Goal: Communication & Community: Answer question/provide support

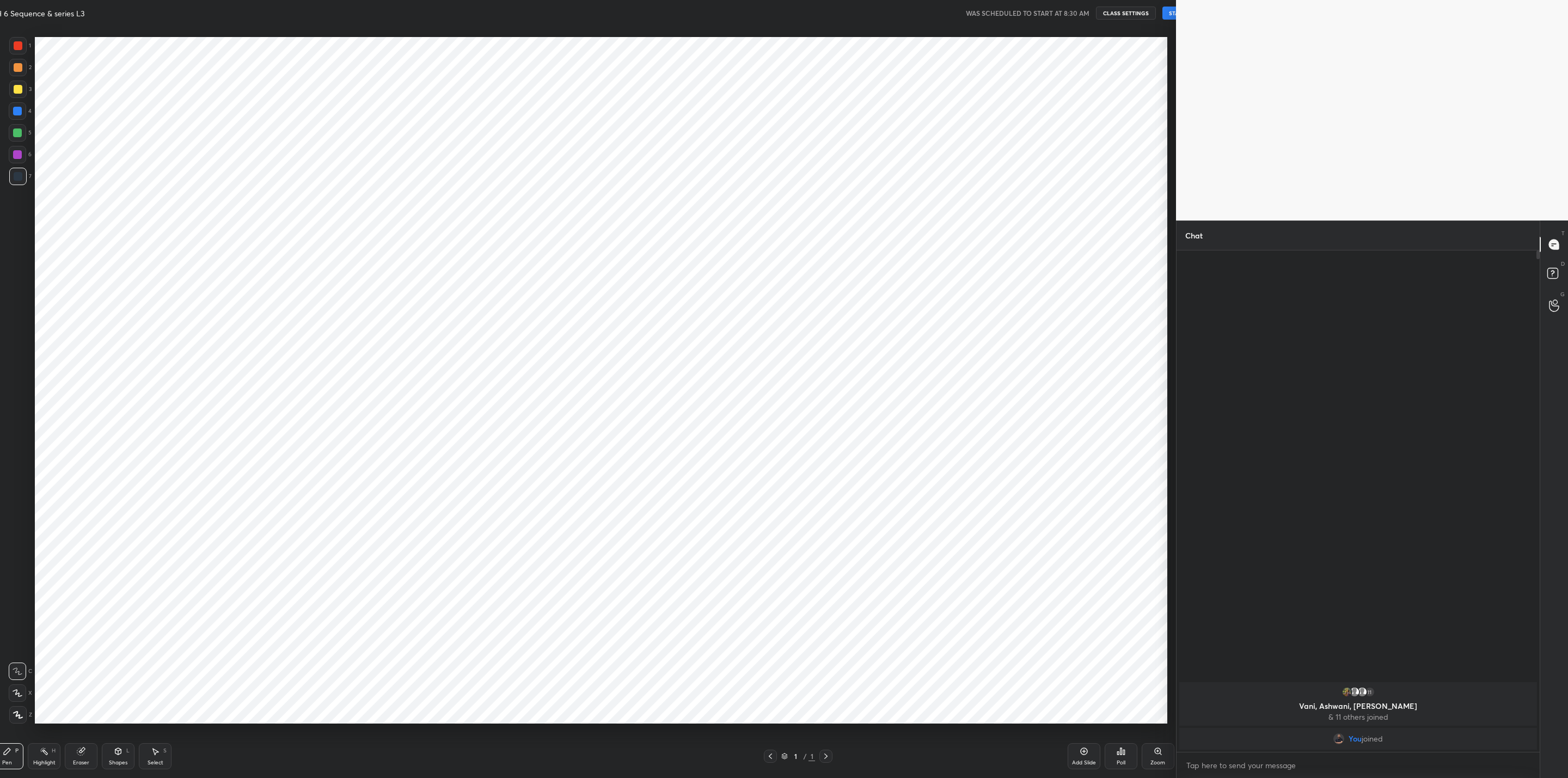
scroll to position [53708, 53304]
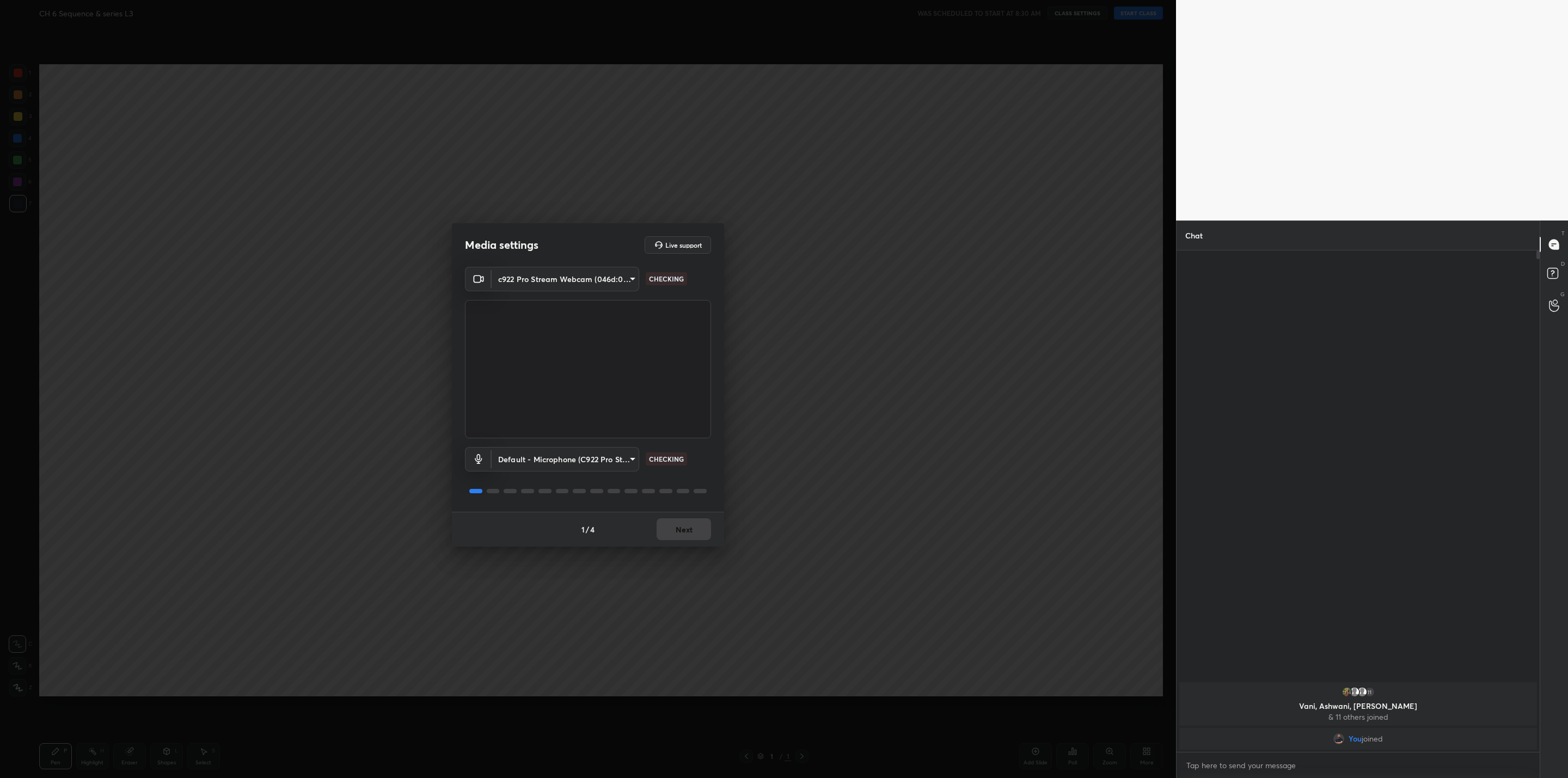
click at [692, 528] on div "1 / 4 Next" at bounding box center [588, 529] width 272 height 35
click at [680, 532] on button "Next" at bounding box center [683, 529] width 55 height 22
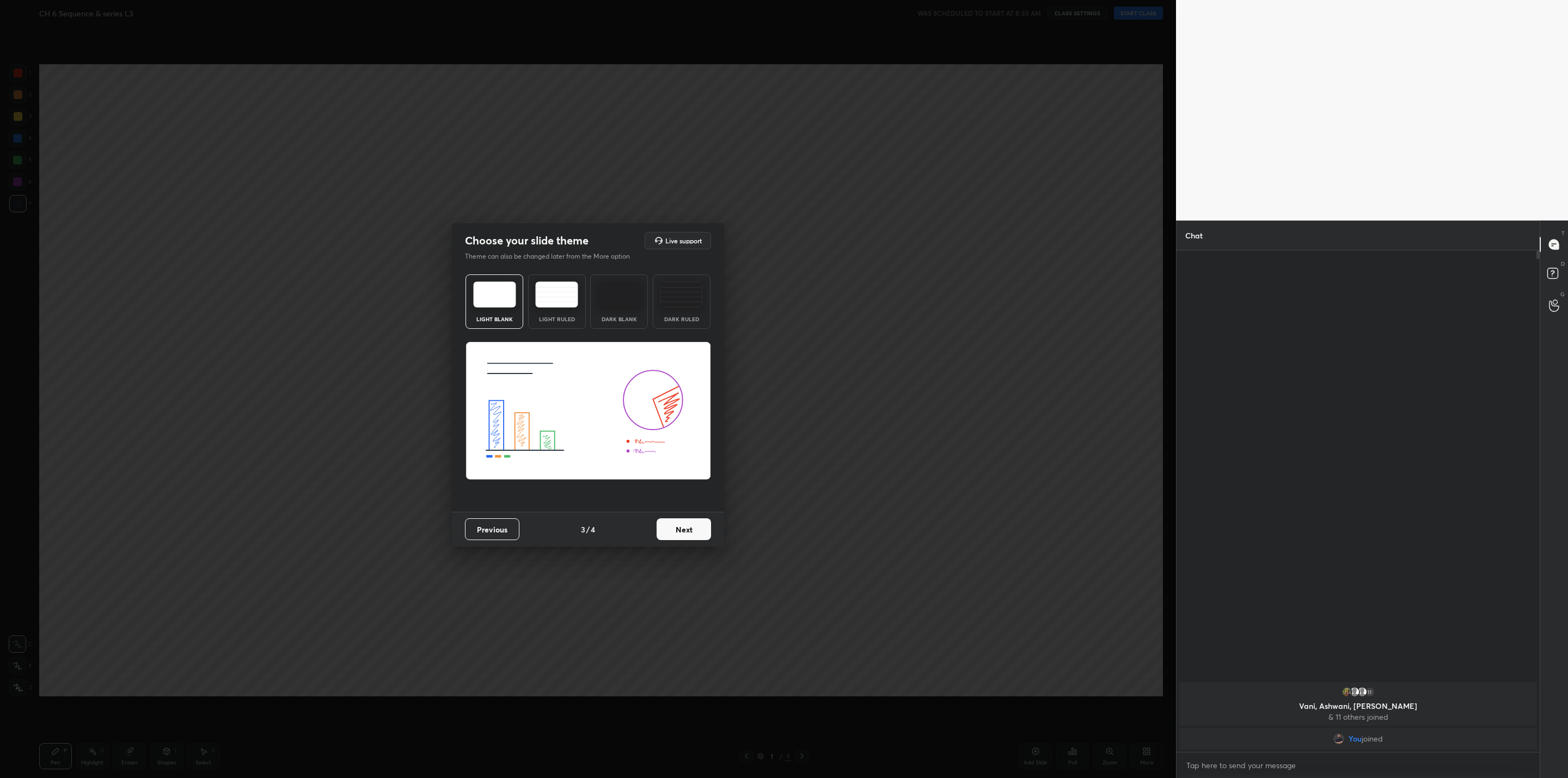
click at [680, 532] on button "Next" at bounding box center [683, 529] width 55 height 22
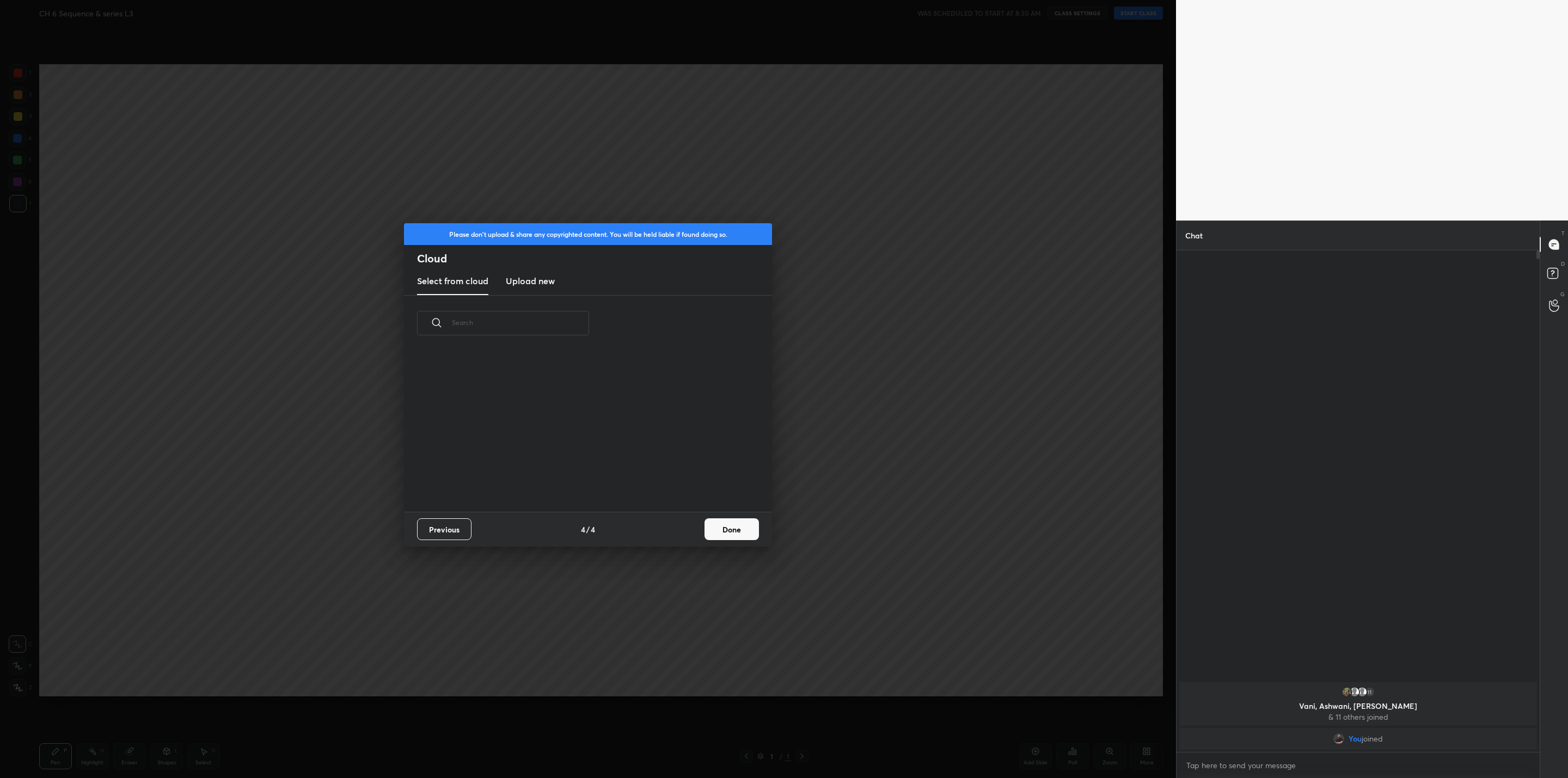
click at [680, 532] on div "Previous 4 / 4 Done" at bounding box center [588, 529] width 368 height 35
click at [711, 534] on button "Done" at bounding box center [732, 529] width 55 height 22
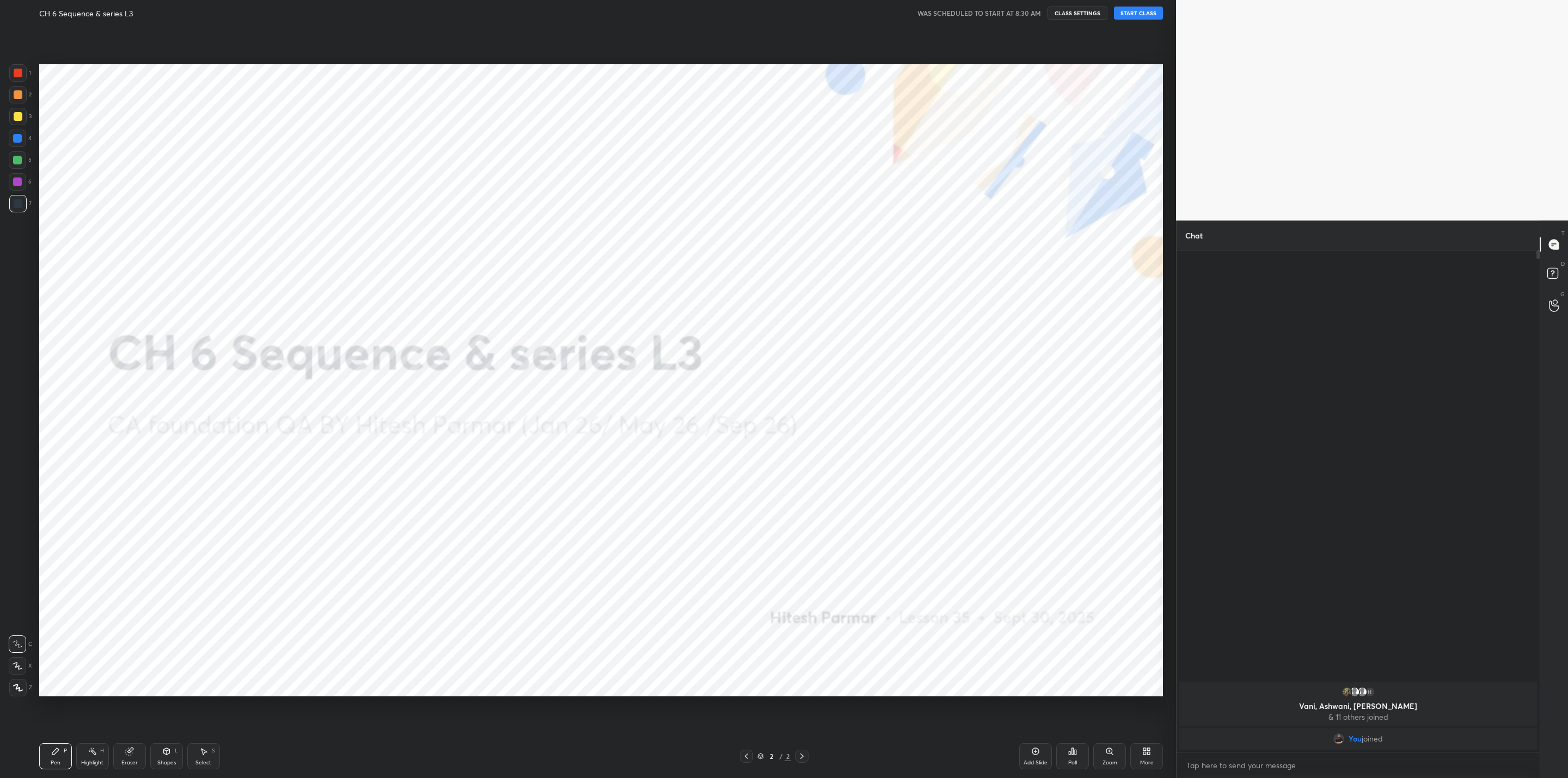
click at [1134, 17] on button "START CLASS" at bounding box center [1138, 13] width 49 height 13
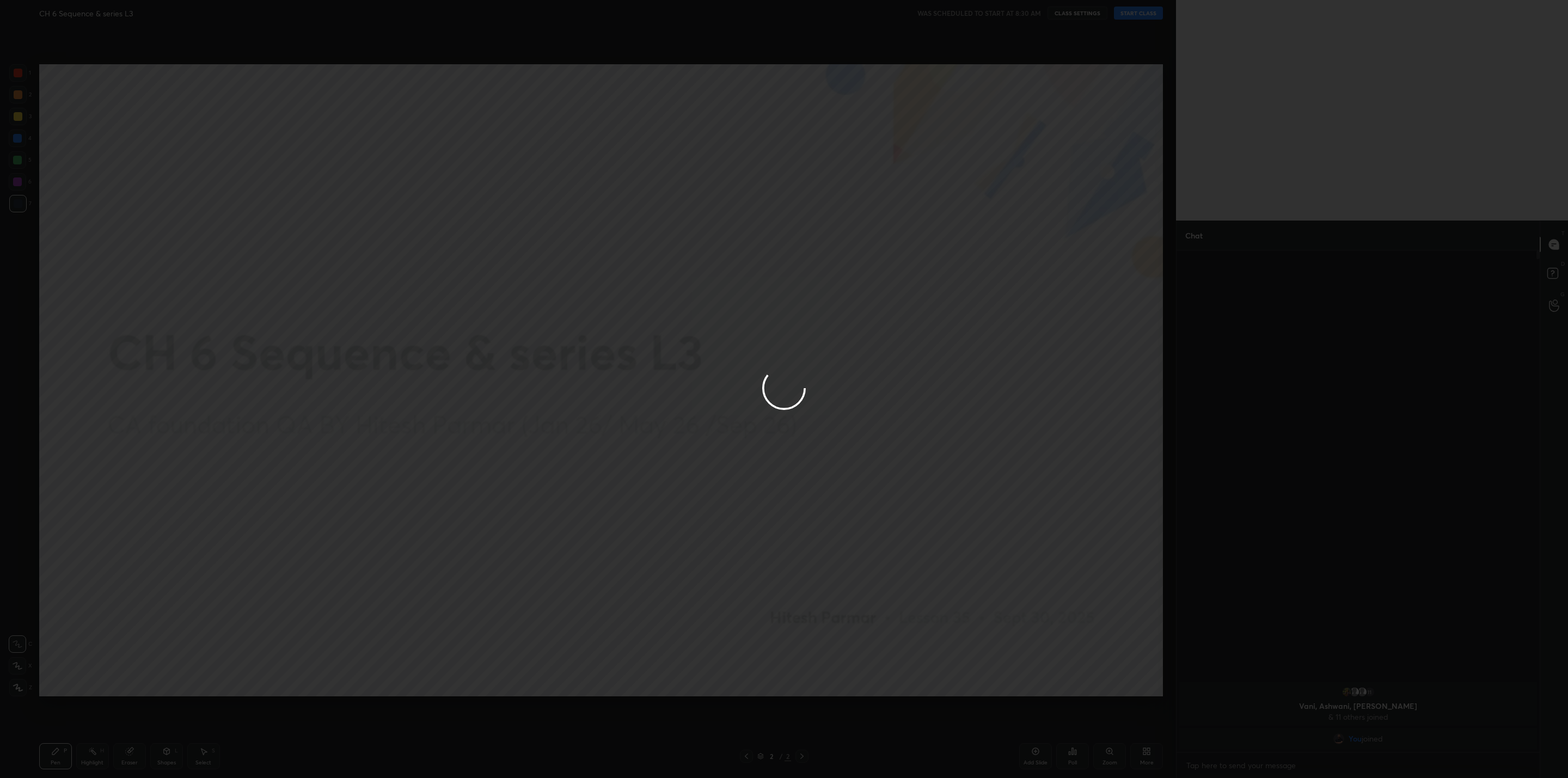
type textarea "x"
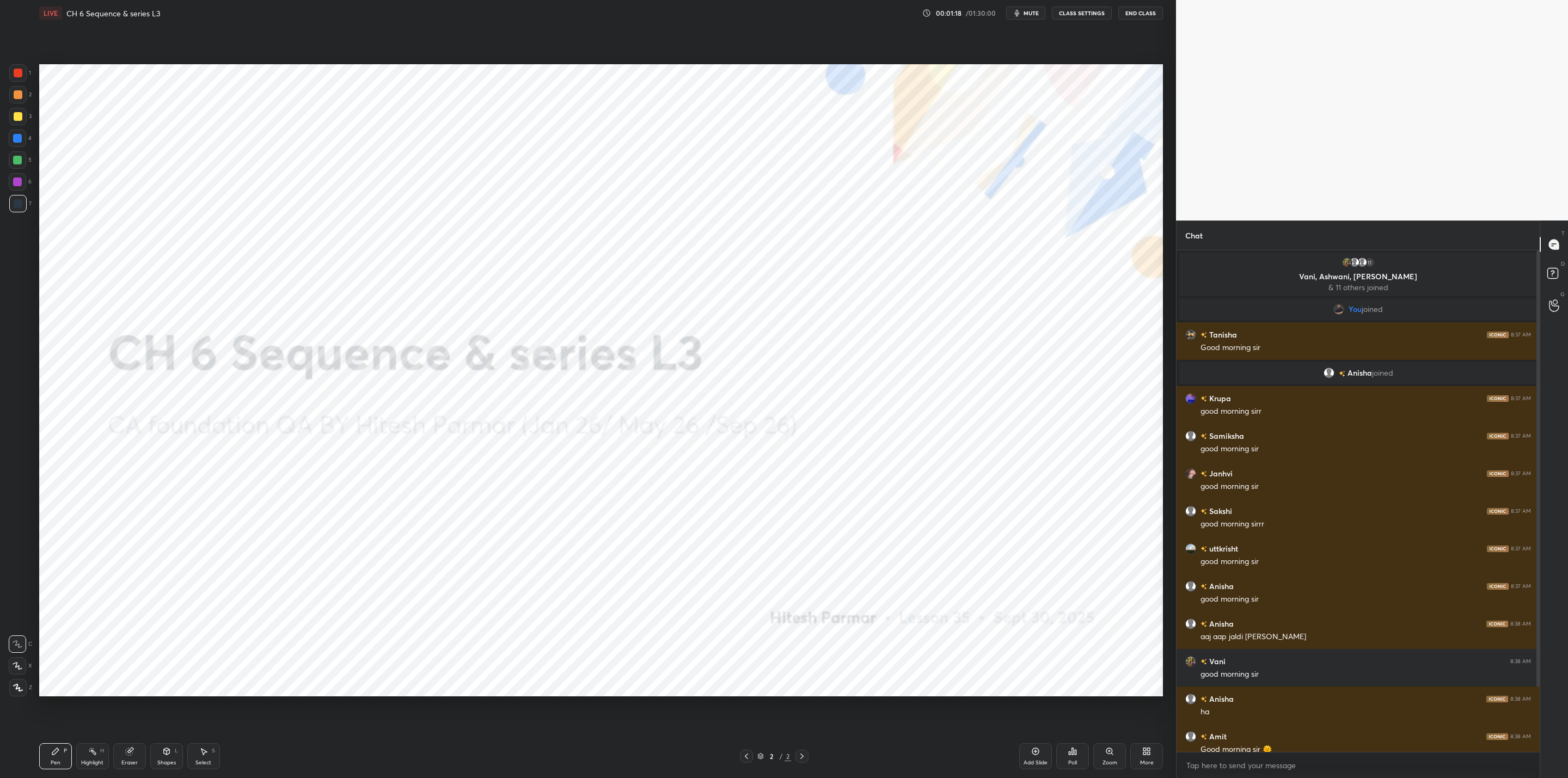
click at [1029, 754] on div "Add Slide" at bounding box center [1036, 756] width 33 height 26
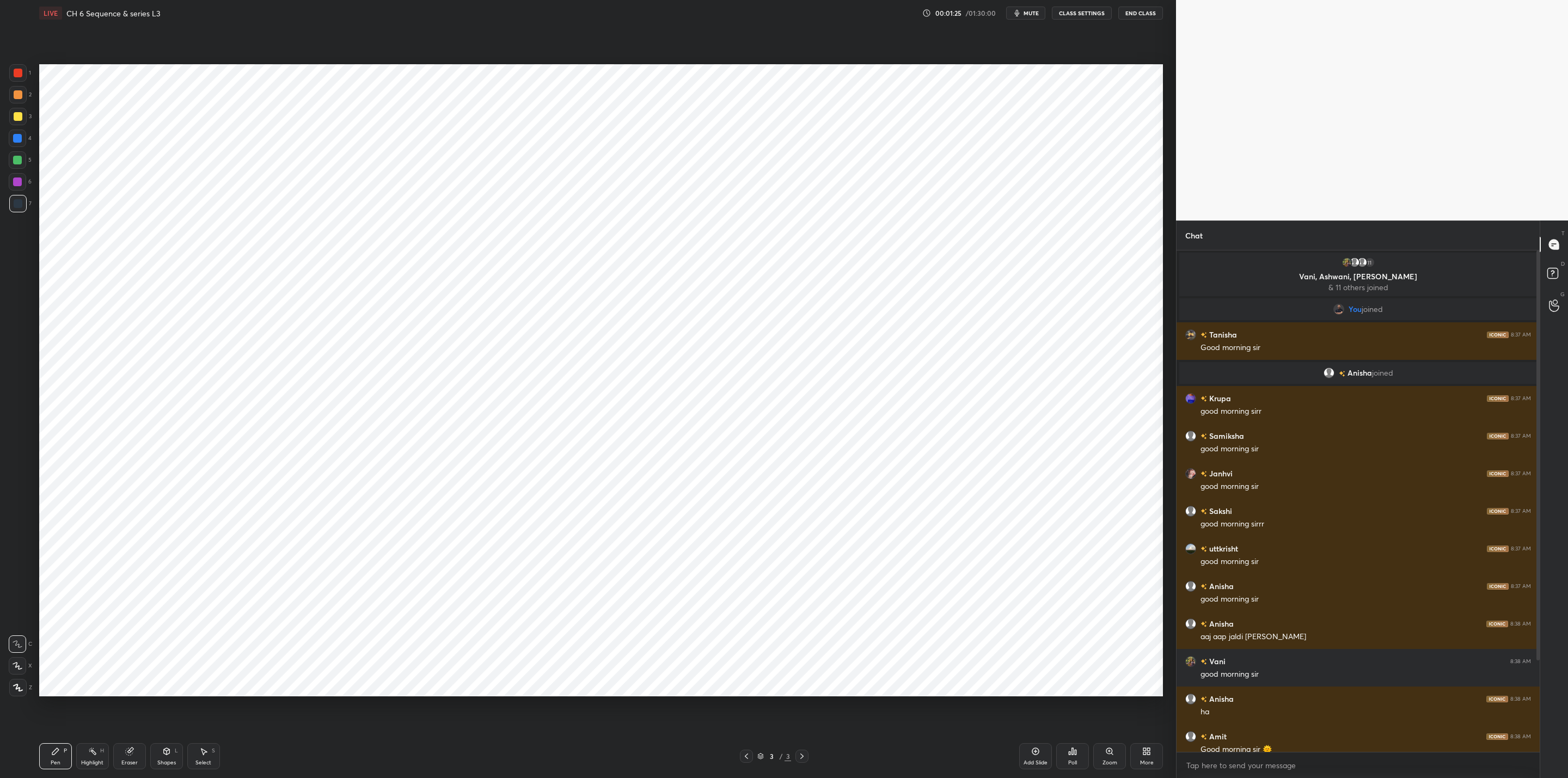
click at [1140, 758] on div "More" at bounding box center [1146, 756] width 33 height 26
click at [1086, 673] on icon at bounding box center [1085, 668] width 9 height 9
drag, startPoint x: 1138, startPoint y: 672, endPoint x: 1144, endPoint y: 675, distance: 6.7
click at [1140, 671] on div "Light Ruled" at bounding box center [1132, 673] width 43 height 26
click at [1066, 635] on icon at bounding box center [1063, 637] width 9 height 9
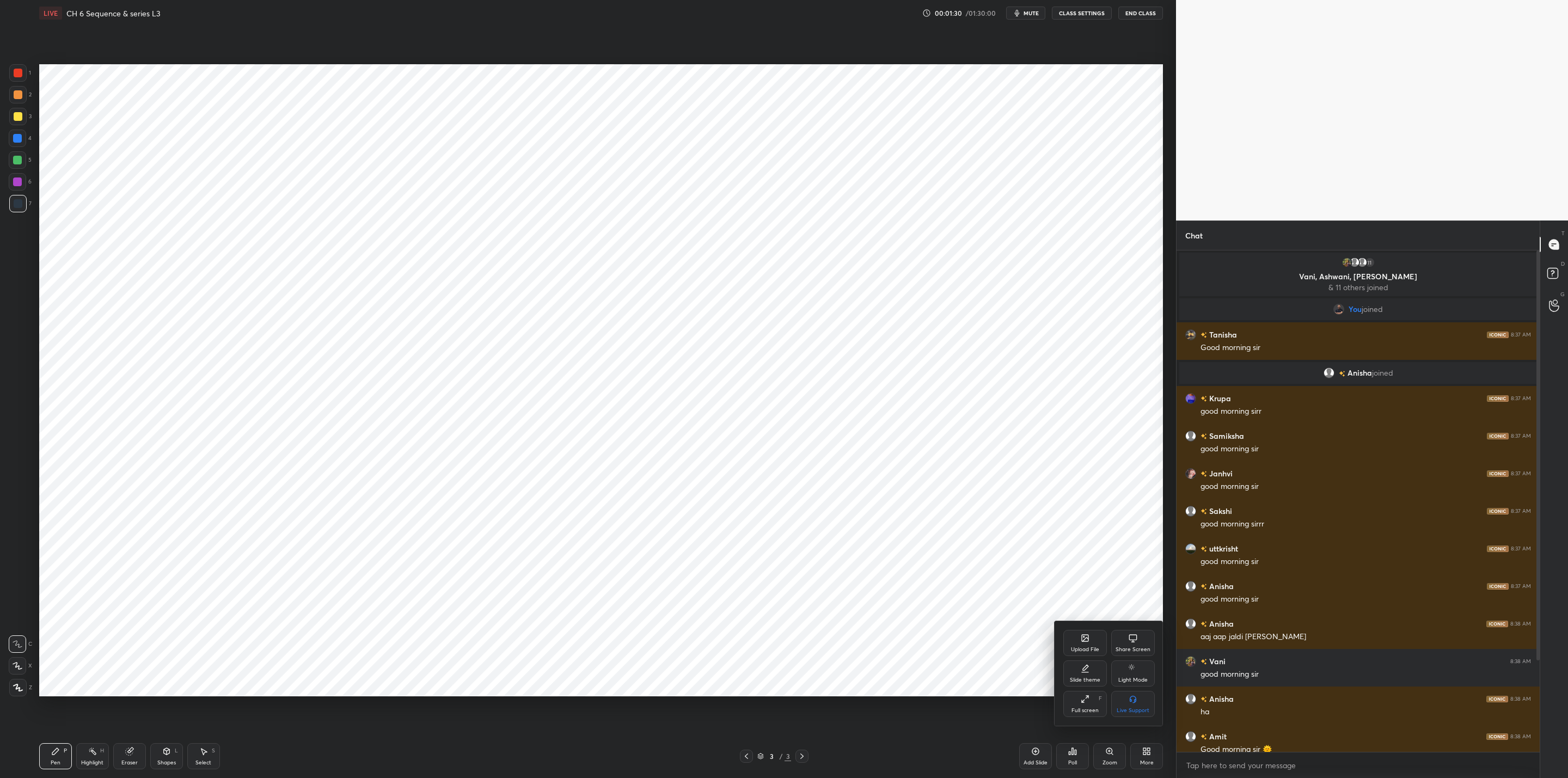
drag, startPoint x: 240, startPoint y: 137, endPoint x: 262, endPoint y: 131, distance: 22.8
click at [244, 136] on div at bounding box center [784, 389] width 1568 height 778
click at [128, 755] on icon at bounding box center [129, 751] width 7 height 7
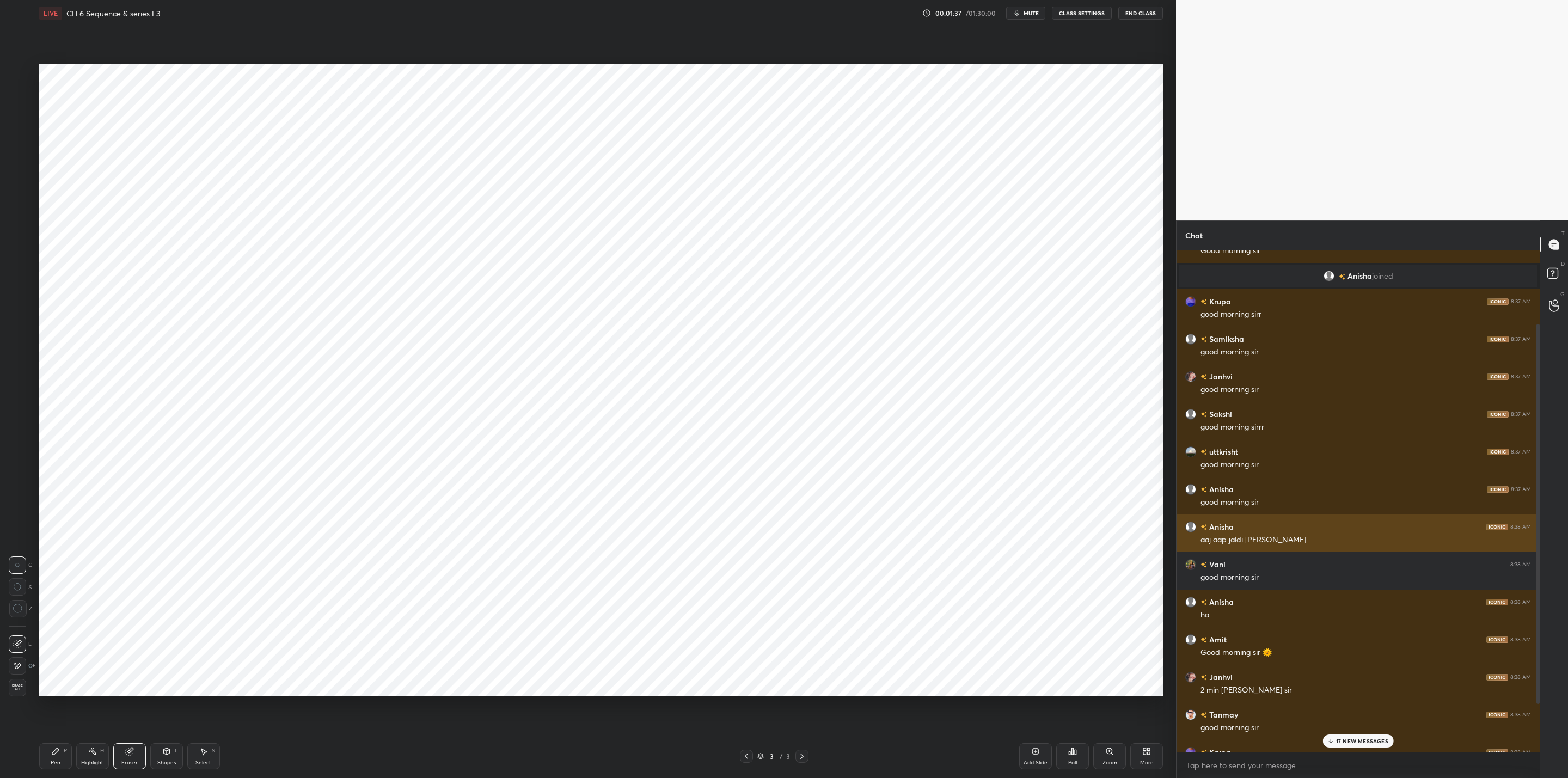
scroll to position [160, 0]
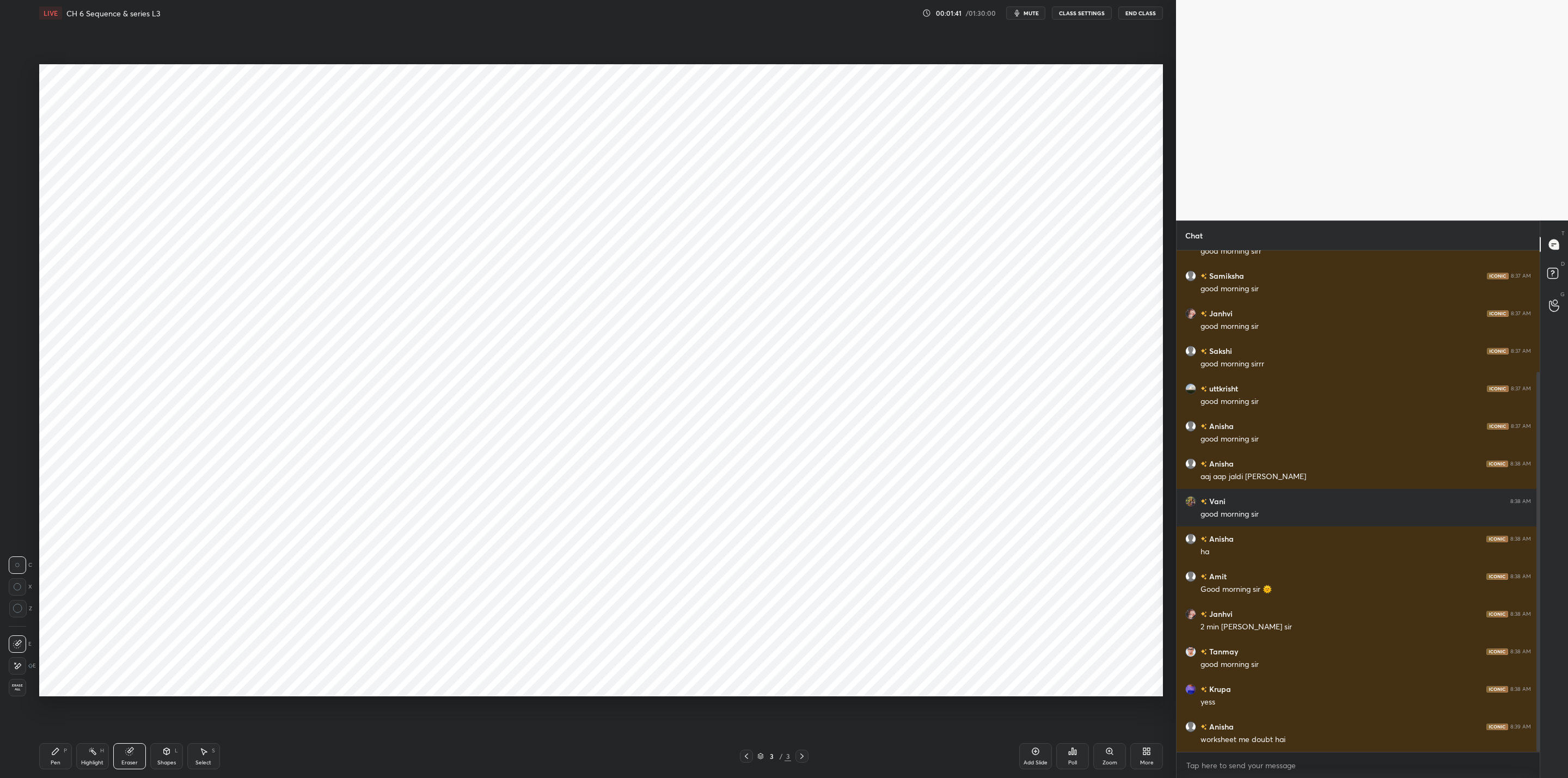
drag, startPoint x: 53, startPoint y: 755, endPoint x: 70, endPoint y: 736, distance: 25.5
click at [55, 755] on div "Pen P" at bounding box center [56, 756] width 33 height 26
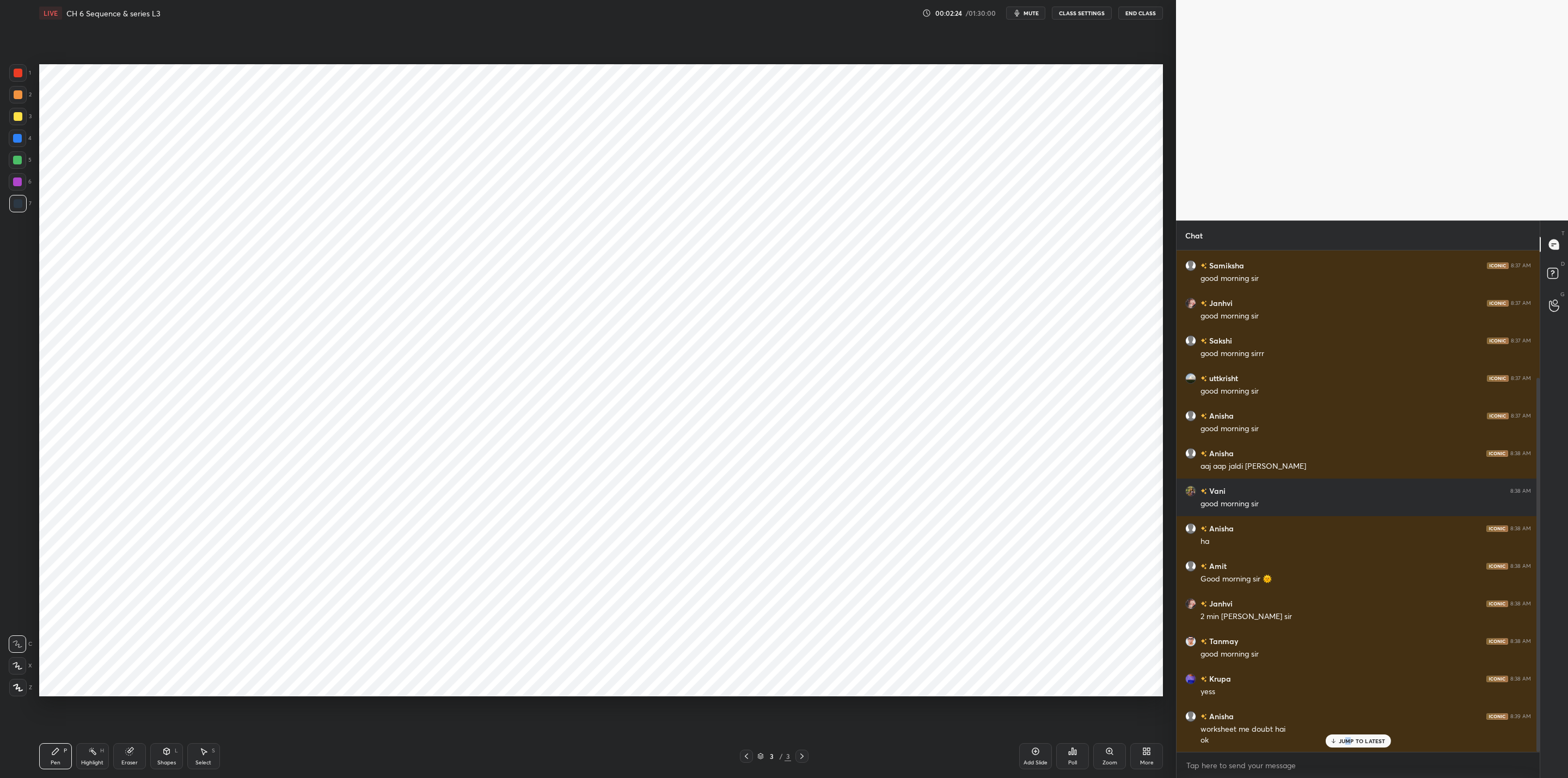
drag, startPoint x: 1349, startPoint y: 740, endPoint x: 1350, endPoint y: 762, distance: 22.0
click at [1346, 744] on div "JUMP TO LATEST" at bounding box center [1358, 740] width 65 height 13
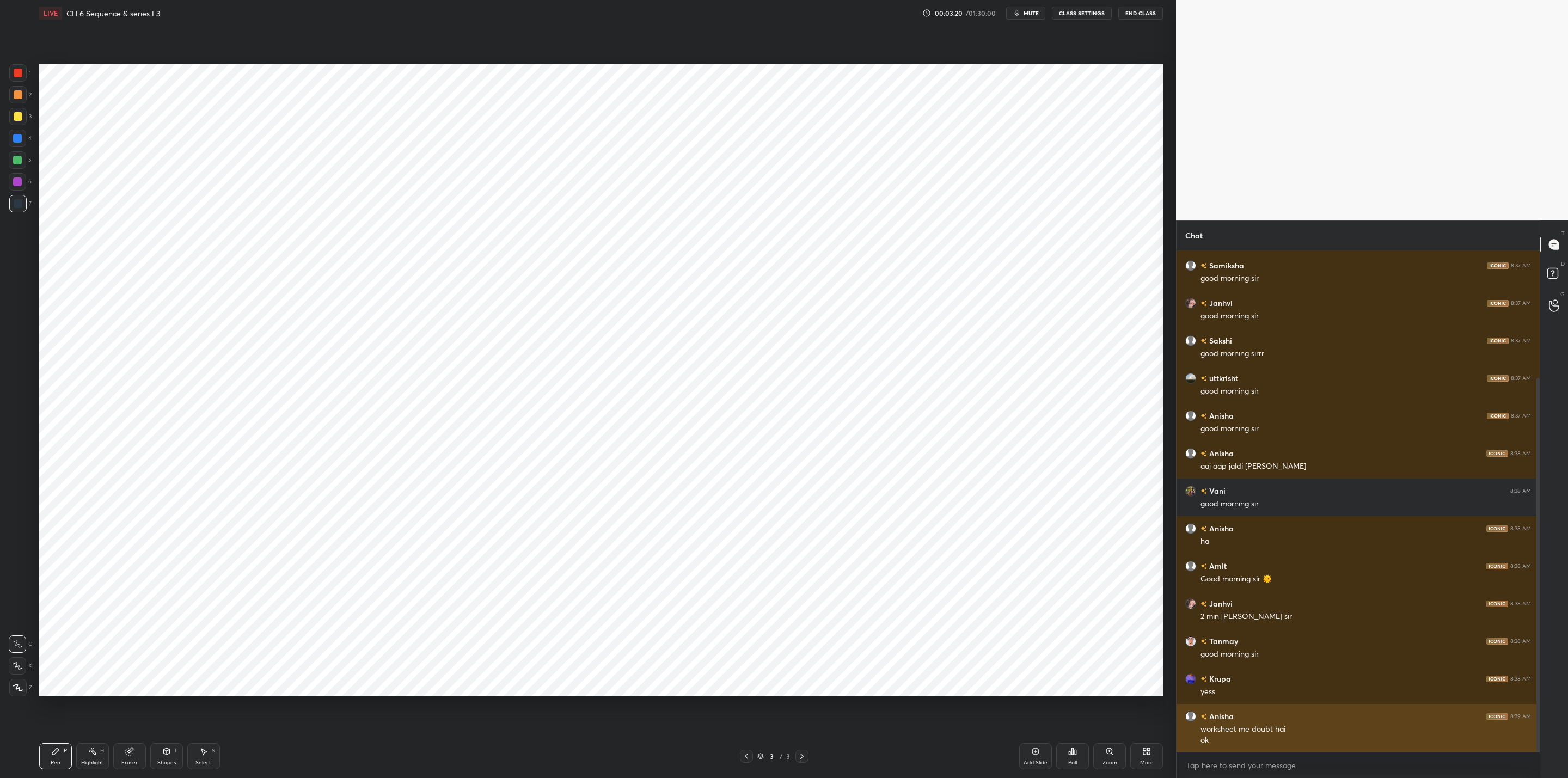
scroll to position [217, 0]
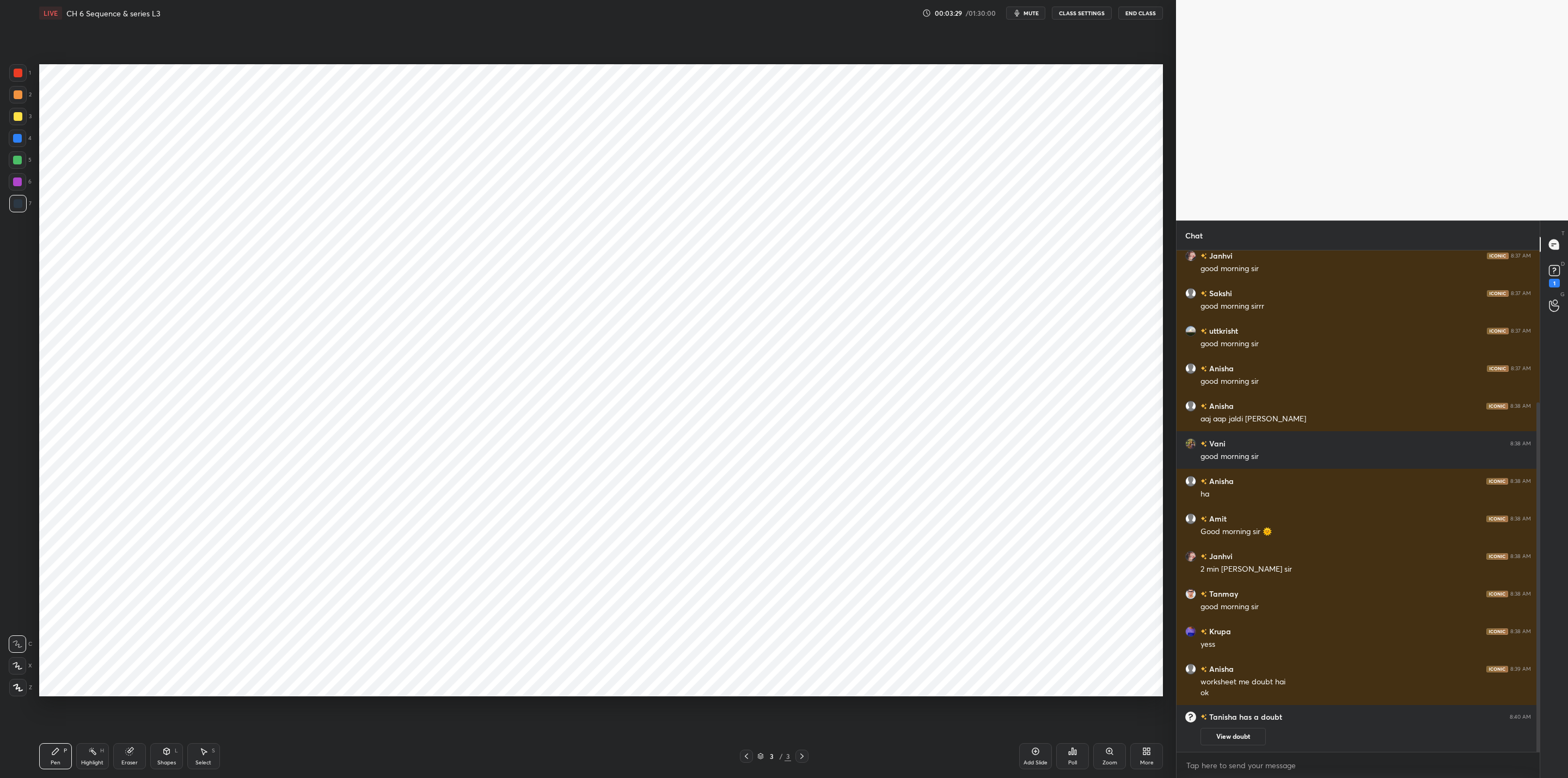
drag, startPoint x: 134, startPoint y: 753, endPoint x: 142, endPoint y: 713, distance: 40.8
click at [137, 751] on div "Eraser" at bounding box center [130, 756] width 33 height 26
drag, startPoint x: 67, startPoint y: 761, endPoint x: 75, endPoint y: 721, distance: 40.8
click at [65, 760] on div "Pen P" at bounding box center [56, 756] width 33 height 26
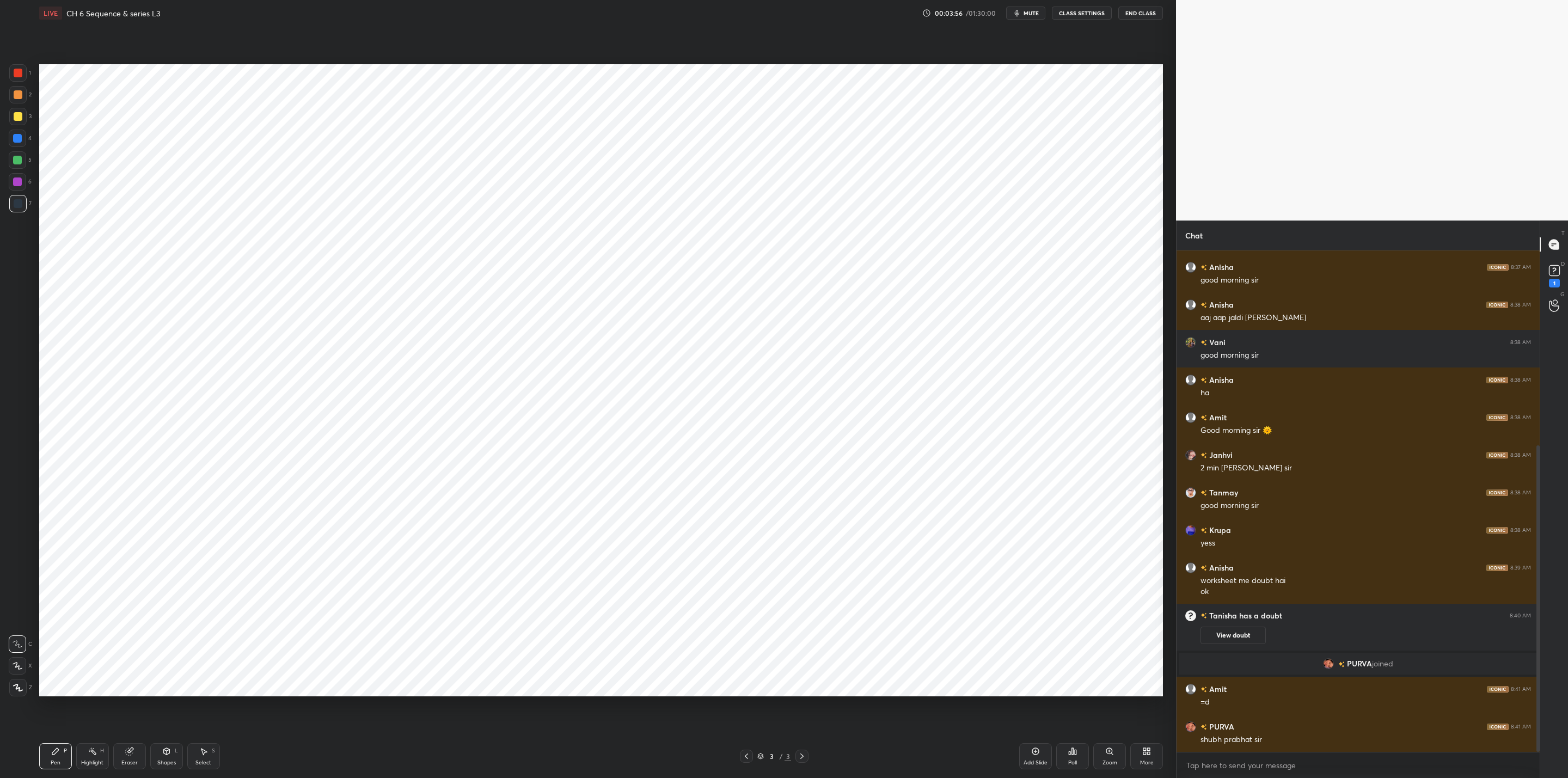
scroll to position [356, 0]
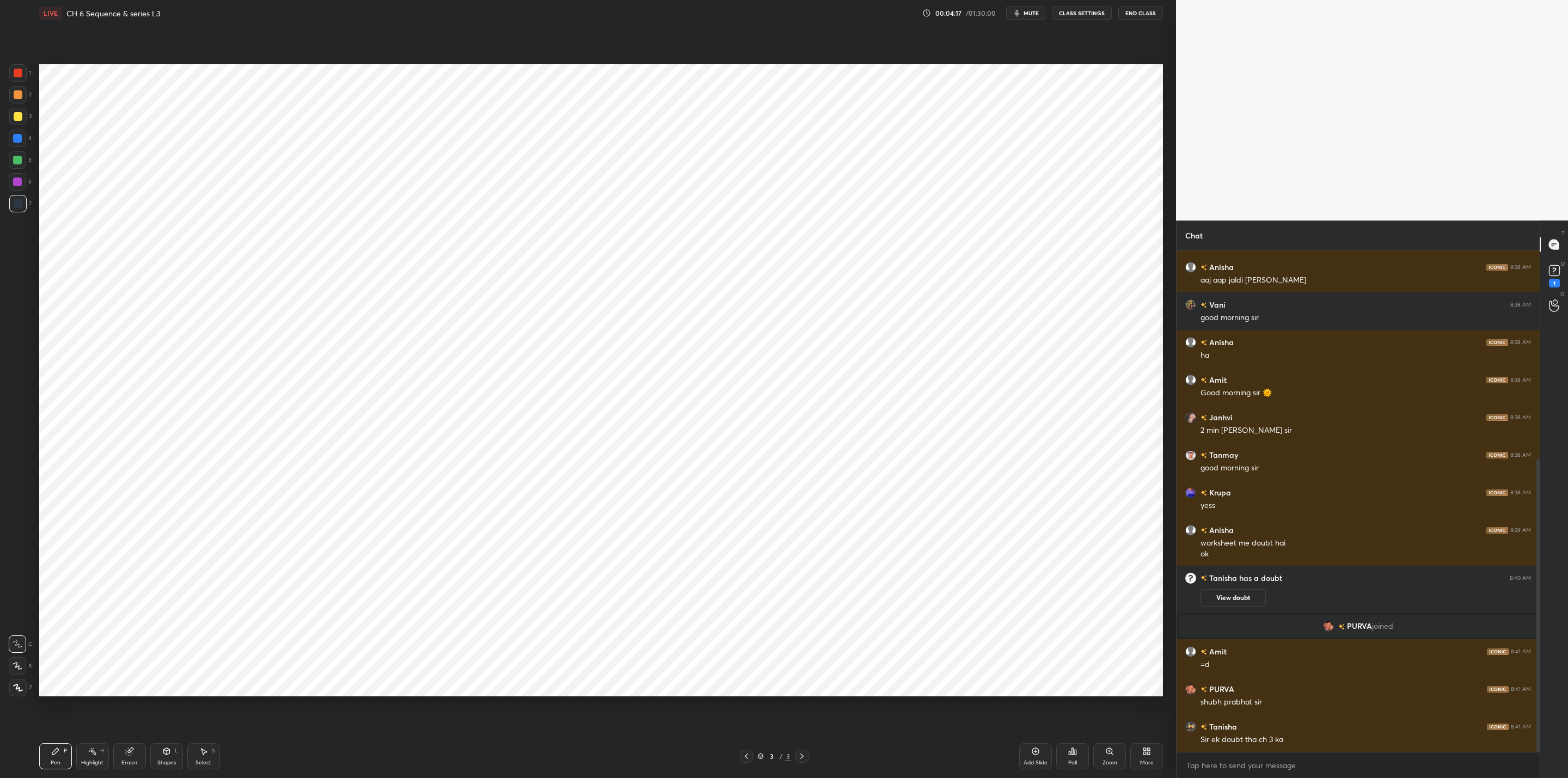
click at [16, 137] on div at bounding box center [17, 138] width 9 height 9
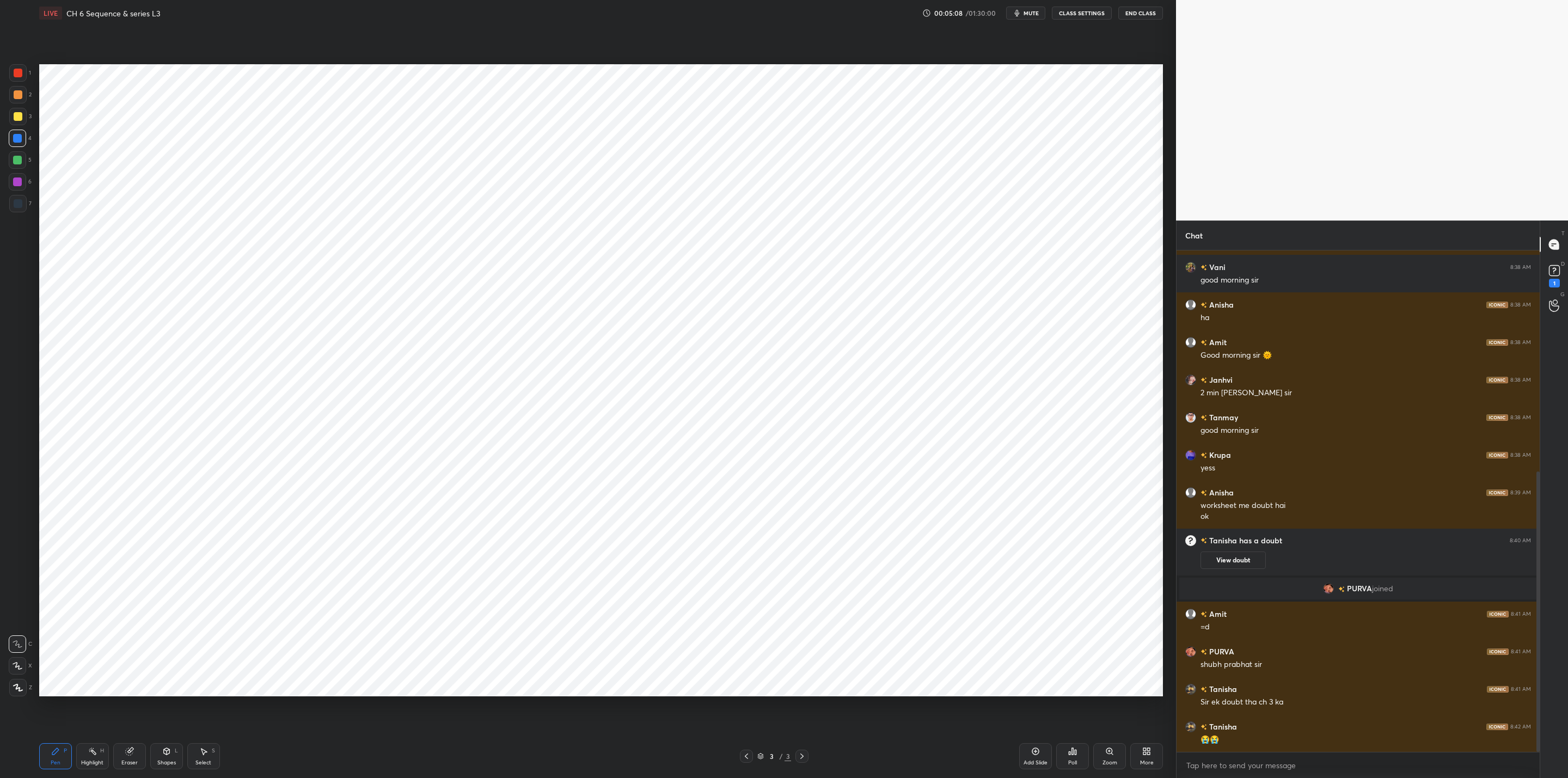
drag, startPoint x: 16, startPoint y: 181, endPoint x: 34, endPoint y: 194, distance: 22.2
click at [22, 183] on div at bounding box center [17, 181] width 17 height 17
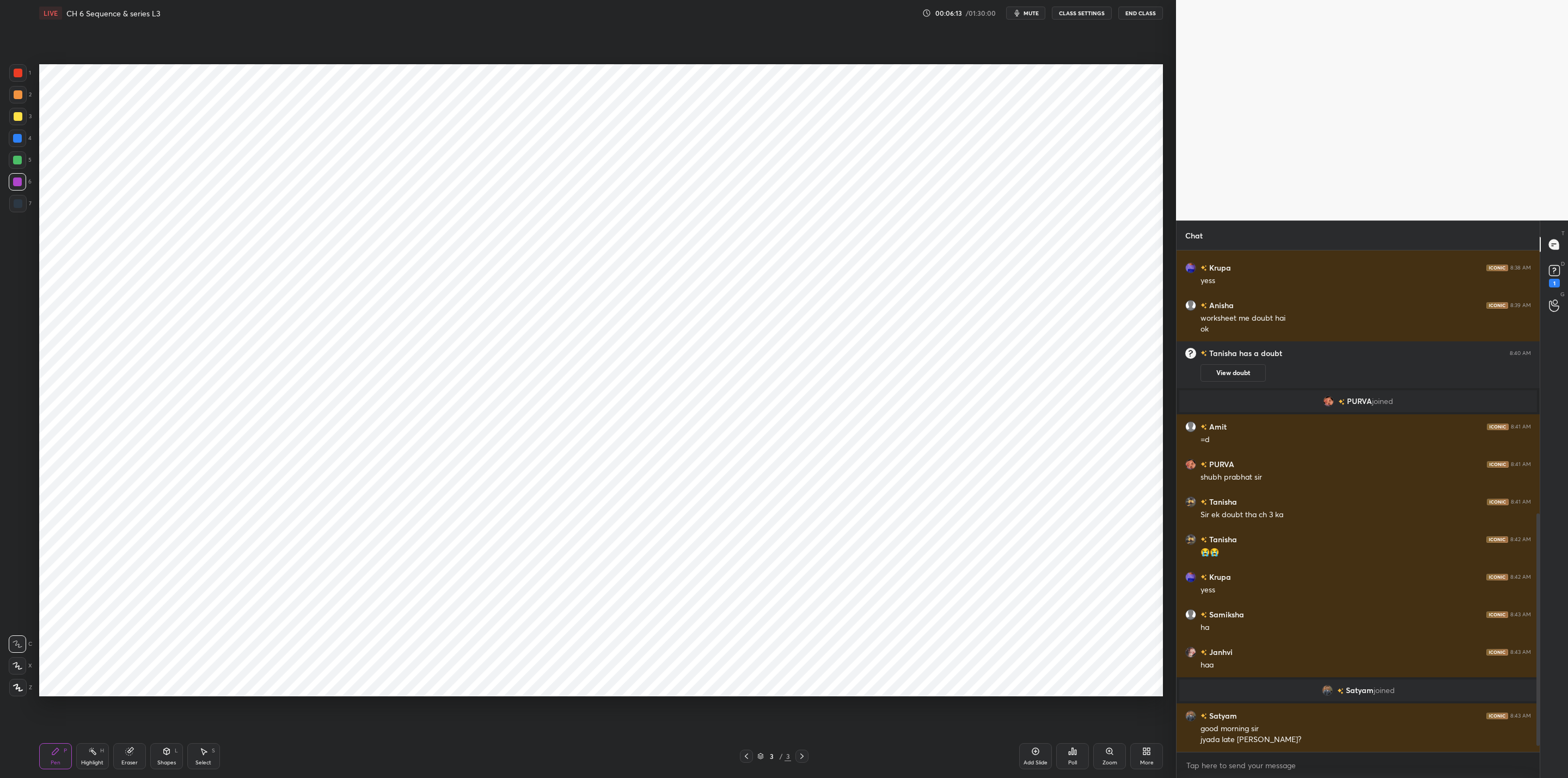
scroll to position [591, 0]
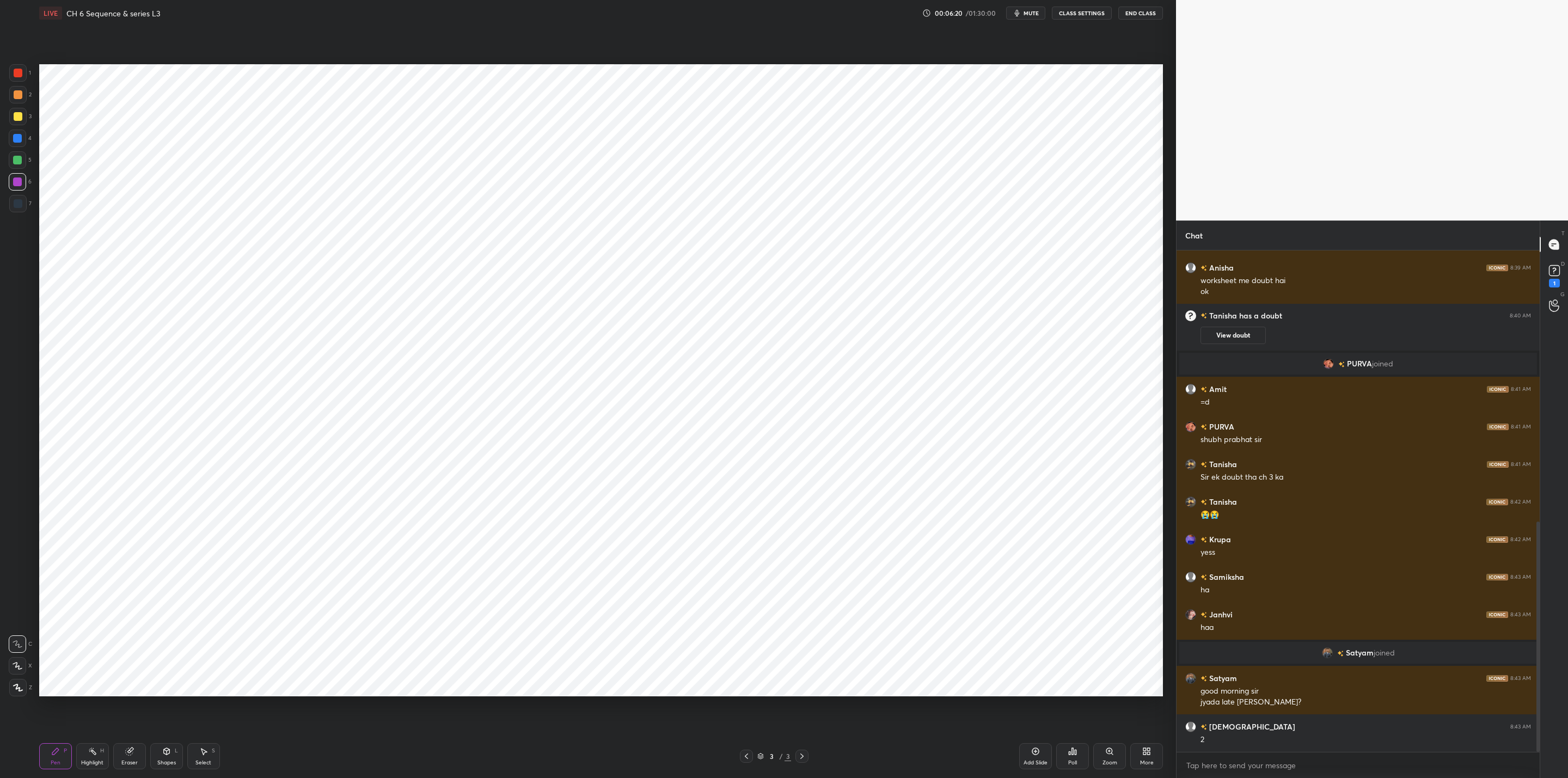
drag, startPoint x: 17, startPoint y: 665, endPoint x: 37, endPoint y: 662, distance: 20.2
click at [21, 668] on icon at bounding box center [17, 665] width 10 height 7
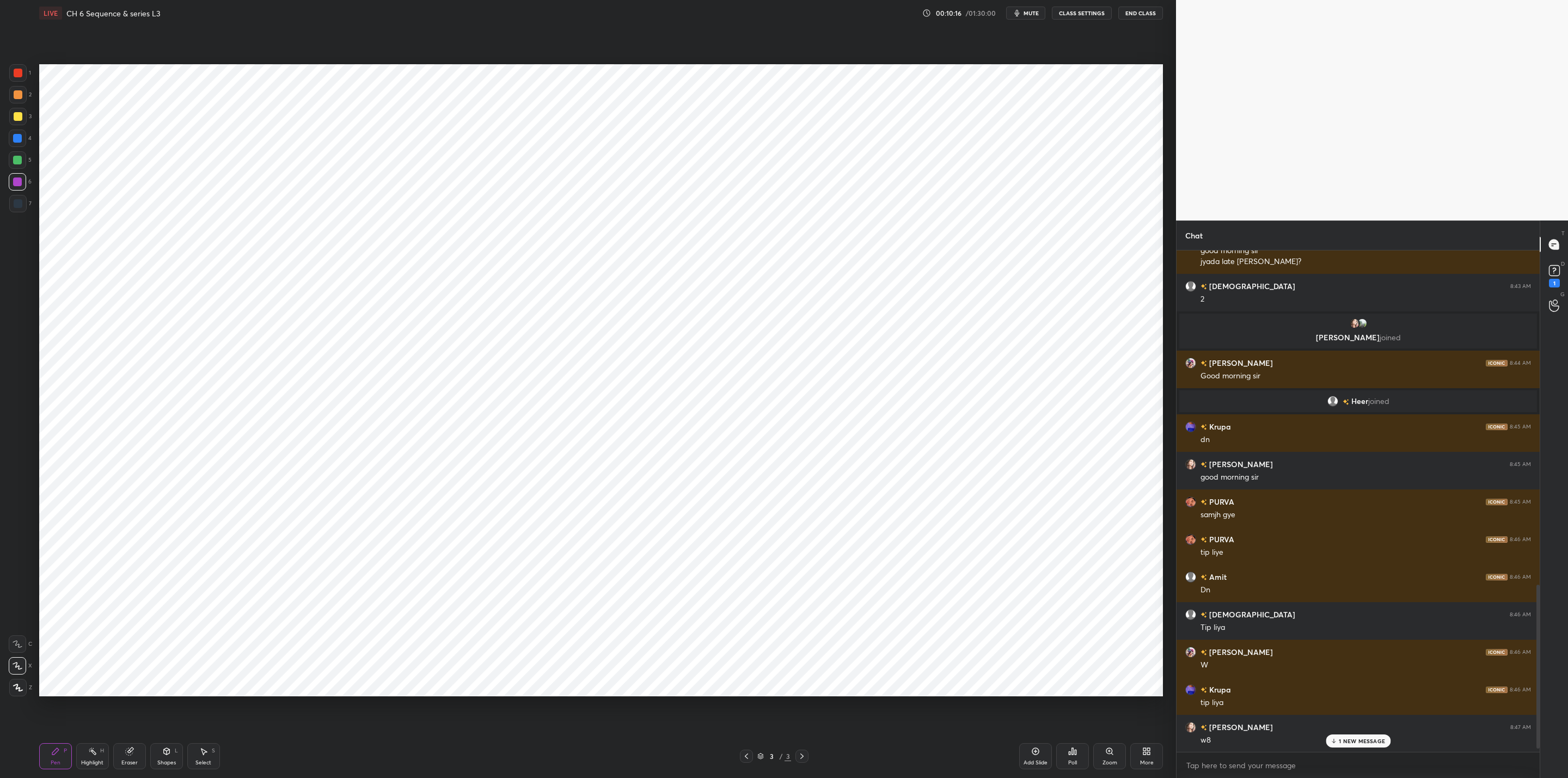
scroll to position [1039, 0]
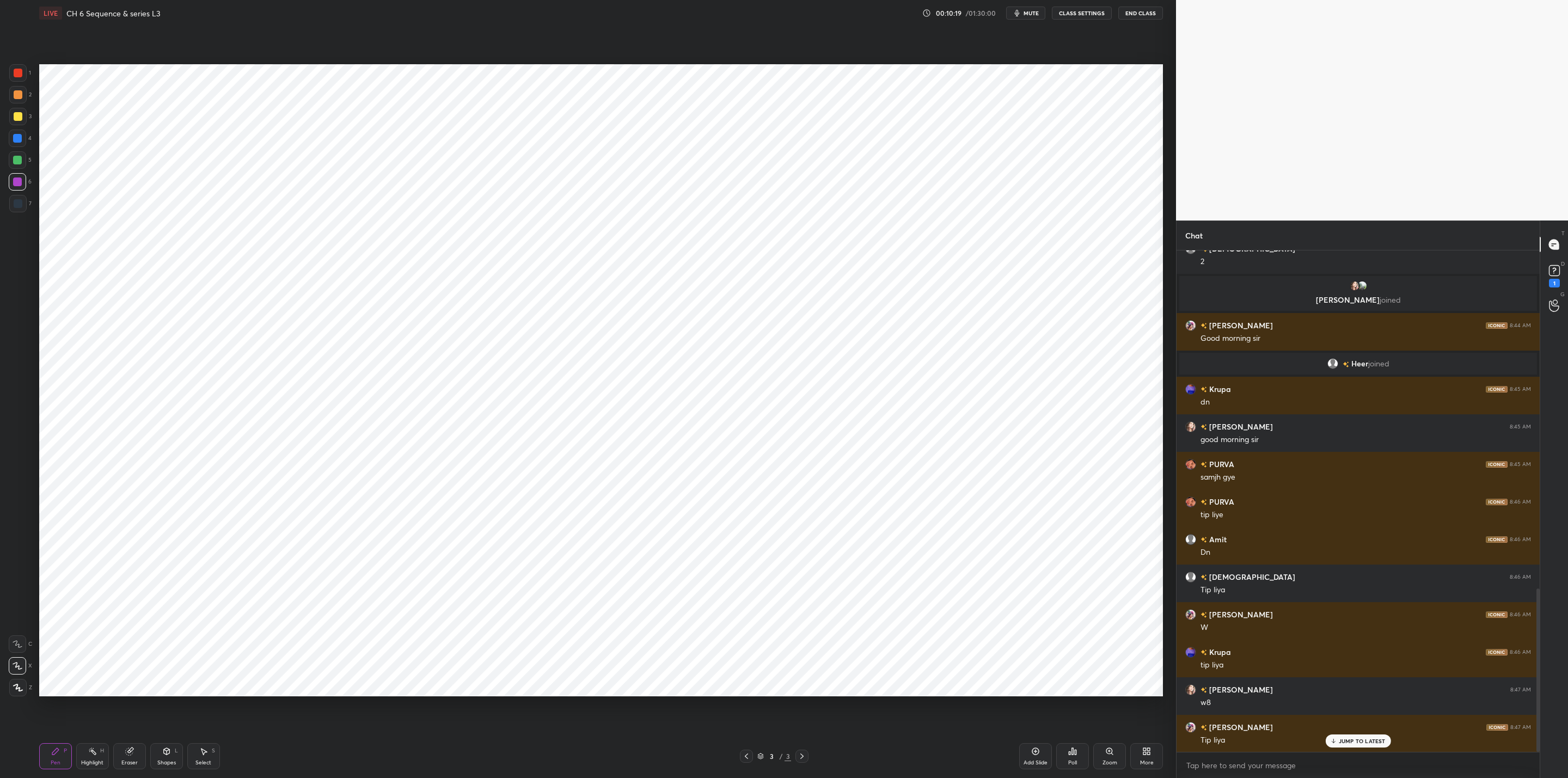
click at [798, 758] on icon at bounding box center [802, 756] width 9 height 9
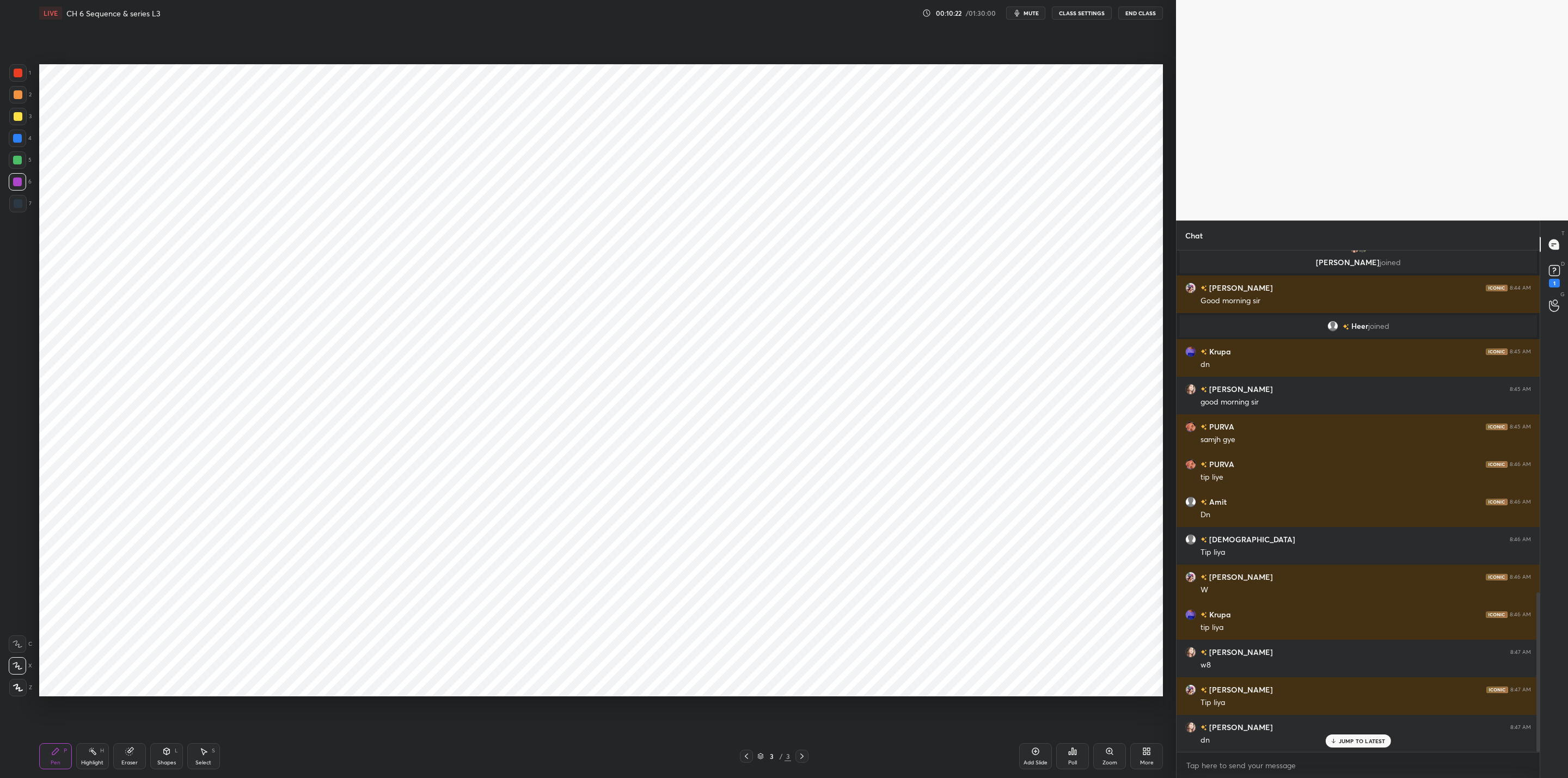
drag, startPoint x: 1028, startPoint y: 757, endPoint x: 1025, endPoint y: 749, distance: 8.5
click at [1024, 753] on div "Add Slide" at bounding box center [1036, 756] width 33 height 26
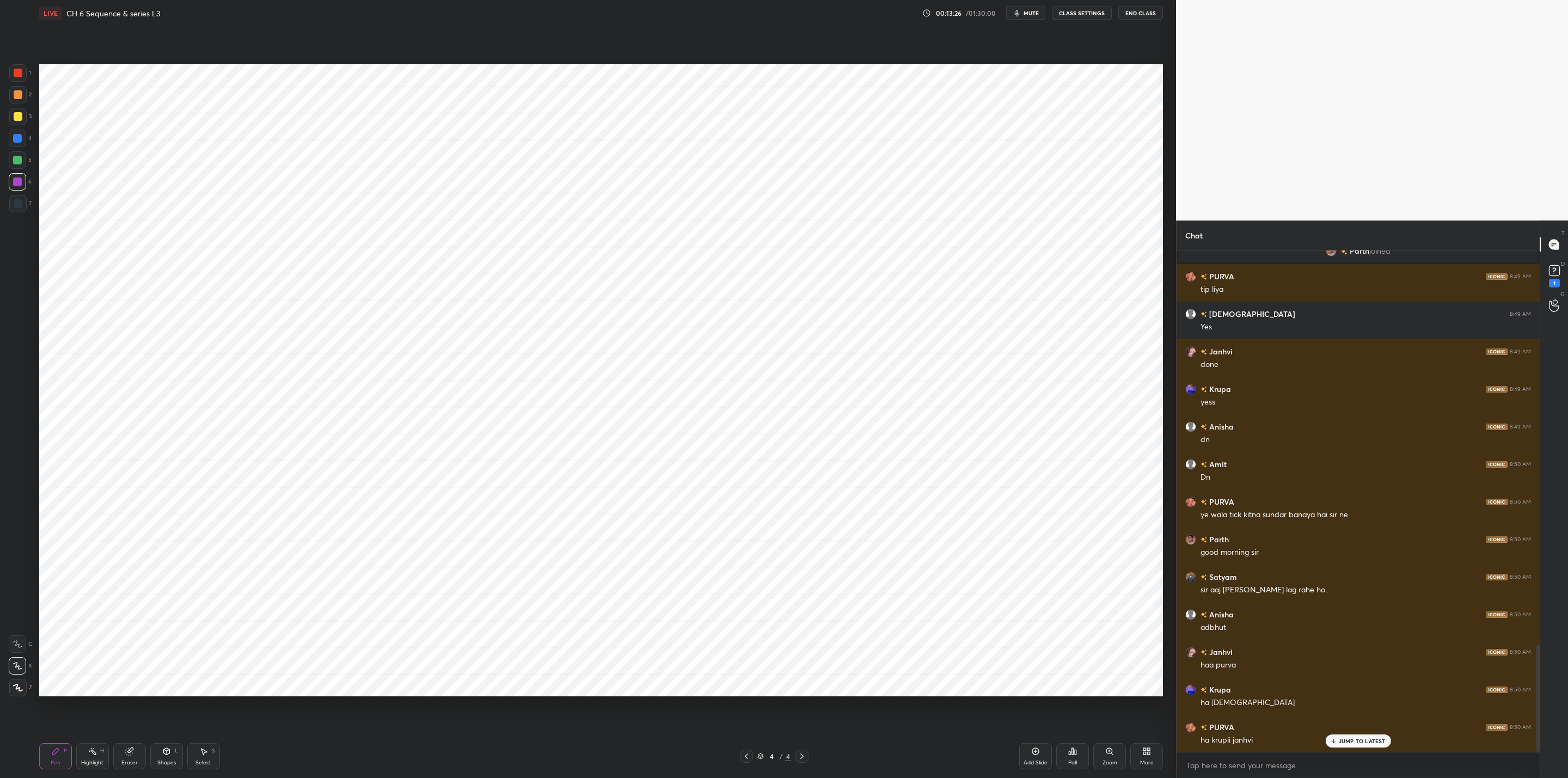
scroll to position [1842, 0]
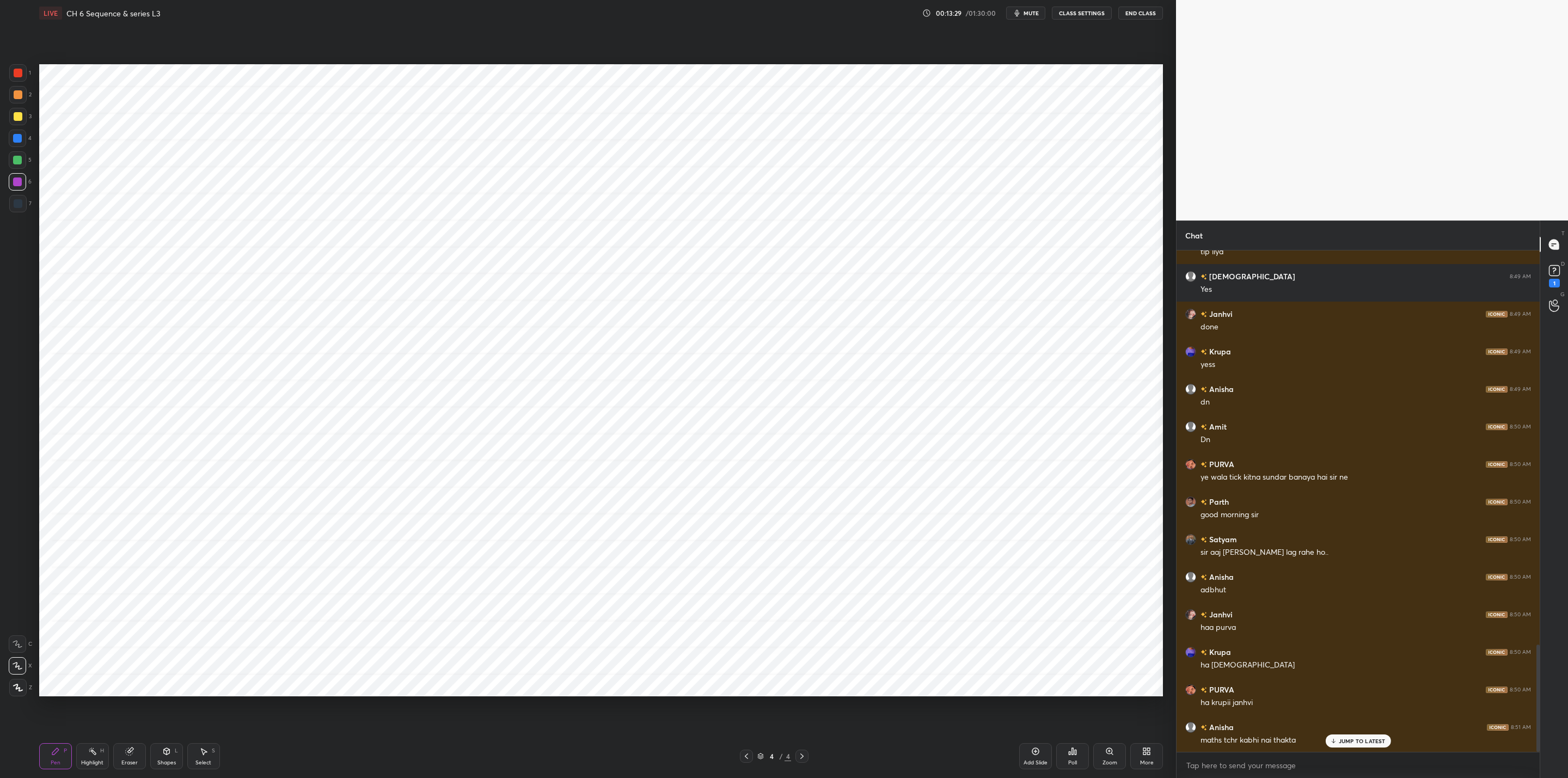
click at [1124, 756] on div "Zoom" at bounding box center [1109, 756] width 33 height 26
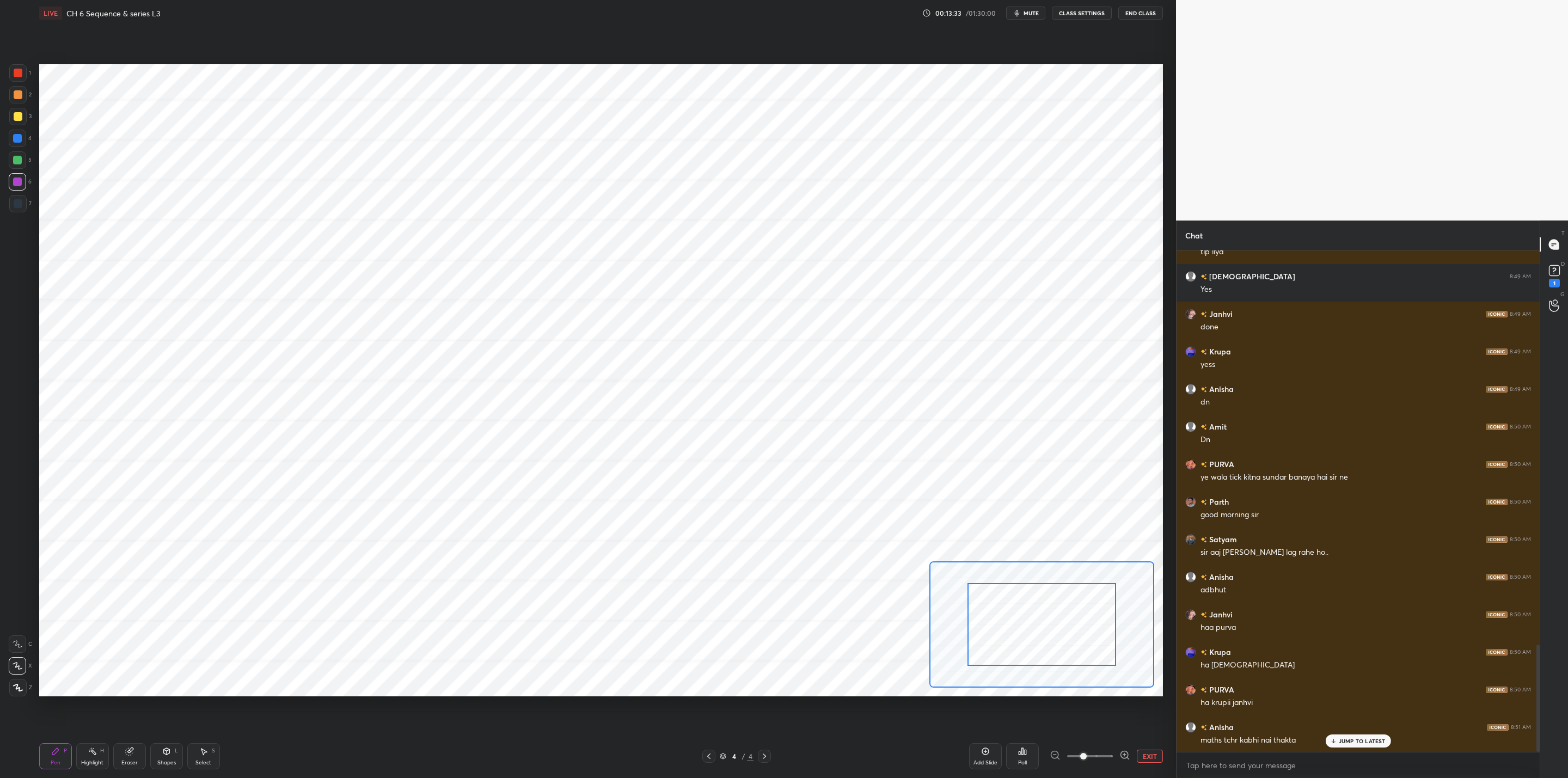
click at [1052, 752] on div at bounding box center [1090, 756] width 81 height 13
click at [1058, 753] on div at bounding box center [1090, 756] width 81 height 13
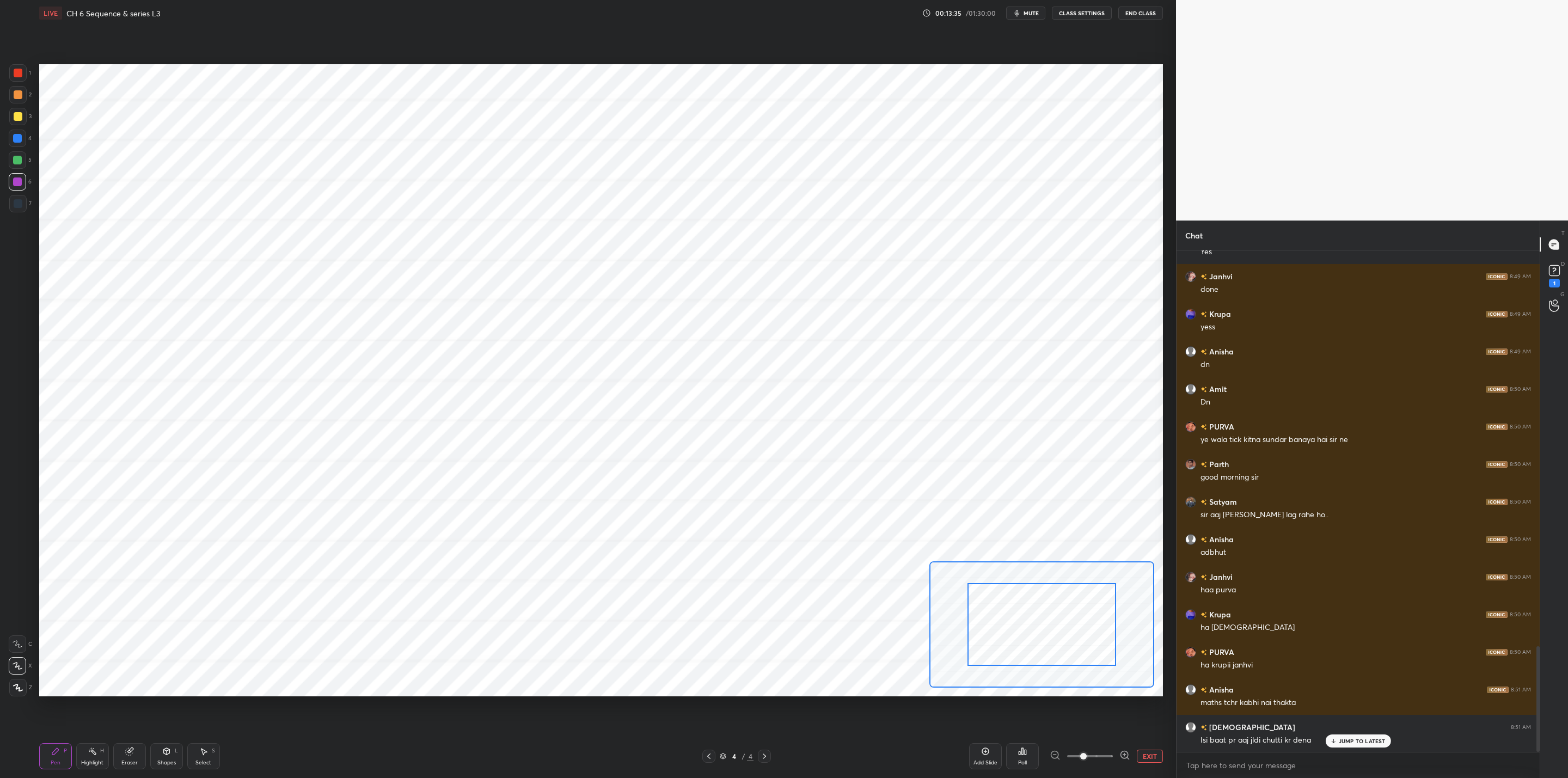
click at [1149, 755] on button "EXIT" at bounding box center [1149, 756] width 26 height 13
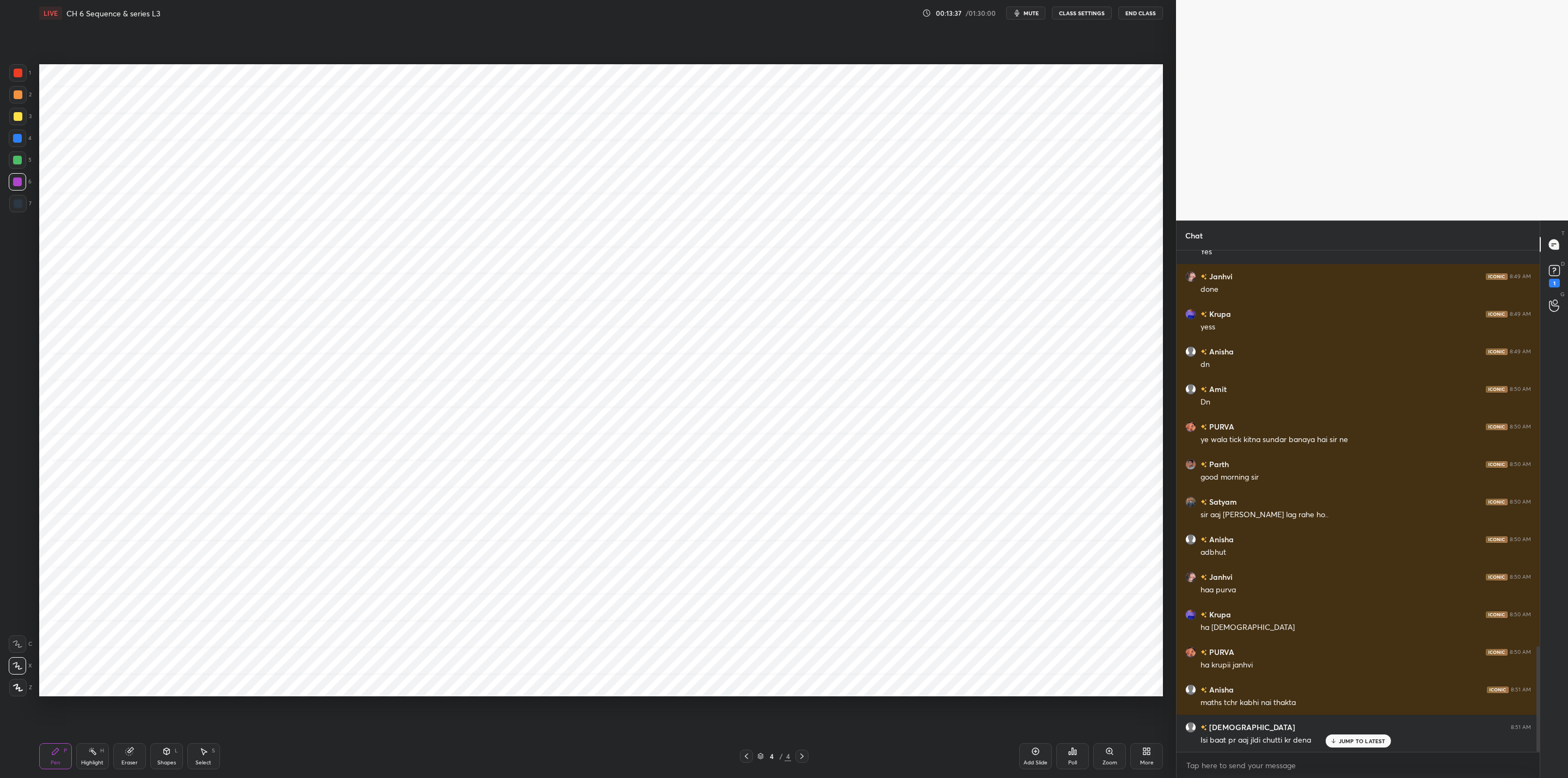
click at [1037, 752] on icon at bounding box center [1035, 751] width 9 height 9
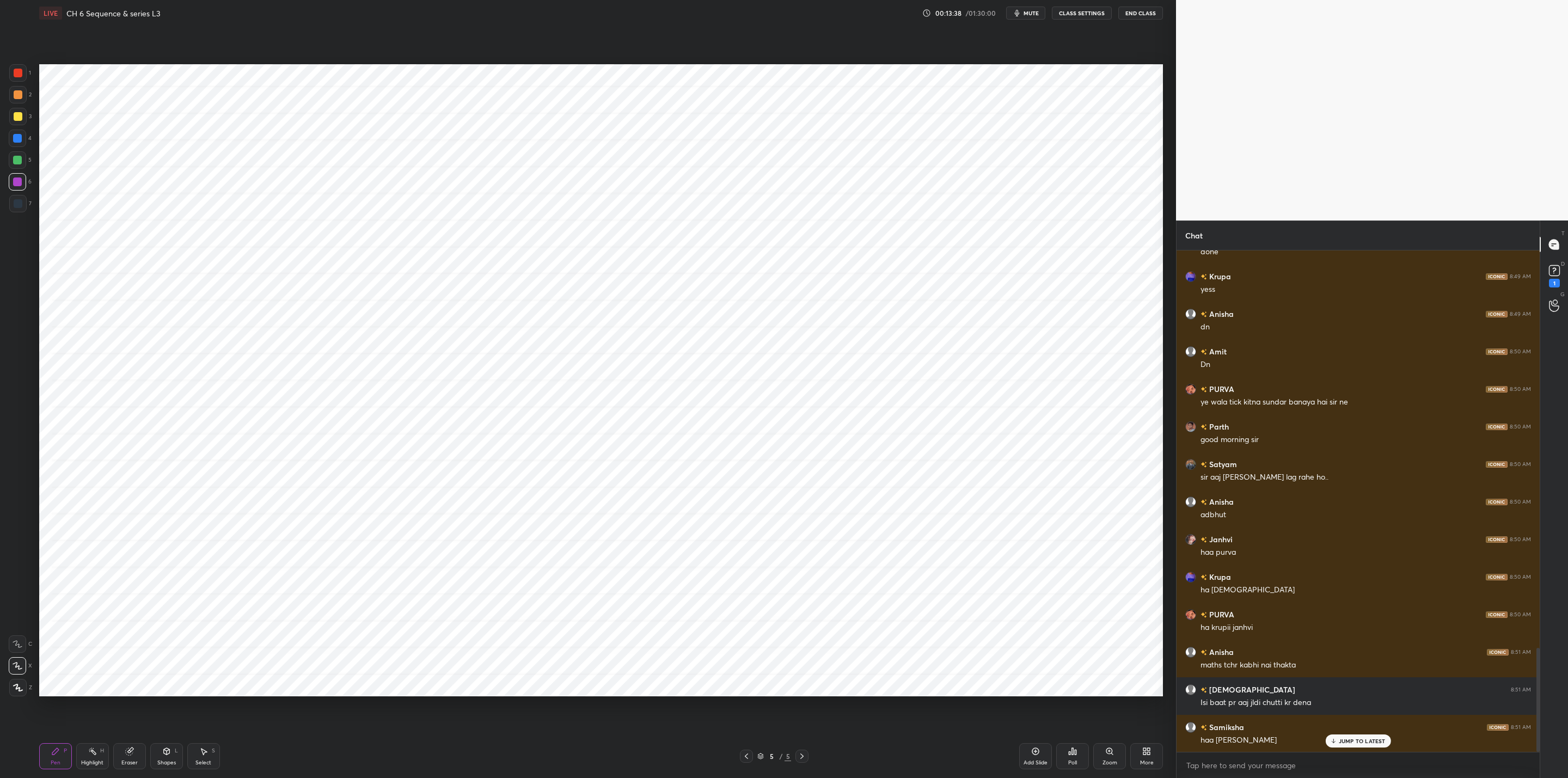
click at [745, 751] on div at bounding box center [746, 756] width 13 height 13
click at [1150, 754] on icon at bounding box center [1146, 751] width 9 height 9
click at [1095, 642] on div "Upload File" at bounding box center [1084, 642] width 43 height 26
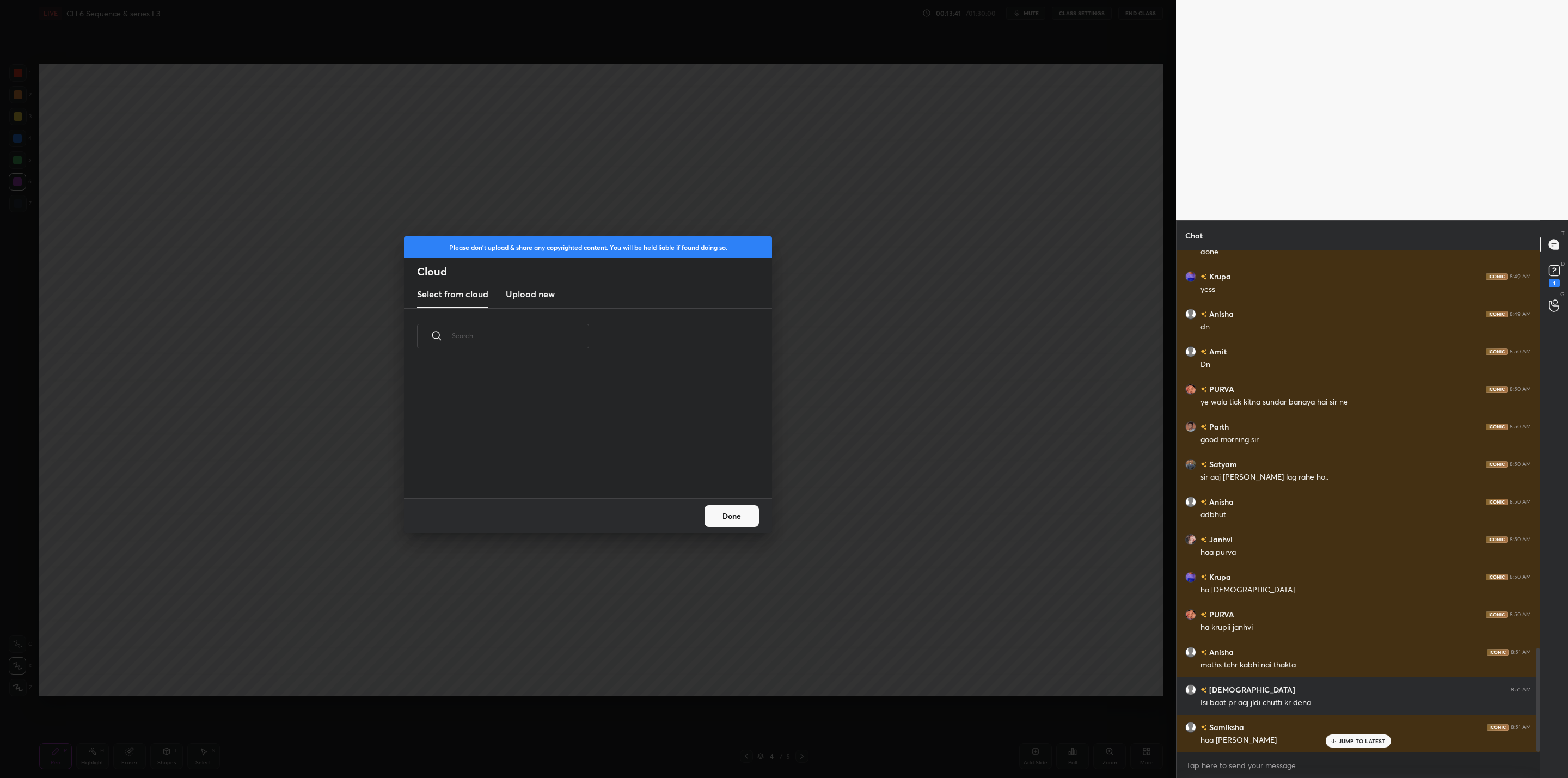
scroll to position [134, 349]
click at [532, 286] on new "Upload new" at bounding box center [531, 294] width 49 height 27
click at [576, 467] on label "Browse" at bounding box center [588, 467] width 48 height 17
click at [564, 467] on input "Browse" at bounding box center [564, 467] width 0 height 17
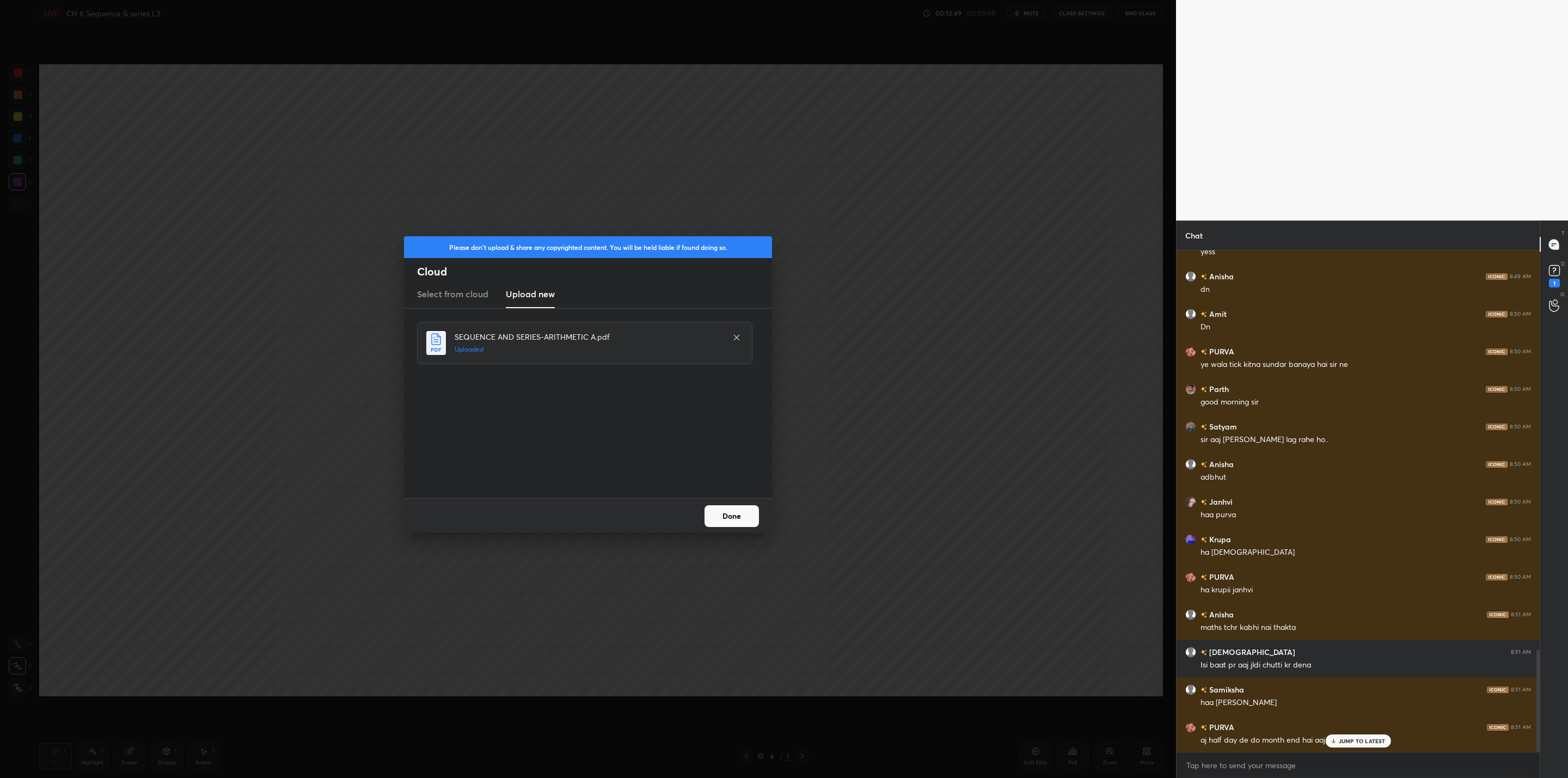
drag, startPoint x: 728, startPoint y: 516, endPoint x: 724, endPoint y: 519, distance: 5.0
click at [733, 516] on button "Done" at bounding box center [732, 516] width 55 height 22
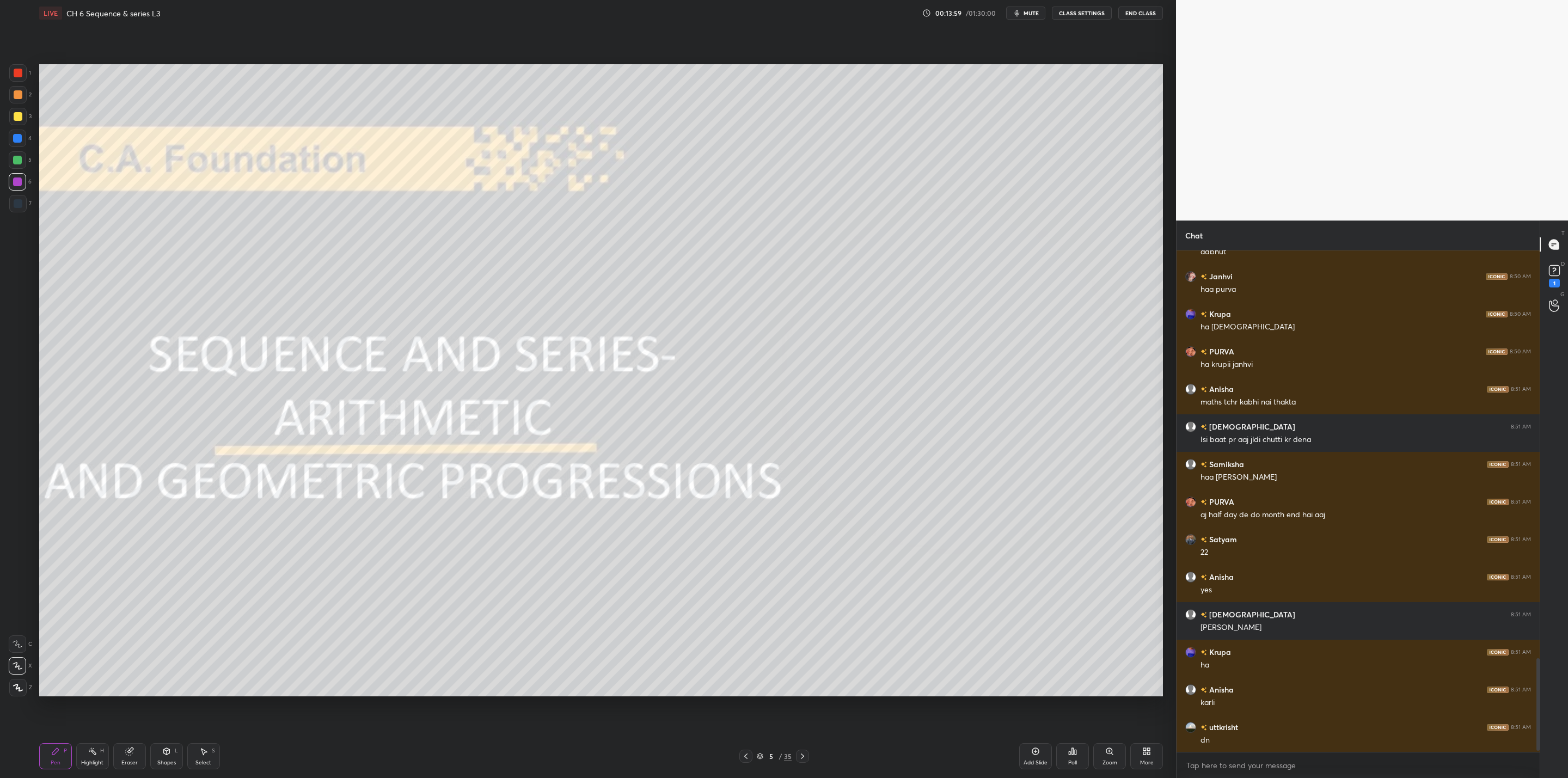
scroll to position [2217, 0]
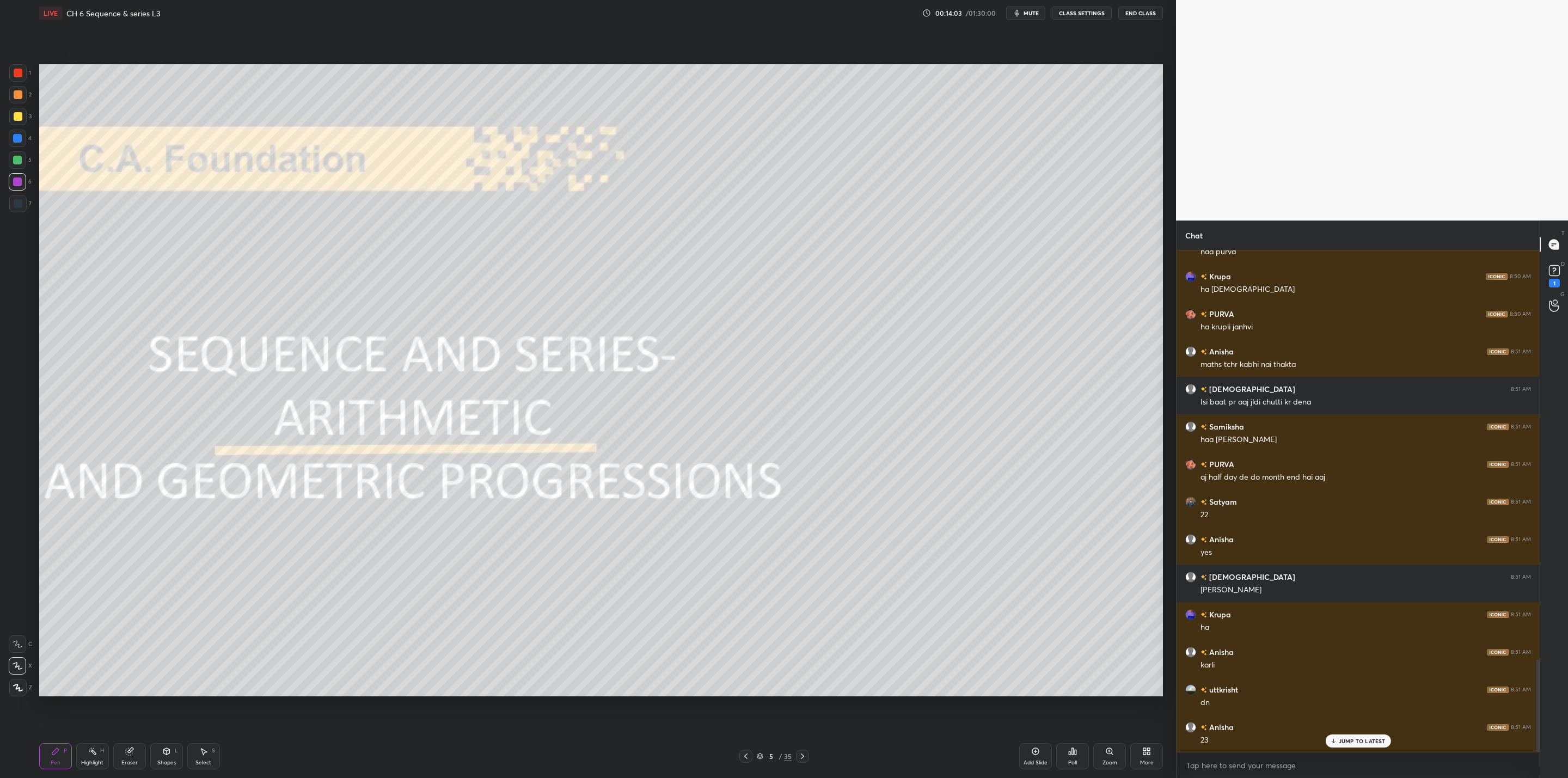
click at [802, 750] on div at bounding box center [803, 756] width 13 height 13
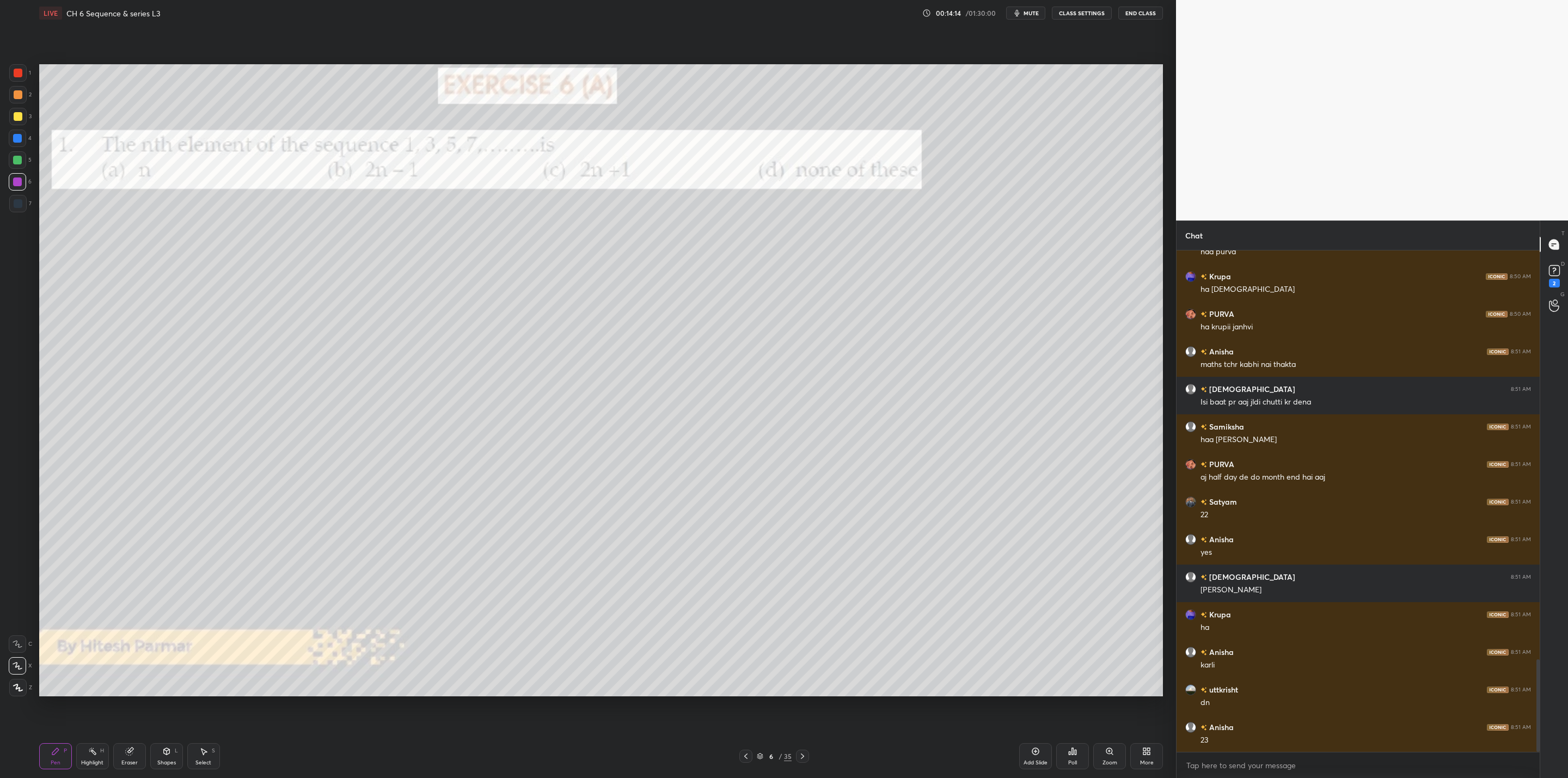
scroll to position [2255, 0]
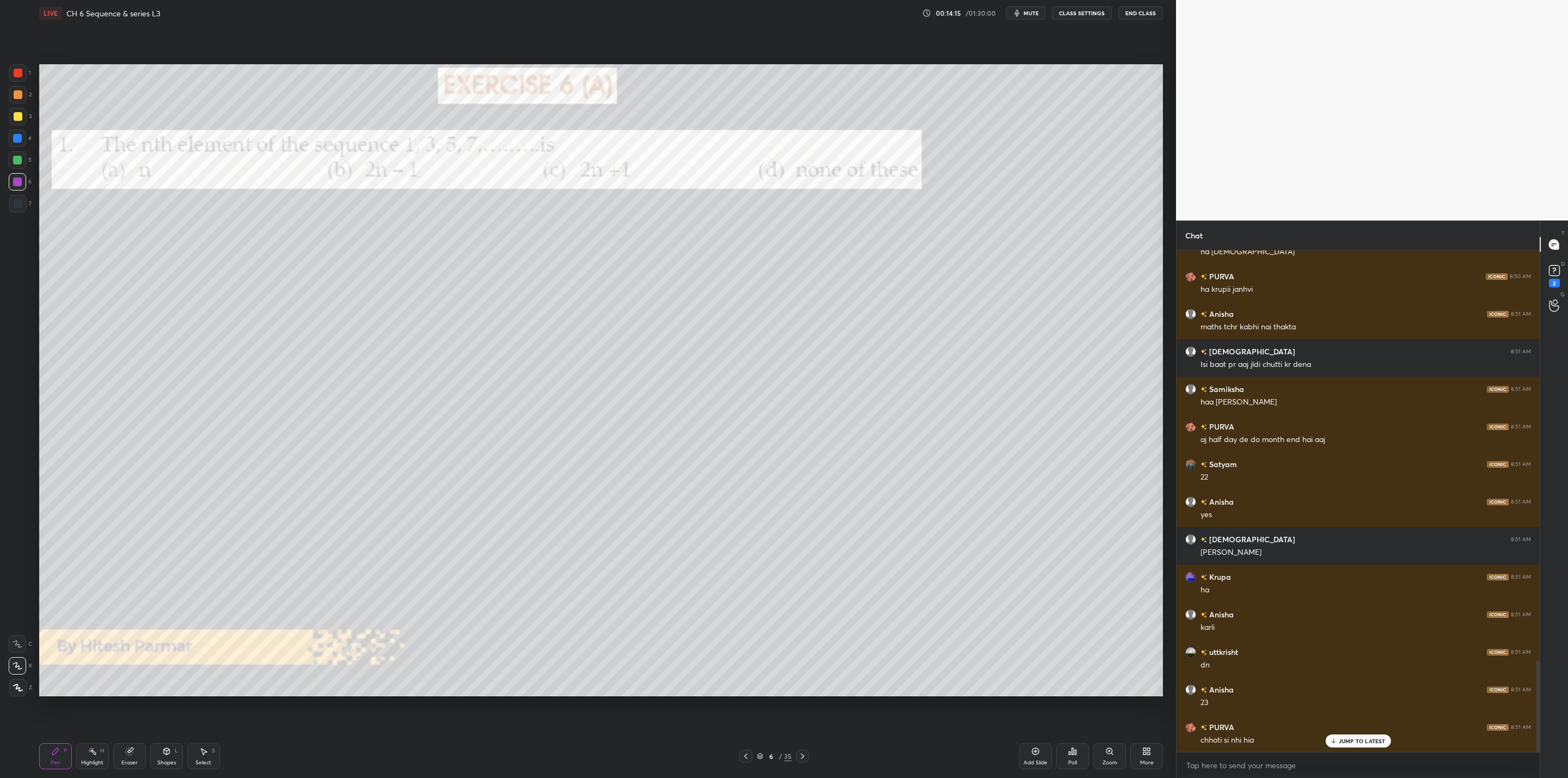
click at [800, 753] on icon at bounding box center [802, 756] width 9 height 9
click at [799, 753] on icon at bounding box center [802, 756] width 9 height 9
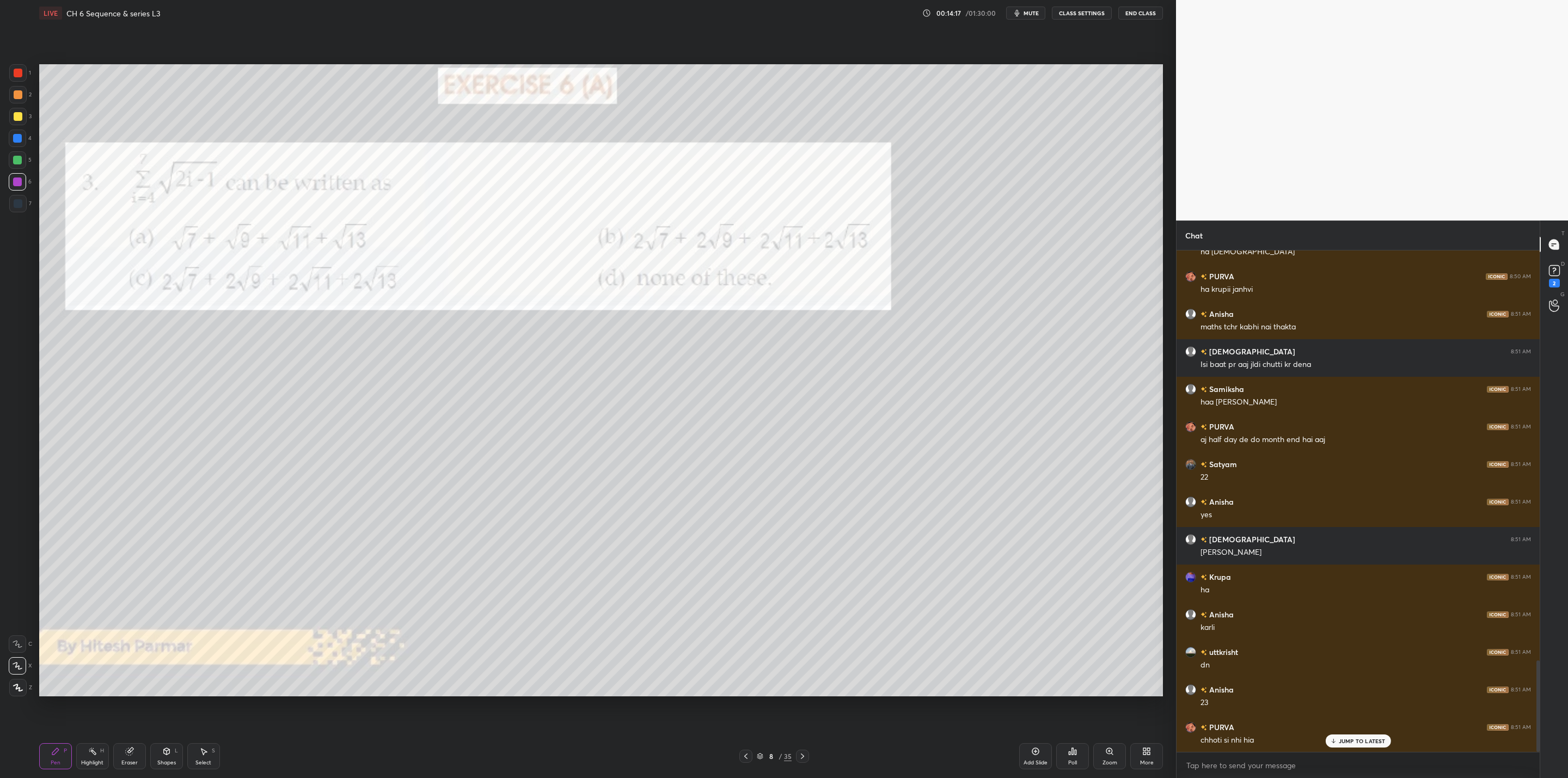
click at [798, 753] on div at bounding box center [803, 756] width 13 height 13
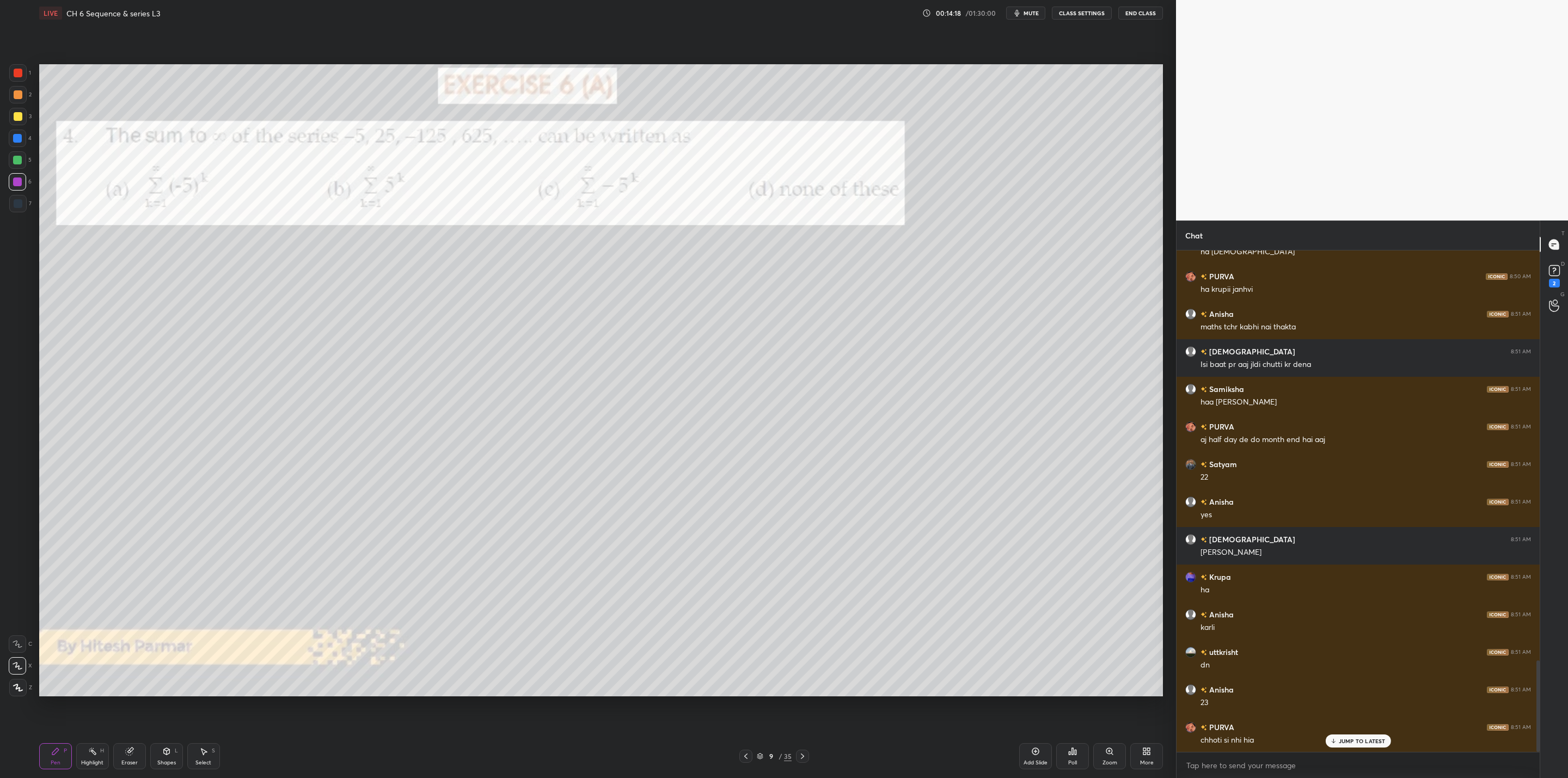
click at [796, 757] on div at bounding box center [803, 756] width 13 height 13
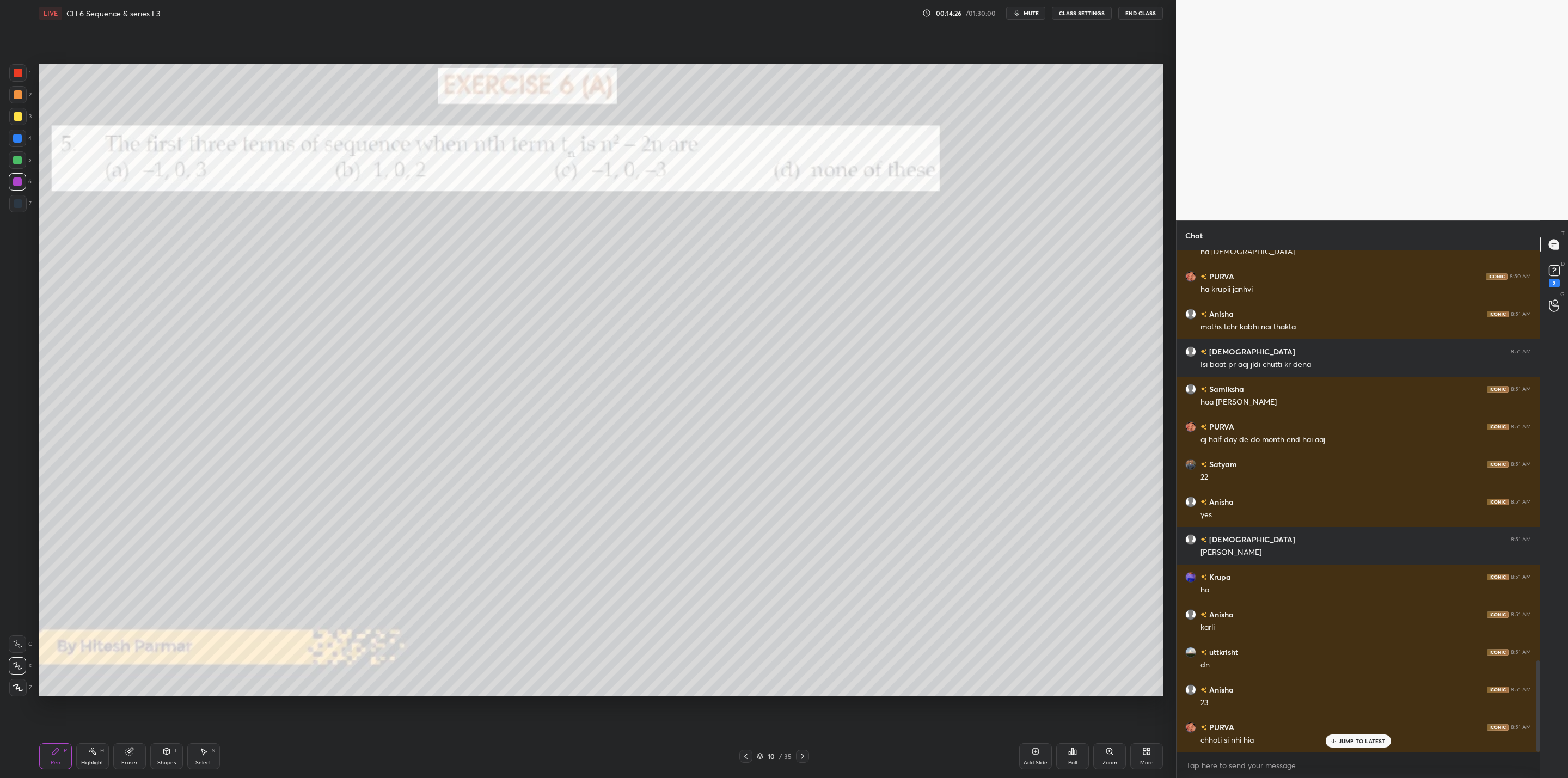
scroll to position [2292, 0]
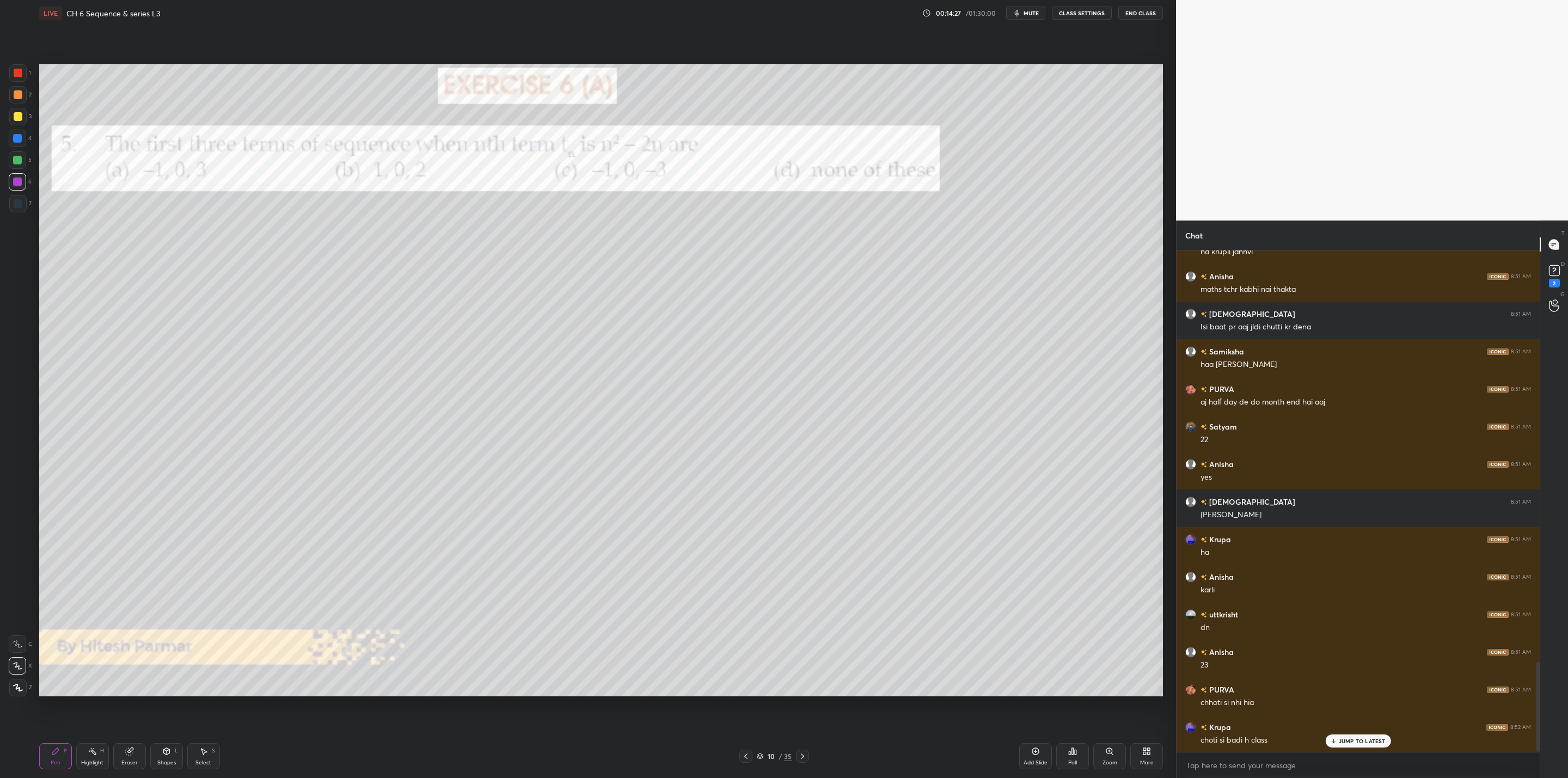
click at [804, 756] on icon at bounding box center [802, 756] width 3 height 6
click at [799, 748] on div "Pen P Highlight H Eraser Shapes L Select S 11 / 35 Add Slide Poll Zoom More" at bounding box center [601, 755] width 1123 height 43
click at [796, 753] on div at bounding box center [803, 756] width 13 height 13
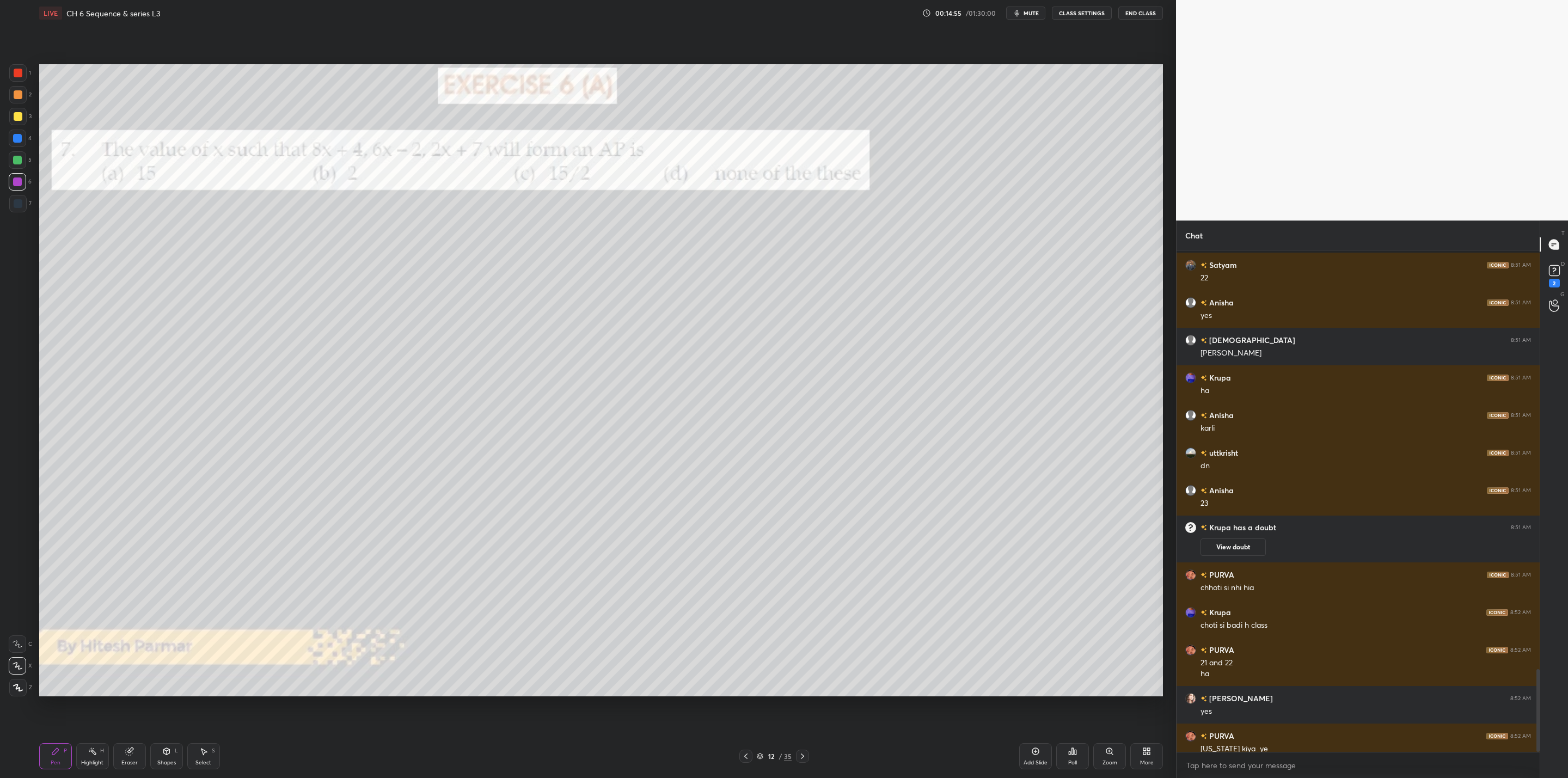
scroll to position [2527, 0]
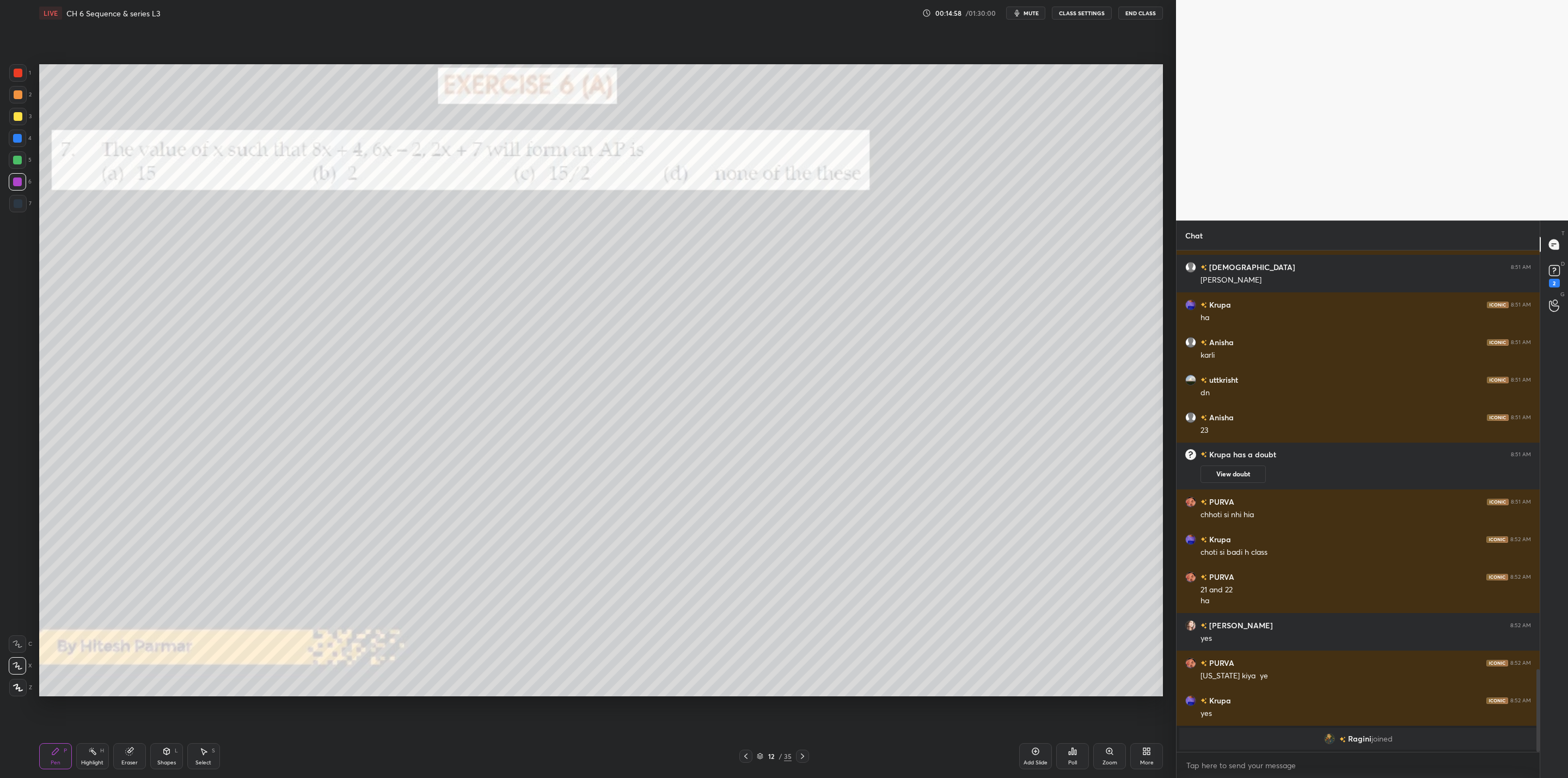
click at [21, 114] on div at bounding box center [18, 116] width 9 height 9
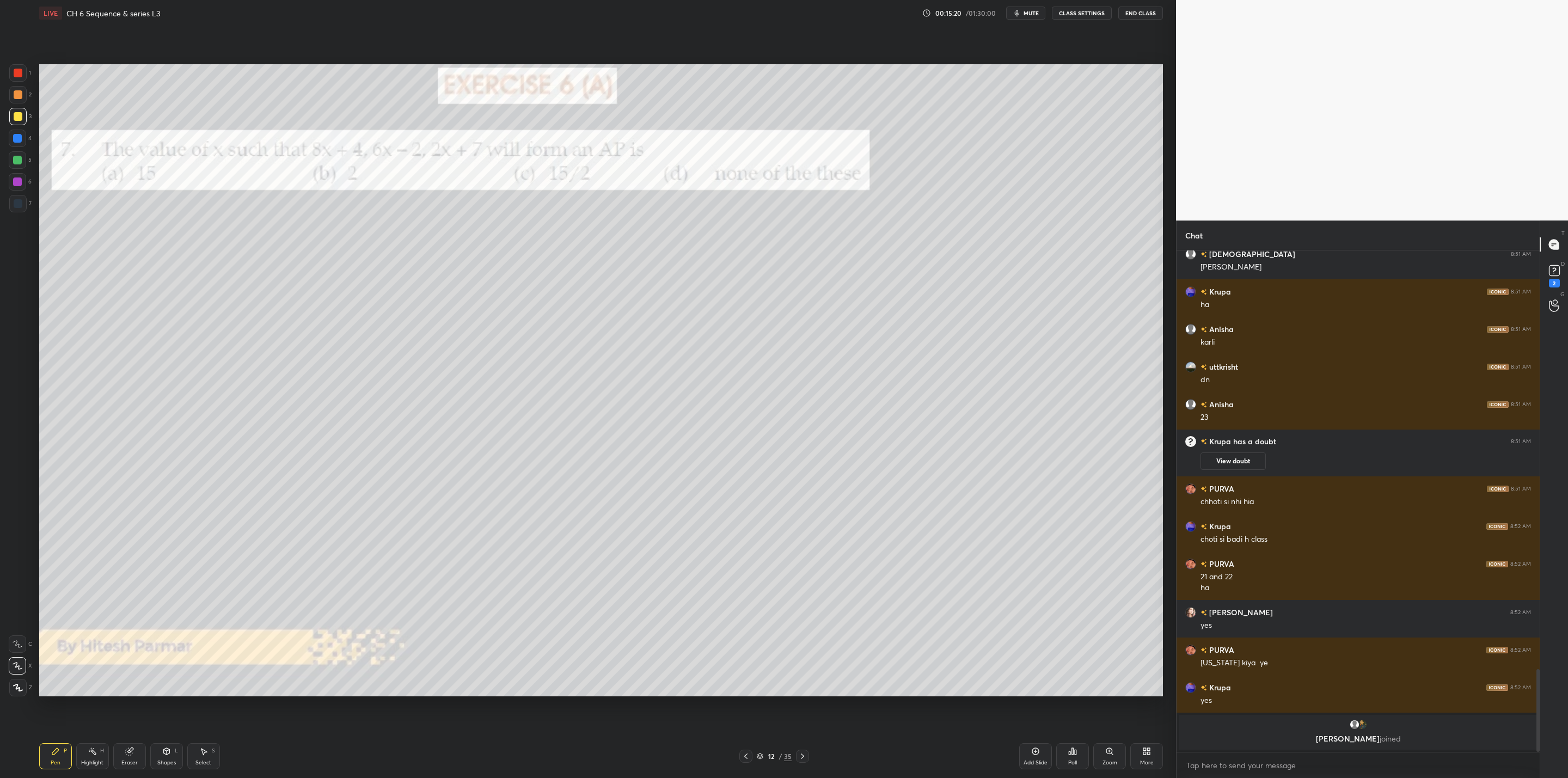
drag, startPoint x: 131, startPoint y: 758, endPoint x: 159, endPoint y: 709, distance: 56.4
click at [137, 747] on div "Eraser" at bounding box center [130, 756] width 33 height 26
drag, startPoint x: 48, startPoint y: 758, endPoint x: 110, endPoint y: 704, distance: 82.2
click at [50, 758] on div "Pen P" at bounding box center [56, 756] width 33 height 26
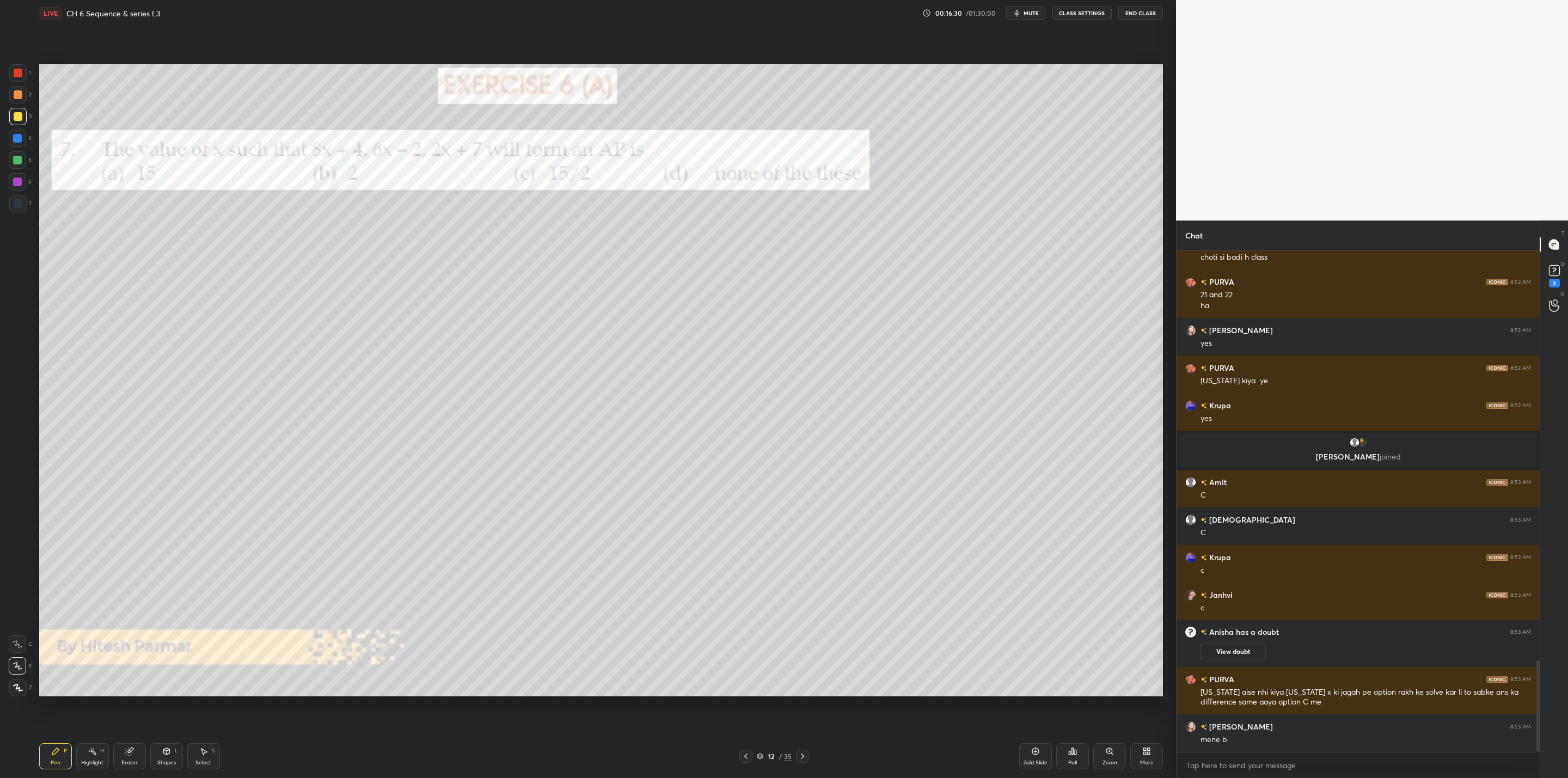
scroll to position [2284, 0]
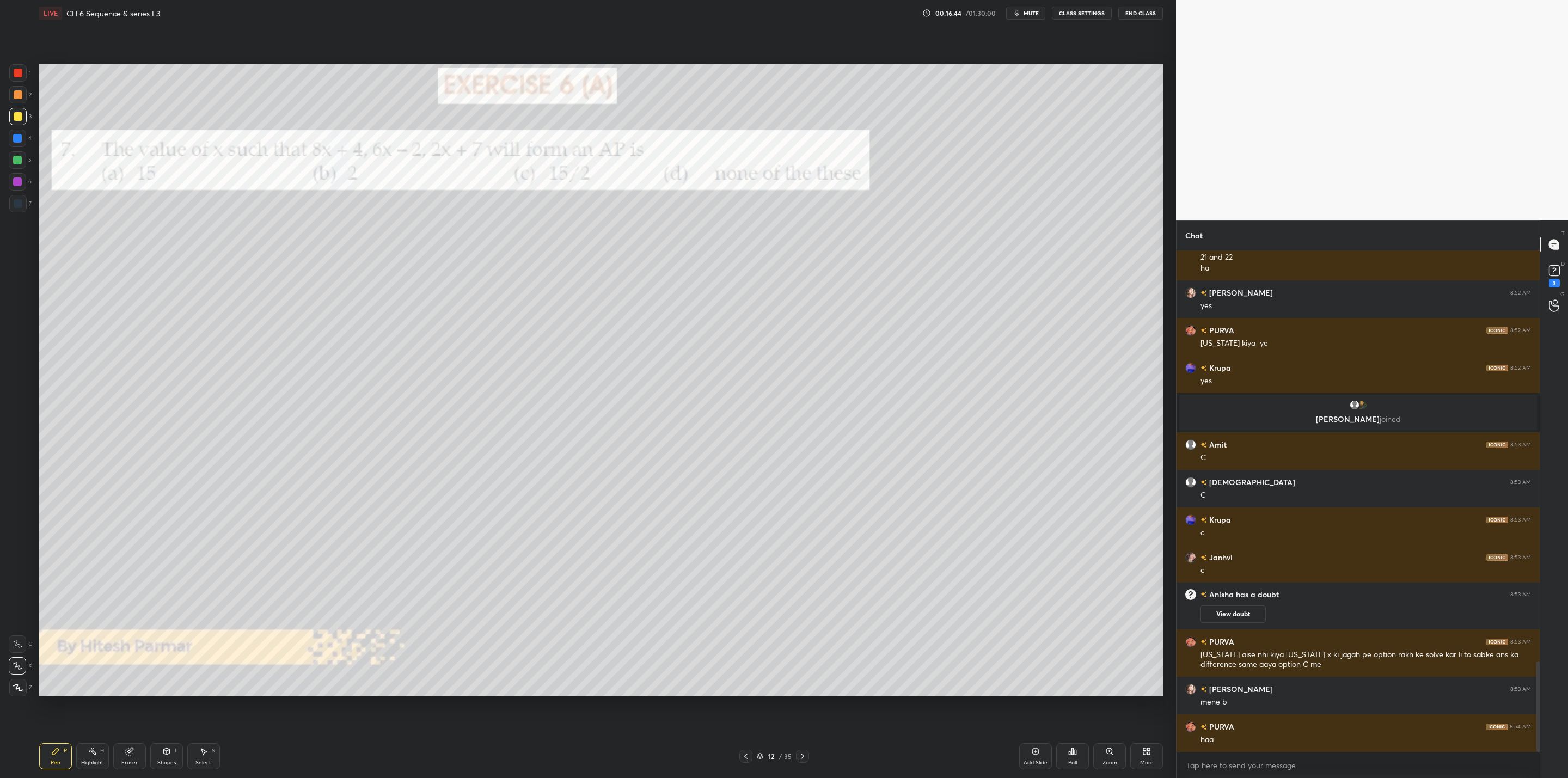
drag, startPoint x: 802, startPoint y: 757, endPoint x: 799, endPoint y: 773, distance: 16.3
click at [799, 773] on div "Pen P Highlight H Eraser Shapes L Select S 12 / 35 Add Slide Poll Zoom More" at bounding box center [601, 755] width 1123 height 43
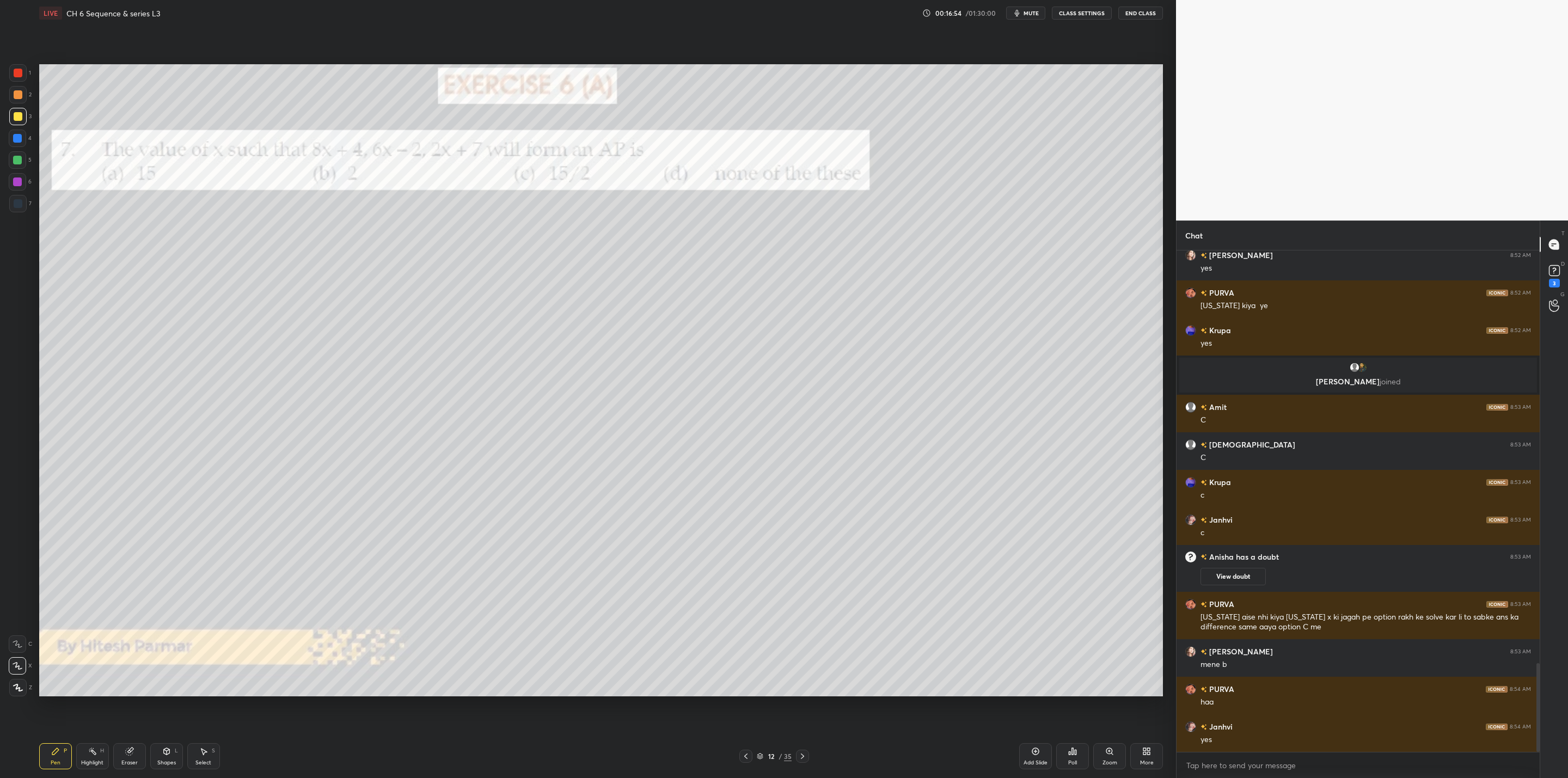
scroll to position [2359, 0]
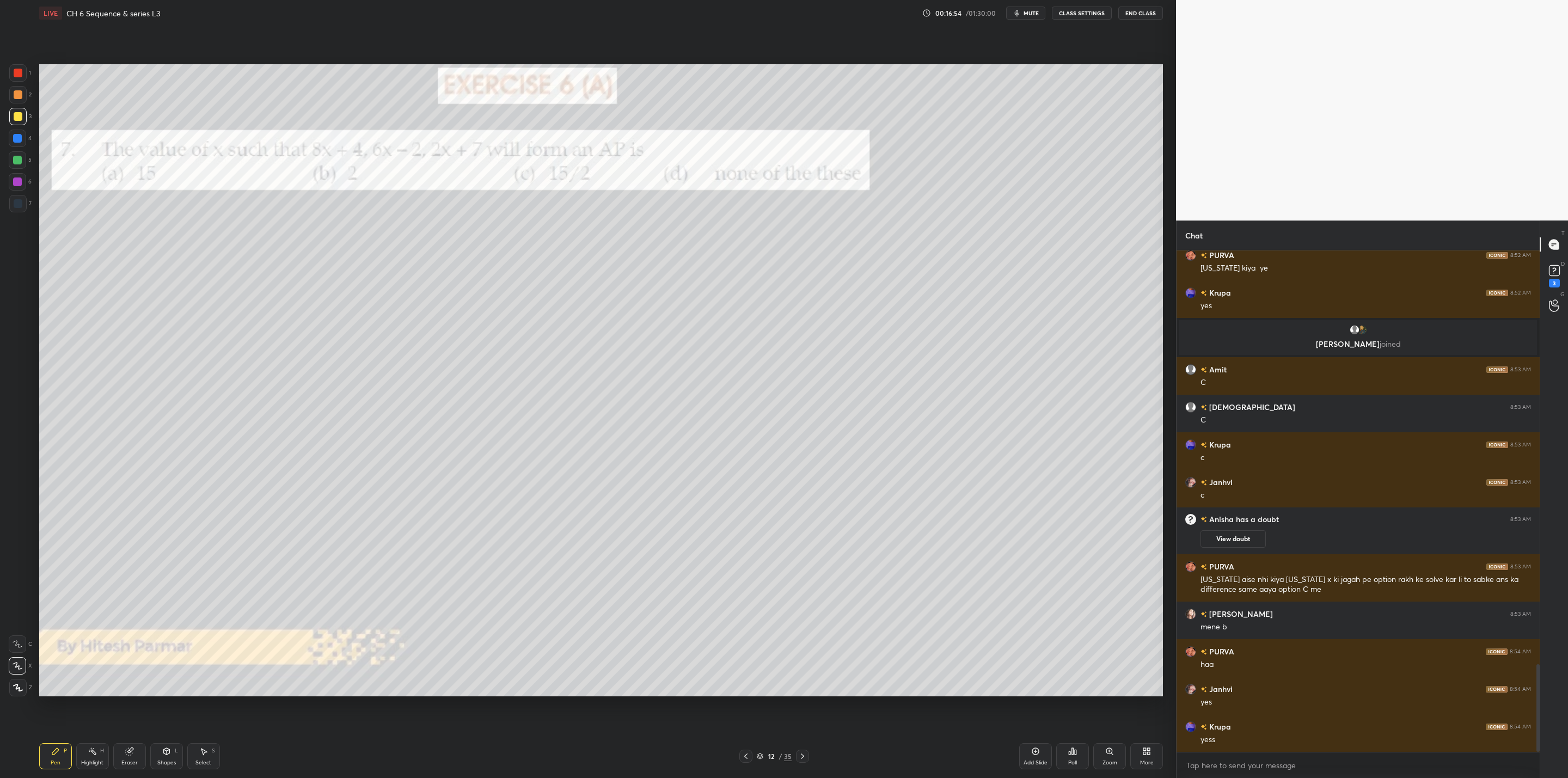
click at [799, 753] on icon at bounding box center [802, 756] width 9 height 9
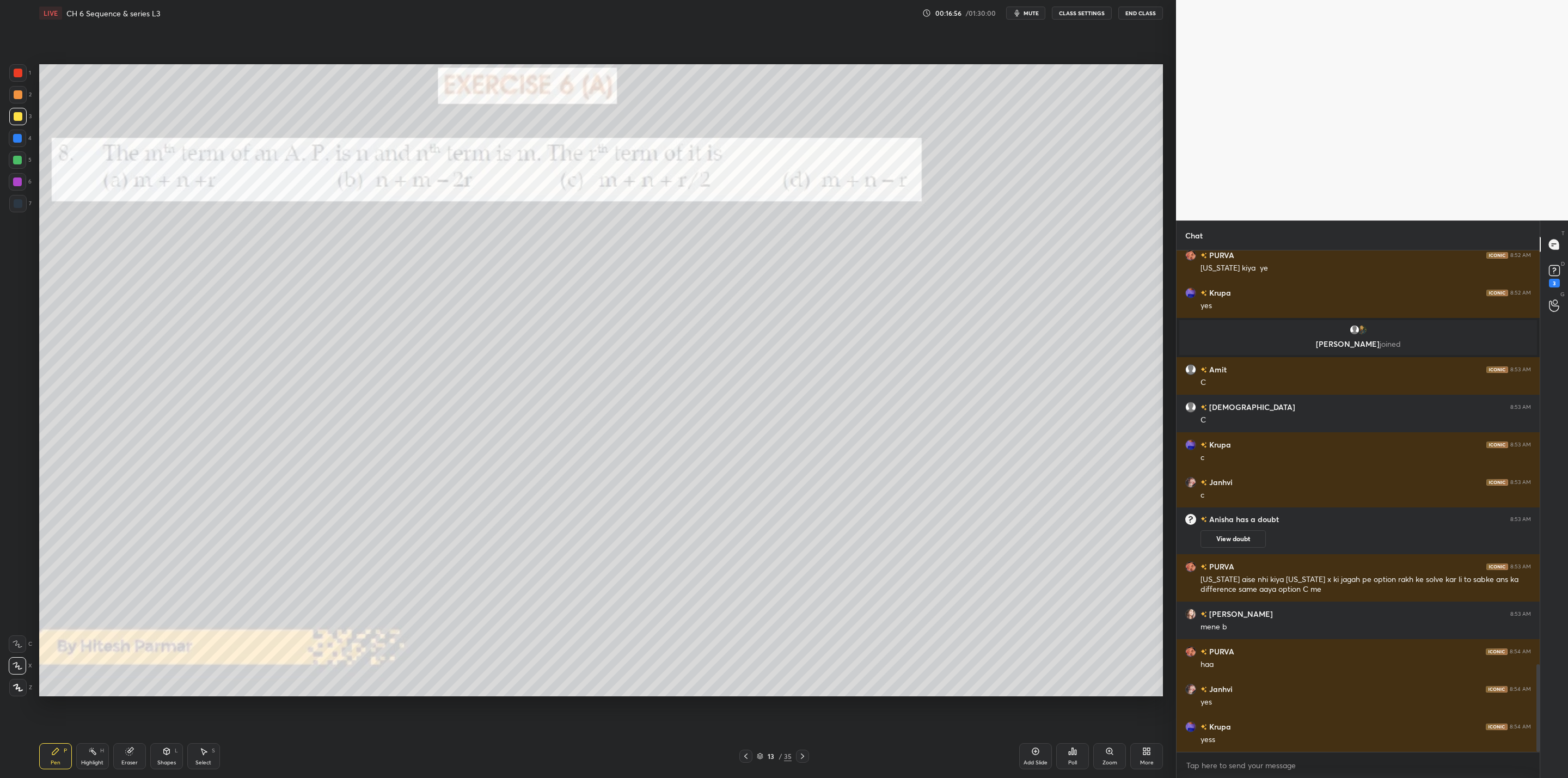
click at [804, 758] on icon at bounding box center [802, 756] width 9 height 9
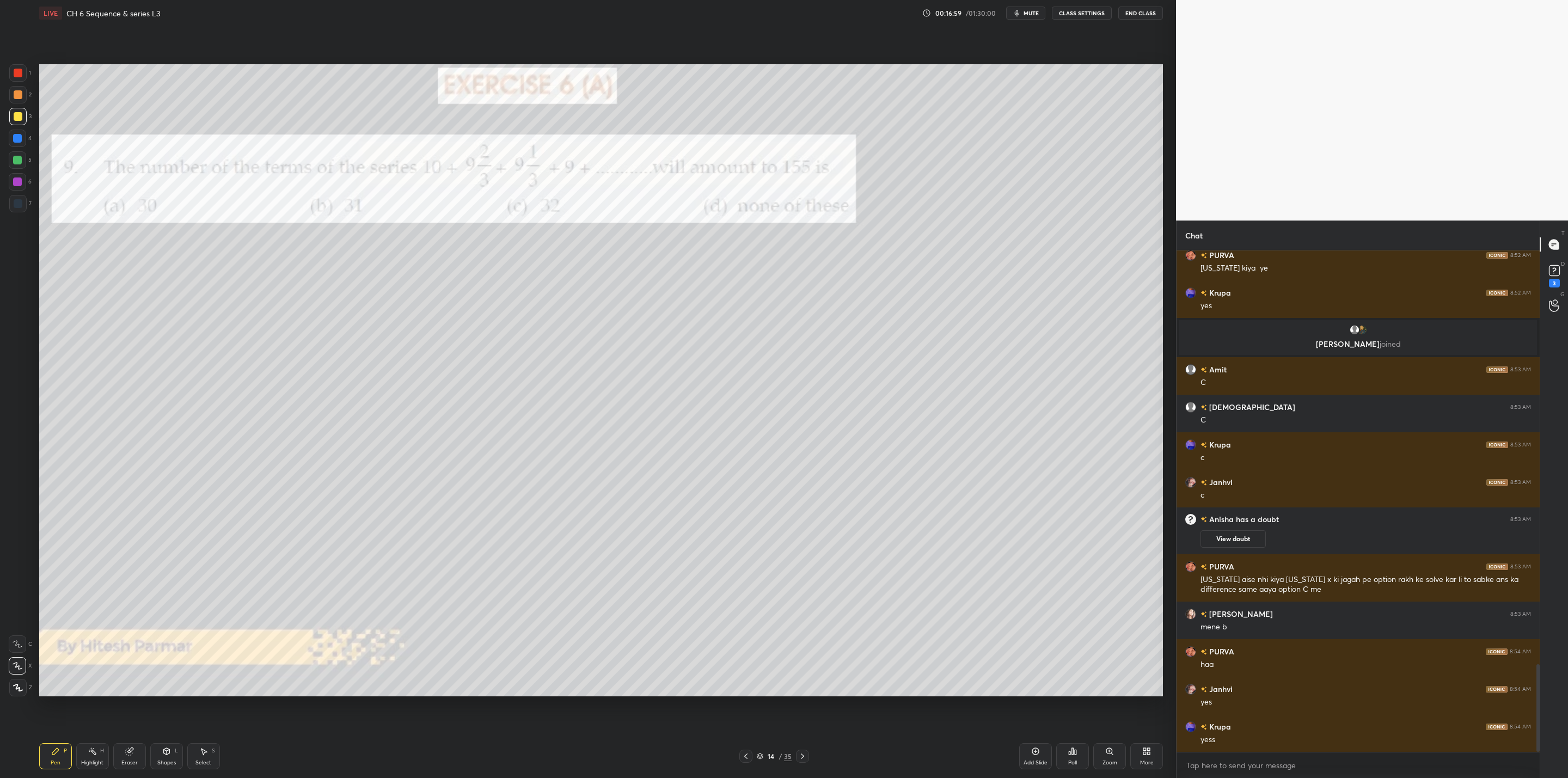
scroll to position [2397, 0]
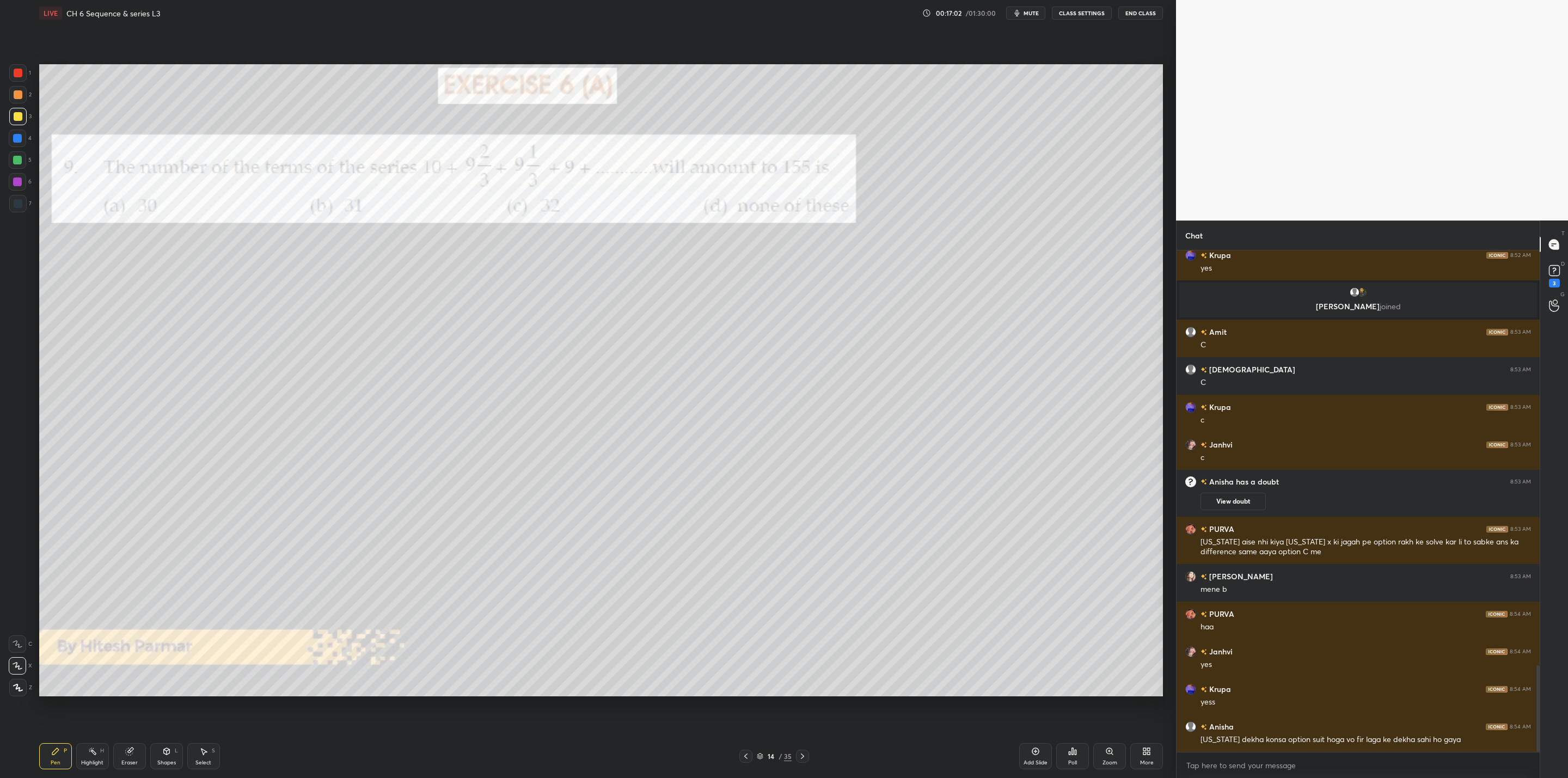
click at [744, 760] on div at bounding box center [746, 756] width 13 height 13
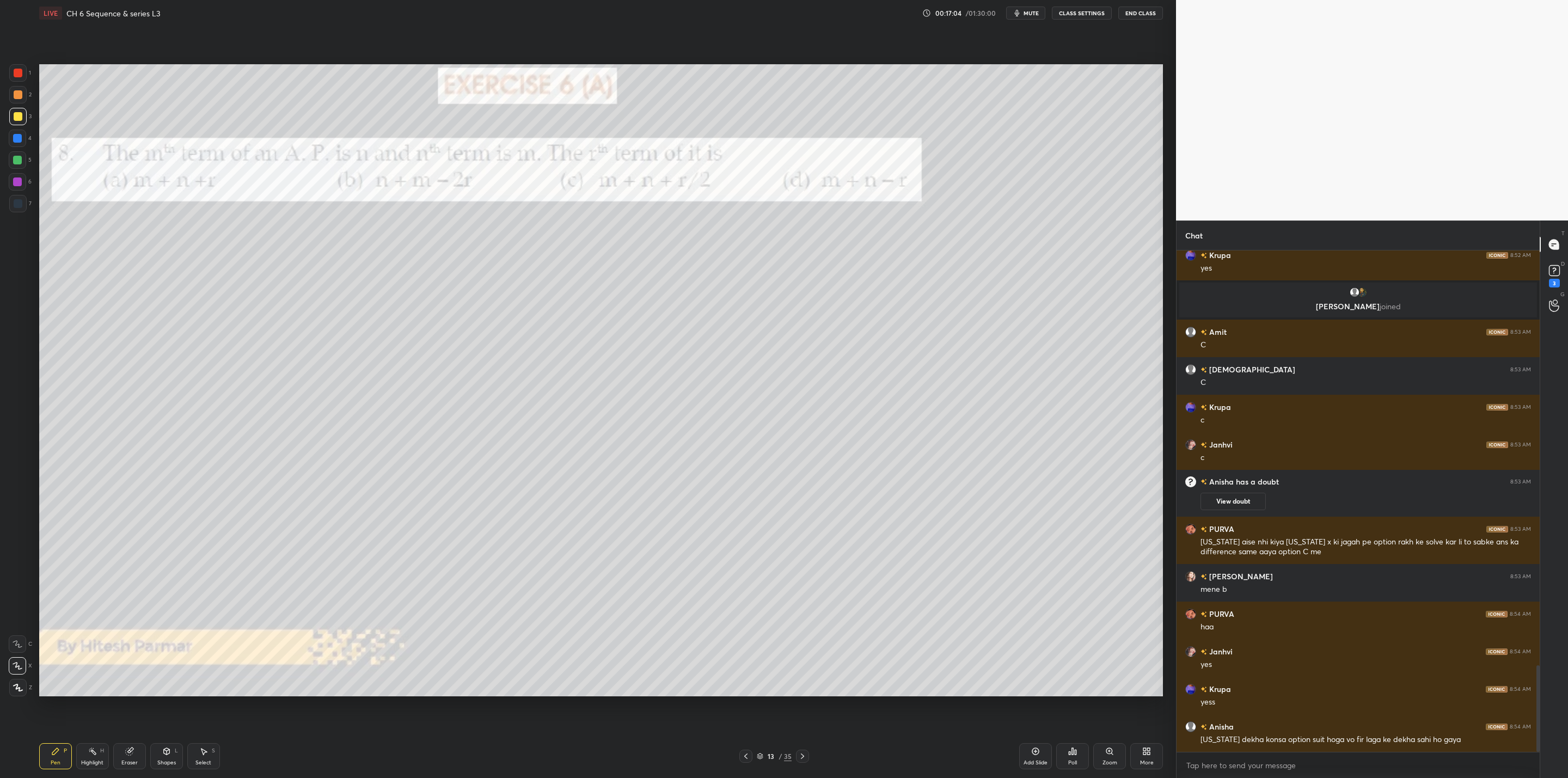
drag, startPoint x: 1026, startPoint y: 10, endPoint x: 1024, endPoint y: 17, distance: 7.3
click at [1024, 12] on span "mute" at bounding box center [1031, 12] width 16 height 7
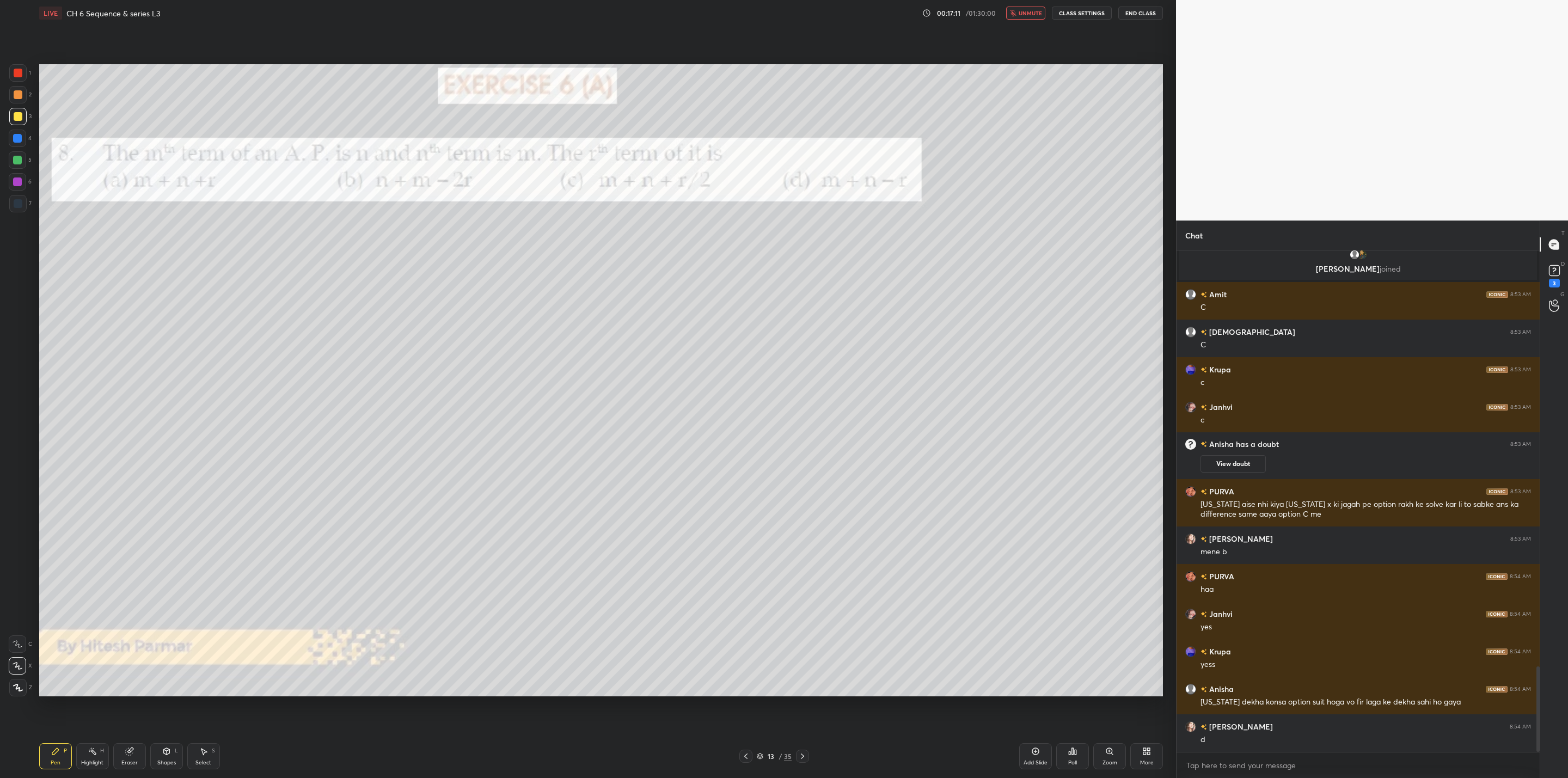
scroll to position [2472, 0]
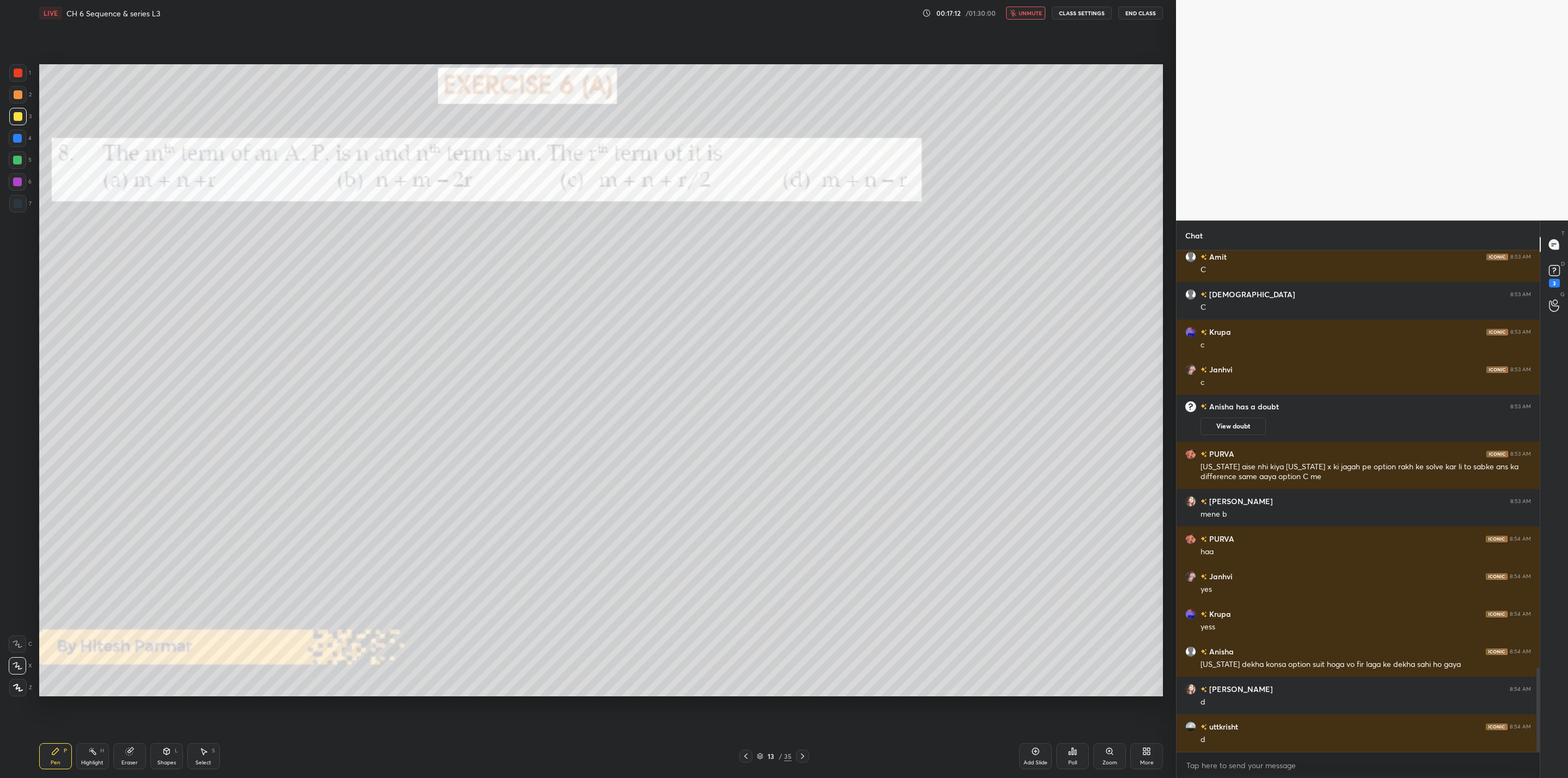
click at [1021, 11] on span "unmute" at bounding box center [1030, 12] width 24 height 7
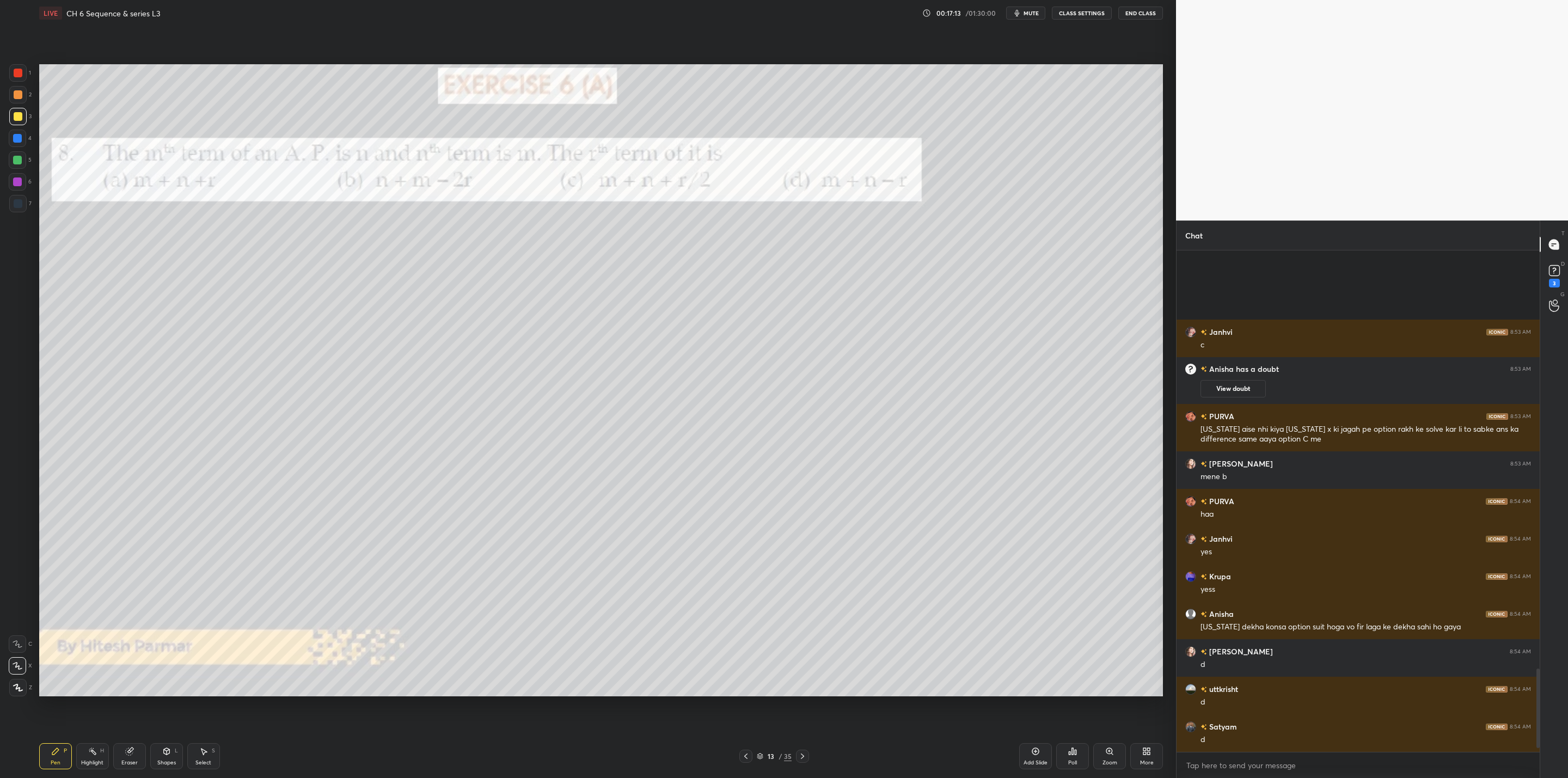
scroll to position [2660, 0]
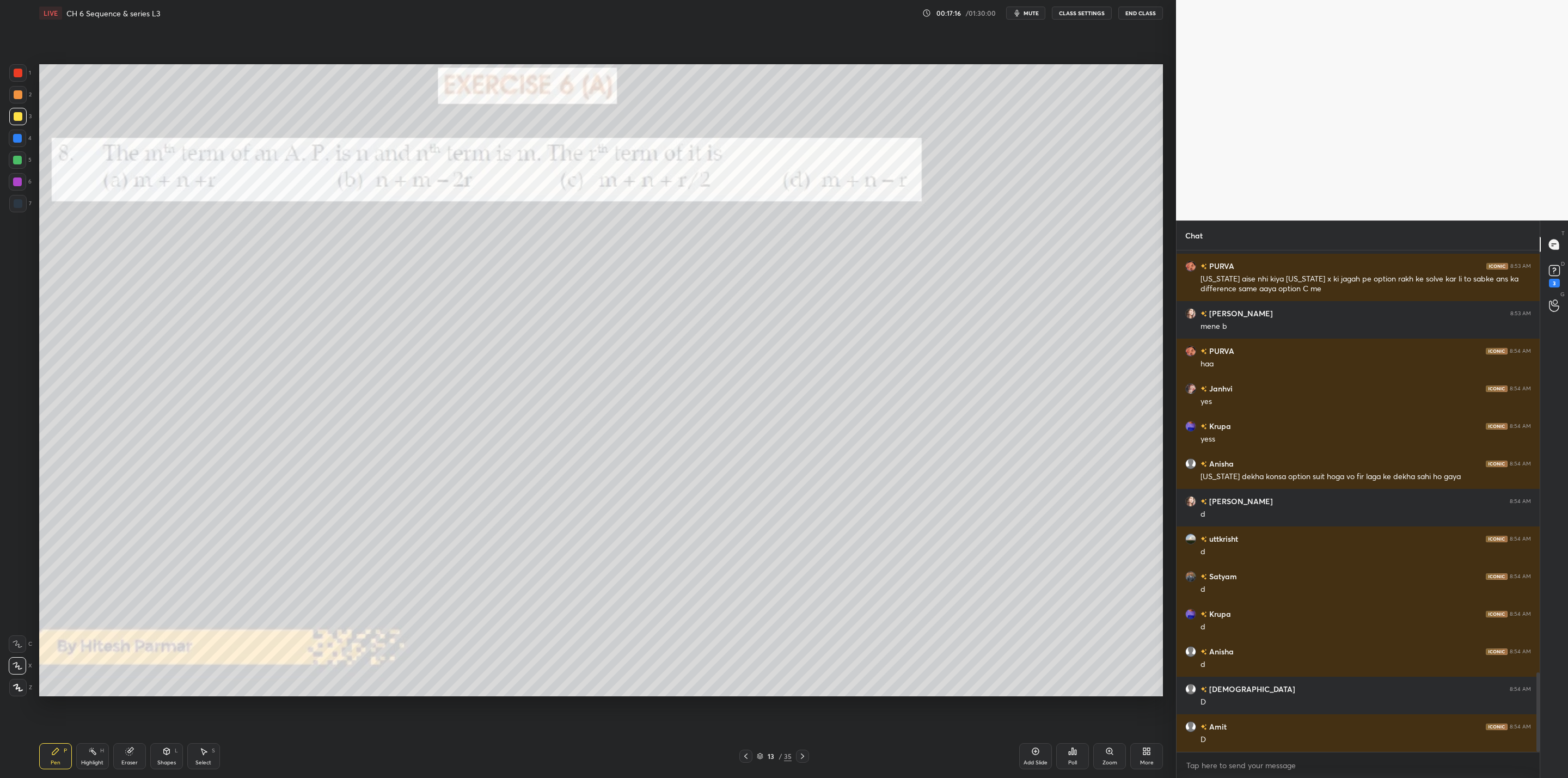
click at [1028, 10] on span "mute" at bounding box center [1031, 12] width 16 height 7
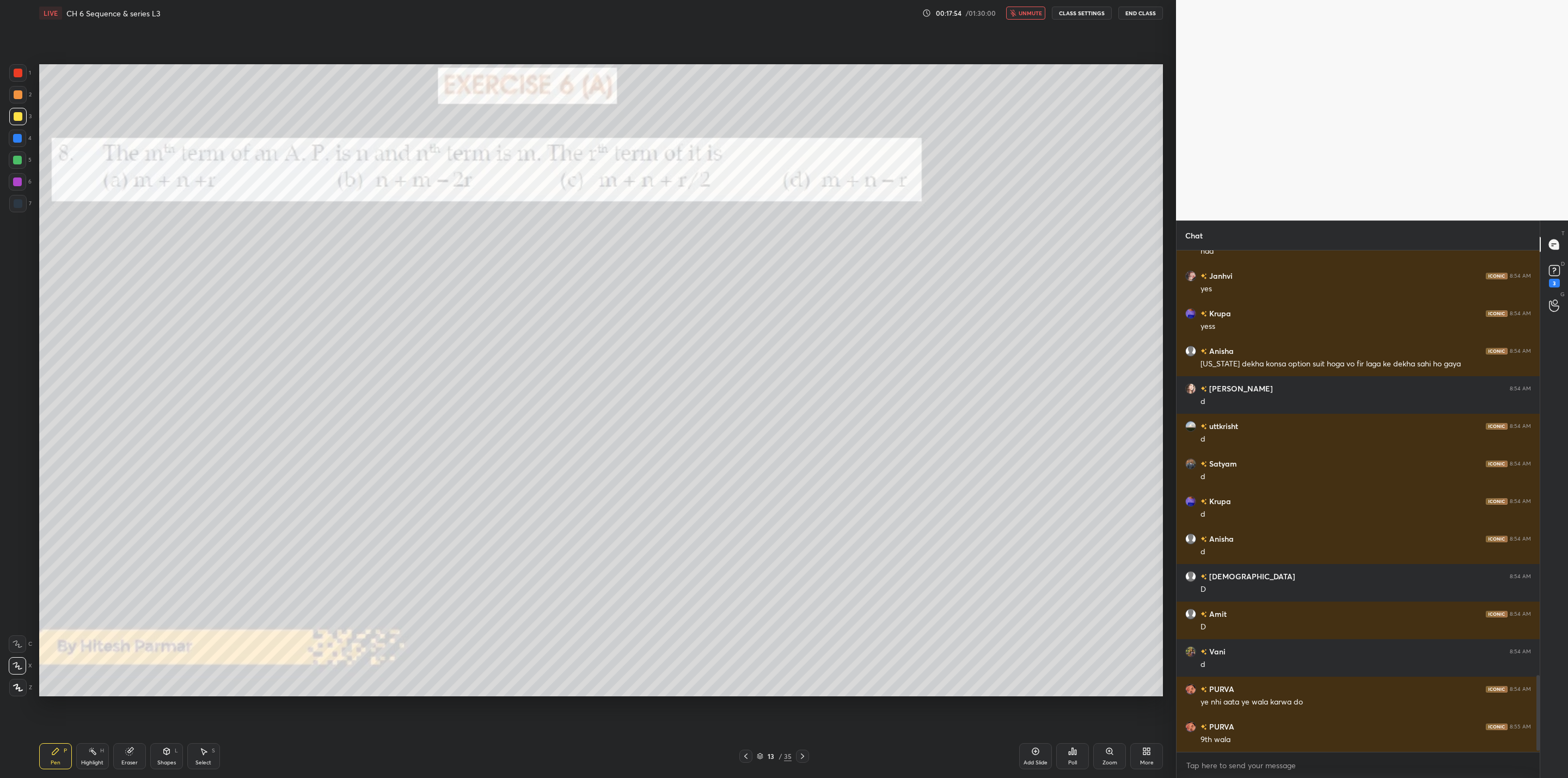
scroll to position [2810, 0]
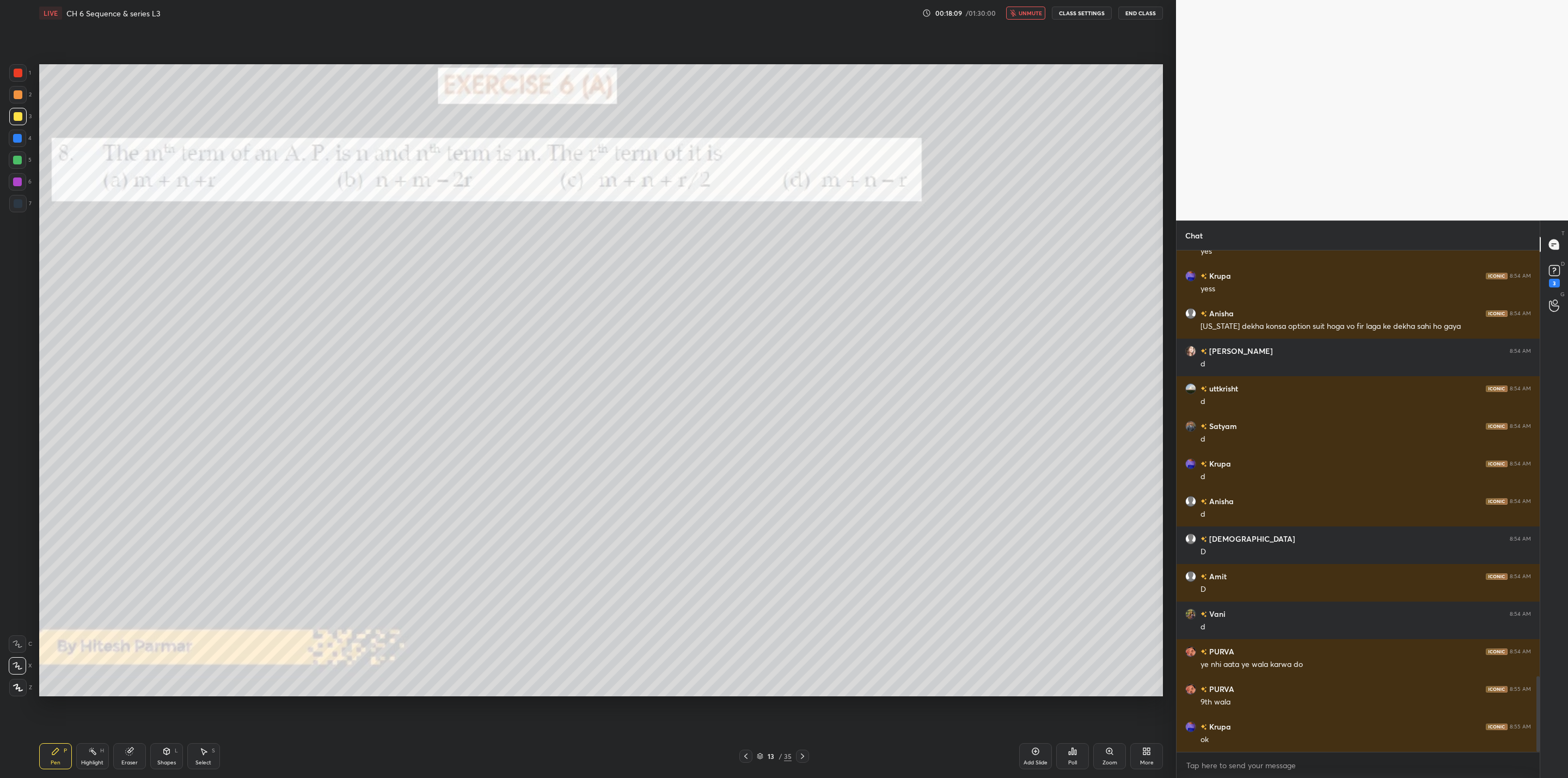
click at [798, 754] on icon at bounding box center [802, 756] width 9 height 9
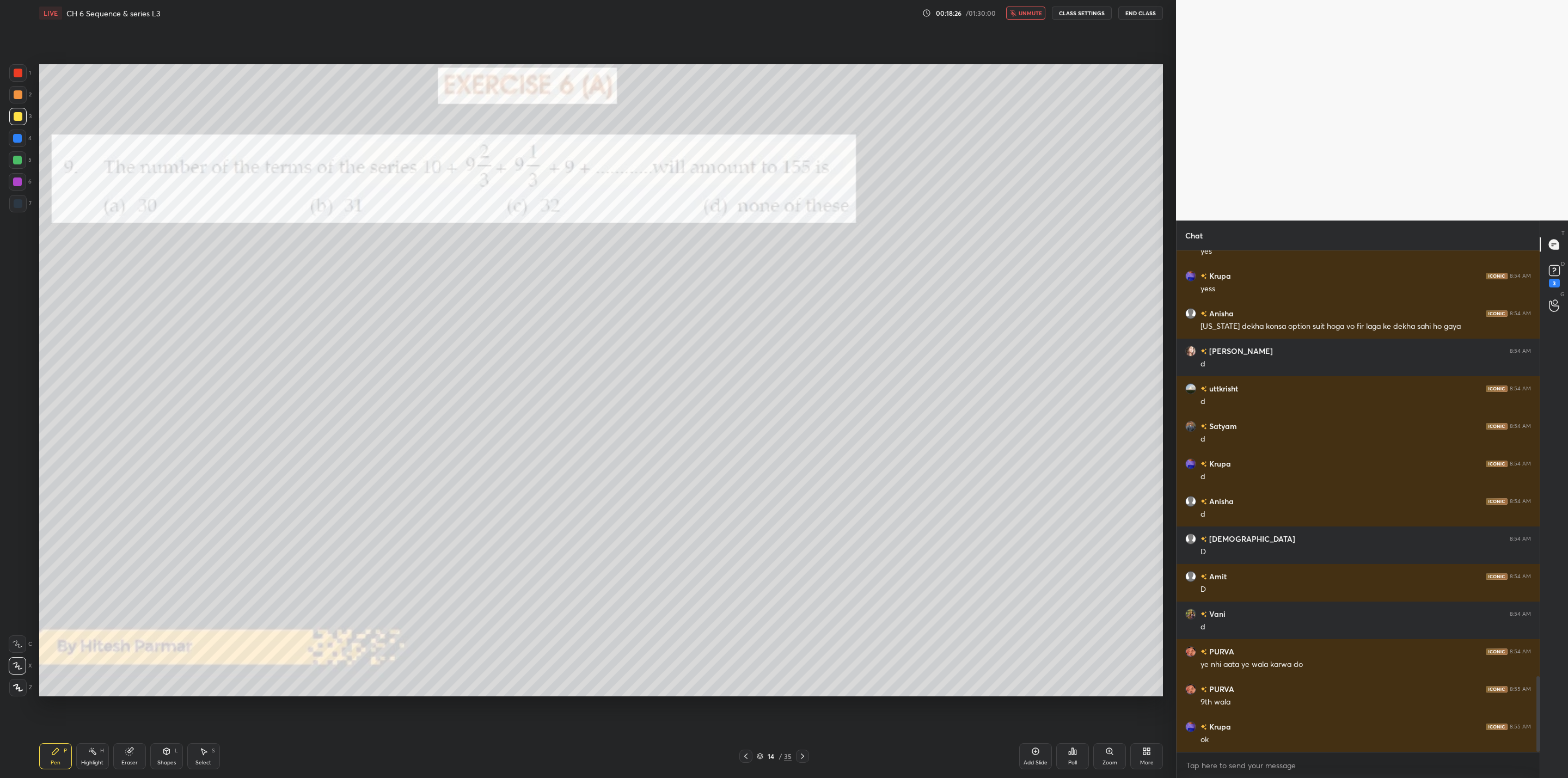
click at [16, 181] on div at bounding box center [17, 181] width 9 height 9
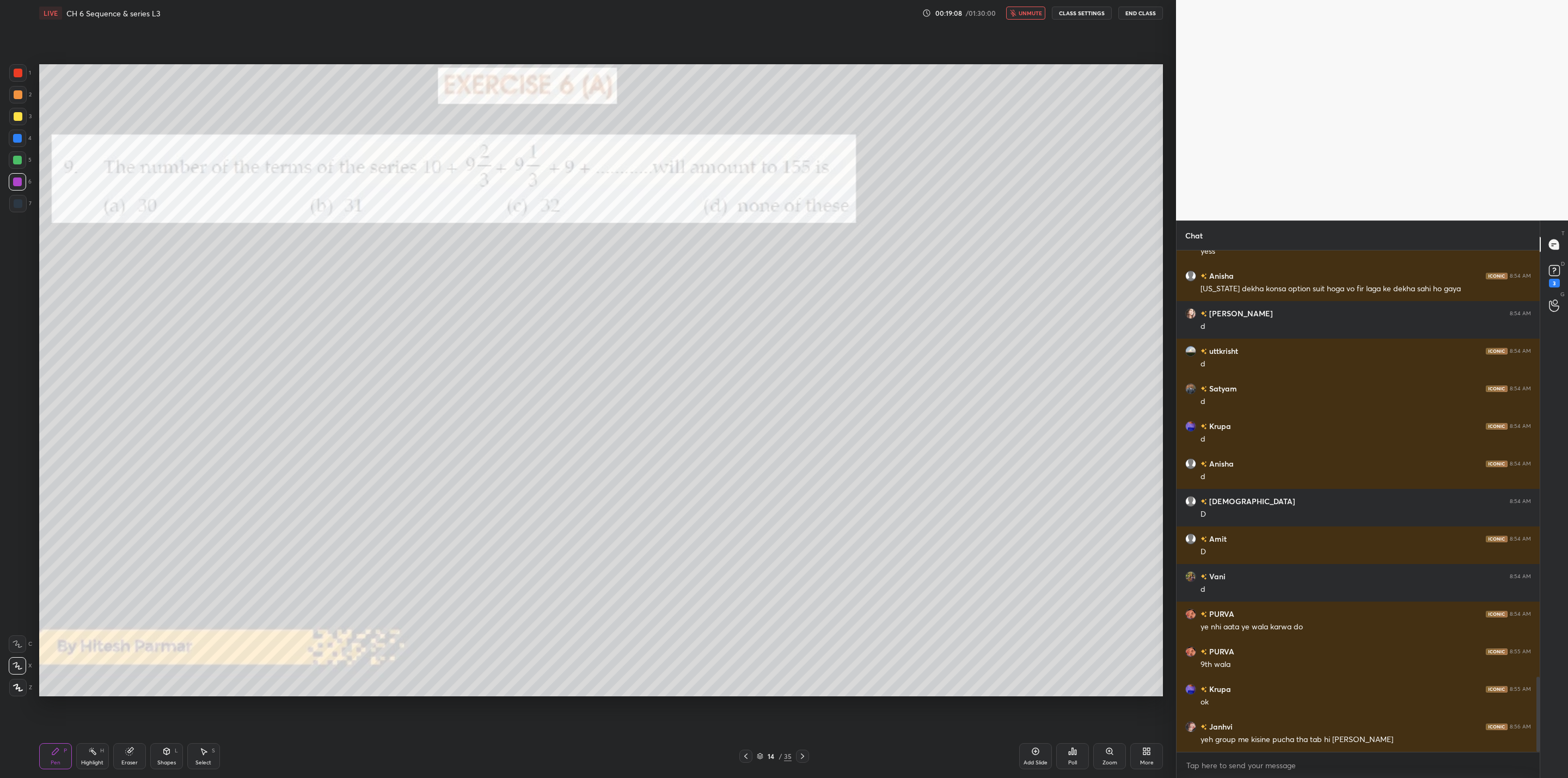
drag, startPoint x: 1028, startPoint y: 12, endPoint x: 1024, endPoint y: 20, distance: 8.9
click at [1025, 15] on span "unmute" at bounding box center [1030, 12] width 24 height 7
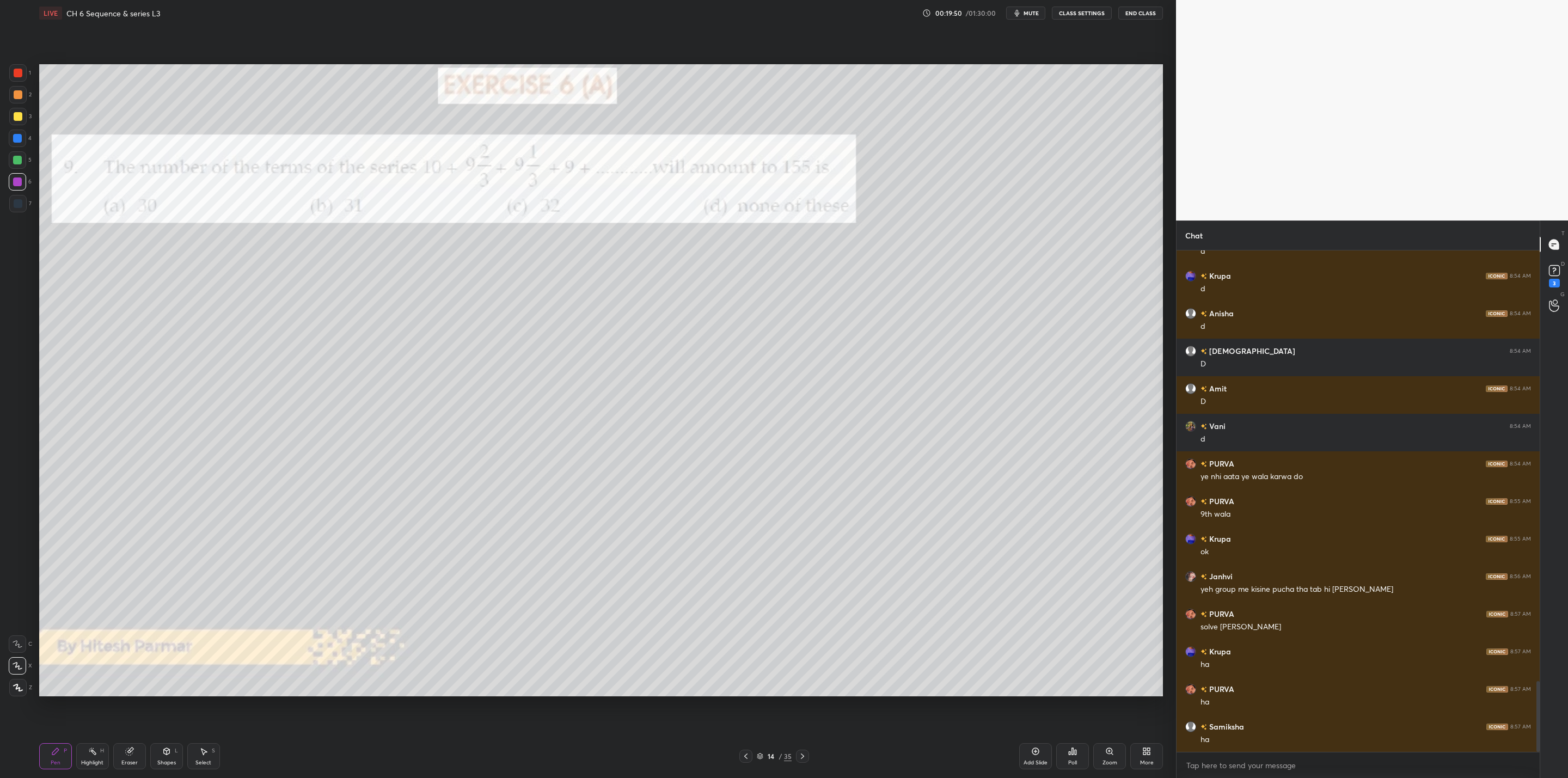
scroll to position [3035, 0]
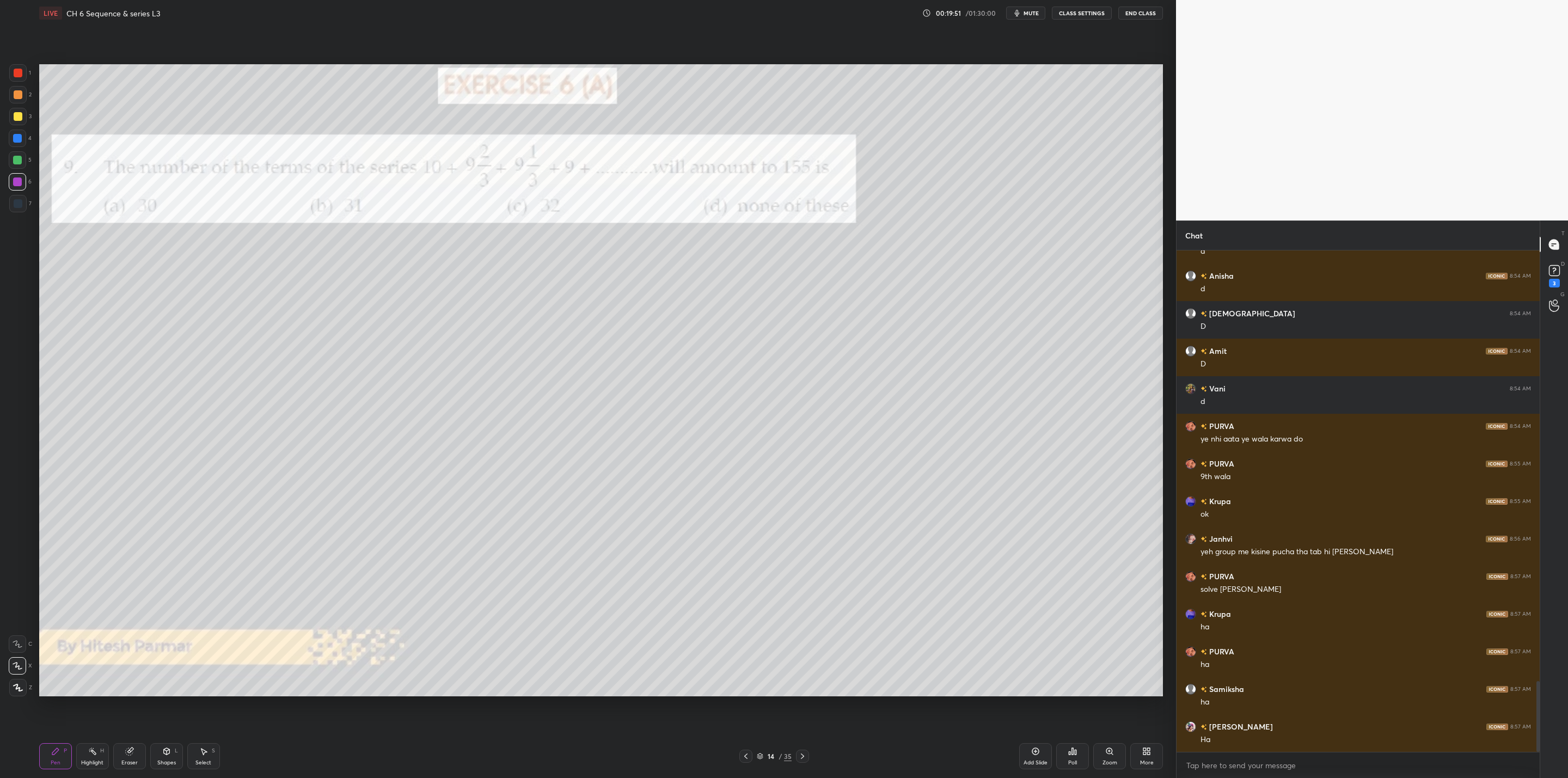
drag, startPoint x: 18, startPoint y: 160, endPoint x: 25, endPoint y: 162, distance: 7.3
click at [25, 162] on div at bounding box center [17, 159] width 17 height 17
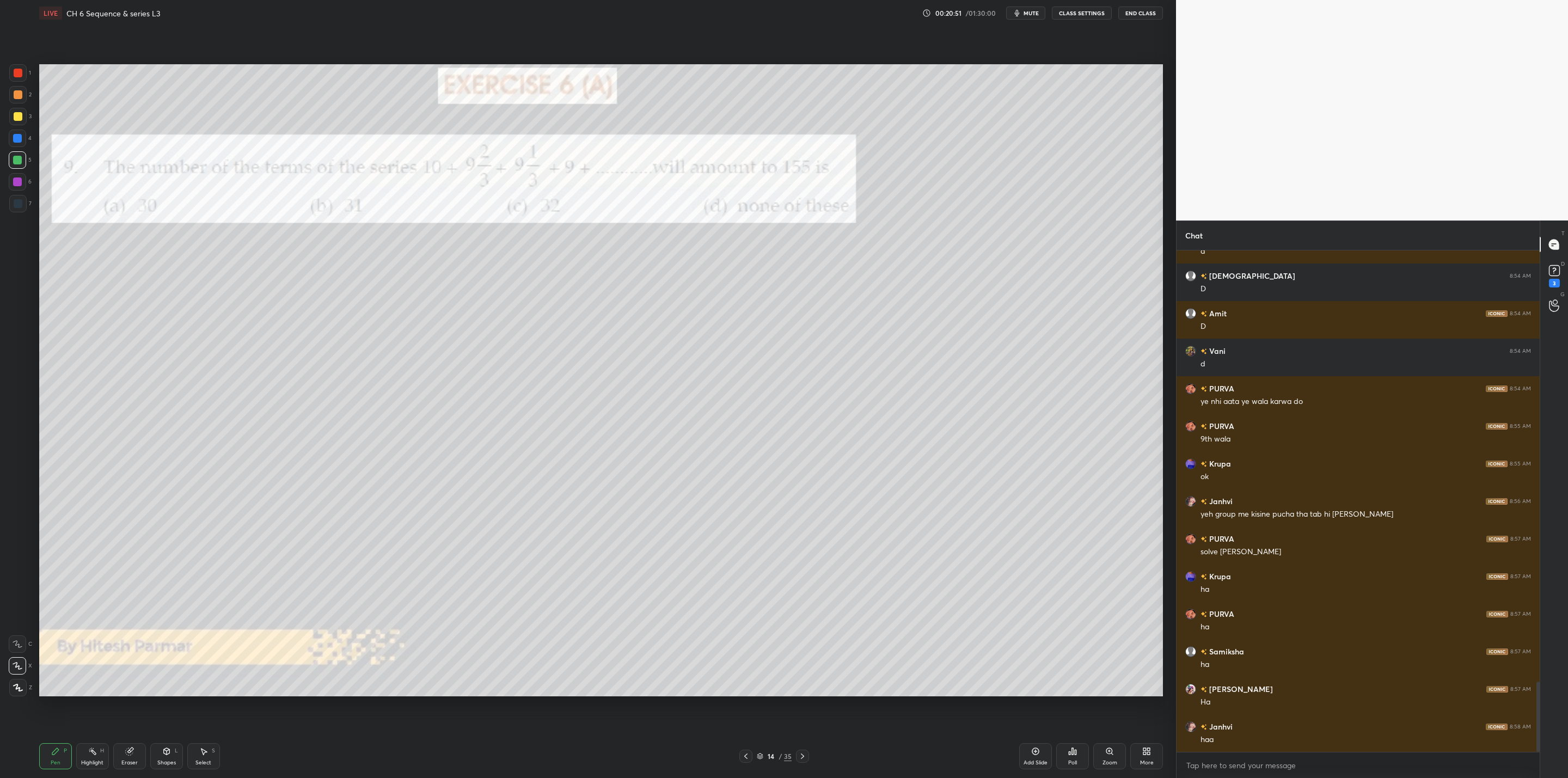
scroll to position [3083, 0]
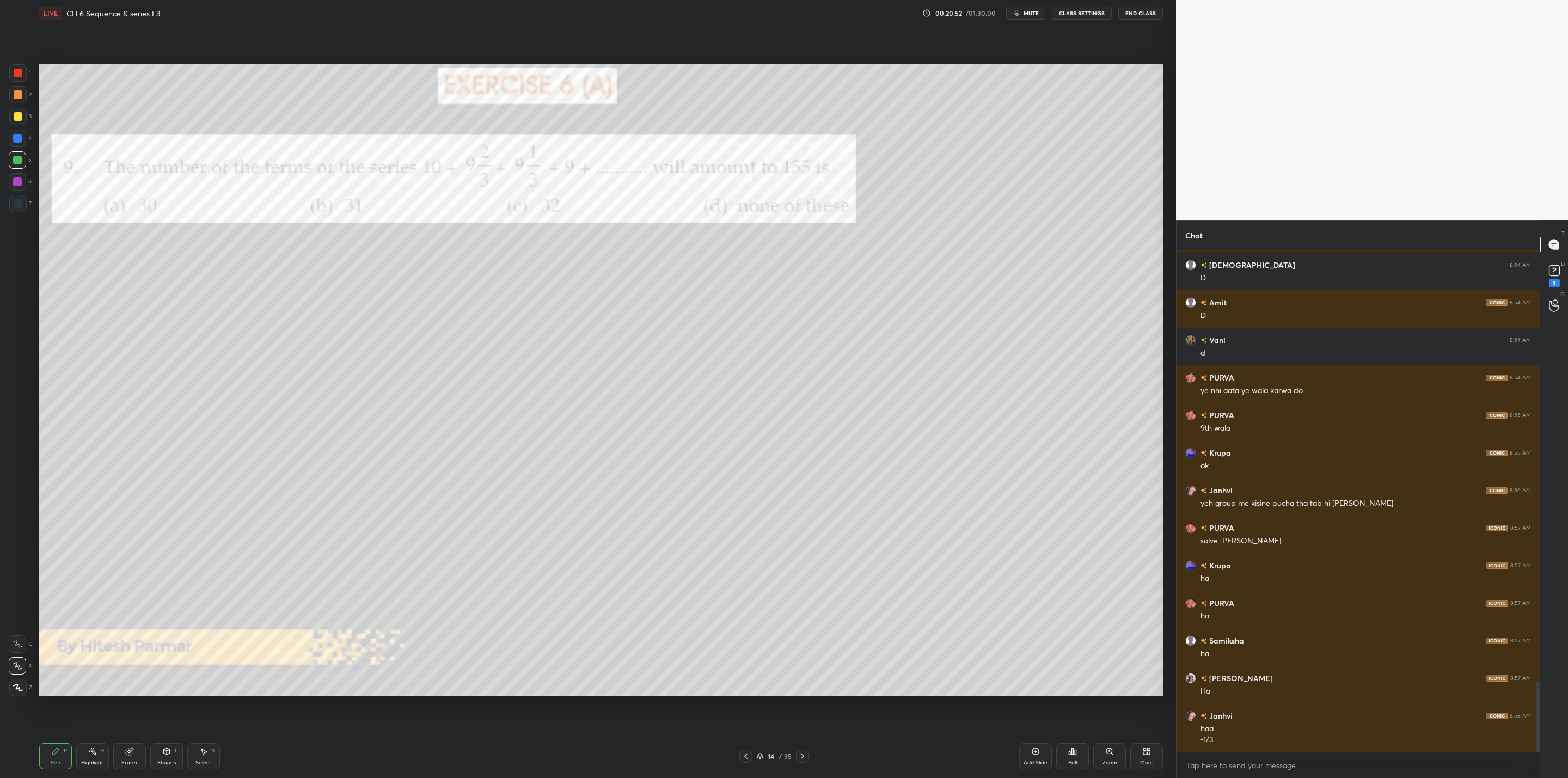
drag, startPoint x: 134, startPoint y: 759, endPoint x: 137, endPoint y: 749, distance: 10.4
click at [136, 757] on div "Eraser" at bounding box center [130, 756] width 33 height 26
drag, startPoint x: 61, startPoint y: 748, endPoint x: 75, endPoint y: 715, distance: 35.8
click at [63, 746] on div "Pen P" at bounding box center [56, 756] width 33 height 26
drag, startPoint x: 126, startPoint y: 758, endPoint x: 139, endPoint y: 747, distance: 17.0
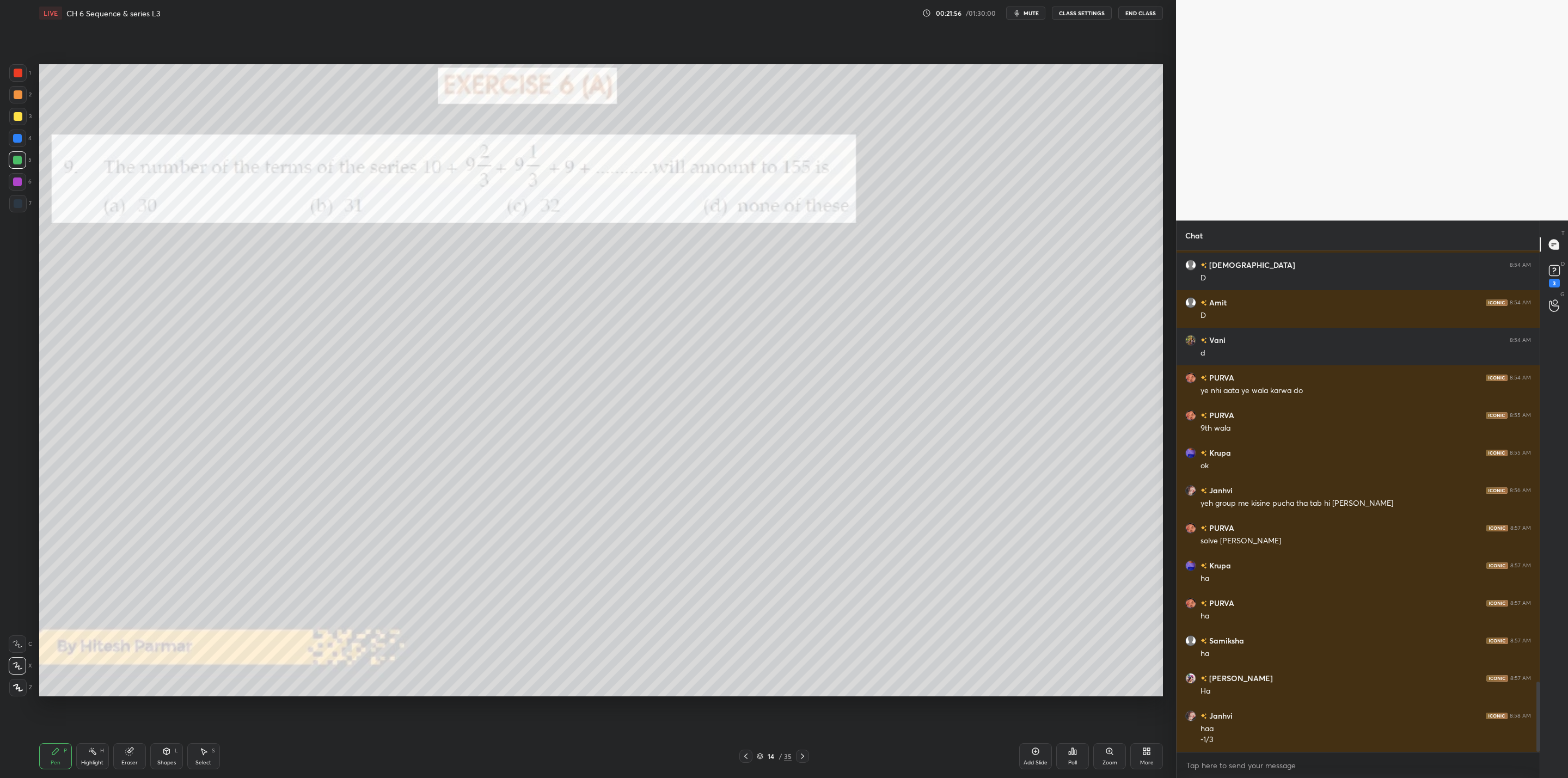
click at [131, 755] on div "Eraser" at bounding box center [130, 756] width 33 height 26
drag, startPoint x: 52, startPoint y: 758, endPoint x: 131, endPoint y: 704, distance: 95.7
click at [53, 761] on div "Pen" at bounding box center [56, 762] width 10 height 6
drag, startPoint x: 53, startPoint y: 755, endPoint x: 136, endPoint y: 696, distance: 101.8
click at [60, 753] on icon at bounding box center [56, 751] width 9 height 9
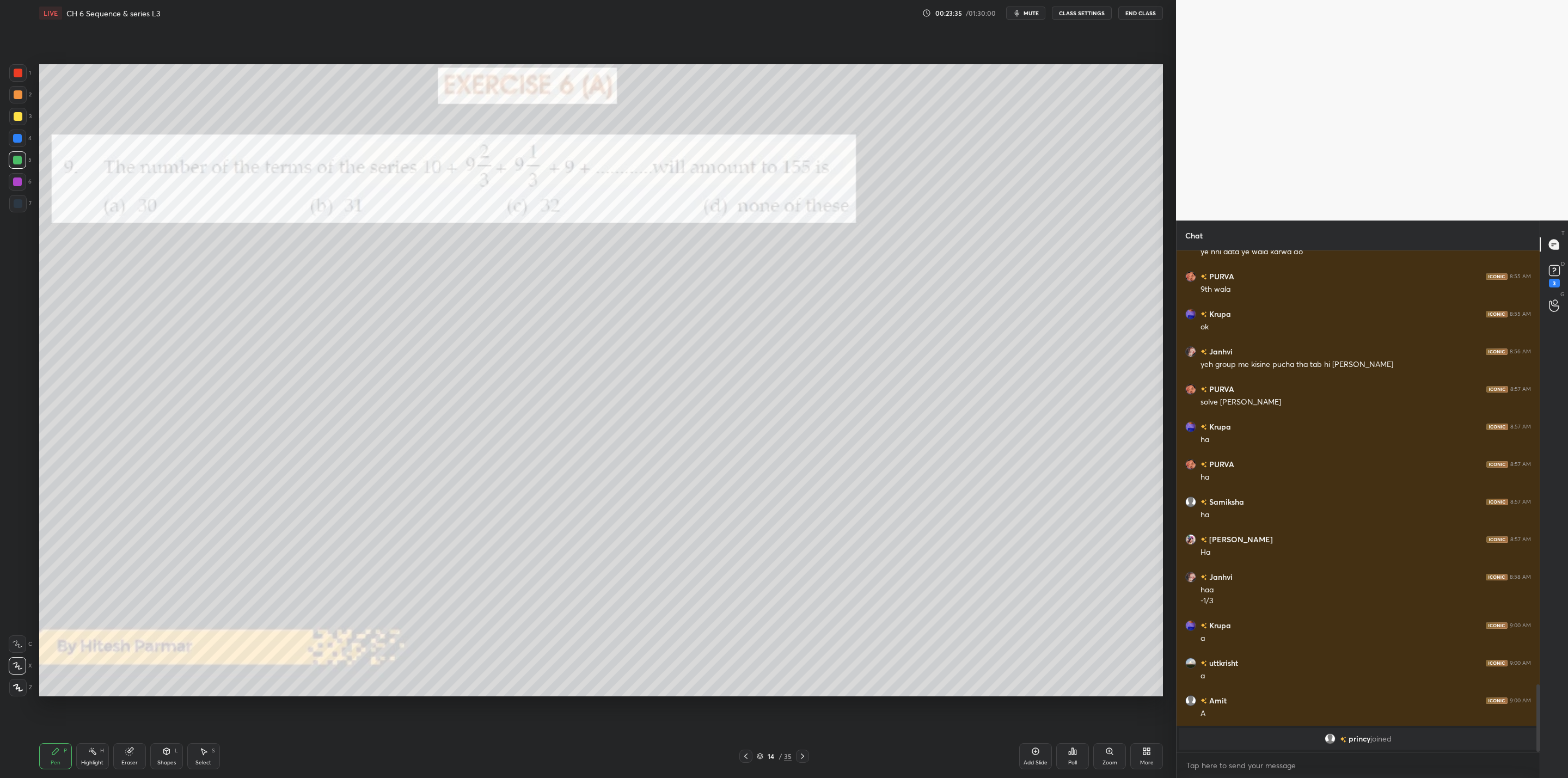
scroll to position [2950, 0]
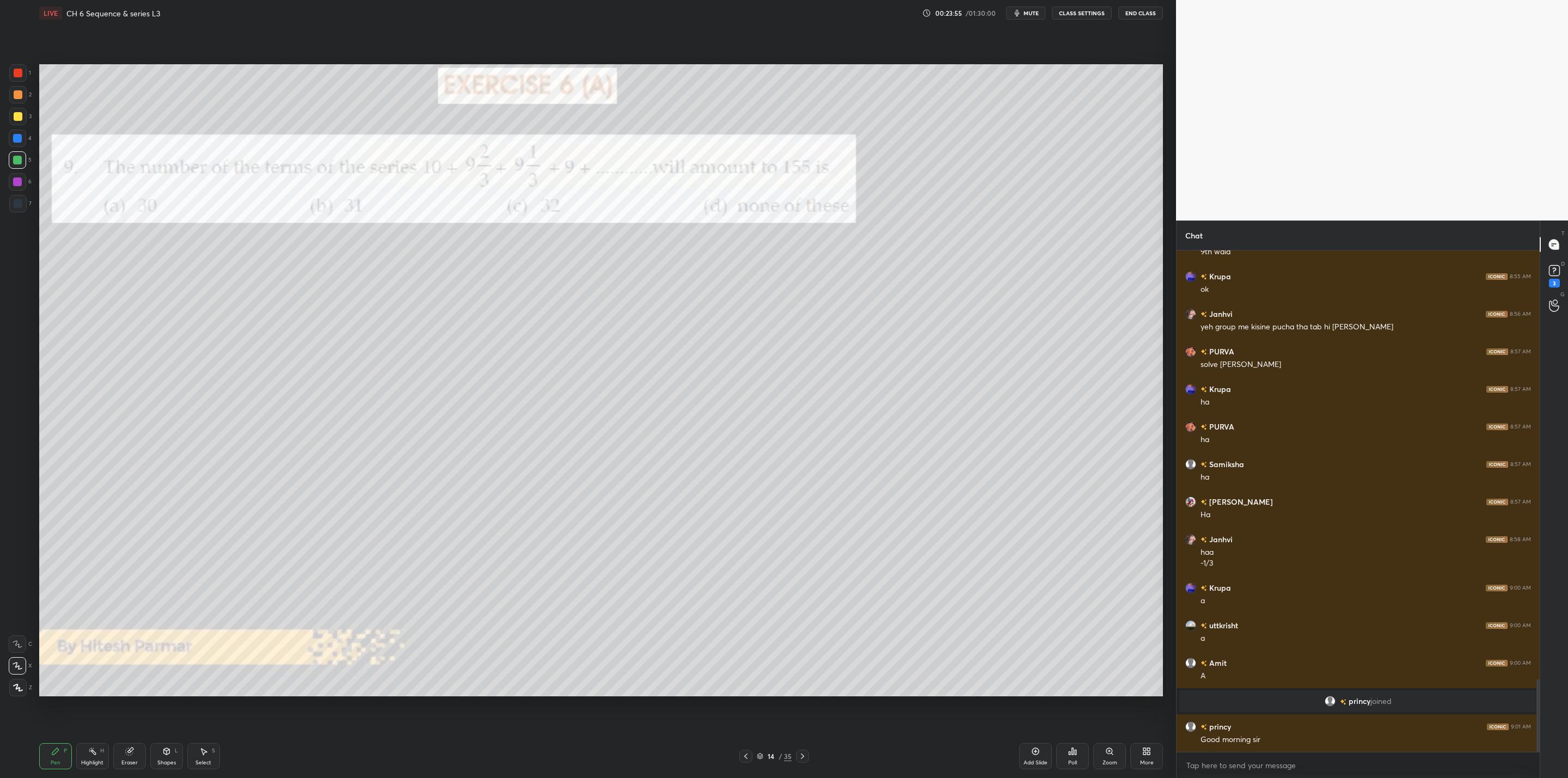
click at [14, 139] on div at bounding box center [17, 138] width 9 height 9
drag, startPoint x: 20, startPoint y: 114, endPoint x: 34, endPoint y: 118, distance: 14.6
click at [21, 118] on div at bounding box center [18, 116] width 9 height 9
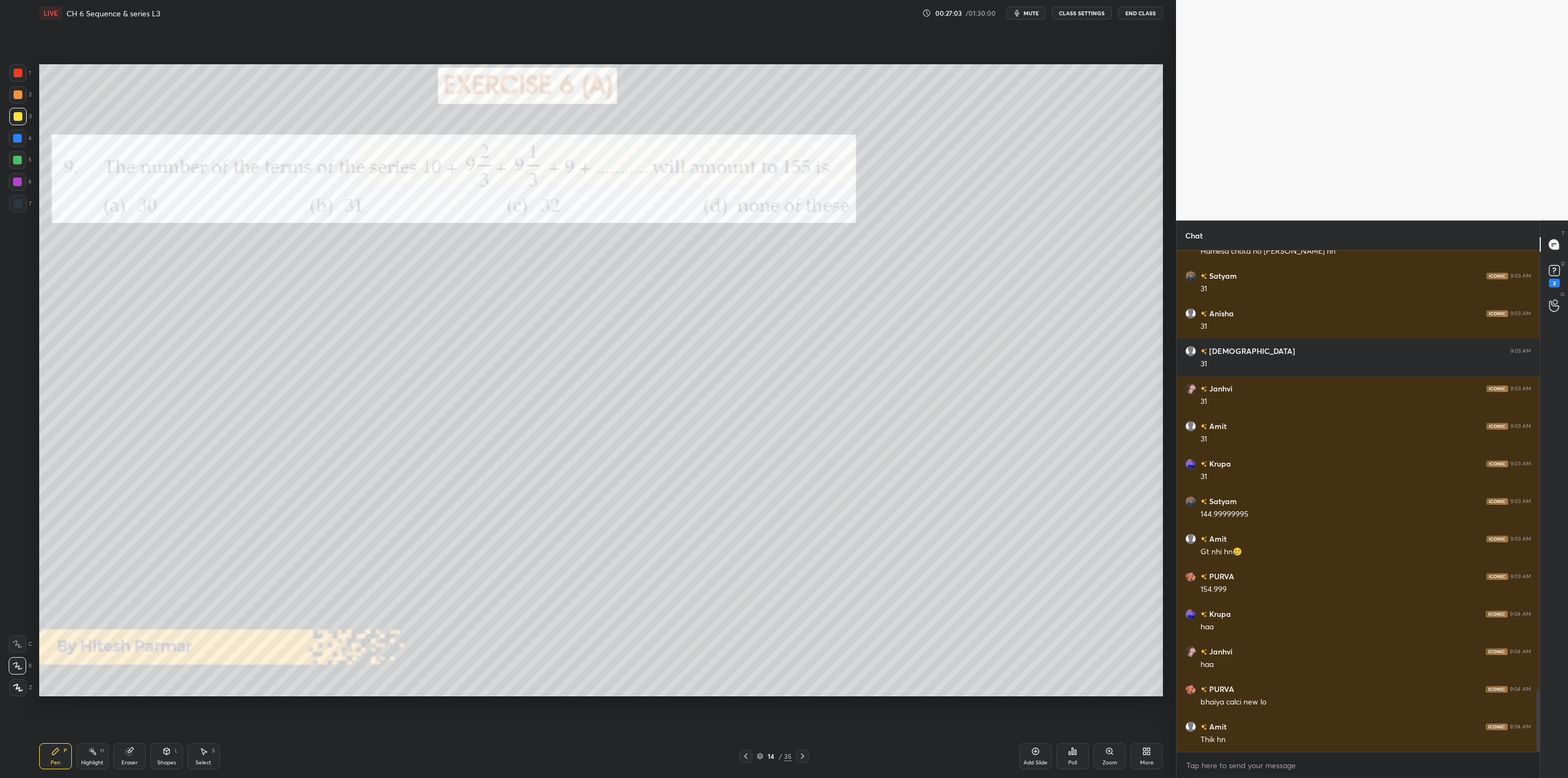
scroll to position [3503, 0]
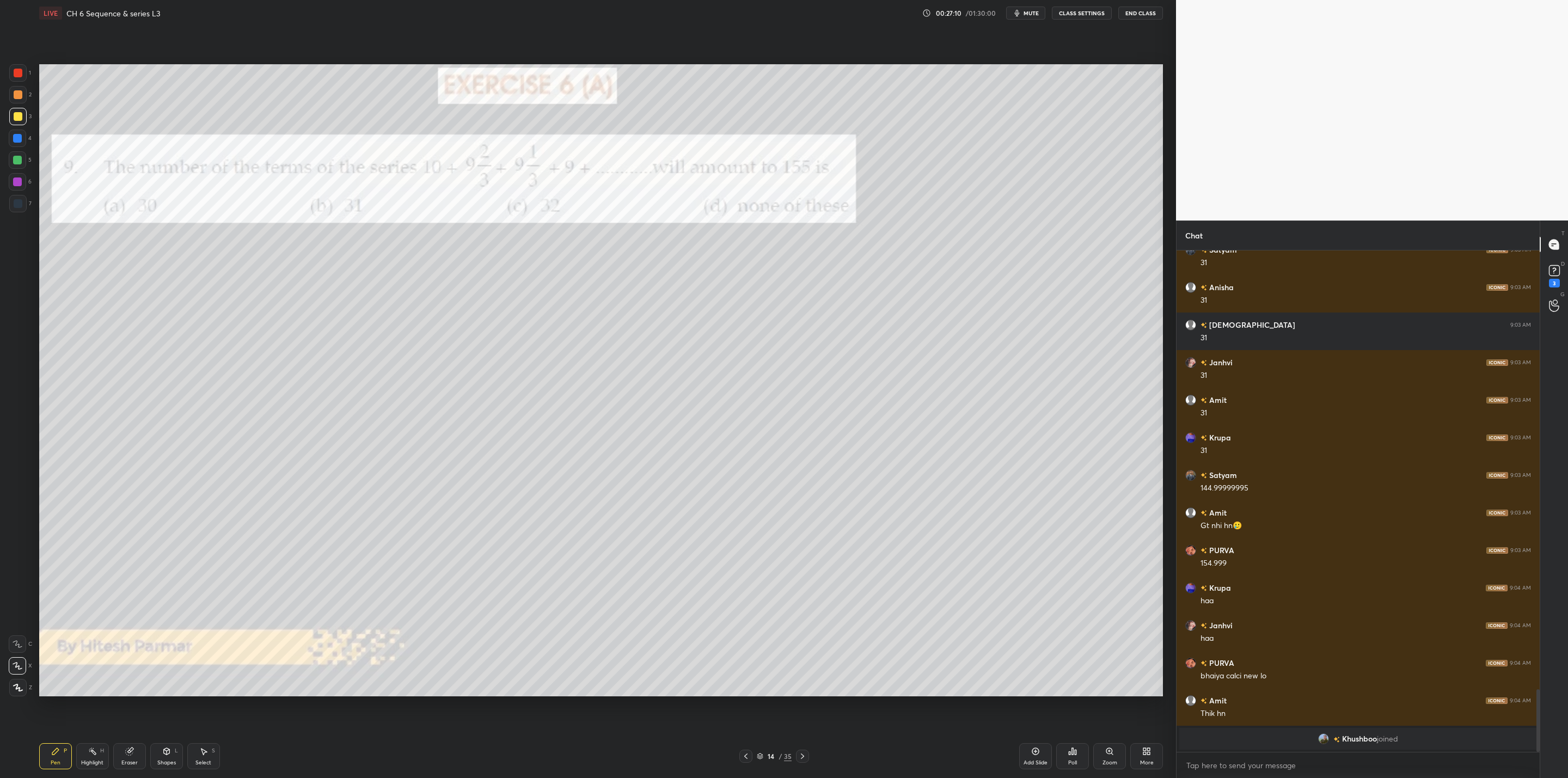
click at [796, 760] on div at bounding box center [803, 756] width 13 height 13
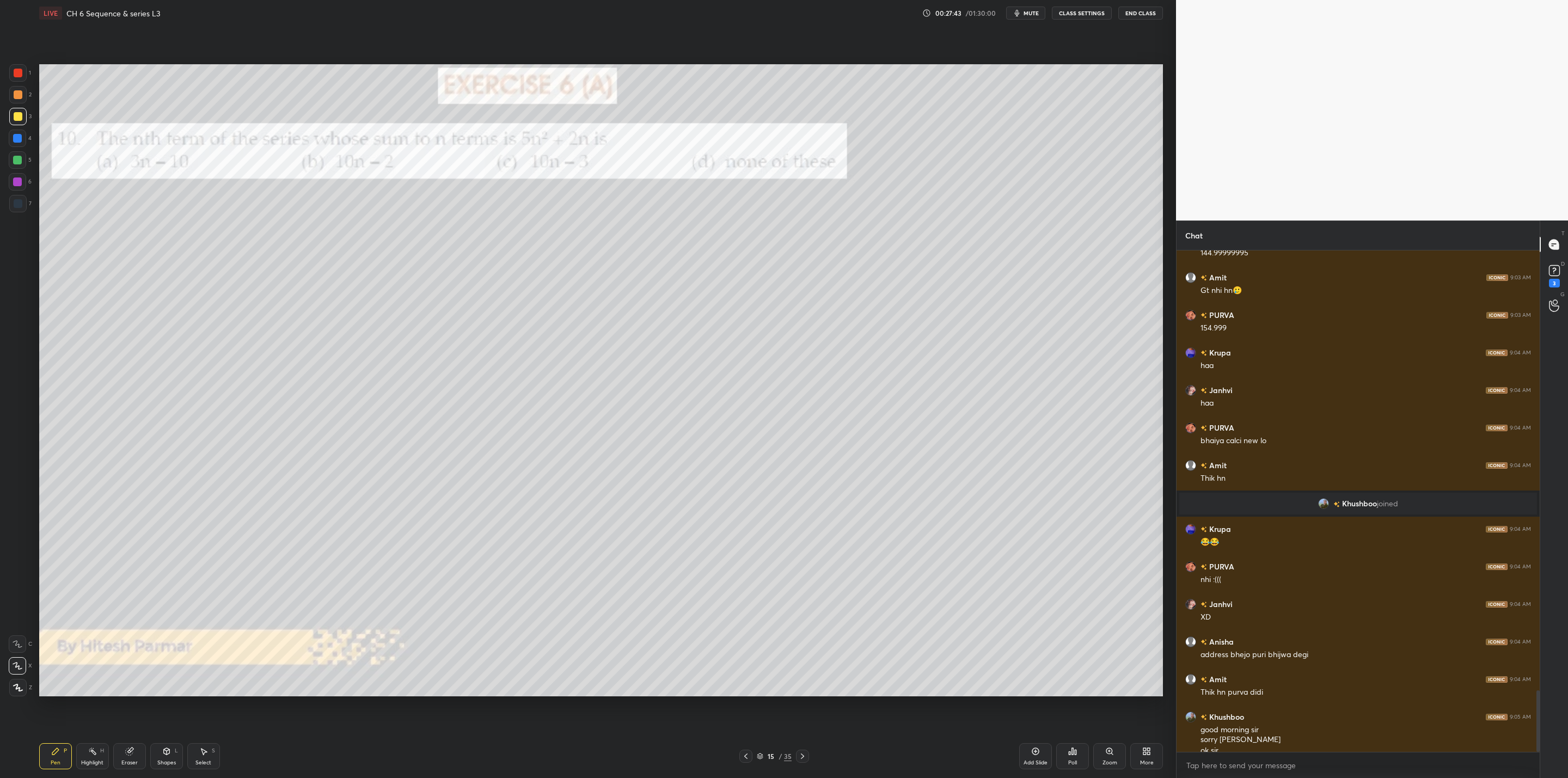
scroll to position [3593, 0]
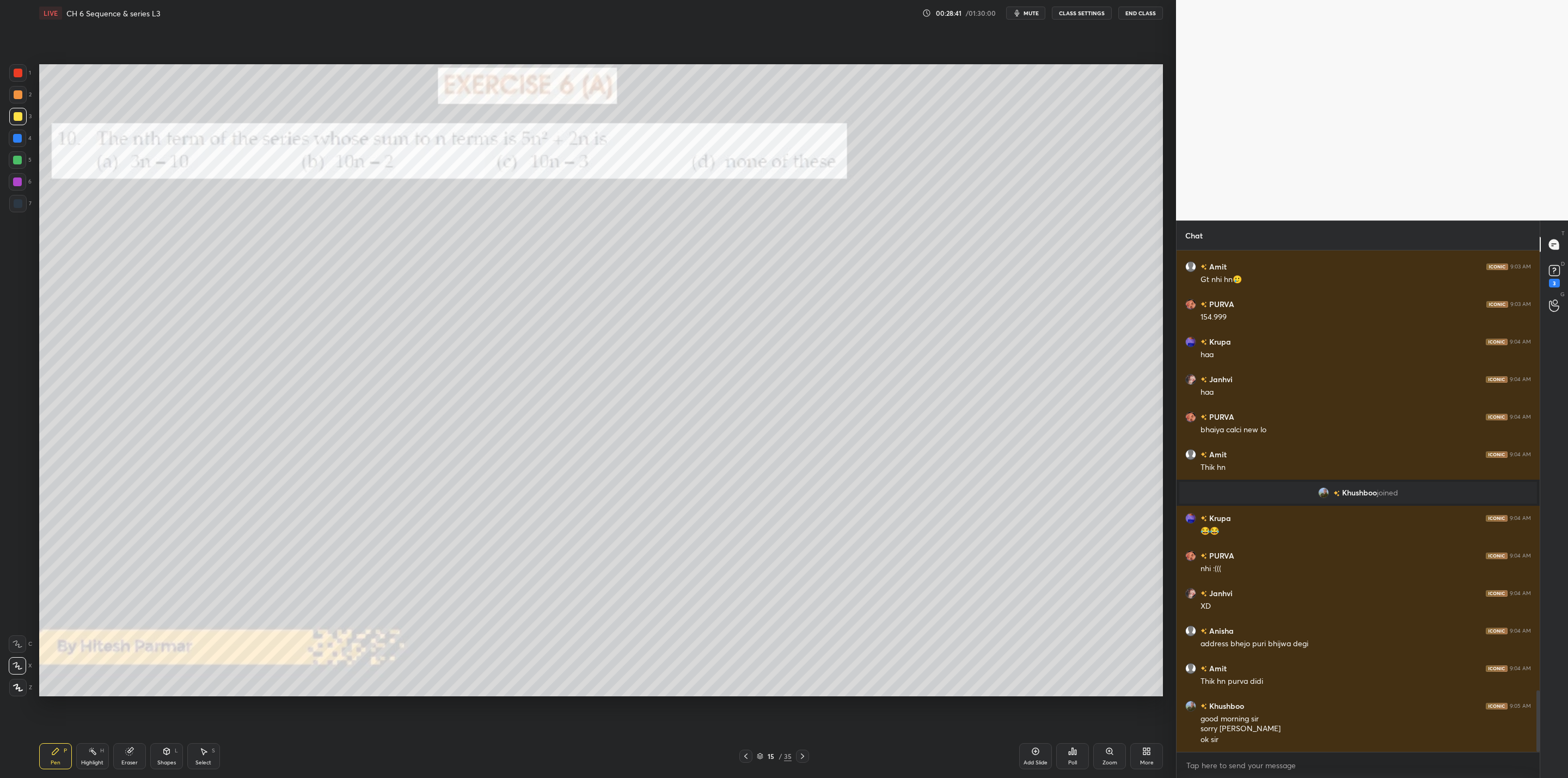
click at [126, 750] on icon at bounding box center [129, 751] width 7 height 7
drag, startPoint x: 50, startPoint y: 754, endPoint x: 48, endPoint y: 718, distance: 36.1
click at [52, 752] on icon at bounding box center [56, 751] width 9 height 9
drag, startPoint x: 15, startPoint y: 157, endPoint x: 36, endPoint y: 178, distance: 29.7
click at [15, 162] on div at bounding box center [17, 159] width 9 height 9
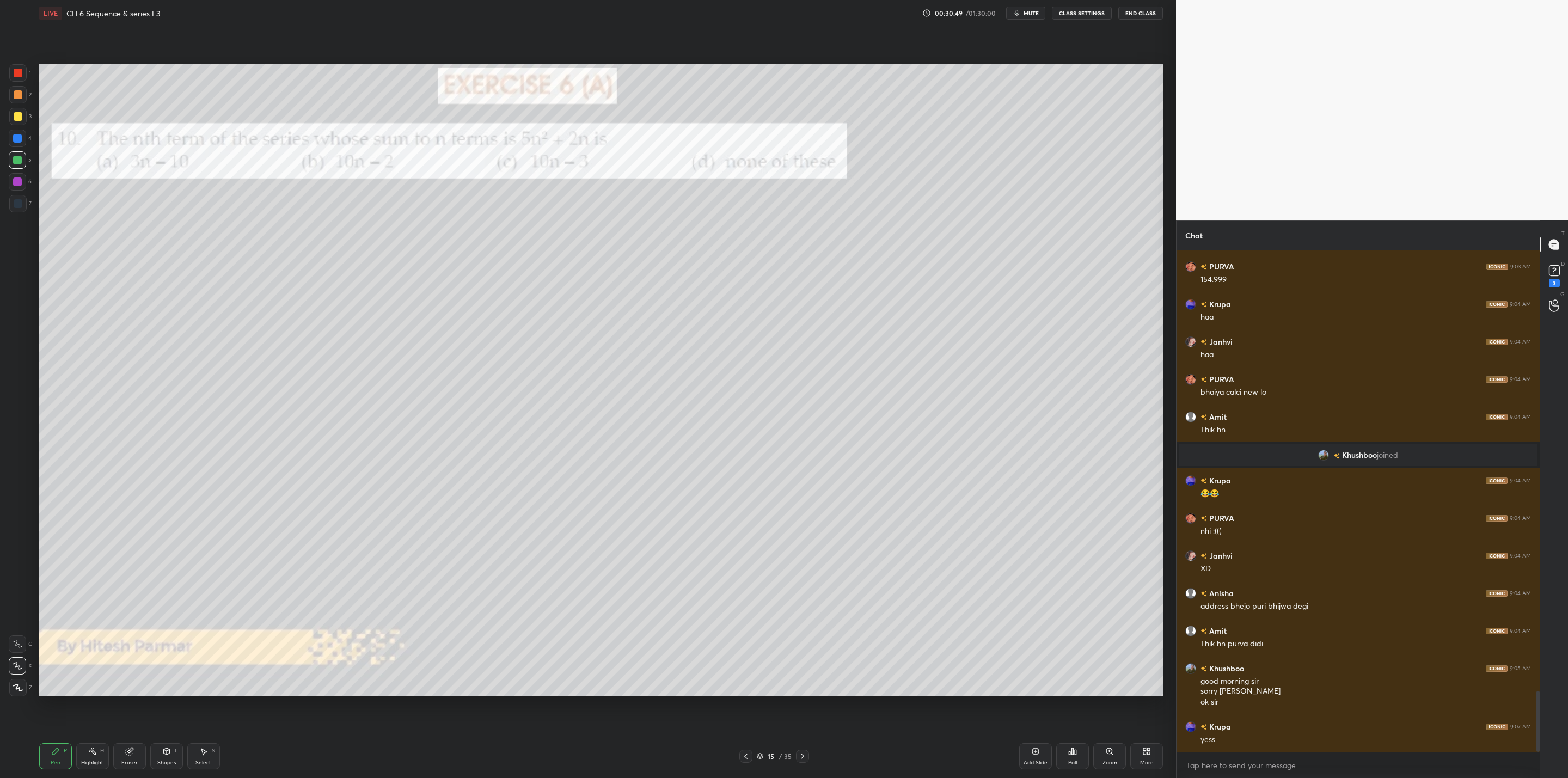
scroll to position [3669, 0]
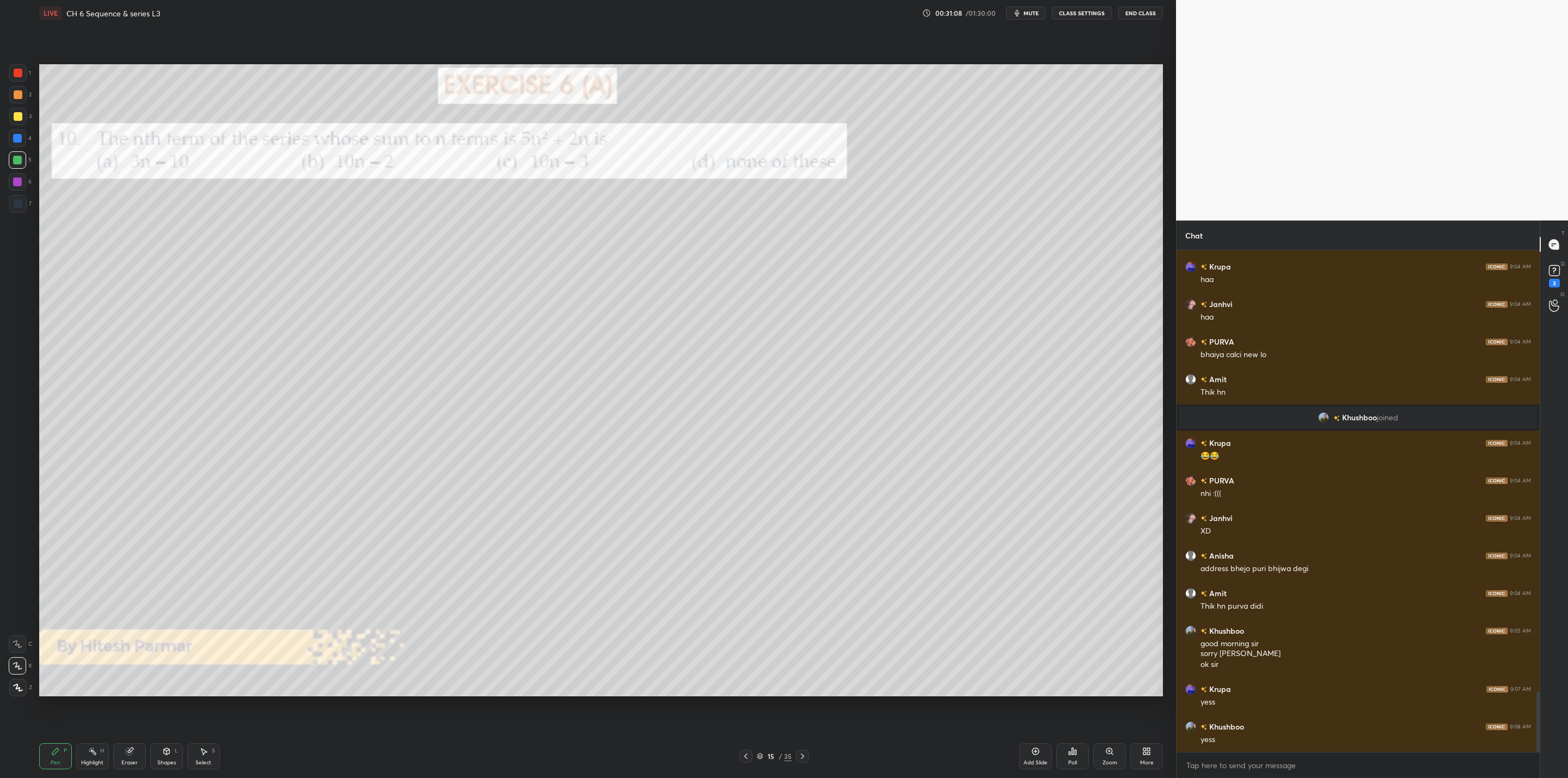
click at [9, 124] on div "3" at bounding box center [20, 118] width 22 height 22
drag, startPoint x: 15, startPoint y: 116, endPoint x: 33, endPoint y: 121, distance: 18.7
click at [16, 118] on div at bounding box center [18, 116] width 9 height 9
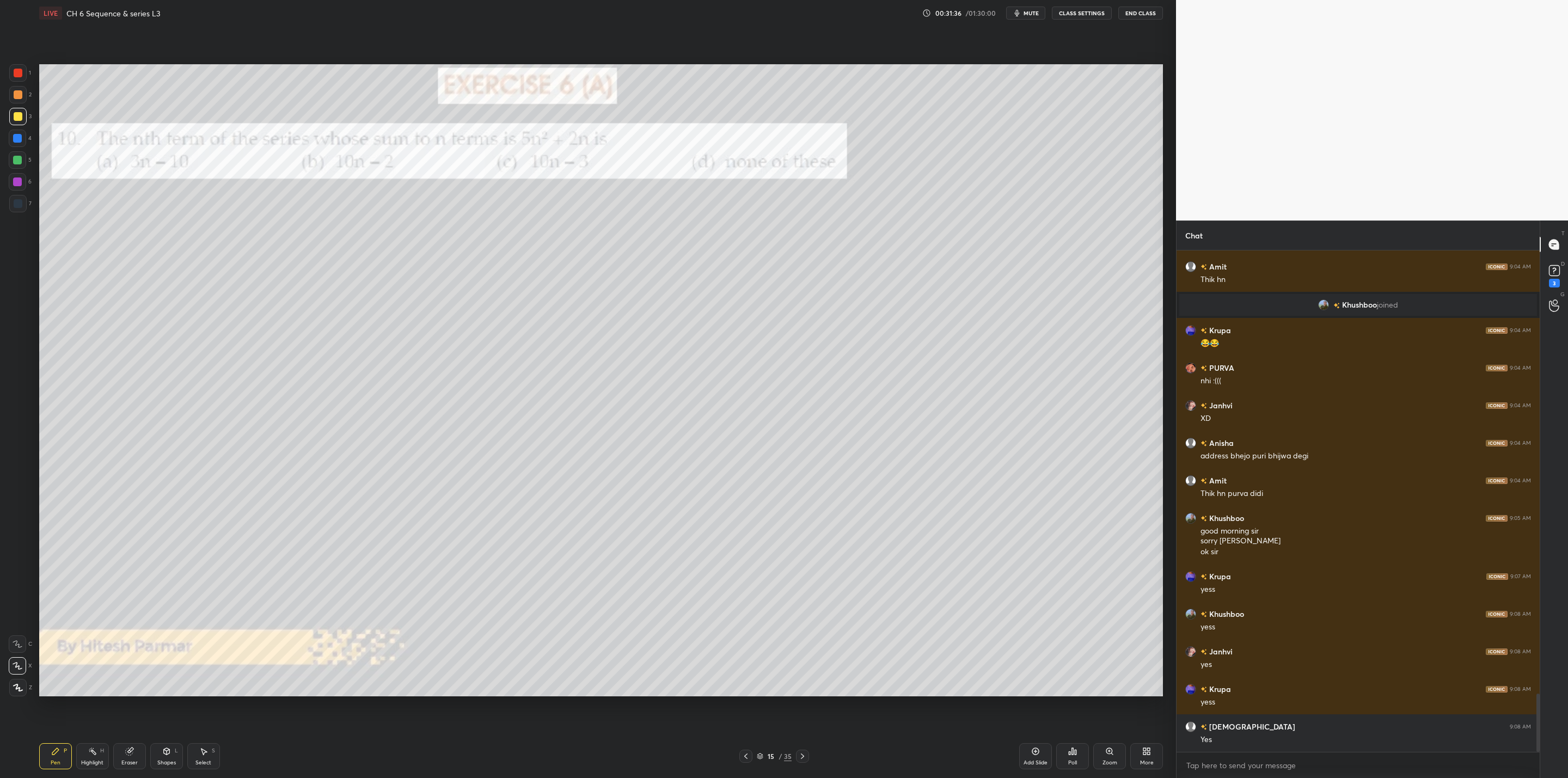
scroll to position [3818, 0]
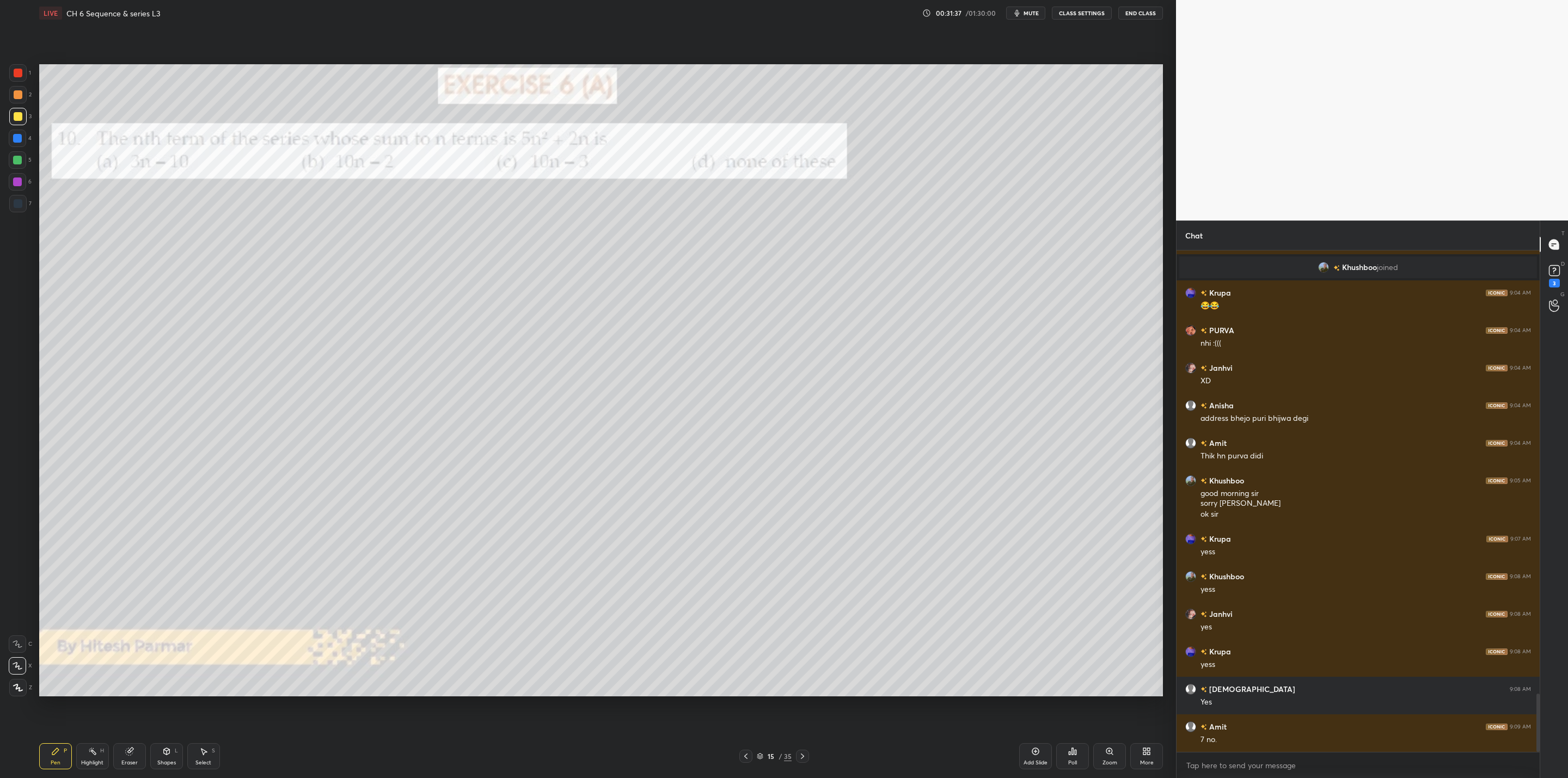
click at [18, 157] on div at bounding box center [17, 159] width 9 height 9
click at [16, 116] on div at bounding box center [18, 116] width 9 height 9
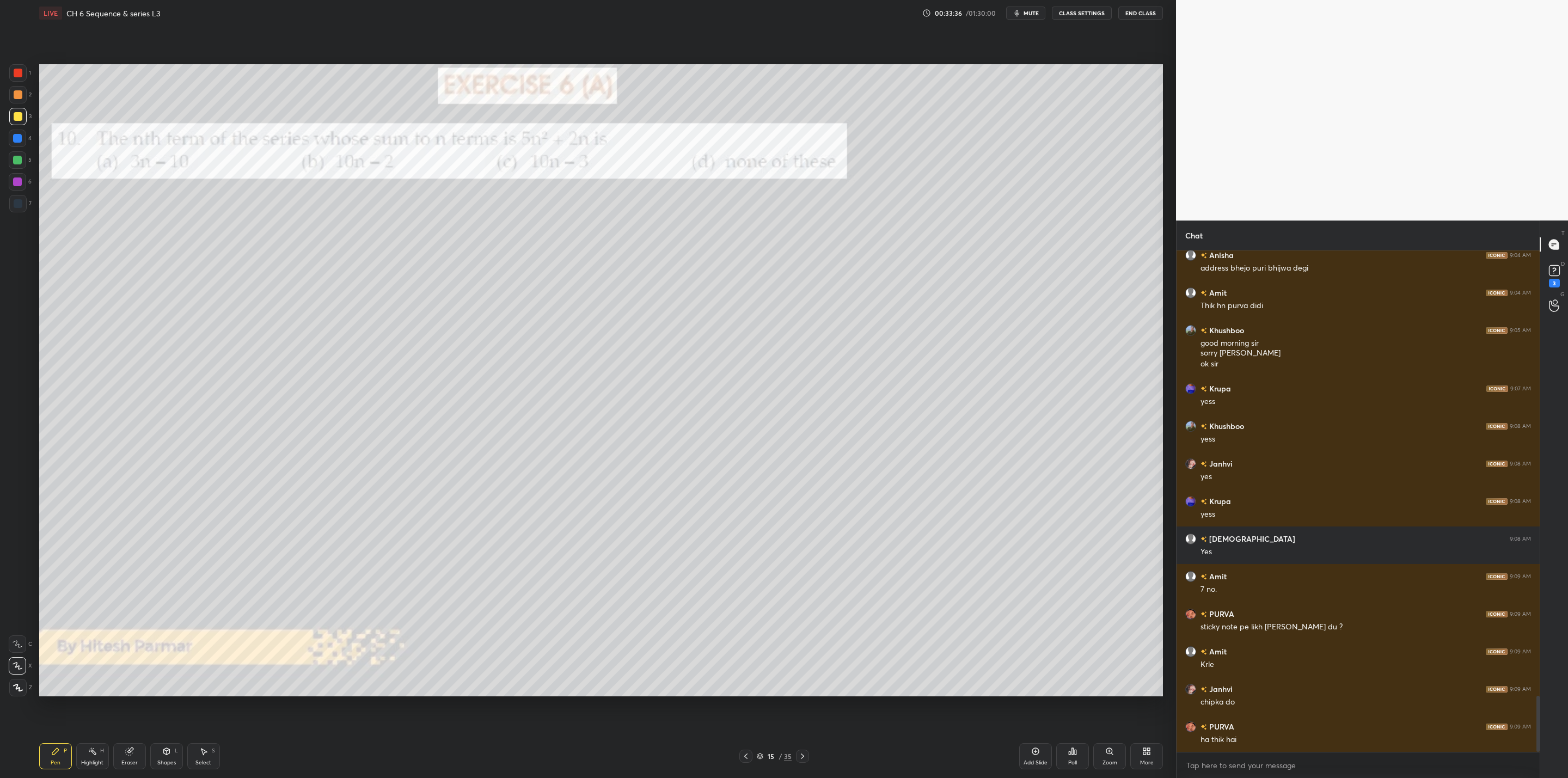
scroll to position [3995, 0]
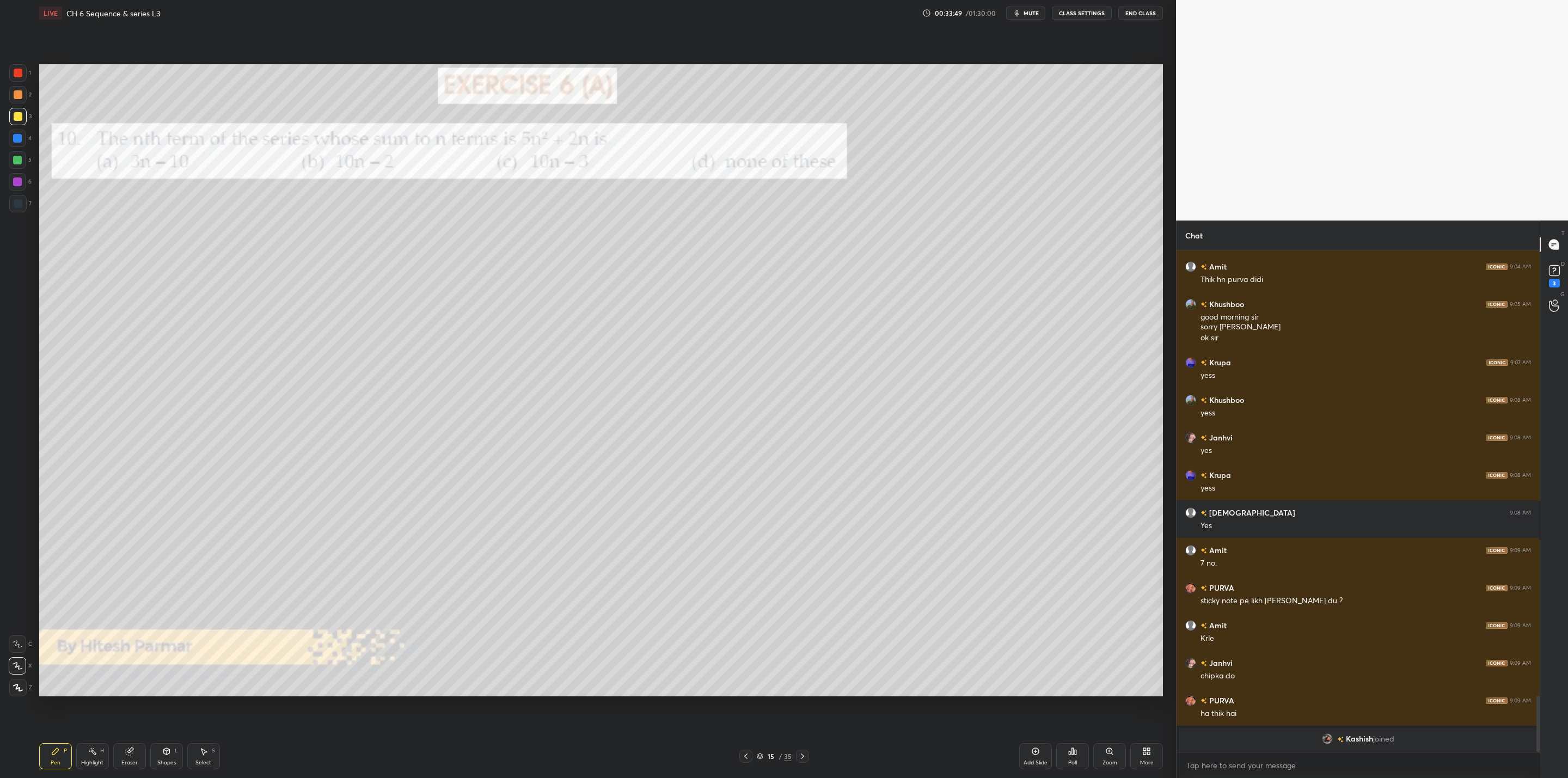
click at [19, 165] on div at bounding box center [17, 159] width 17 height 17
click at [16, 97] on div at bounding box center [18, 95] width 9 height 9
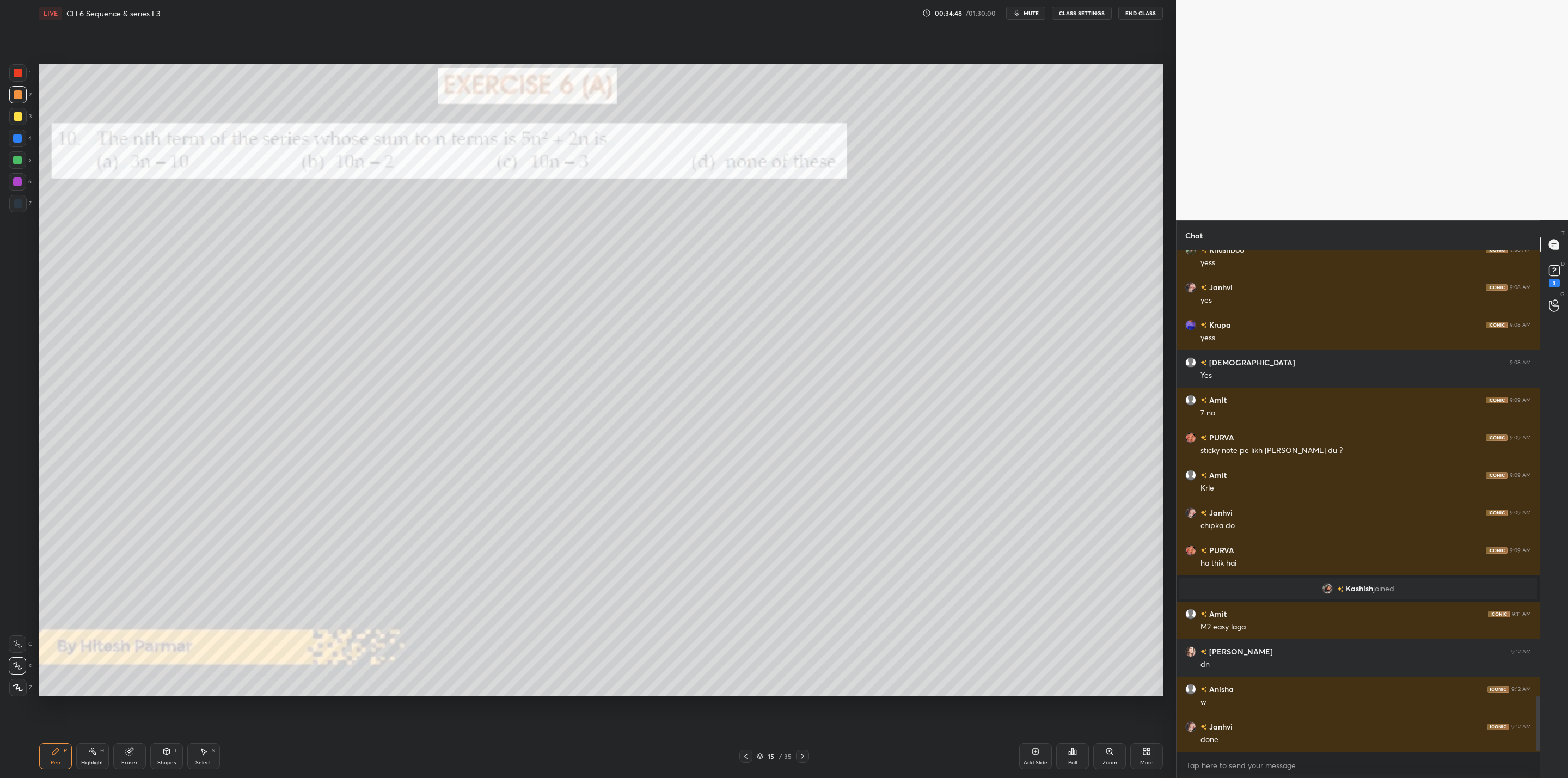
scroll to position [3997, 0]
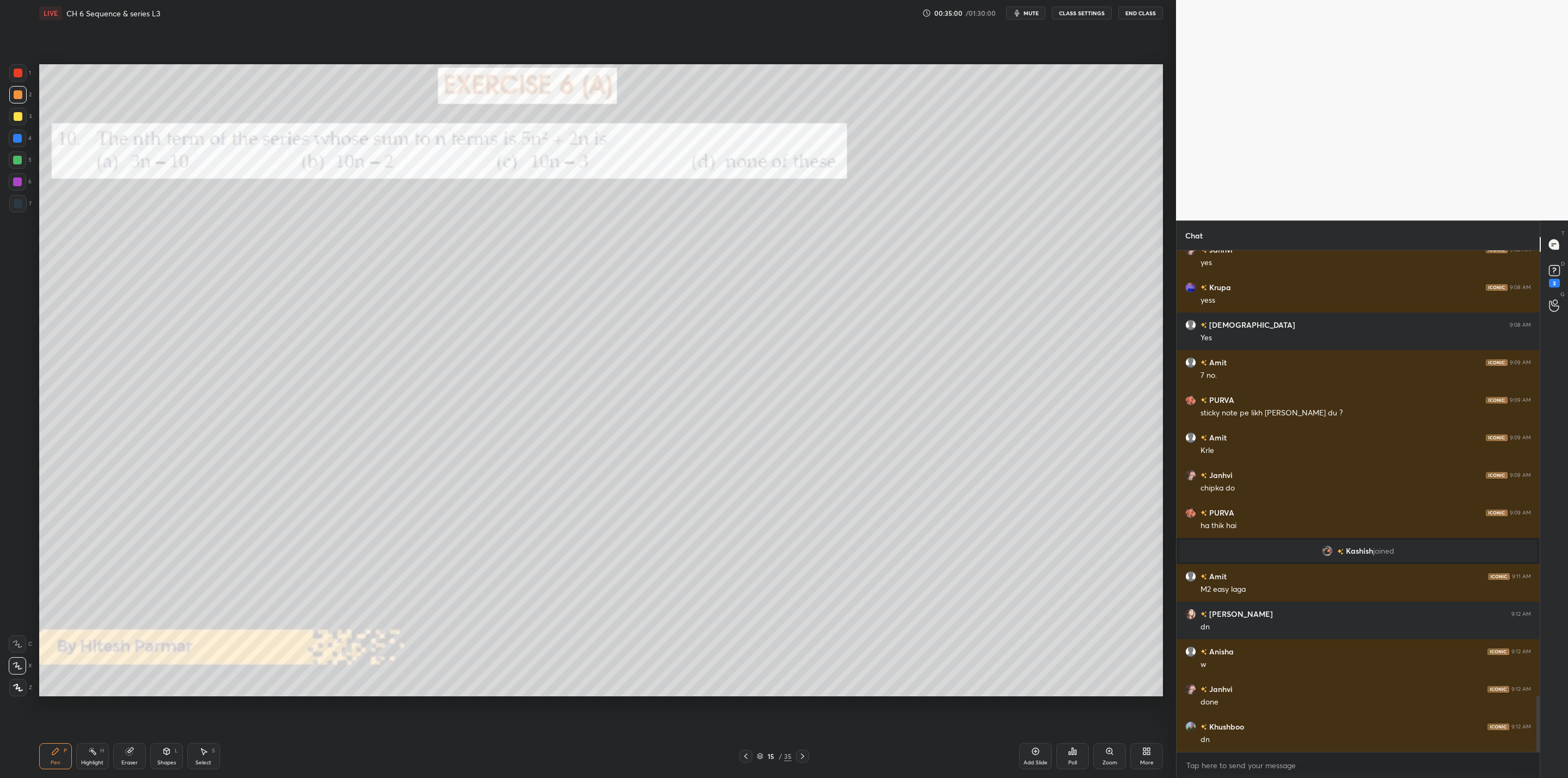
click at [799, 754] on icon at bounding box center [802, 756] width 9 height 9
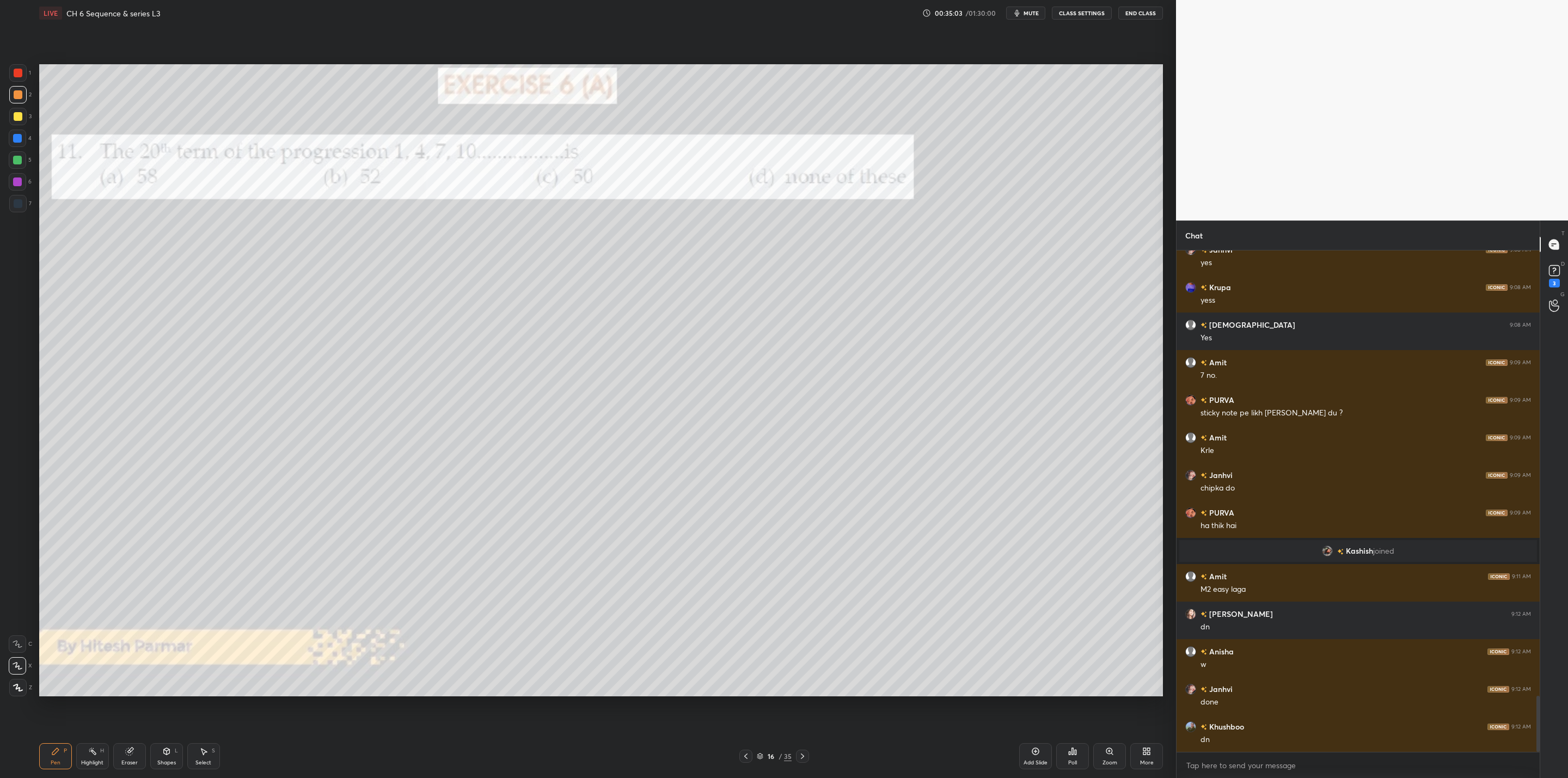
click at [804, 753] on icon at bounding box center [802, 756] width 9 height 9
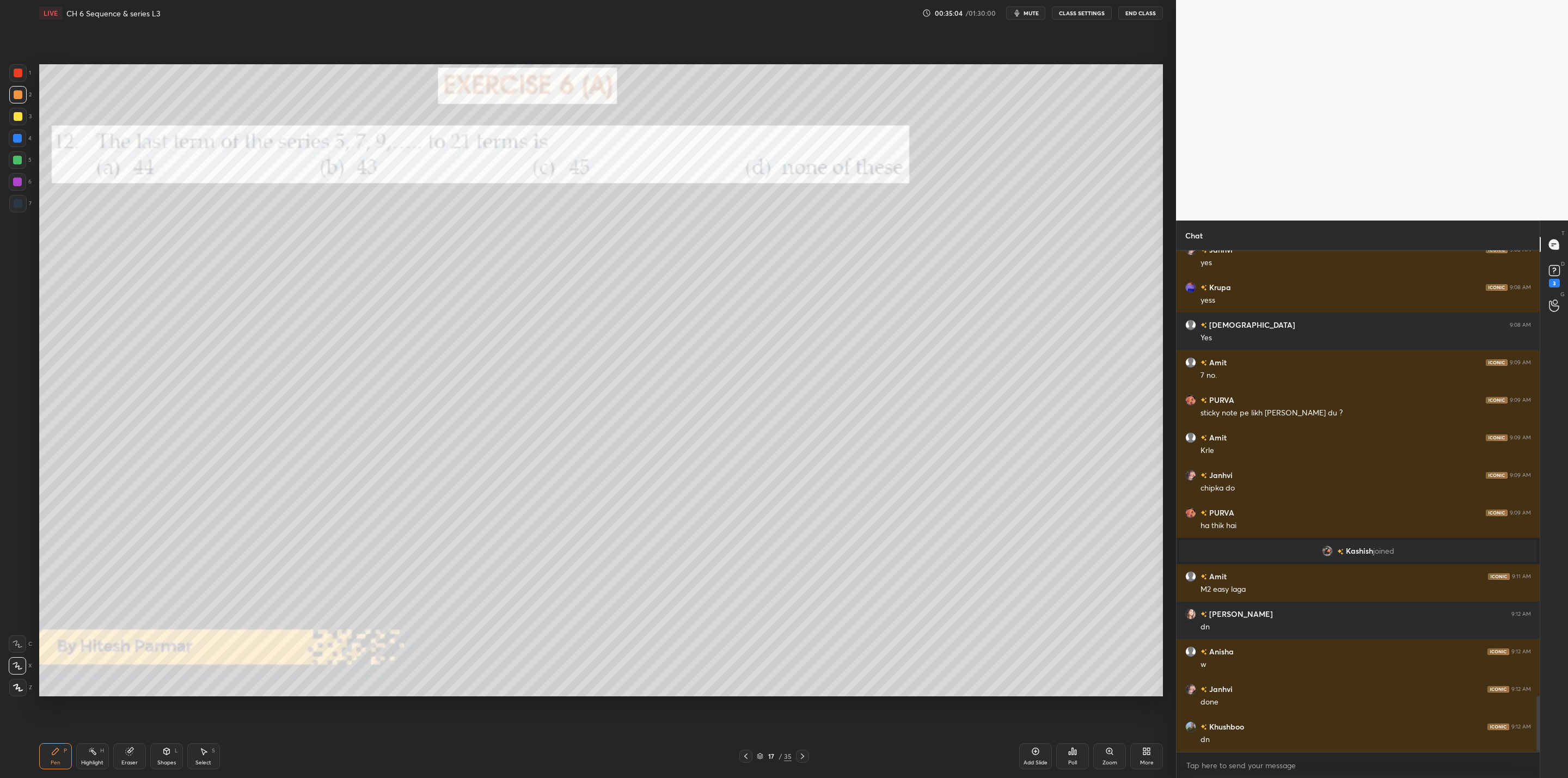
click at [805, 754] on div at bounding box center [803, 756] width 13 height 13
click at [800, 758] on icon at bounding box center [802, 756] width 9 height 9
click at [804, 758] on icon at bounding box center [802, 756] width 9 height 9
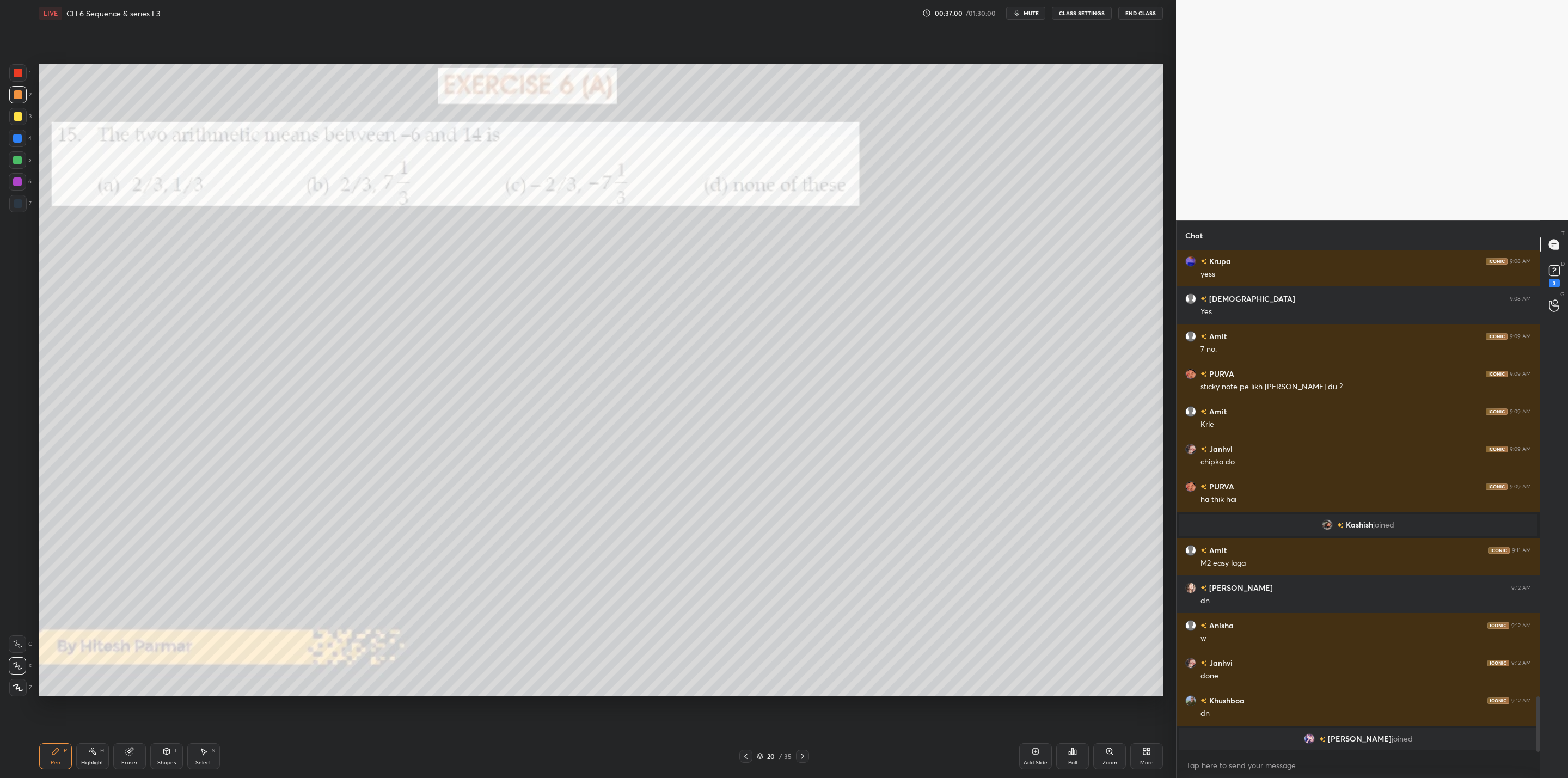
scroll to position [4019, 0]
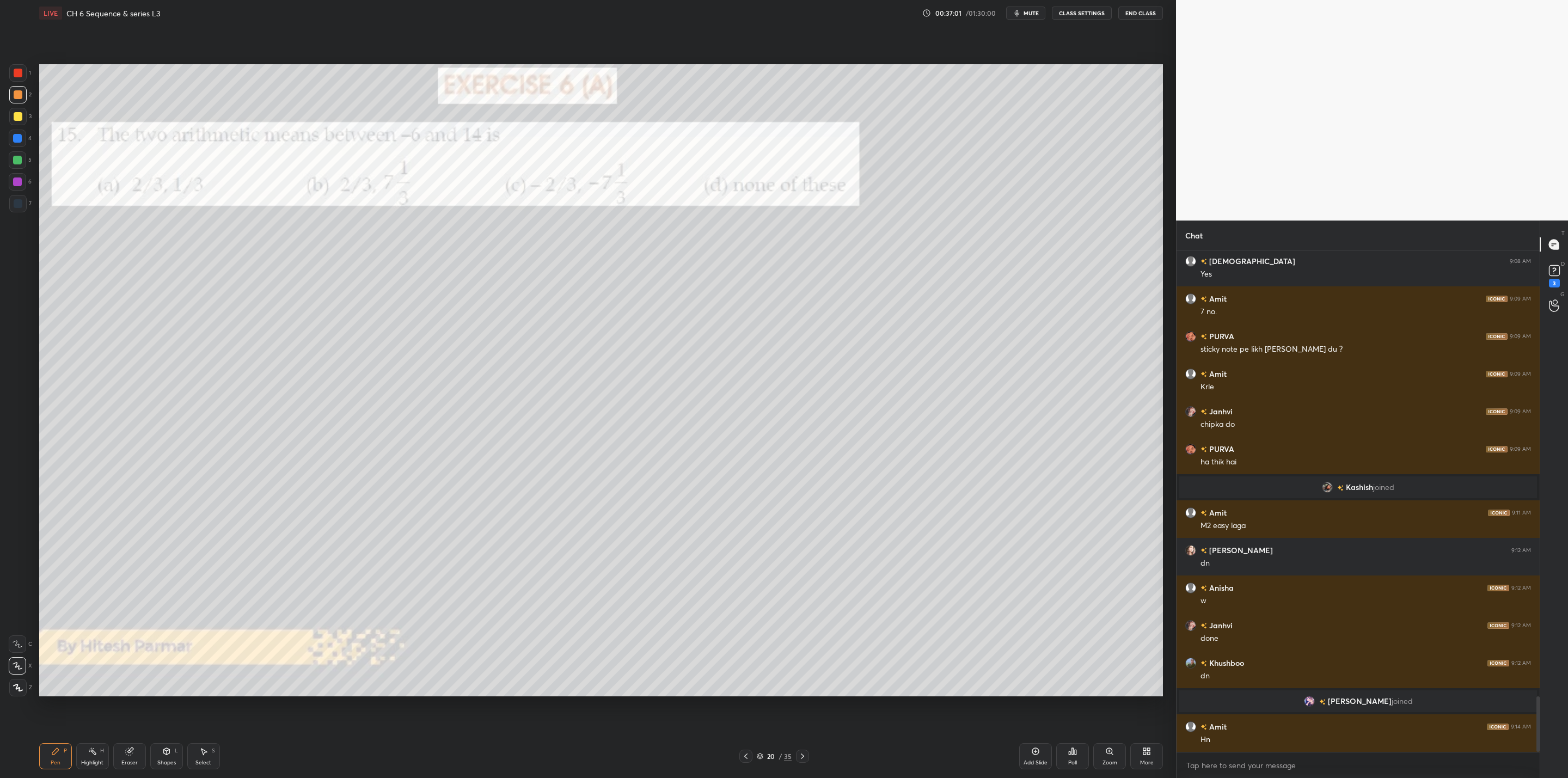
click at [21, 114] on div at bounding box center [17, 116] width 17 height 17
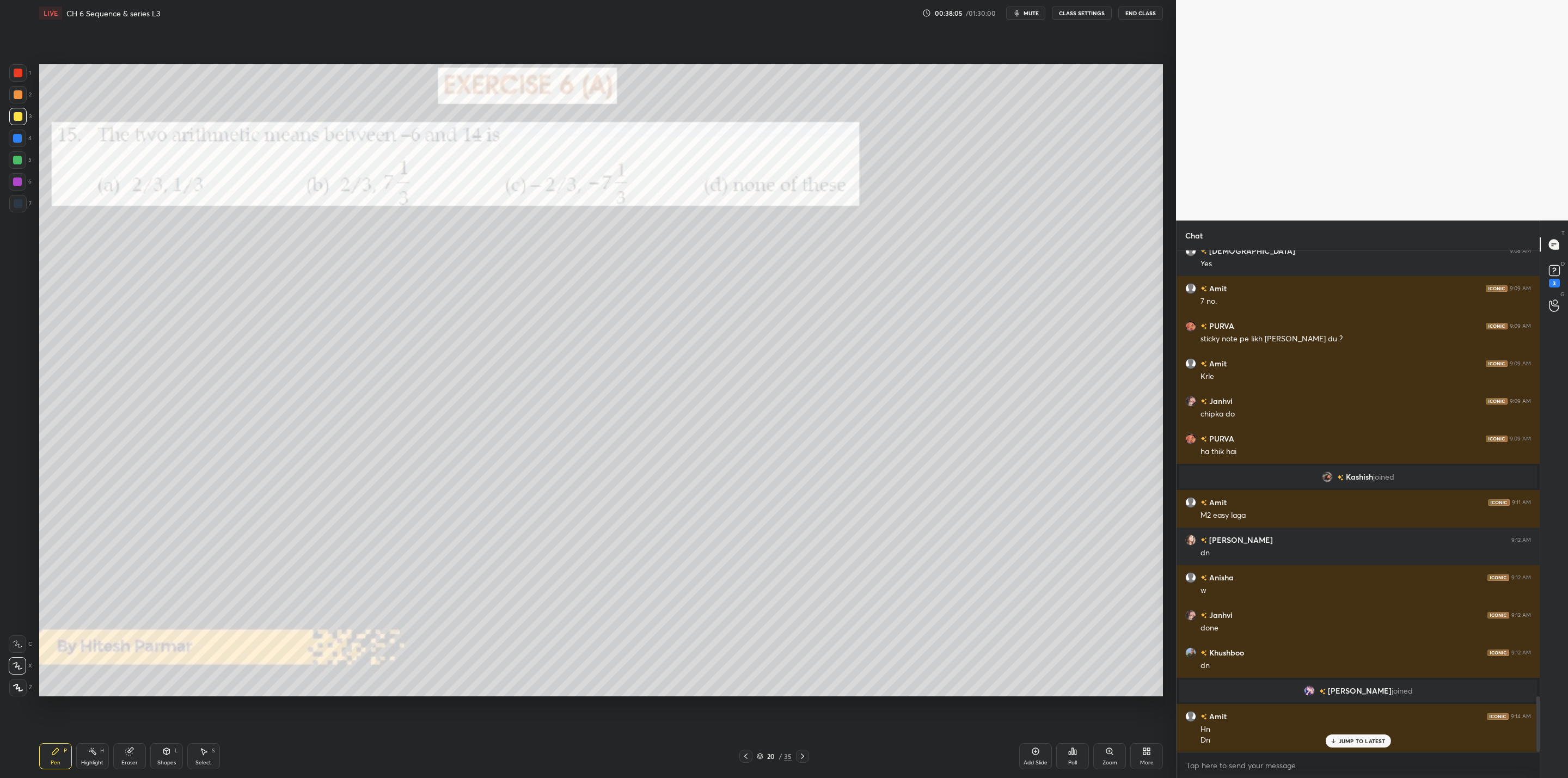
scroll to position [4067, 0]
click at [800, 753] on icon at bounding box center [802, 756] width 9 height 9
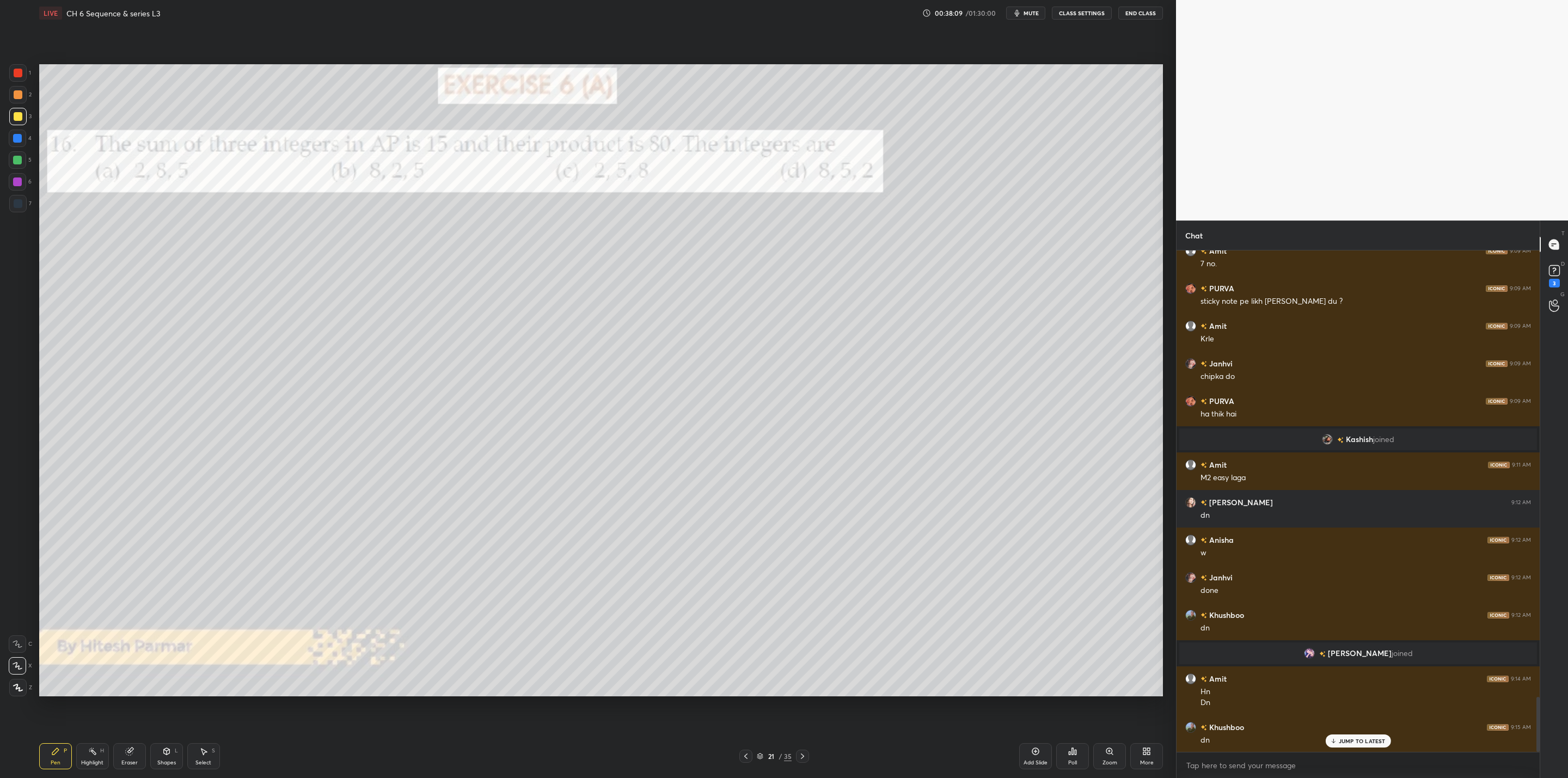
click at [805, 751] on div at bounding box center [803, 756] width 13 height 13
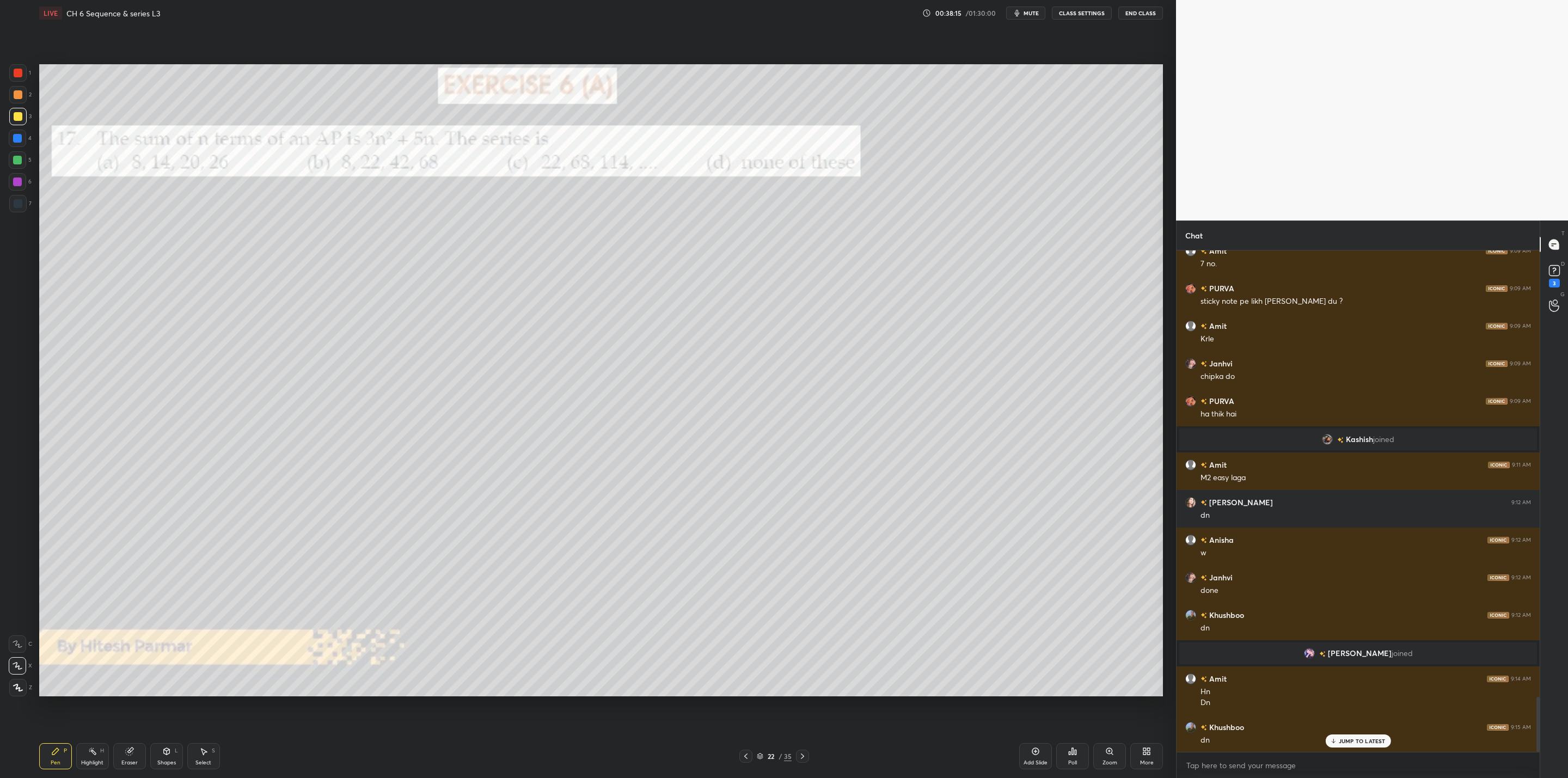
drag, startPoint x: 20, startPoint y: 136, endPoint x: 34, endPoint y: 137, distance: 14.0
click at [21, 136] on div at bounding box center [17, 138] width 9 height 9
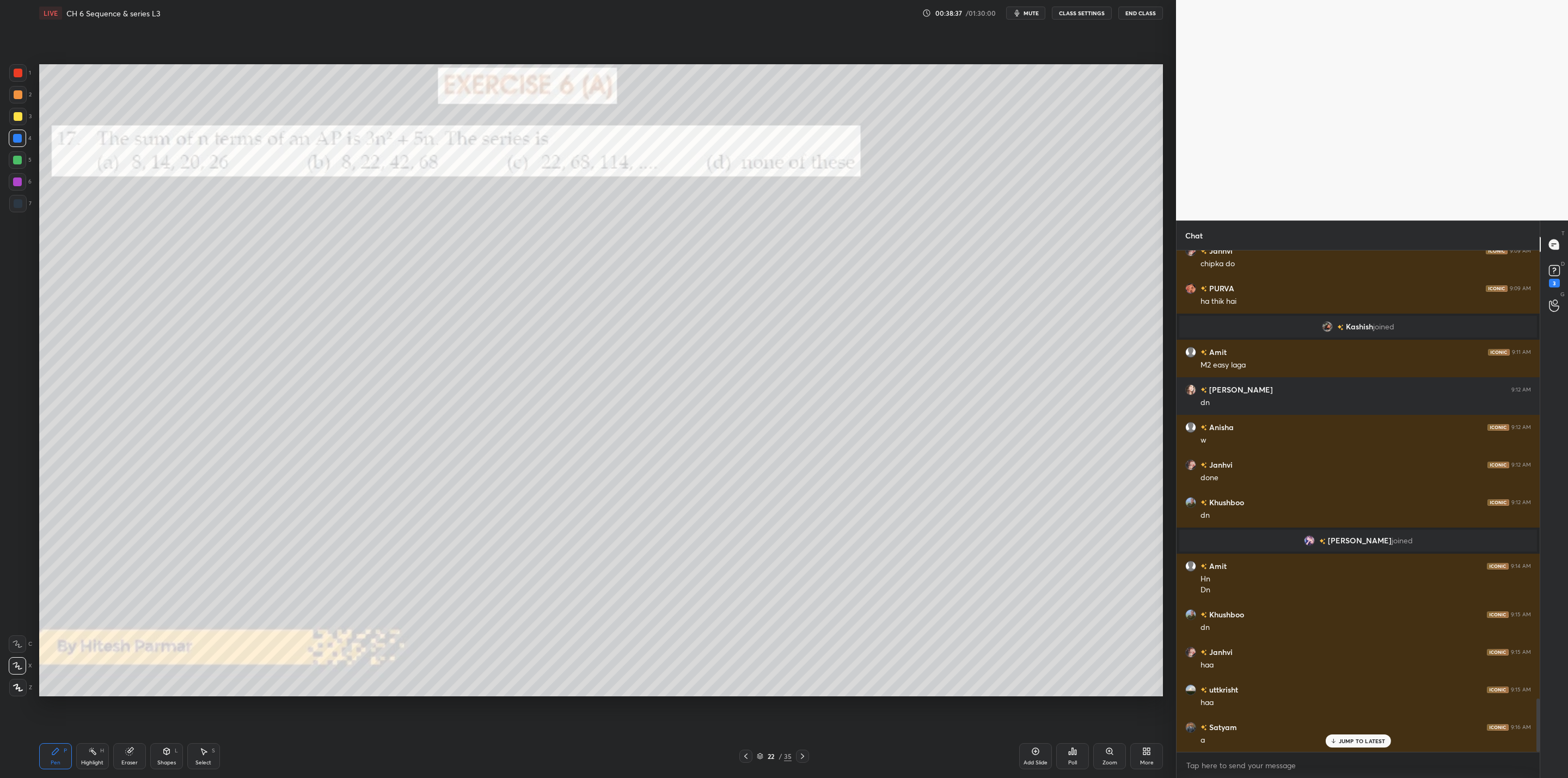
scroll to position [4217, 0]
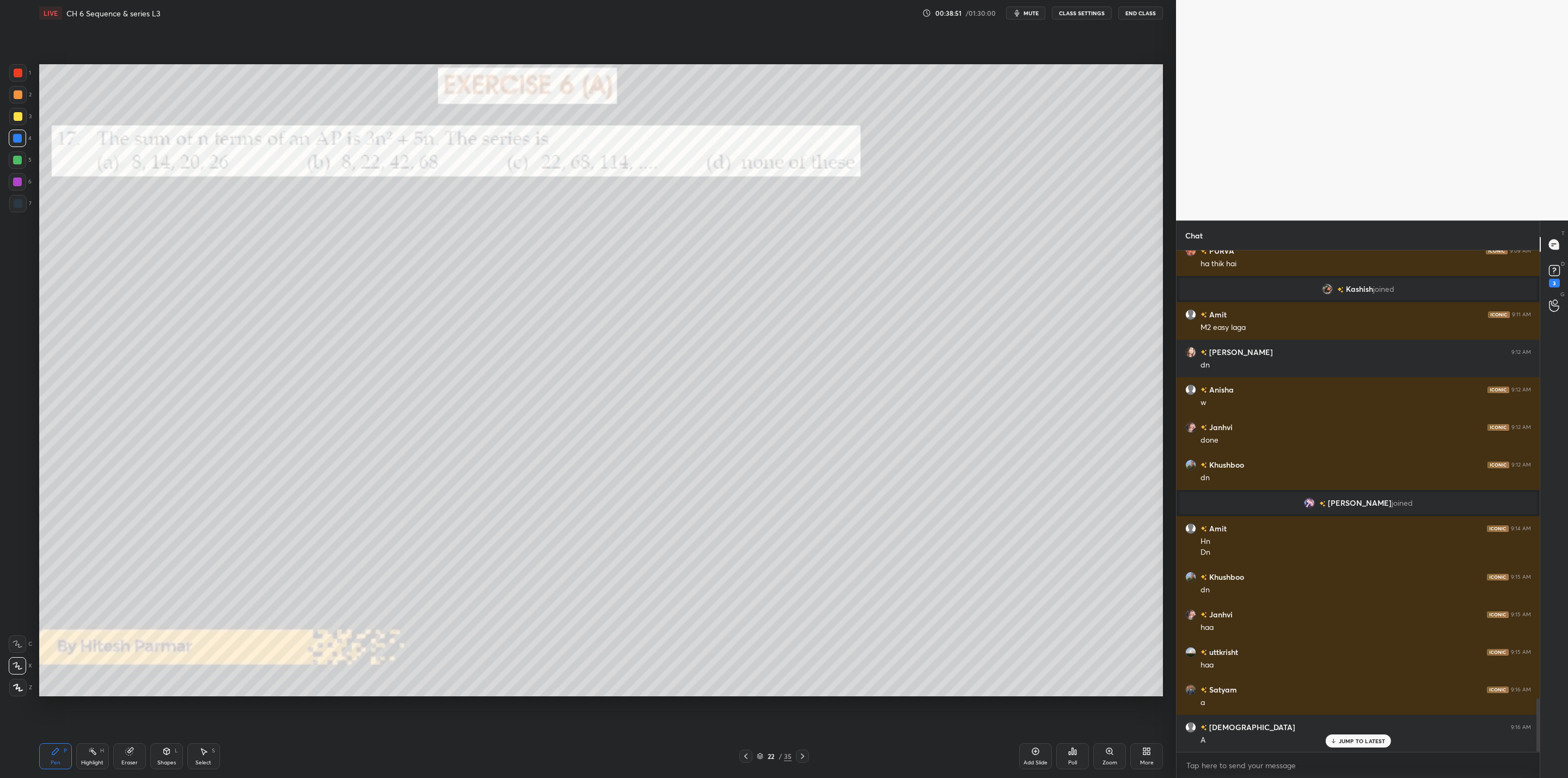
click at [802, 749] on div "Pen P Highlight H Eraser Shapes L Select S 22 / 35 Add Slide Poll Zoom More" at bounding box center [601, 755] width 1123 height 43
click at [805, 753] on icon at bounding box center [802, 756] width 9 height 9
drag, startPoint x: 21, startPoint y: 113, endPoint x: 29, endPoint y: 114, distance: 8.1
click at [24, 113] on div at bounding box center [17, 116] width 17 height 17
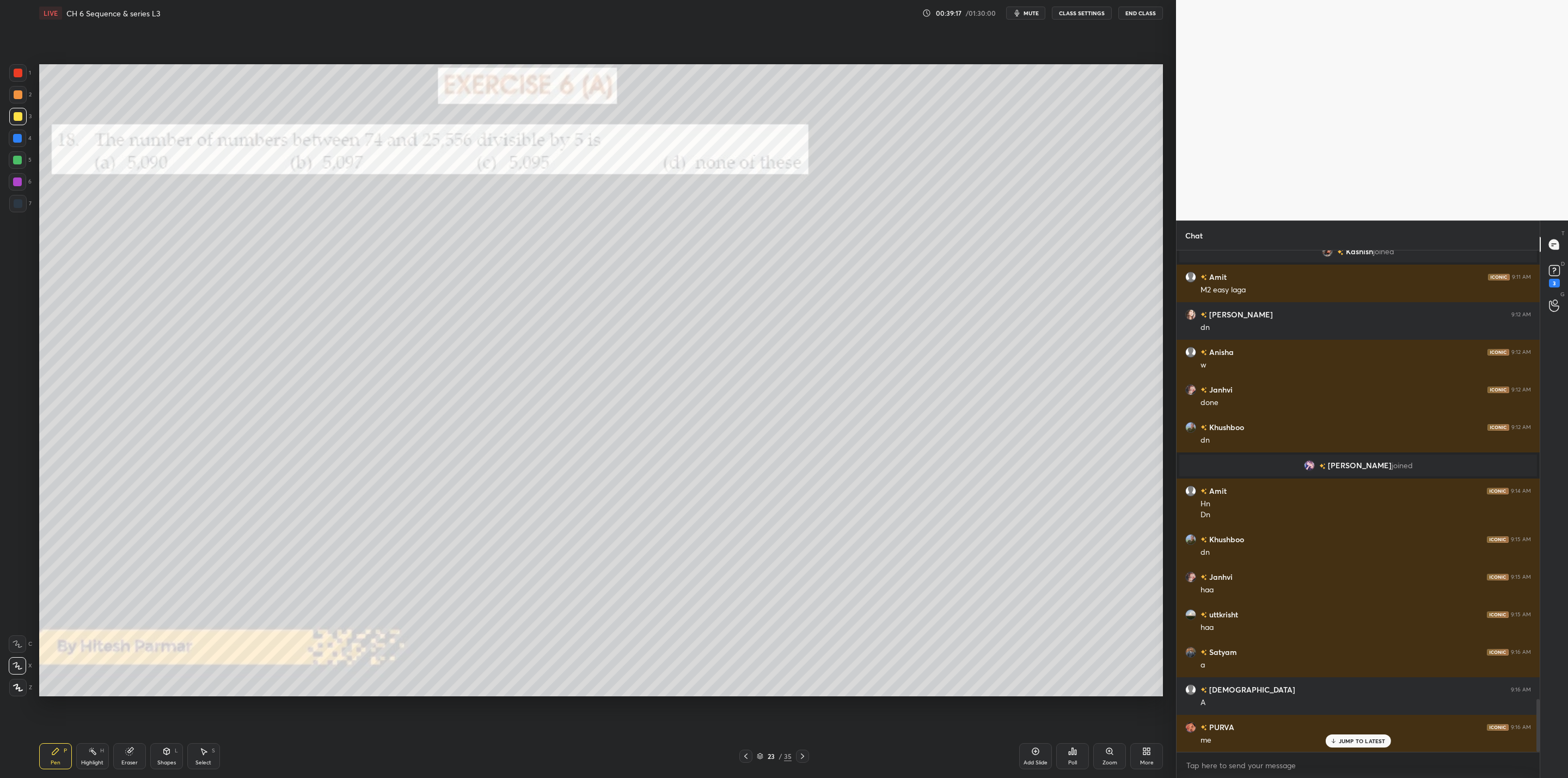
drag, startPoint x: 128, startPoint y: 750, endPoint x: 172, endPoint y: 718, distance: 54.4
click at [136, 749] on div "Eraser" at bounding box center [130, 756] width 33 height 26
drag, startPoint x: 53, startPoint y: 753, endPoint x: 108, endPoint y: 728, distance: 60.4
click at [79, 746] on div "Pen P Highlight H Eraser Shapes L Select S" at bounding box center [284, 756] width 490 height 26
drag, startPoint x: 57, startPoint y: 752, endPoint x: 173, endPoint y: 699, distance: 127.5
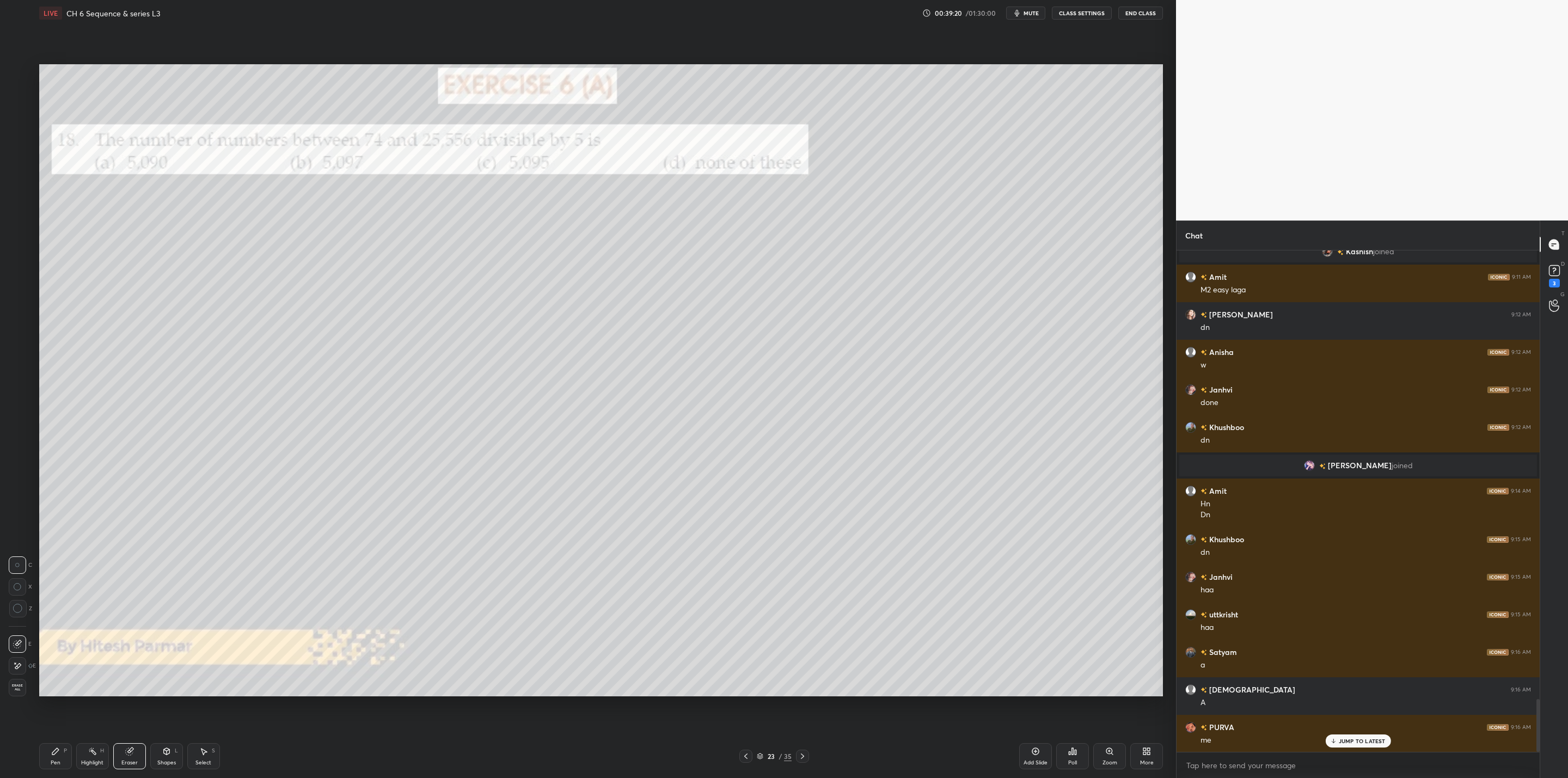
click at [64, 752] on div "Pen P" at bounding box center [56, 756] width 33 height 26
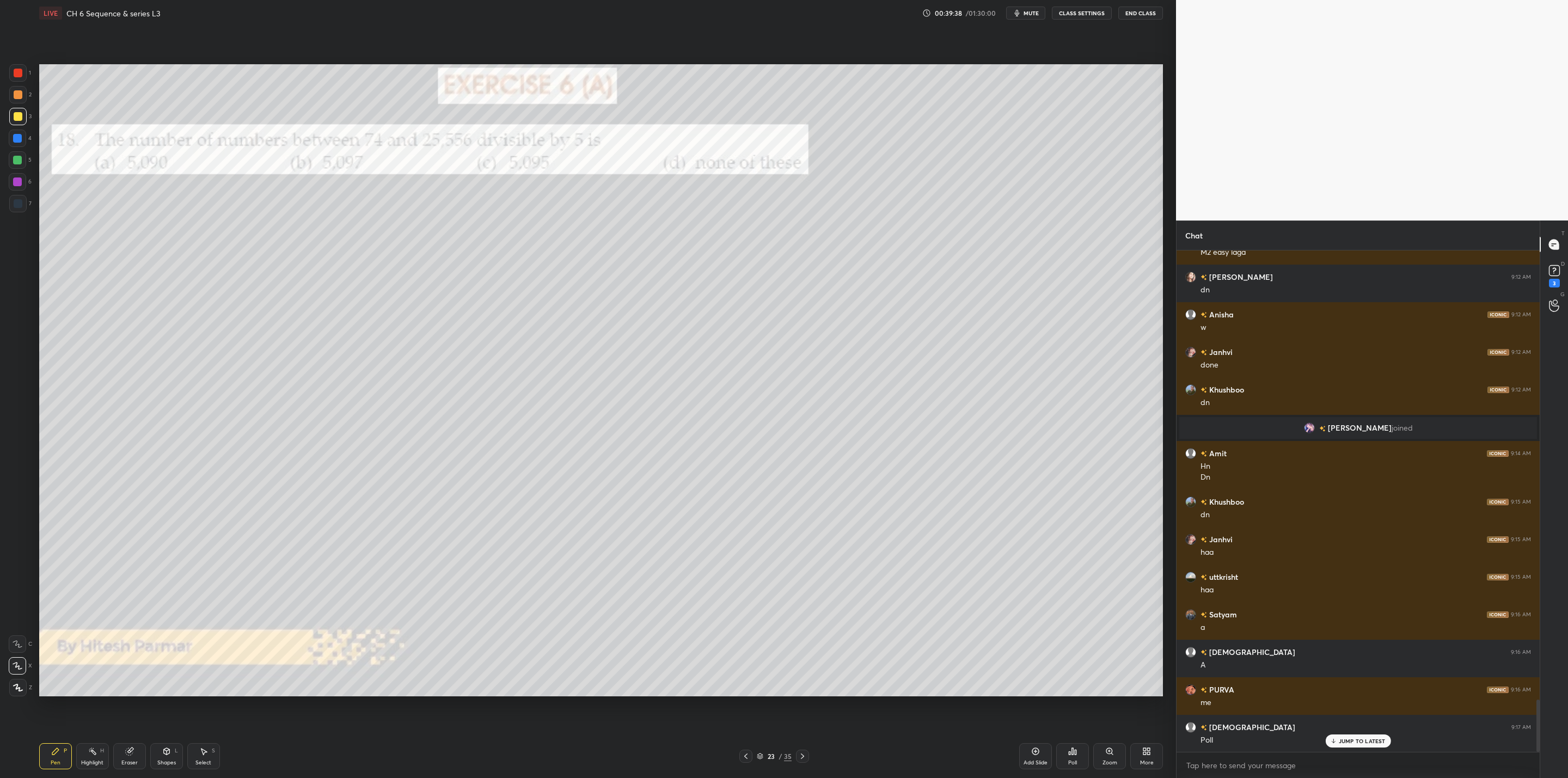
scroll to position [4330, 0]
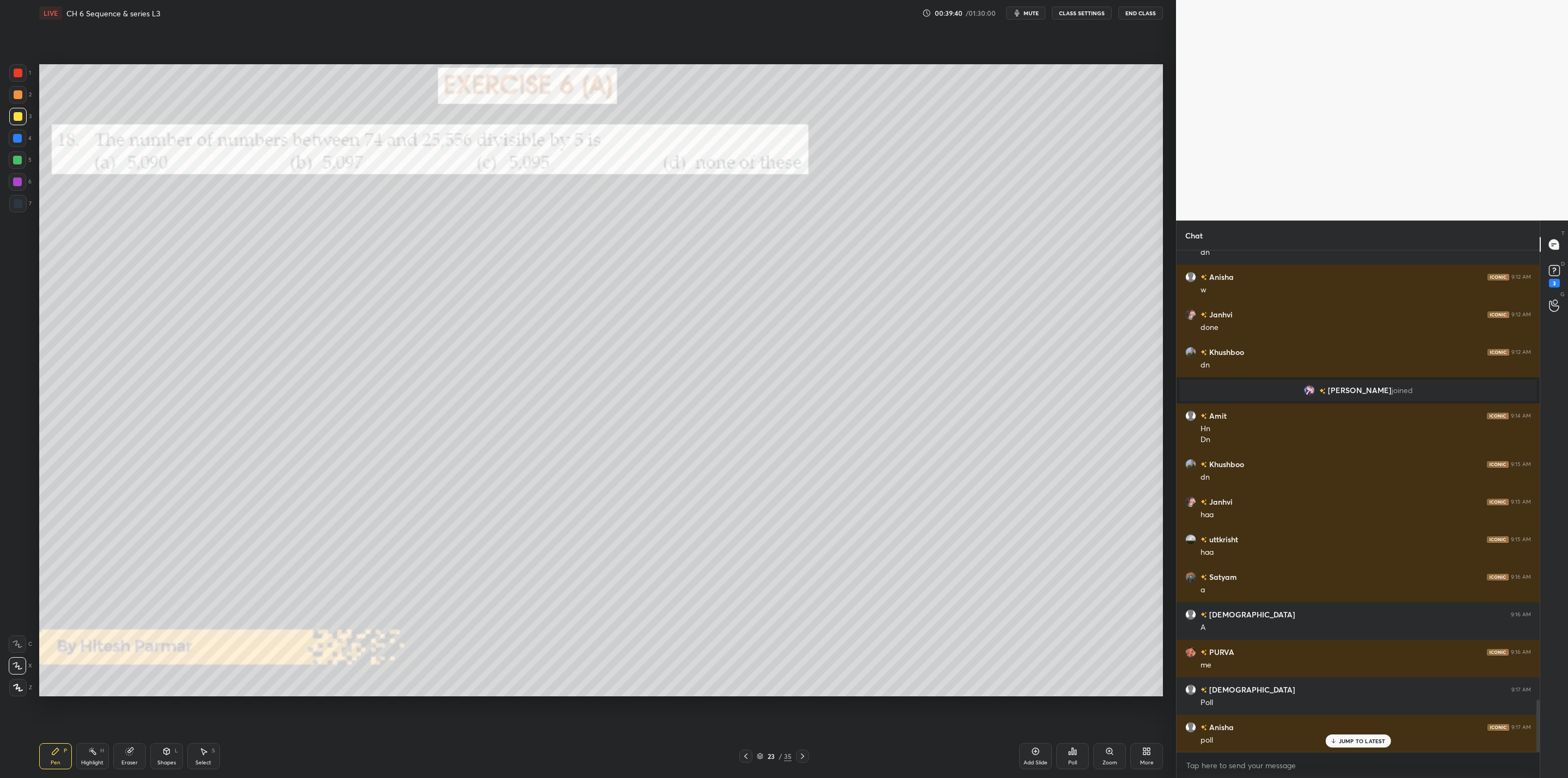
click at [1070, 749] on icon at bounding box center [1072, 751] width 9 height 9
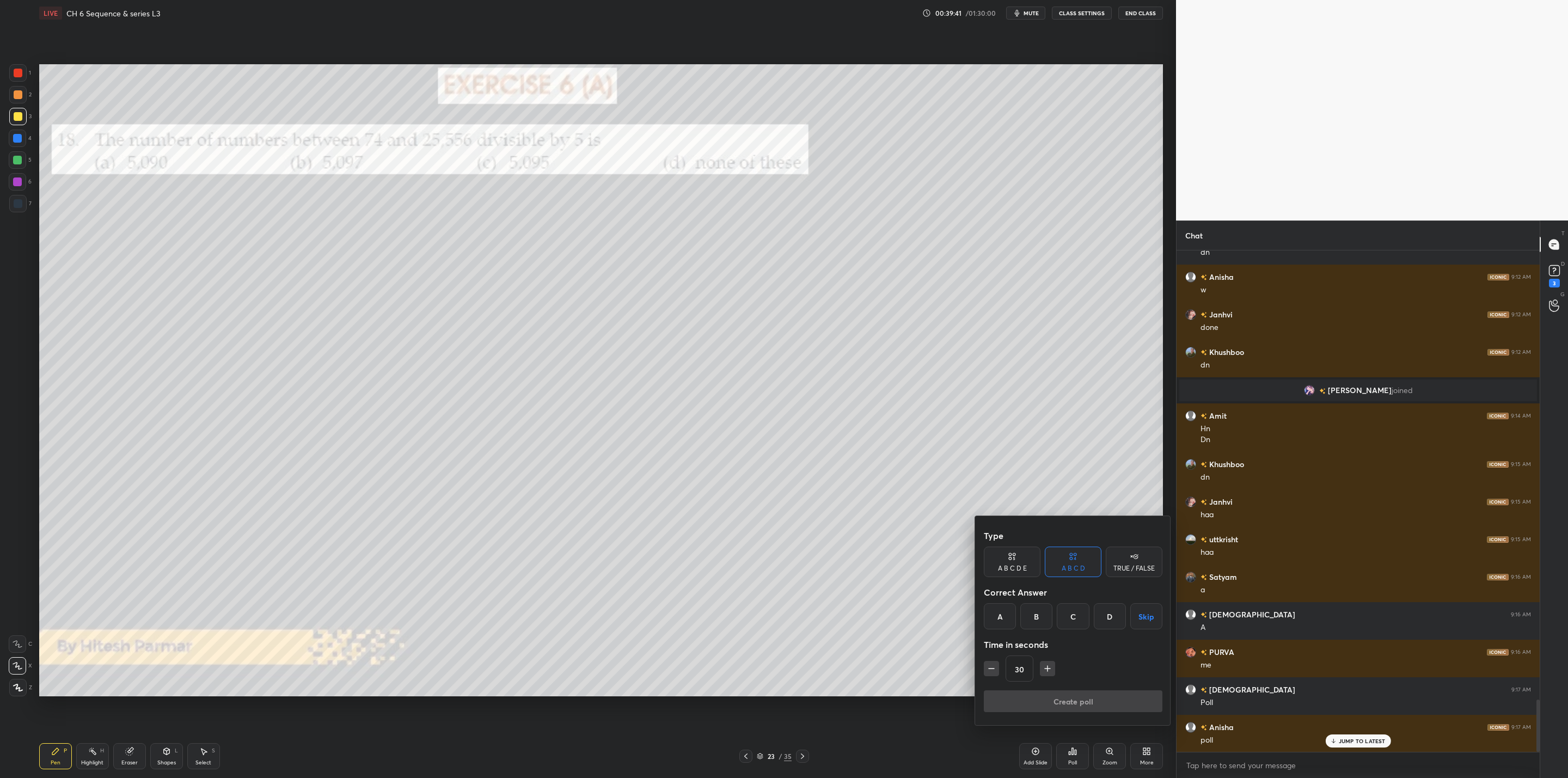
scroll to position [4367, 0]
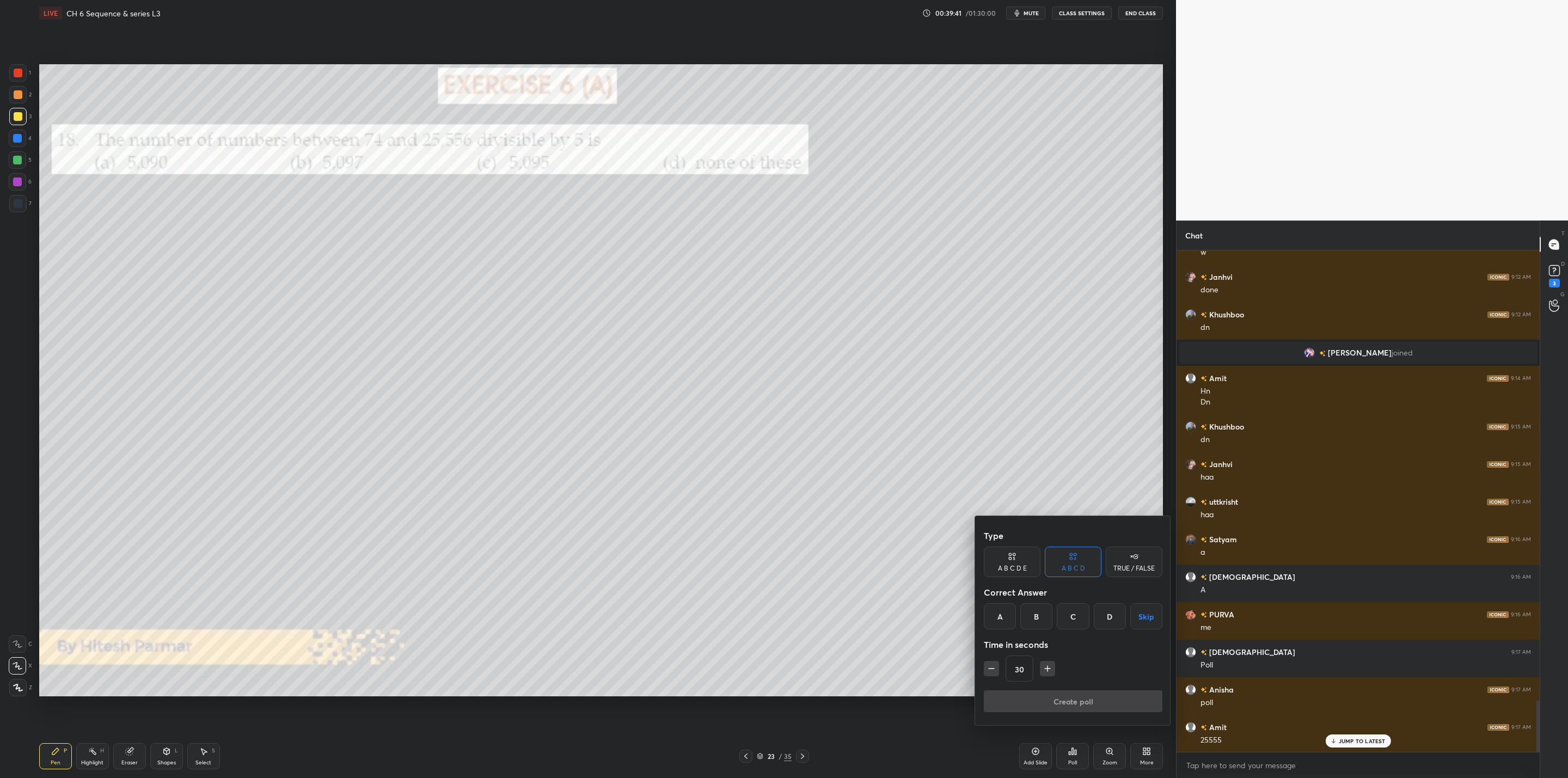
drag, startPoint x: 1025, startPoint y: 624, endPoint x: 1029, endPoint y: 646, distance: 22.4
click at [1026, 623] on div "B" at bounding box center [1036, 616] width 32 height 26
click at [1051, 664] on icon "button" at bounding box center [1046, 668] width 11 height 11
drag, startPoint x: 1049, startPoint y: 665, endPoint x: 1045, endPoint y: 687, distance: 22.4
click at [1049, 666] on icon "button" at bounding box center [1046, 668] width 11 height 11
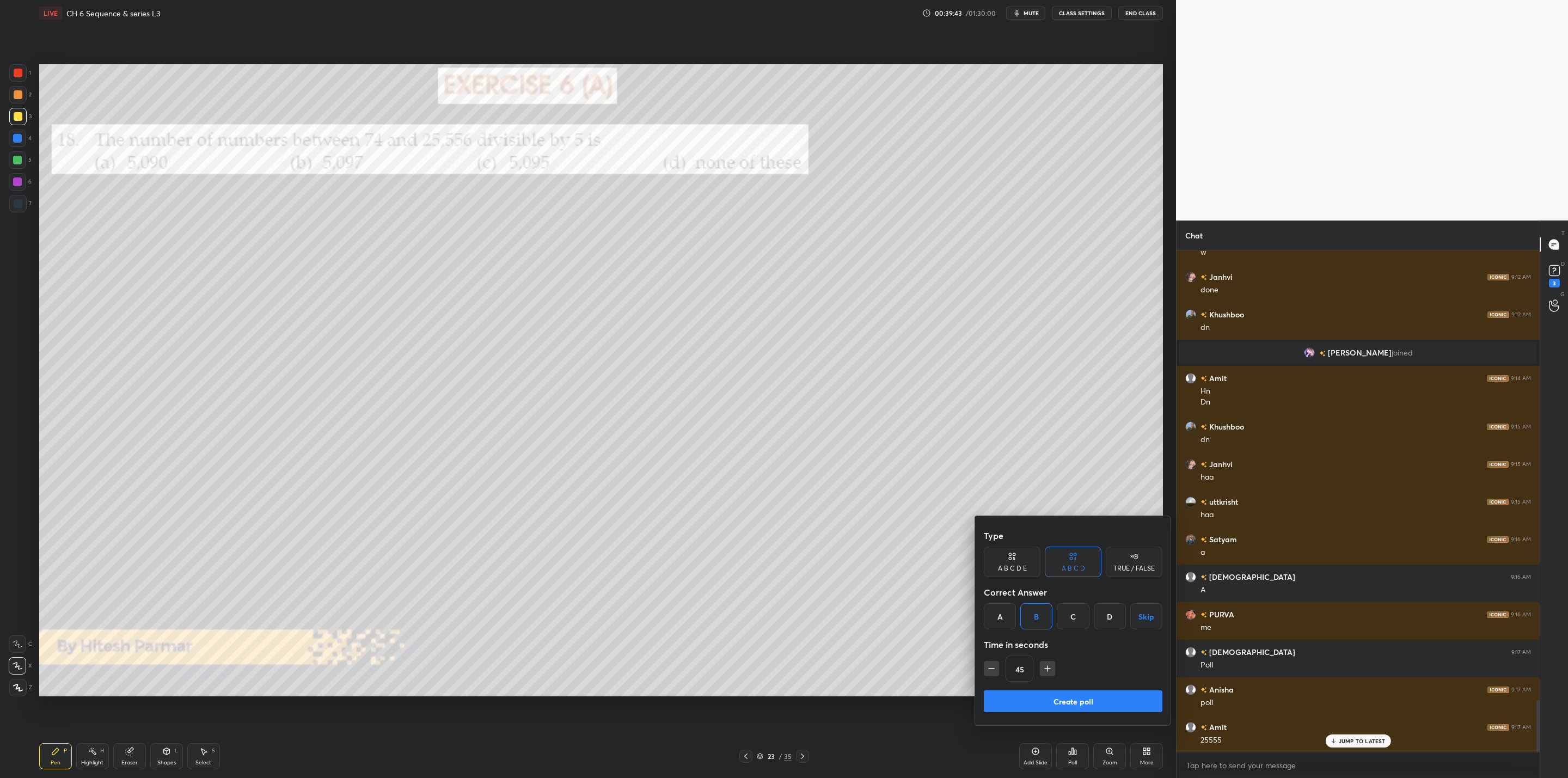
type input "60"
click at [1021, 695] on button "Create poll" at bounding box center [1073, 700] width 178 height 22
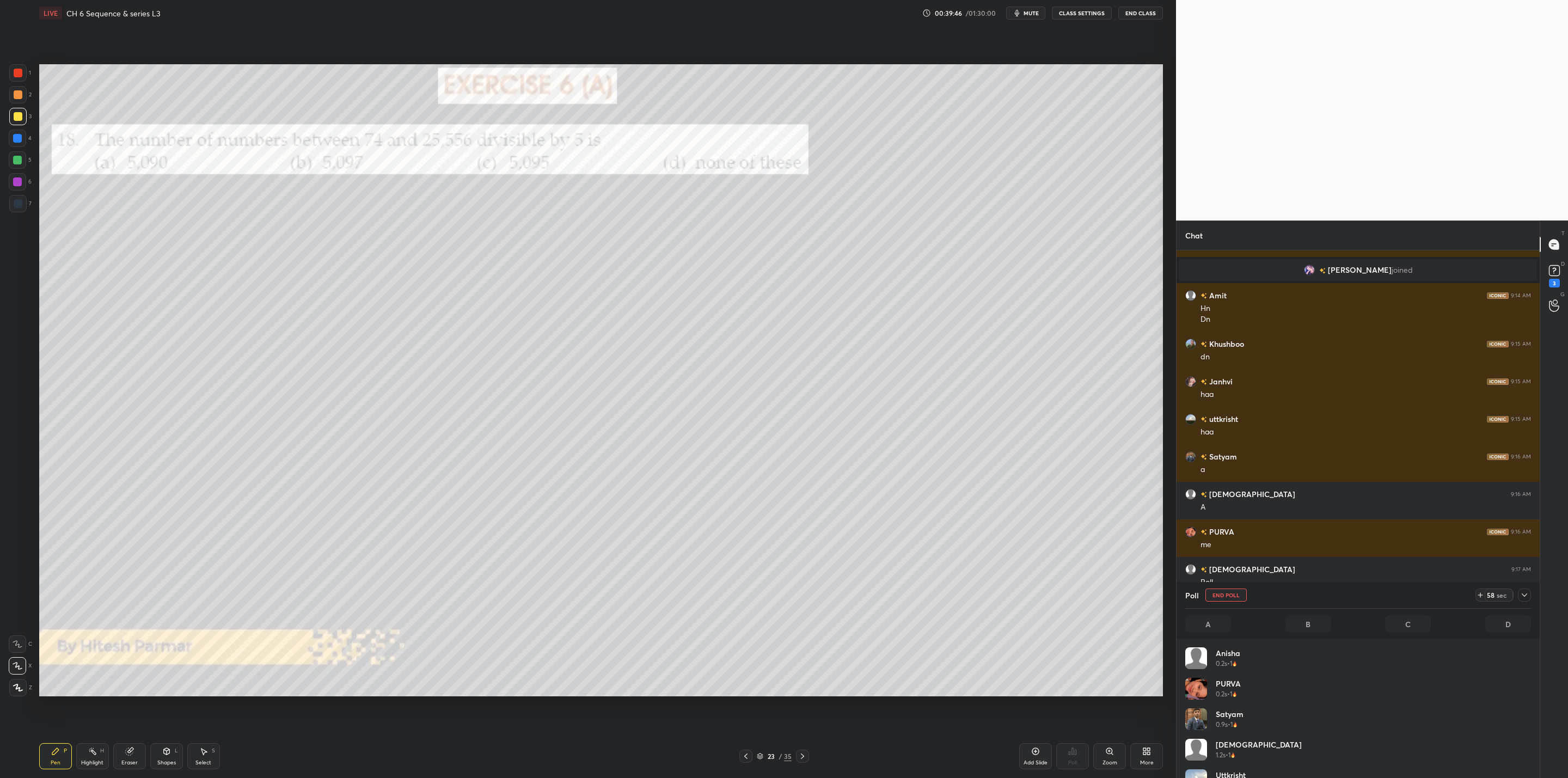
scroll to position [127, 342]
click at [131, 753] on icon at bounding box center [129, 751] width 7 height 7
drag, startPoint x: 53, startPoint y: 754, endPoint x: 116, endPoint y: 702, distance: 81.7
click at [55, 756] on div "Pen P" at bounding box center [56, 756] width 33 height 26
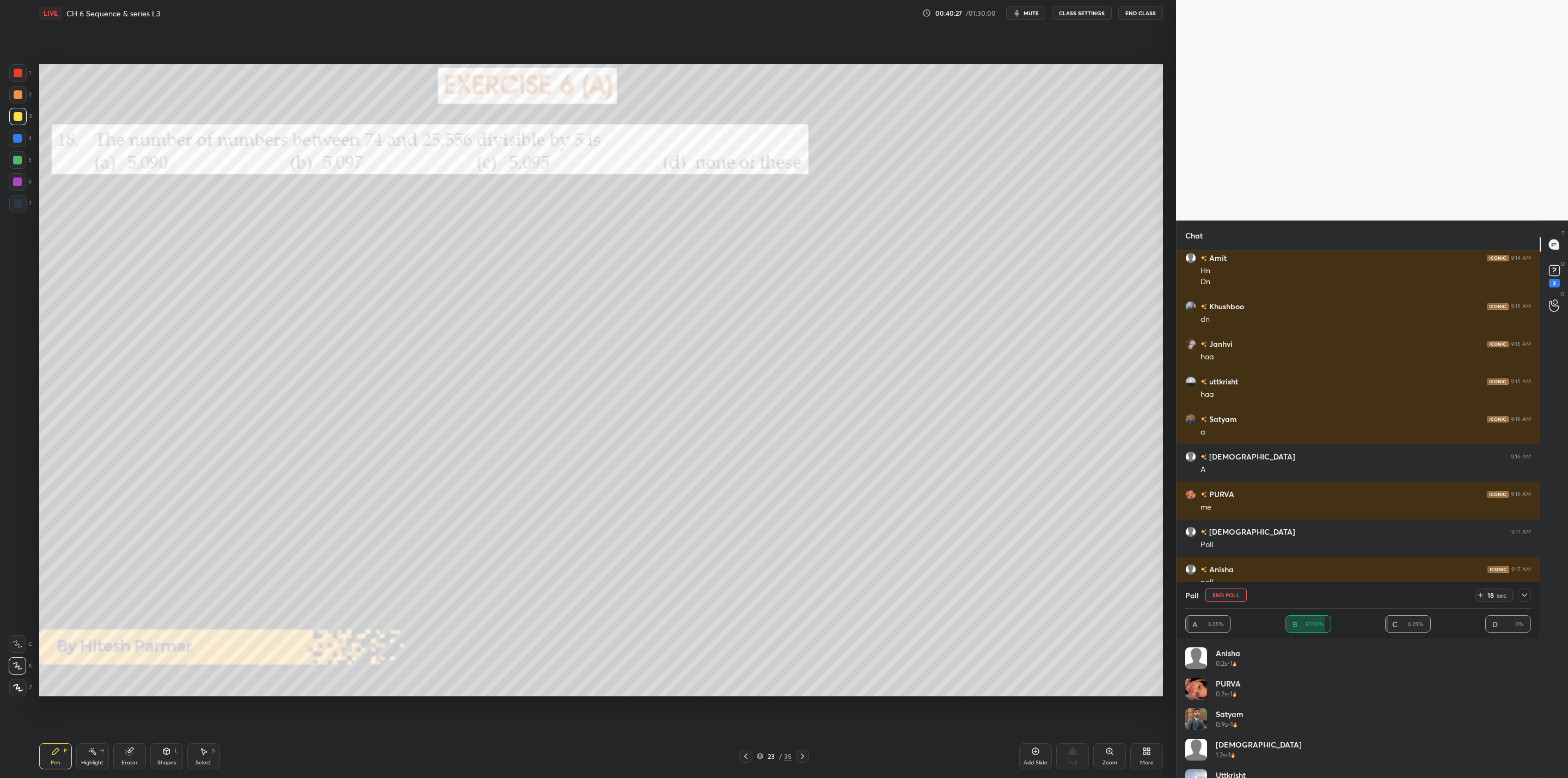
scroll to position [4525, 0]
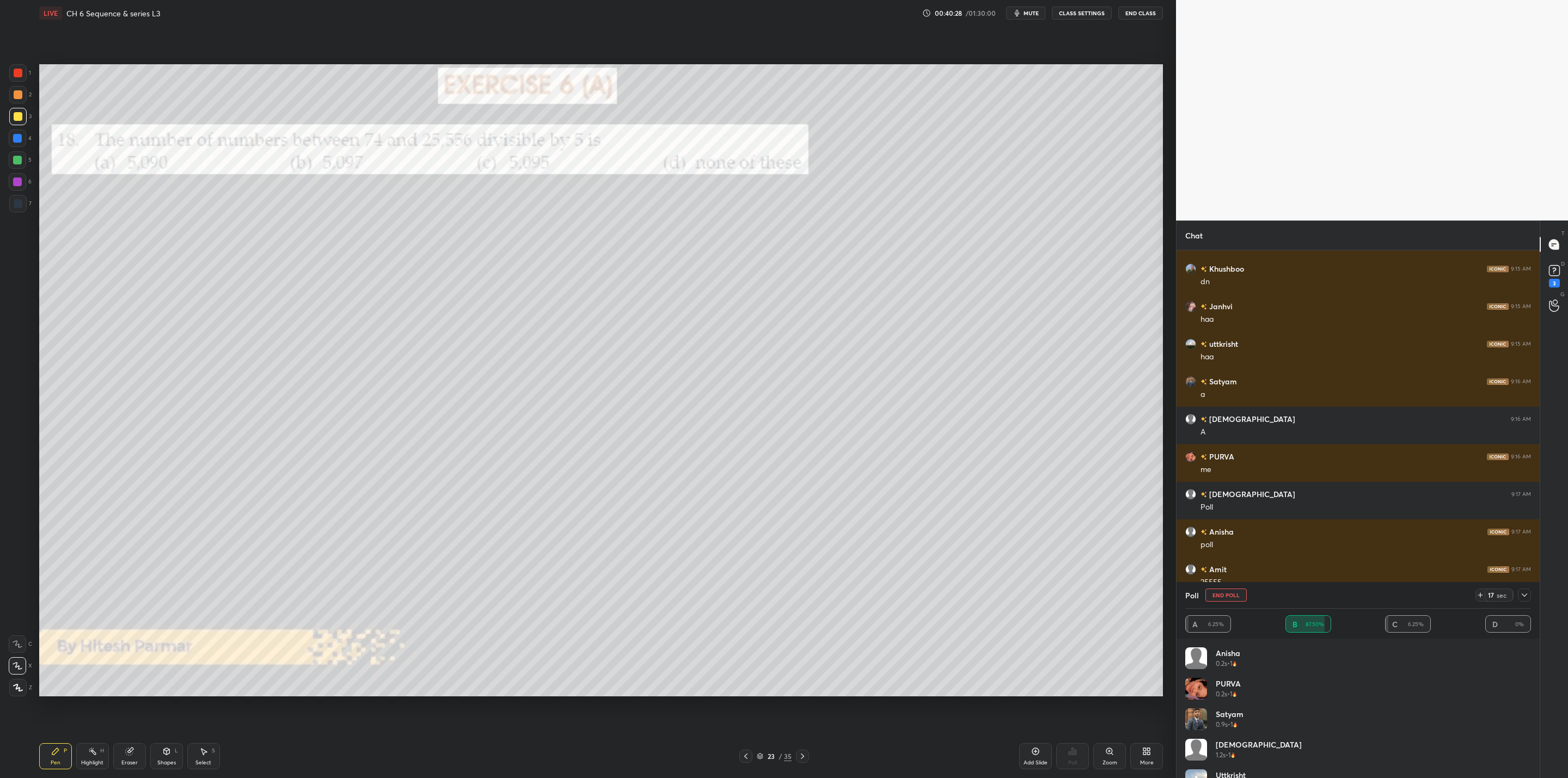
click at [1520, 594] on icon at bounding box center [1524, 594] width 9 height 9
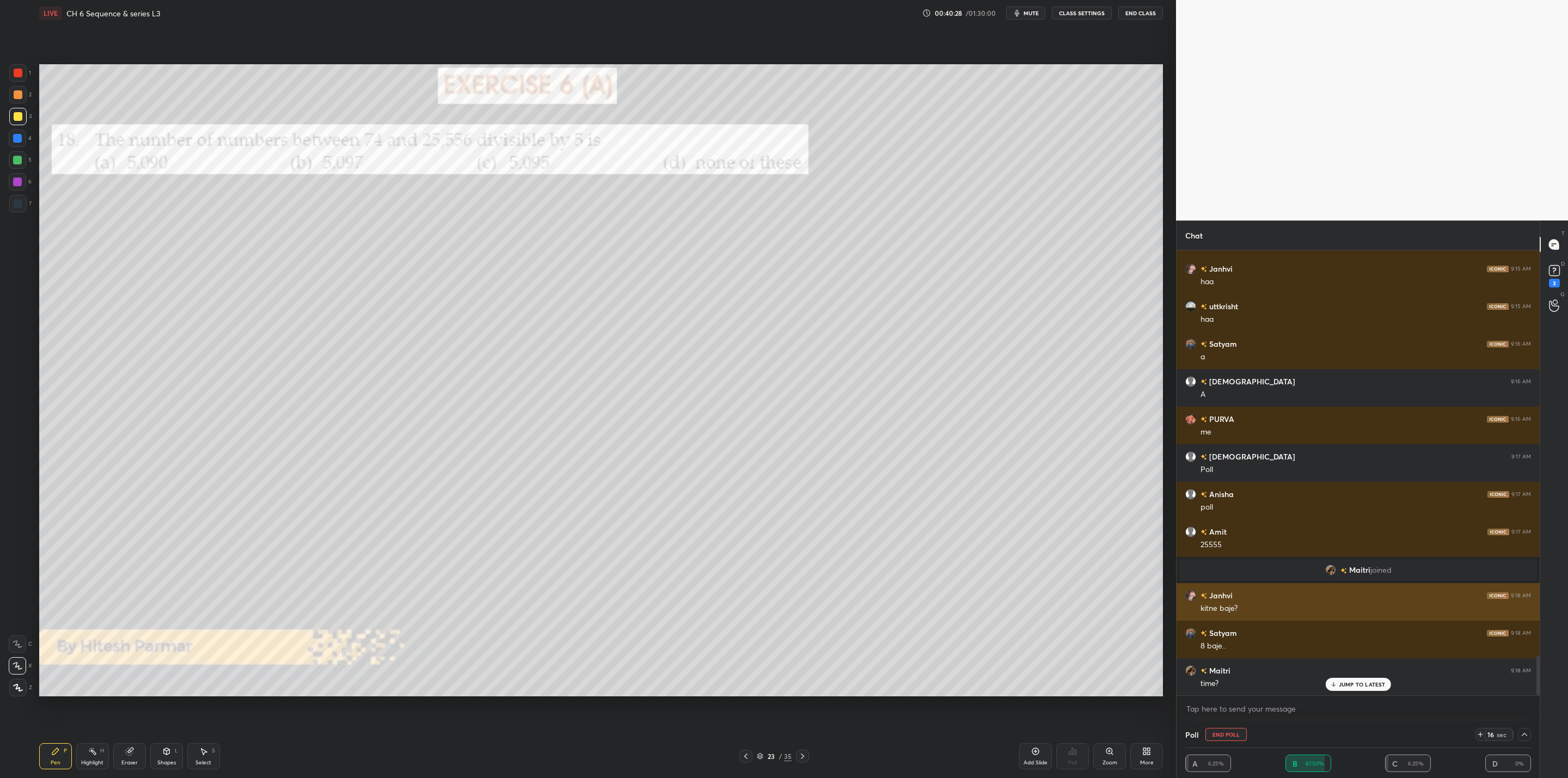
scroll to position [1, 4]
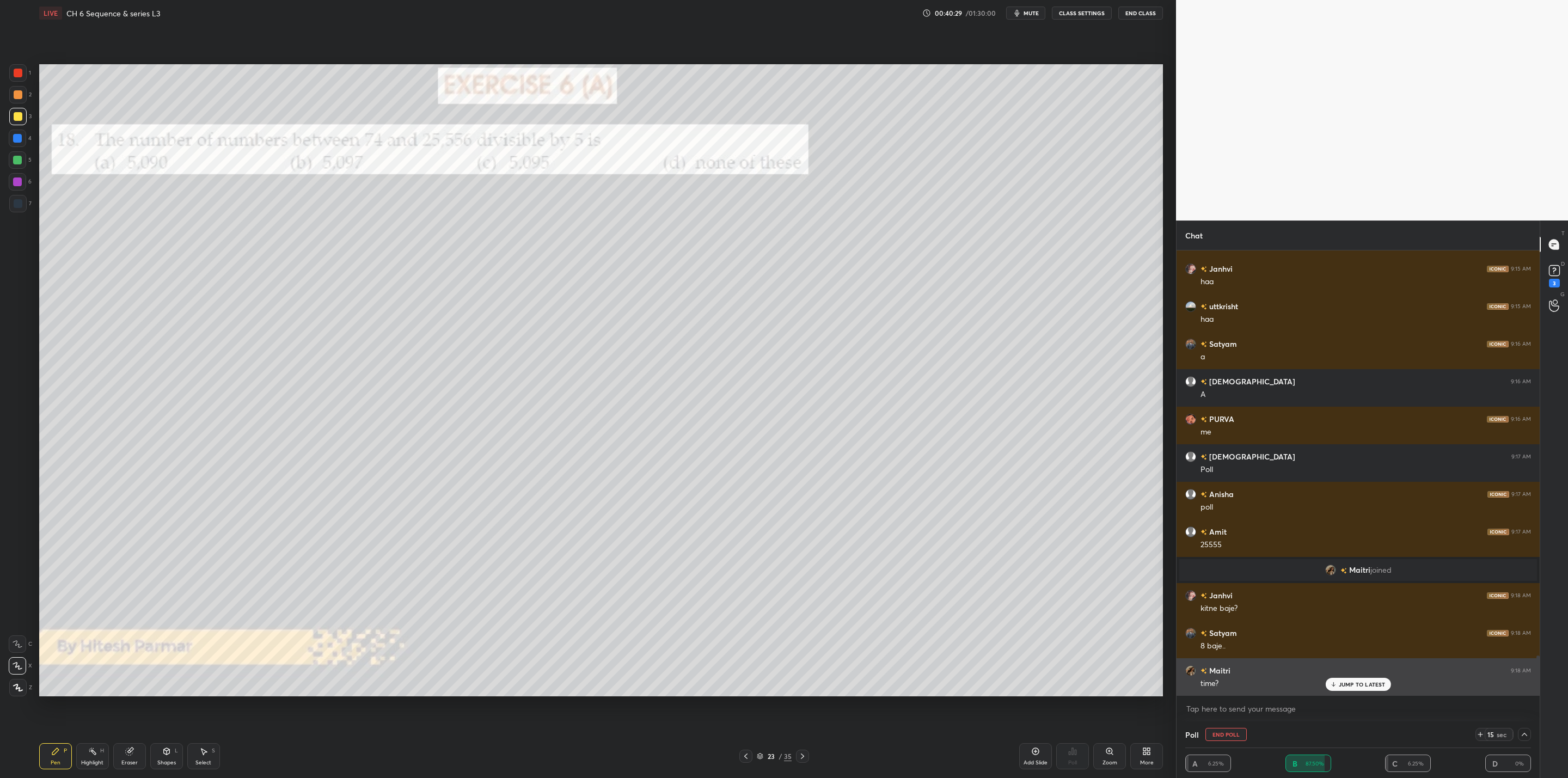
click at [1337, 679] on div "JUMP TO LATEST" at bounding box center [1358, 684] width 65 height 13
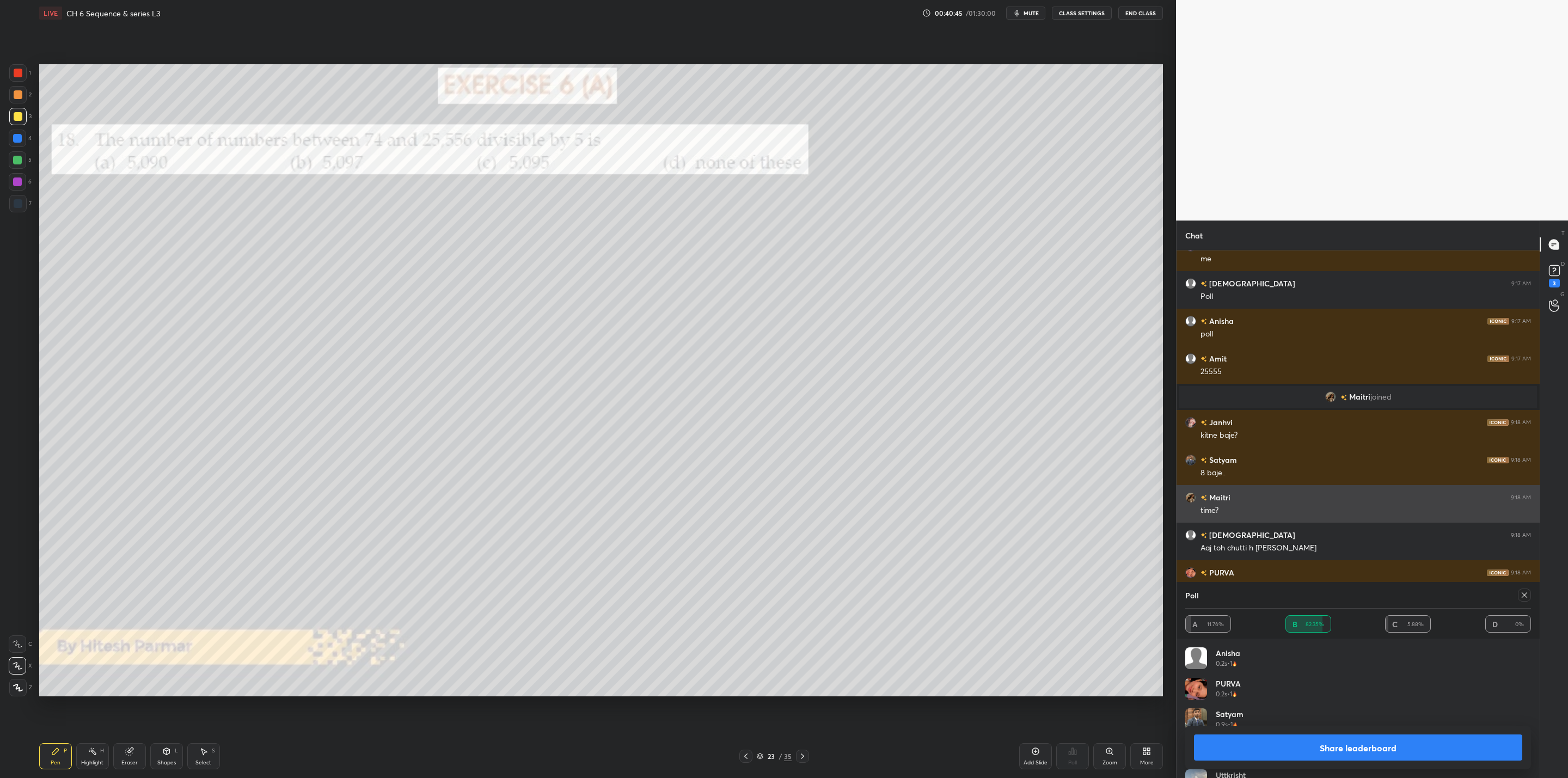
scroll to position [4773, 0]
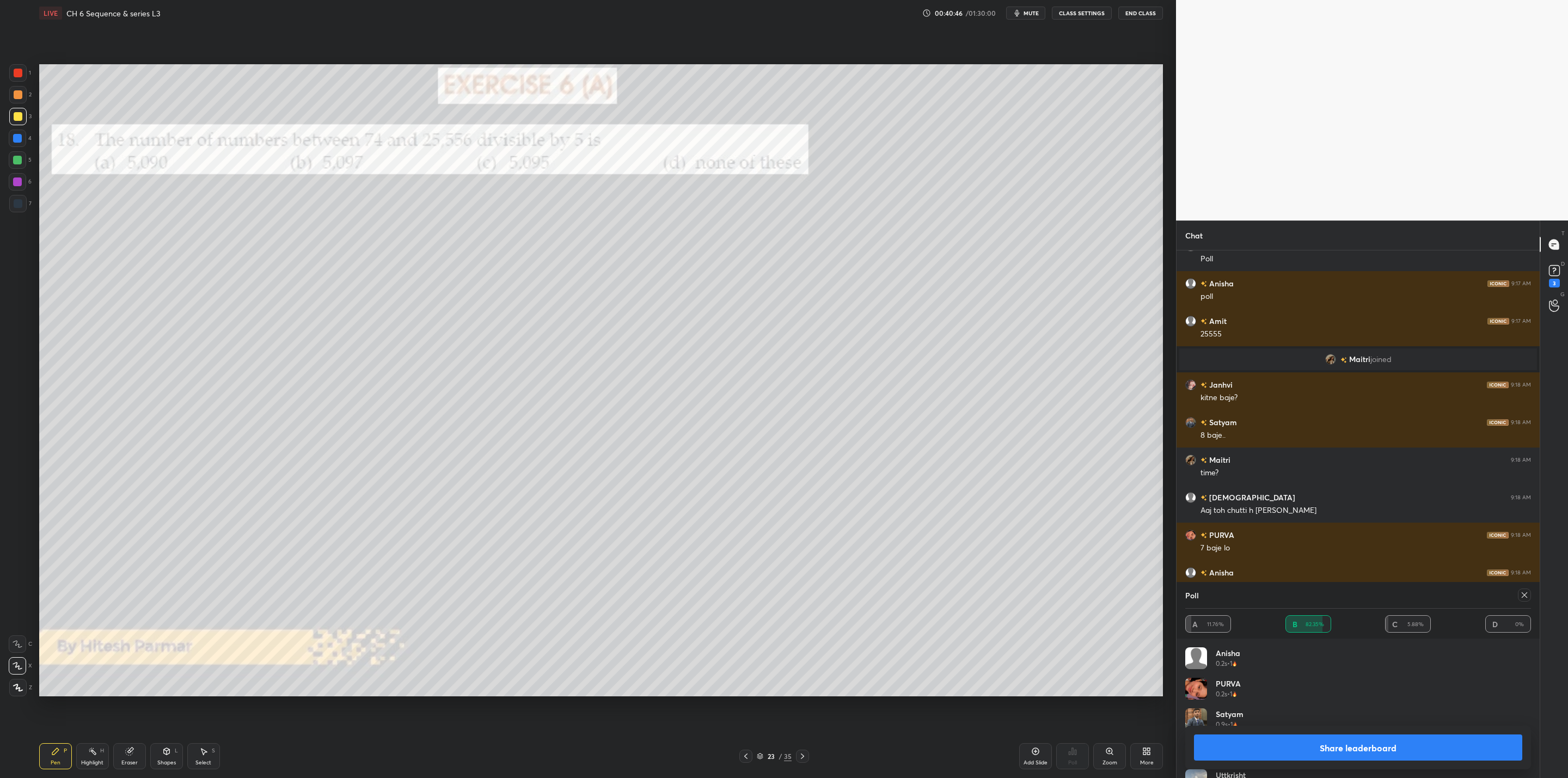
click at [1327, 742] on button "Share leaderboard" at bounding box center [1358, 747] width 329 height 26
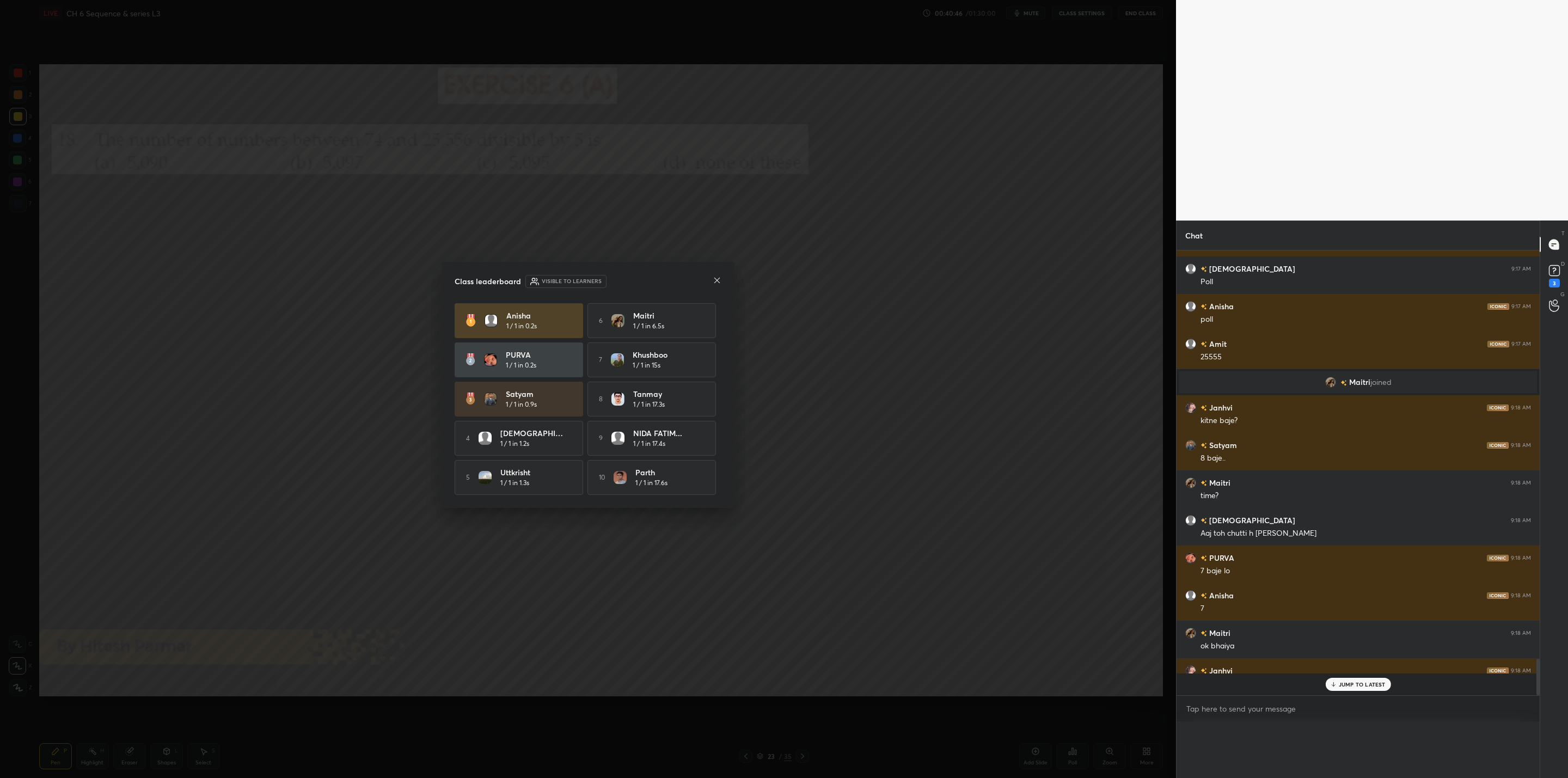
scroll to position [3, 4]
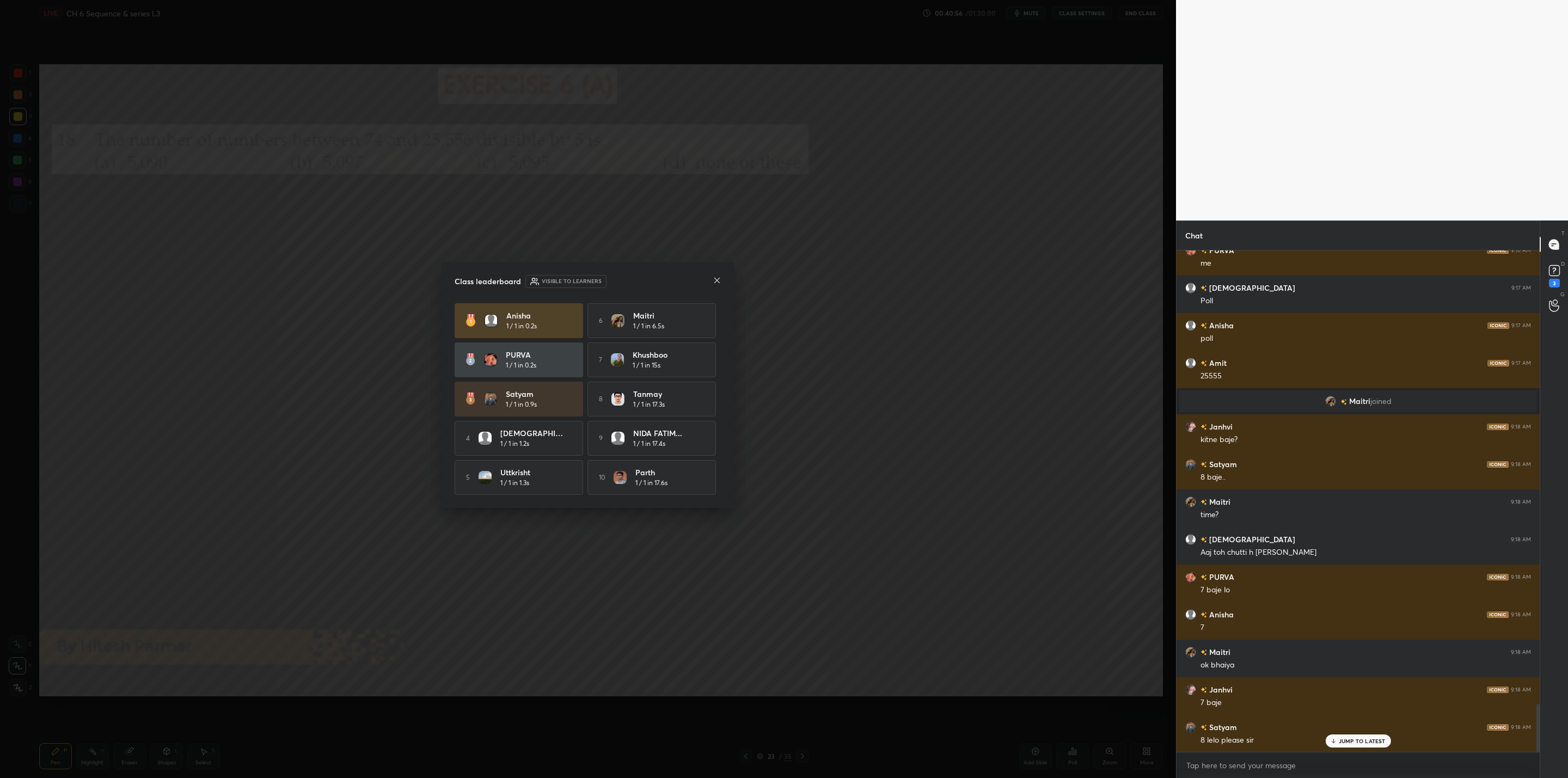
click at [716, 278] on icon at bounding box center [717, 280] width 6 height 6
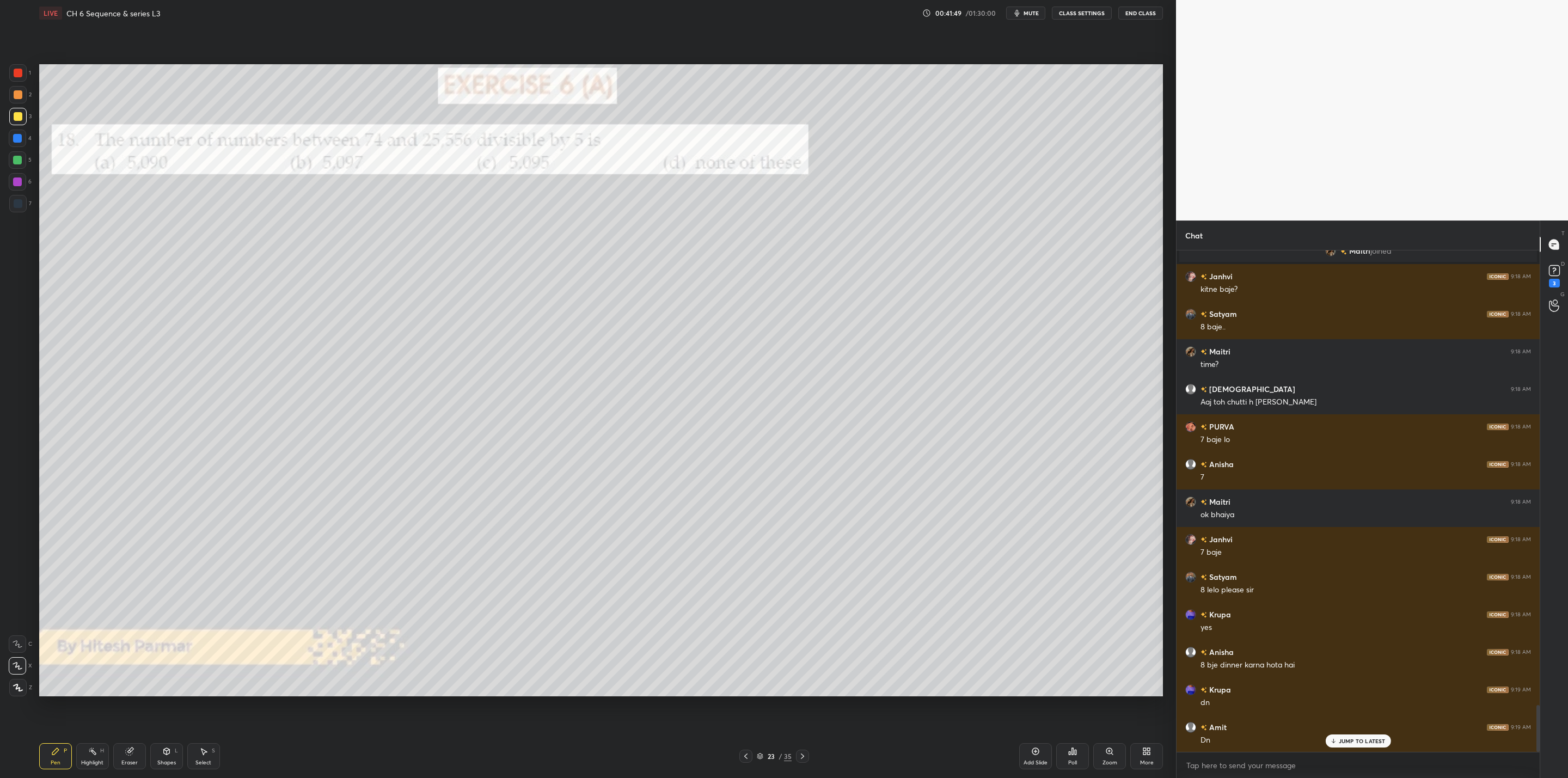
scroll to position [4919, 0]
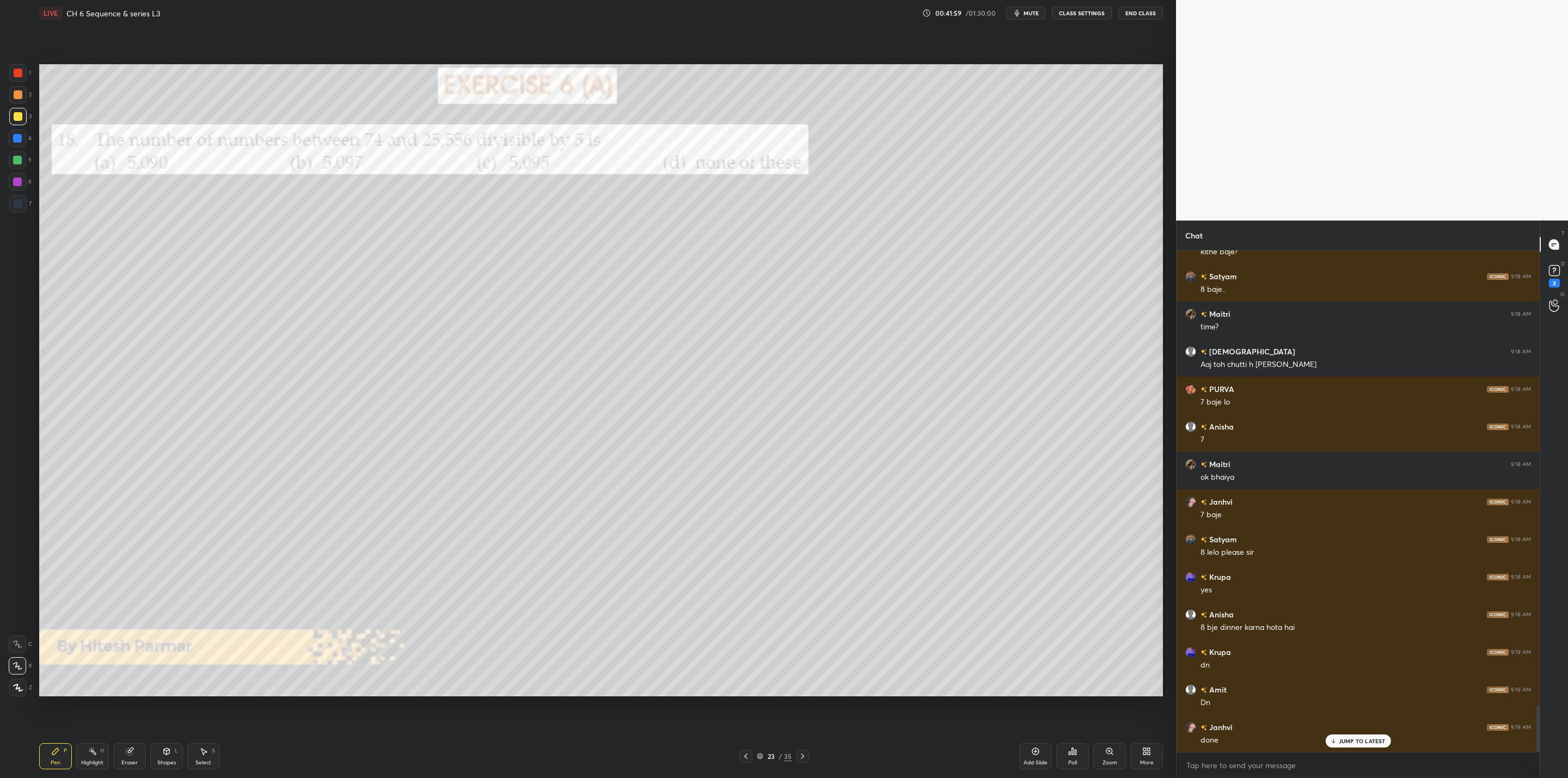
click at [797, 757] on div at bounding box center [803, 756] width 13 height 13
click at [1341, 746] on div "JUMP TO LATEST" at bounding box center [1358, 740] width 65 height 13
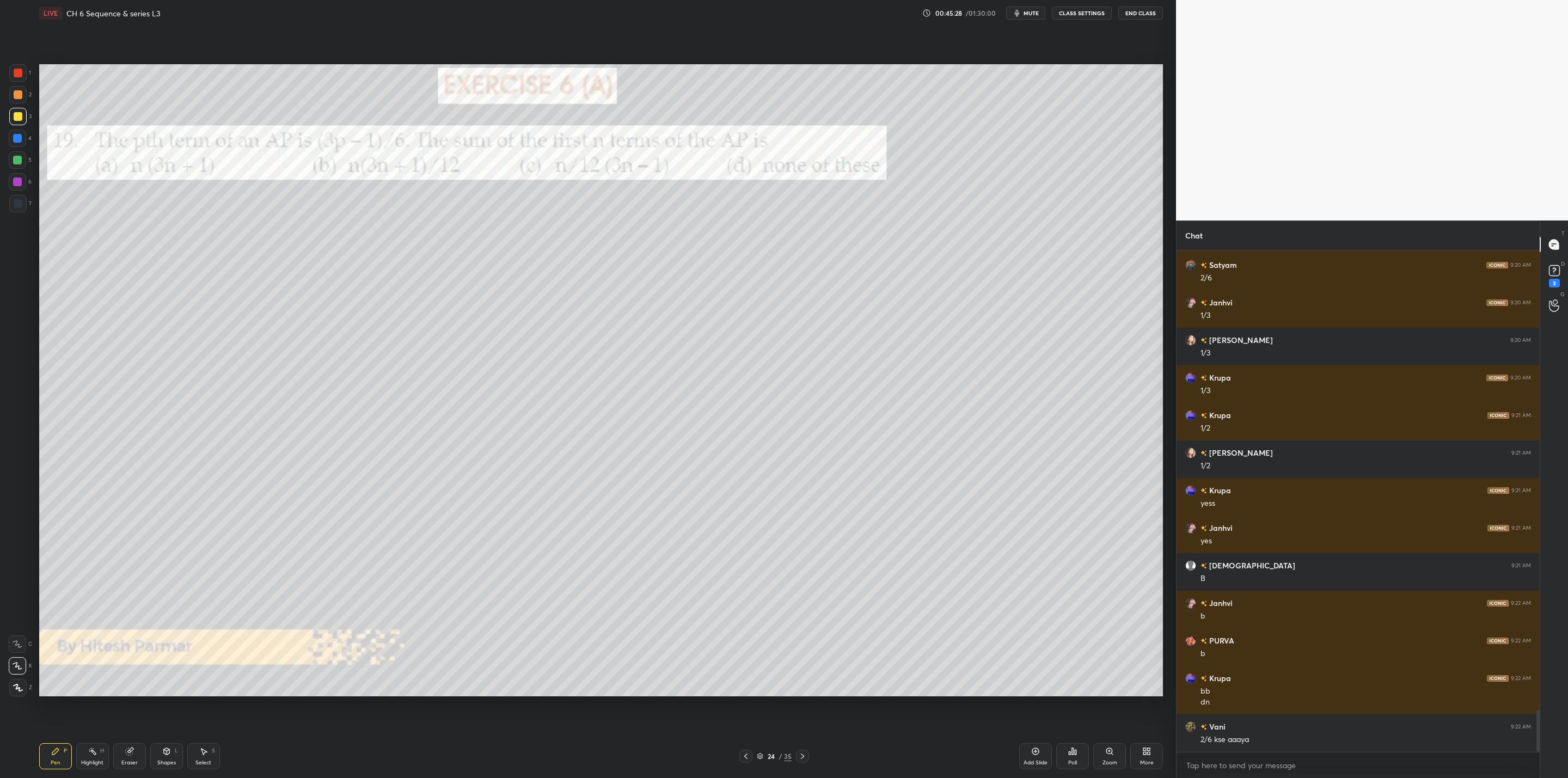
scroll to position [5494, 0]
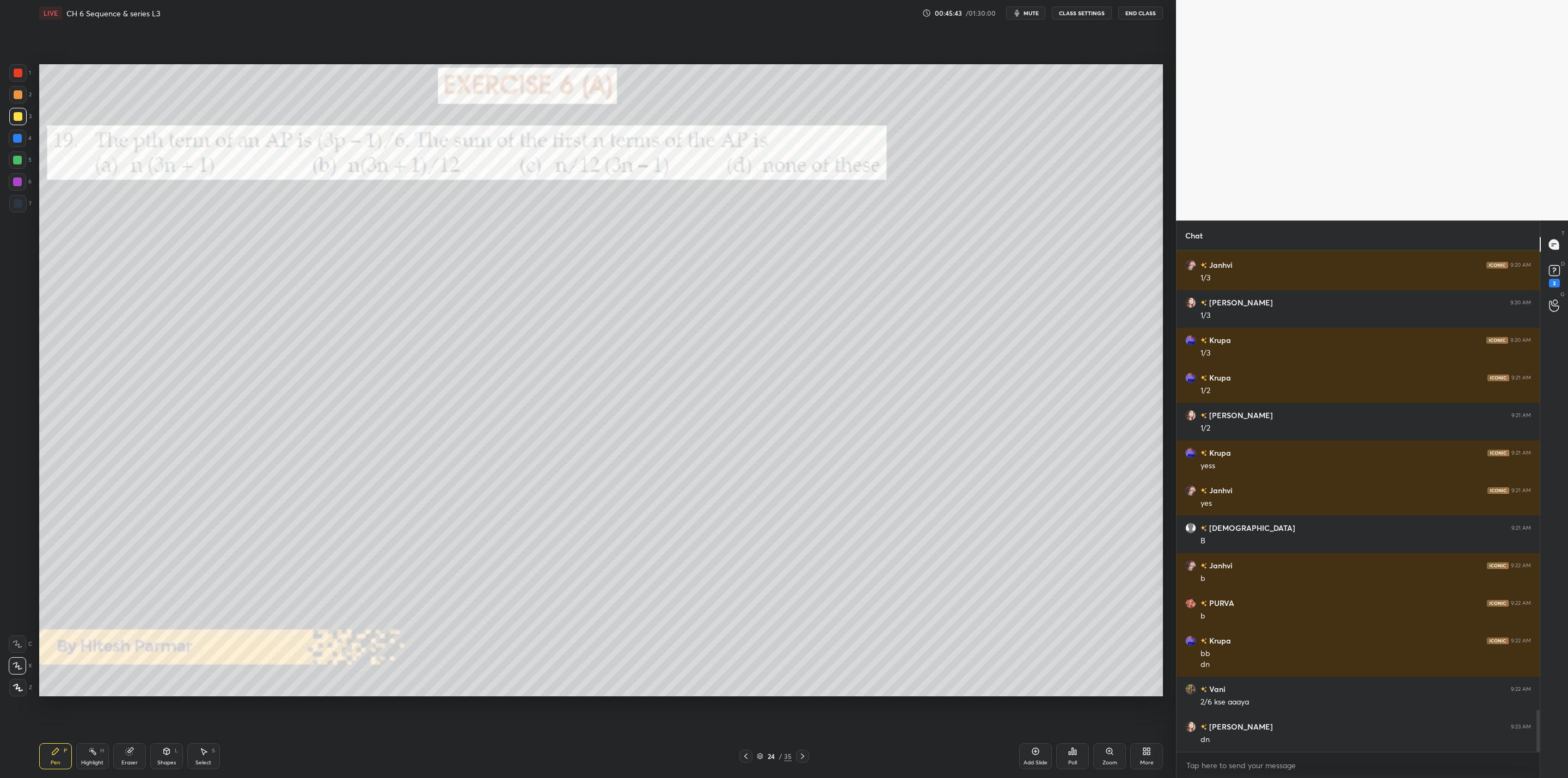
click at [802, 755] on icon at bounding box center [802, 756] width 9 height 9
click at [812, 750] on div "25 / 35" at bounding box center [773, 756] width 490 height 13
click at [802, 757] on icon at bounding box center [802, 756] width 9 height 9
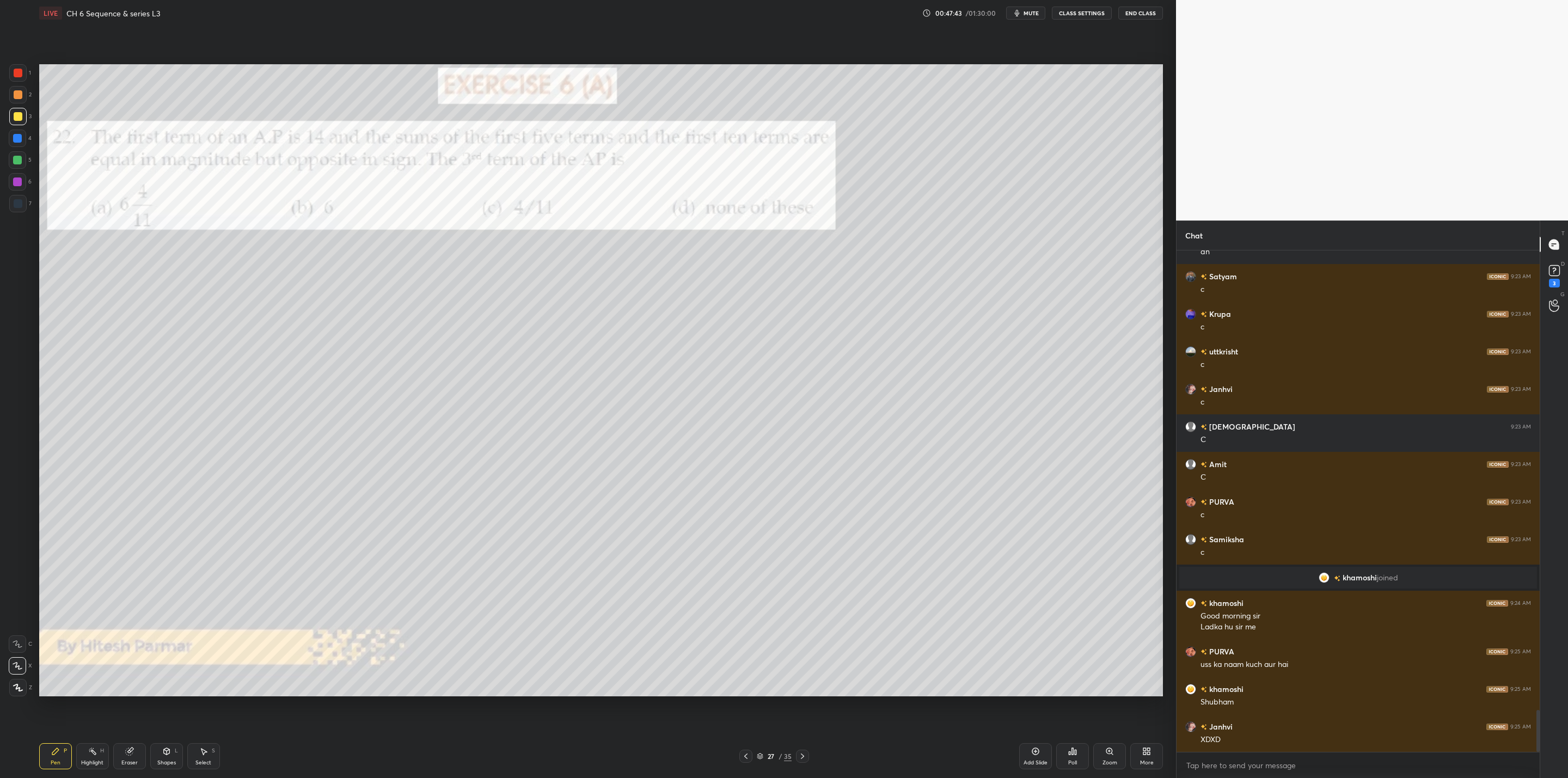
scroll to position [5516, 0]
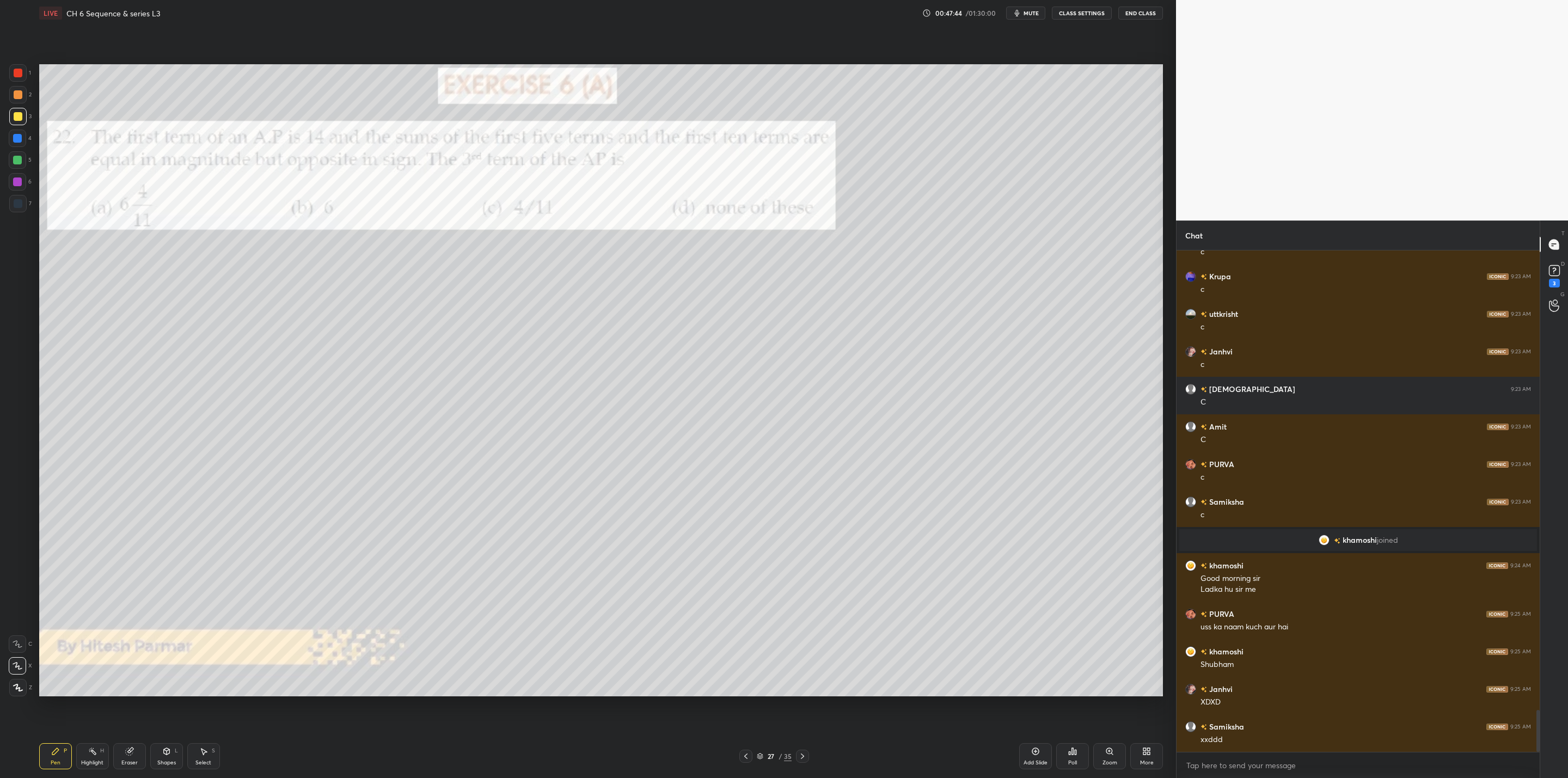
click at [16, 116] on div at bounding box center [17, 116] width 17 height 17
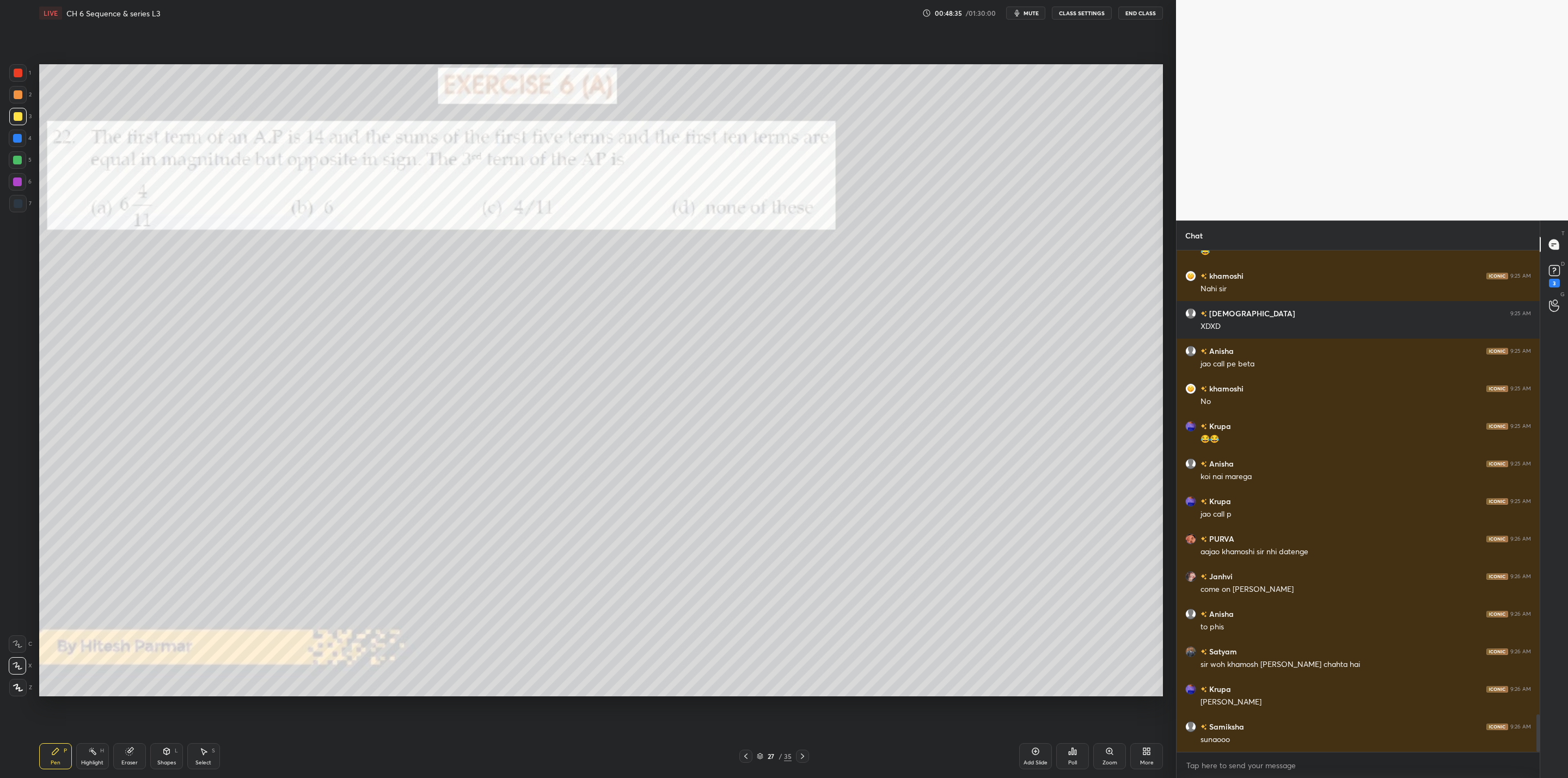
scroll to position [6230, 0]
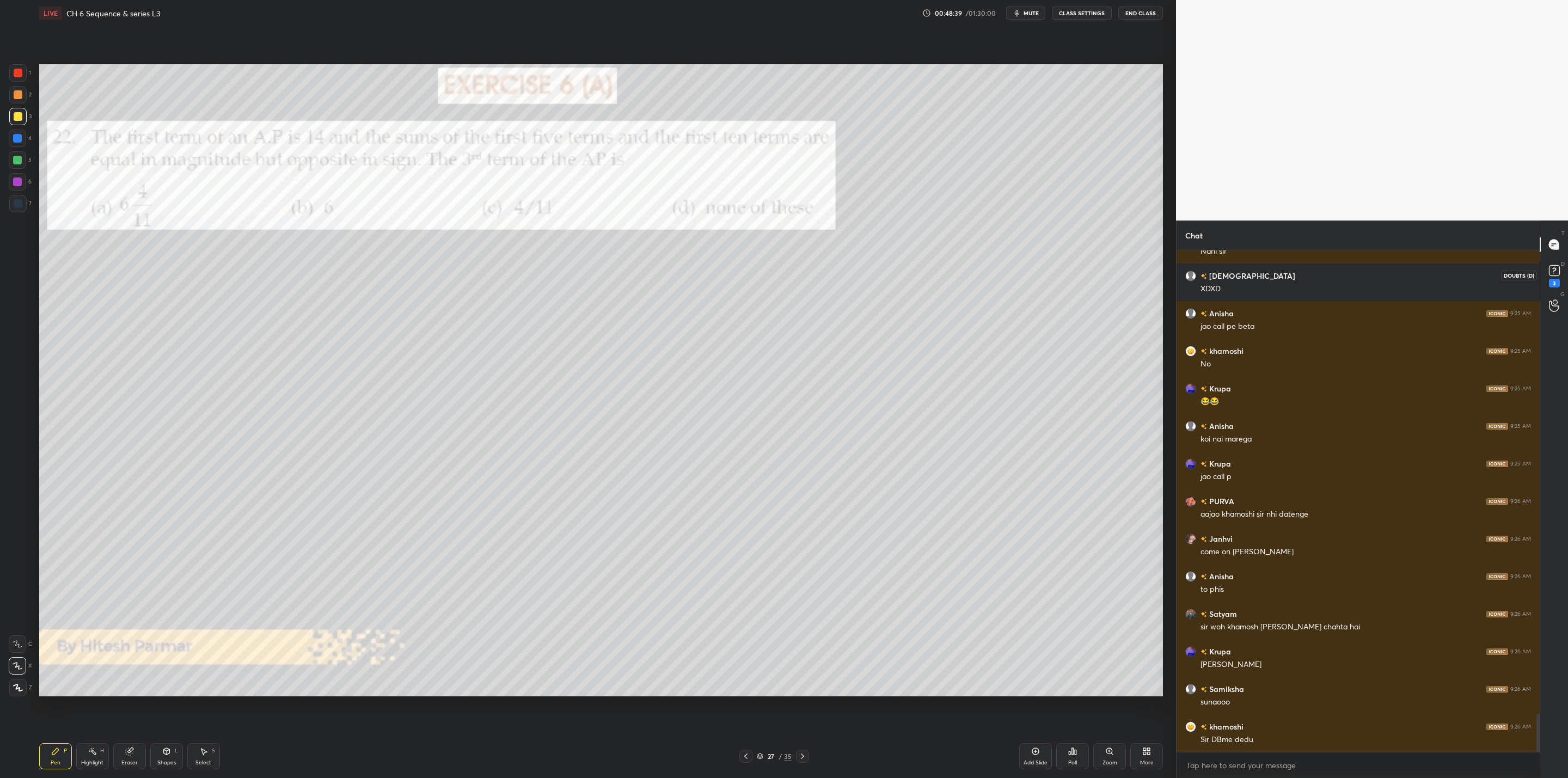
click at [1552, 271] on rect at bounding box center [1553, 271] width 11 height 11
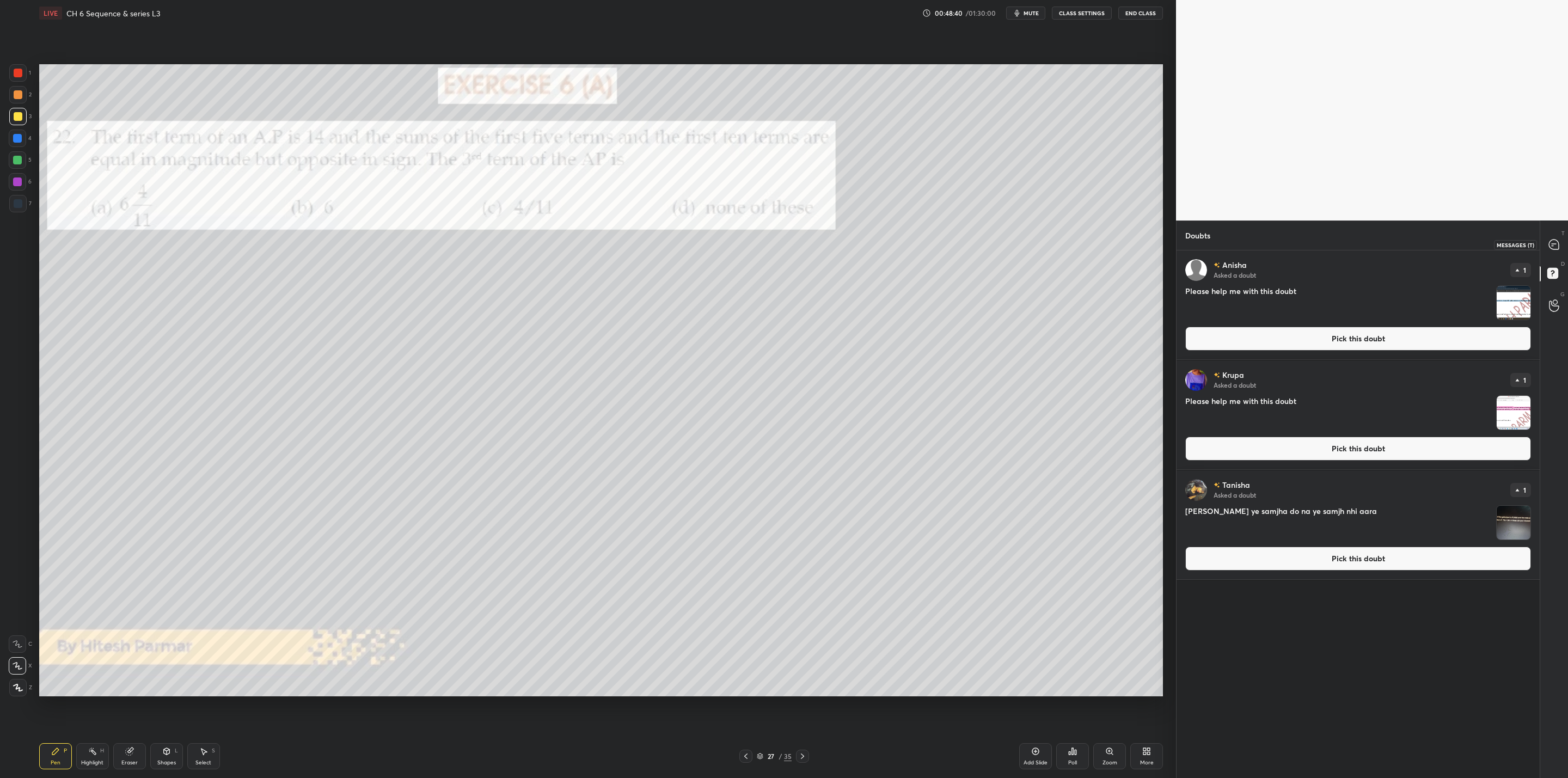
click at [1553, 244] on icon at bounding box center [1554, 244] width 11 height 11
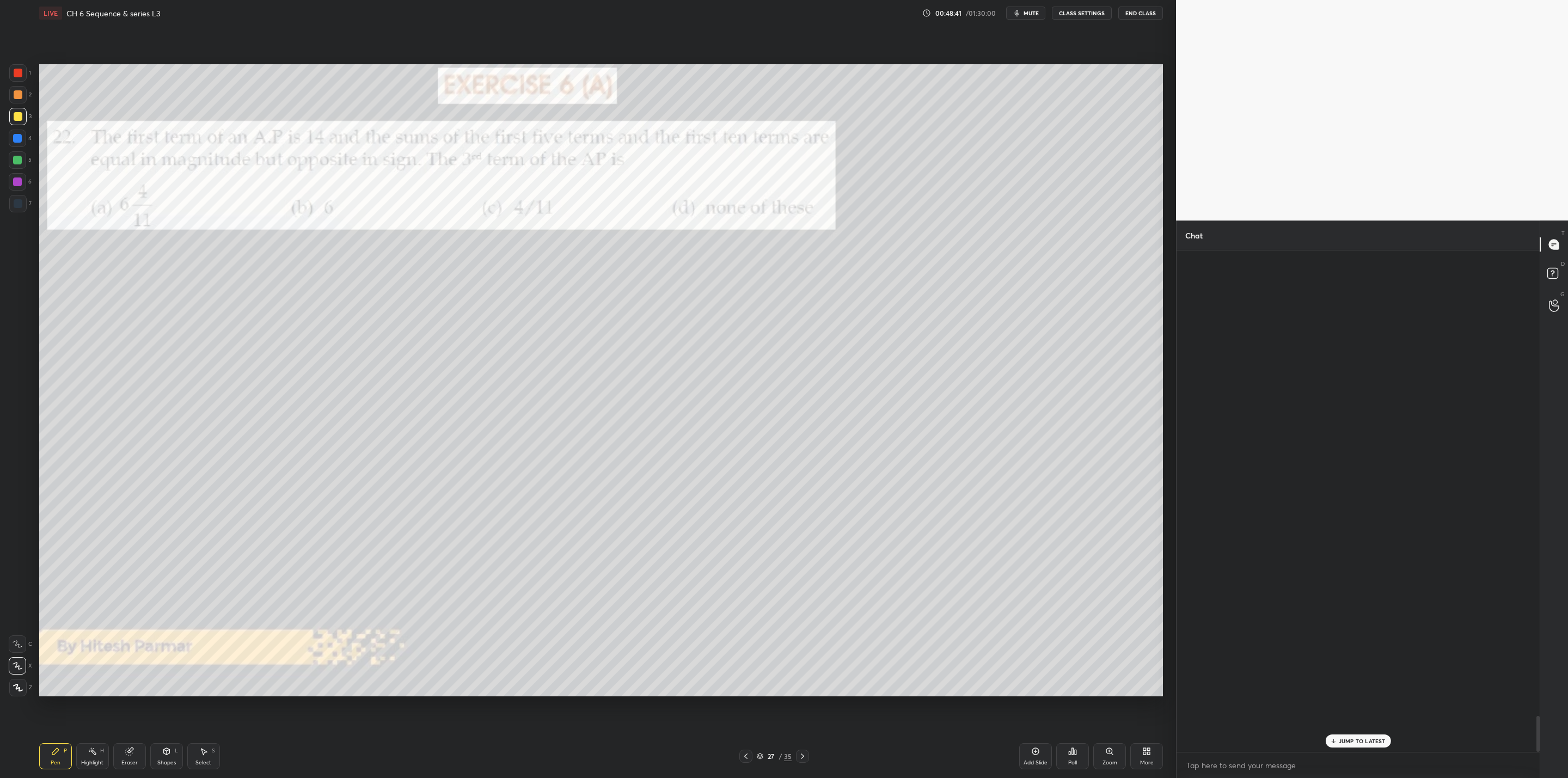
scroll to position [498, 360]
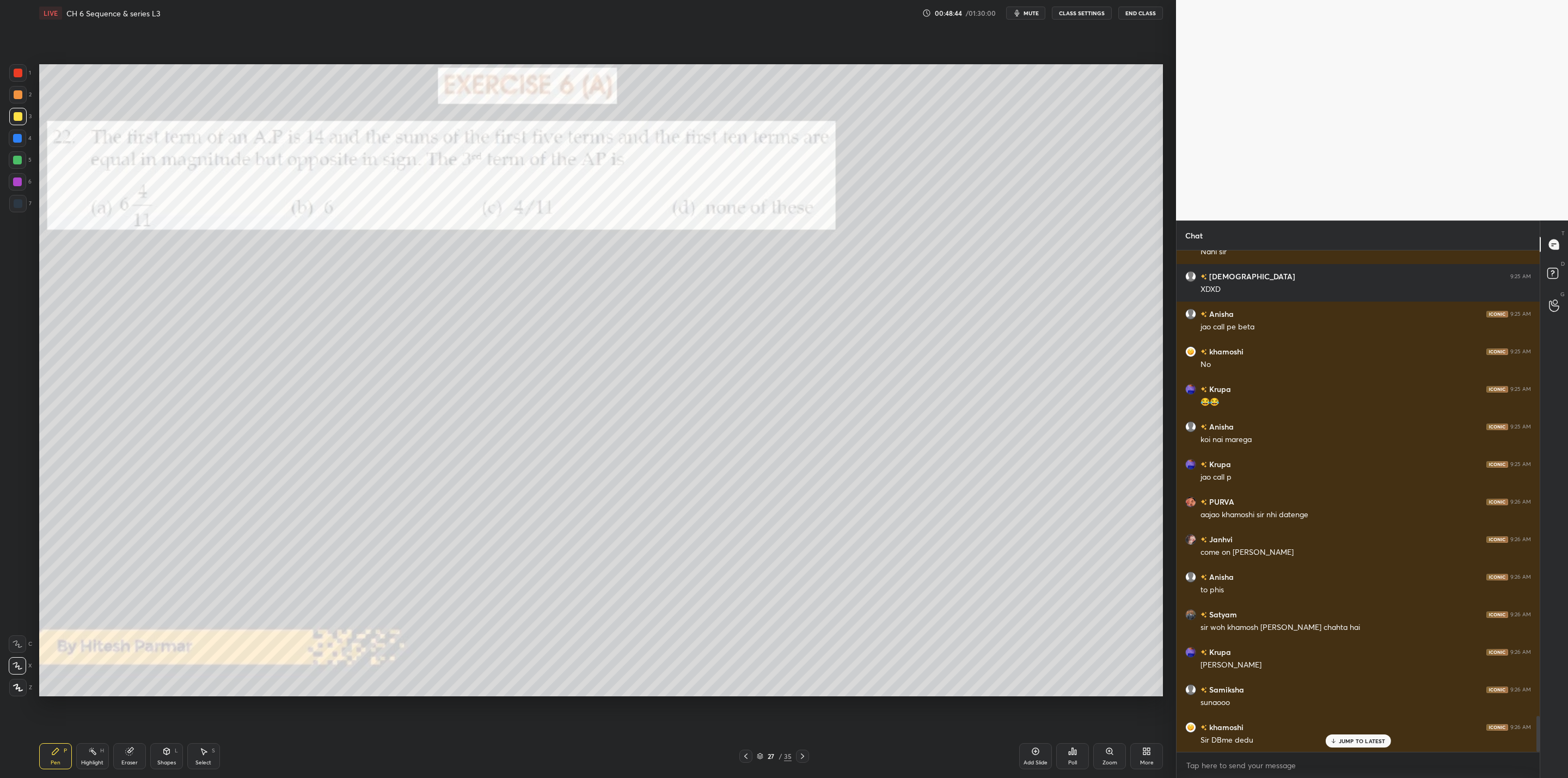
click at [18, 162] on div "1 2 3 4 5 6 7" at bounding box center [20, 141] width 23 height 152
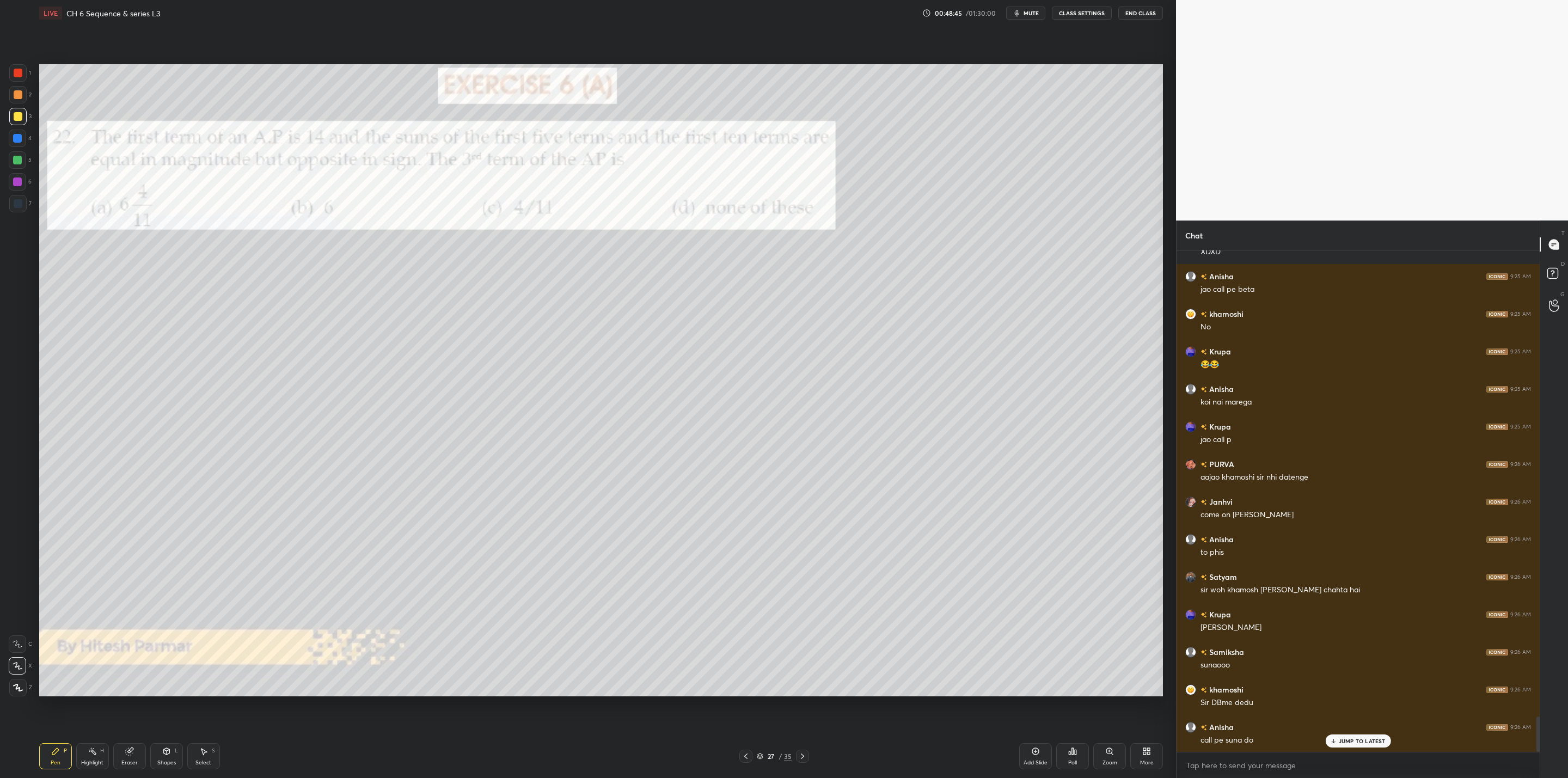
drag, startPoint x: 18, startPoint y: 113, endPoint x: 23, endPoint y: 116, distance: 5.8
click at [19, 114] on div at bounding box center [18, 116] width 9 height 9
click at [18, 157] on div at bounding box center [17, 159] width 9 height 9
click at [16, 116] on div at bounding box center [18, 116] width 9 height 9
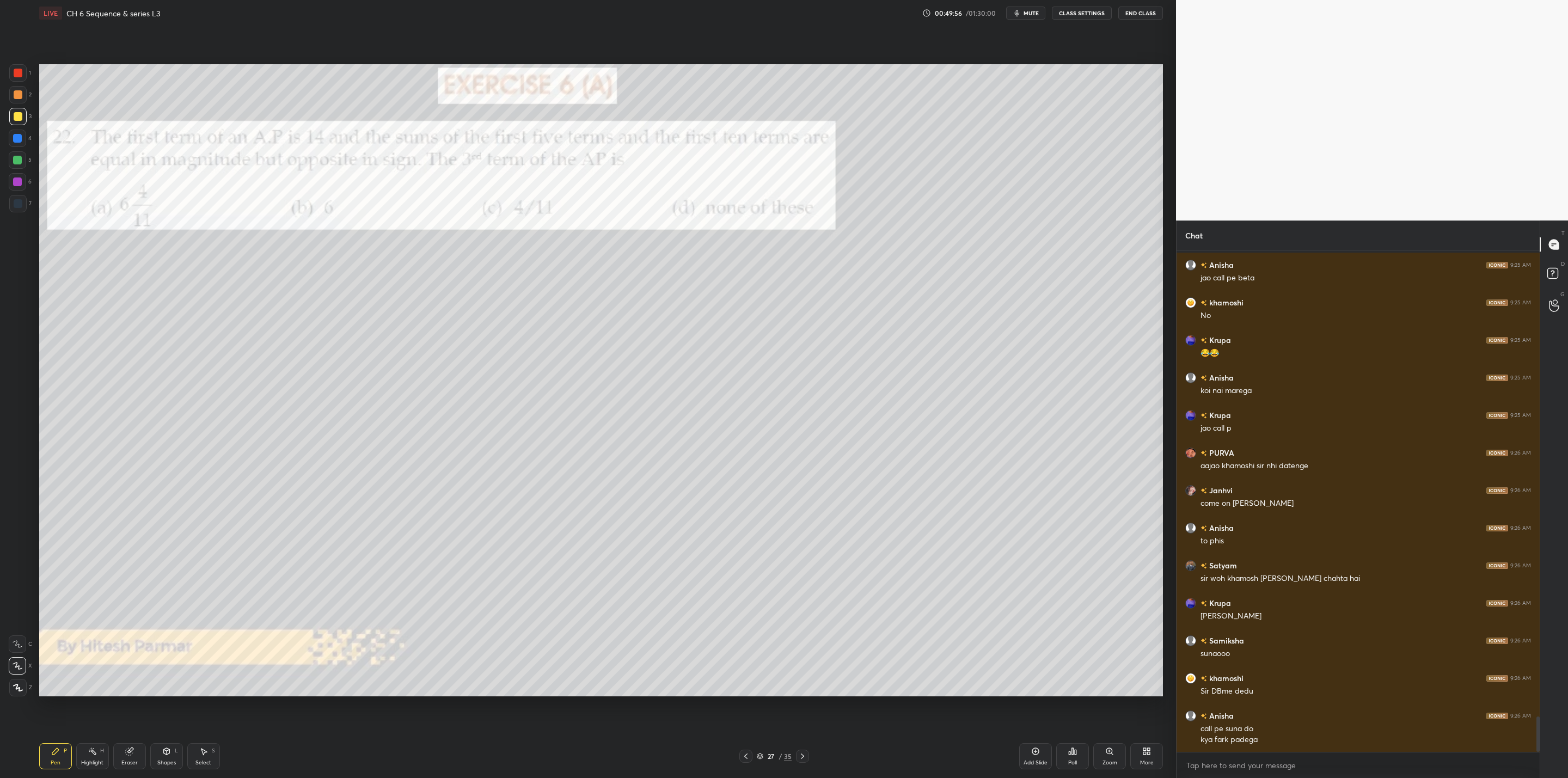
drag, startPoint x: 19, startPoint y: 136, endPoint x: 26, endPoint y: 147, distance: 13.0
click at [22, 137] on div at bounding box center [17, 137] width 17 height 17
drag, startPoint x: 19, startPoint y: 157, endPoint x: 13, endPoint y: 165, distance: 10.0
click at [17, 160] on div at bounding box center [17, 159] width 9 height 9
drag, startPoint x: 16, startPoint y: 92, endPoint x: 32, endPoint y: 124, distance: 35.8
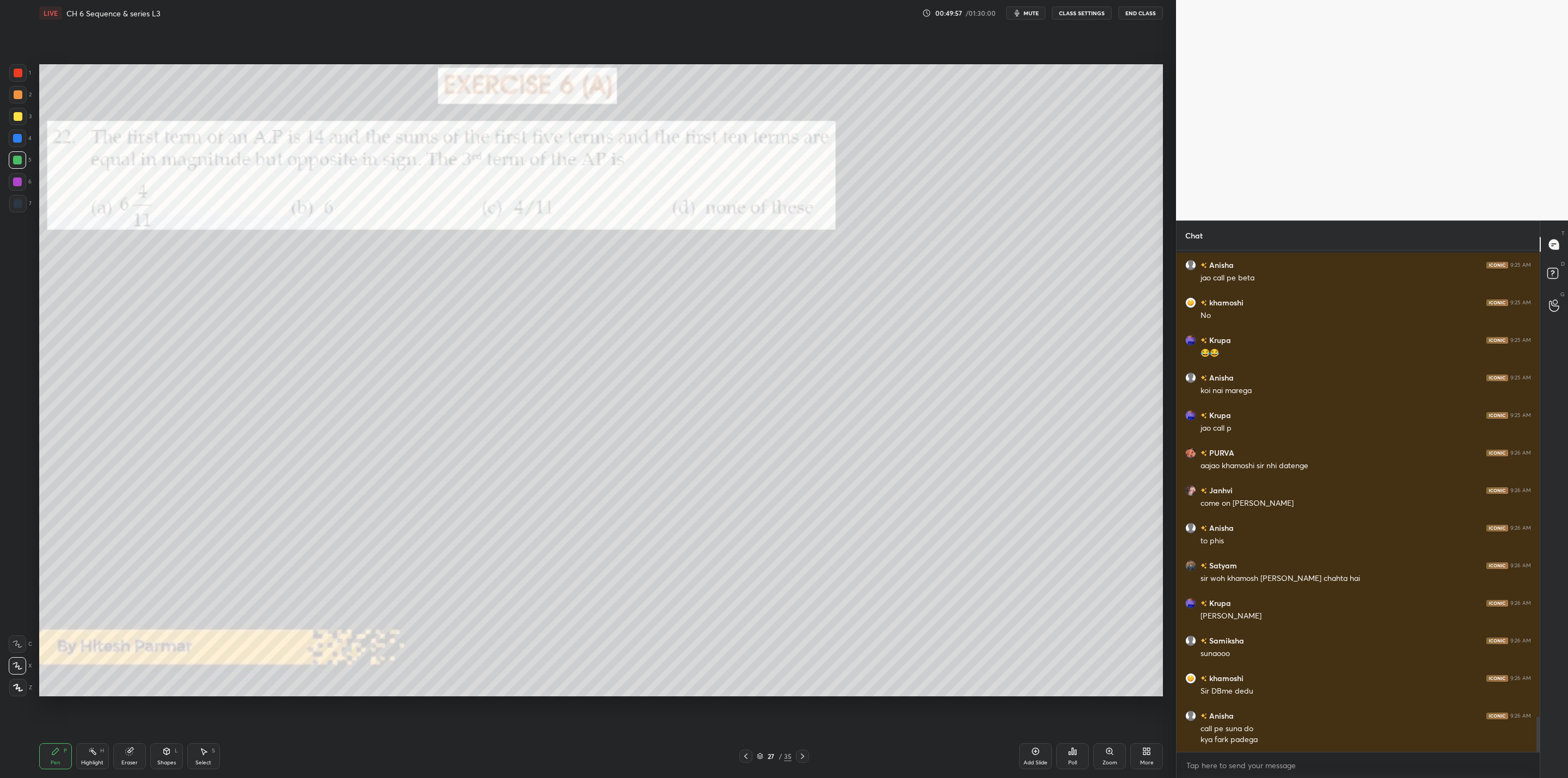
click at [19, 92] on div at bounding box center [18, 95] width 9 height 9
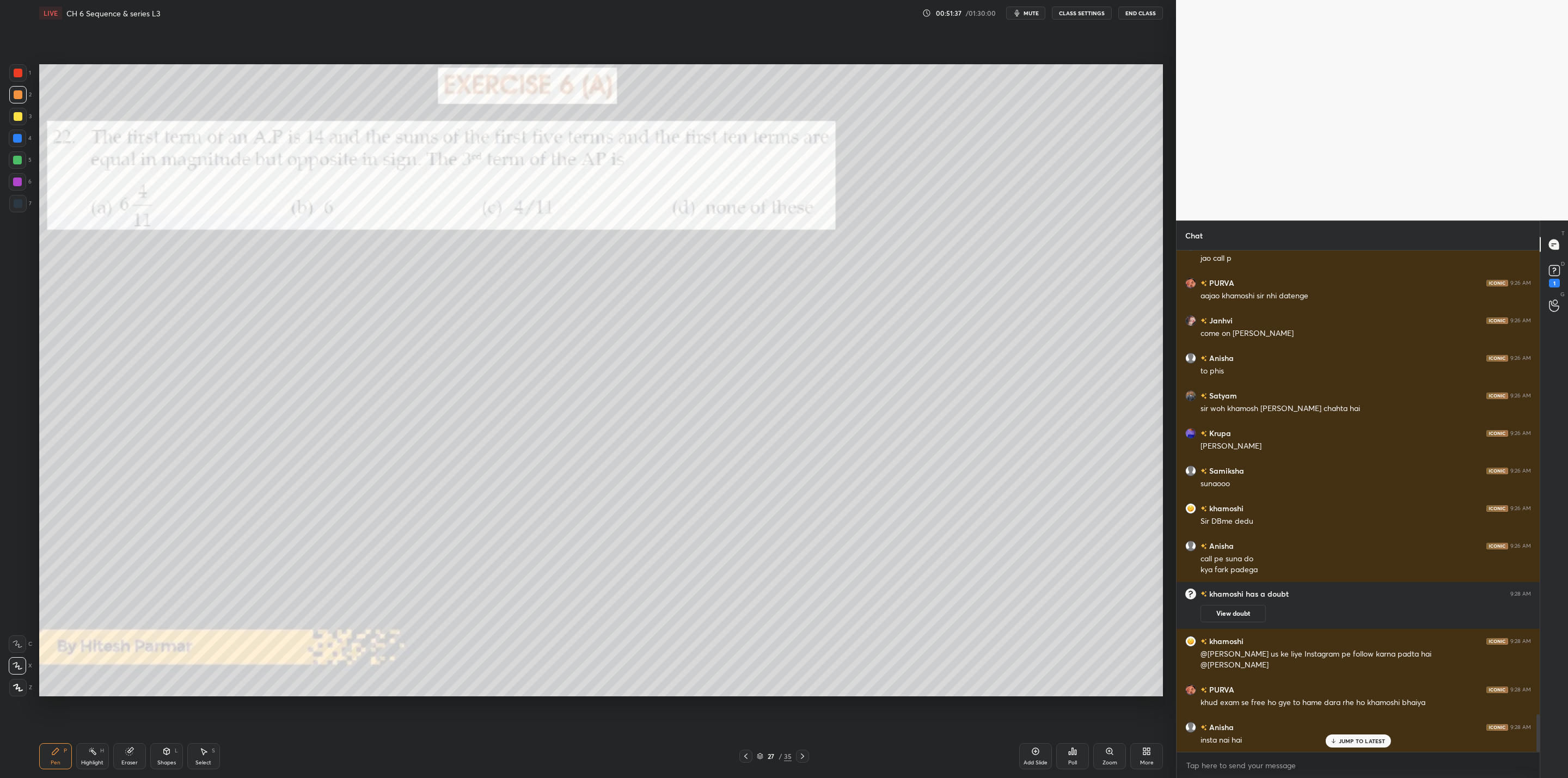
scroll to position [6196, 0]
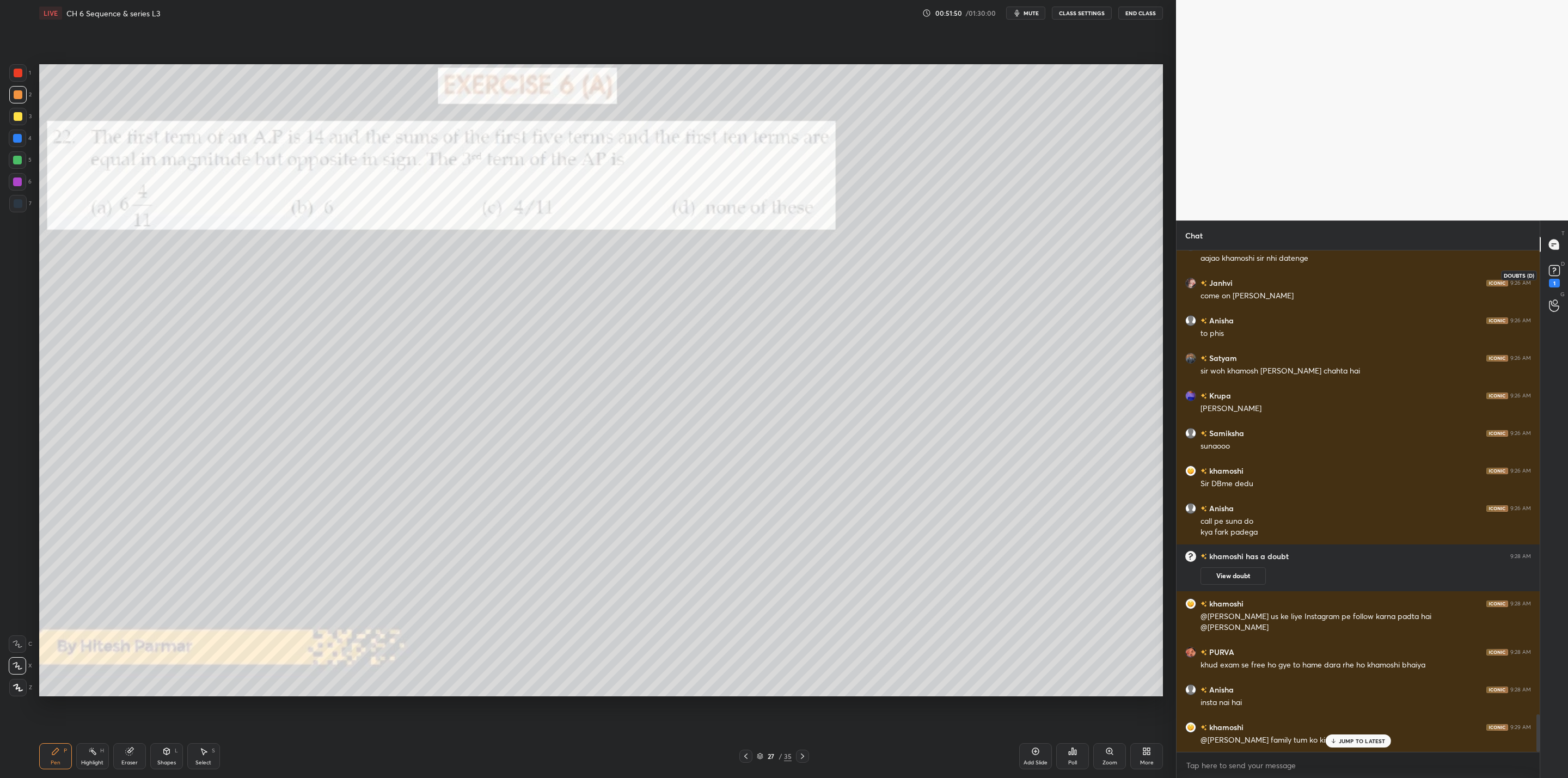
drag, startPoint x: 1560, startPoint y: 270, endPoint x: 1527, endPoint y: 284, distance: 35.8
click at [1560, 270] on icon at bounding box center [1554, 271] width 16 height 16
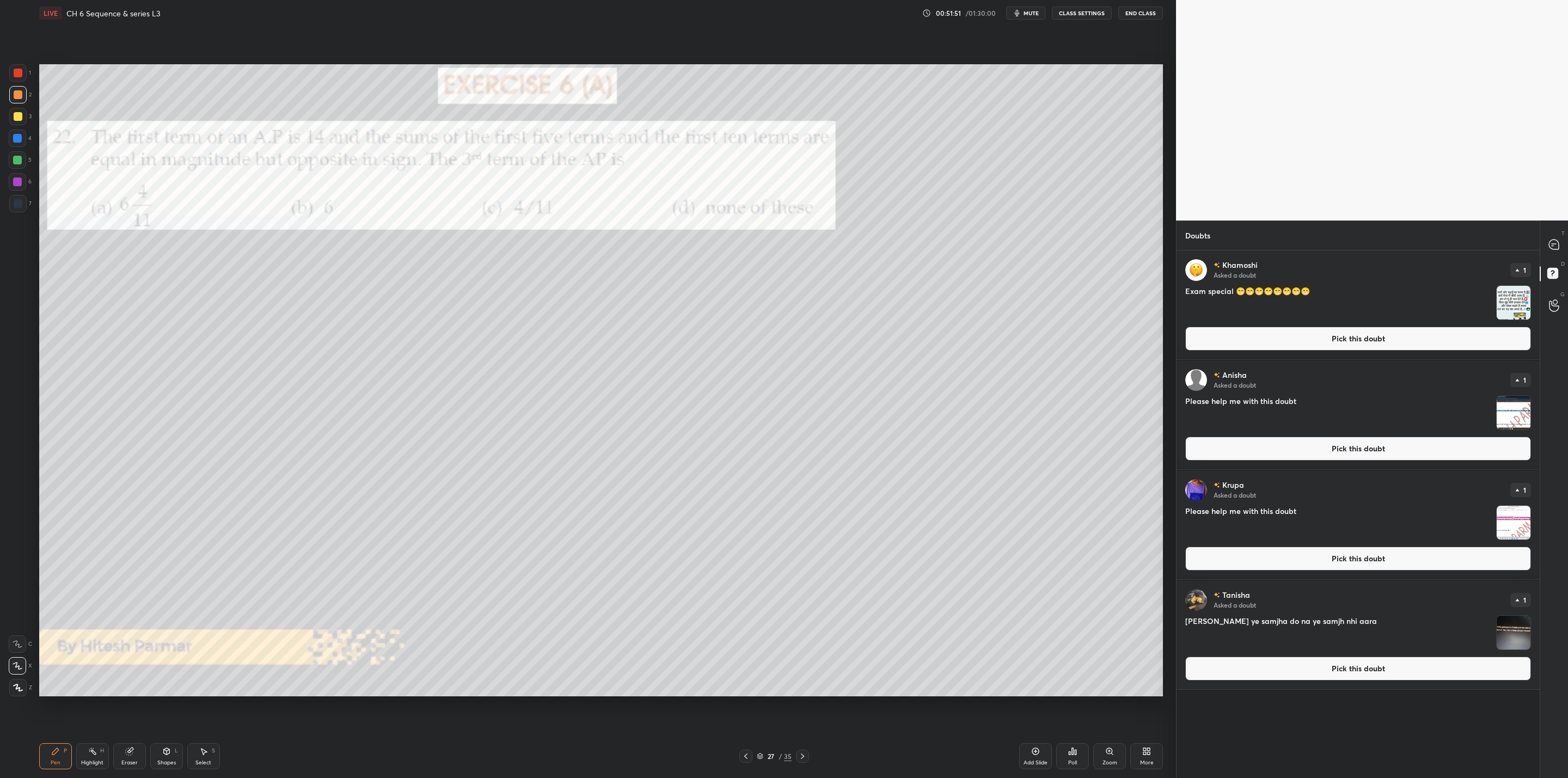
click at [1519, 307] on img "grid" at bounding box center [1512, 302] width 34 height 34
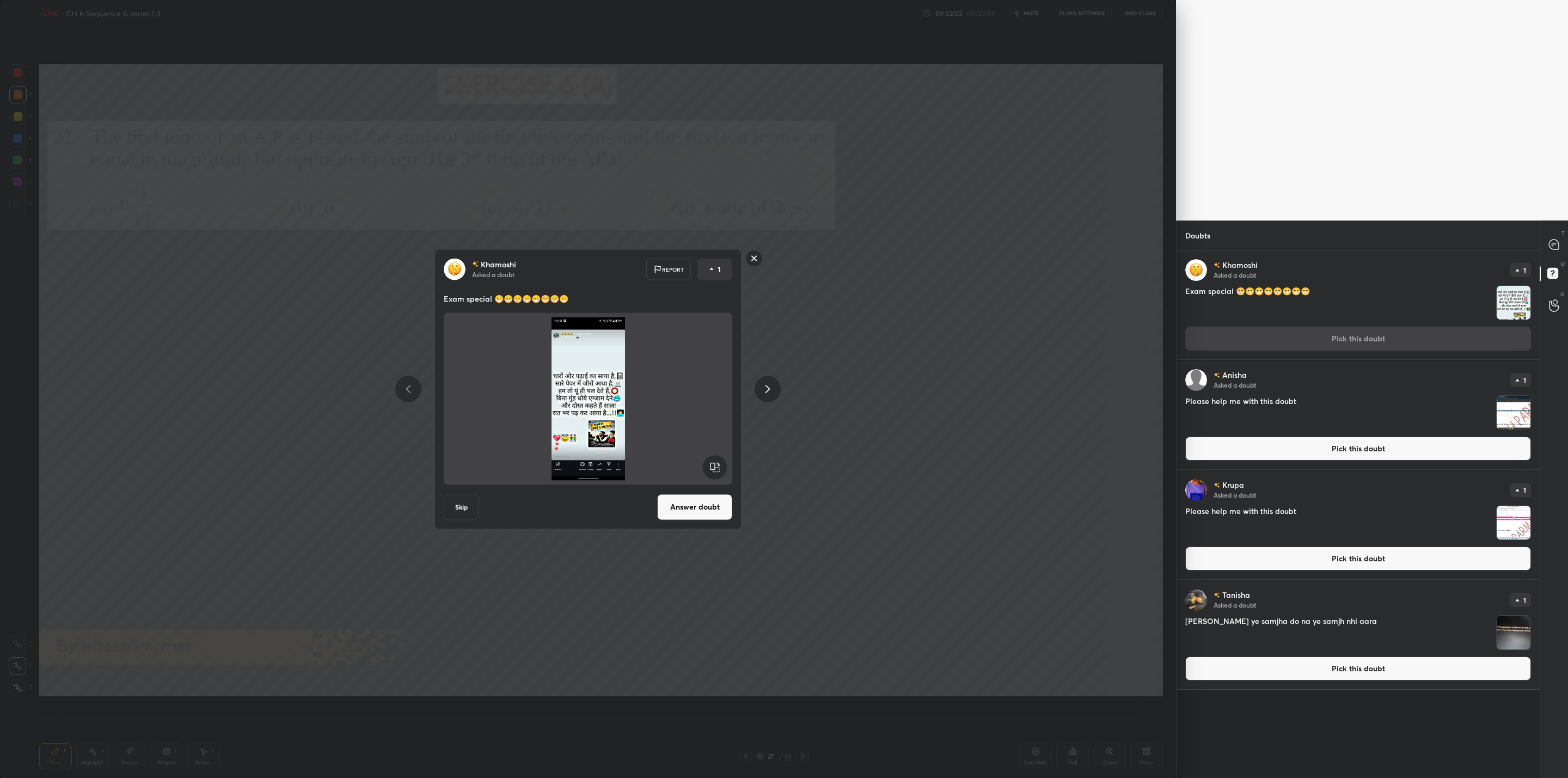
click at [688, 507] on button "Answer doubt" at bounding box center [695, 507] width 75 height 26
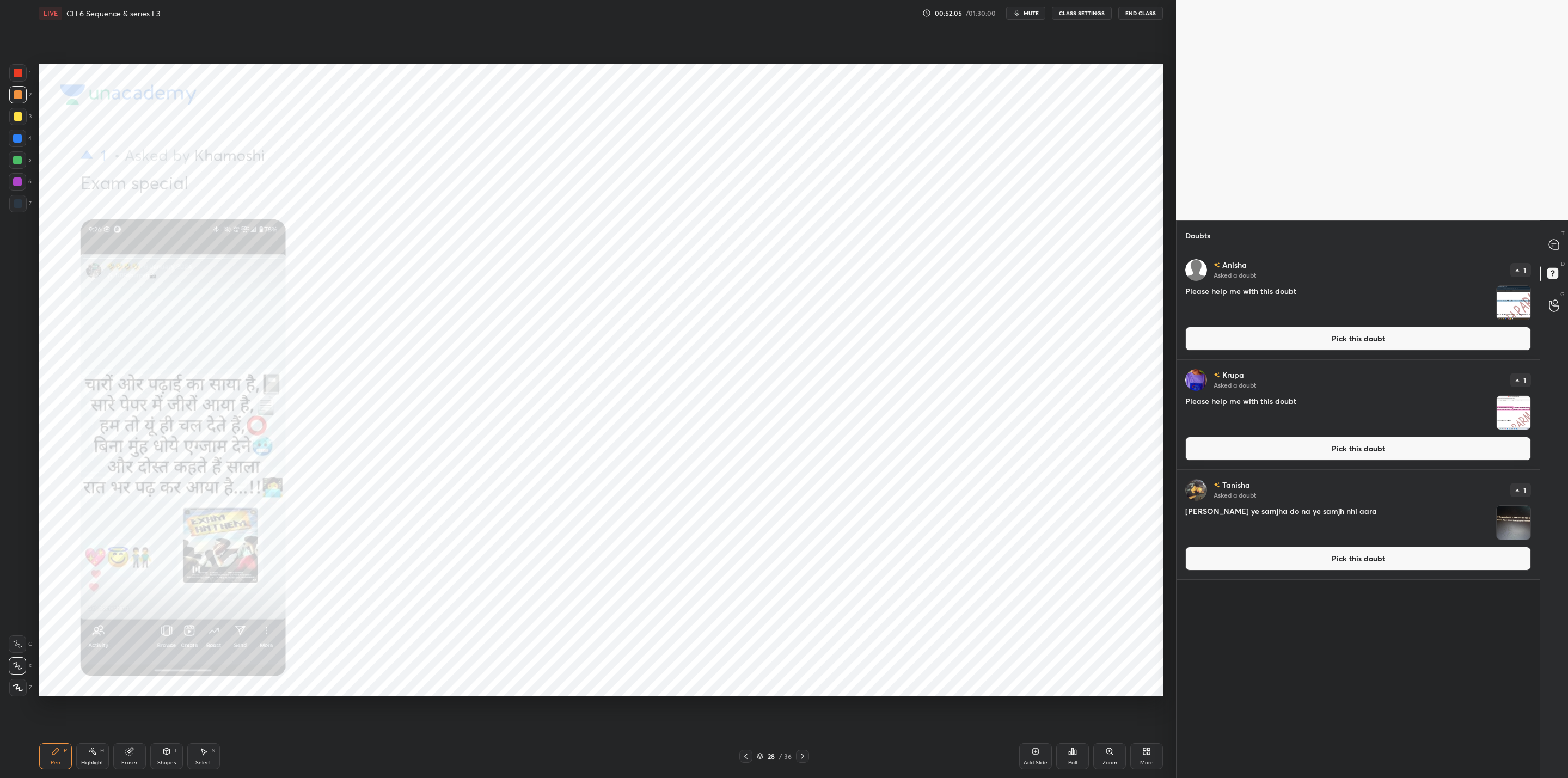
drag, startPoint x: 744, startPoint y: 754, endPoint x: 741, endPoint y: 762, distance: 8.5
click at [744, 758] on icon at bounding box center [746, 756] width 9 height 9
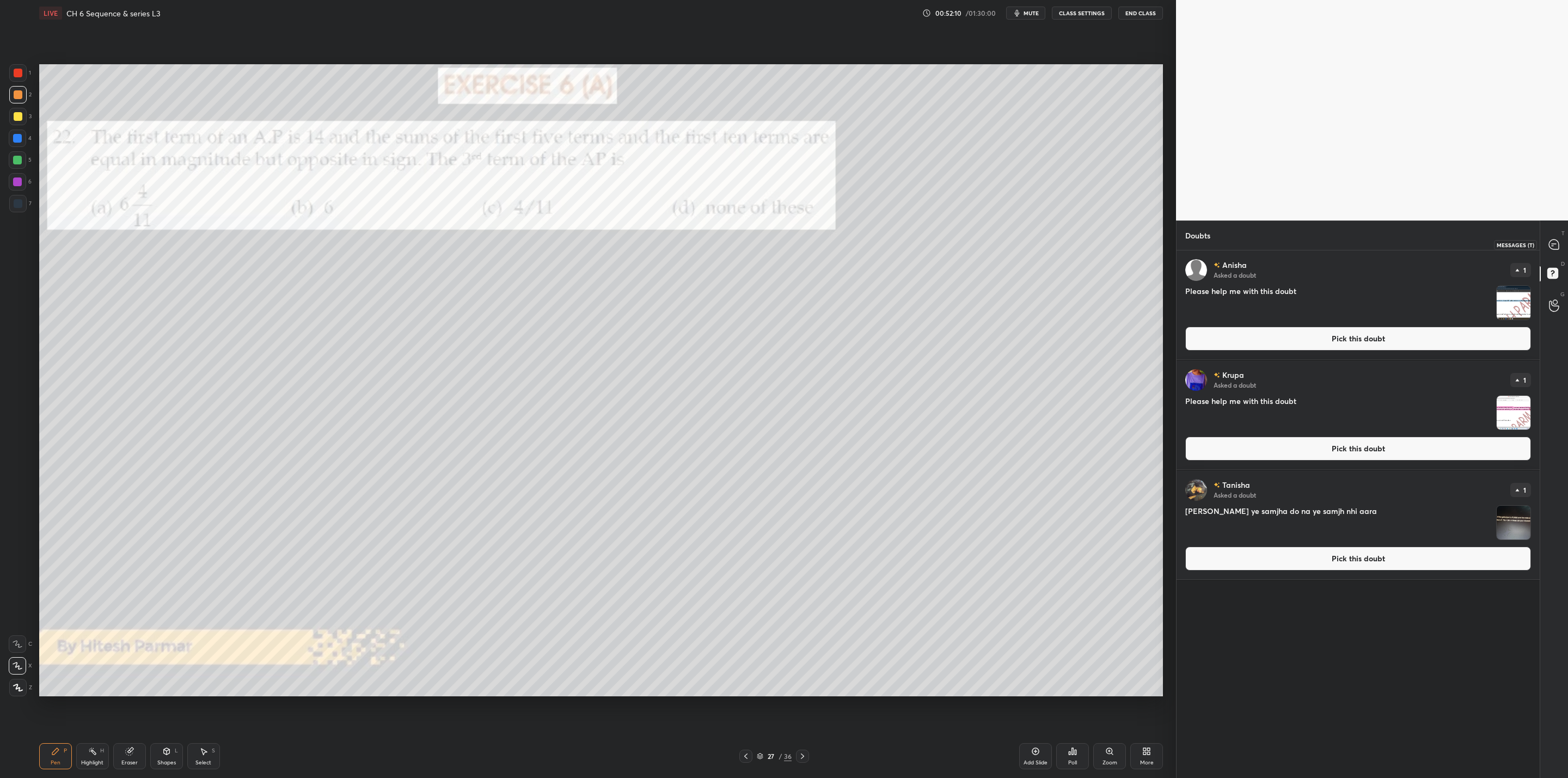
click at [1555, 240] on icon at bounding box center [1553, 244] width 10 height 10
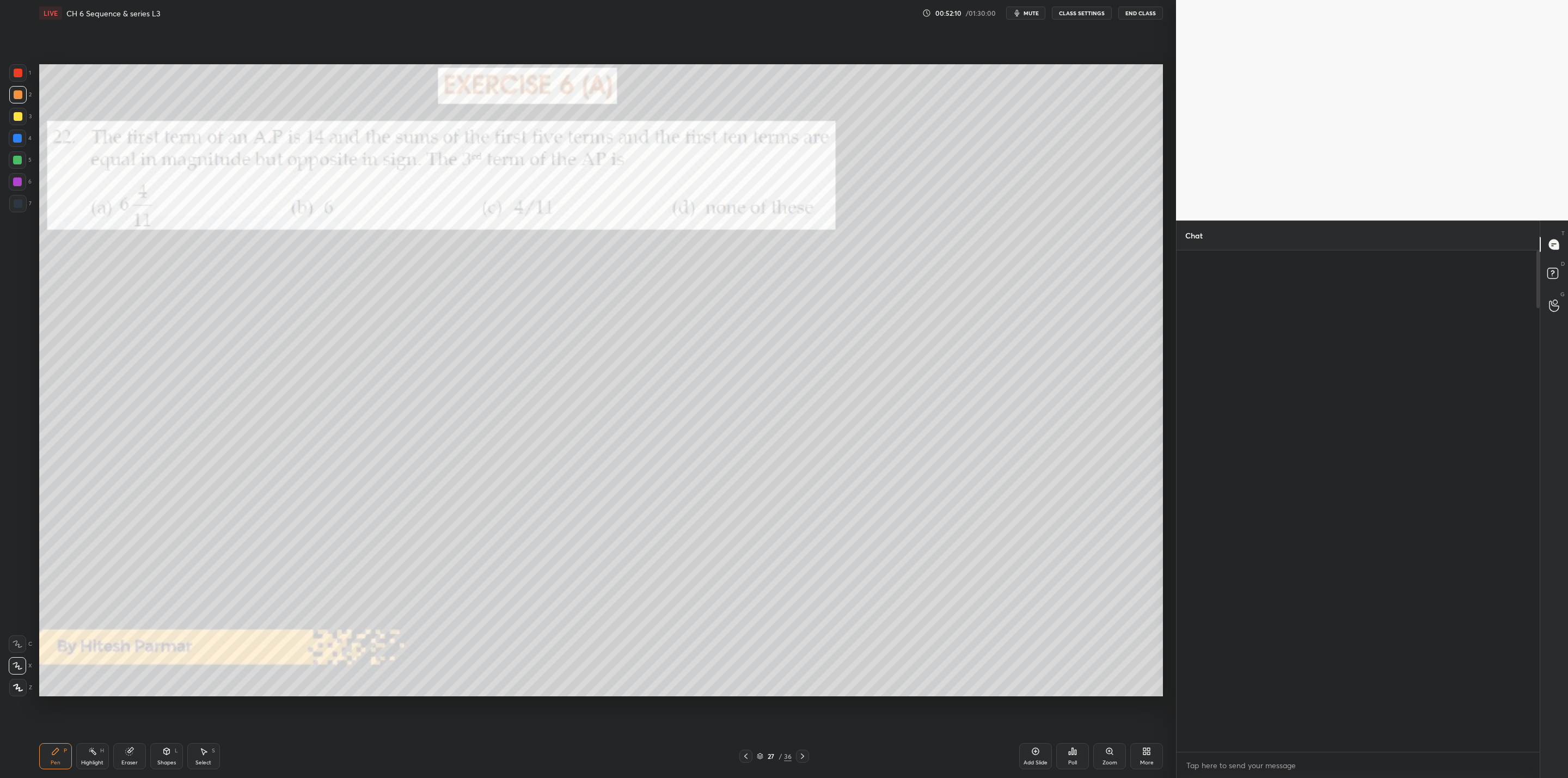
scroll to position [498, 360]
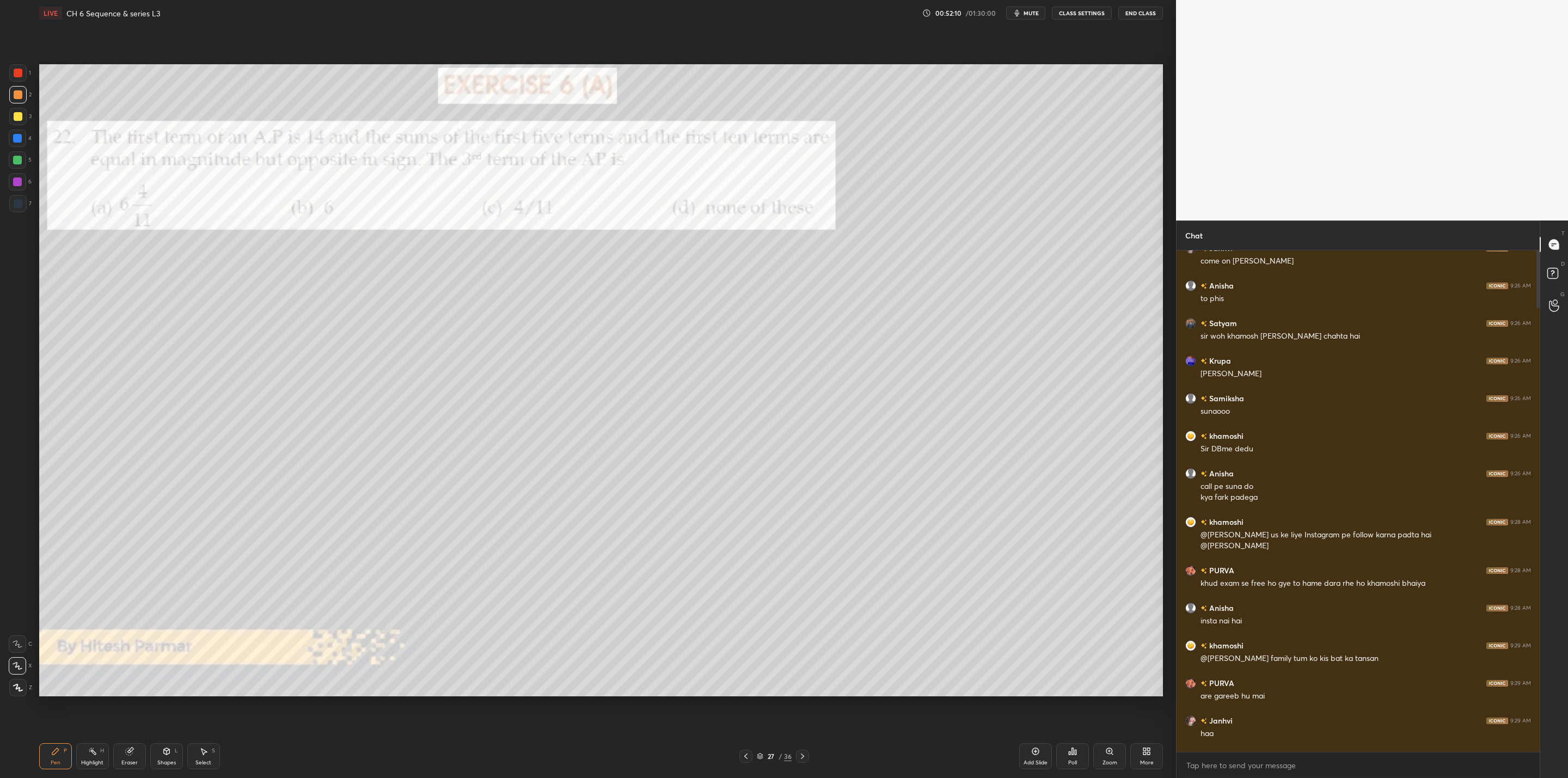
drag, startPoint x: 1555, startPoint y: 240, endPoint x: 1557, endPoint y: 252, distance: 12.2
click at [1552, 244] on icon at bounding box center [1554, 244] width 11 height 11
click at [1334, 743] on icon at bounding box center [1333, 740] width 7 height 7
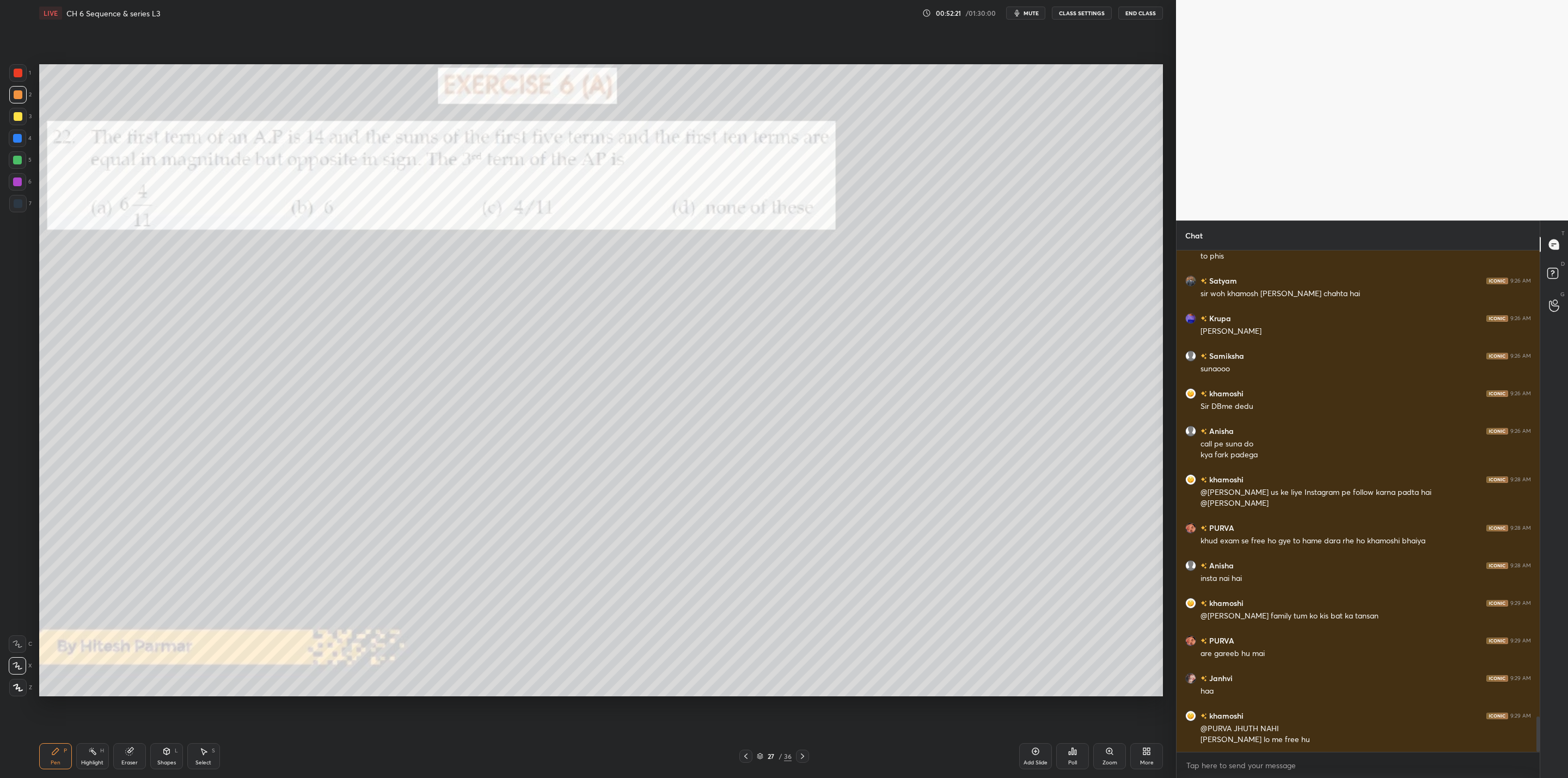
scroll to position [6604, 0]
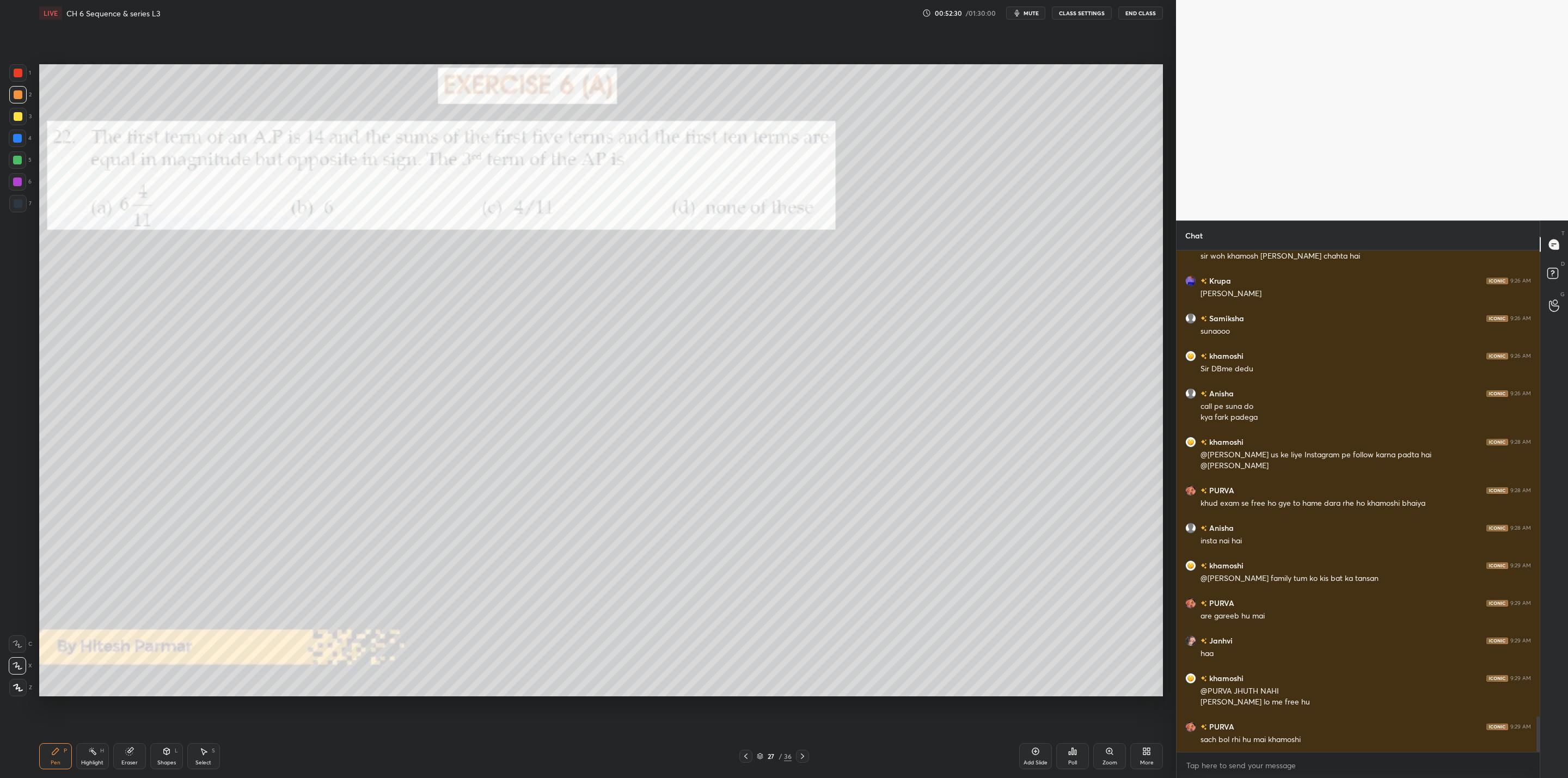
drag, startPoint x: 17, startPoint y: 116, endPoint x: 37, endPoint y: 145, distance: 35.2
click at [16, 119] on div at bounding box center [18, 116] width 9 height 9
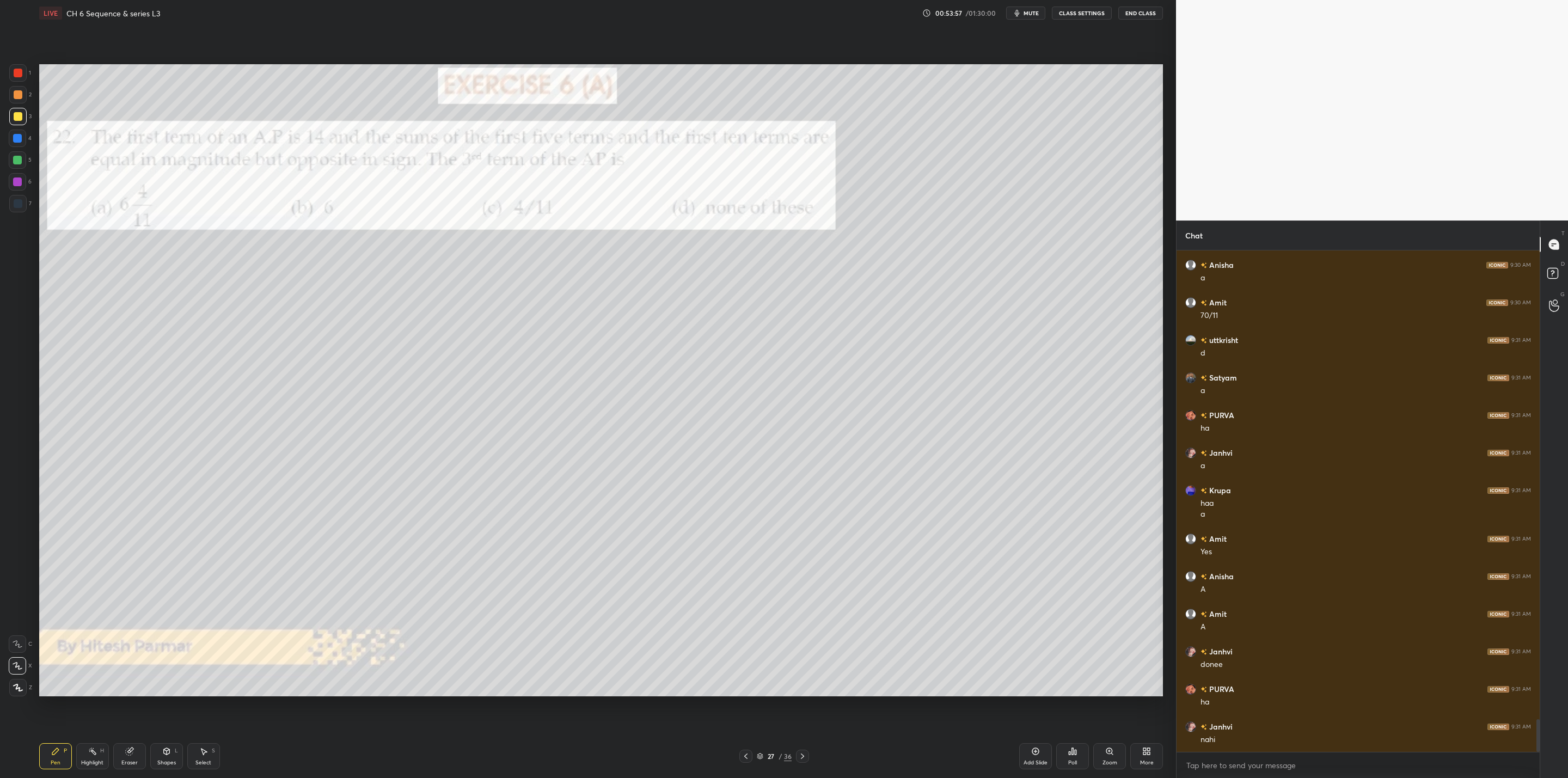
scroll to position [7290, 0]
drag, startPoint x: 1552, startPoint y: 273, endPoint x: 1557, endPoint y: 286, distance: 13.9
click at [1553, 273] on icon at bounding box center [1554, 275] width 20 height 20
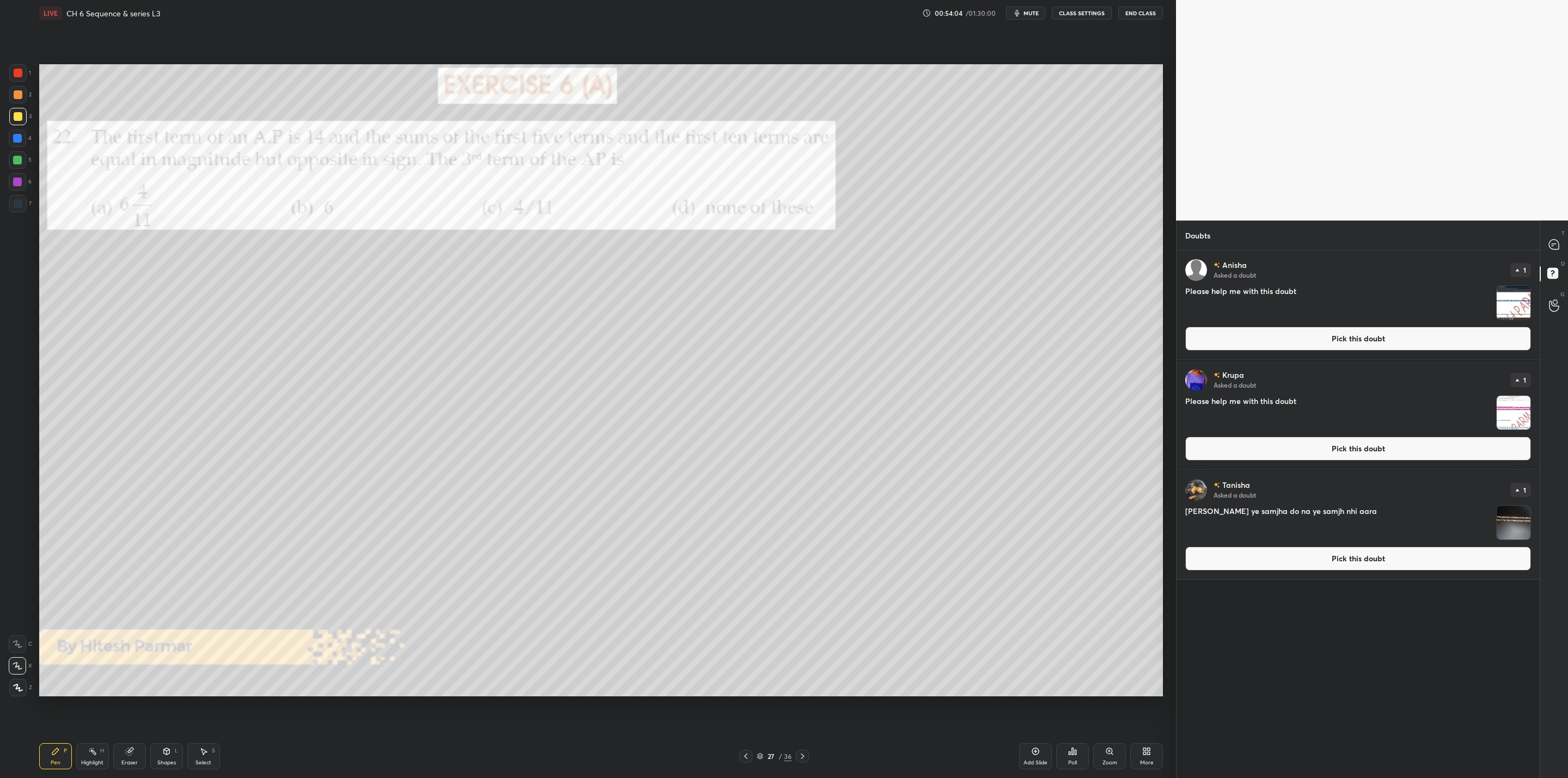
click at [1519, 530] on img "grid" at bounding box center [1512, 522] width 34 height 34
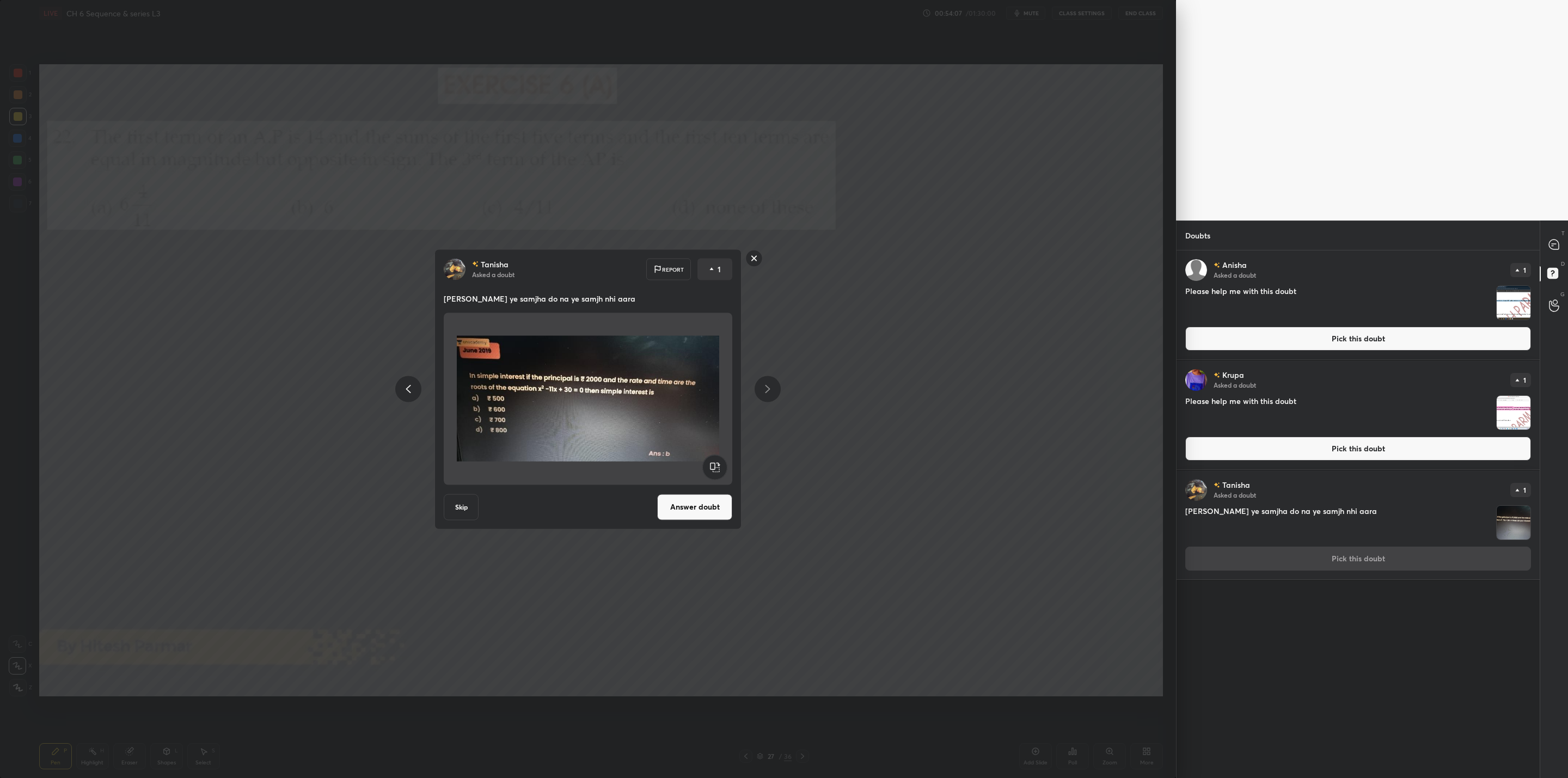
drag, startPoint x: 750, startPoint y: 257, endPoint x: 840, endPoint y: 332, distance: 117.2
click at [757, 260] on rect at bounding box center [754, 258] width 17 height 17
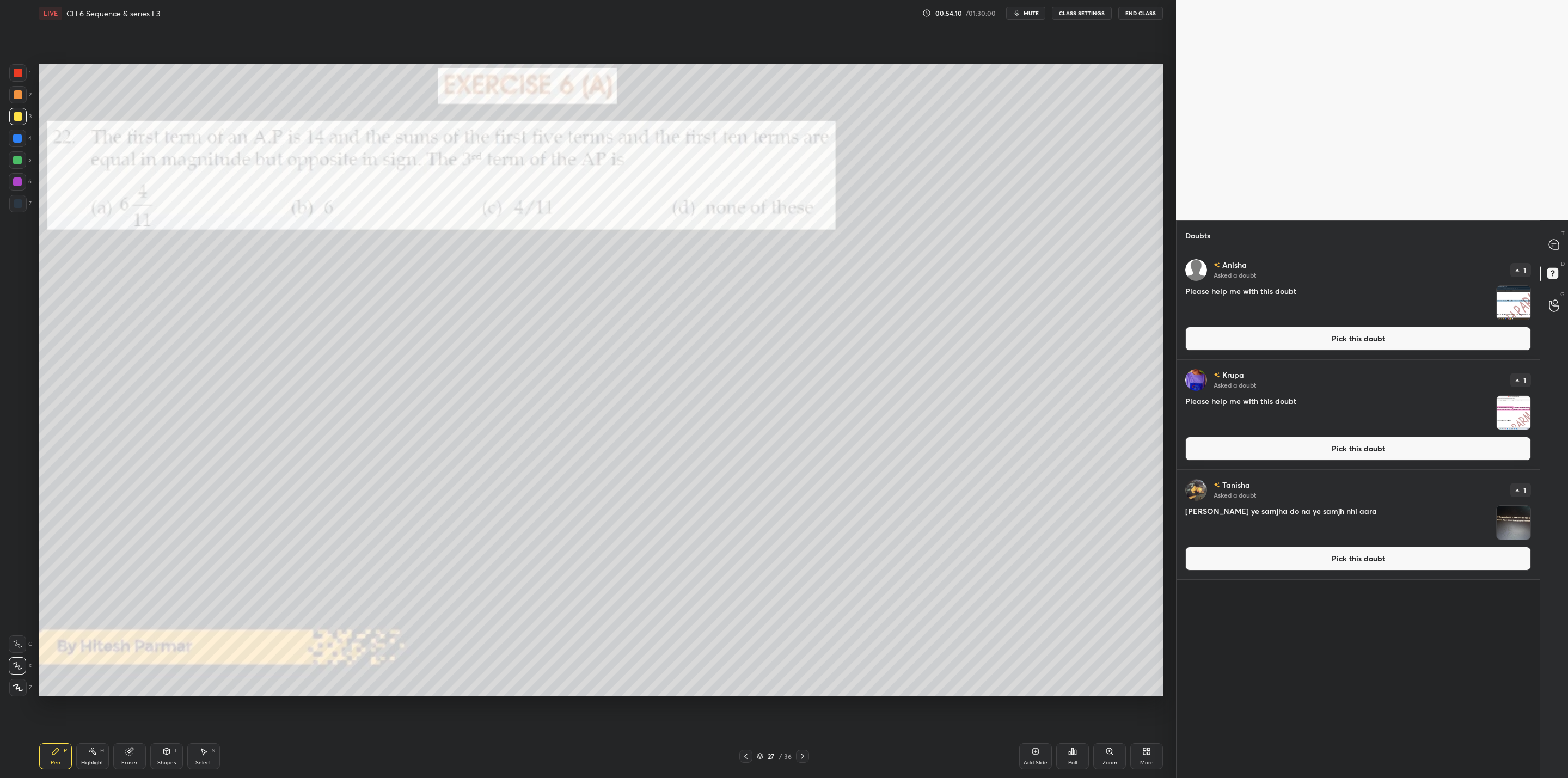
click at [1511, 517] on img "grid" at bounding box center [1512, 522] width 34 height 34
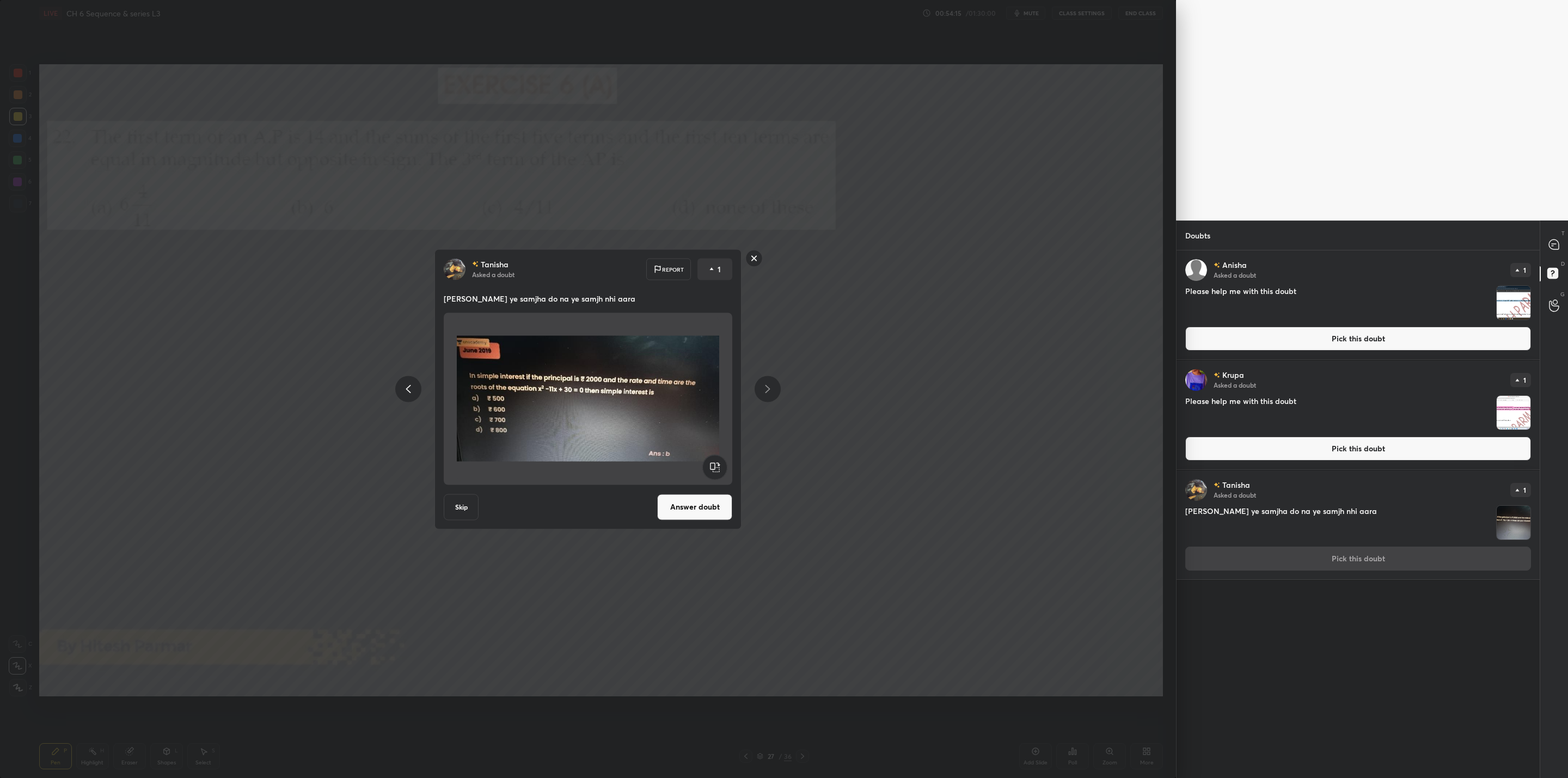
click at [772, 390] on icon at bounding box center [768, 389] width 13 height 13
click at [1375, 661] on div "[PERSON_NAME] Asked a doubt 1 Please help me with this doubt Pick this doubt [P…" at bounding box center [1358, 513] width 363 height 527
click at [464, 509] on button "Skip" at bounding box center [461, 507] width 35 height 26
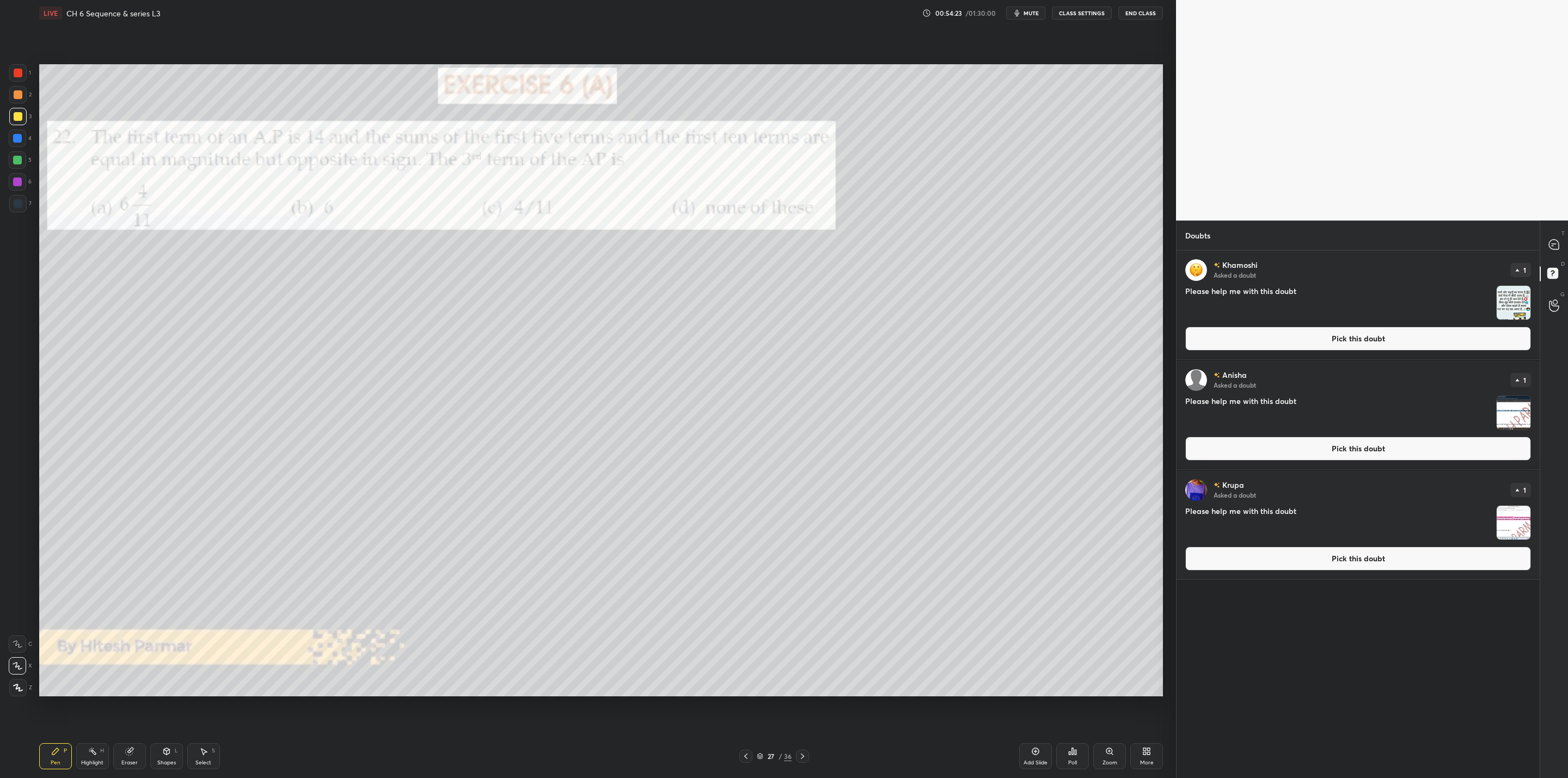
click at [1503, 302] on img "grid" at bounding box center [1512, 302] width 34 height 34
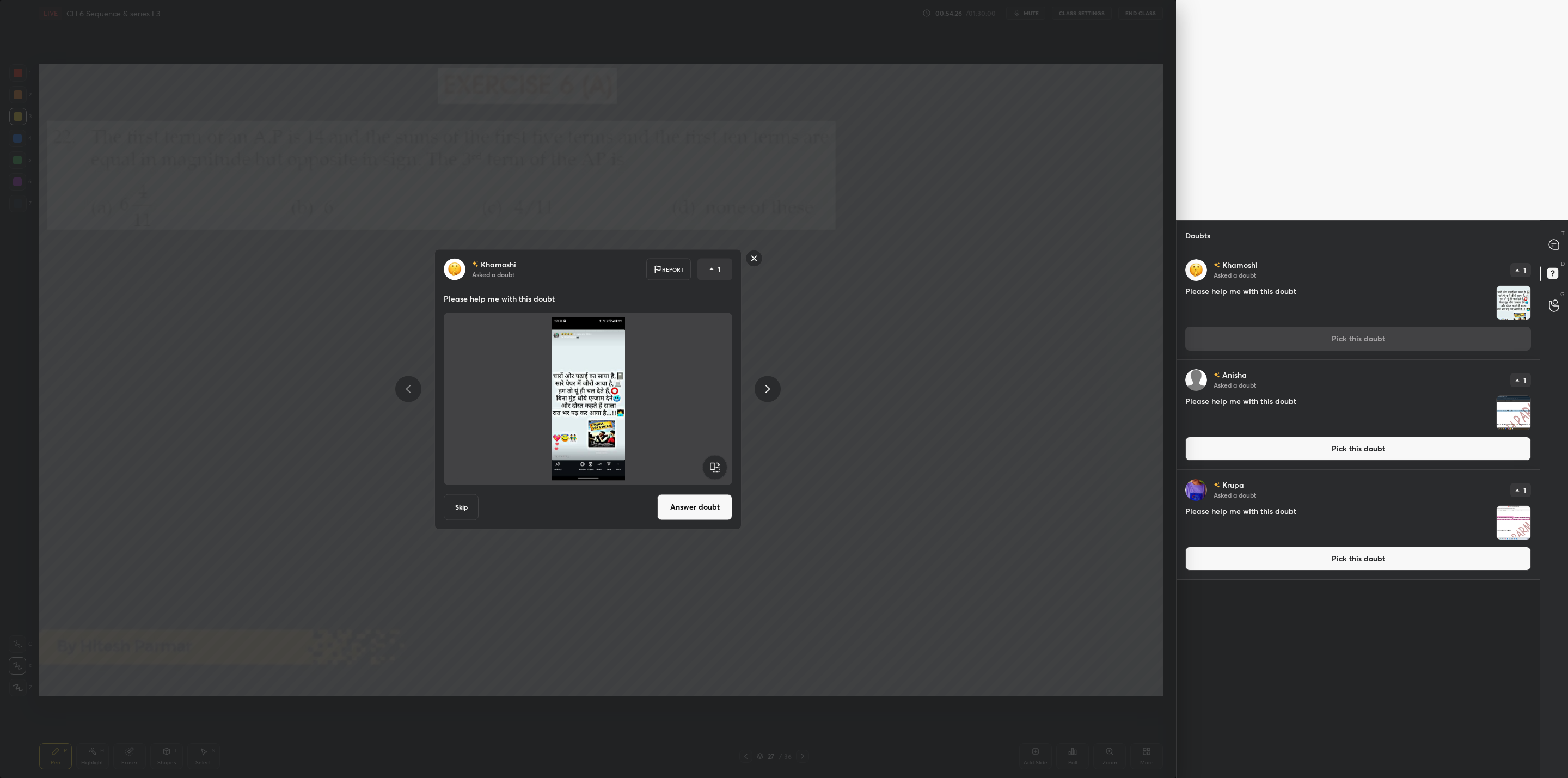
click at [692, 509] on button "Answer doubt" at bounding box center [695, 507] width 75 height 26
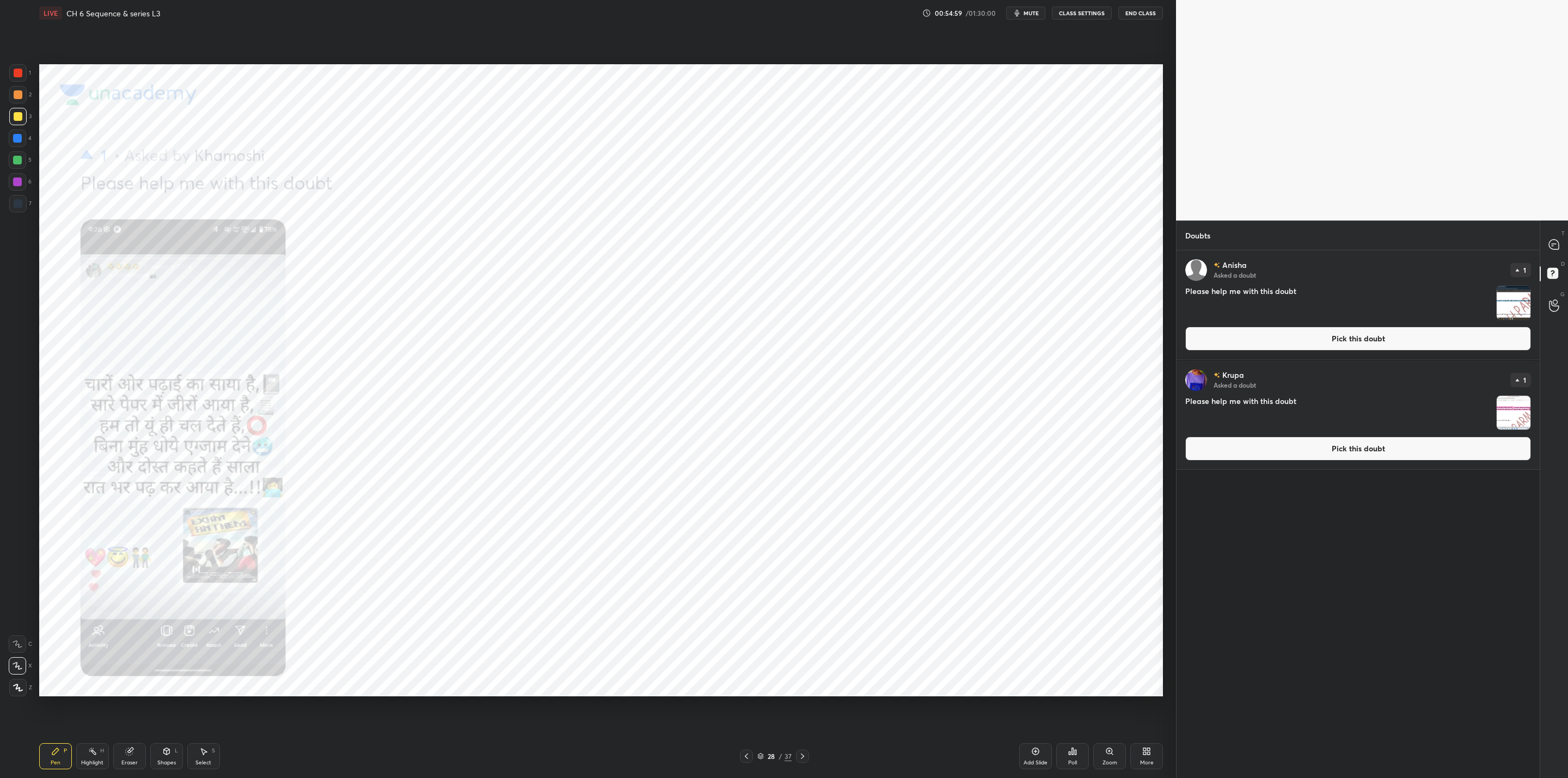
click at [24, 180] on div at bounding box center [17, 181] width 17 height 17
click at [1550, 244] on div at bounding box center [1554, 244] width 22 height 20
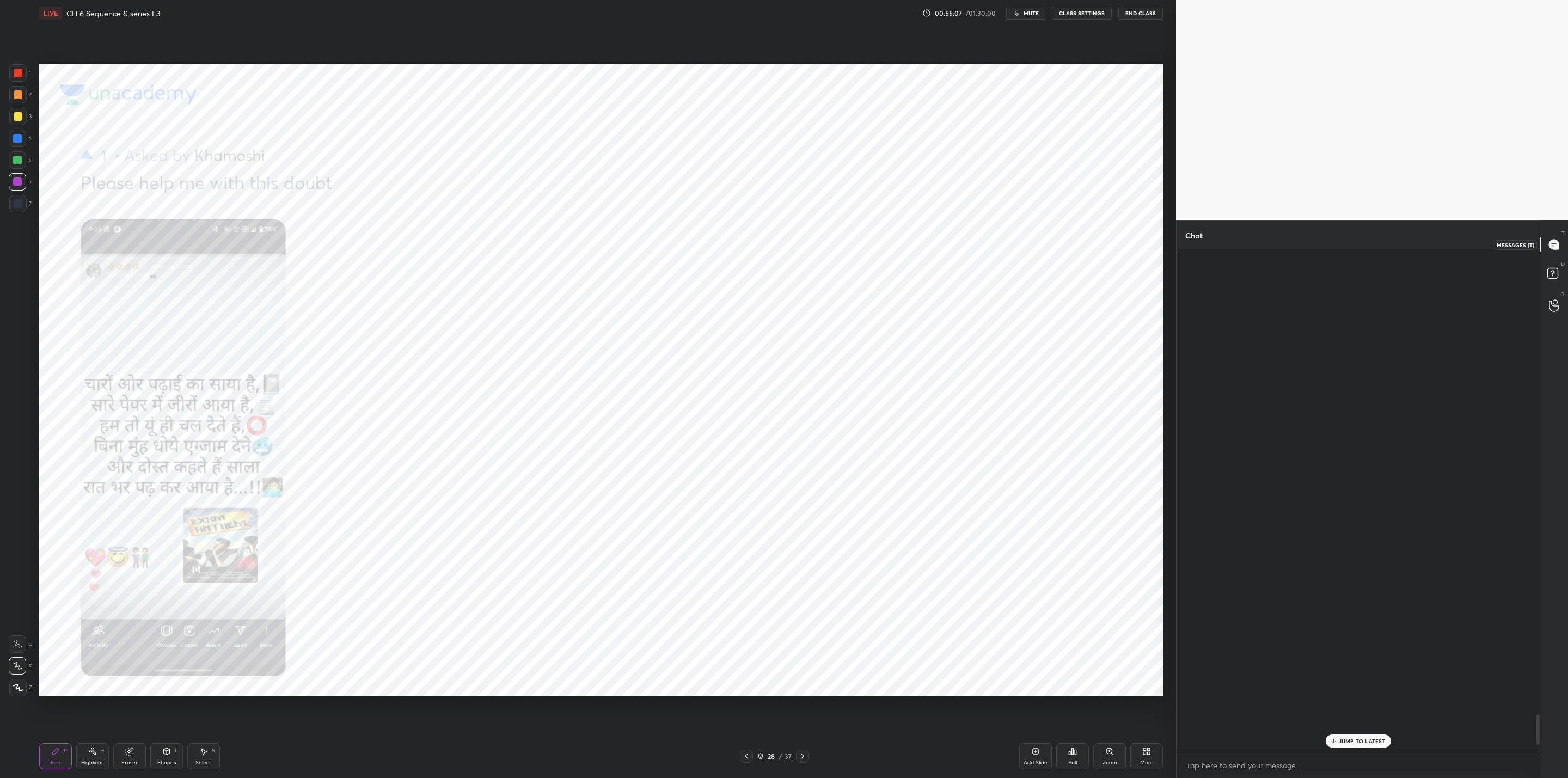
click at [1548, 245] on icon at bounding box center [1554, 244] width 11 height 11
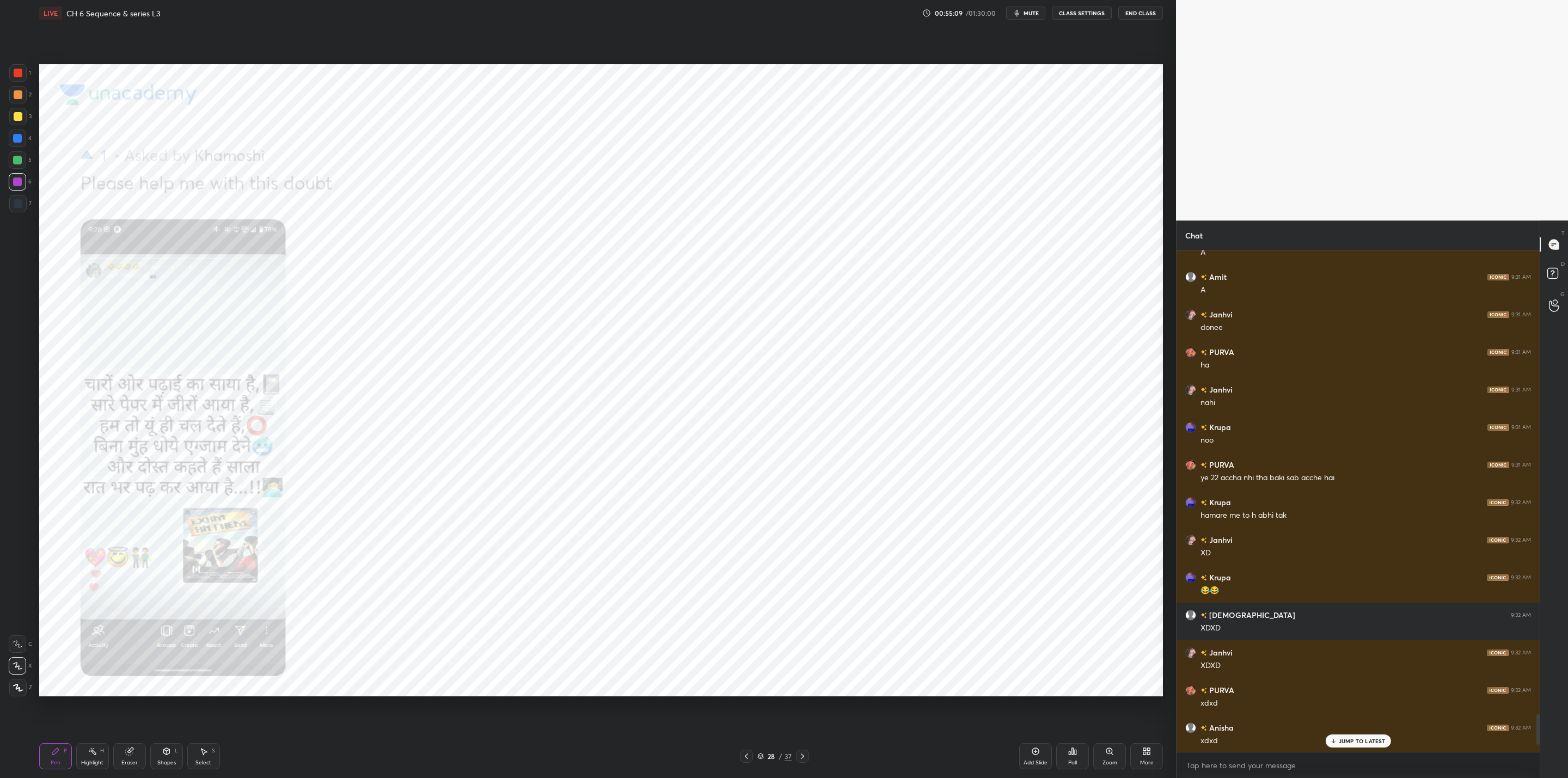
drag, startPoint x: 1335, startPoint y: 742, endPoint x: 1288, endPoint y: 746, distance: 47.2
click at [1331, 742] on icon at bounding box center [1333, 740] width 7 height 7
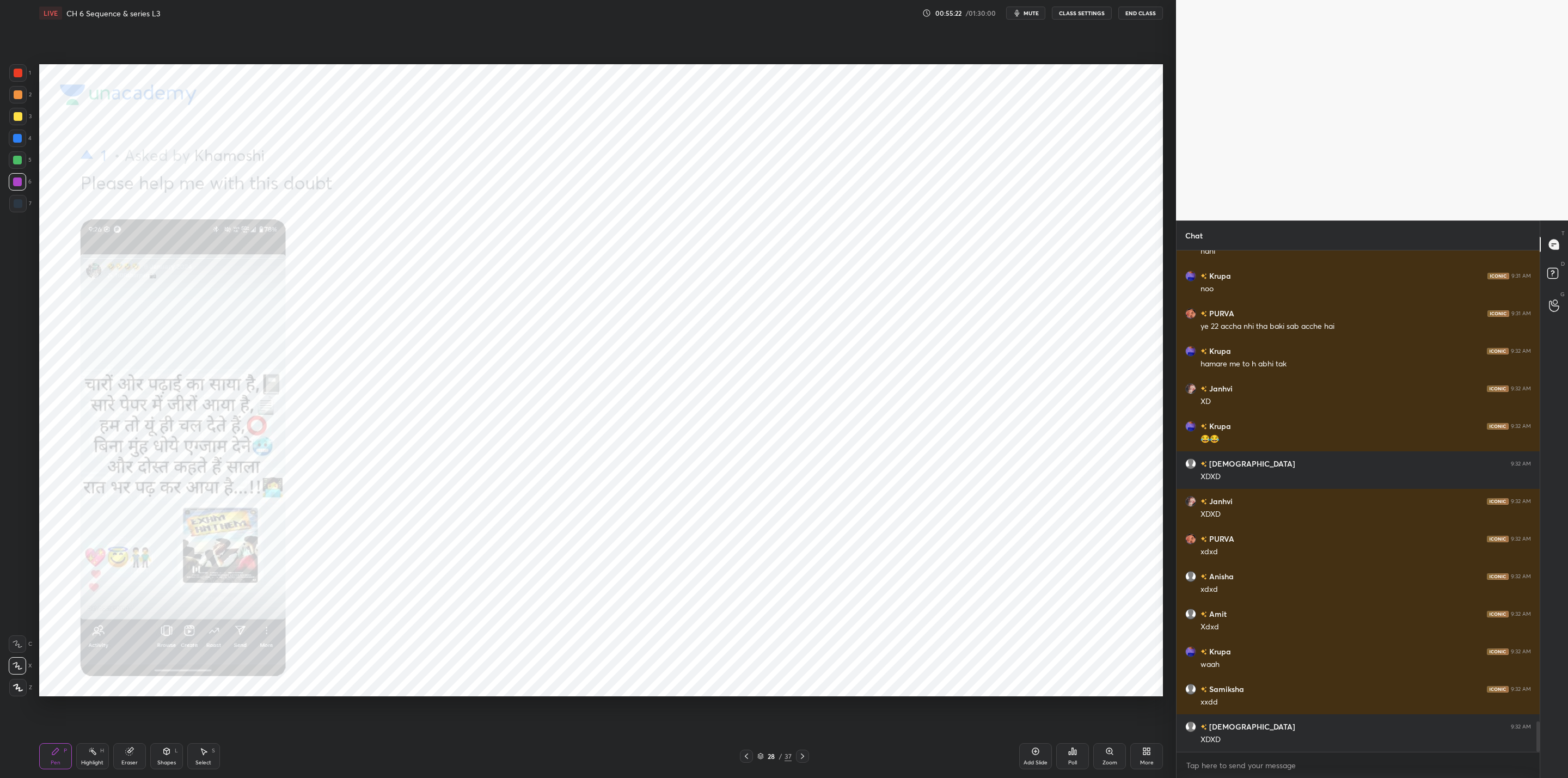
scroll to position [7733, 0]
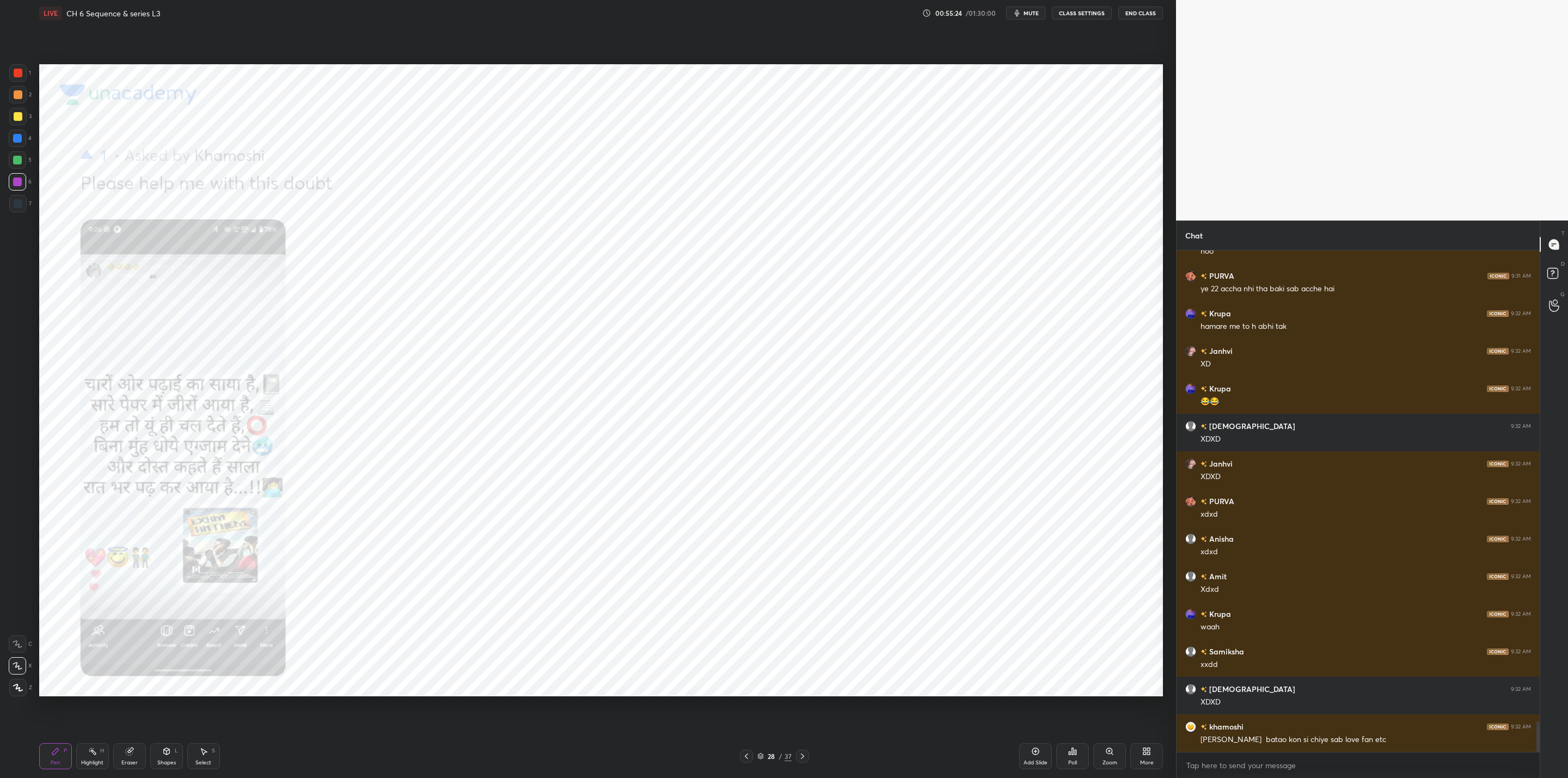
drag, startPoint x: 748, startPoint y: 753, endPoint x: 741, endPoint y: 767, distance: 15.7
click at [746, 753] on icon at bounding box center [746, 756] width 9 height 9
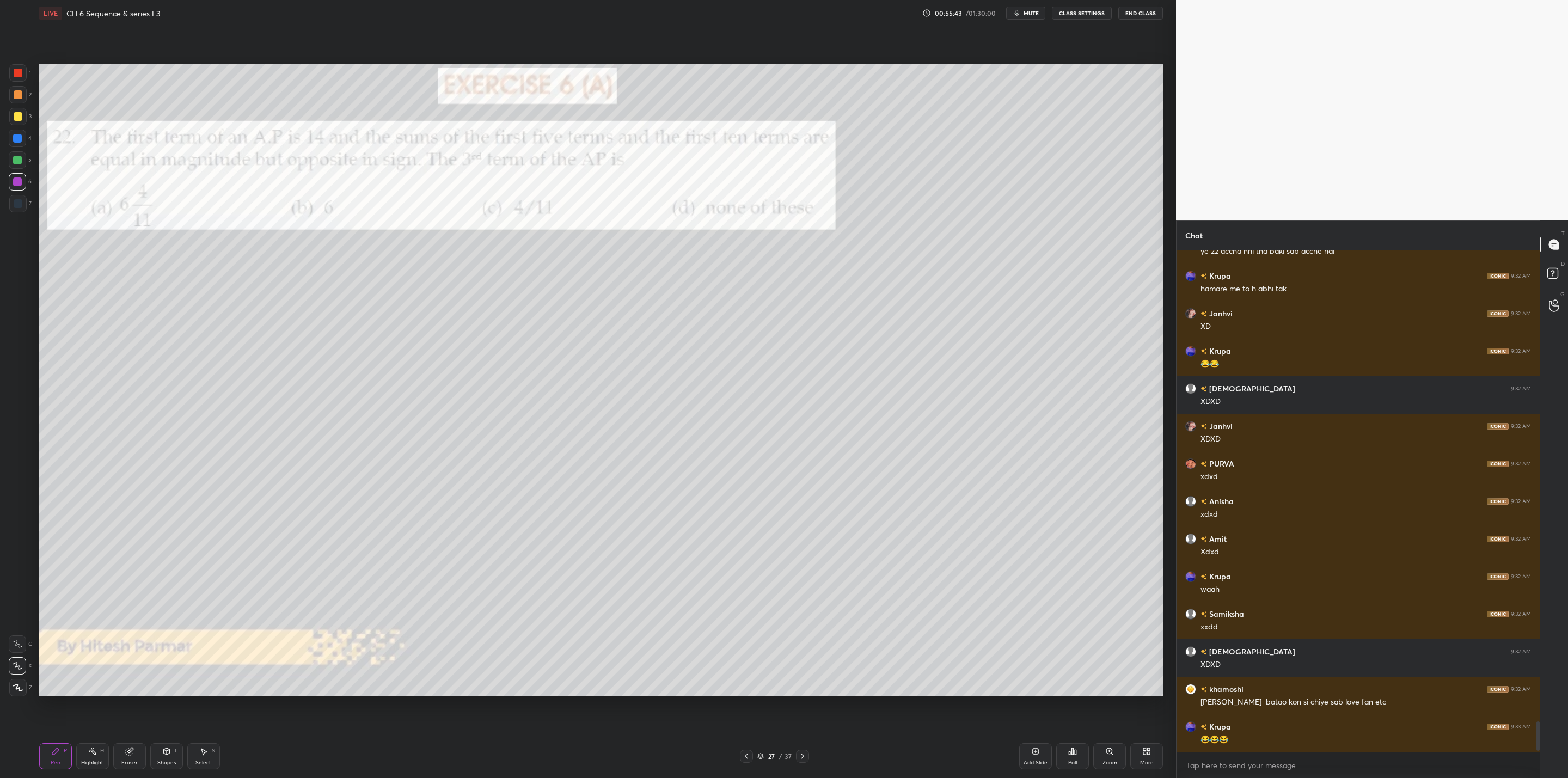
scroll to position [7781, 0]
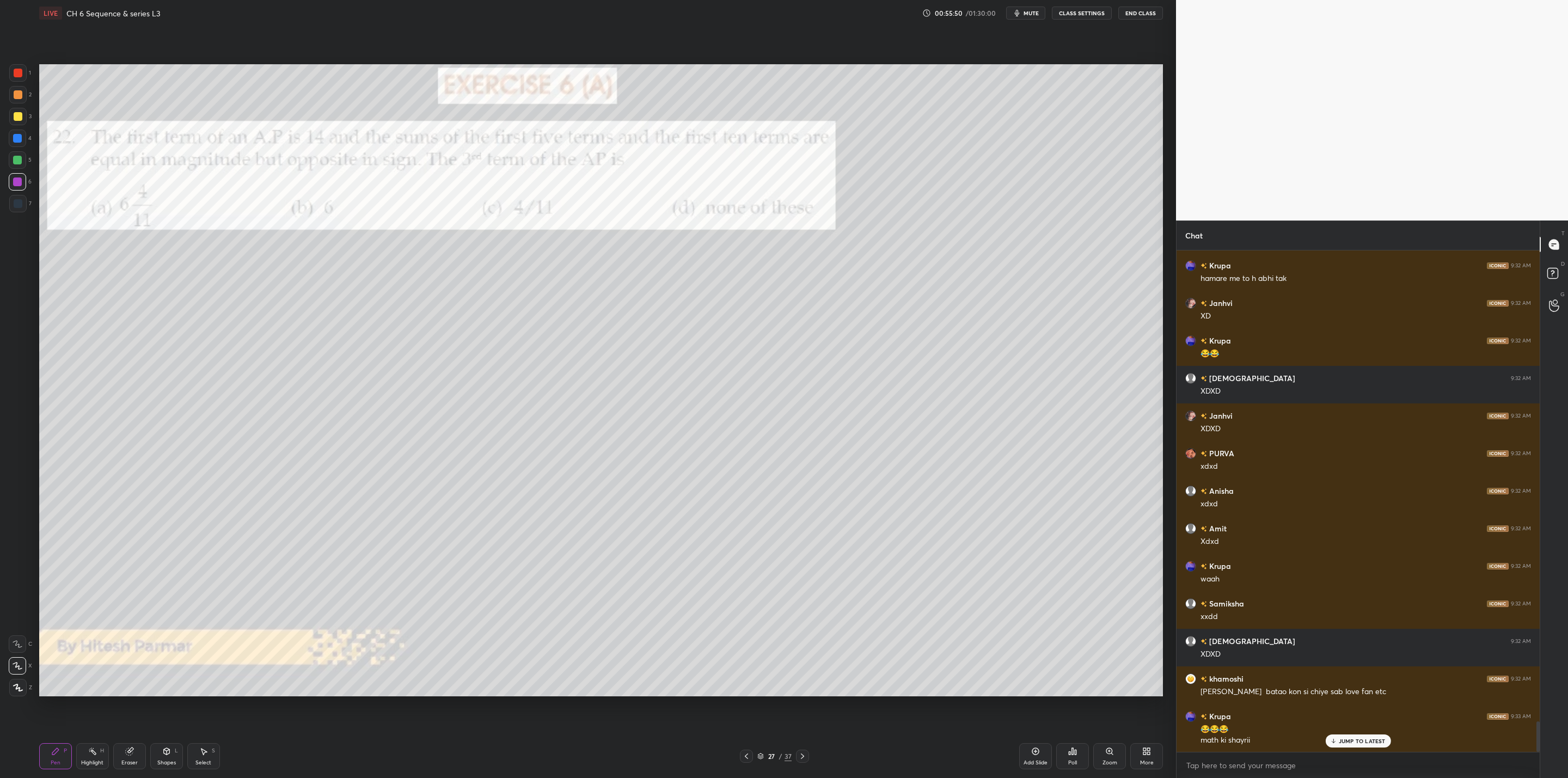
click at [810, 753] on div "27 / 37" at bounding box center [773, 756] width 490 height 13
click at [796, 753] on div at bounding box center [803, 756] width 13 height 13
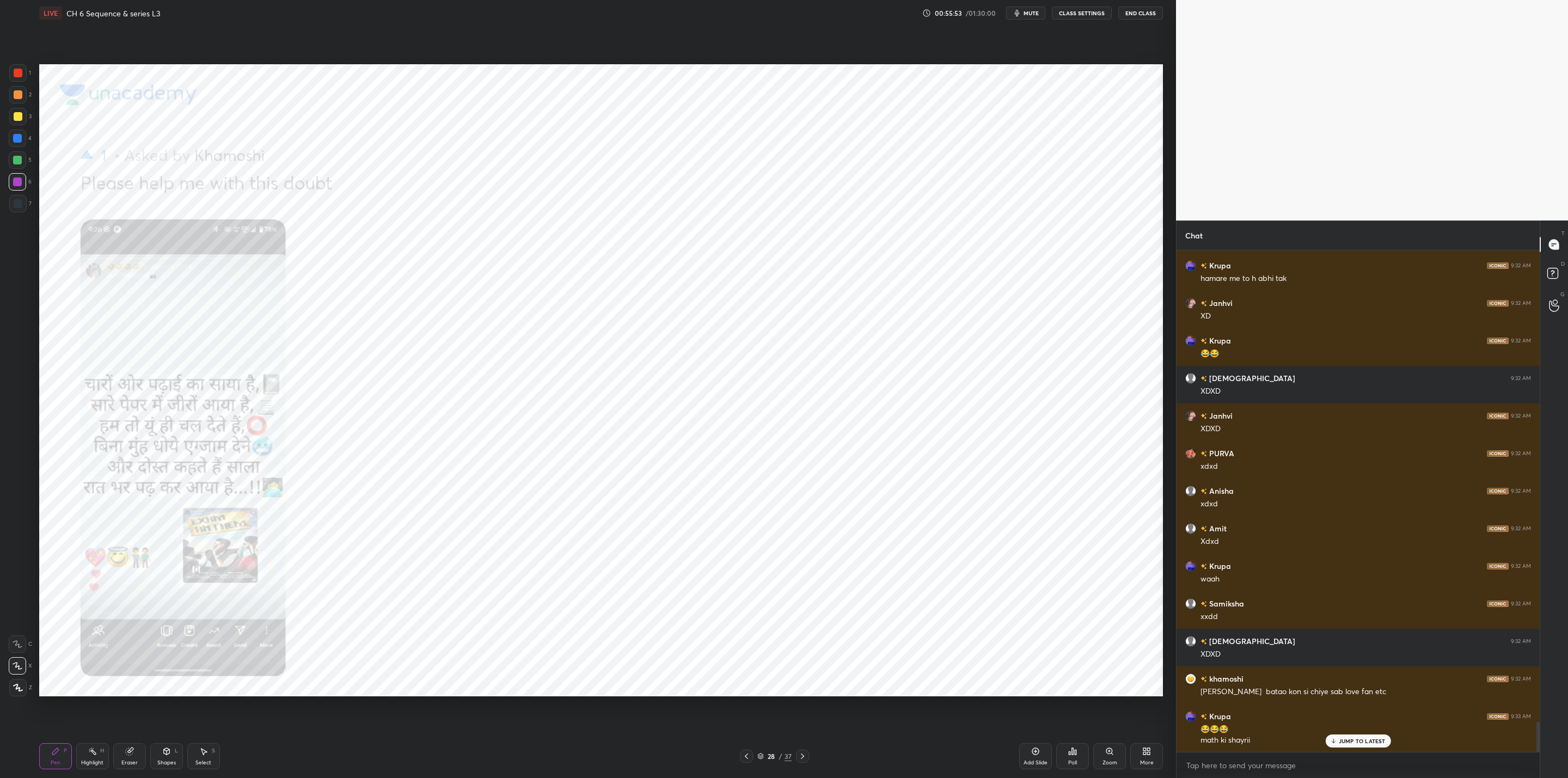
click at [802, 753] on icon at bounding box center [802, 756] width 9 height 9
drag, startPoint x: 810, startPoint y: 752, endPoint x: 805, endPoint y: 757, distance: 7.1
click at [809, 753] on div "29 / 37" at bounding box center [773, 756] width 490 height 13
click at [749, 755] on icon at bounding box center [746, 756] width 9 height 9
click at [748, 753] on icon at bounding box center [746, 756] width 9 height 9
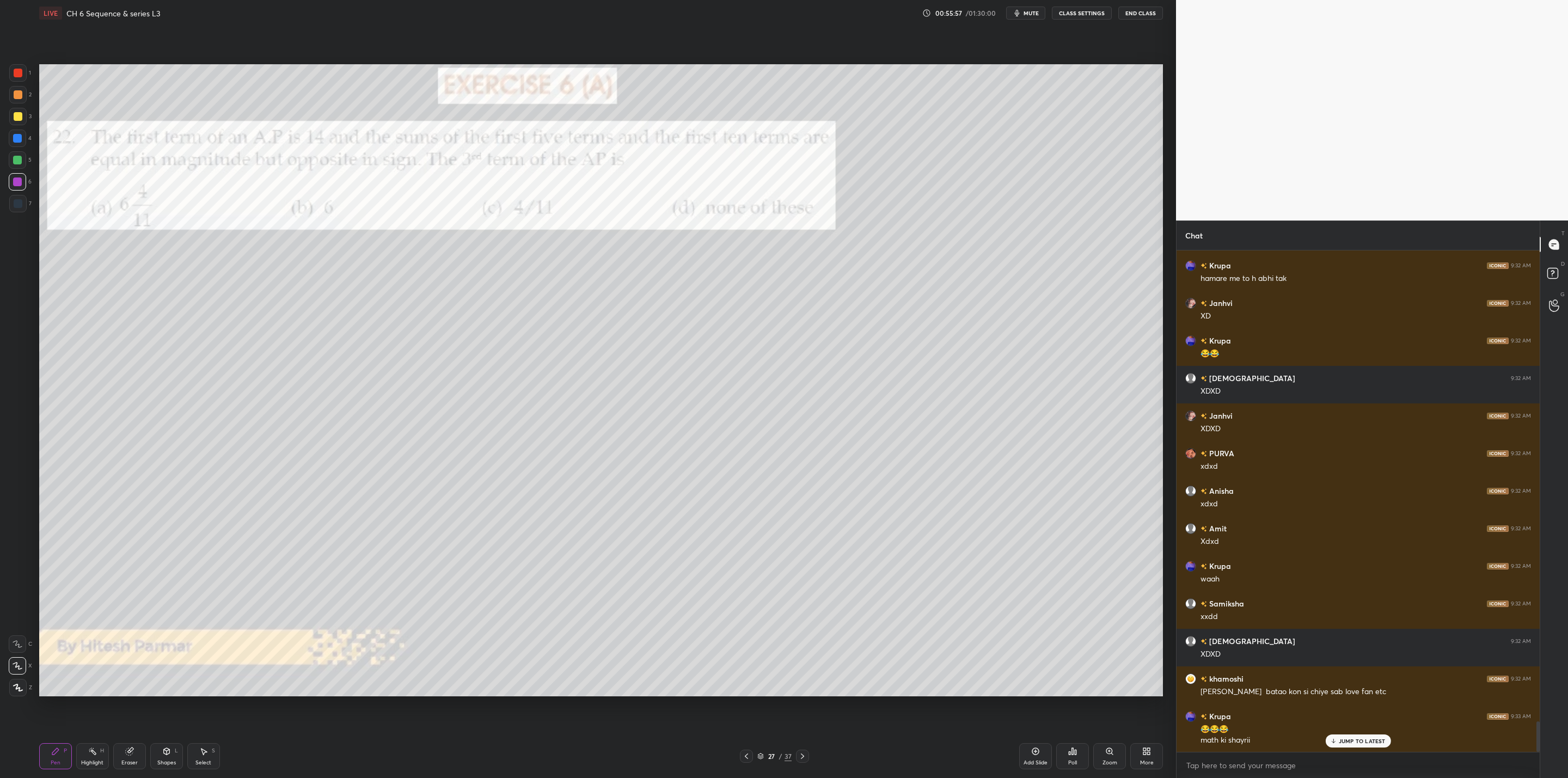
click at [796, 753] on div at bounding box center [803, 756] width 13 height 13
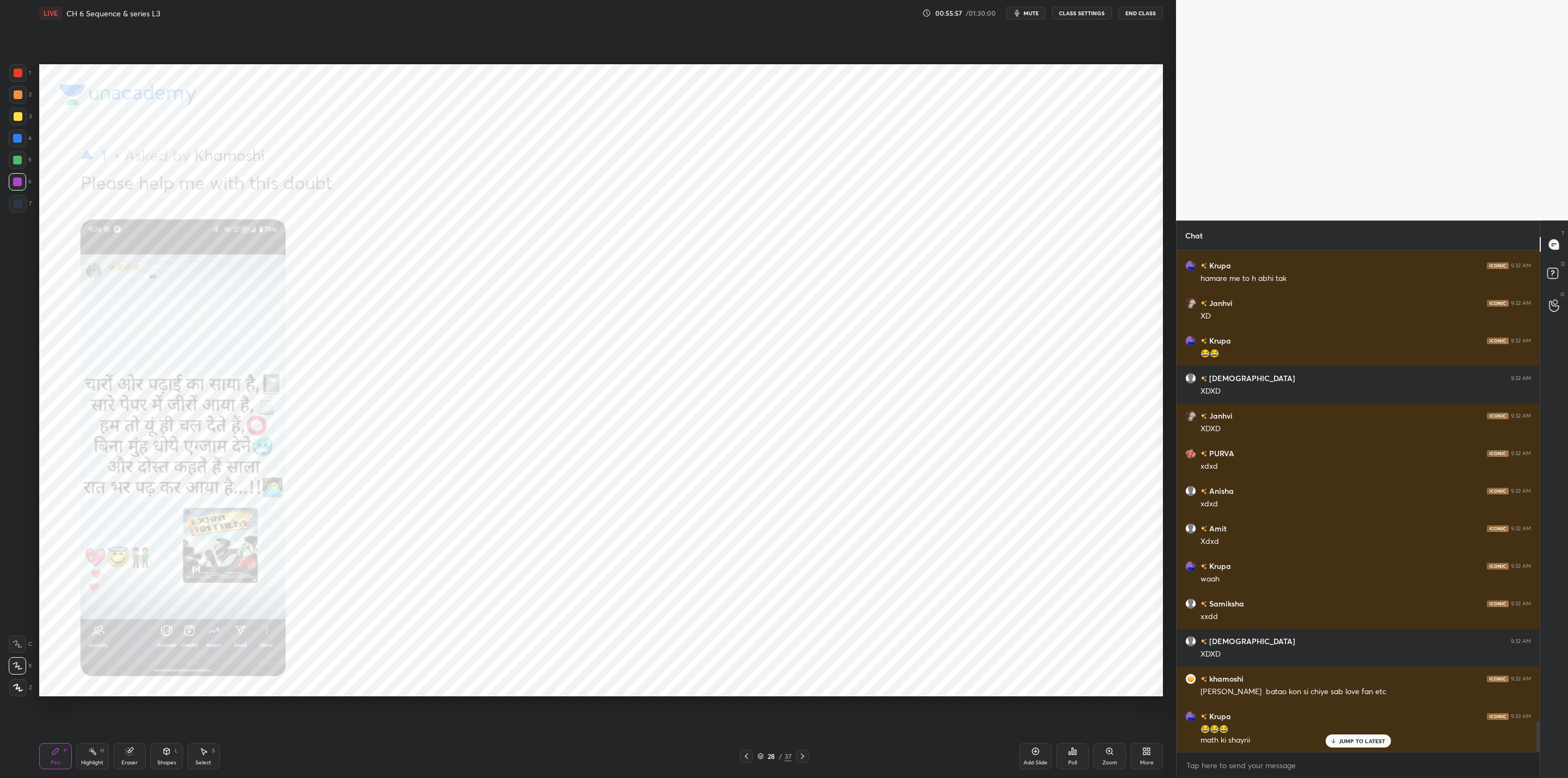
click at [799, 753] on icon at bounding box center [802, 756] width 9 height 9
click at [799, 754] on icon at bounding box center [802, 756] width 9 height 9
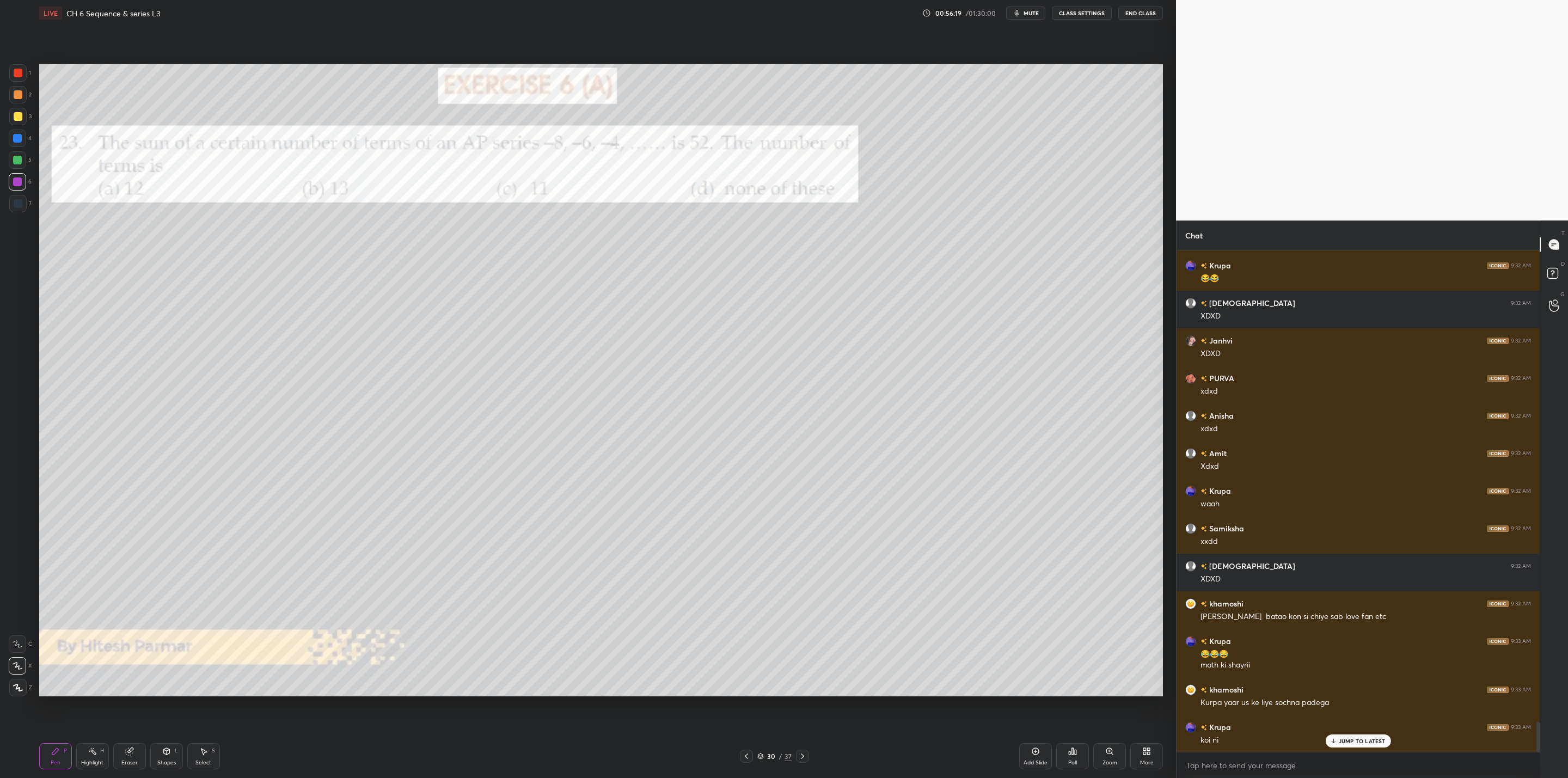
scroll to position [7894, 0]
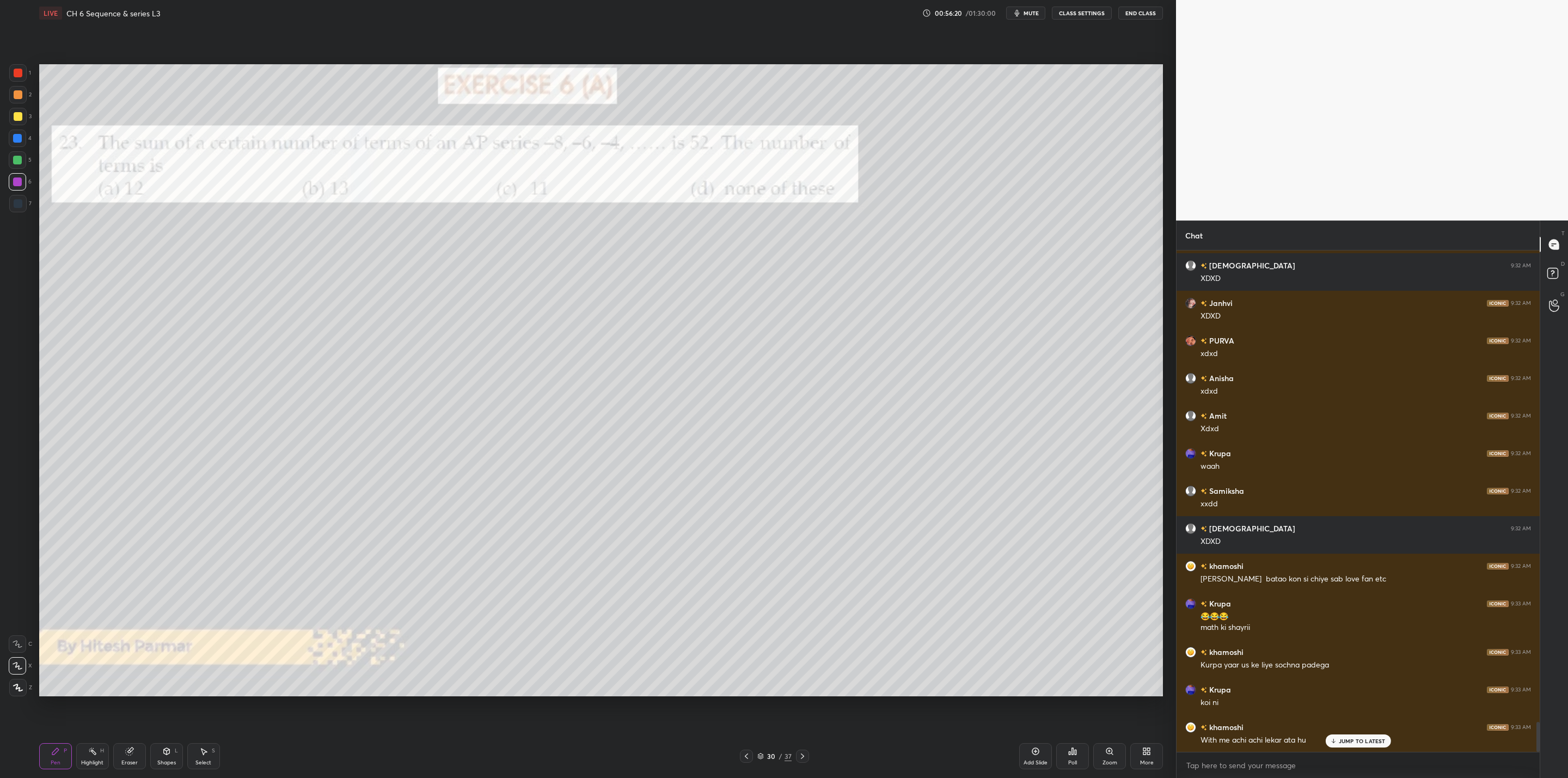
click at [800, 750] on div at bounding box center [803, 756] width 13 height 13
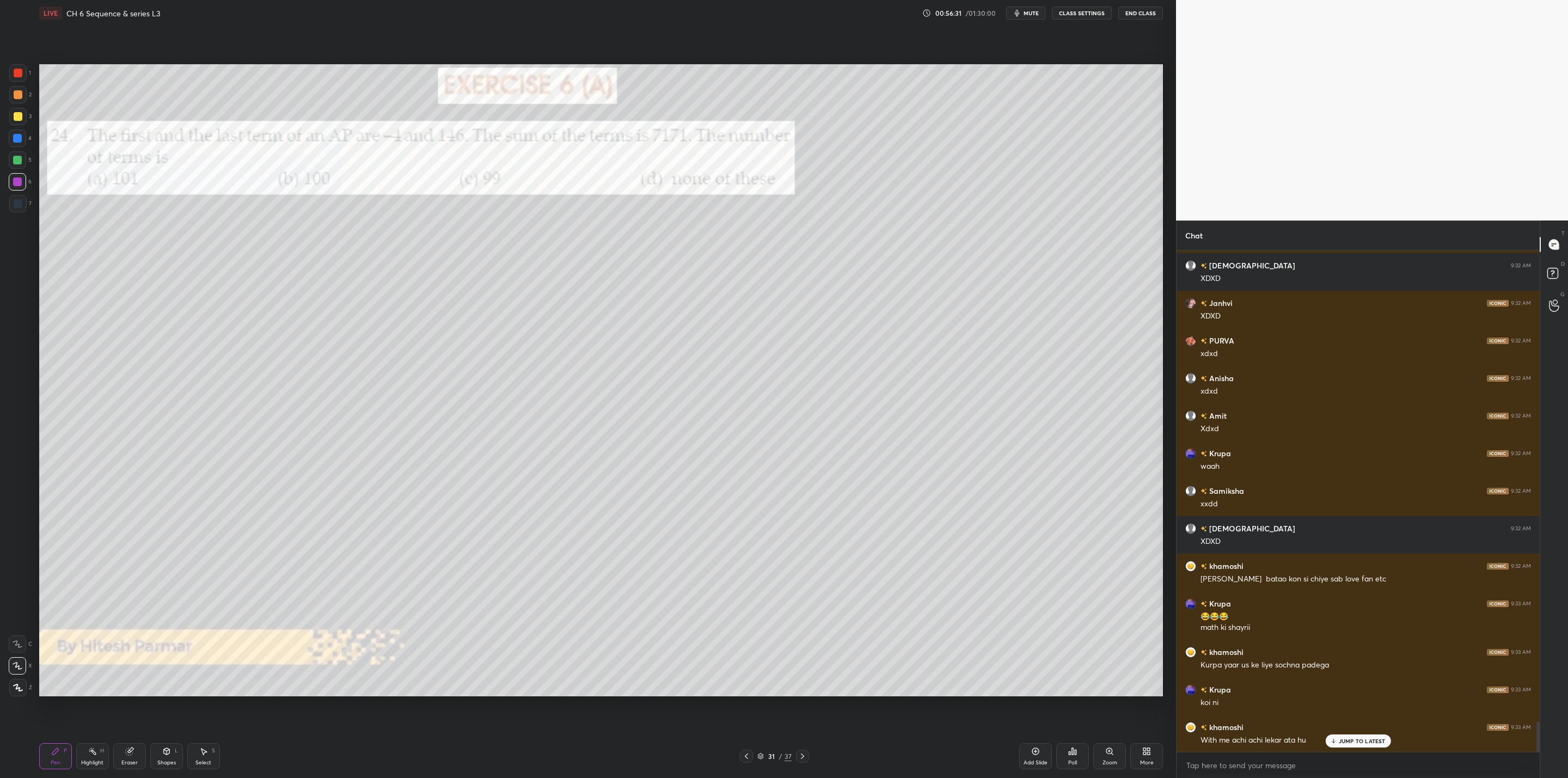
scroll to position [7931, 0]
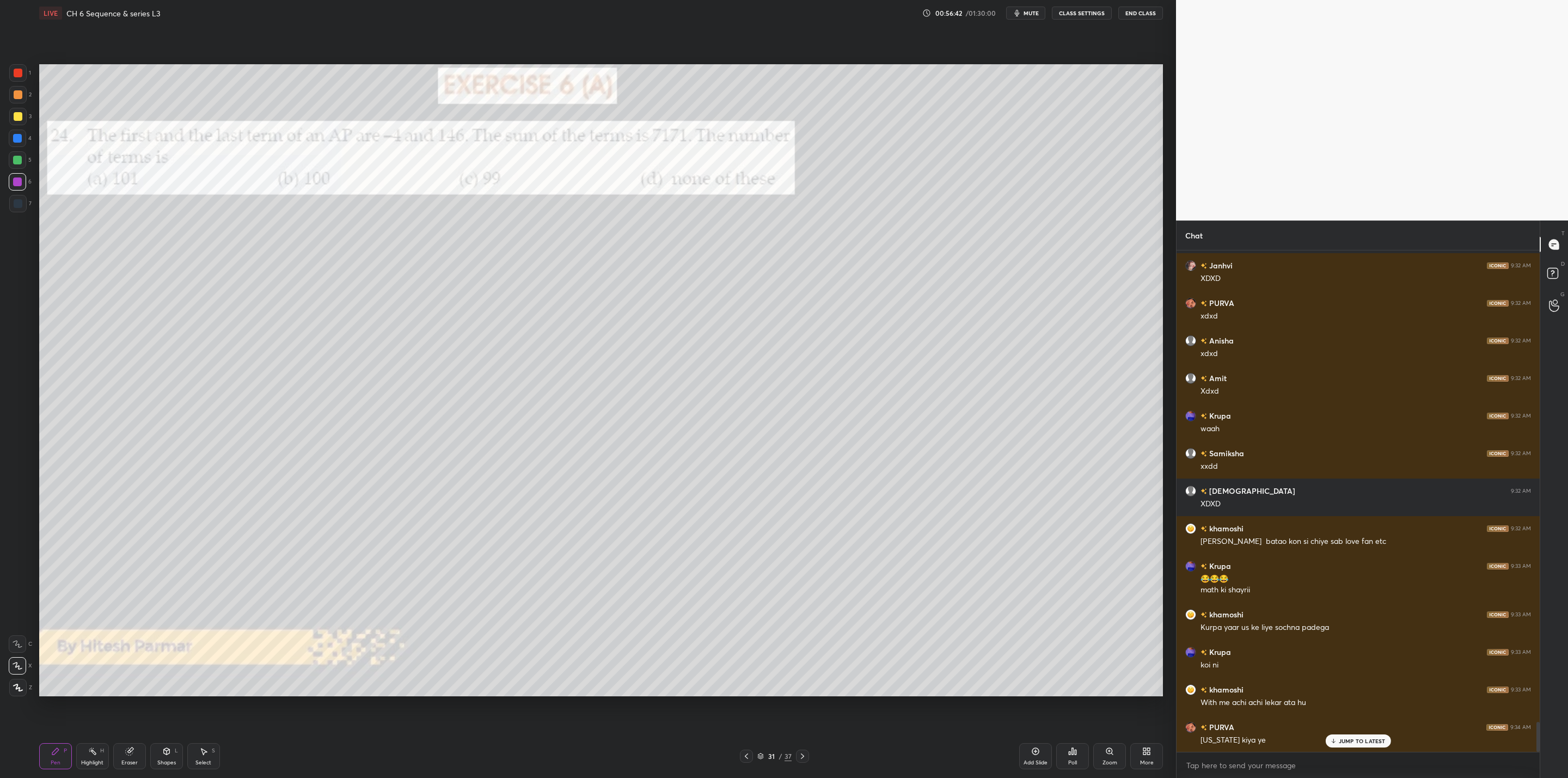
click at [131, 757] on div "Eraser" at bounding box center [130, 756] width 33 height 26
drag, startPoint x: 60, startPoint y: 760, endPoint x: 95, endPoint y: 699, distance: 70.3
click at [61, 761] on div "Pen P" at bounding box center [56, 756] width 33 height 26
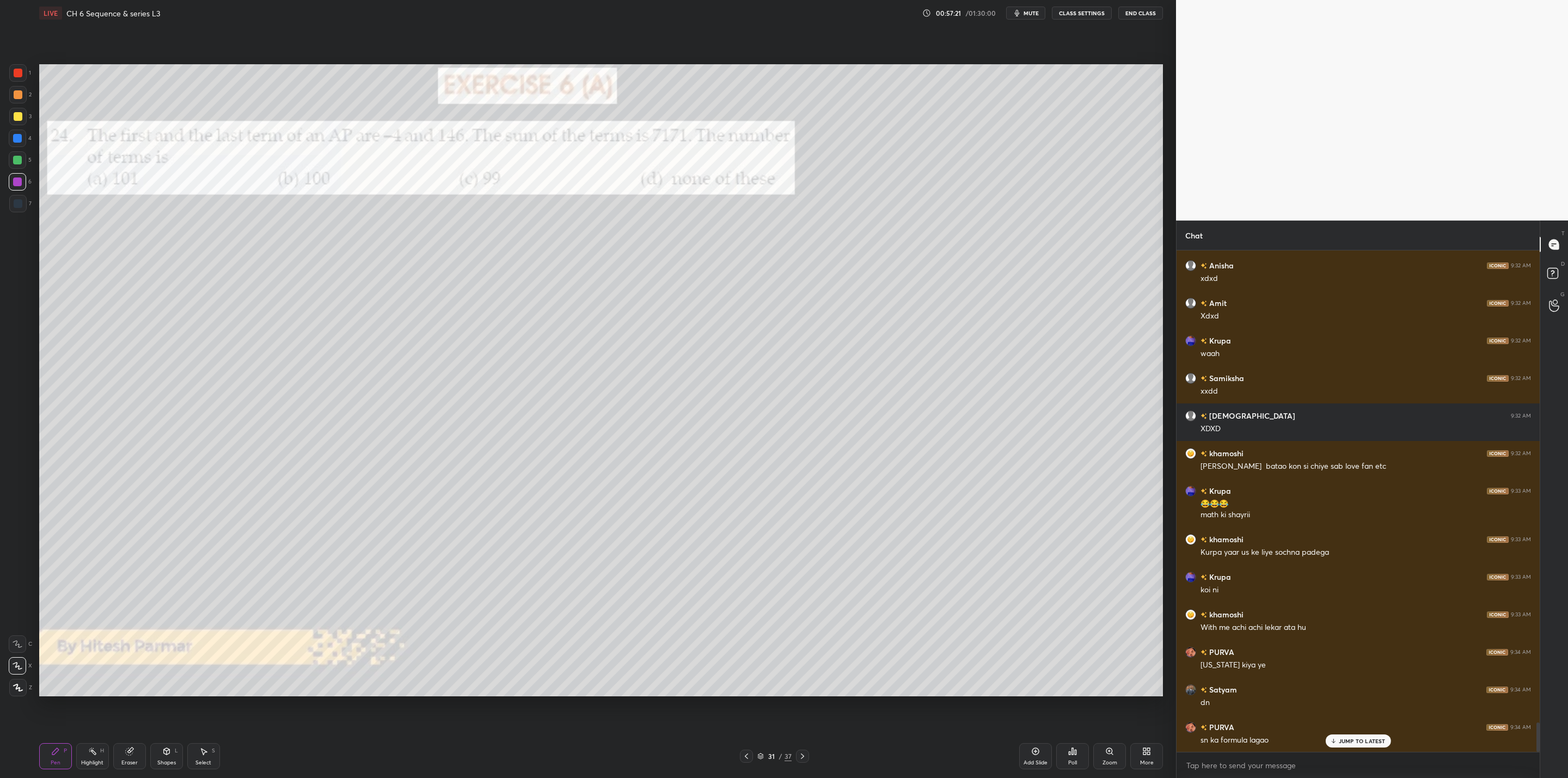
scroll to position [8044, 0]
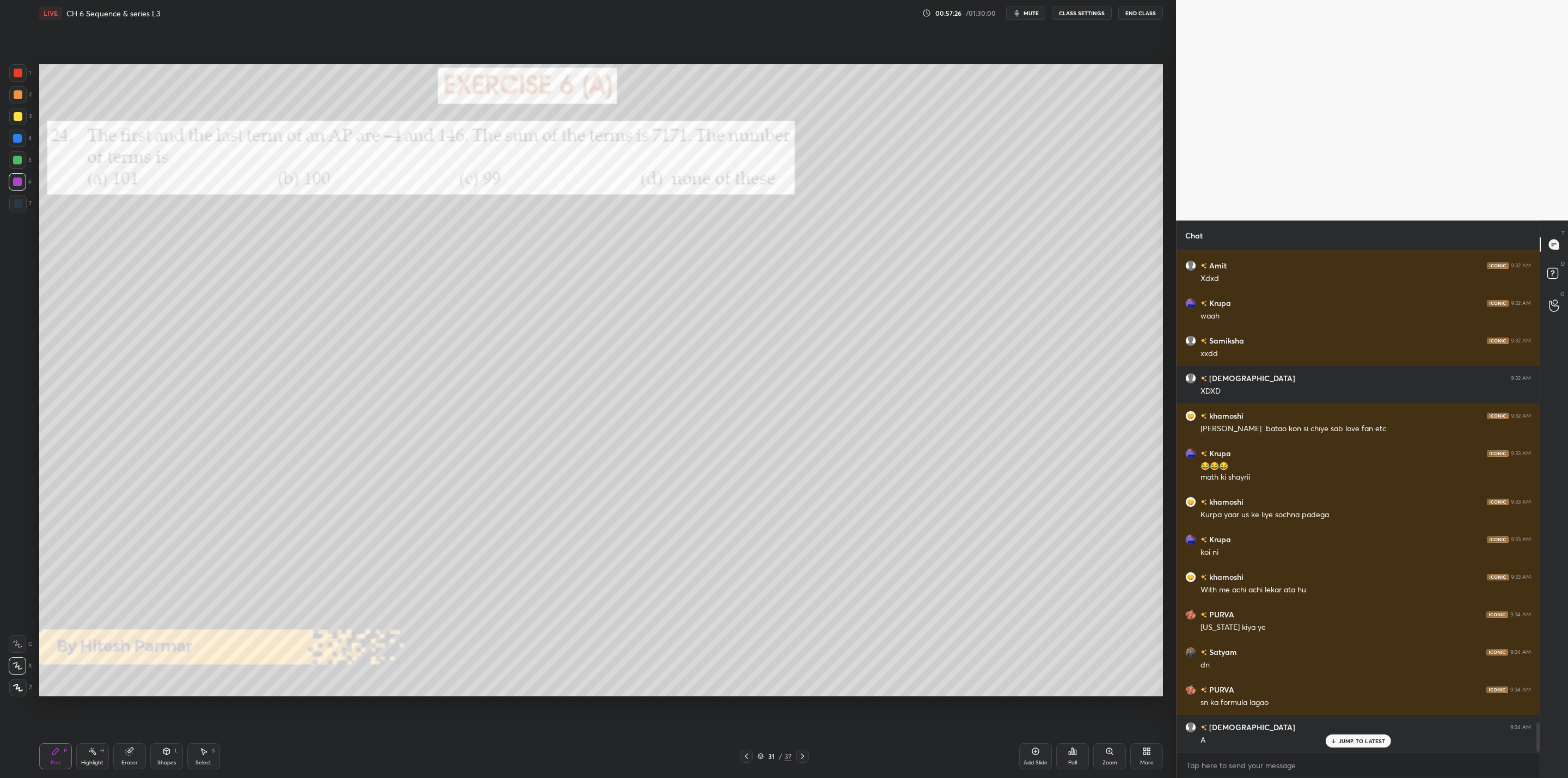
drag, startPoint x: 18, startPoint y: 114, endPoint x: 35, endPoint y: 126, distance: 20.8
click at [26, 114] on div at bounding box center [17, 116] width 17 height 17
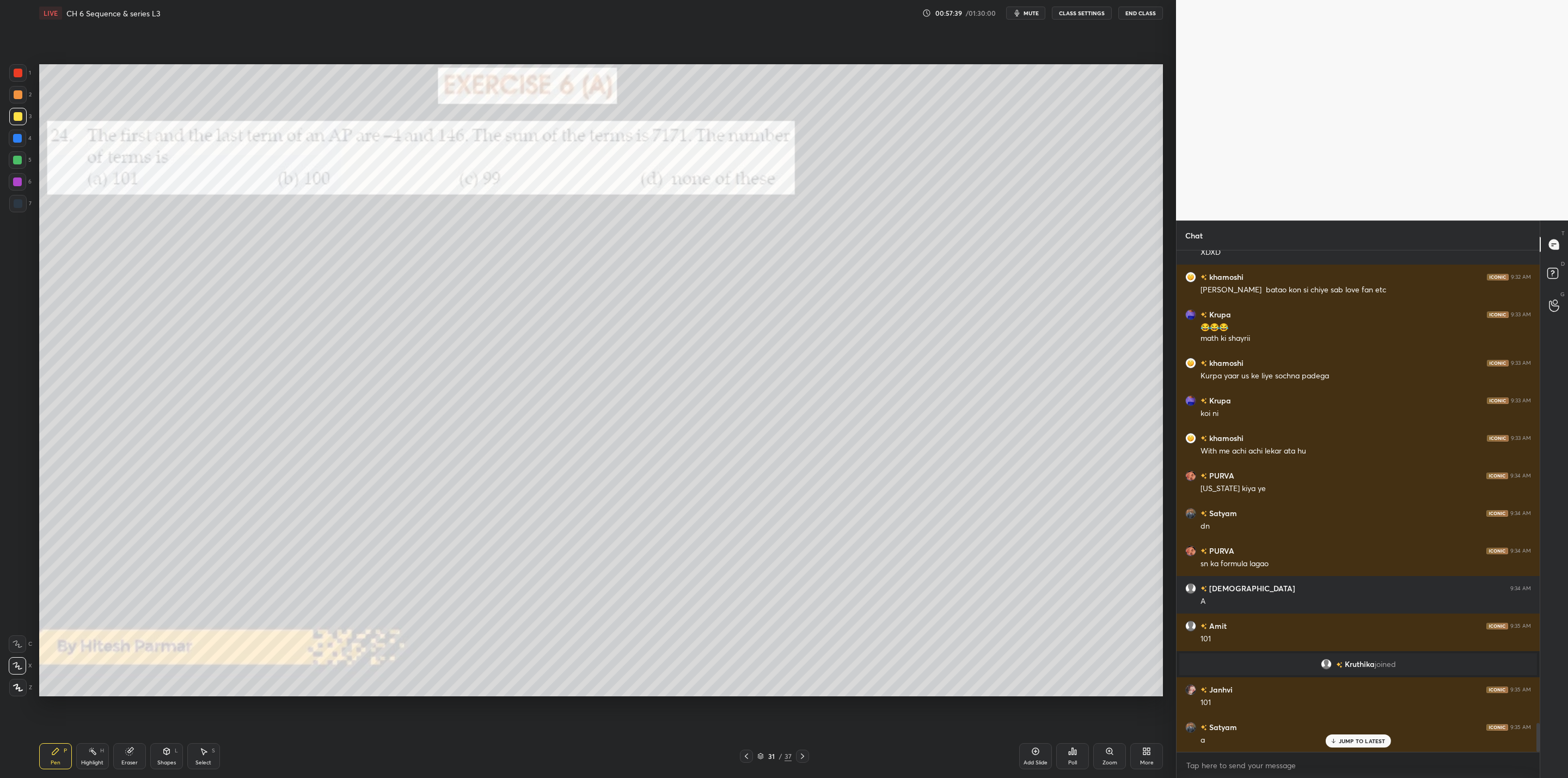
scroll to position [8220, 0]
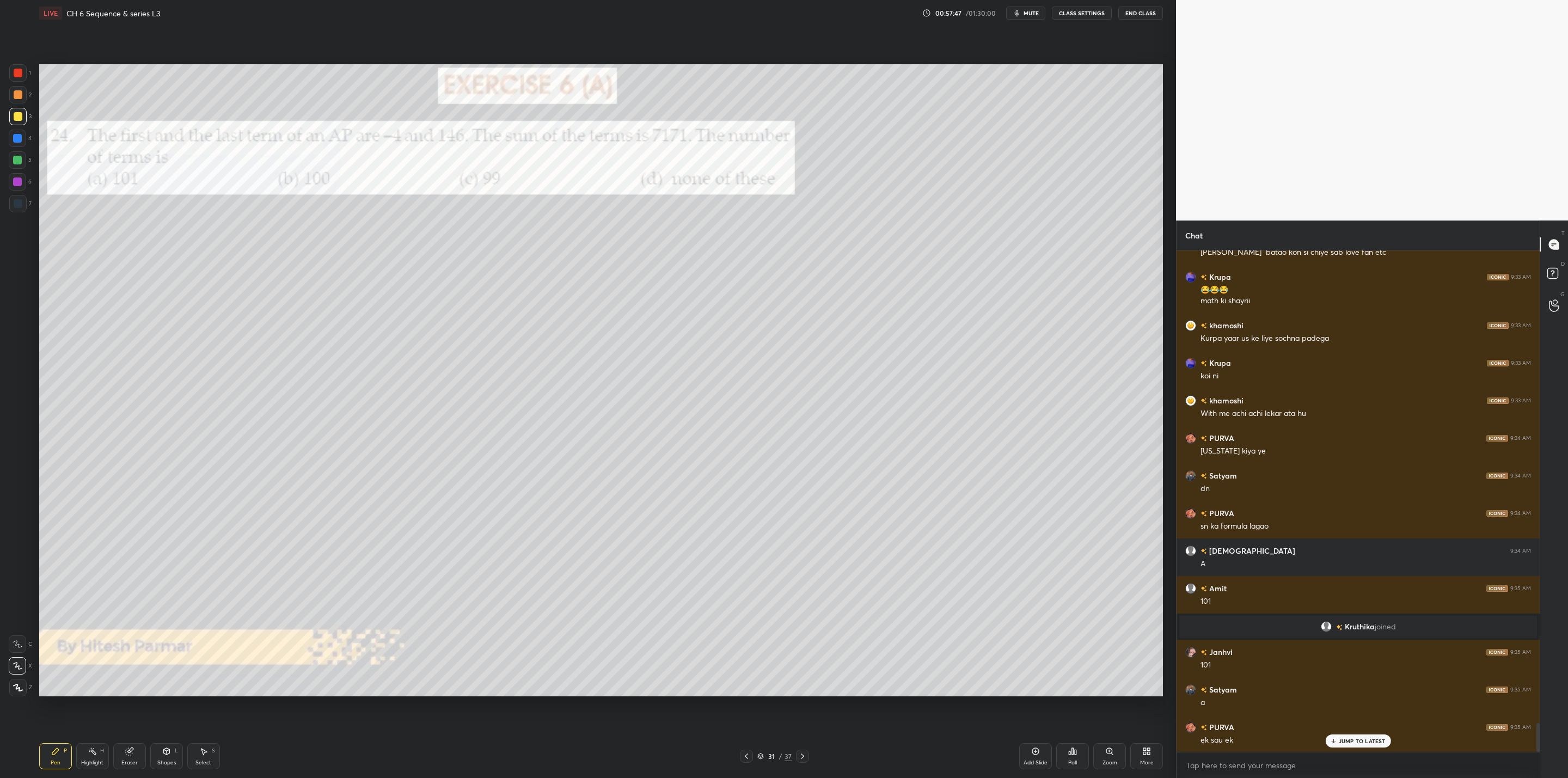
drag, startPoint x: 134, startPoint y: 753, endPoint x: 227, endPoint y: 701, distance: 106.6
click at [137, 753] on div "Eraser" at bounding box center [130, 756] width 33 height 26
click at [56, 749] on icon at bounding box center [56, 751] width 9 height 9
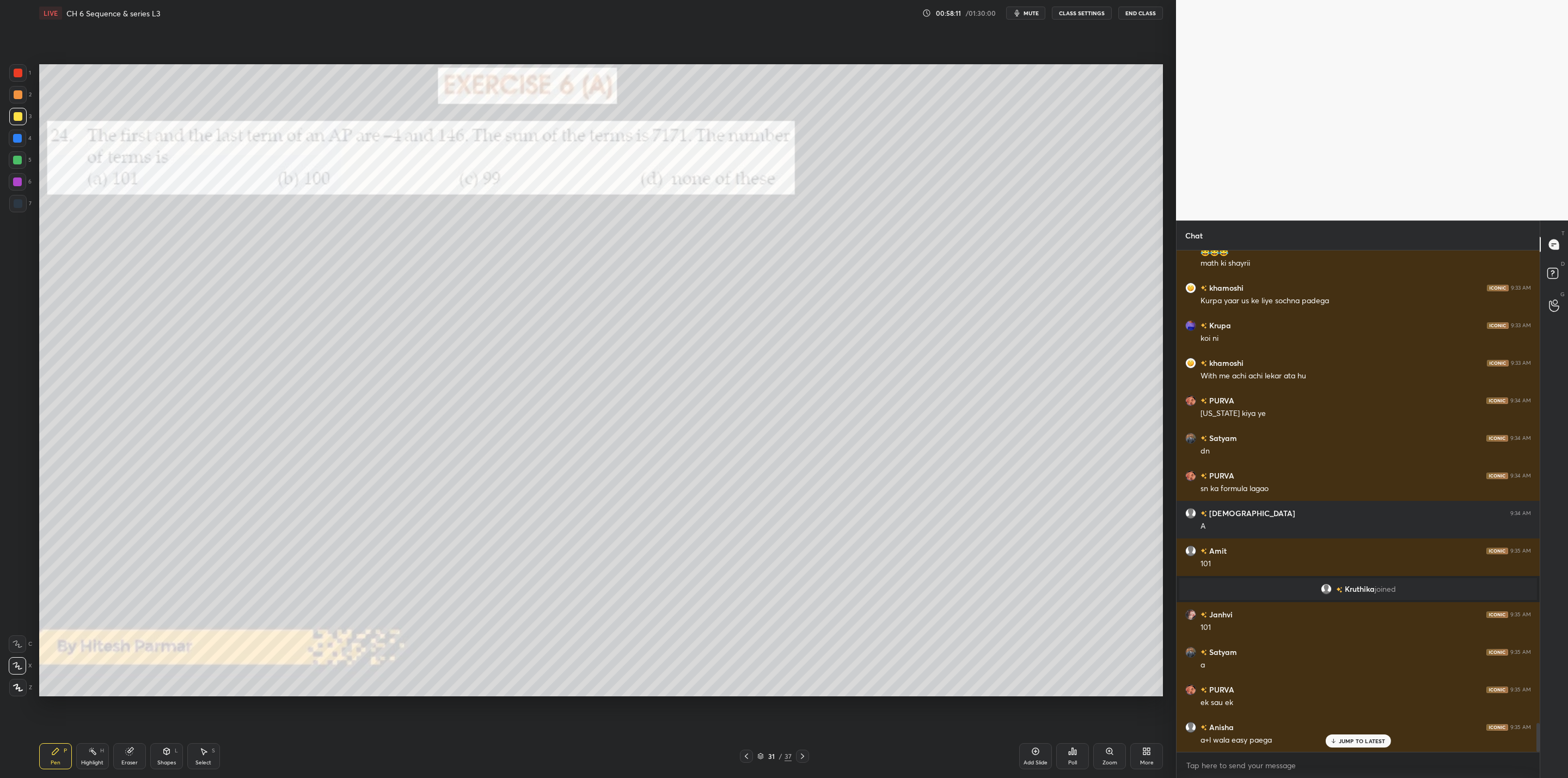
drag, startPoint x: 129, startPoint y: 752, endPoint x: 146, endPoint y: 742, distance: 19.7
click at [131, 749] on g at bounding box center [130, 751] width 8 height 8
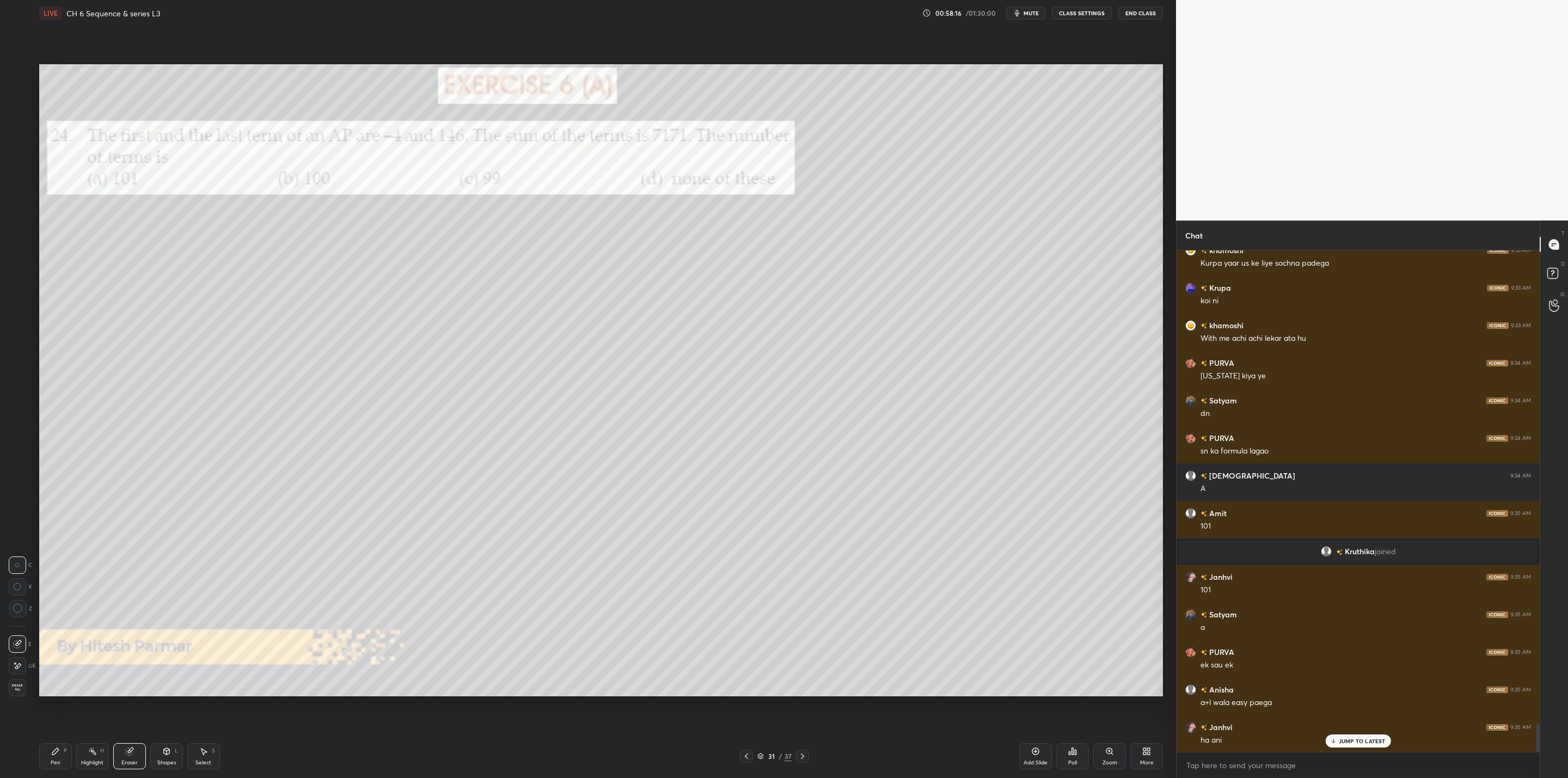
drag, startPoint x: 51, startPoint y: 754, endPoint x: 123, endPoint y: 713, distance: 82.9
click at [72, 745] on div "Pen P Highlight H Eraser Shapes L Select S" at bounding box center [284, 756] width 490 height 26
drag, startPoint x: 55, startPoint y: 760, endPoint x: 136, endPoint y: 713, distance: 93.6
click at [62, 762] on div "Pen P" at bounding box center [56, 756] width 33 height 26
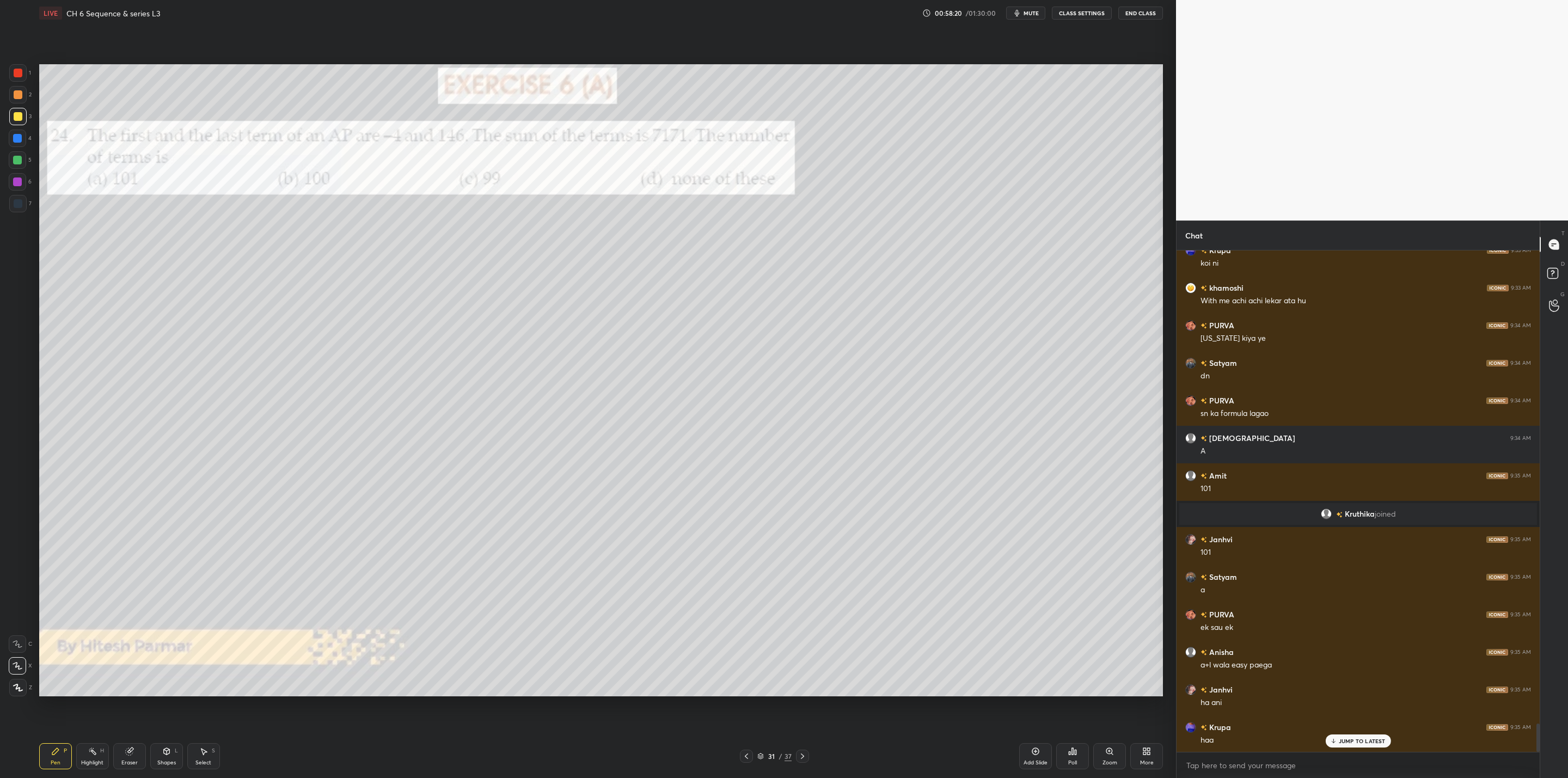
click at [136, 753] on div "Eraser" at bounding box center [130, 756] width 33 height 26
drag, startPoint x: 59, startPoint y: 752, endPoint x: 121, endPoint y: 718, distance: 70.7
click at [62, 751] on div "Pen P" at bounding box center [56, 756] width 33 height 26
drag, startPoint x: 126, startPoint y: 757, endPoint x: 199, endPoint y: 701, distance: 92.0
click at [144, 746] on div "Eraser" at bounding box center [130, 756] width 33 height 26
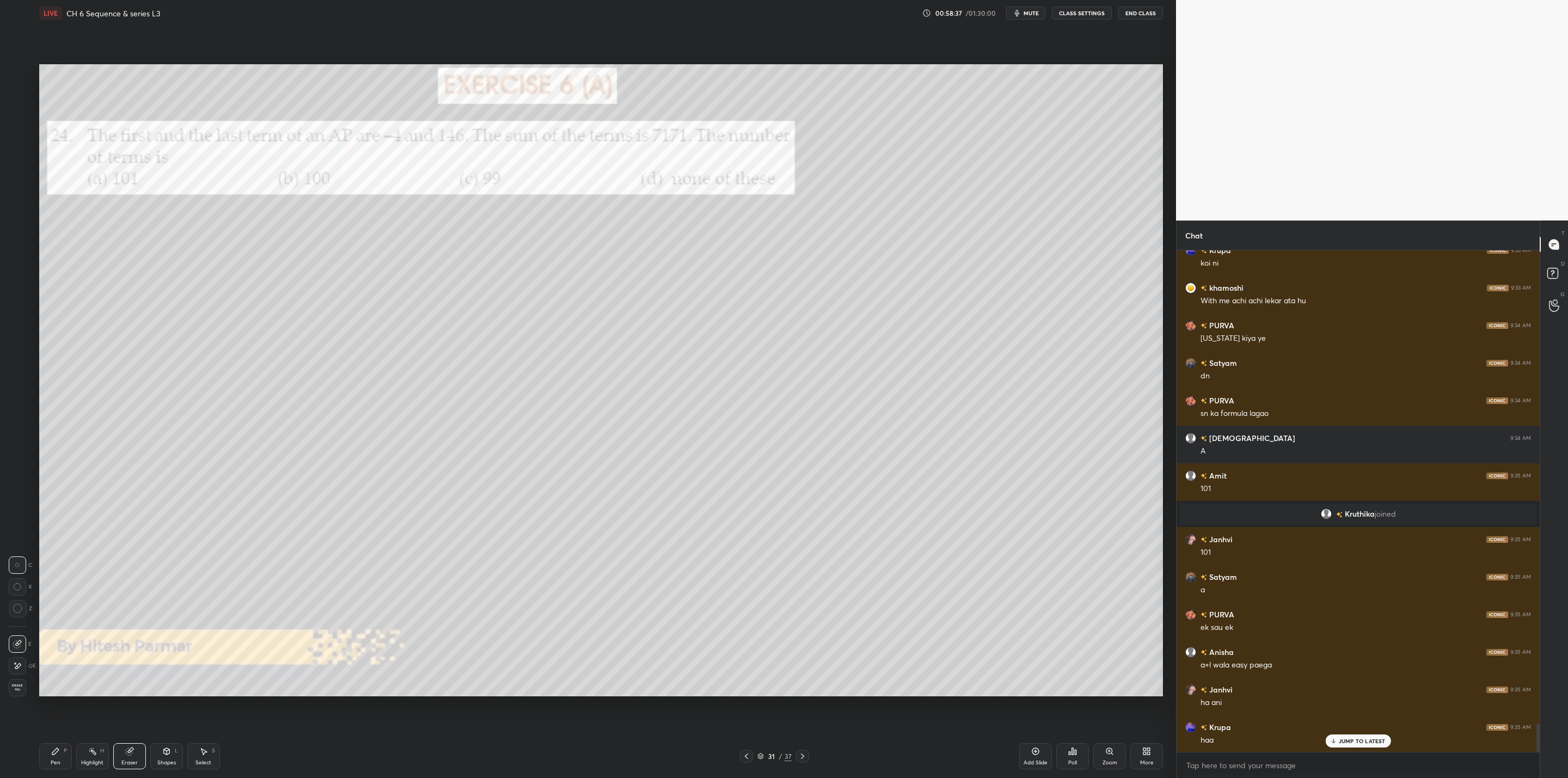
drag, startPoint x: 56, startPoint y: 760, endPoint x: 118, endPoint y: 726, distance: 70.7
click at [59, 760] on div "Pen P" at bounding box center [56, 756] width 33 height 26
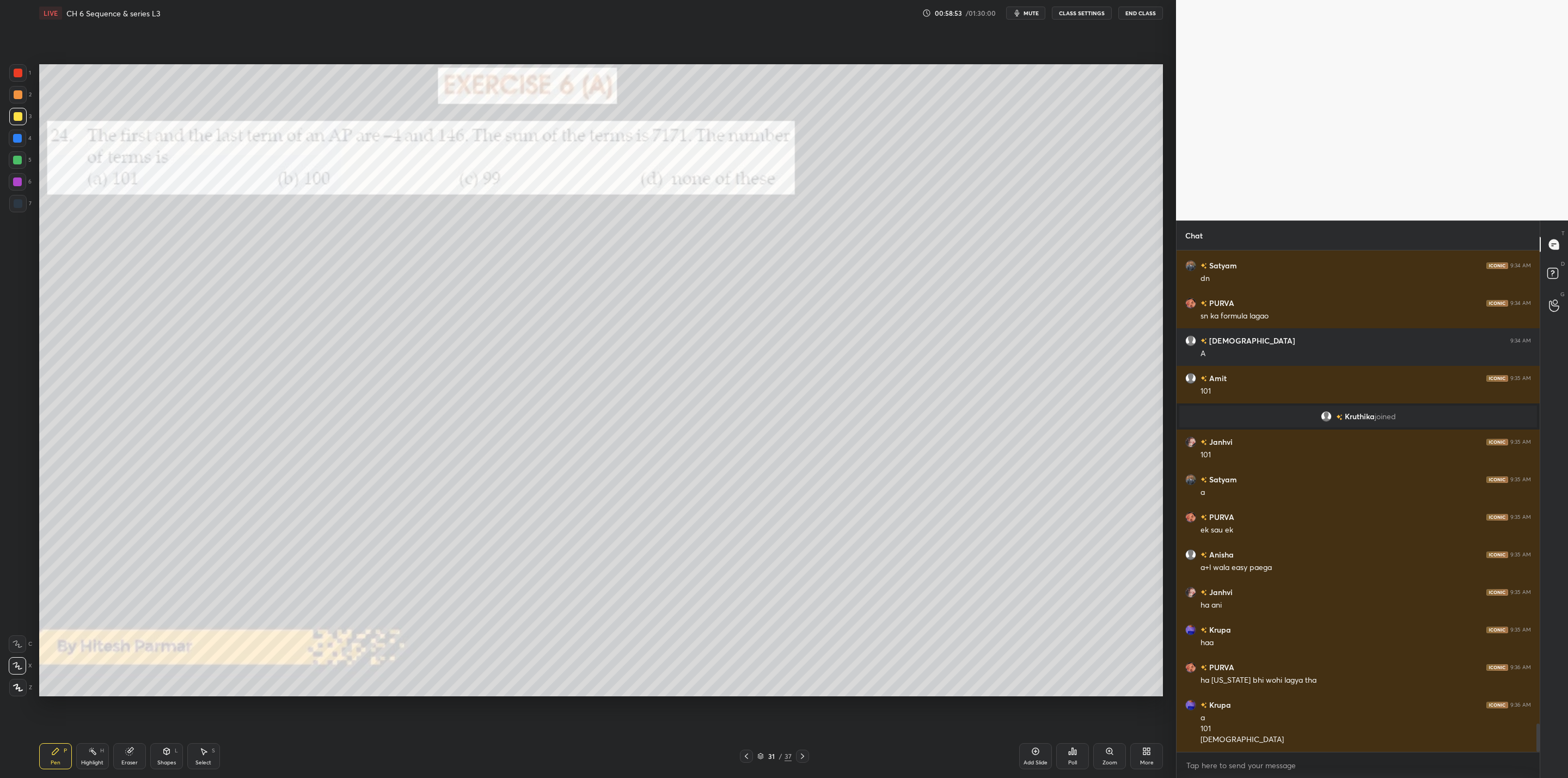
scroll to position [8468, 0]
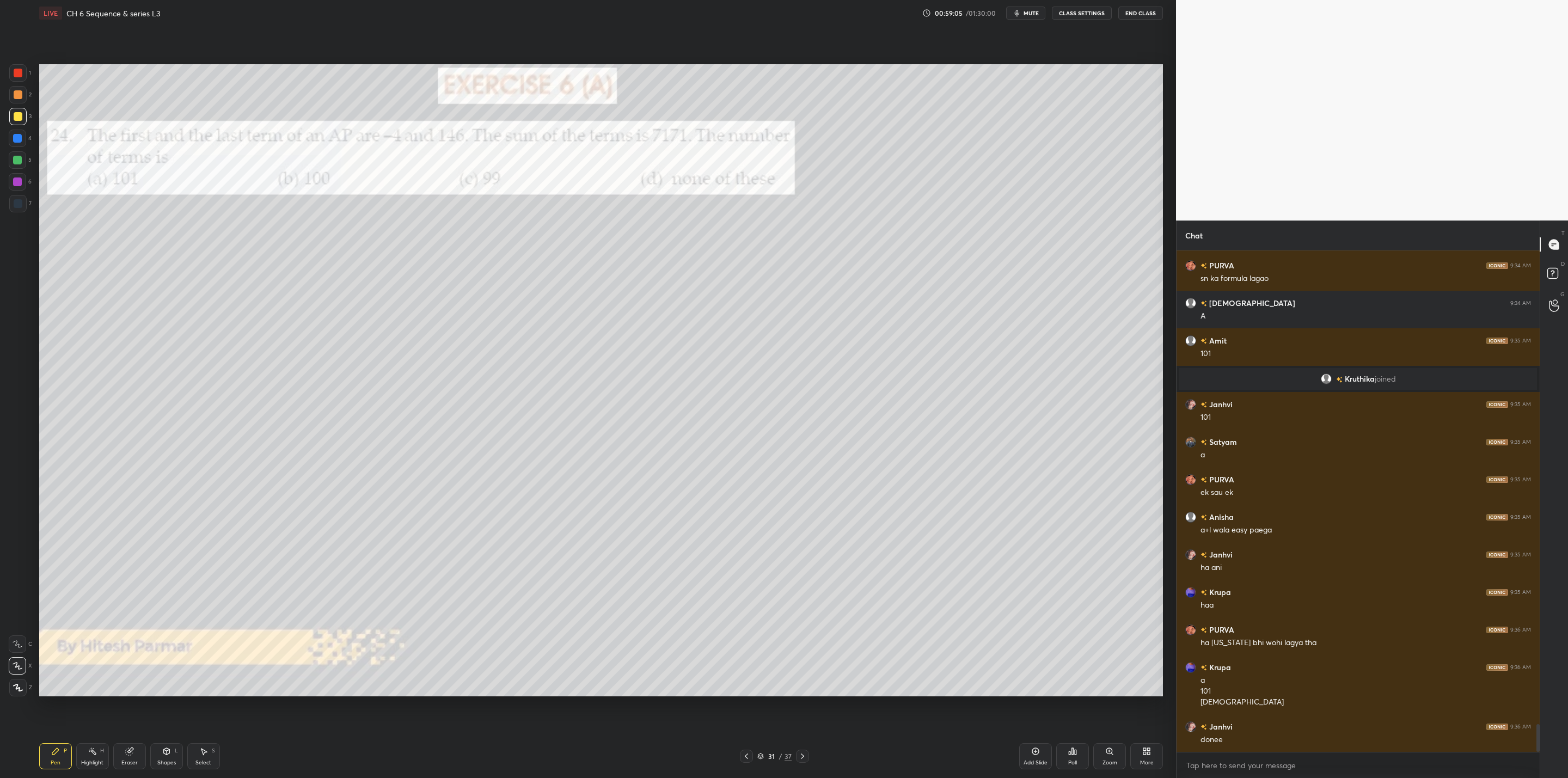
drag, startPoint x: 802, startPoint y: 750, endPoint x: 796, endPoint y: 752, distance: 6.3
click at [800, 751] on div at bounding box center [803, 756] width 13 height 13
click at [802, 753] on icon at bounding box center [802, 756] width 9 height 9
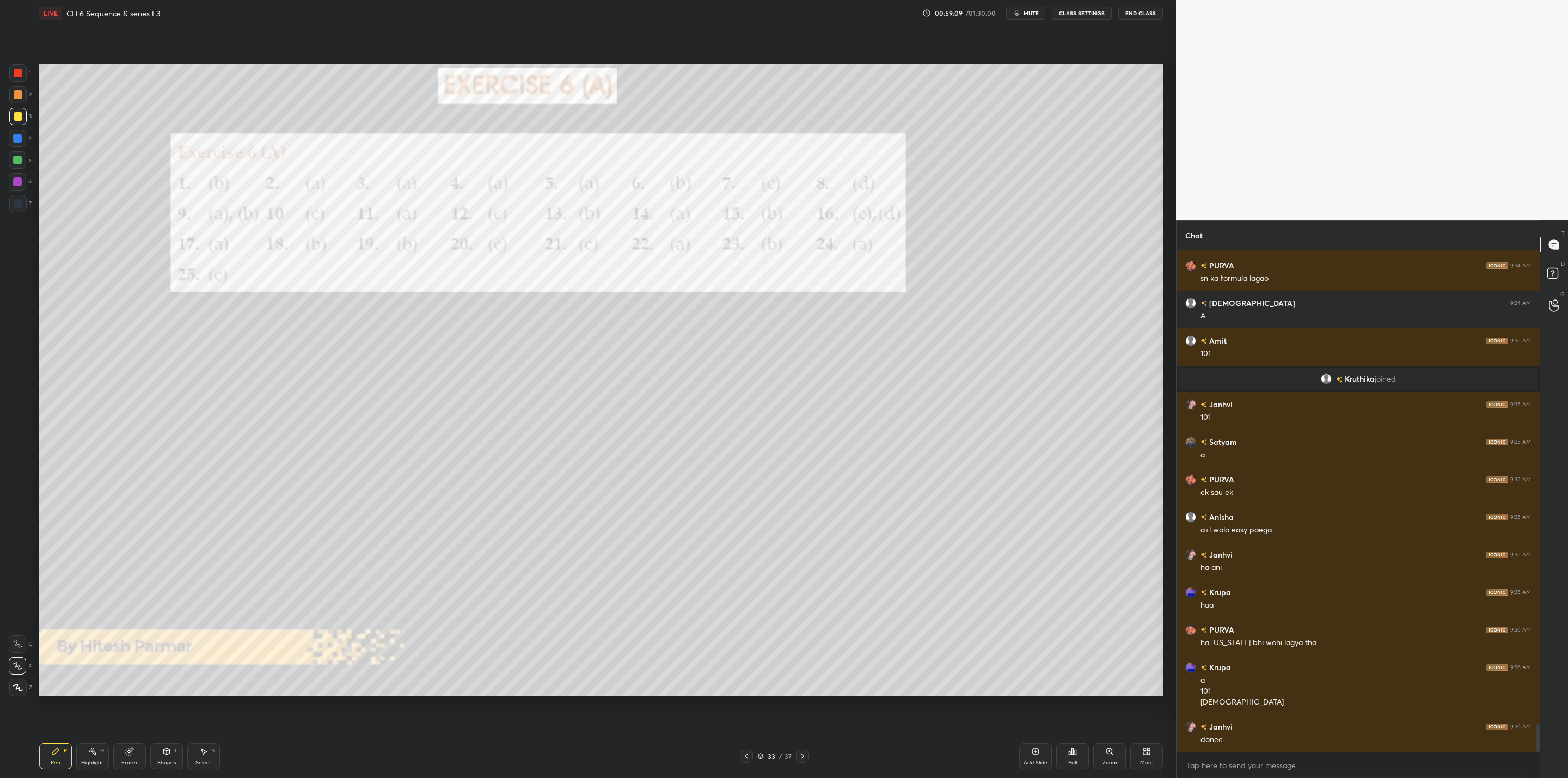
scroll to position [8506, 0]
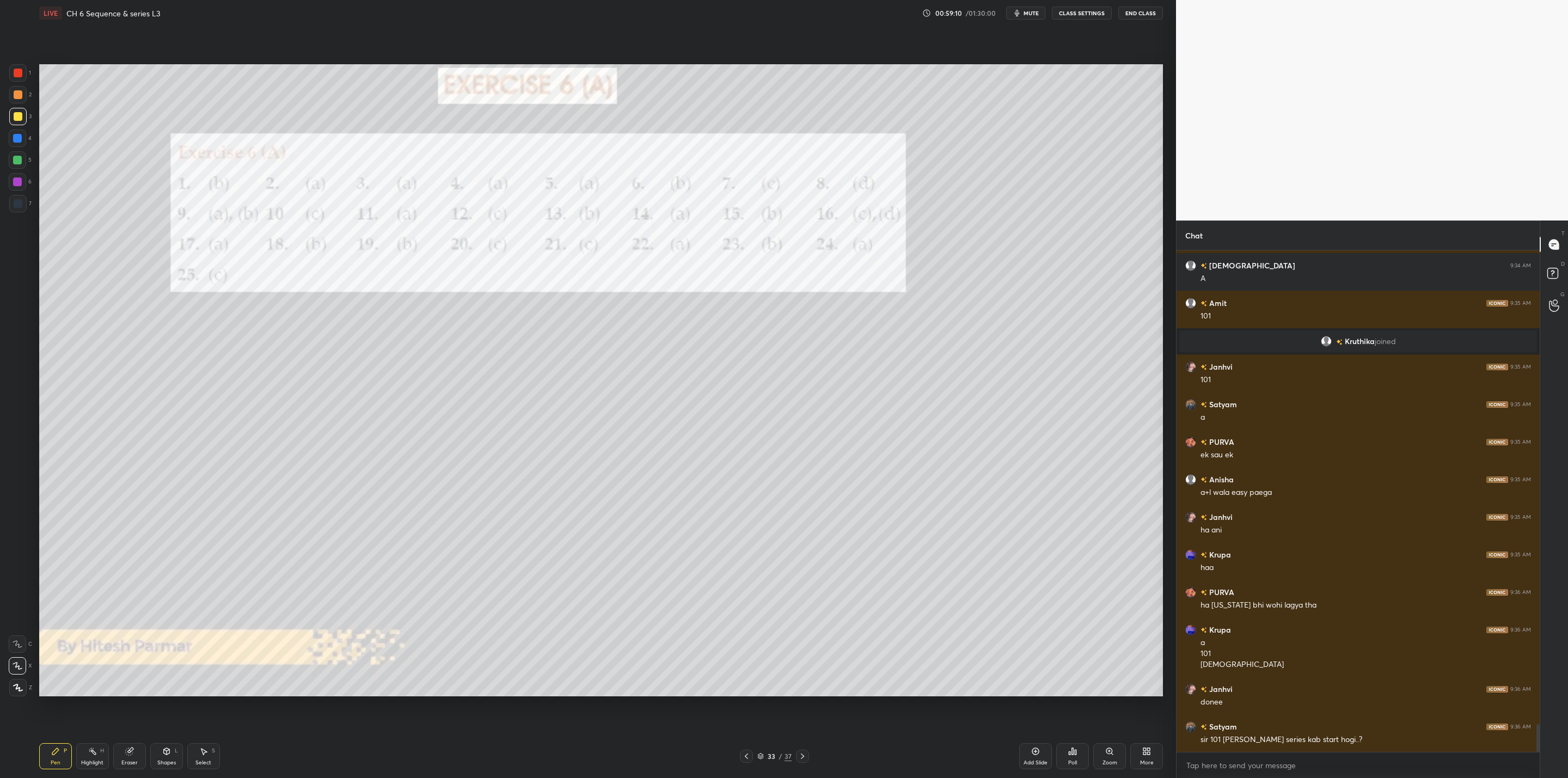
click at [745, 756] on icon at bounding box center [746, 756] width 9 height 9
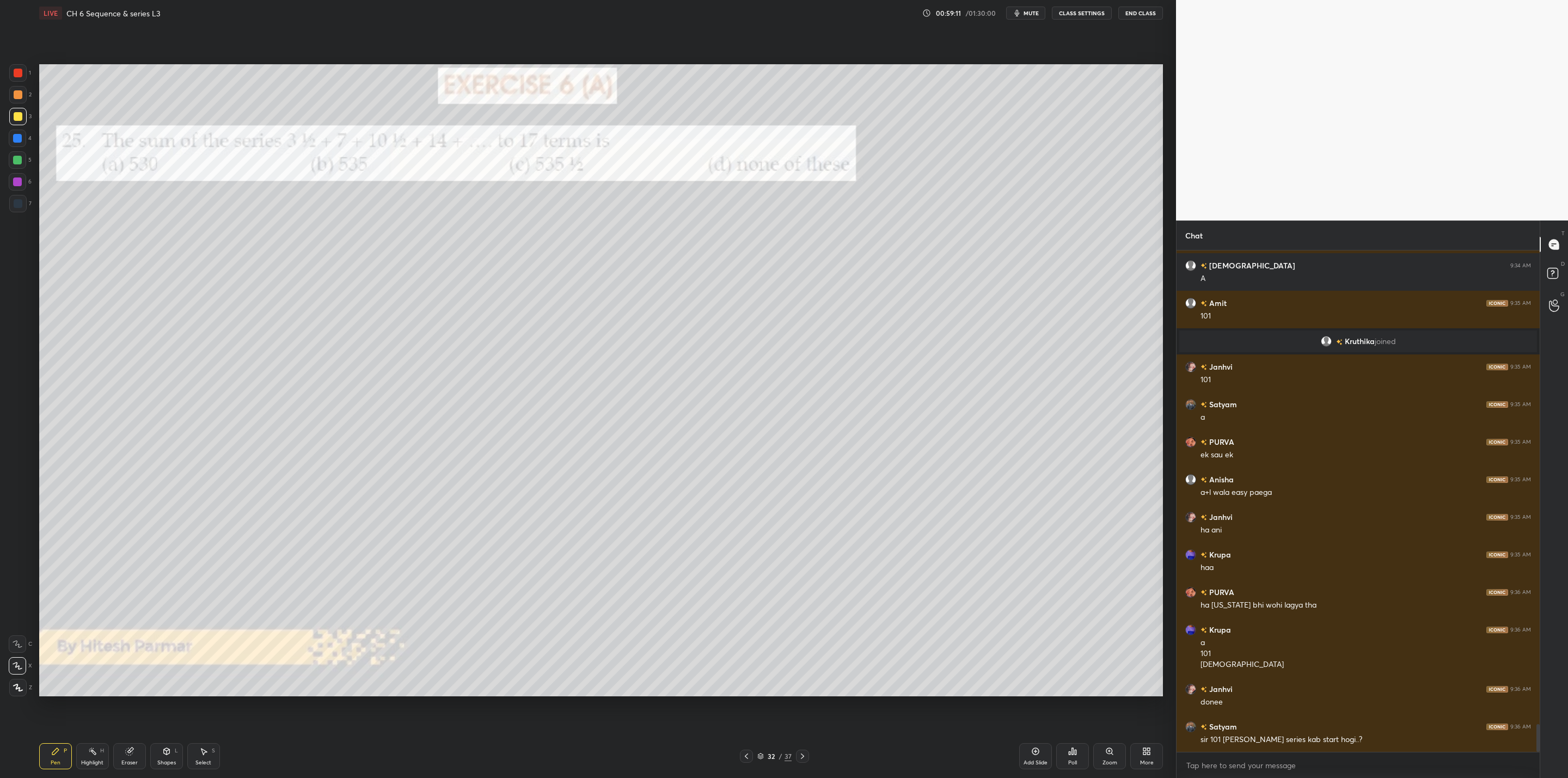
click at [797, 761] on div at bounding box center [803, 756] width 13 height 13
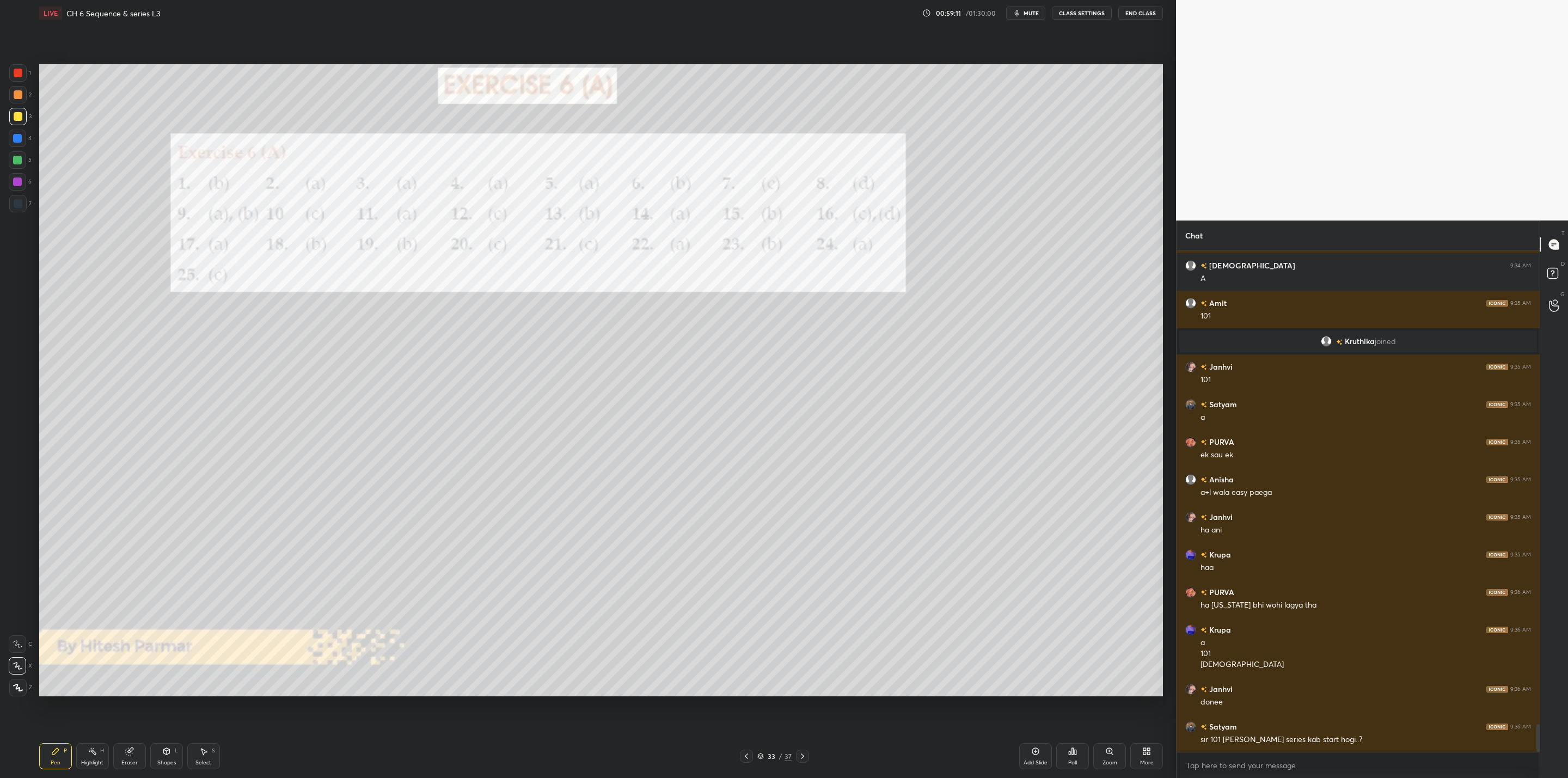
click at [800, 754] on icon at bounding box center [802, 756] width 9 height 9
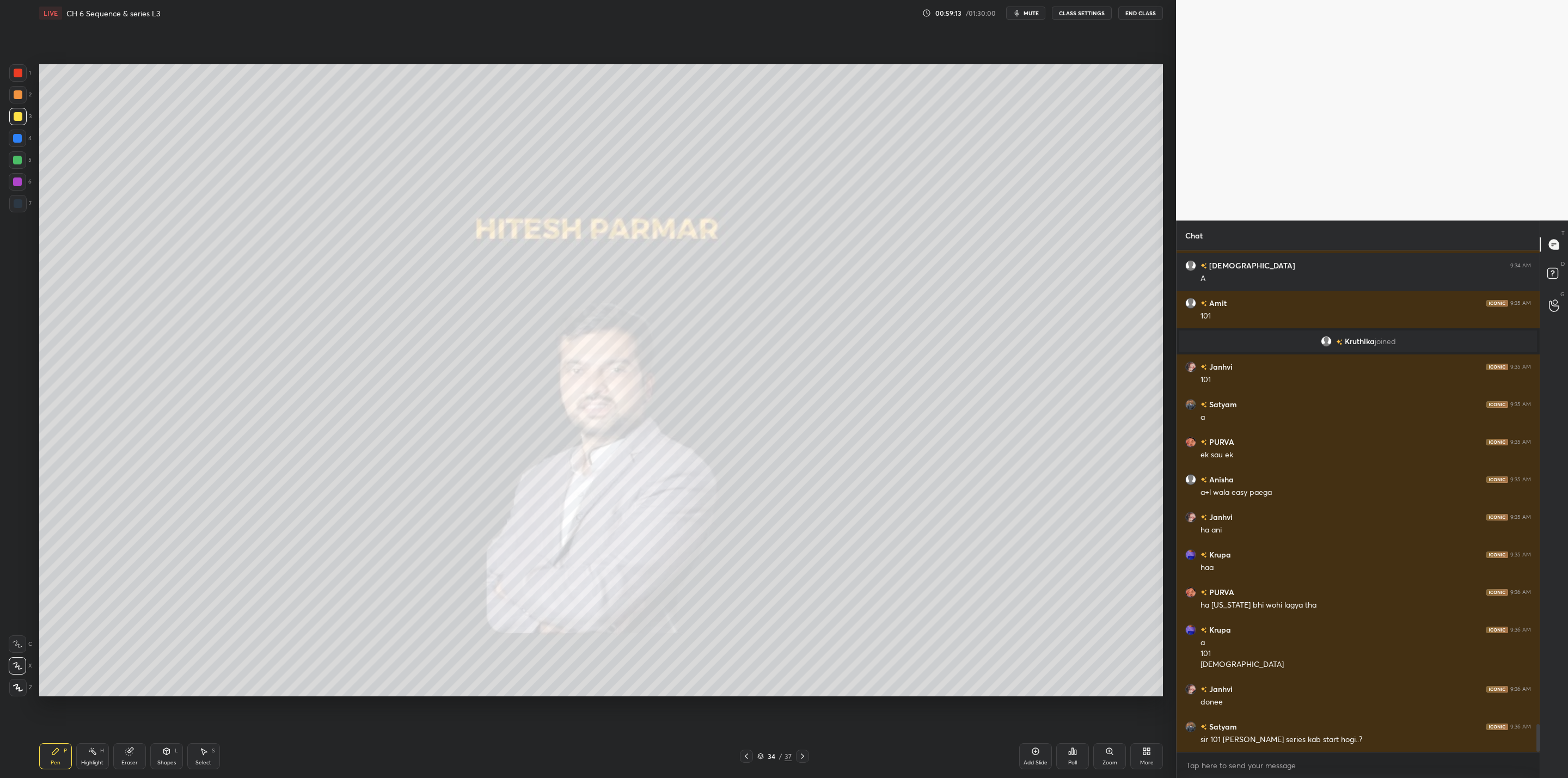
drag, startPoint x: 799, startPoint y: 754, endPoint x: 787, endPoint y: 758, distance: 12.6
click at [798, 755] on icon at bounding box center [802, 756] width 9 height 9
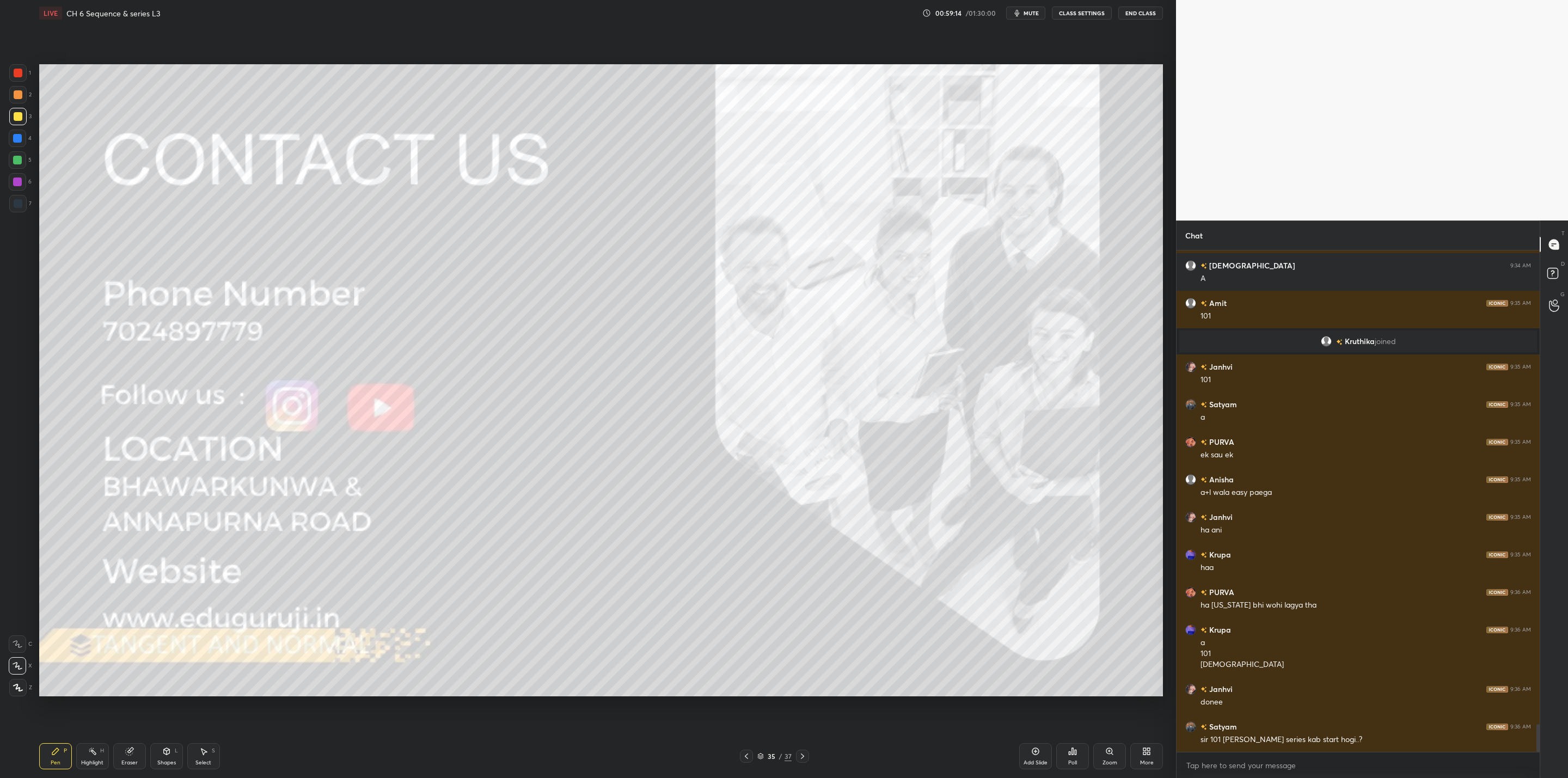
click at [741, 754] on div at bounding box center [746, 756] width 13 height 13
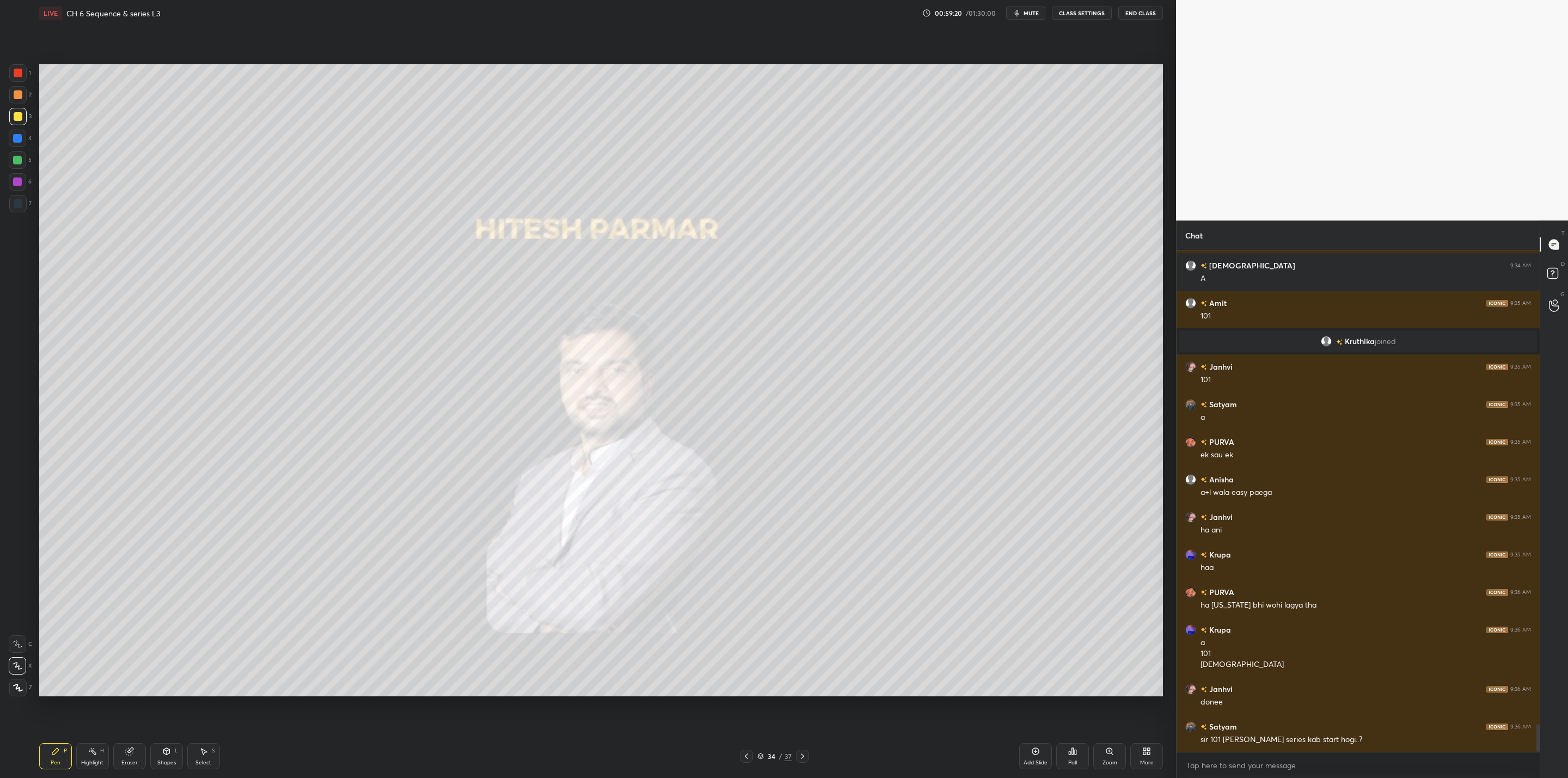
click at [745, 753] on div at bounding box center [746, 756] width 13 height 13
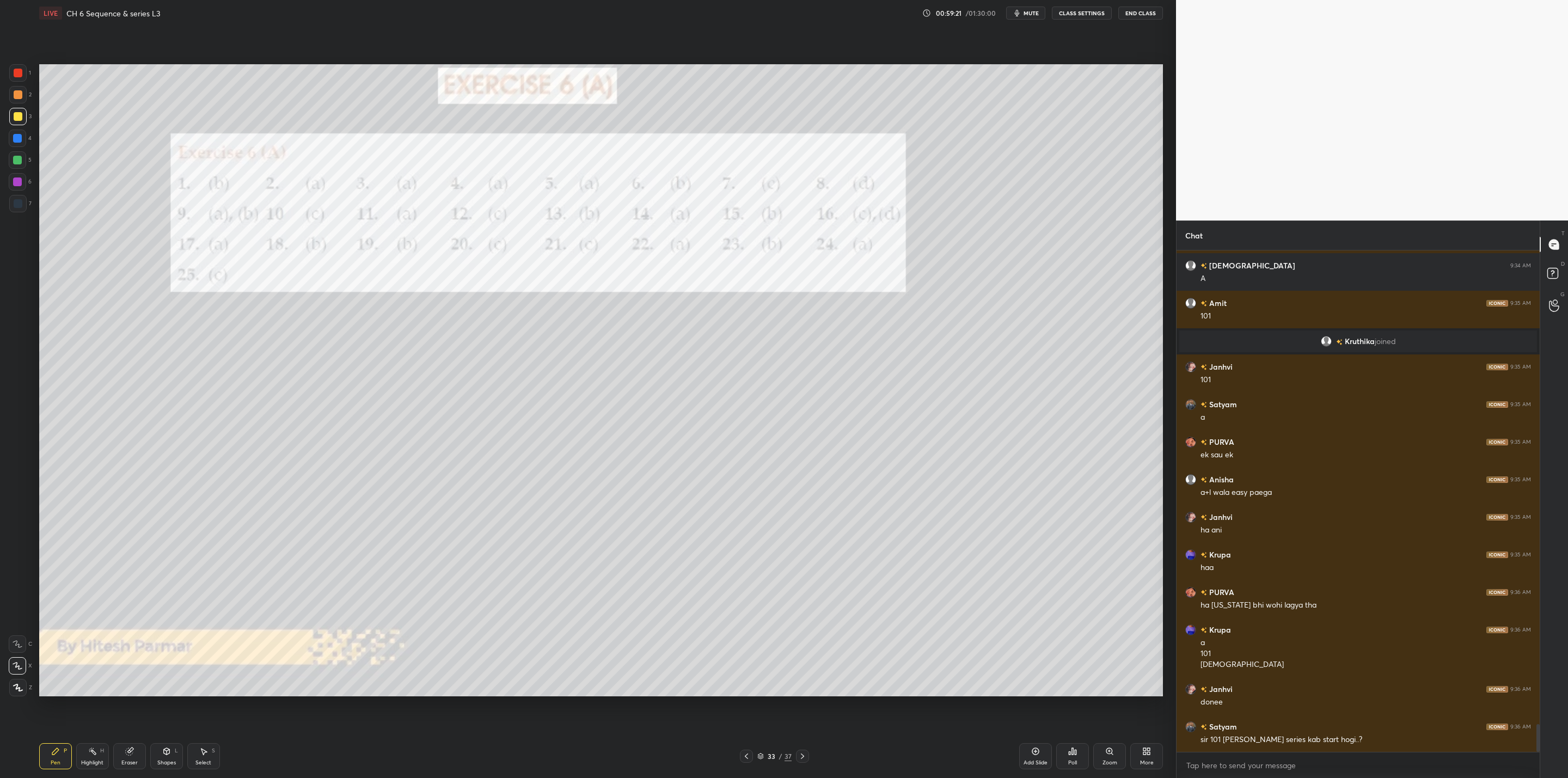
click at [1140, 760] on div "More" at bounding box center [1146, 762] width 14 height 6
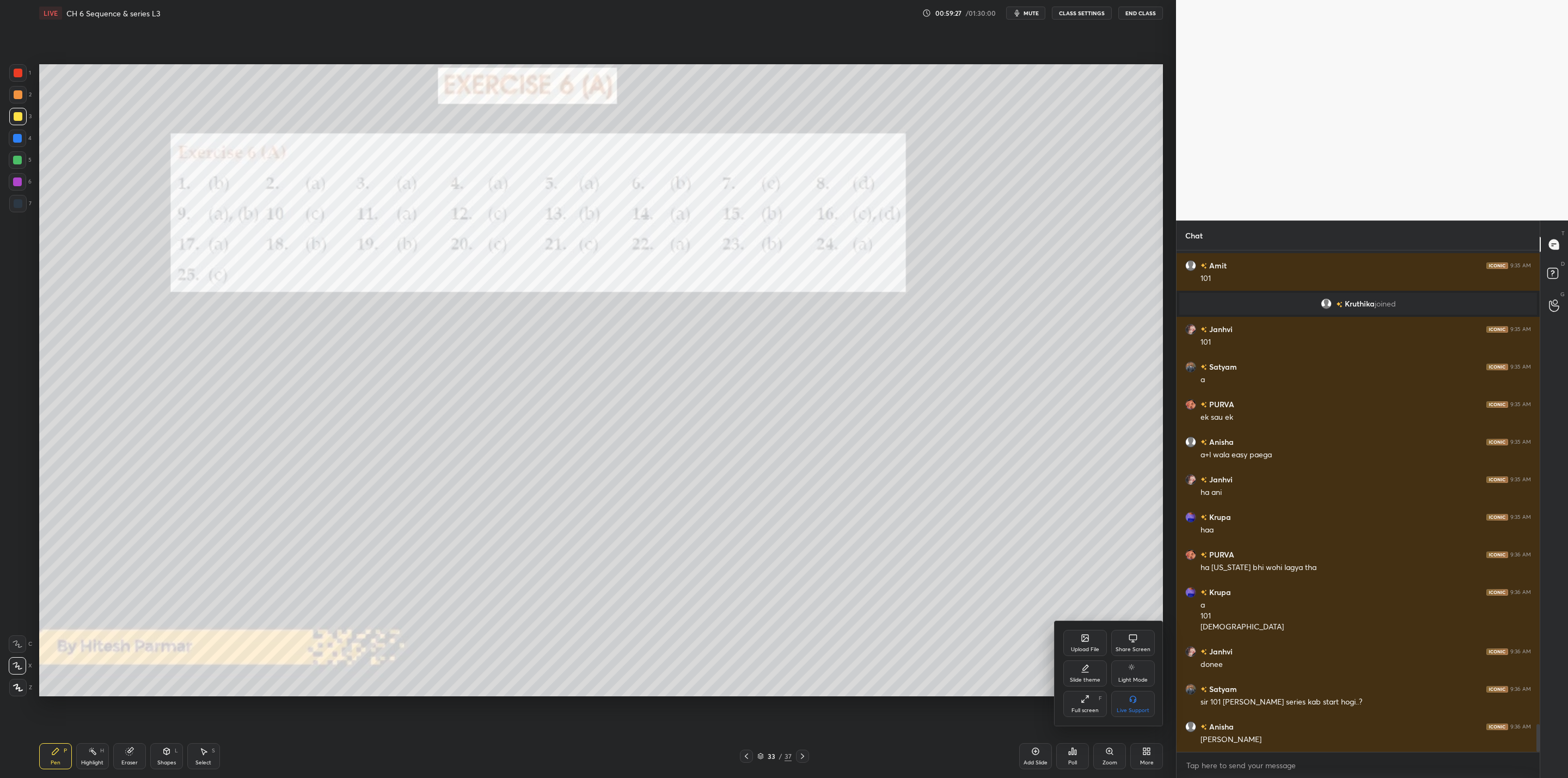
scroll to position [8580, 0]
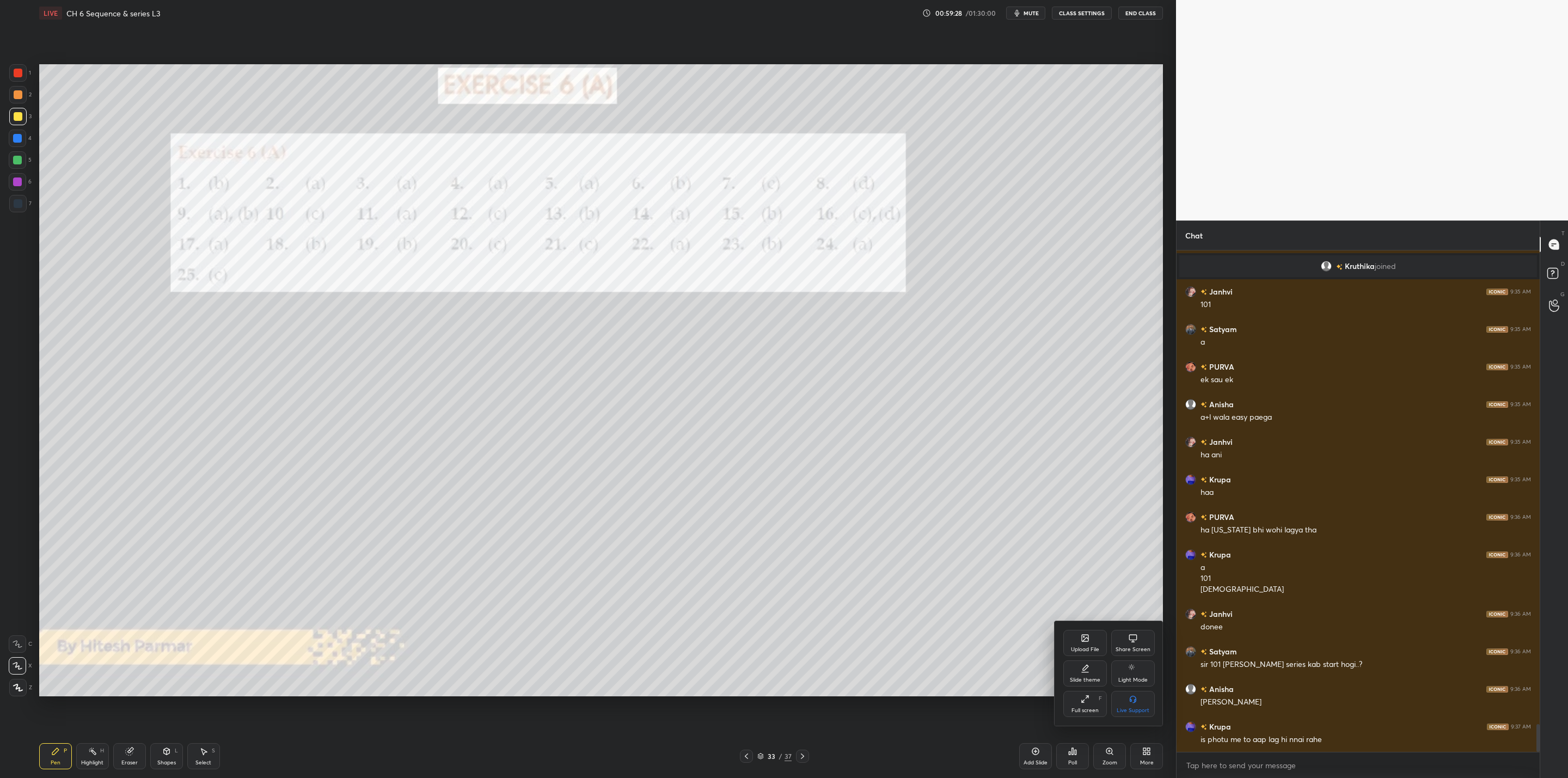
click at [915, 586] on div at bounding box center [784, 389] width 1568 height 778
click at [1148, 758] on div "More" at bounding box center [1146, 756] width 33 height 26
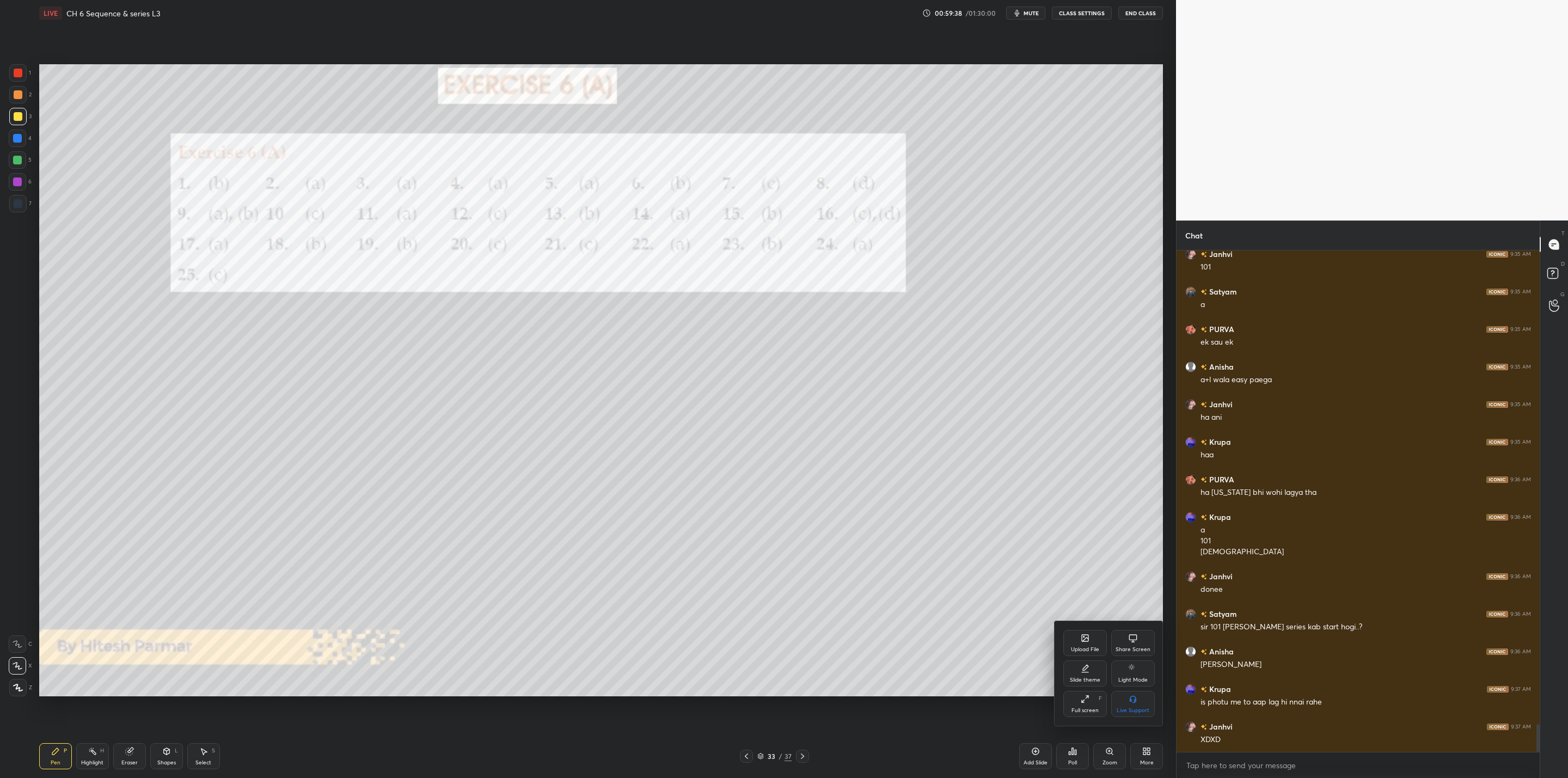
click at [1084, 642] on div "Upload File" at bounding box center [1084, 642] width 43 height 26
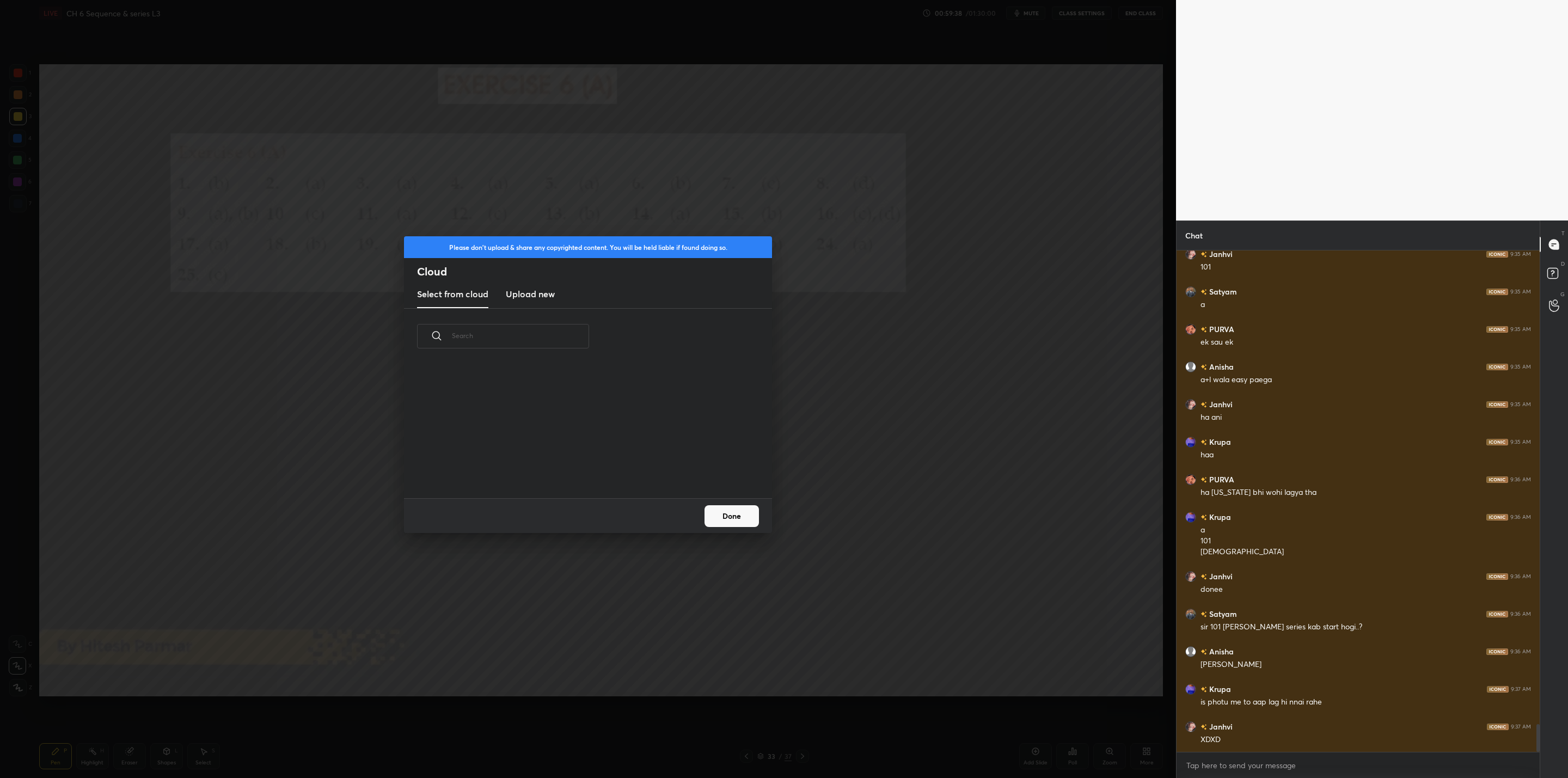
scroll to position [134, 349]
click at [531, 296] on h3 "Upload new" at bounding box center [531, 294] width 49 height 13
click at [585, 468] on label "Browse" at bounding box center [588, 467] width 48 height 17
click at [564, 468] on input "Browse" at bounding box center [564, 467] width 0 height 17
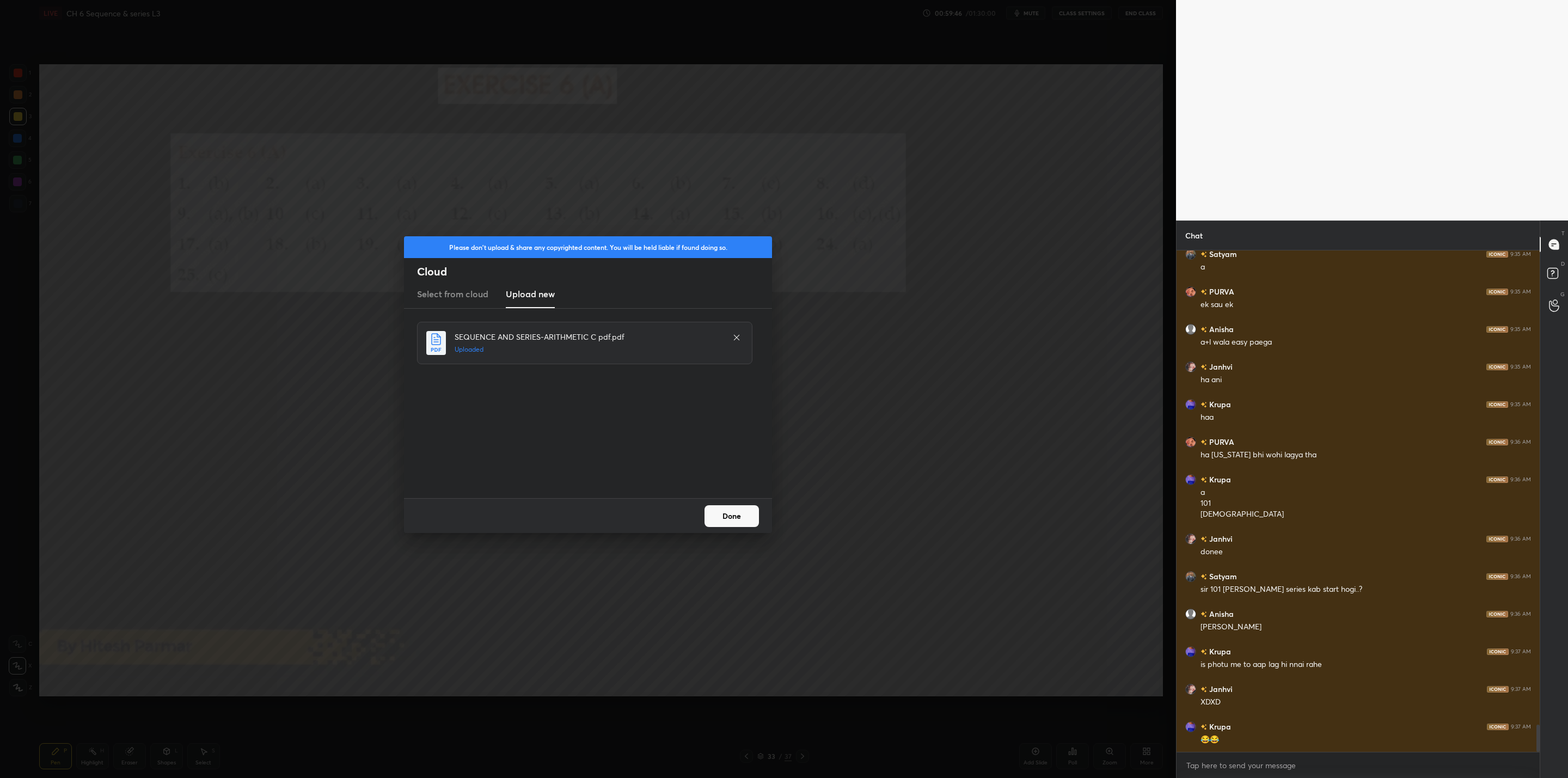
click at [726, 518] on button "Done" at bounding box center [732, 516] width 55 height 22
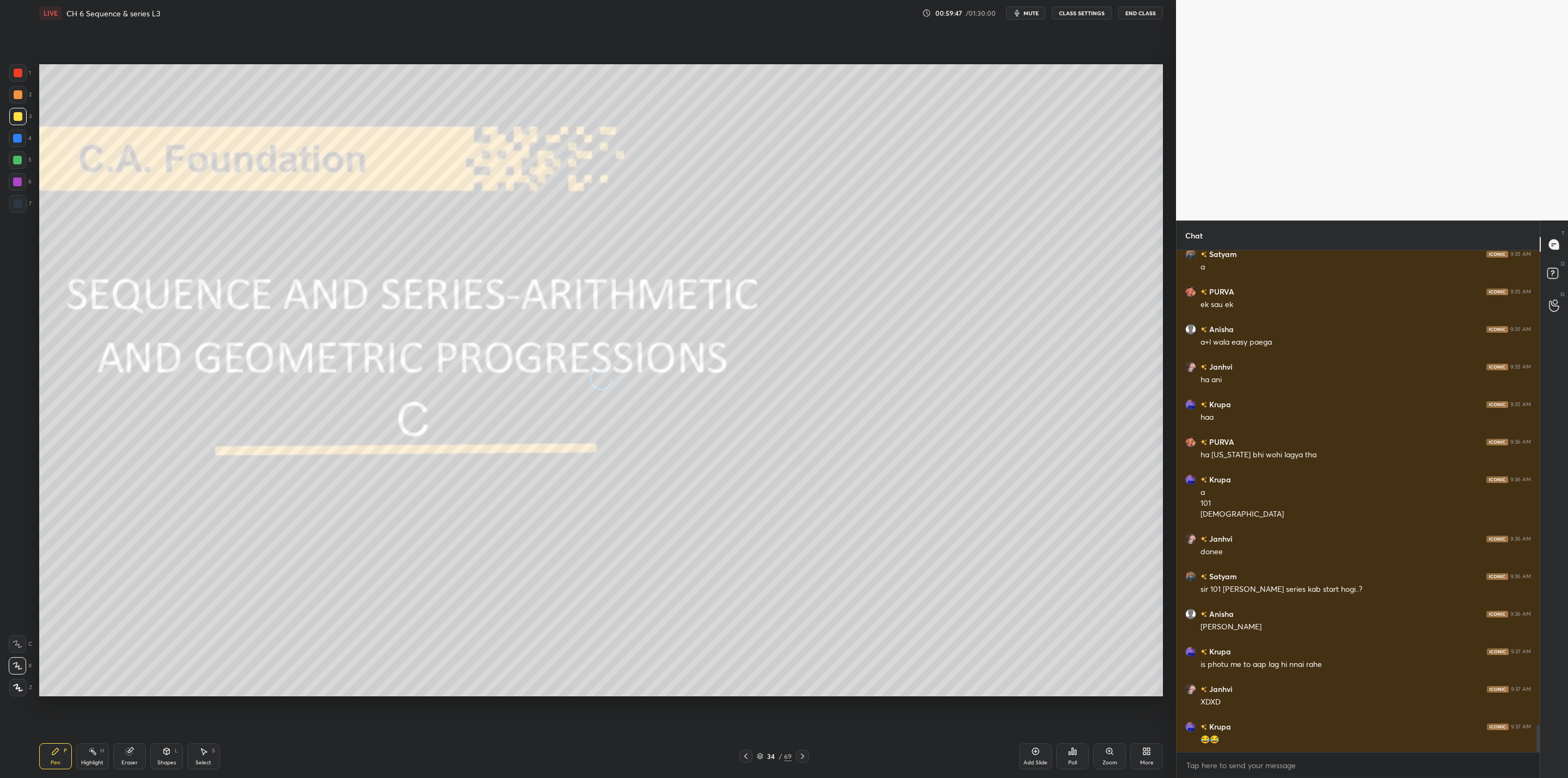
scroll to position [8666, 0]
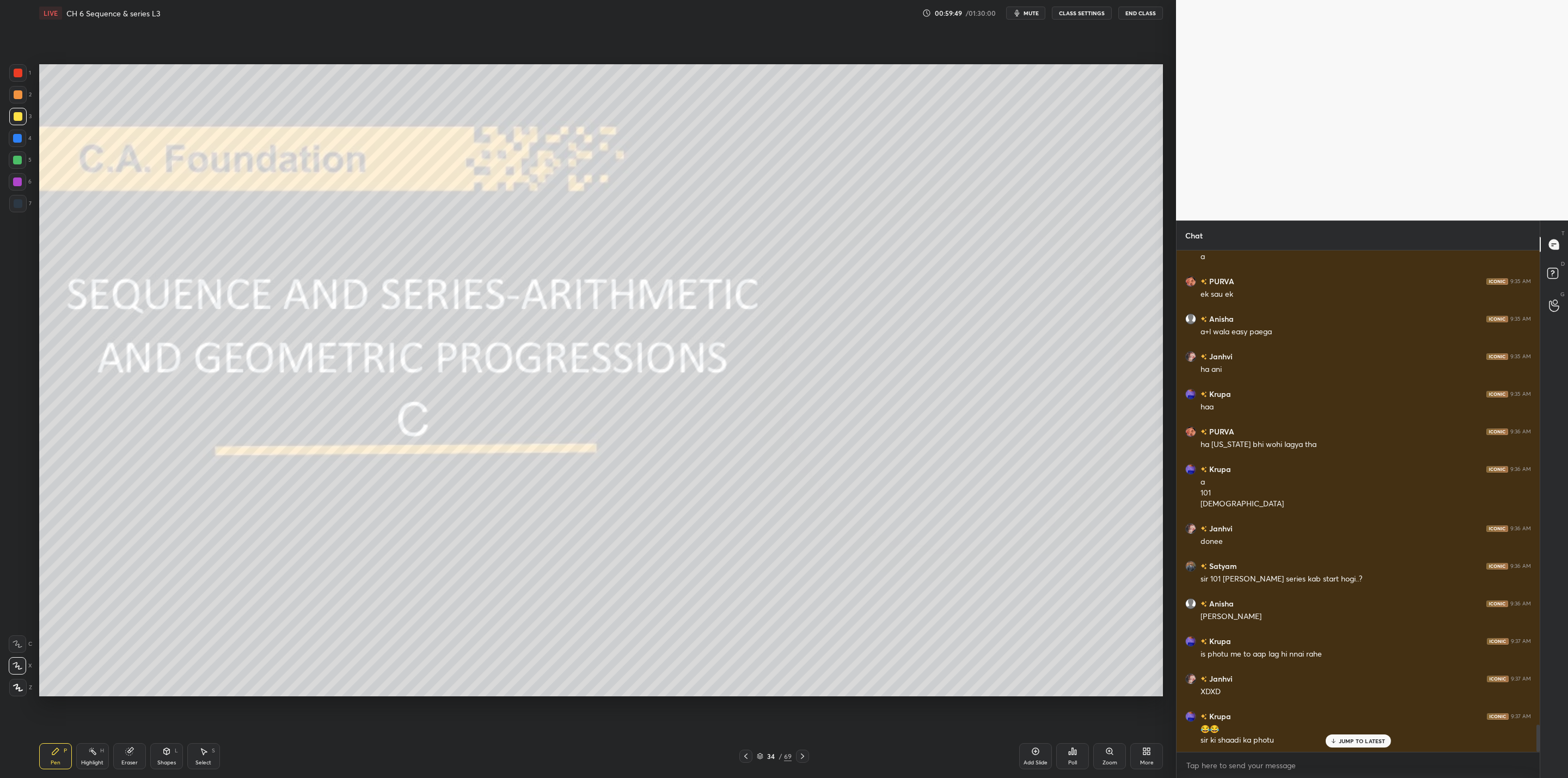
click at [802, 752] on icon at bounding box center [802, 756] width 9 height 9
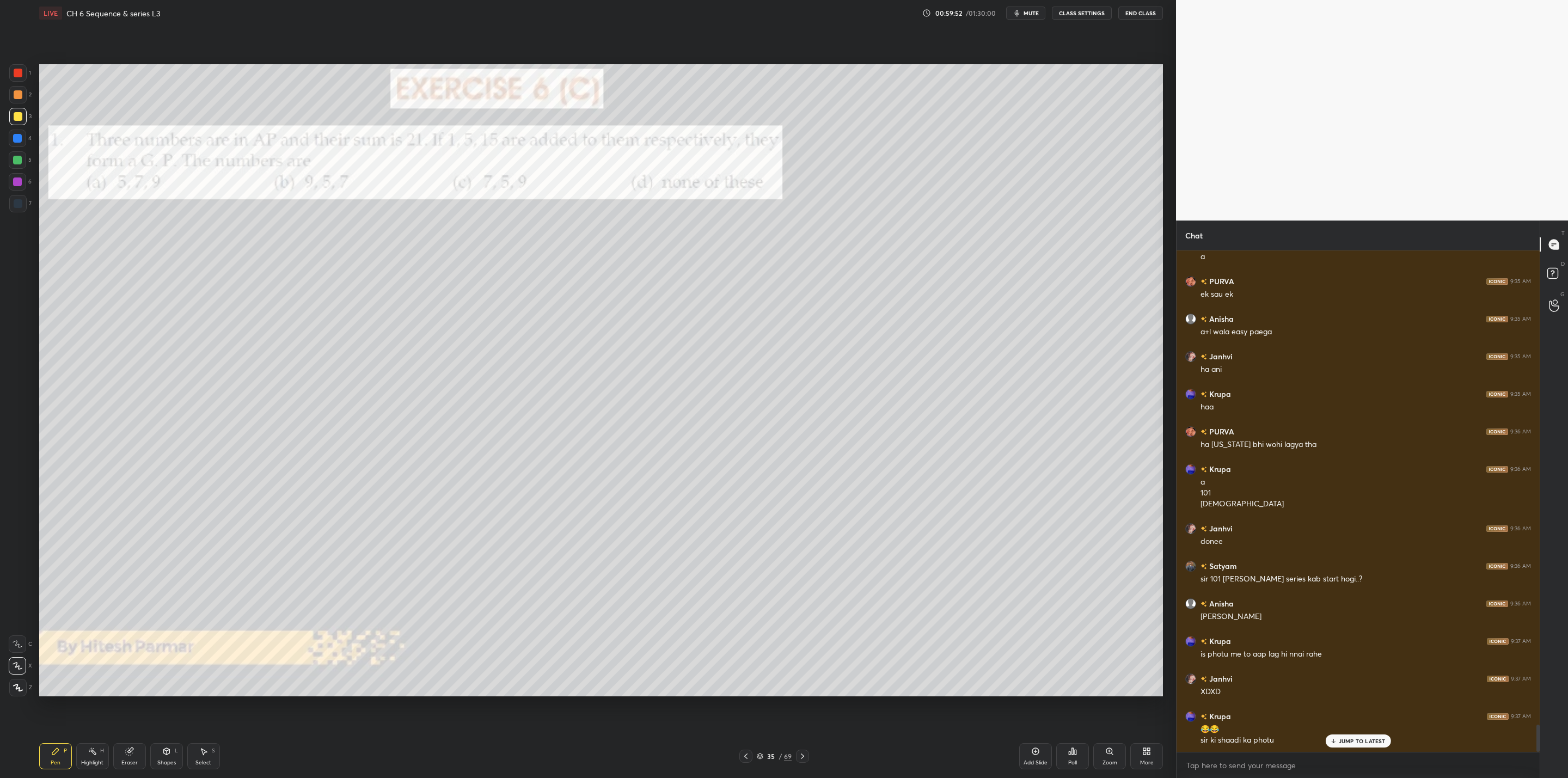
click at [799, 756] on icon at bounding box center [802, 756] width 9 height 9
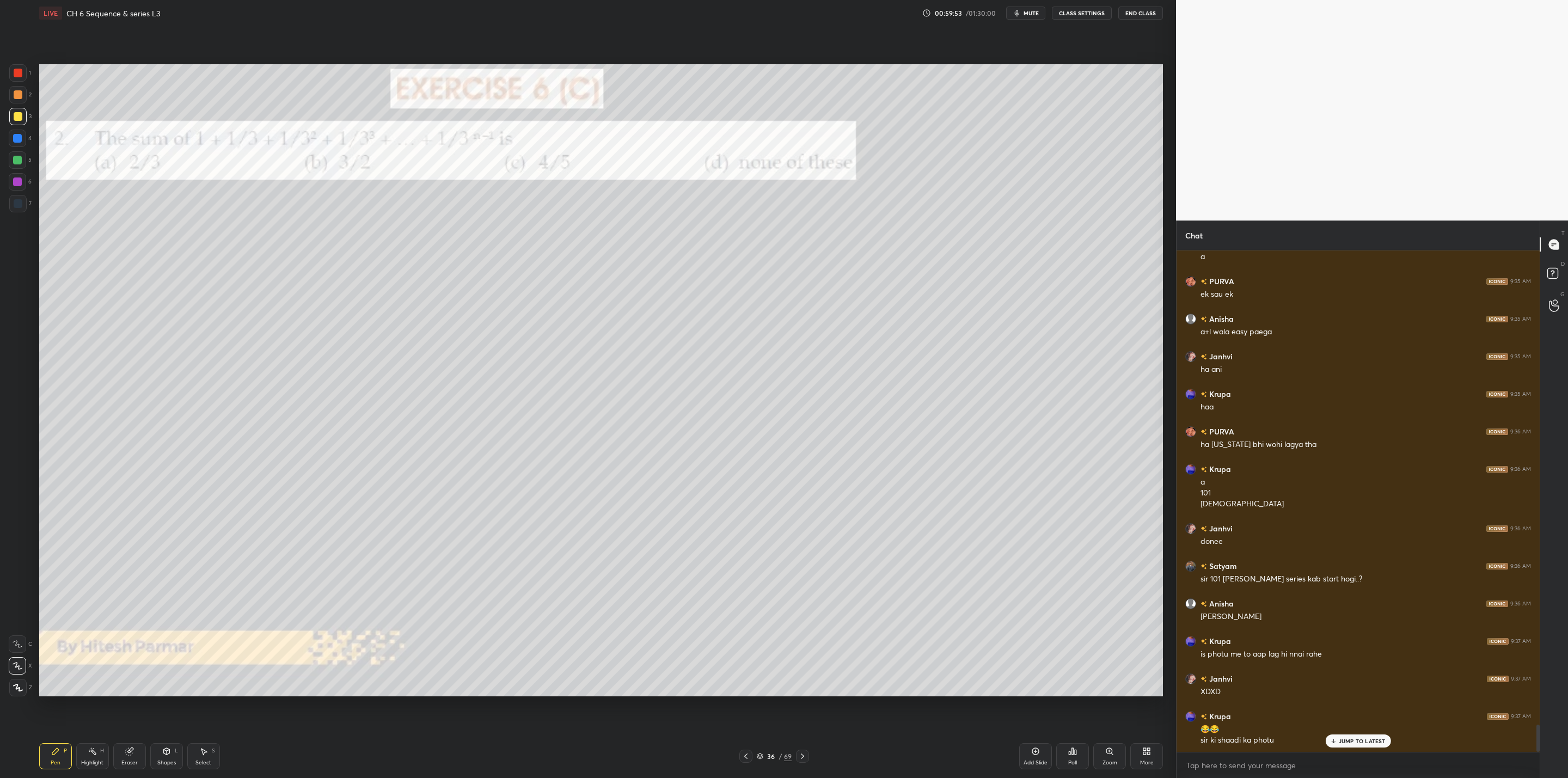
click at [804, 750] on div at bounding box center [803, 756] width 13 height 13
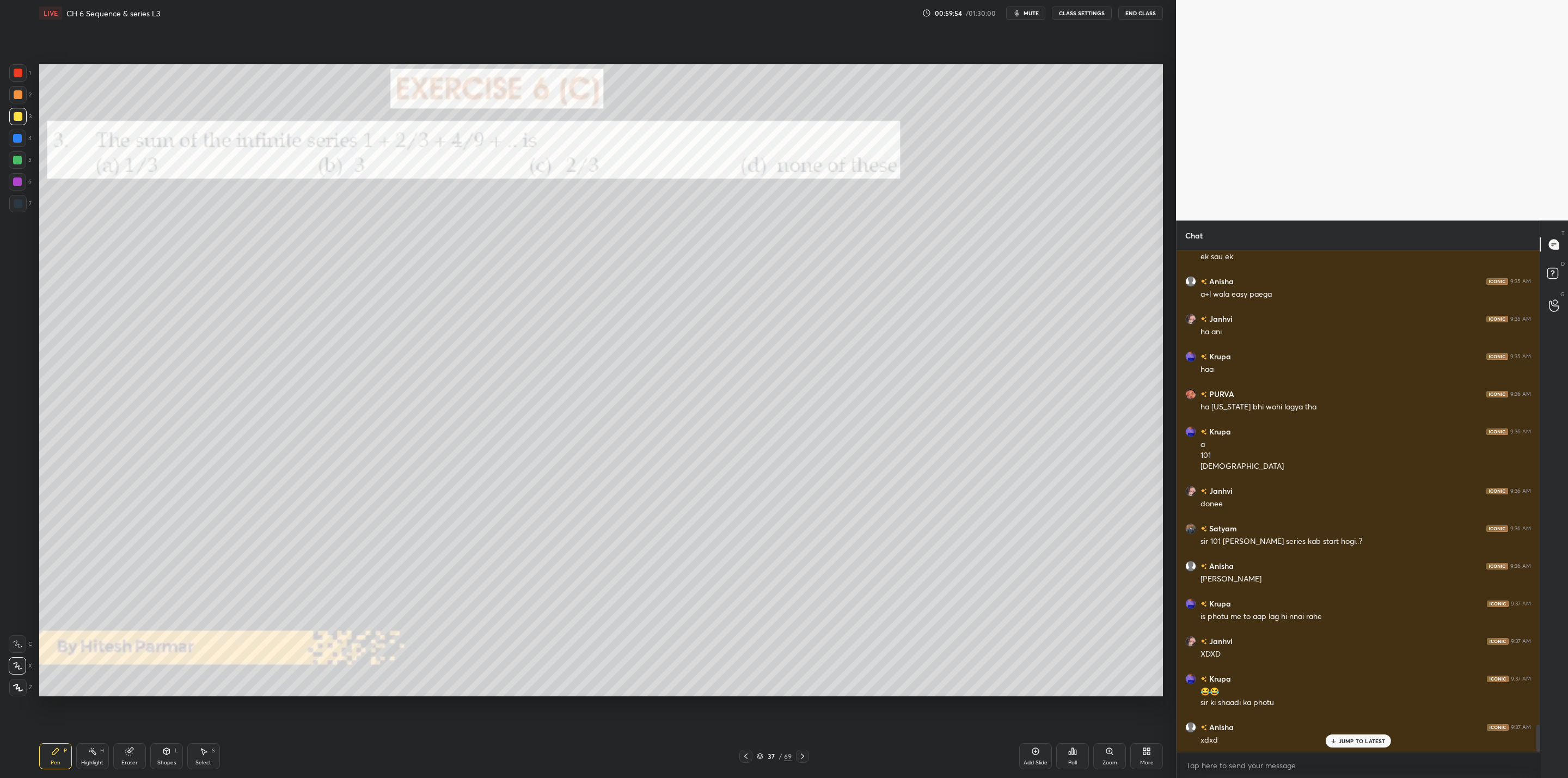
click at [812, 753] on div "37 / 69" at bounding box center [773, 756] width 490 height 13
click at [800, 753] on icon at bounding box center [802, 756] width 9 height 9
click at [805, 746] on div "Pen P Highlight H Eraser Shapes L Select S 38 / 69 Add Slide Poll Zoom More" at bounding box center [601, 755] width 1123 height 43
click at [802, 751] on div at bounding box center [803, 756] width 13 height 13
click at [800, 752] on icon at bounding box center [802, 756] width 9 height 9
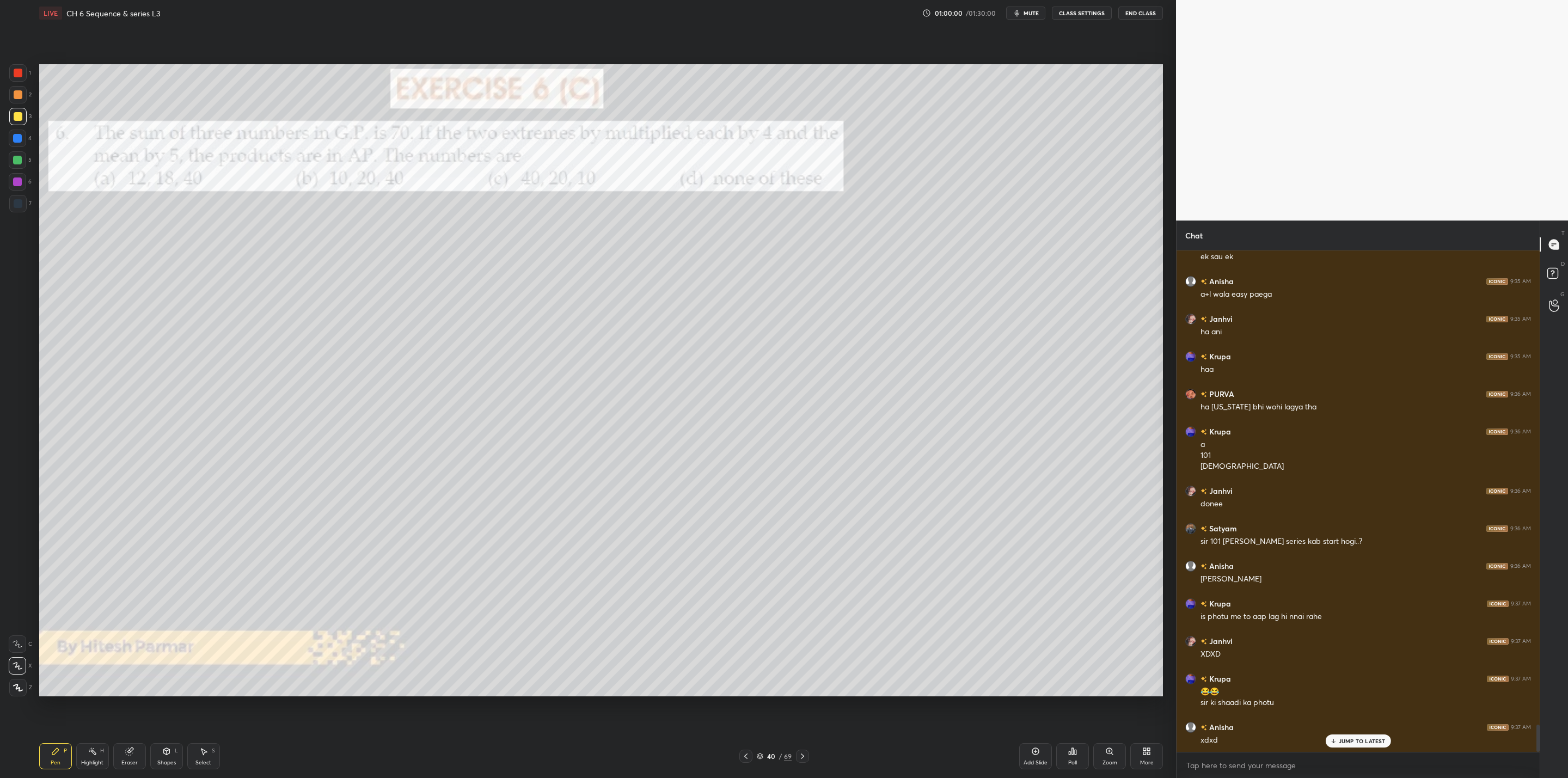
click at [802, 752] on icon at bounding box center [802, 756] width 9 height 9
click at [805, 749] on div "Pen P Highlight H Eraser Shapes L Select S 41 / 69 Add Slide Poll Zoom More" at bounding box center [601, 755] width 1123 height 43
click at [802, 751] on div at bounding box center [803, 756] width 13 height 13
click at [805, 752] on icon at bounding box center [802, 756] width 9 height 9
click at [802, 750] on div at bounding box center [803, 756] width 13 height 13
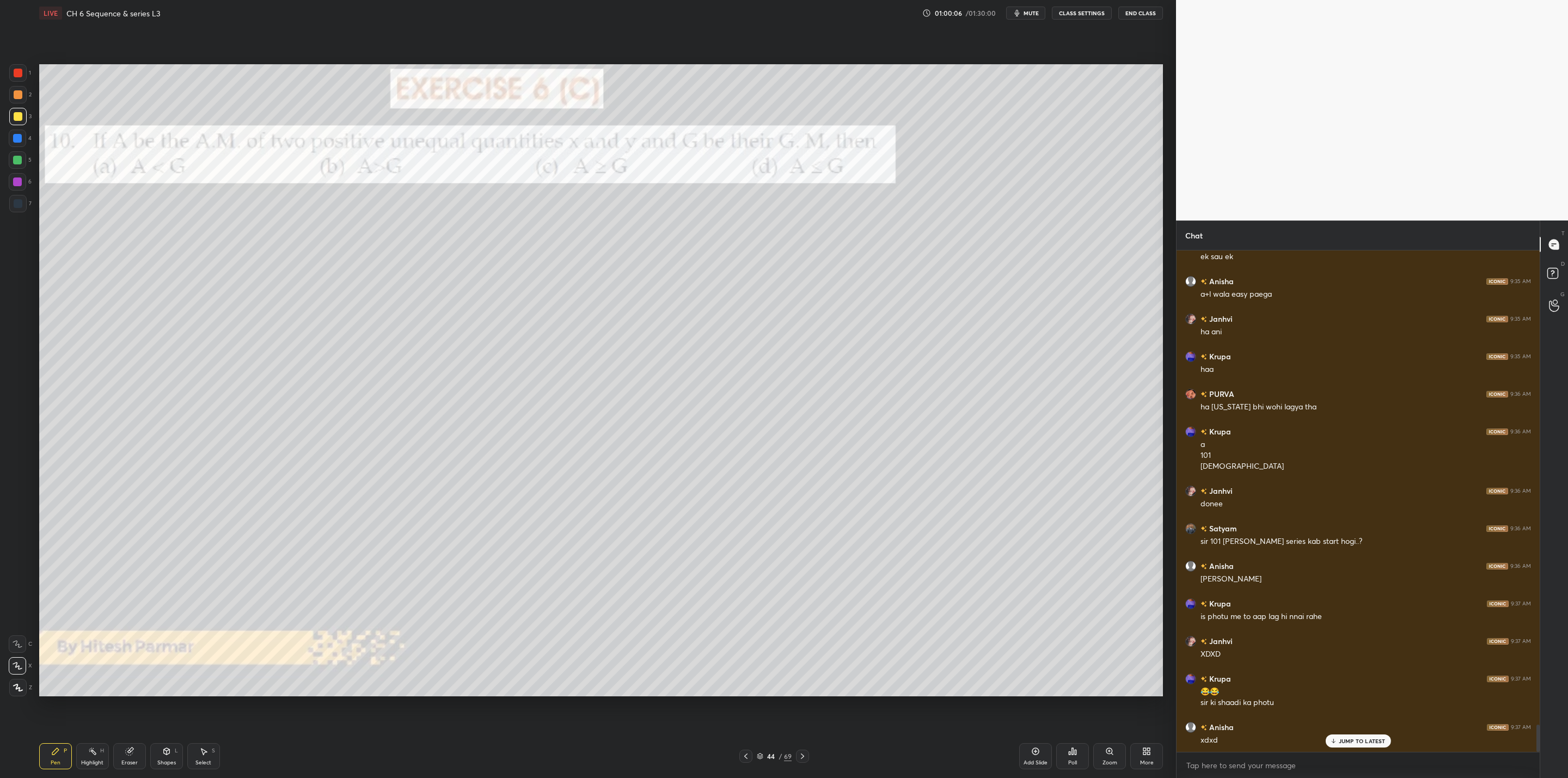
click at [746, 757] on icon at bounding box center [746, 756] width 9 height 9
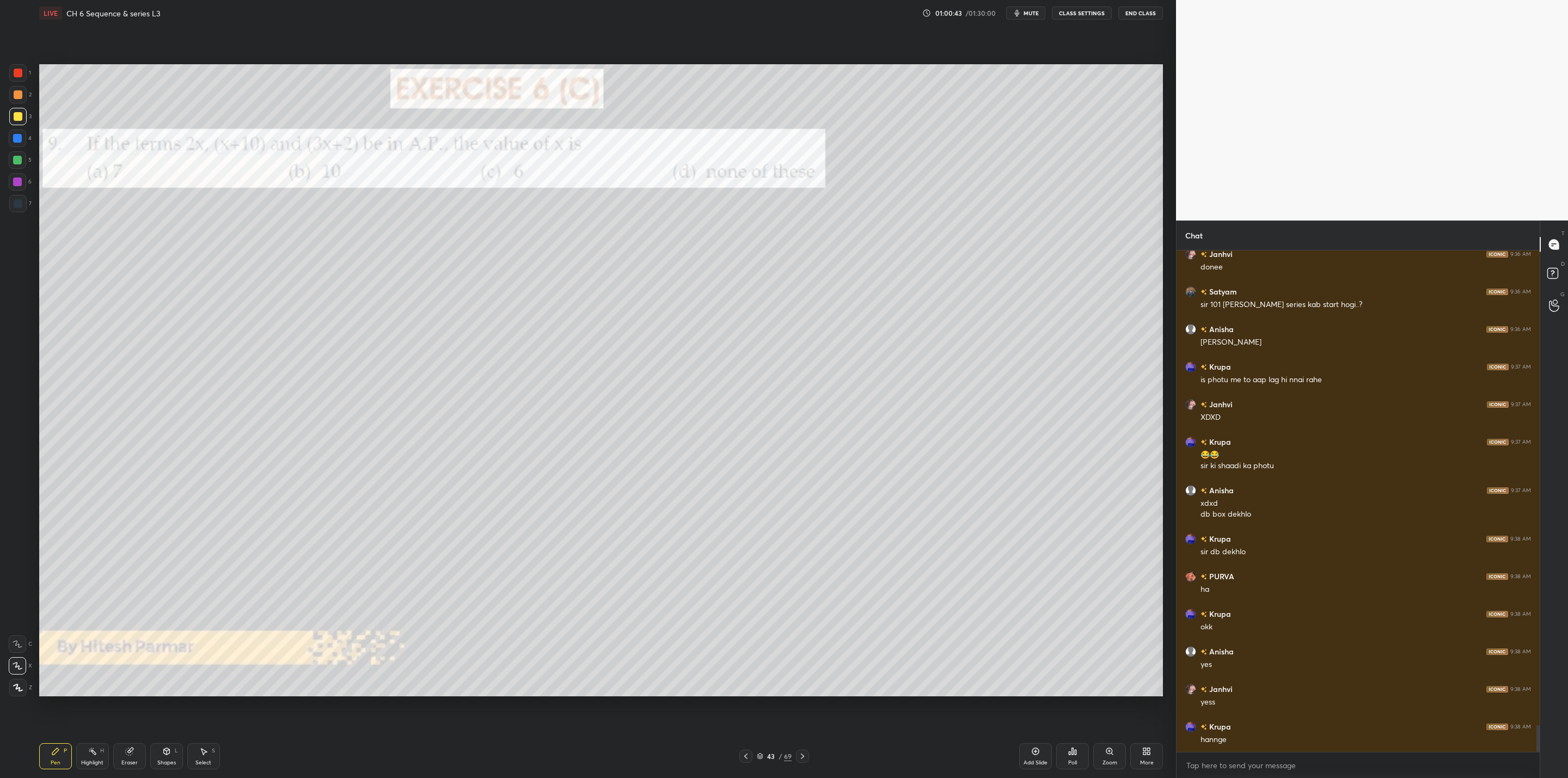
scroll to position [8978, 0]
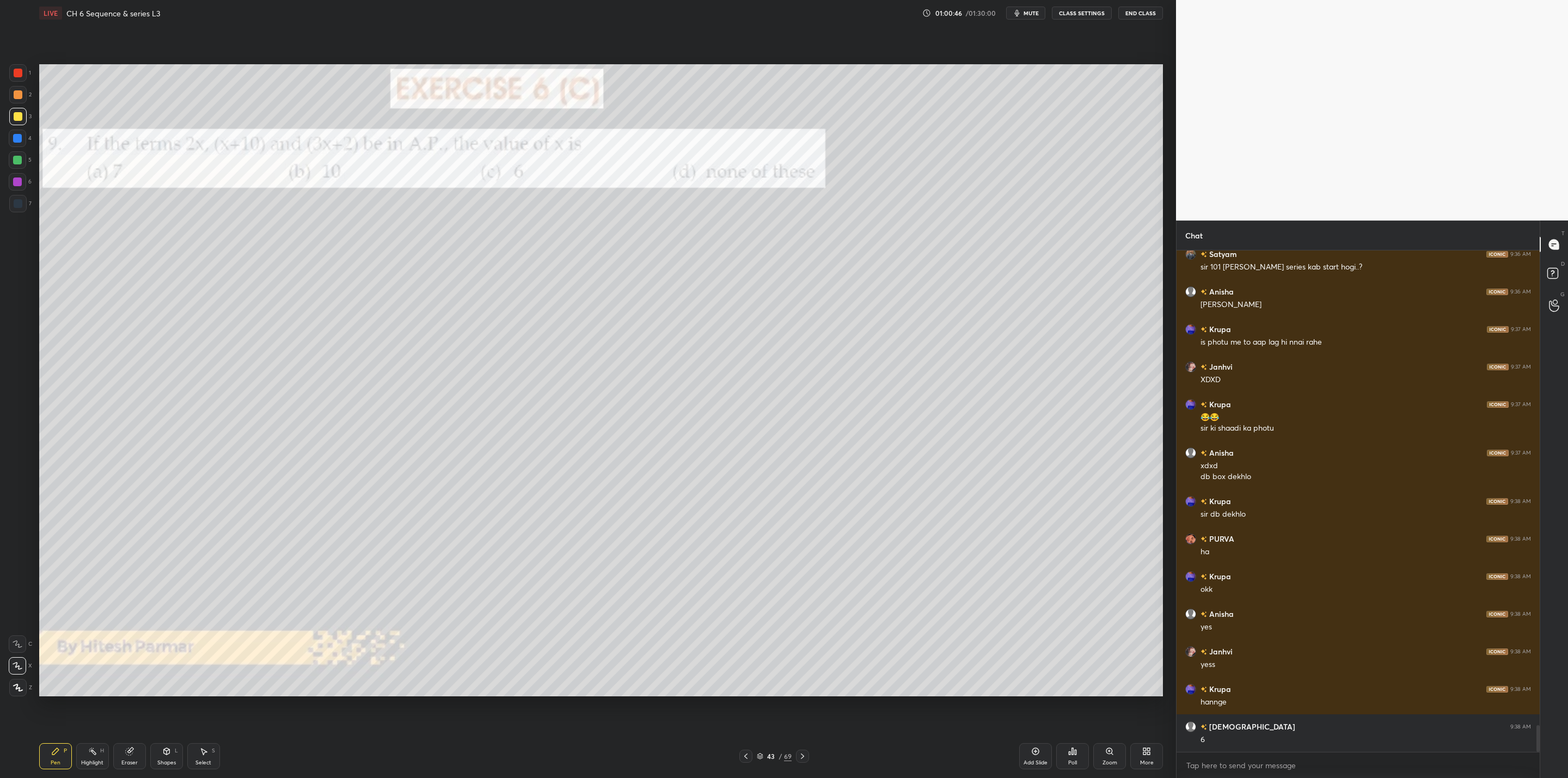
click at [799, 753] on icon at bounding box center [802, 756] width 9 height 9
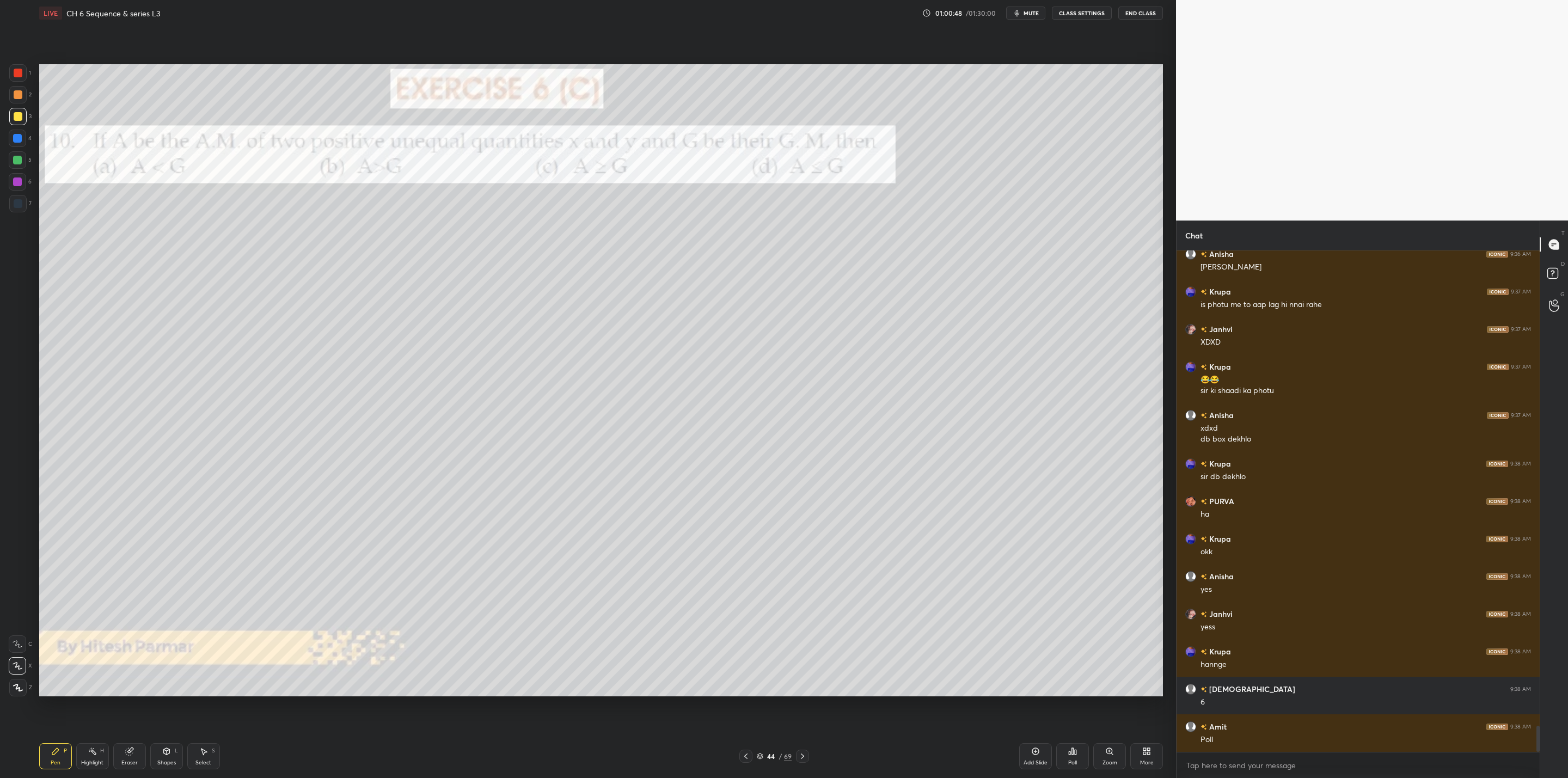
click at [798, 758] on icon at bounding box center [802, 756] width 9 height 9
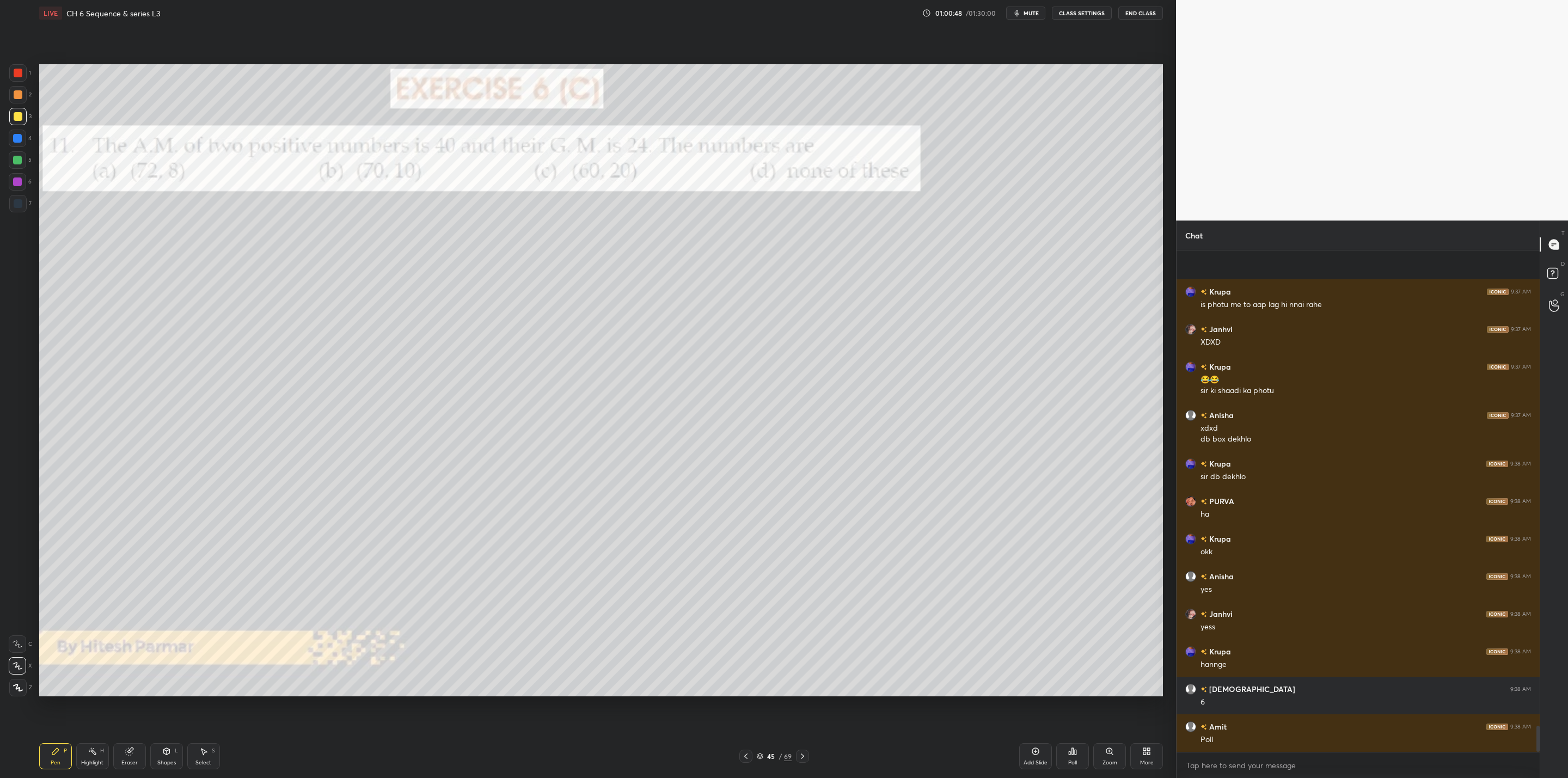
scroll to position [9090, 0]
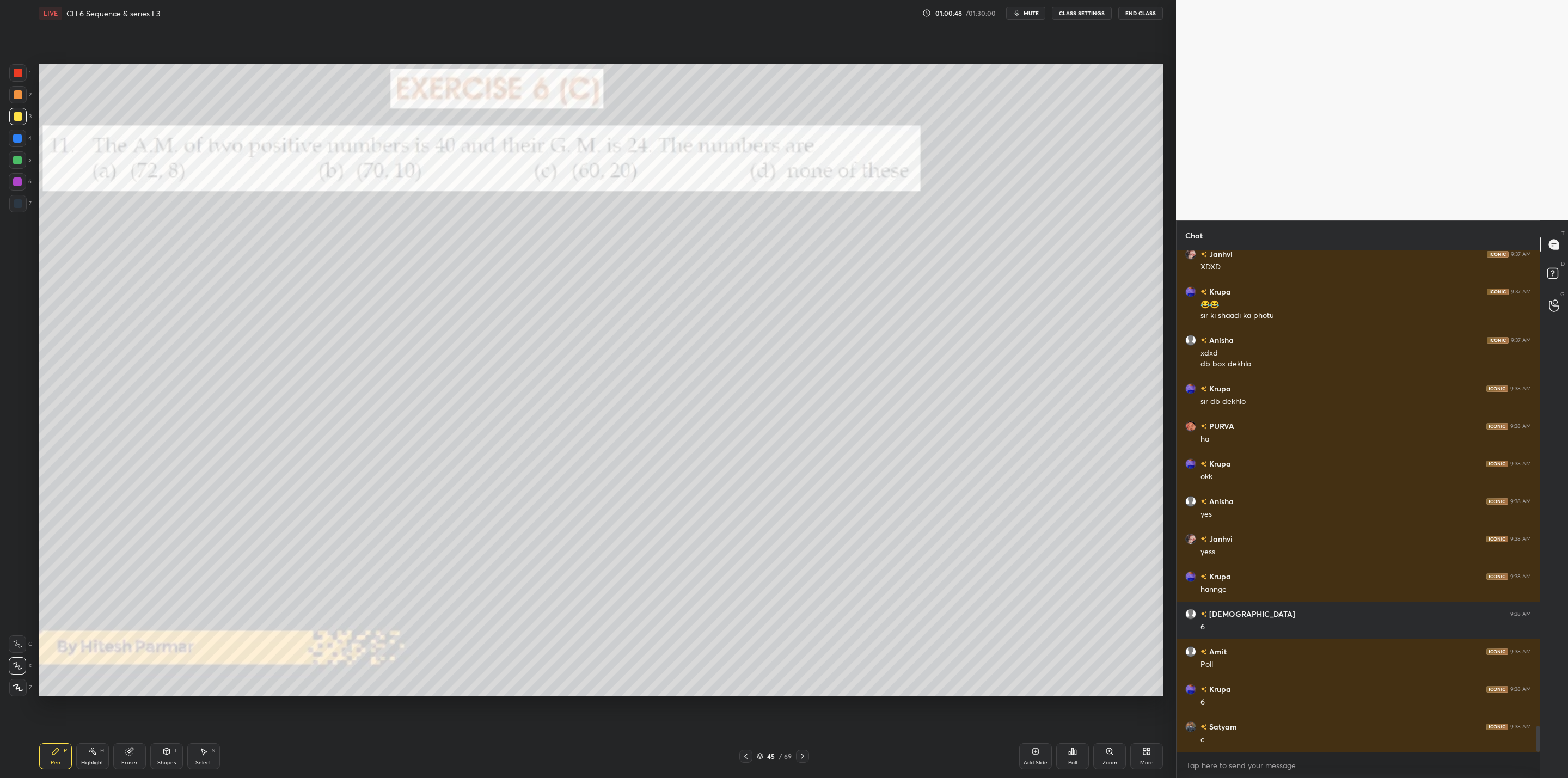
click at [800, 760] on icon at bounding box center [802, 756] width 9 height 9
click at [800, 759] on icon at bounding box center [802, 756] width 9 height 9
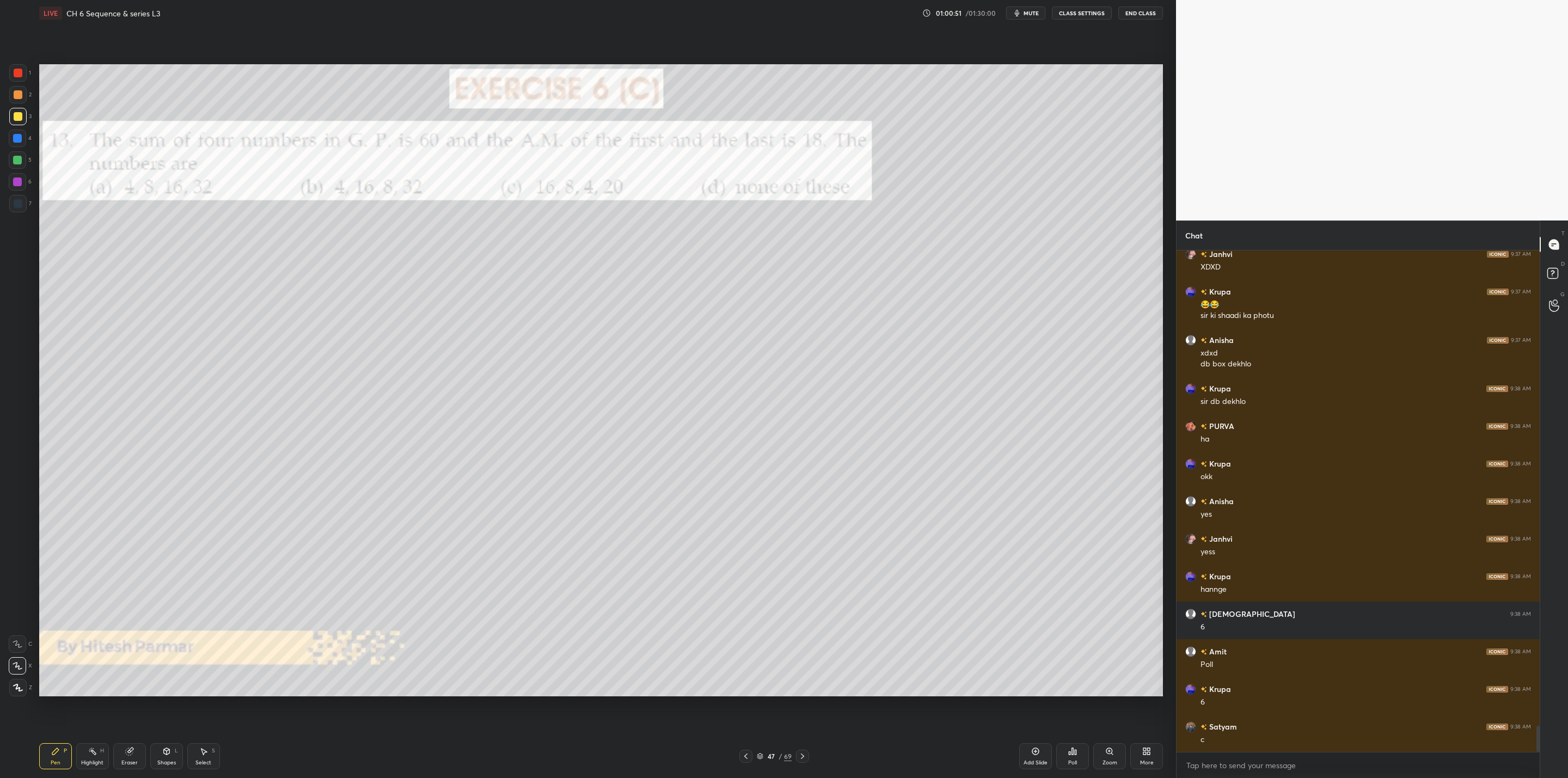
click at [799, 762] on div at bounding box center [803, 756] width 13 height 13
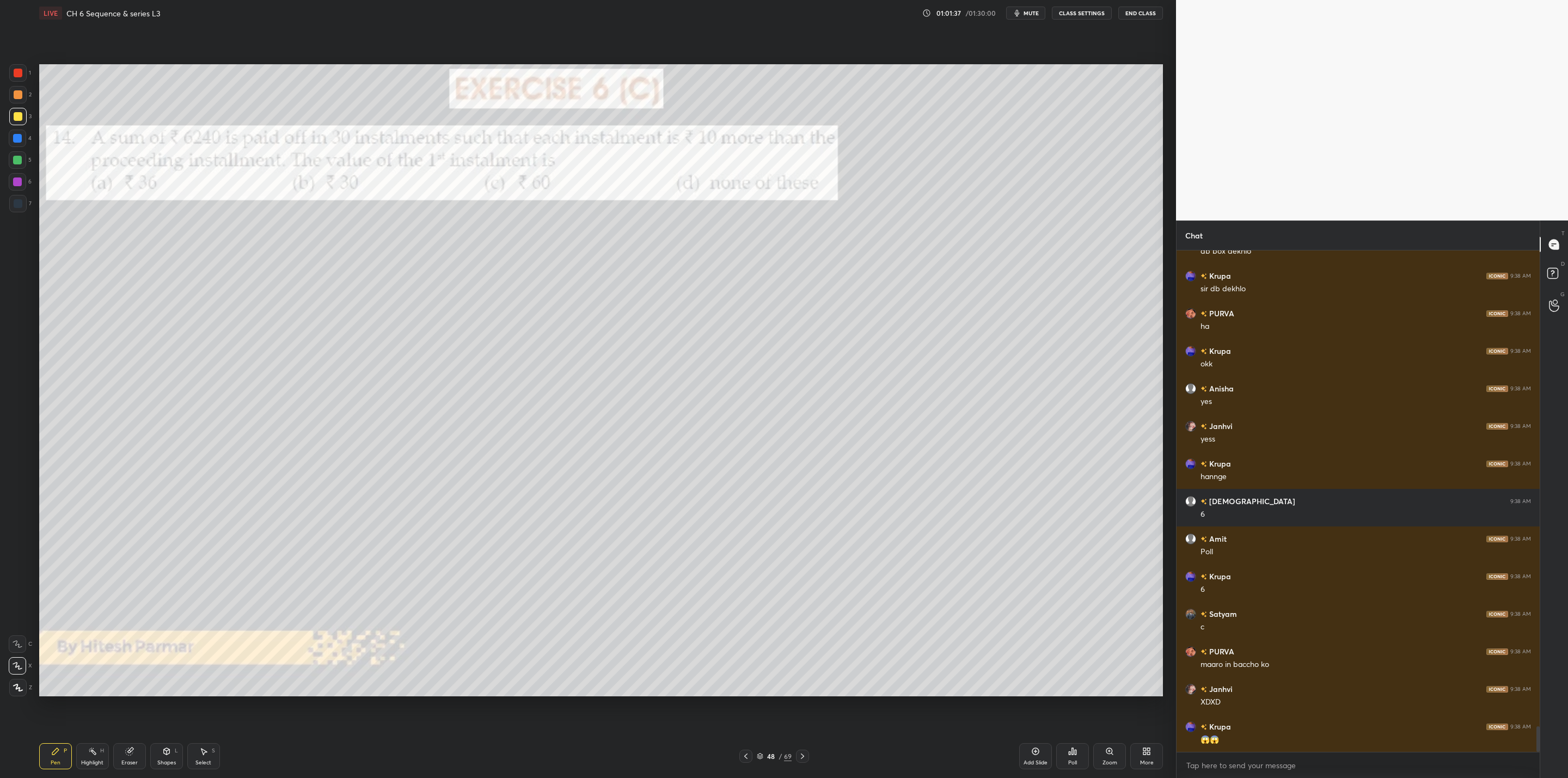
scroll to position [9240, 0]
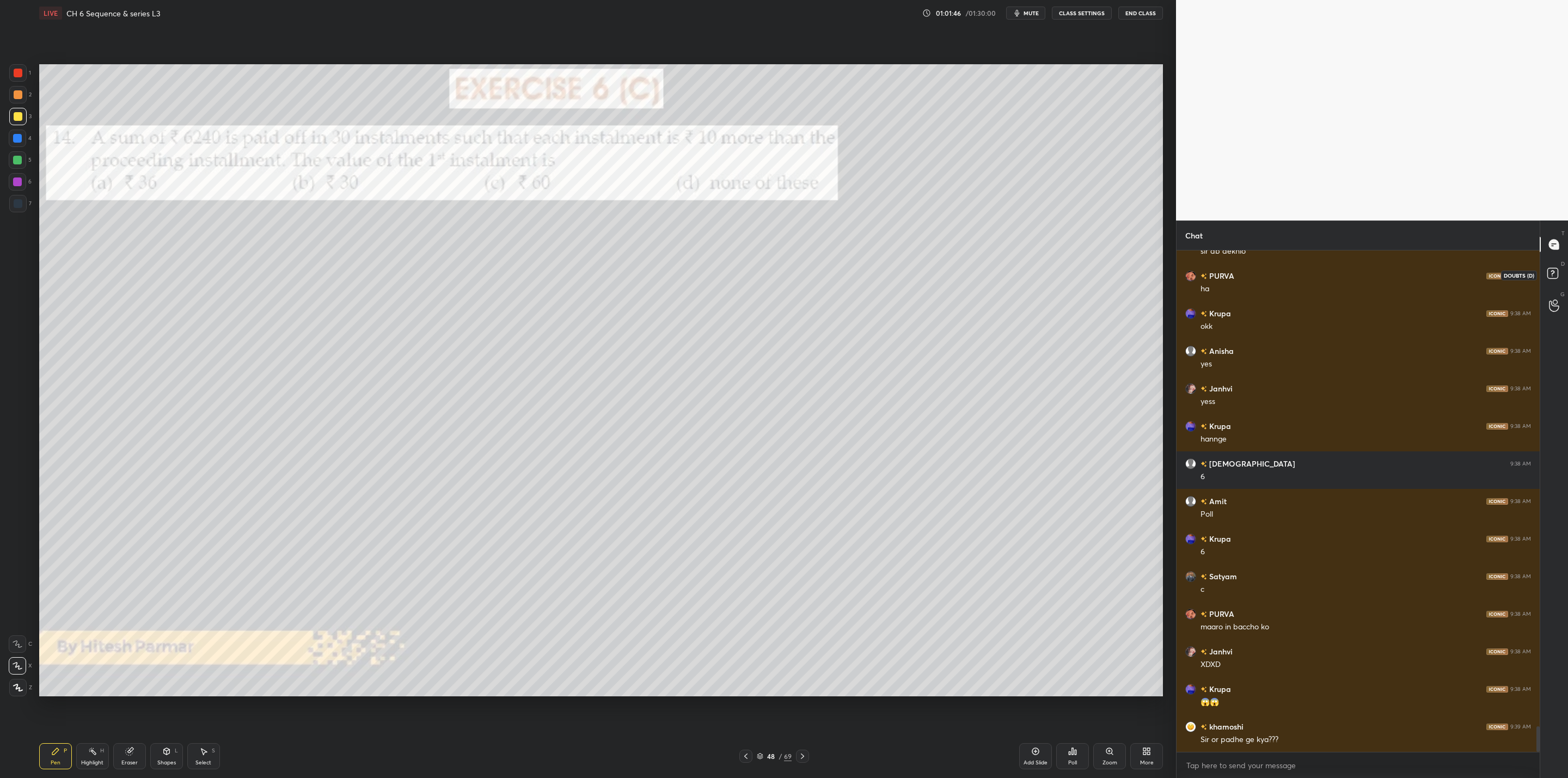
drag, startPoint x: 1555, startPoint y: 273, endPoint x: 1566, endPoint y: 281, distance: 13.6
click at [1557, 275] on rect at bounding box center [1552, 273] width 11 height 11
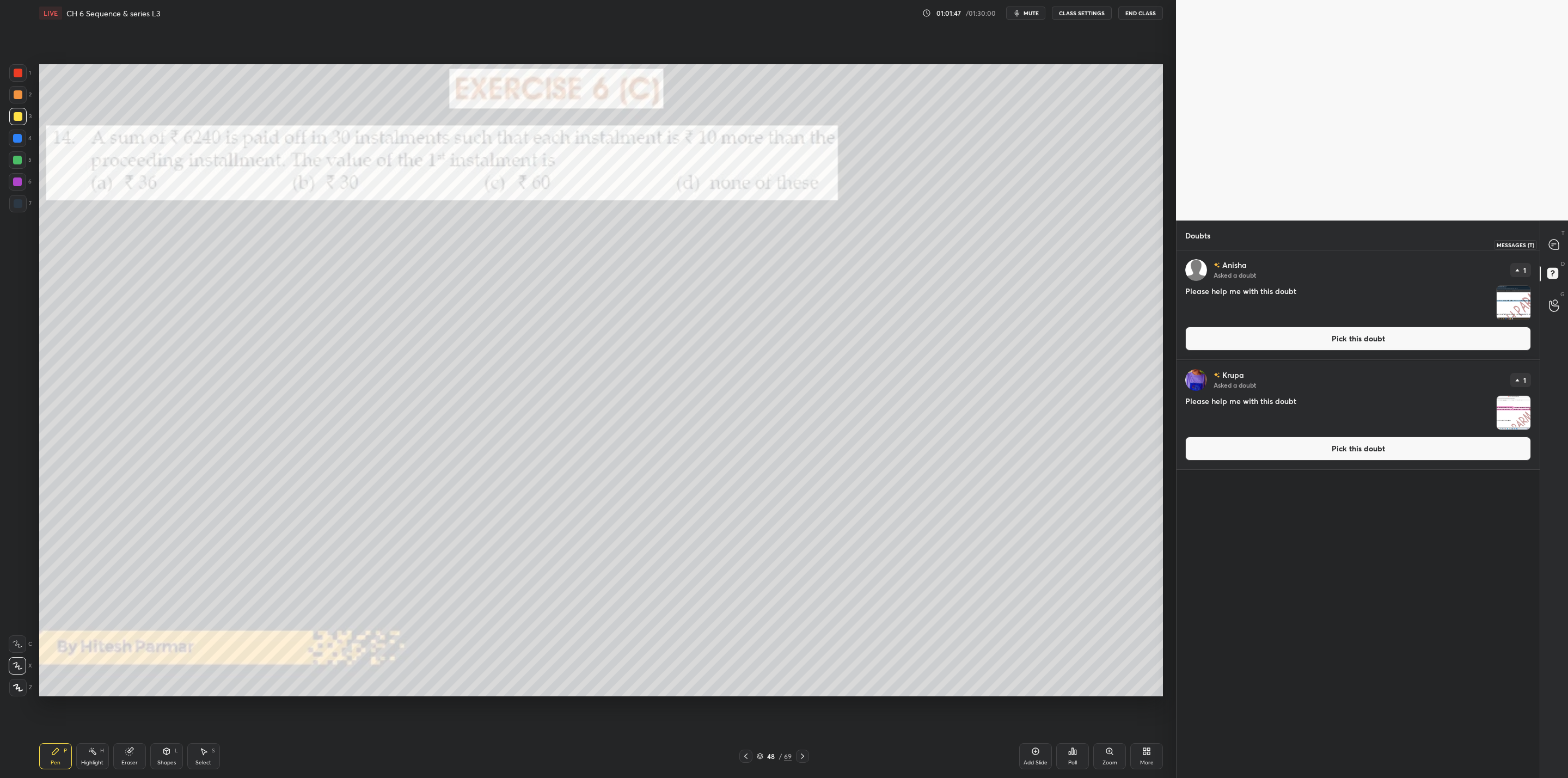
drag, startPoint x: 1555, startPoint y: 244, endPoint x: 1560, endPoint y: 247, distance: 5.8
click at [1557, 247] on icon at bounding box center [1554, 244] width 11 height 11
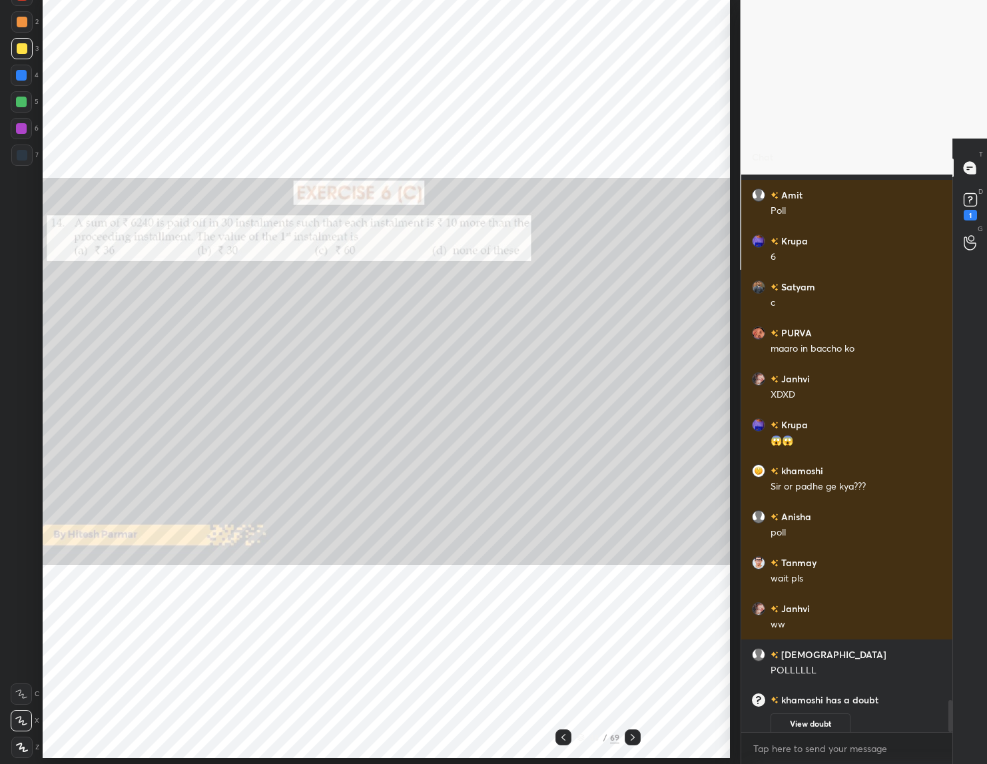
scroll to position [5, 5]
type textarea "x"
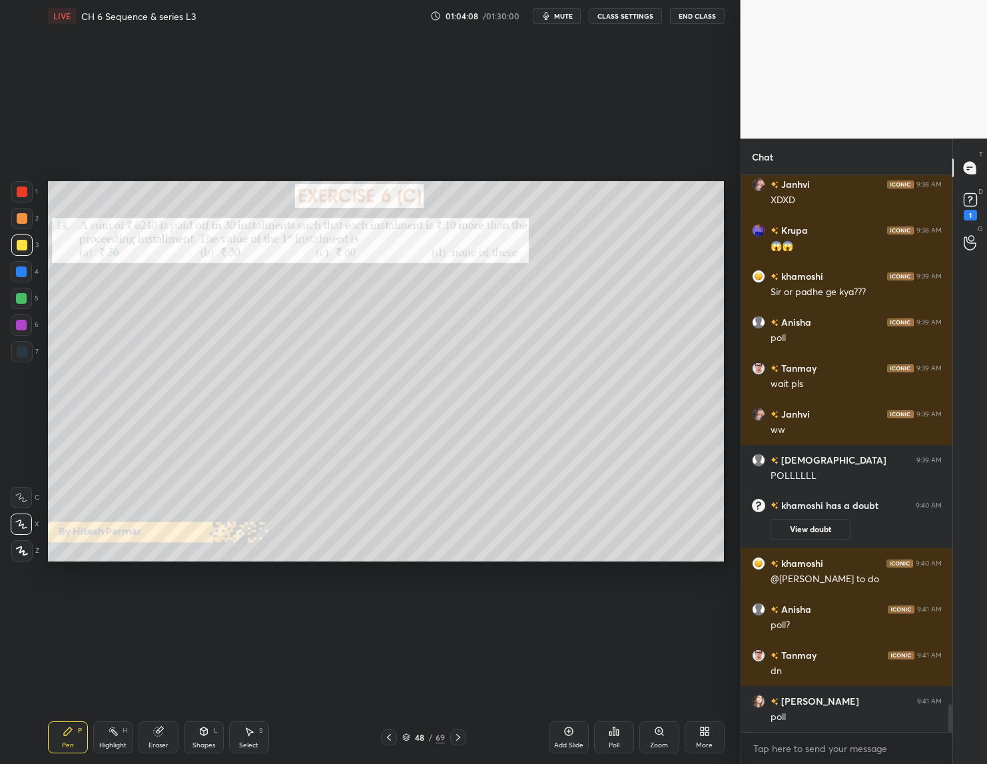
scroll to position [10446, 0]
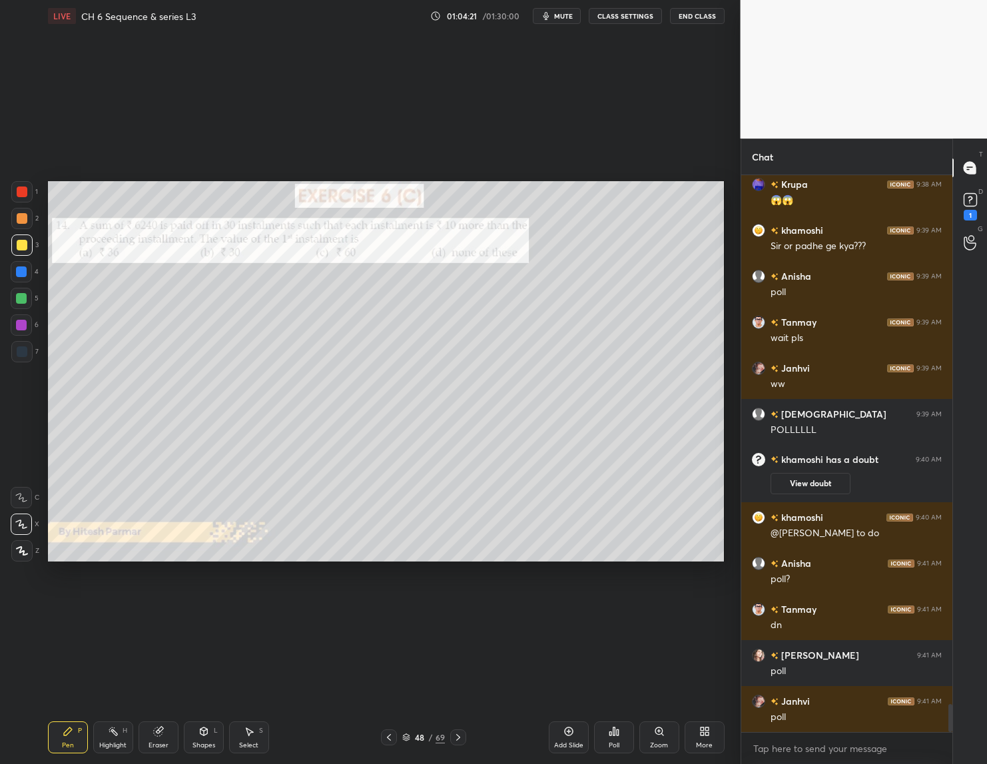
click at [707, 585] on div "Setting up your live class Poll for secs No correct answer Start poll" at bounding box center [386, 371] width 687 height 679
click at [612, 743] on div "Poll" at bounding box center [614, 745] width 11 height 7
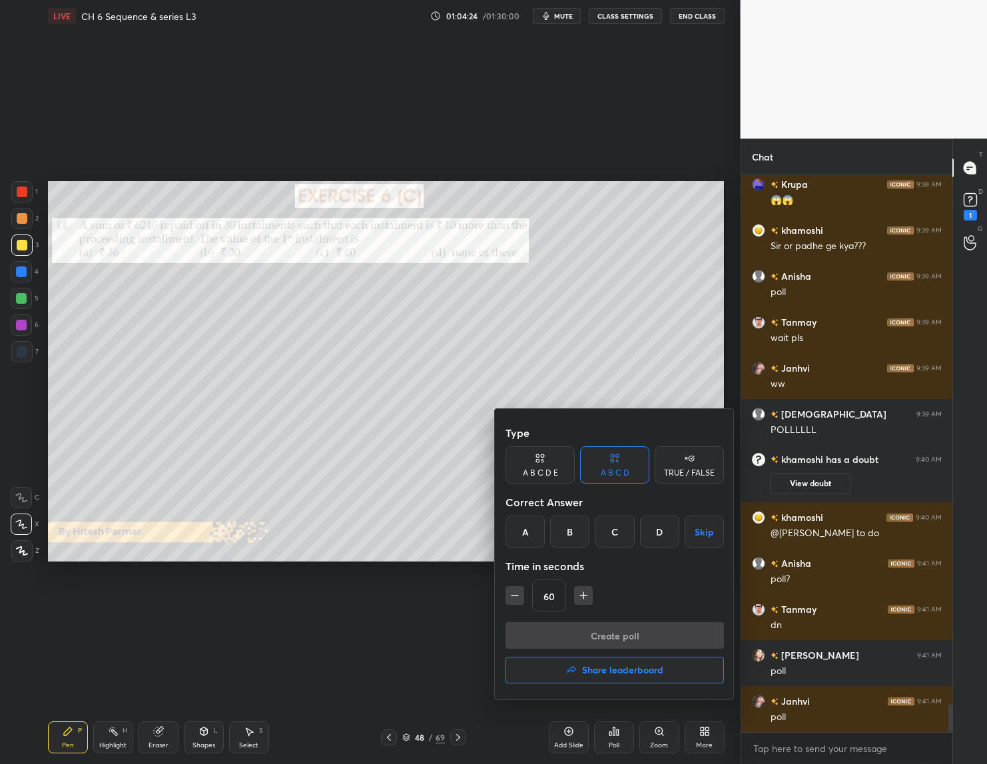
drag, startPoint x: 605, startPoint y: 528, endPoint x: 614, endPoint y: 585, distance: 57.9
click at [606, 531] on div "C" at bounding box center [614, 531] width 39 height 32
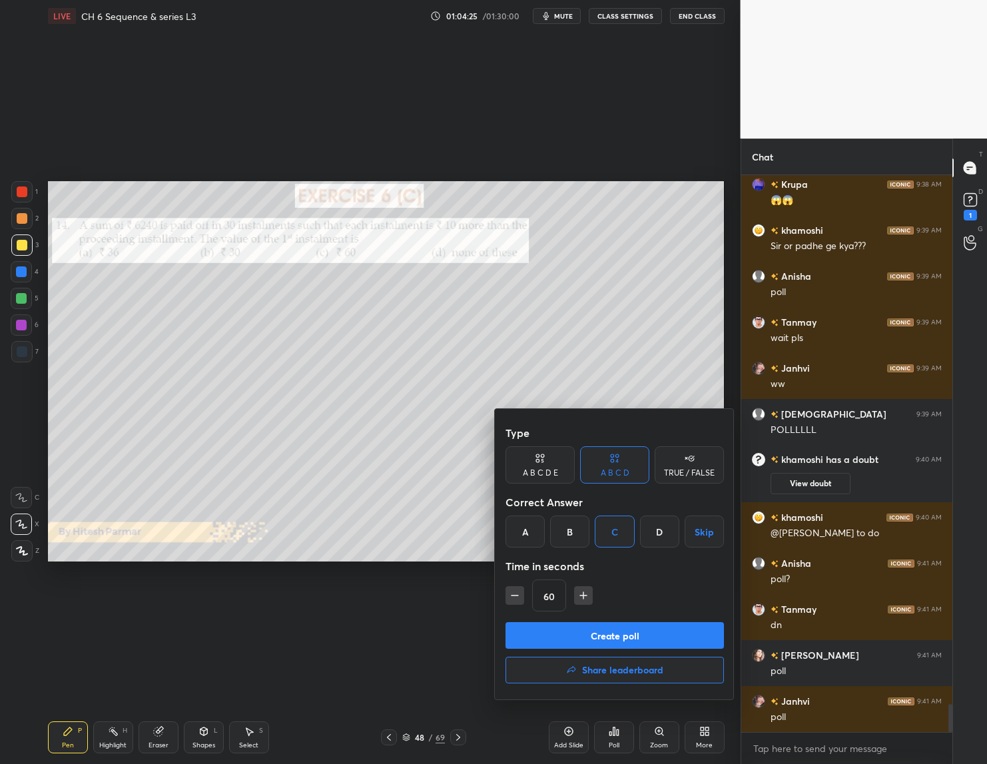
click at [513, 597] on icon "button" at bounding box center [514, 595] width 13 height 13
click at [511, 592] on icon "button" at bounding box center [514, 595] width 13 height 13
type input "30"
drag, startPoint x: 581, startPoint y: 637, endPoint x: 537, endPoint y: 673, distance: 56.8
click at [580, 638] on button "Create poll" at bounding box center [614, 635] width 218 height 27
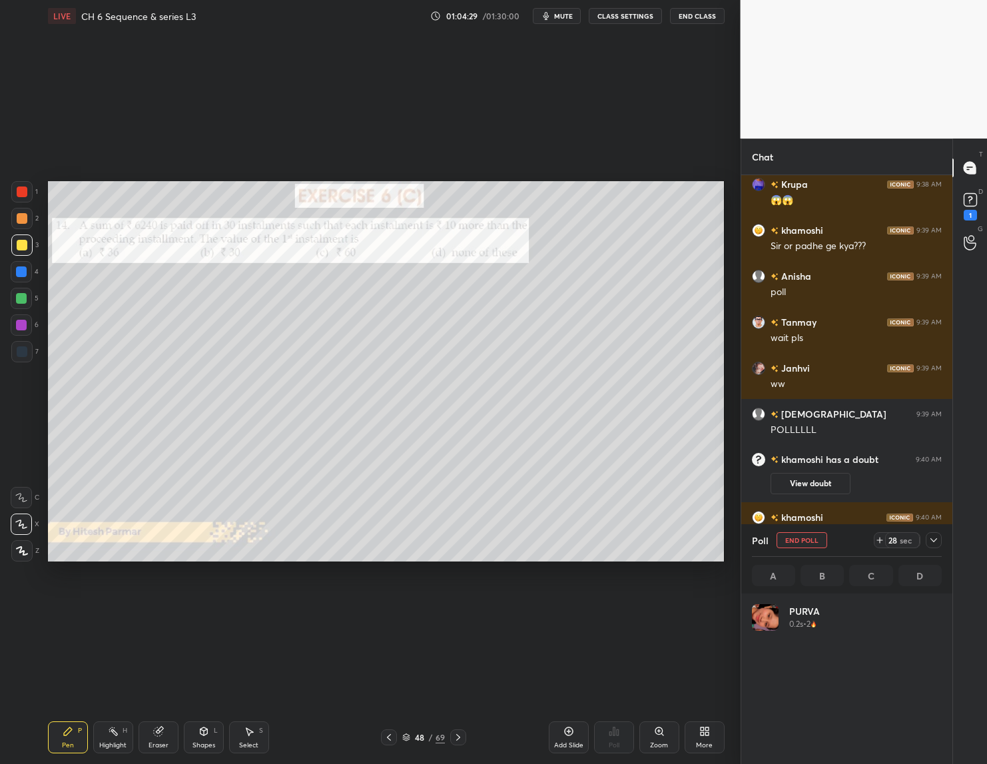
scroll to position [156, 186]
drag, startPoint x: 932, startPoint y: 540, endPoint x: 926, endPoint y: 547, distance: 9.5
click at [927, 542] on div at bounding box center [934, 540] width 16 height 16
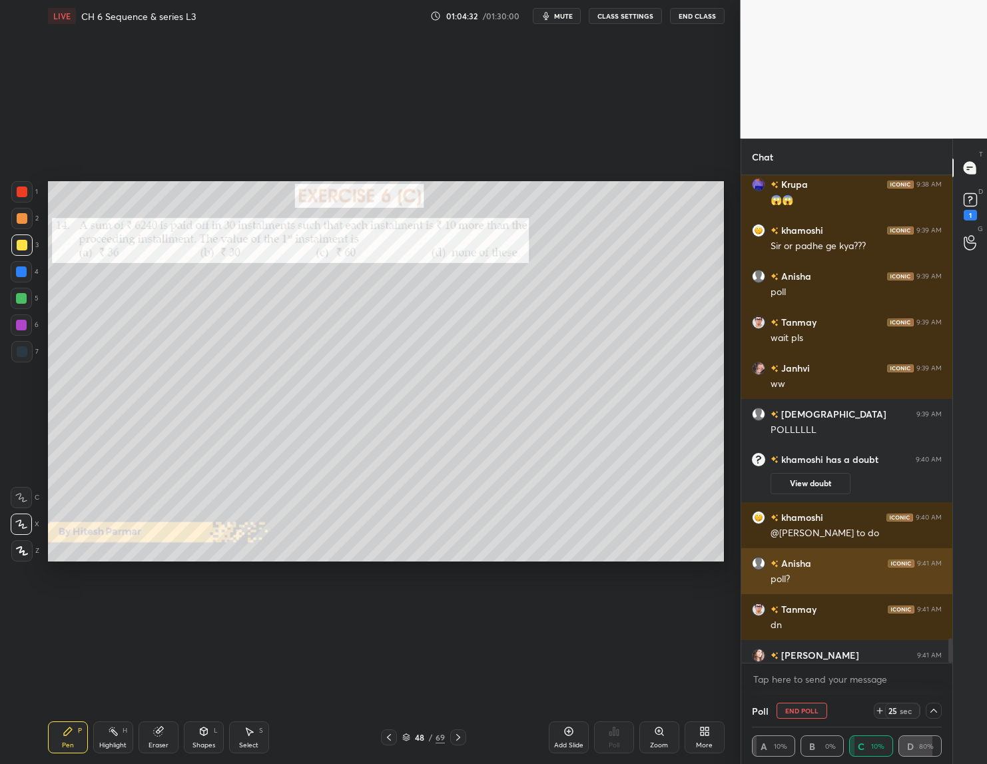
scroll to position [12, 186]
drag, startPoint x: 794, startPoint y: 706, endPoint x: 790, endPoint y: 727, distance: 21.7
click at [796, 707] on button "End Poll" at bounding box center [801, 710] width 51 height 16
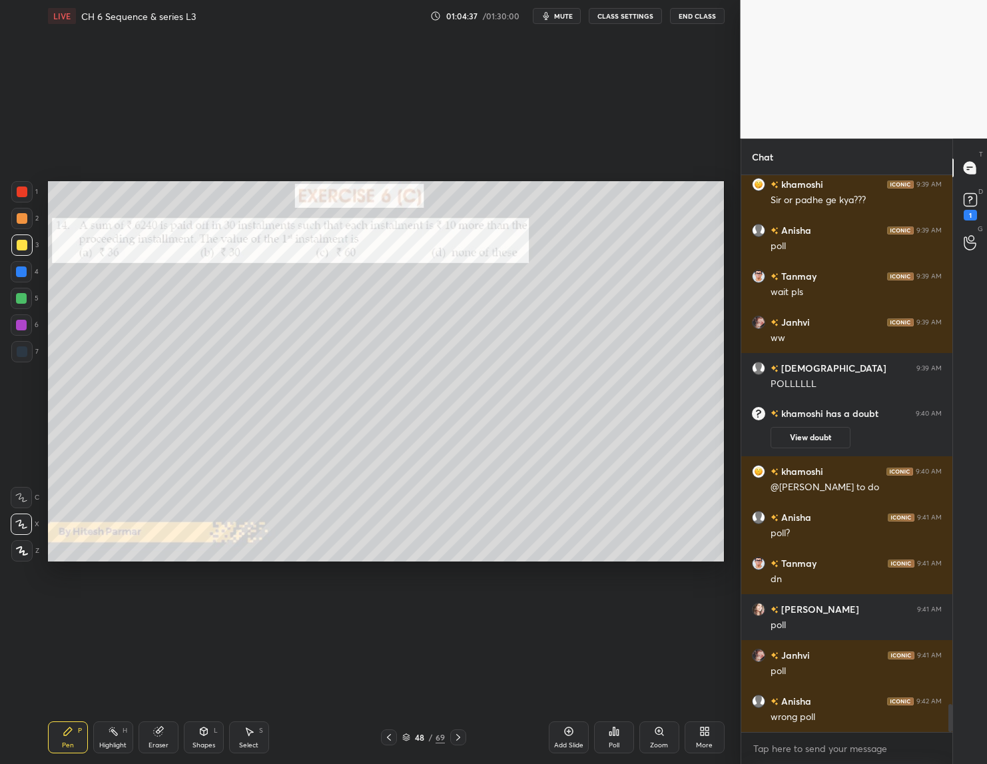
click at [617, 734] on icon at bounding box center [618, 732] width 2 height 6
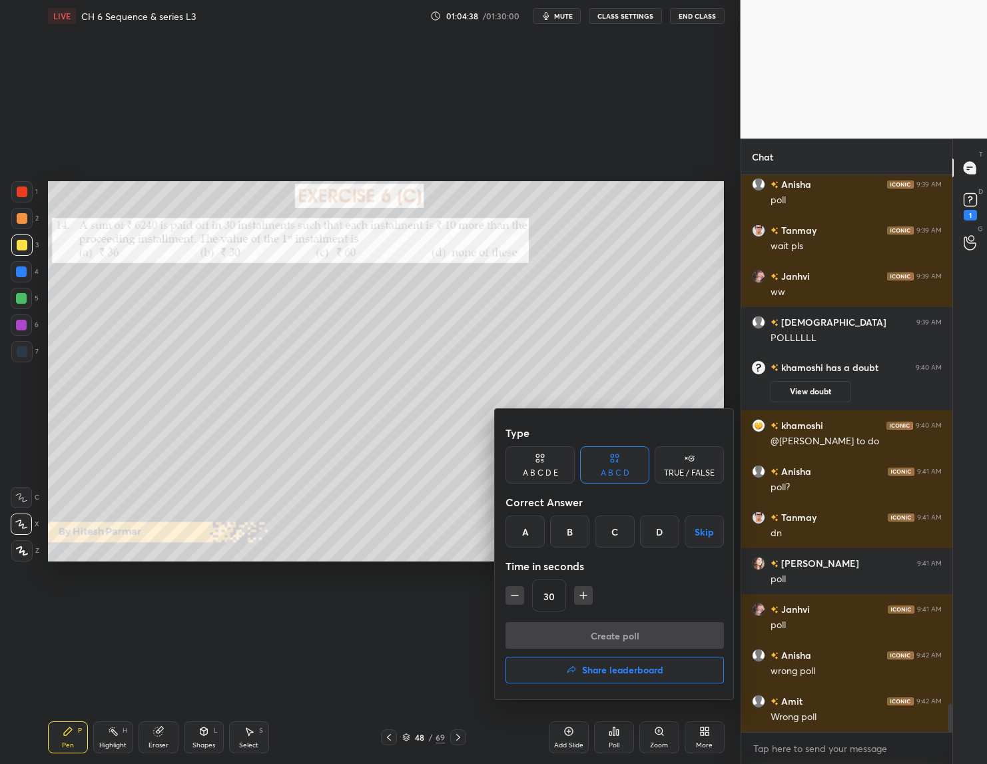
drag, startPoint x: 654, startPoint y: 527, endPoint x: 629, endPoint y: 613, distance: 89.4
click at [659, 531] on div "D" at bounding box center [659, 531] width 39 height 32
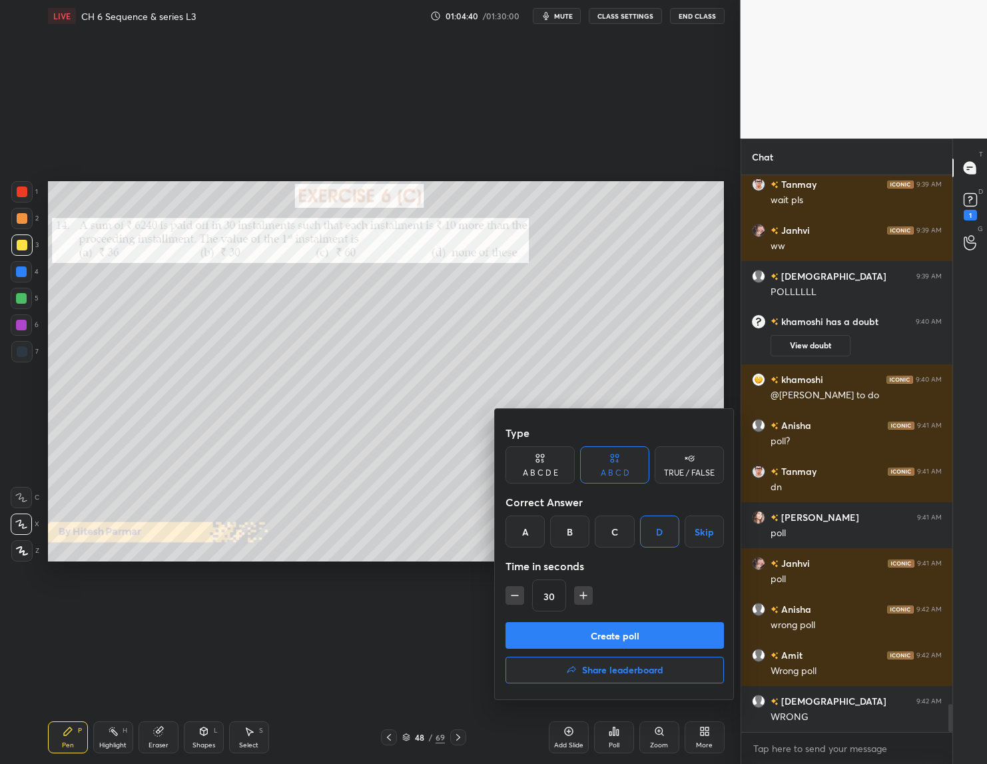
drag, startPoint x: 586, startPoint y: 632, endPoint x: 597, endPoint y: 657, distance: 27.7
click at [585, 633] on button "Create poll" at bounding box center [614, 635] width 218 height 27
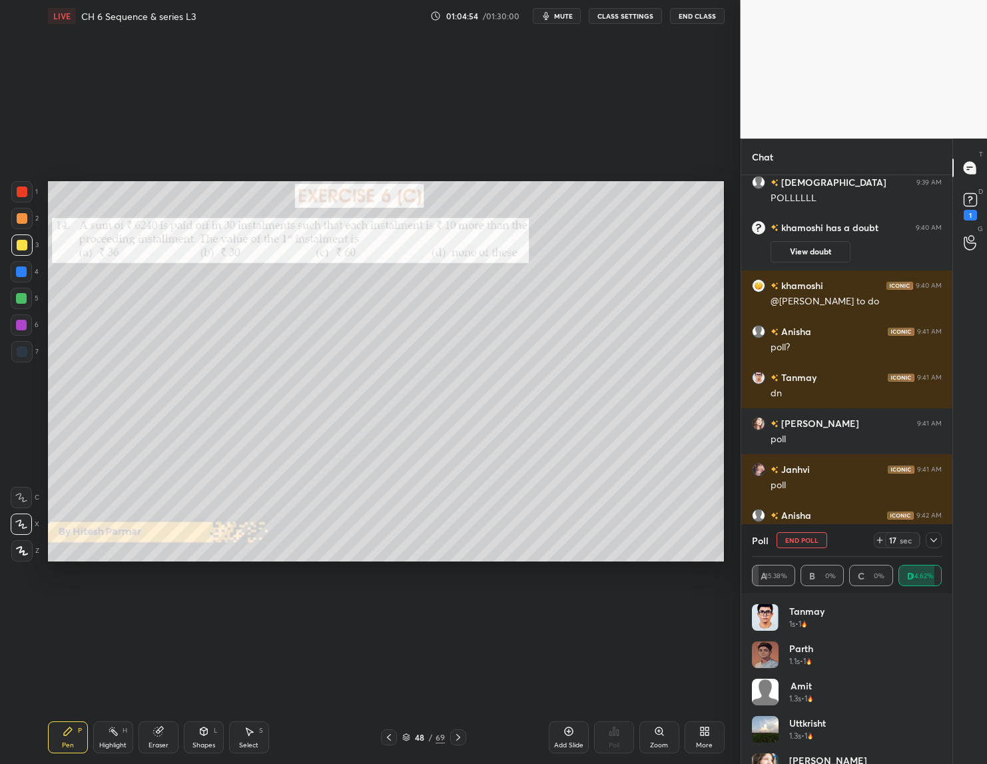
click at [724, 441] on div "Setting up your live class Poll for secs No correct answer Start poll" at bounding box center [386, 371] width 687 height 679
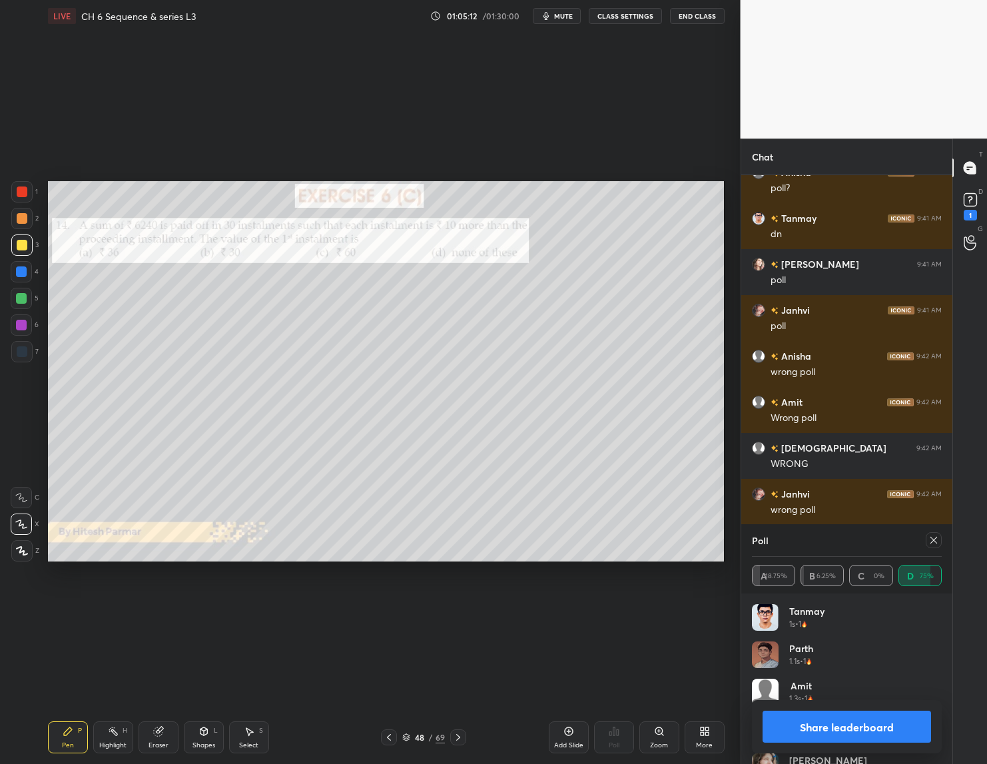
drag, startPoint x: 852, startPoint y: 731, endPoint x: 854, endPoint y: 744, distance: 12.8
click at [854, 735] on button "Share leaderboard" at bounding box center [846, 726] width 169 height 32
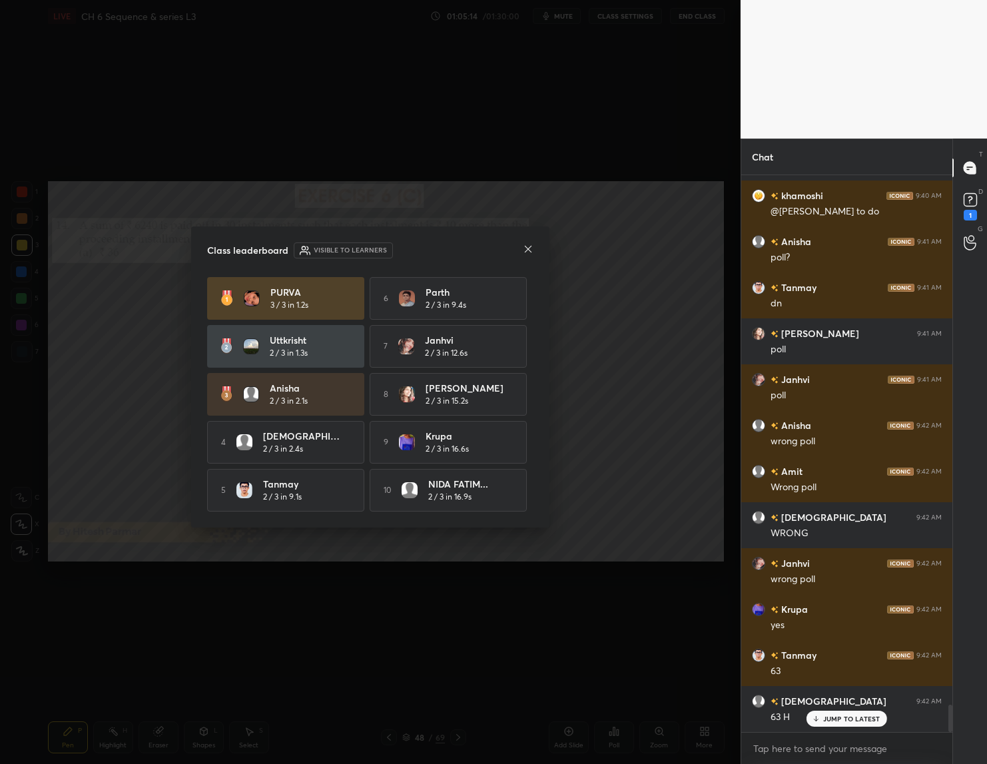
click at [527, 246] on icon at bounding box center [528, 249] width 11 height 11
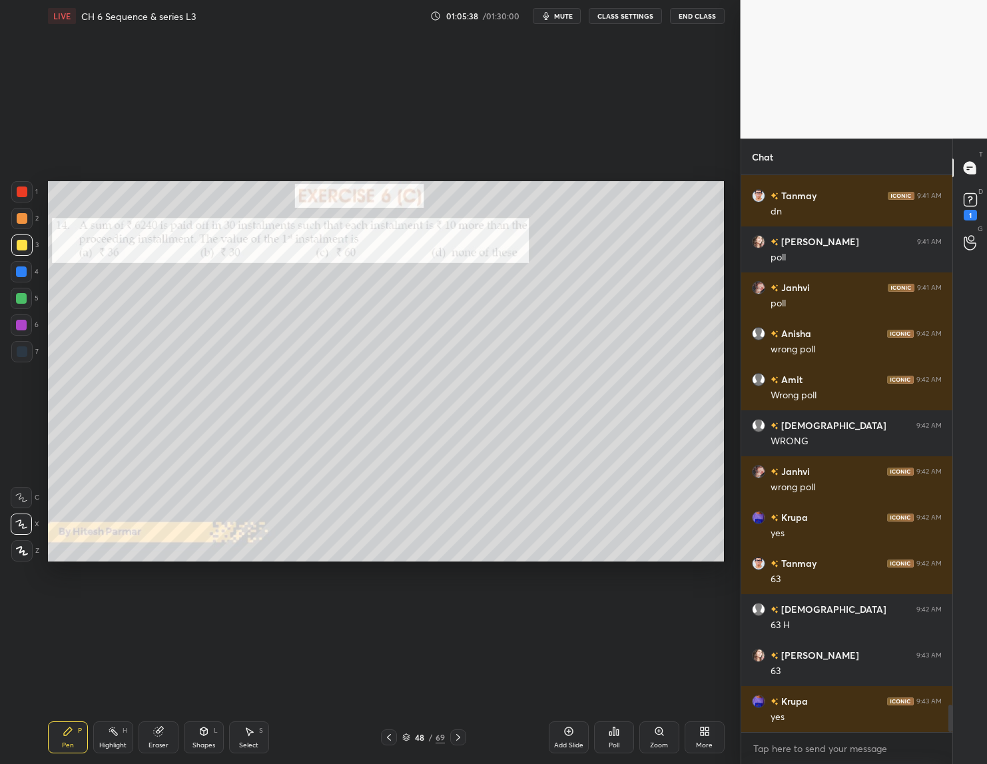
click at [720, 602] on div "Setting up your live class Poll for secs No correct answer Start poll" at bounding box center [386, 371] width 687 height 679
click at [455, 737] on icon at bounding box center [458, 737] width 11 height 11
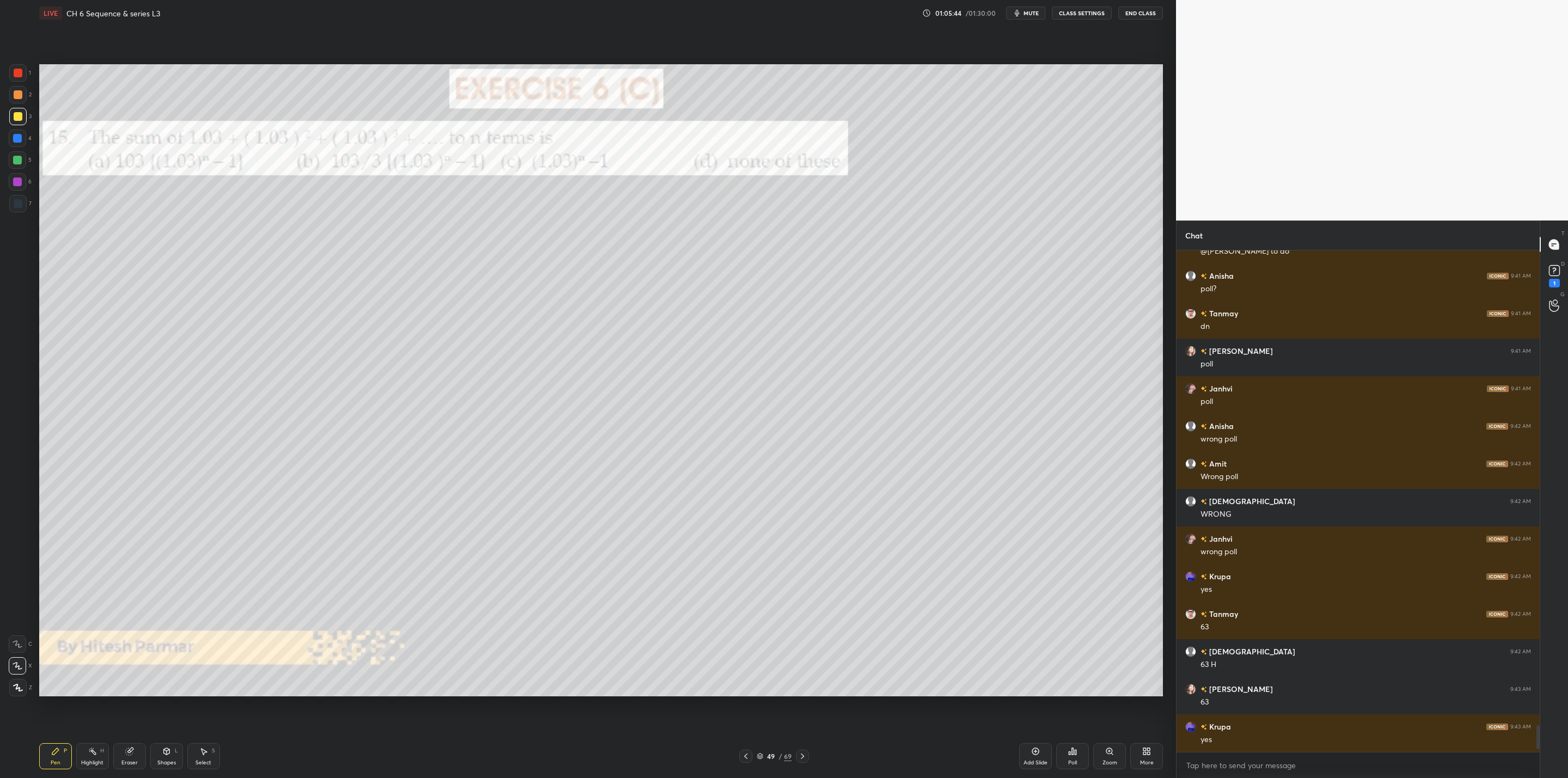
scroll to position [8341, 0]
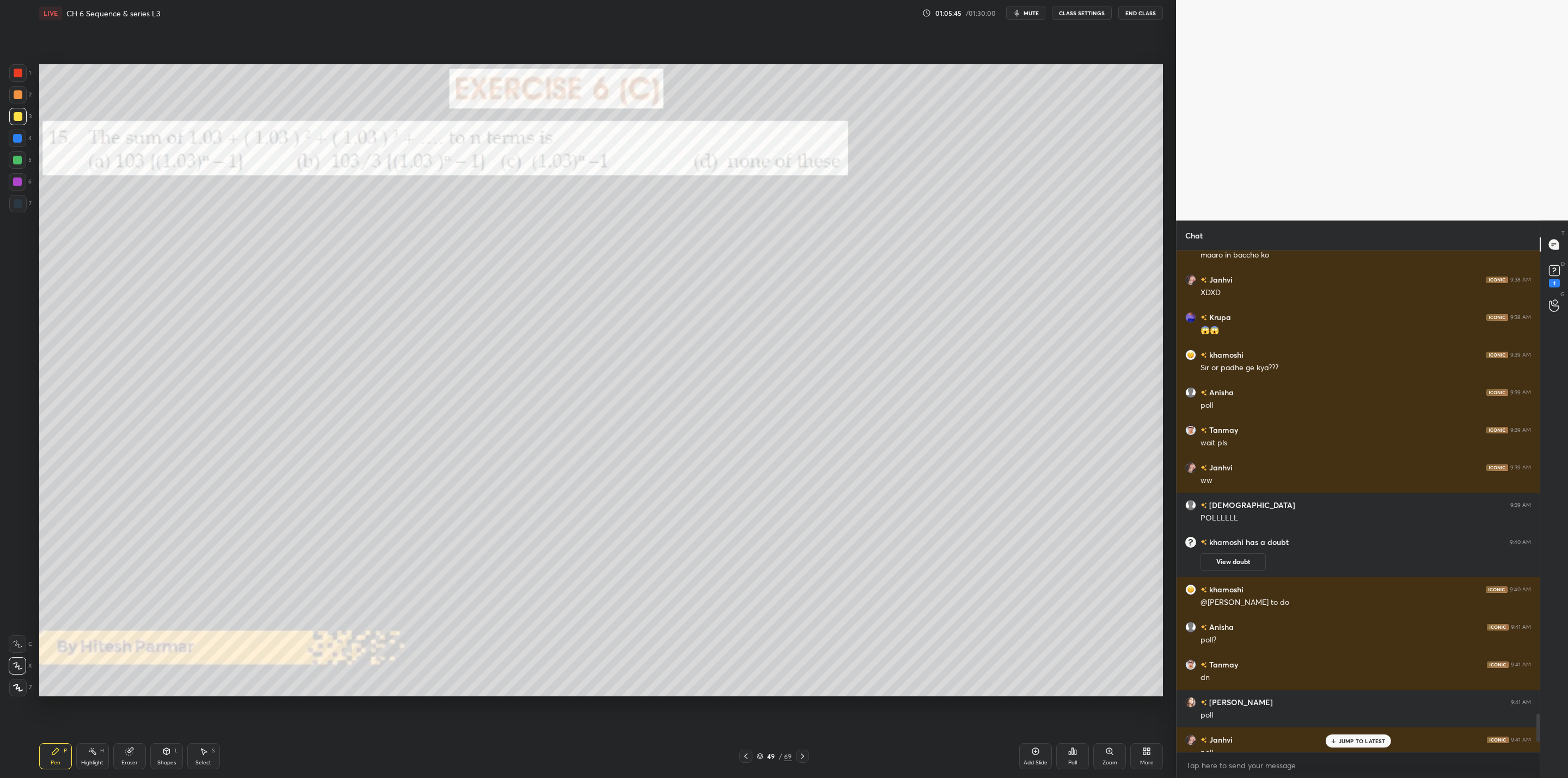
click at [1334, 743] on icon at bounding box center [1333, 740] width 7 height 7
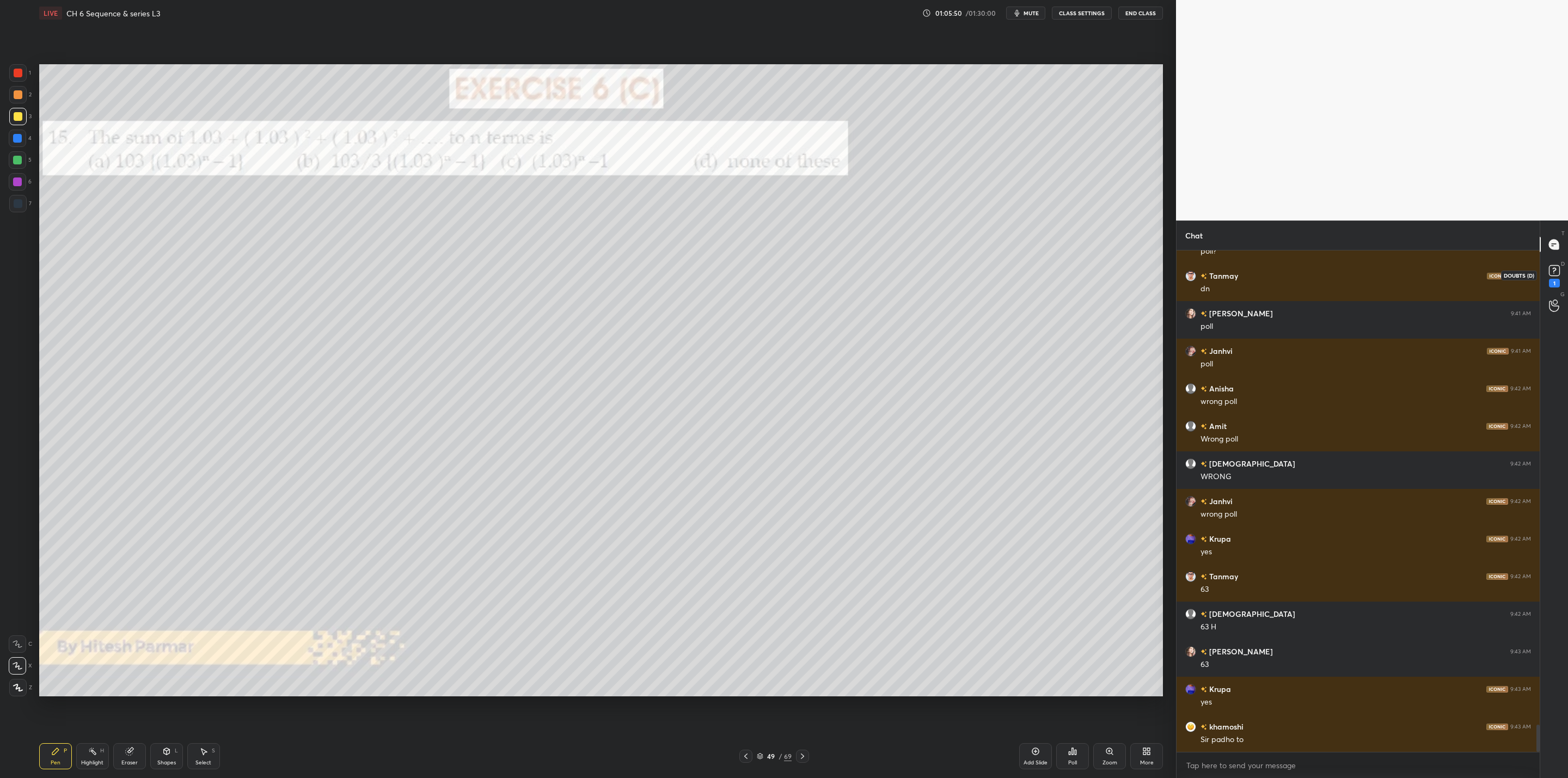
click at [1553, 270] on icon at bounding box center [1553, 270] width 4 height 4
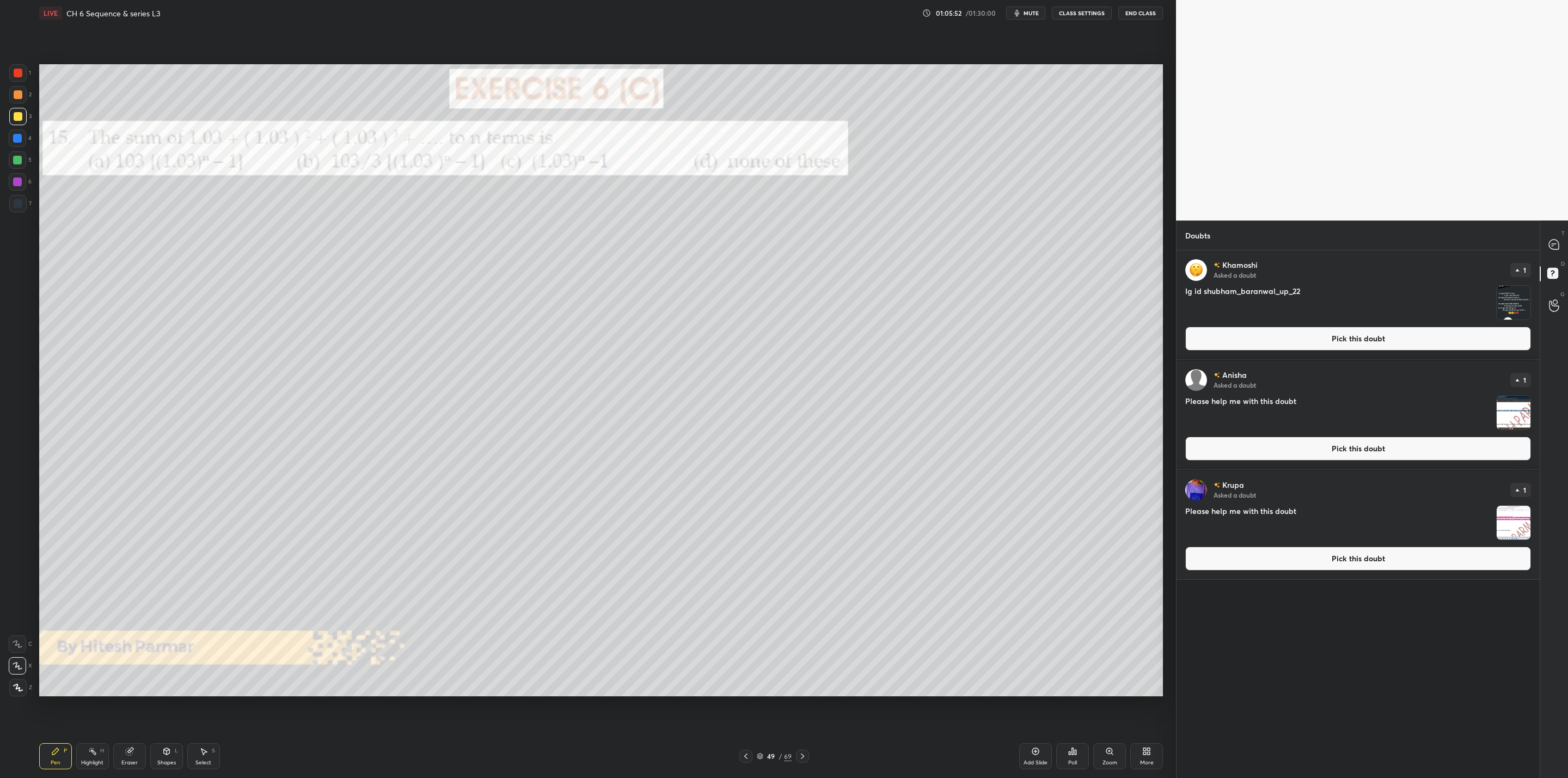
click at [1519, 306] on img "grid" at bounding box center [1512, 302] width 34 height 34
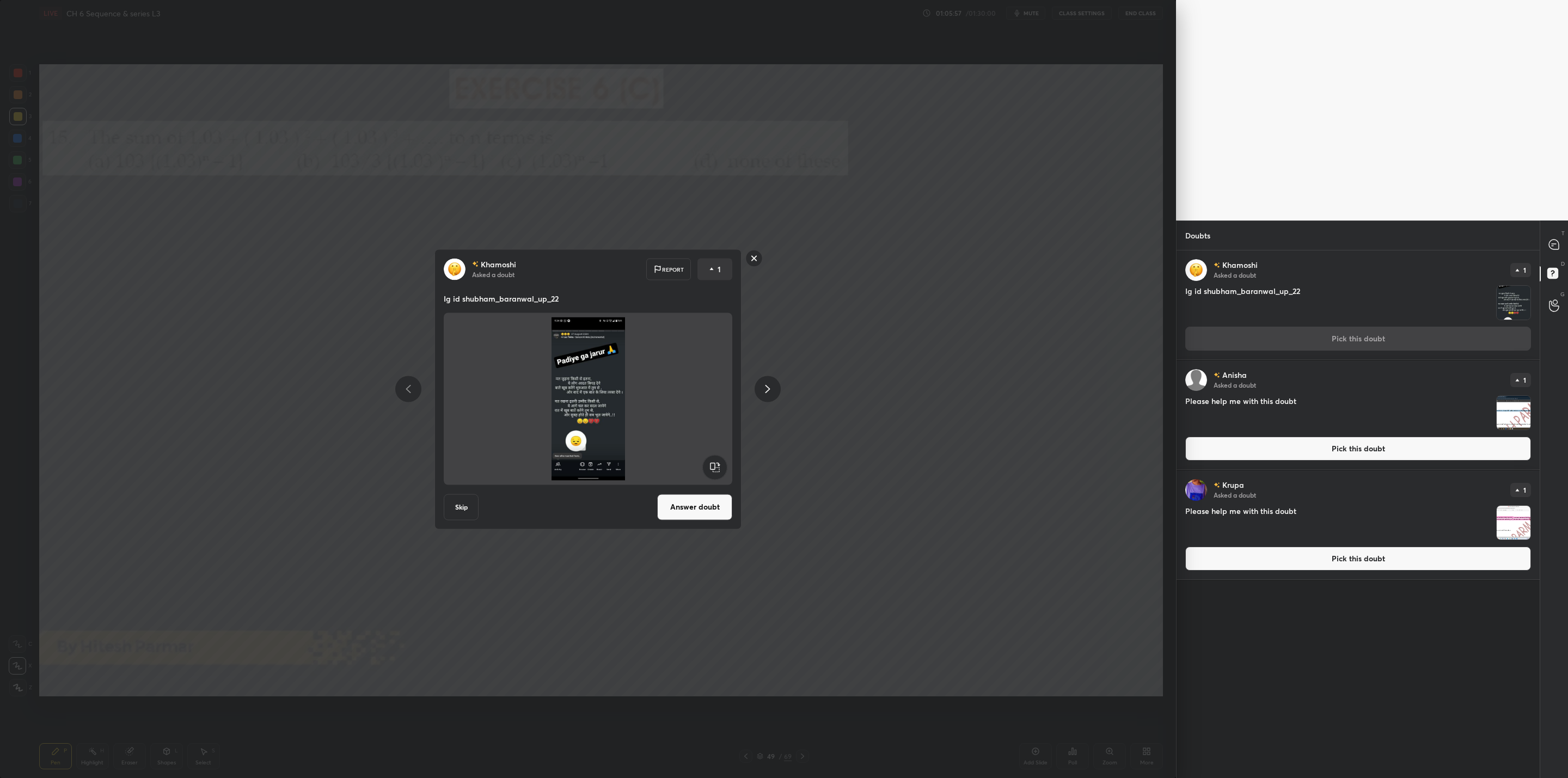
click at [697, 505] on button "Answer doubt" at bounding box center [695, 507] width 75 height 26
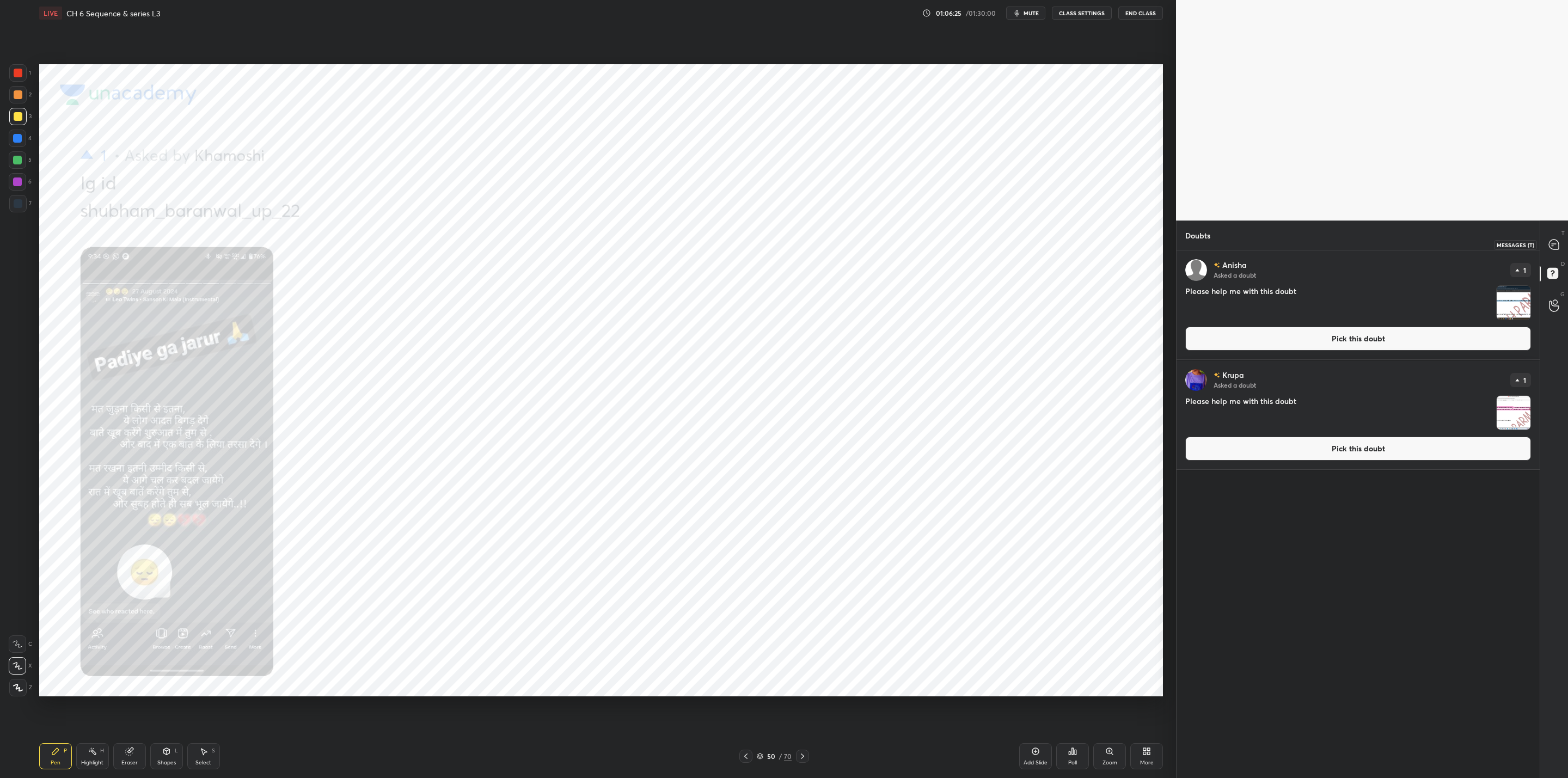
drag, startPoint x: 1552, startPoint y: 245, endPoint x: 1543, endPoint y: 268, distance: 24.7
click at [1550, 244] on icon at bounding box center [1553, 244] width 10 height 10
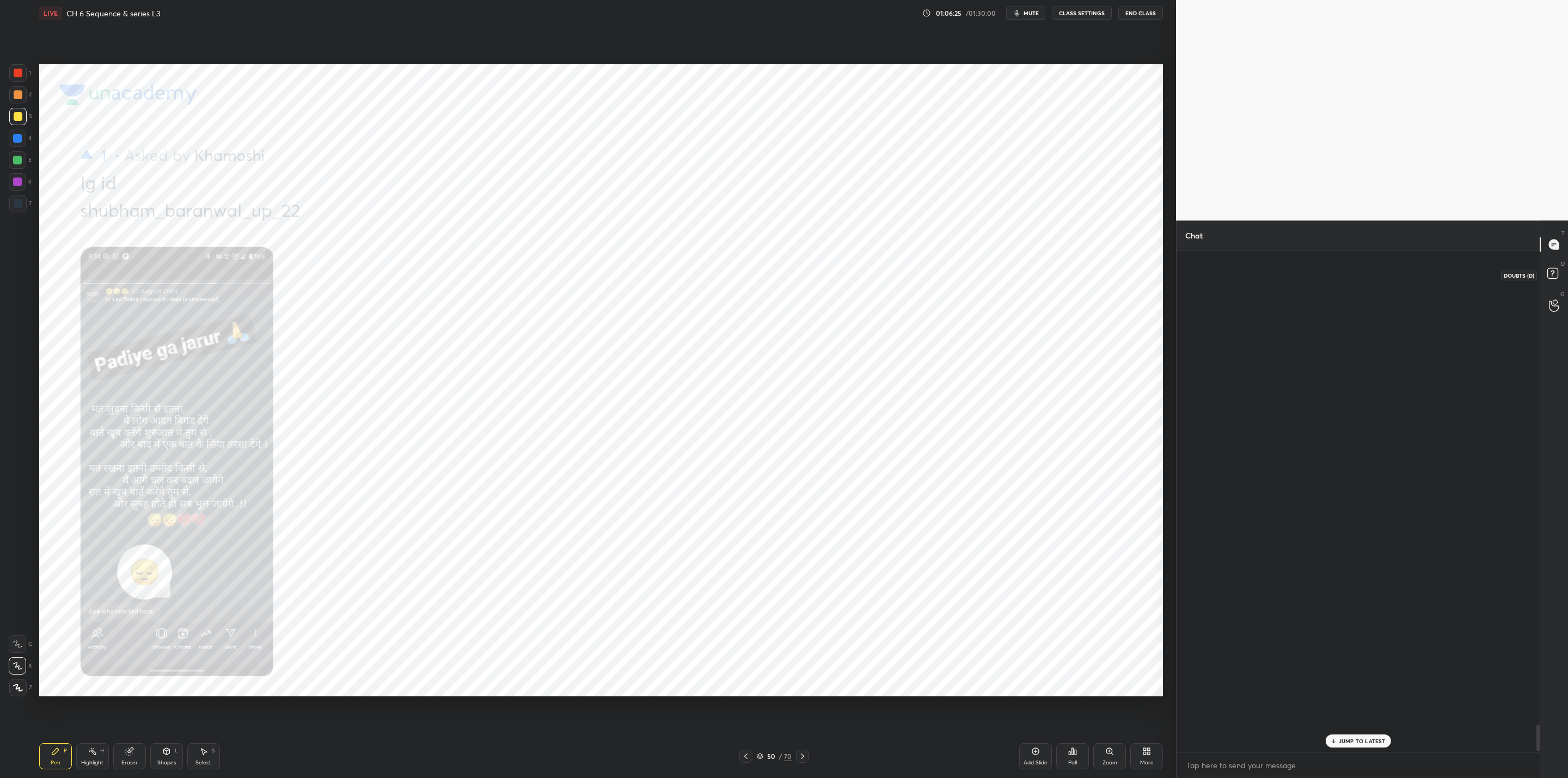
scroll to position [498, 360]
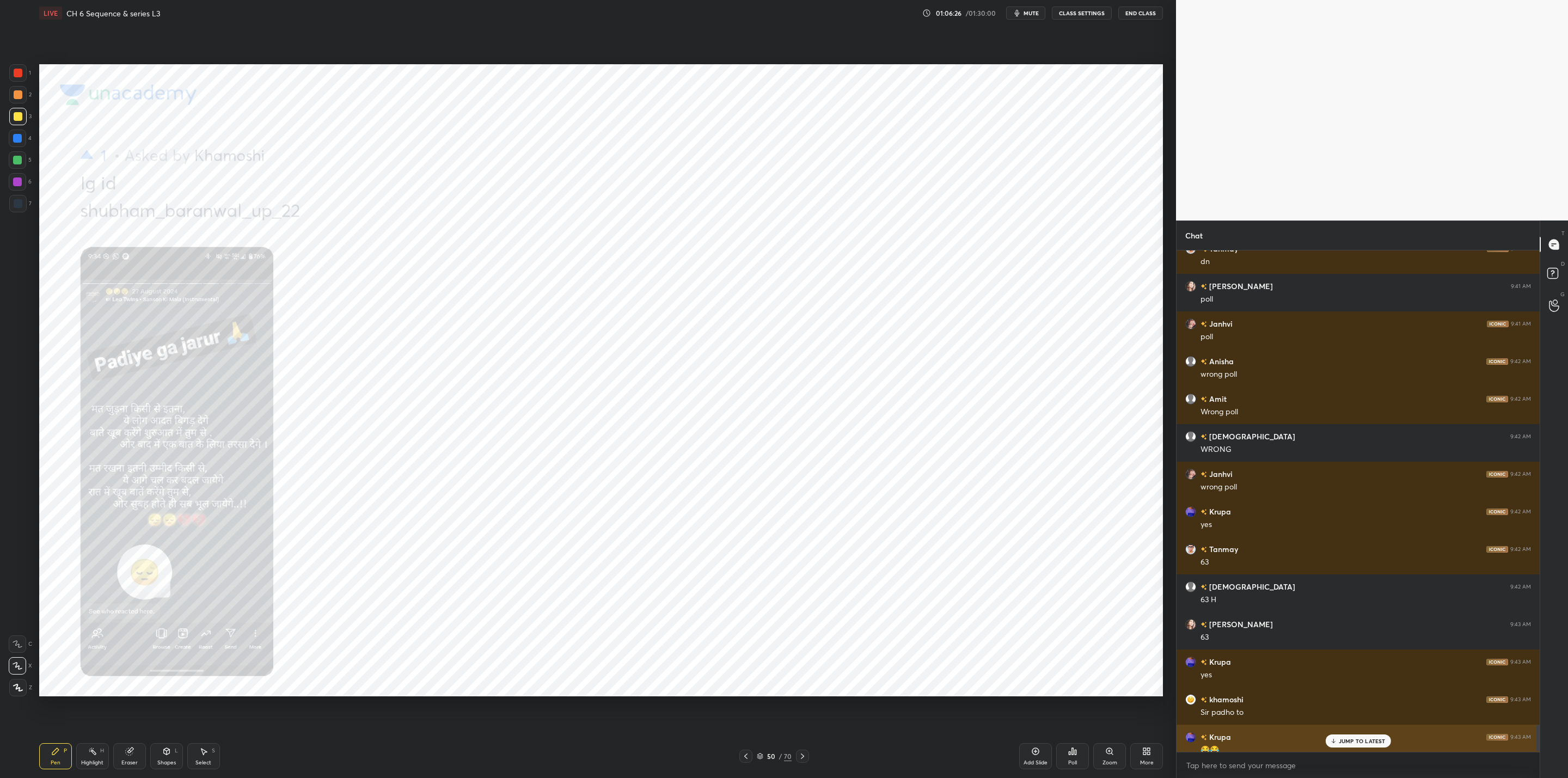
click at [1339, 744] on div "JUMP TO LATEST" at bounding box center [1358, 740] width 65 height 13
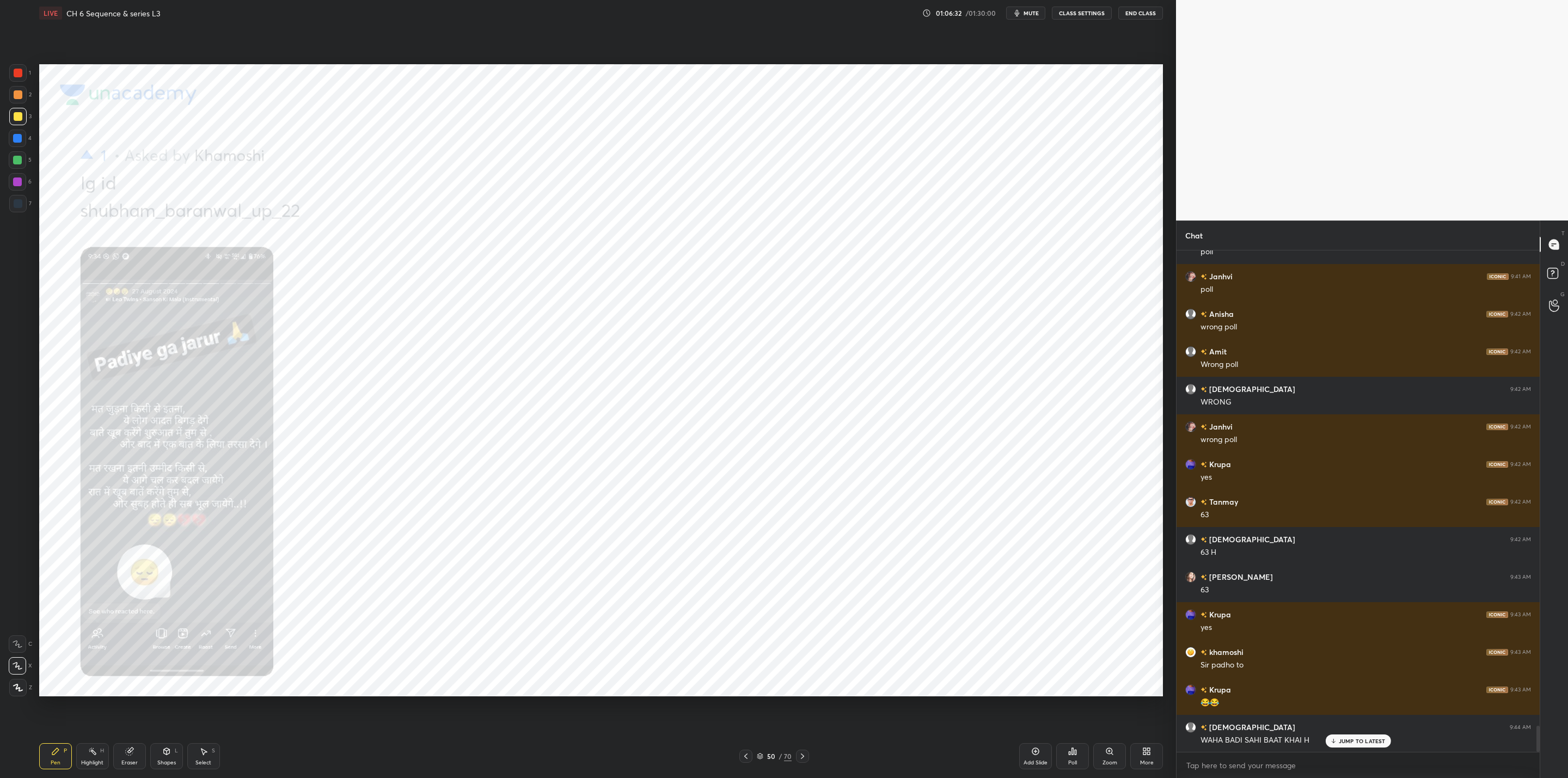
scroll to position [9079, 0]
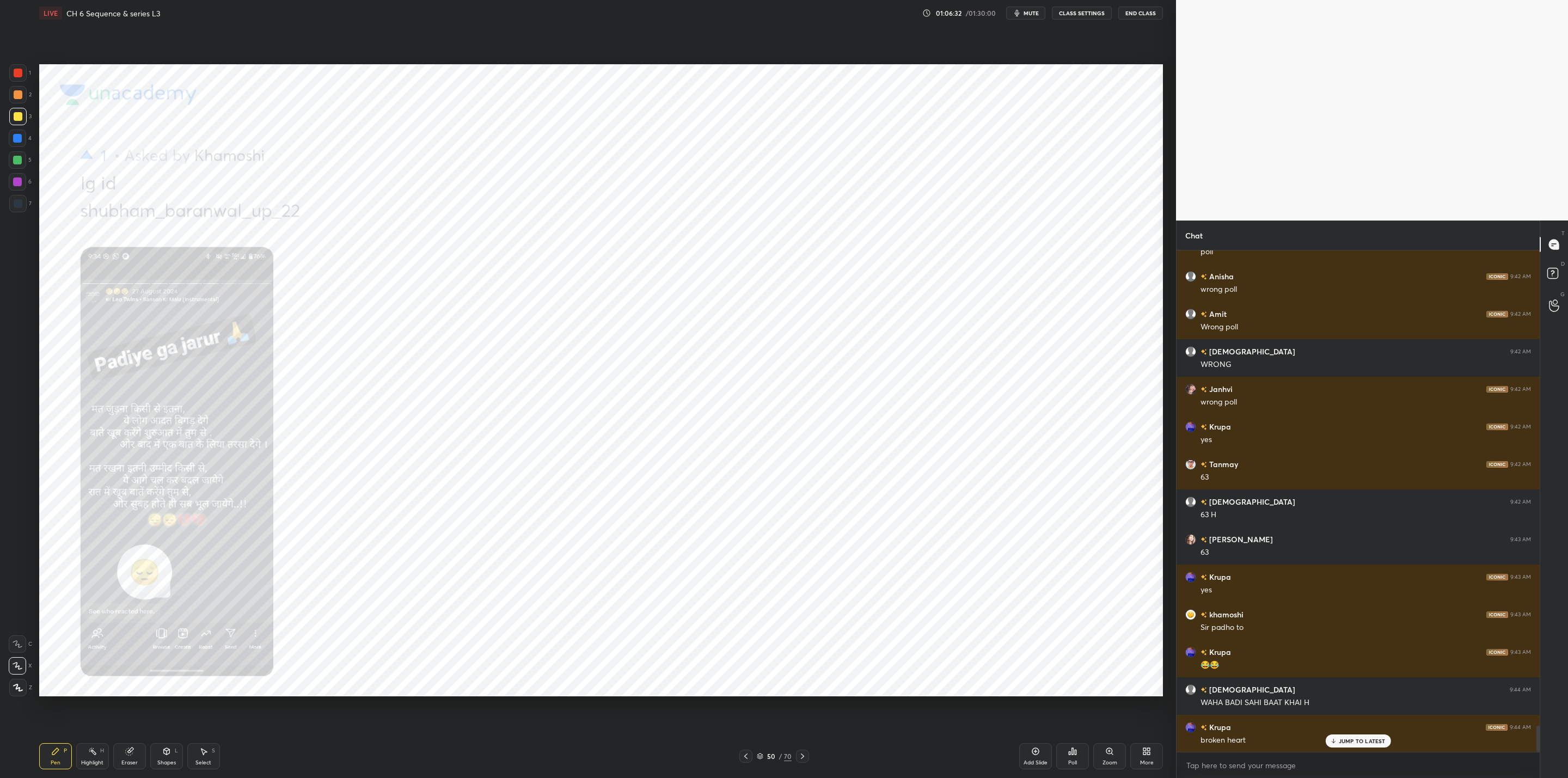
drag, startPoint x: 745, startPoint y: 755, endPoint x: 757, endPoint y: 759, distance: 12.6
click at [746, 755] on icon at bounding box center [746, 756] width 9 height 9
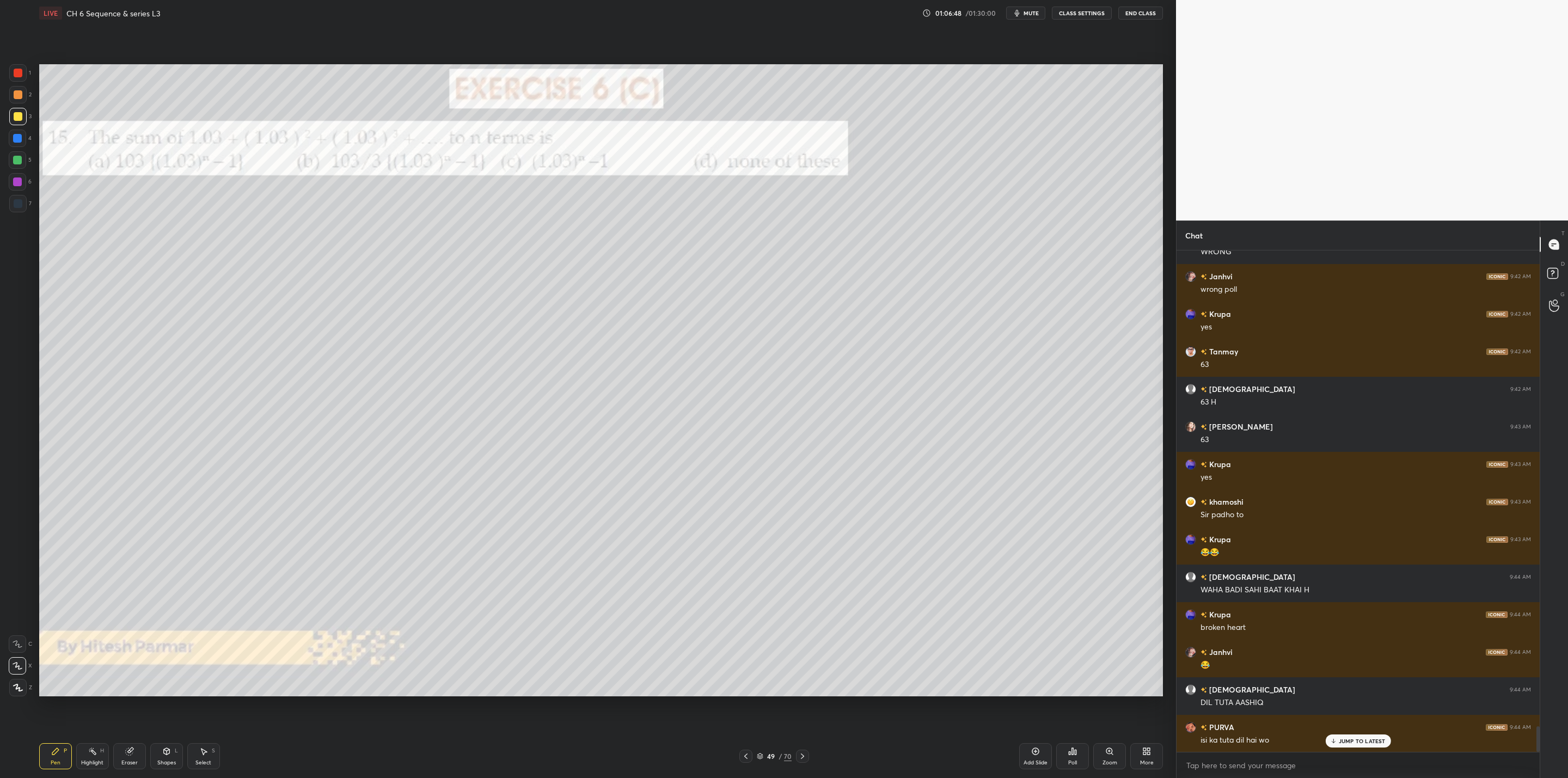
scroll to position [9229, 0]
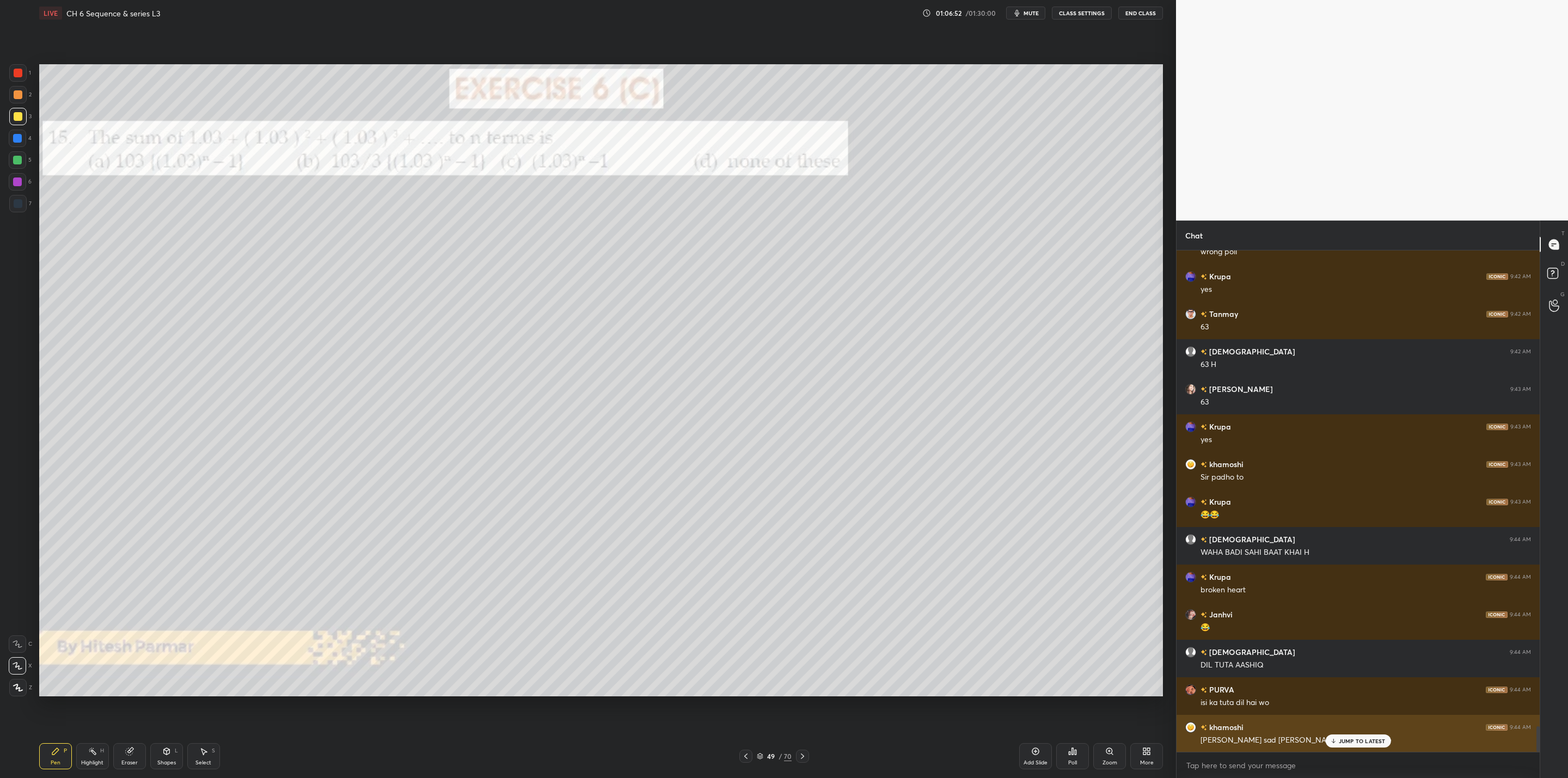
drag, startPoint x: 1345, startPoint y: 740, endPoint x: 1320, endPoint y: 744, distance: 25.3
click at [1346, 740] on p "JUMP TO LATEST" at bounding box center [1361, 740] width 47 height 7
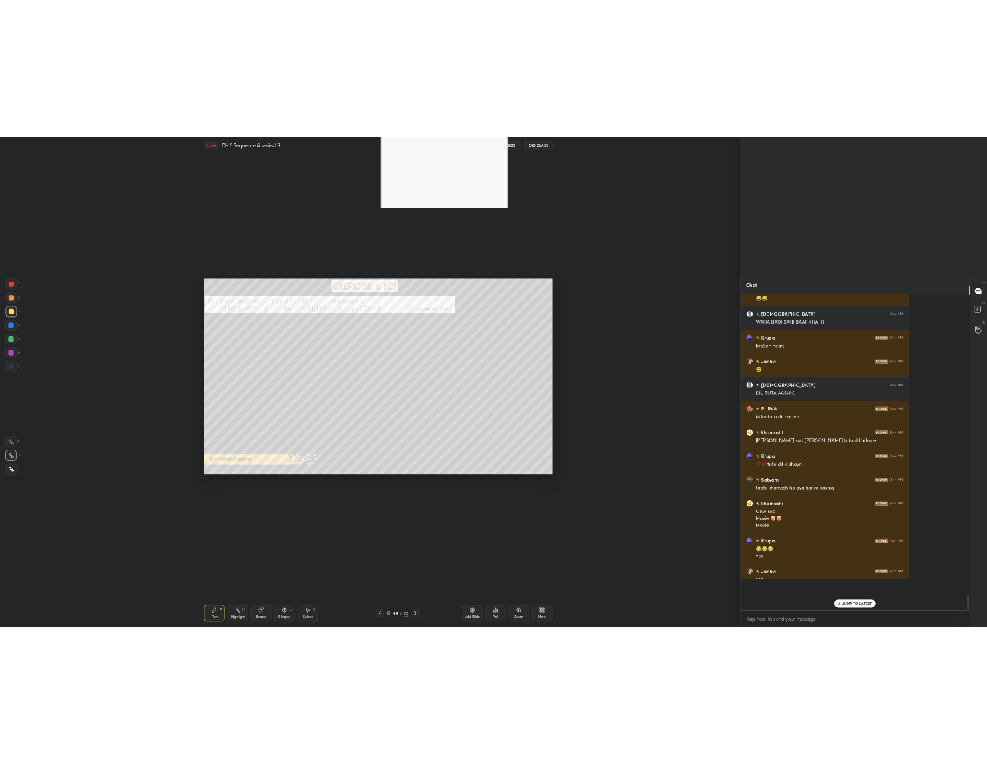
scroll to position [65908, 65900]
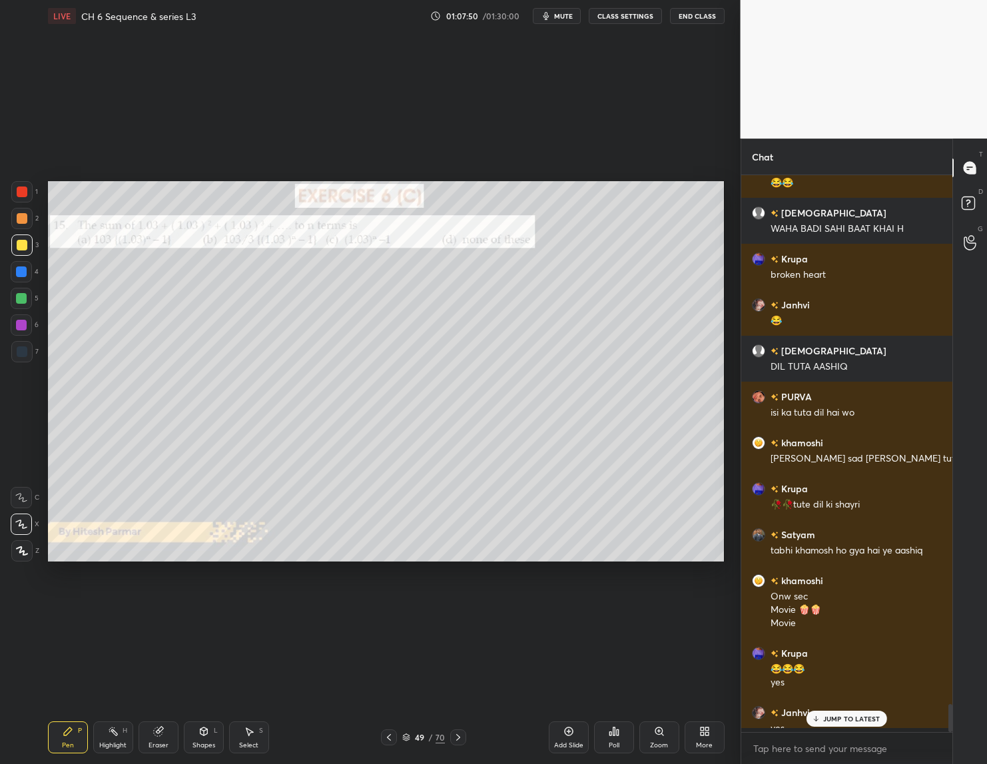
type textarea "x"
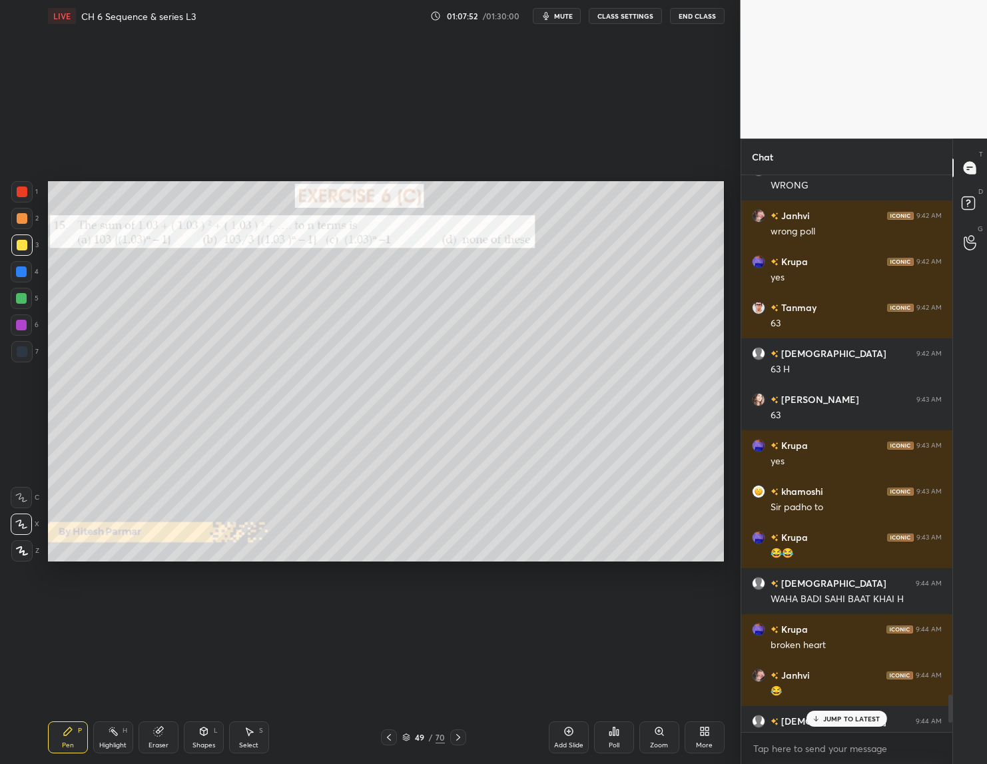
scroll to position [584, 208]
drag, startPoint x: 814, startPoint y: 727, endPoint x: 820, endPoint y: 732, distance: 7.6
click at [813, 726] on div "[PERSON_NAME] 9:39 AM wait pls Janhvi 9:39 AM ww [PERSON_NAME] 9:39 AM POLLLLLL…" at bounding box center [847, 453] width 212 height 557
drag, startPoint x: 822, startPoint y: 717, endPoint x: 834, endPoint y: 736, distance: 22.2
click at [823, 718] on p "2 NEW MESSAGES" at bounding box center [851, 718] width 61 height 8
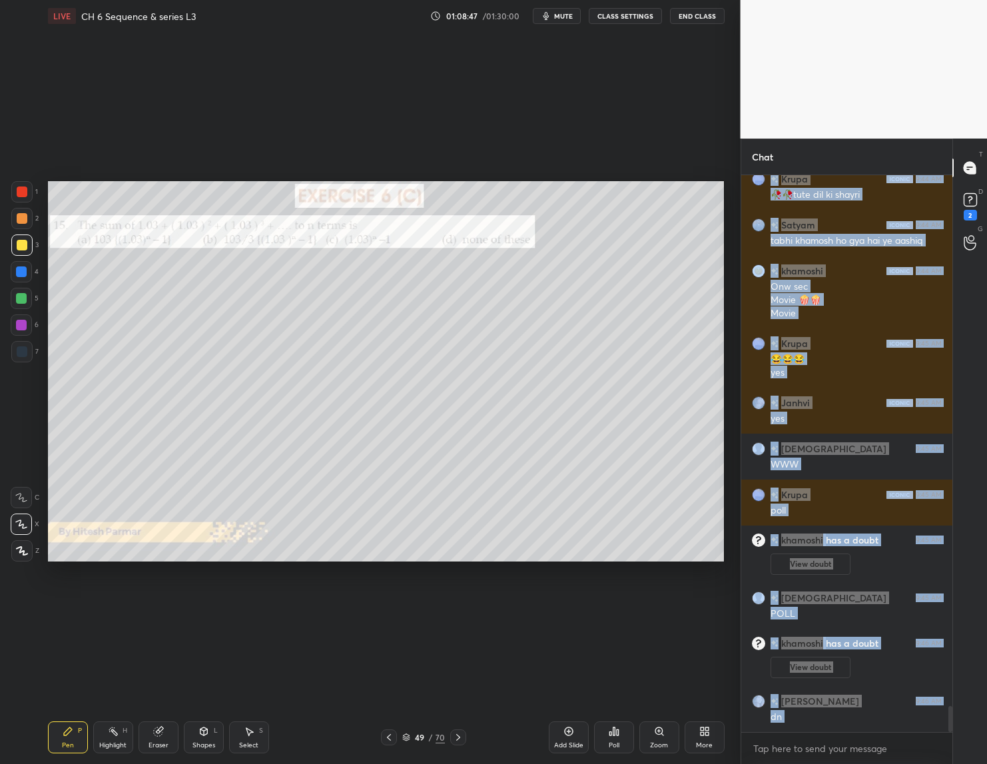
scroll to position [11439, 0]
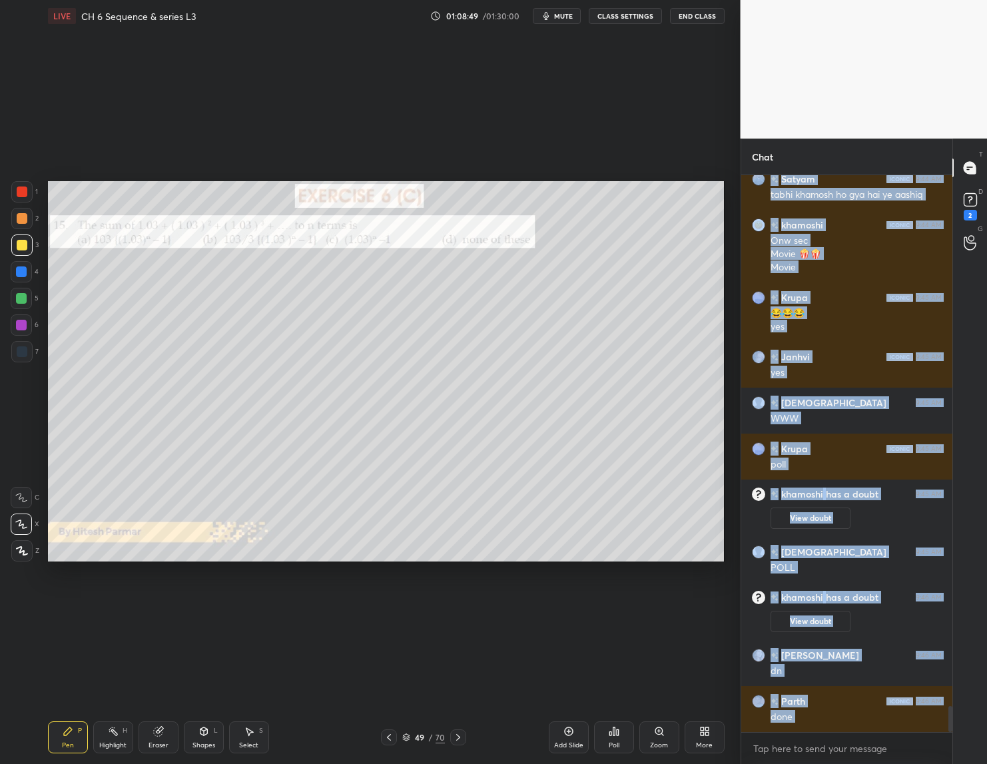
click at [611, 744] on div "Poll" at bounding box center [614, 745] width 11 height 7
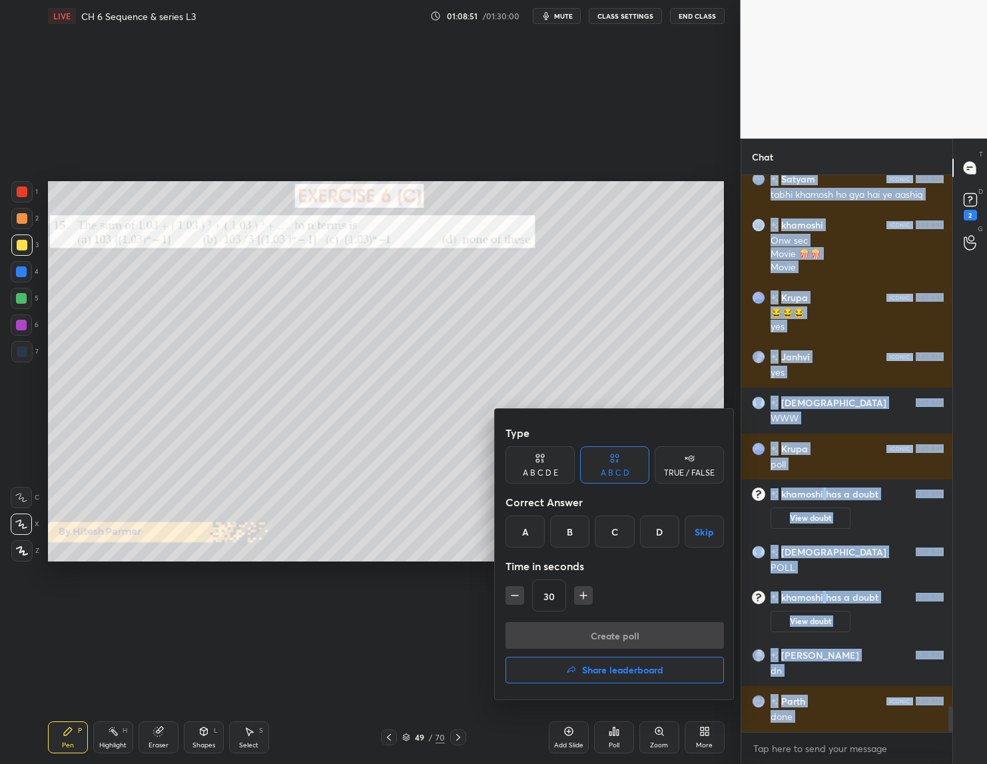
click at [565, 541] on div "B" at bounding box center [569, 531] width 39 height 32
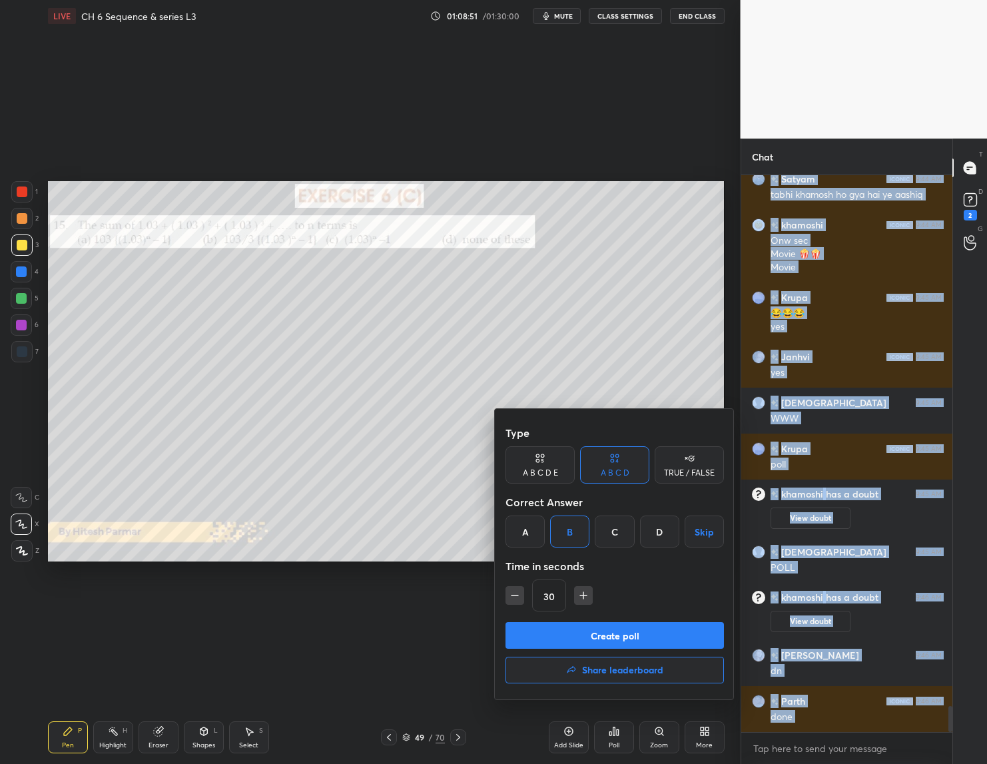
click at [585, 593] on icon "button" at bounding box center [583, 595] width 13 height 13
drag, startPoint x: 581, startPoint y: 599, endPoint x: 588, endPoint y: 616, distance: 17.9
click at [582, 600] on icon "button" at bounding box center [583, 595] width 13 height 13
type input "60"
drag, startPoint x: 585, startPoint y: 632, endPoint x: 578, endPoint y: 658, distance: 27.0
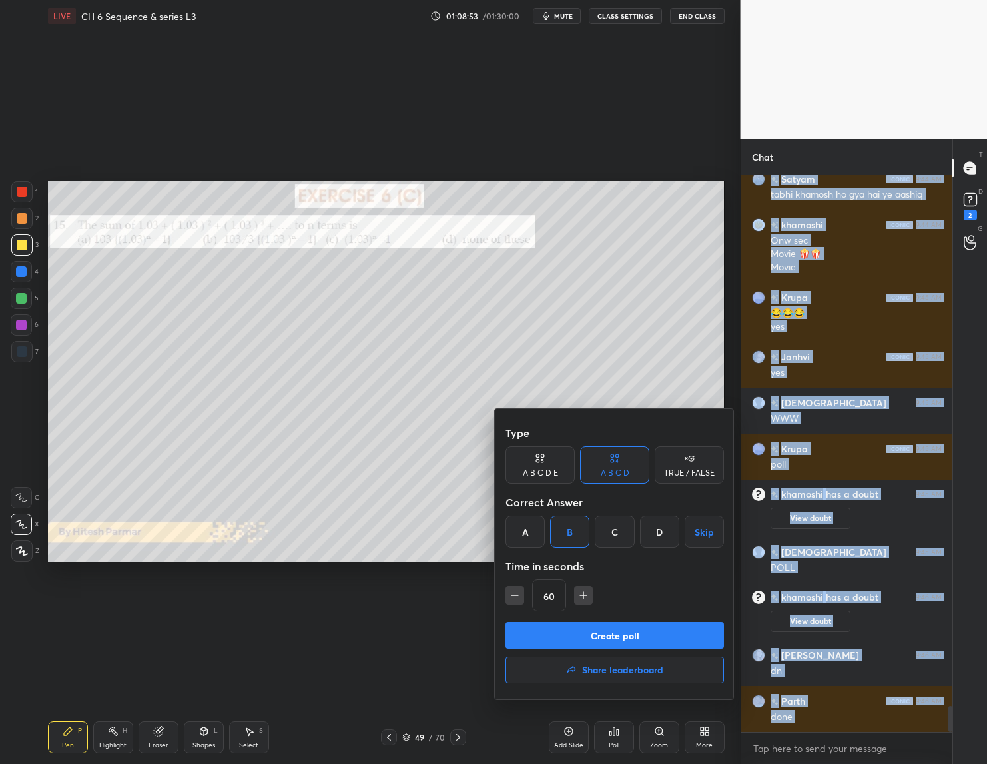
click at [584, 633] on button "Create poll" at bounding box center [614, 635] width 218 height 27
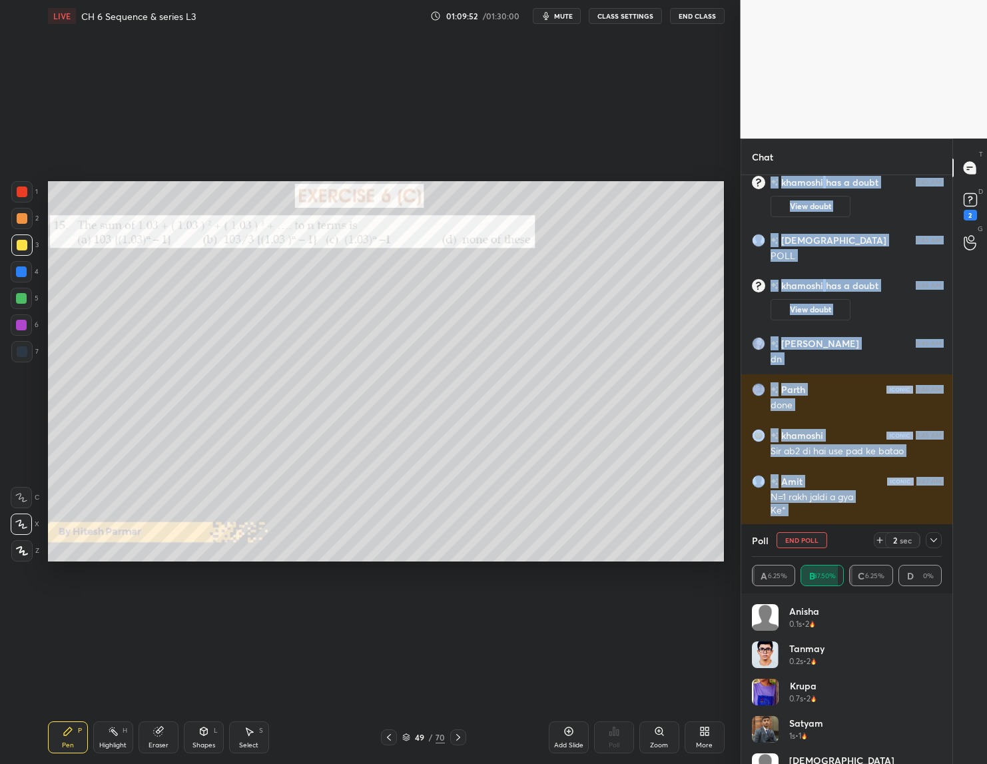
scroll to position [11797, 0]
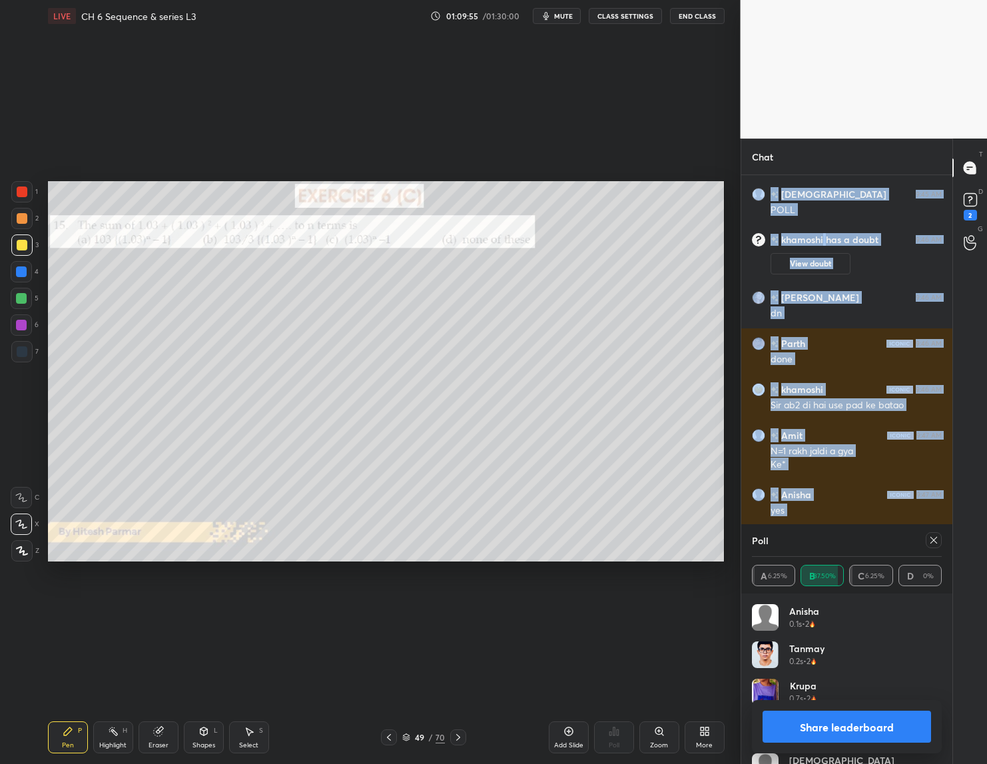
click at [826, 716] on button "Share leaderboard" at bounding box center [846, 726] width 169 height 32
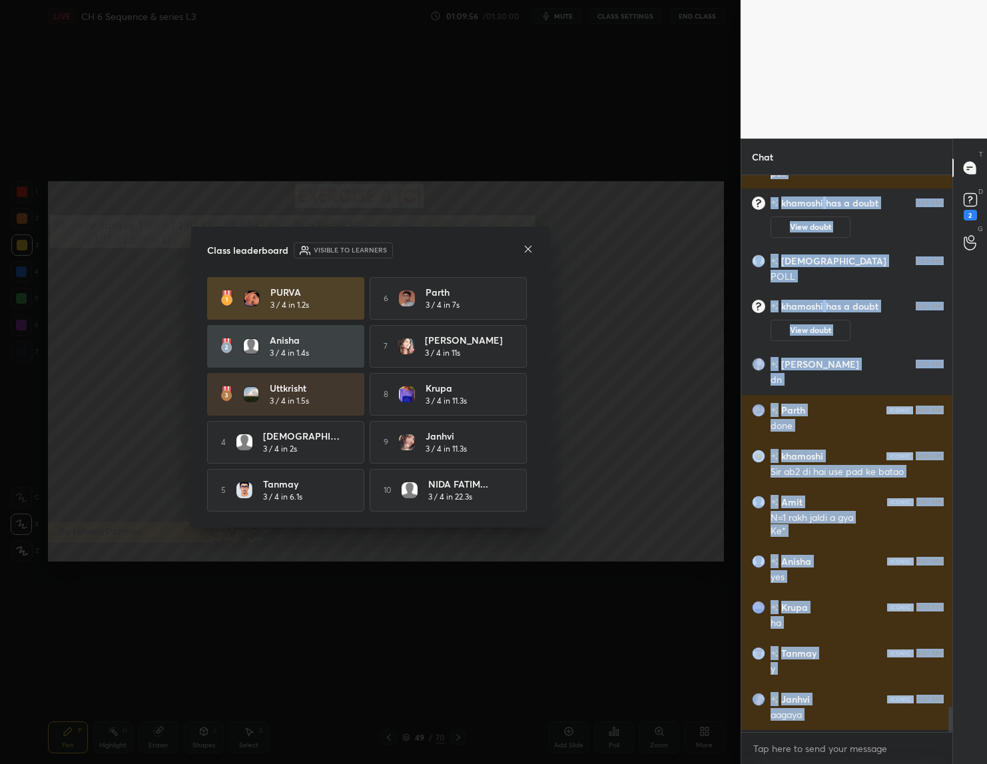
scroll to position [584, 208]
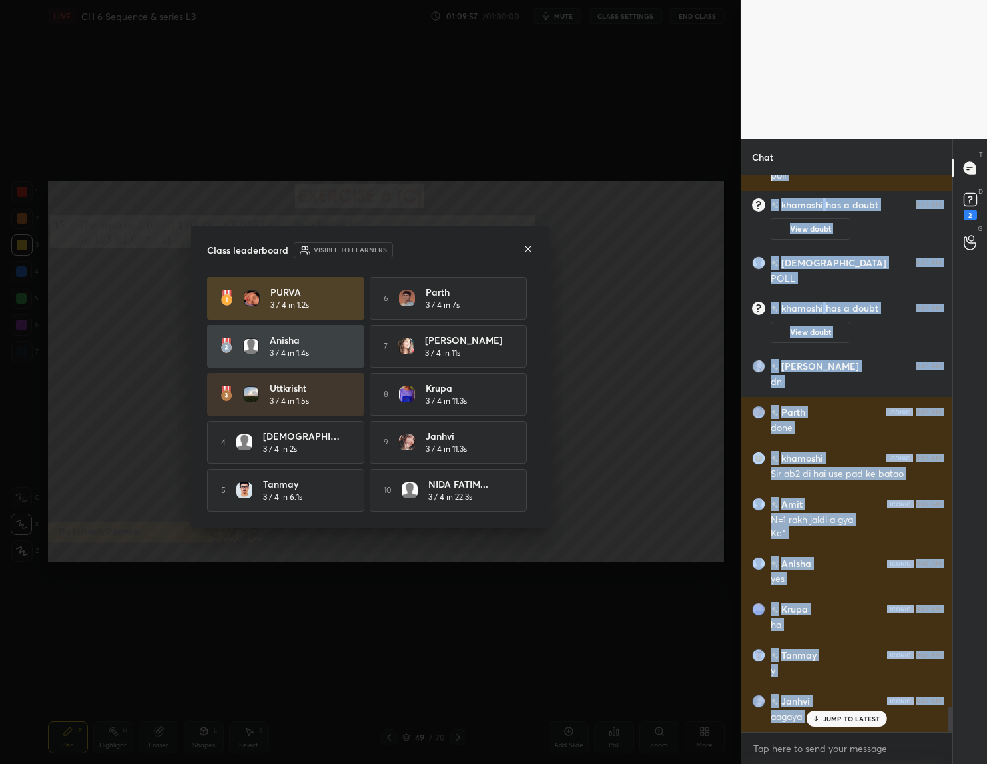
click at [524, 244] on icon at bounding box center [528, 249] width 11 height 11
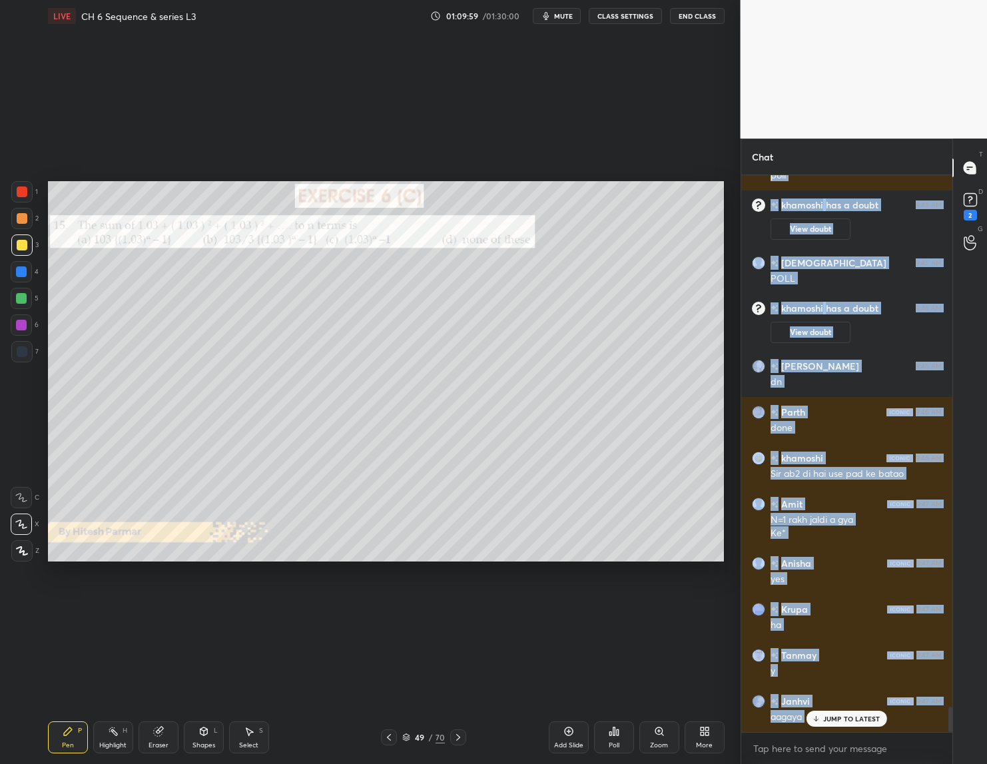
click at [462, 729] on div at bounding box center [458, 737] width 16 height 16
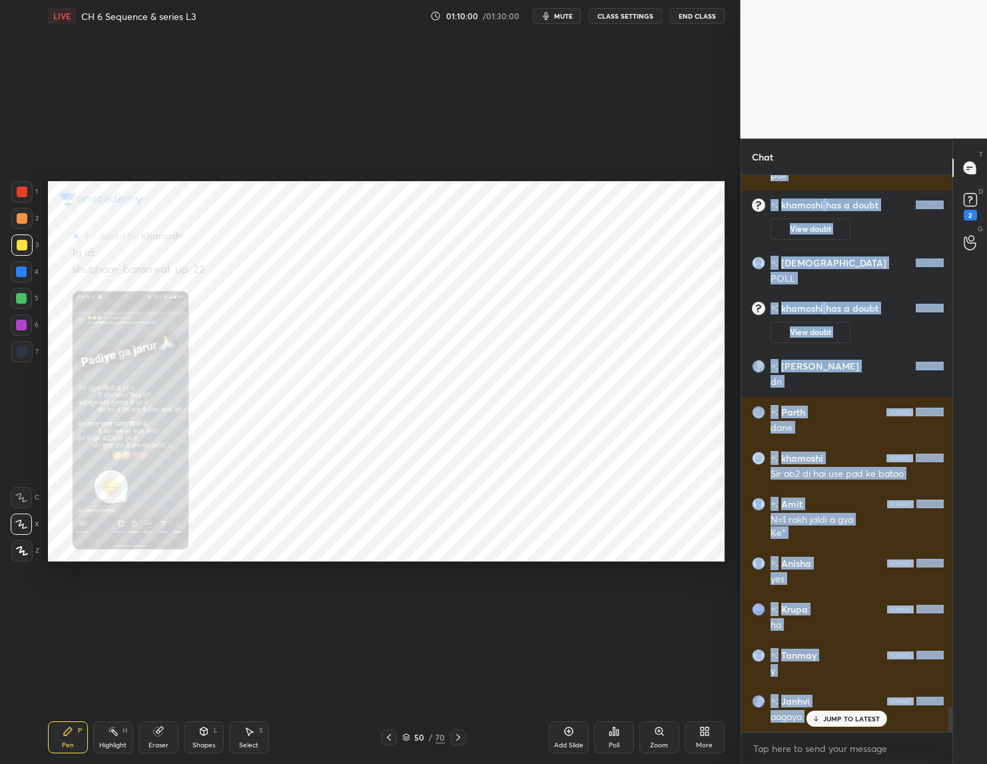
click at [459, 730] on div at bounding box center [458, 737] width 16 height 16
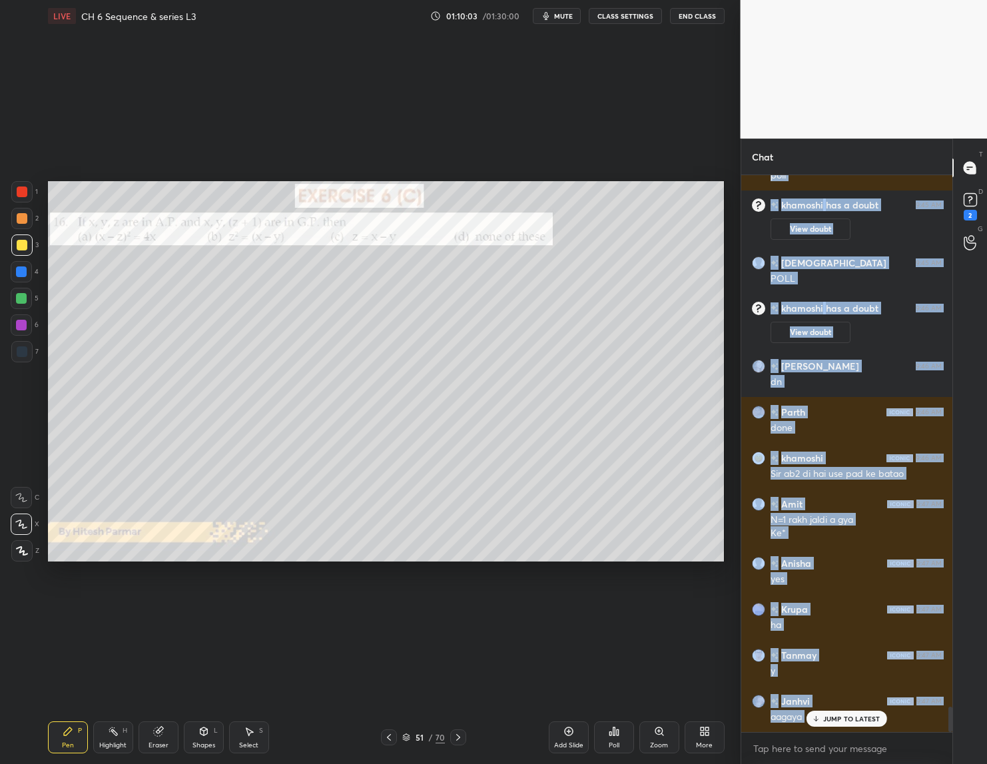
click at [462, 743] on div at bounding box center [458, 737] width 16 height 16
click at [464, 740] on div at bounding box center [458, 737] width 16 height 16
click at [390, 737] on icon at bounding box center [389, 737] width 11 height 11
click at [453, 739] on icon at bounding box center [458, 737] width 11 height 11
click at [455, 737] on icon at bounding box center [458, 737] width 11 height 11
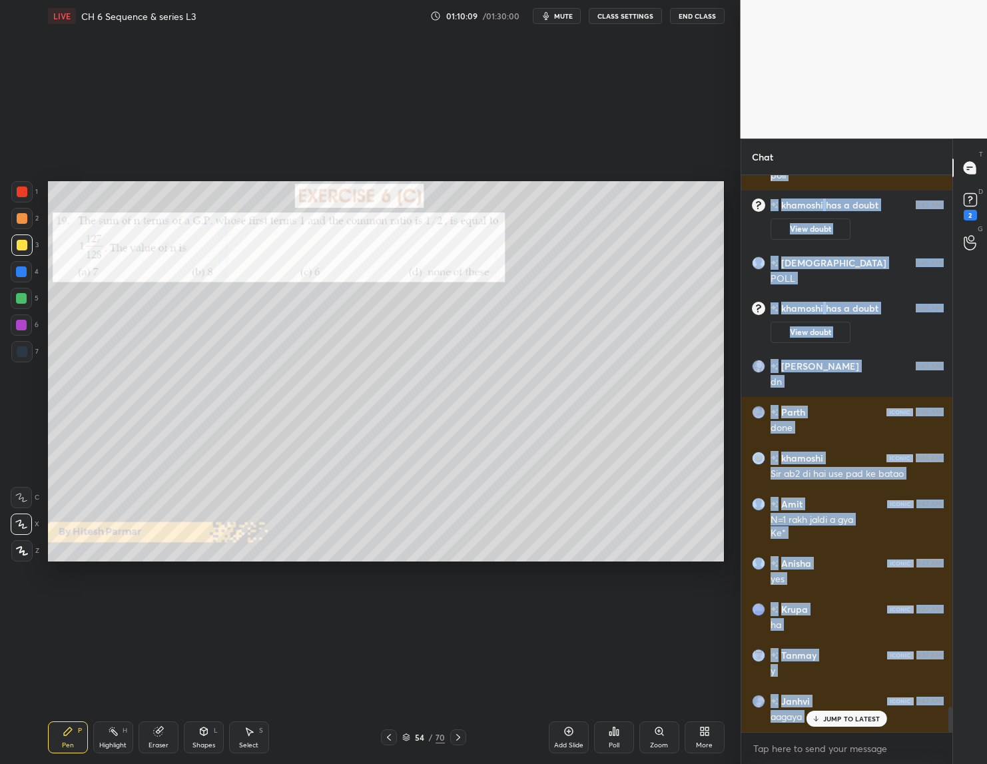
click at [450, 745] on div at bounding box center [458, 737] width 16 height 16
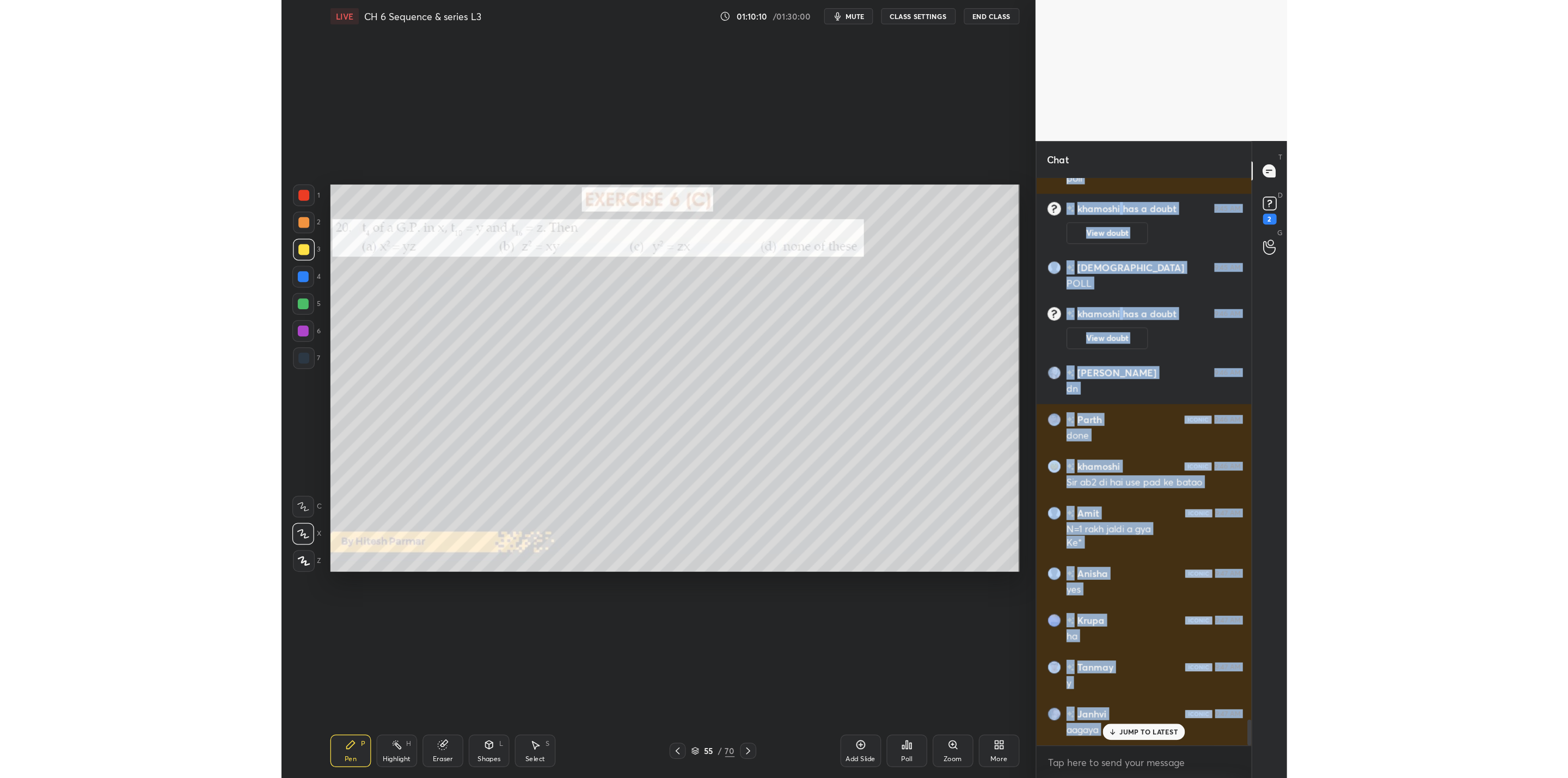
scroll to position [9632, 0]
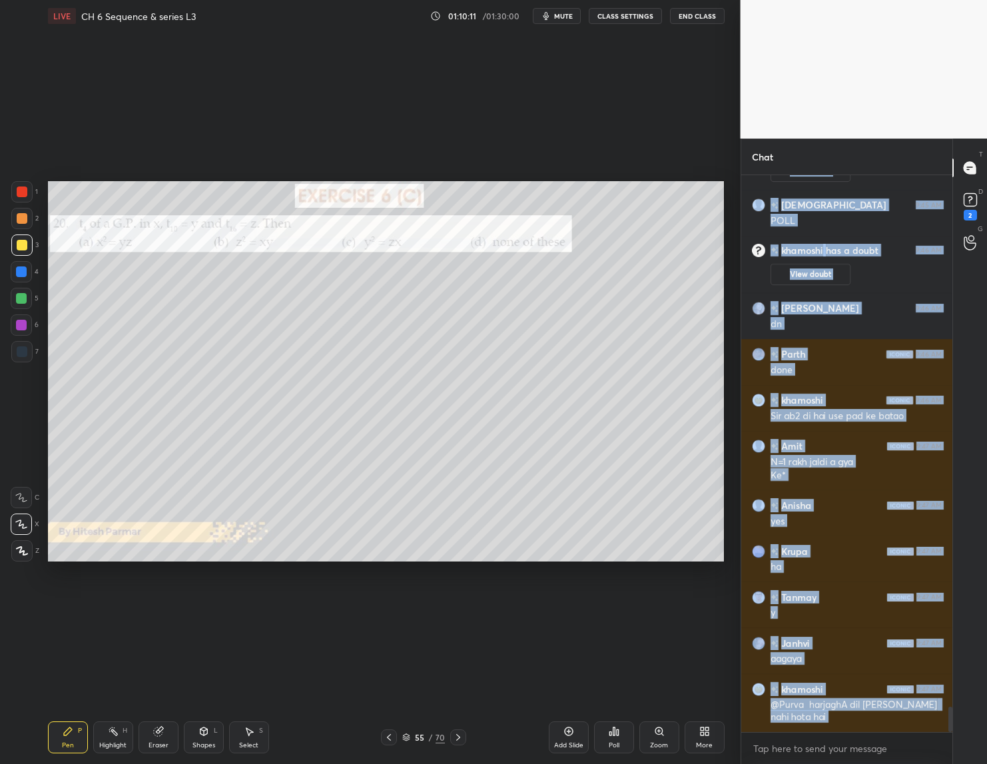
click at [455, 737] on icon at bounding box center [458, 737] width 11 height 11
click at [462, 734] on icon at bounding box center [458, 737] width 11 height 11
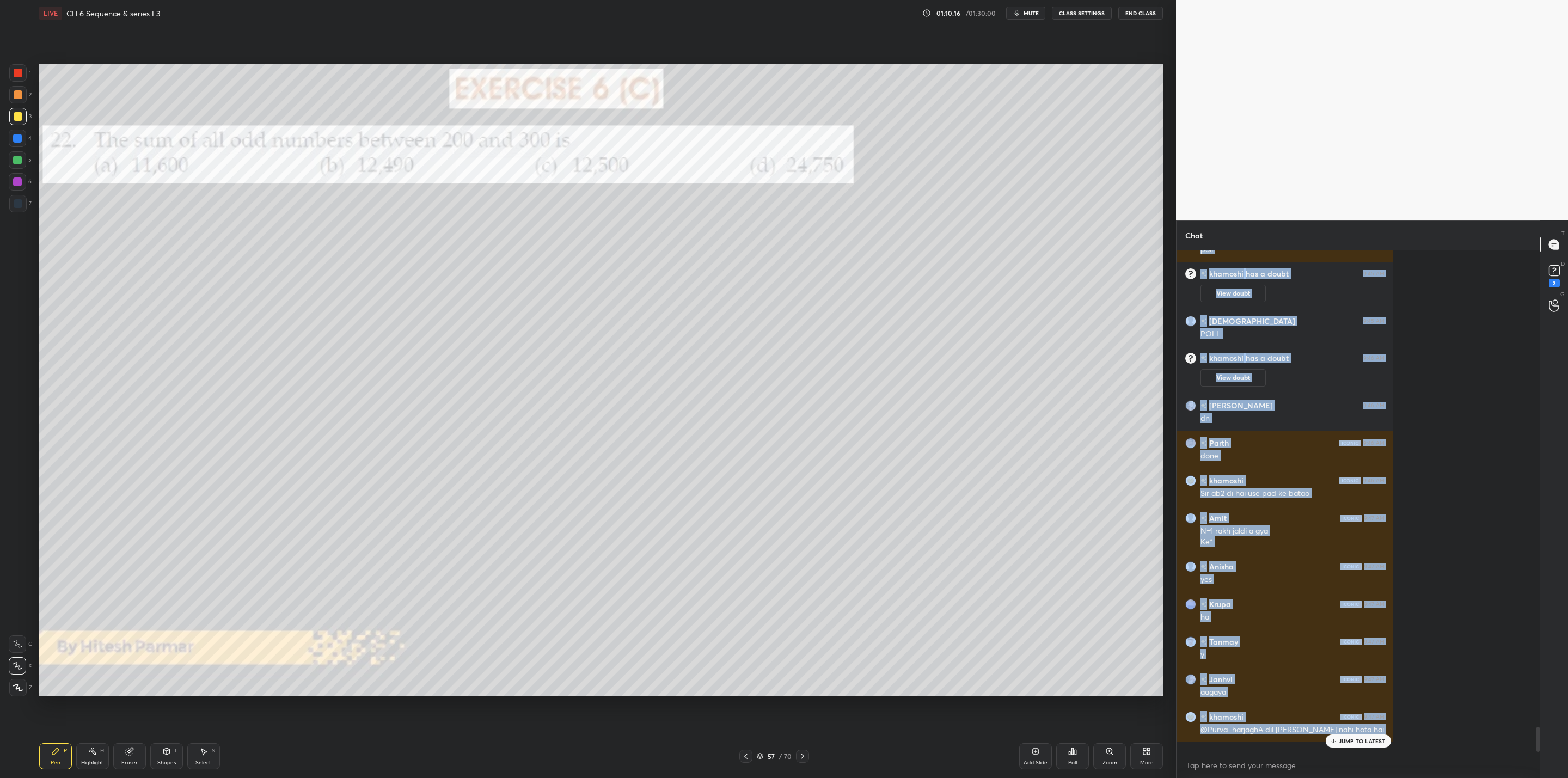
type textarea "x"
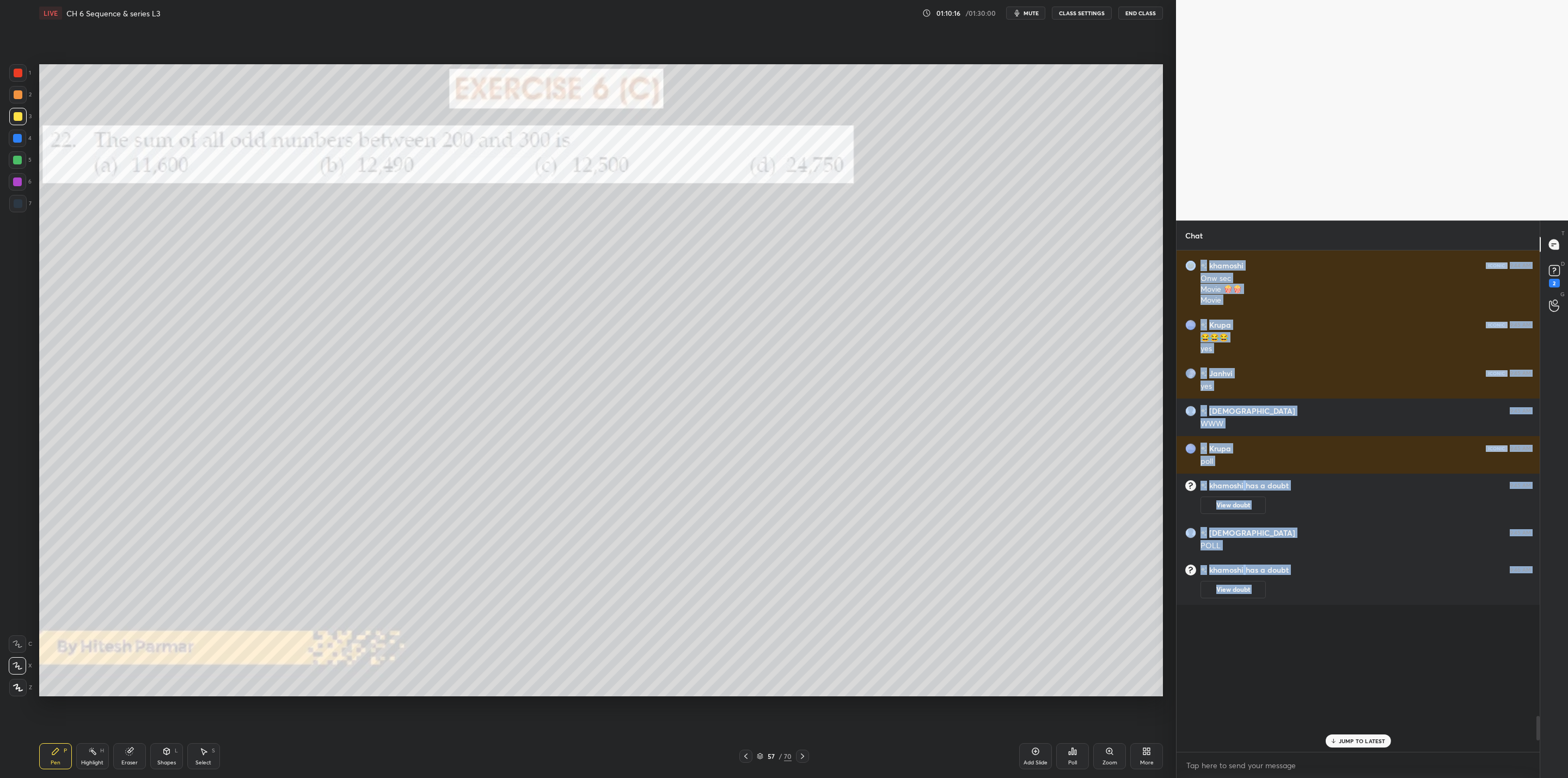
scroll to position [9049, 0]
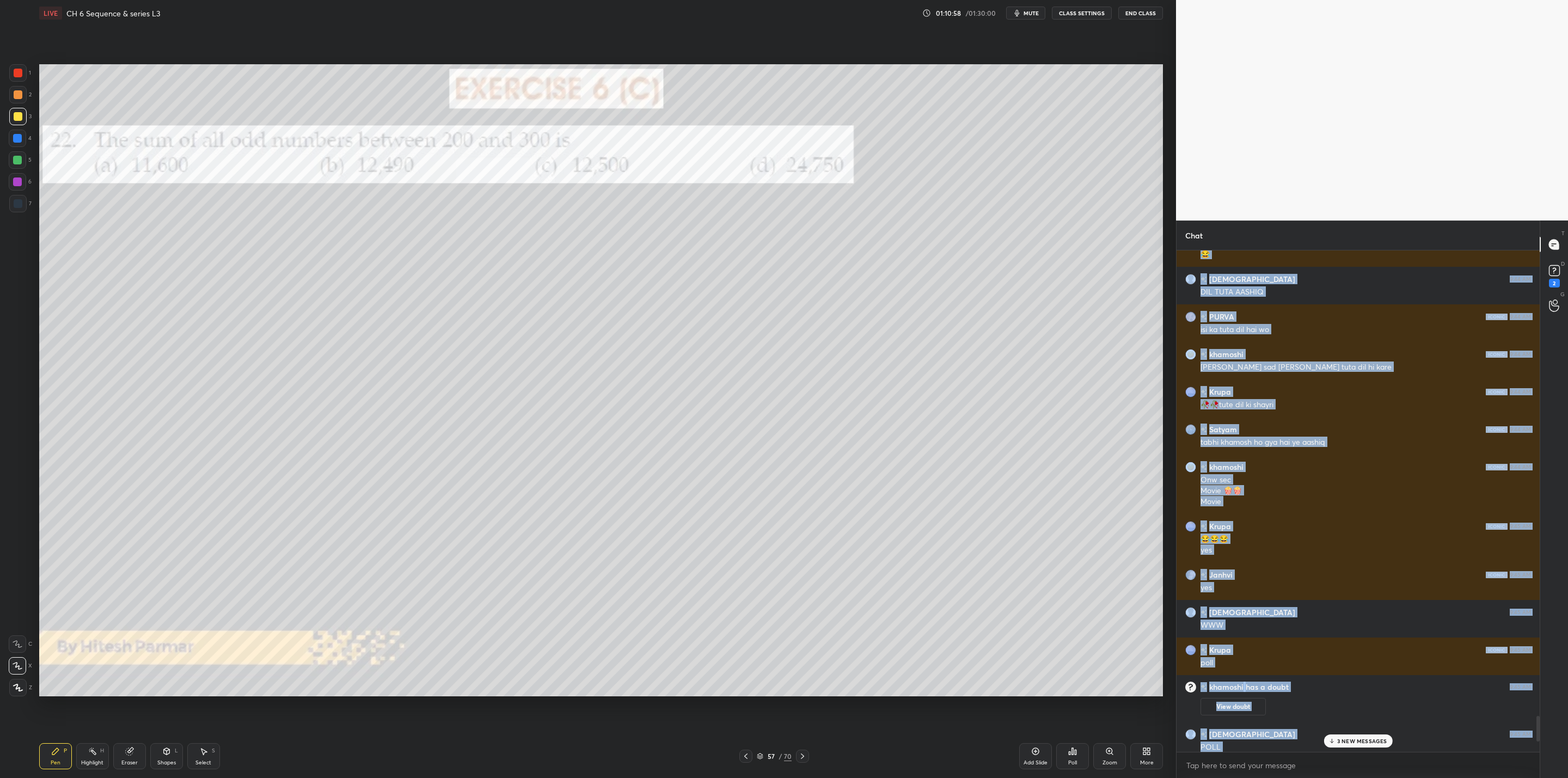
click at [12, 204] on div "1 2 3 4 5 6 7 C X Z C X Z E E Erase all H H LIVE CH 6 Sequence & series L3 01:1…" at bounding box center [584, 389] width 1167 height 778
click at [802, 750] on div at bounding box center [803, 756] width 13 height 13
click at [805, 753] on icon at bounding box center [802, 756] width 9 height 9
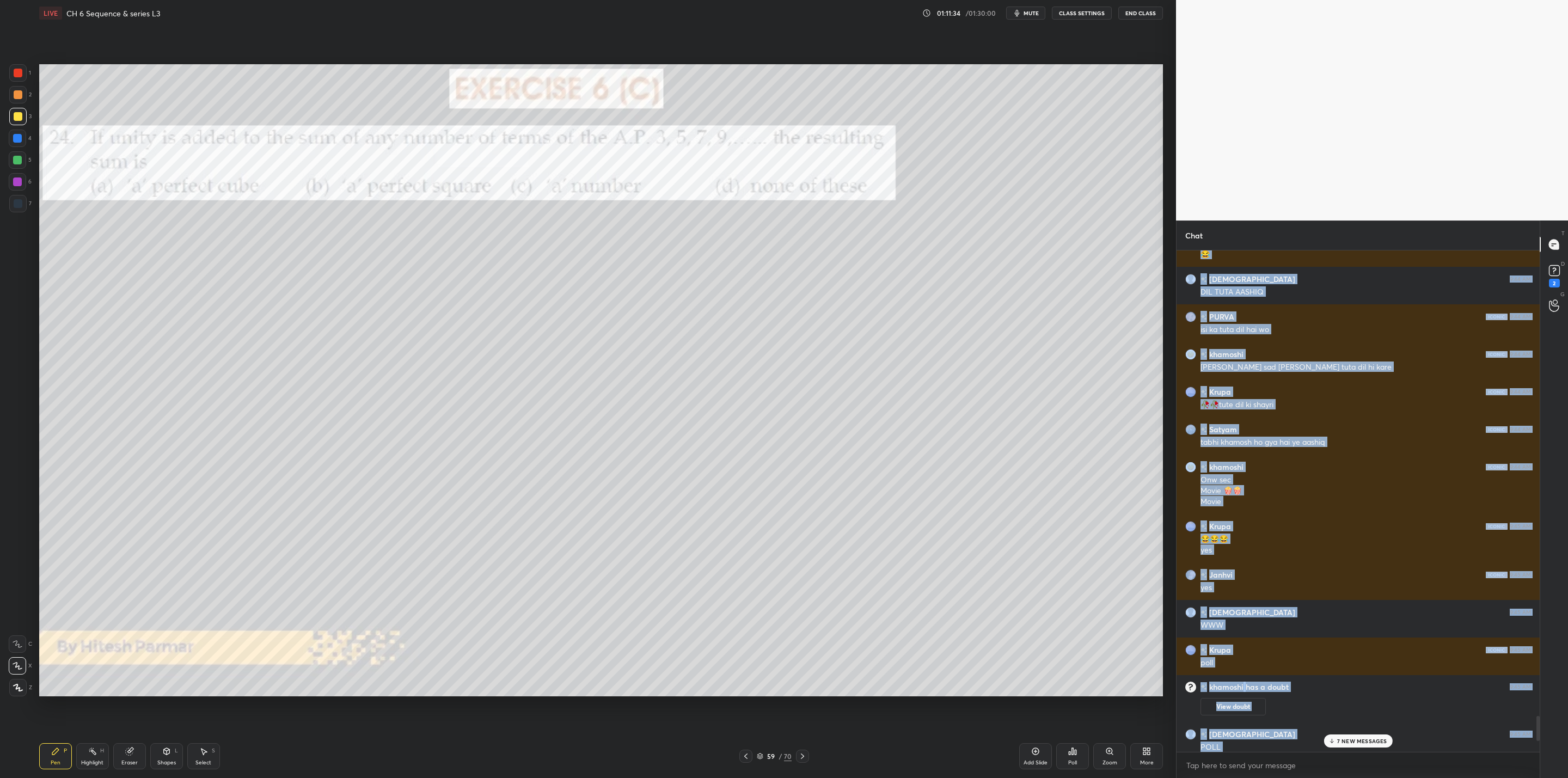
click at [1073, 751] on icon at bounding box center [1072, 751] width 9 height 9
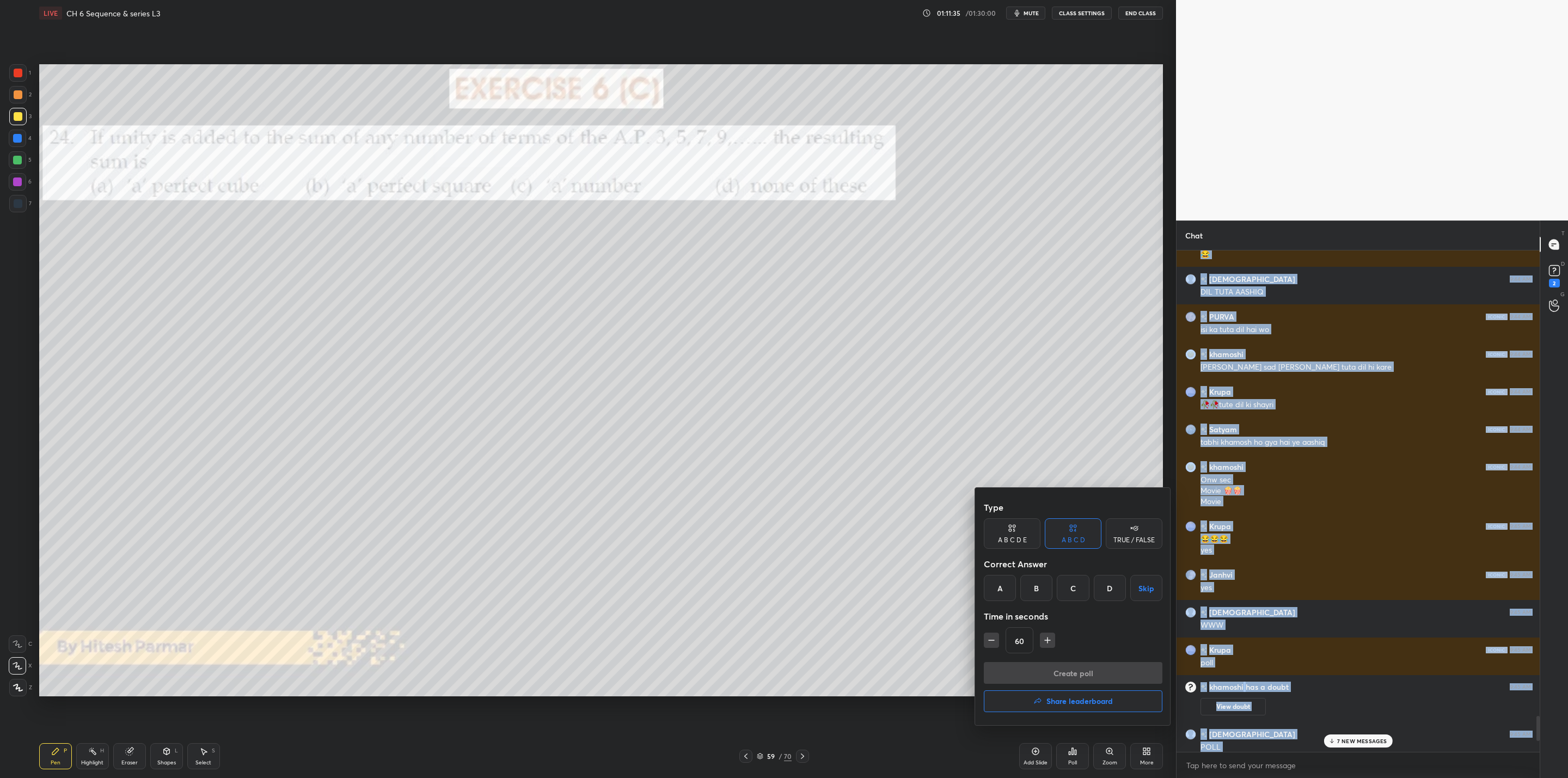
click at [1040, 585] on div "B" at bounding box center [1036, 588] width 32 height 26
click at [995, 640] on icon "button" at bounding box center [991, 639] width 11 height 11
click at [1046, 641] on icon "button" at bounding box center [1046, 639] width 11 height 11
type input "60"
drag, startPoint x: 1071, startPoint y: 670, endPoint x: 1055, endPoint y: 678, distance: 17.9
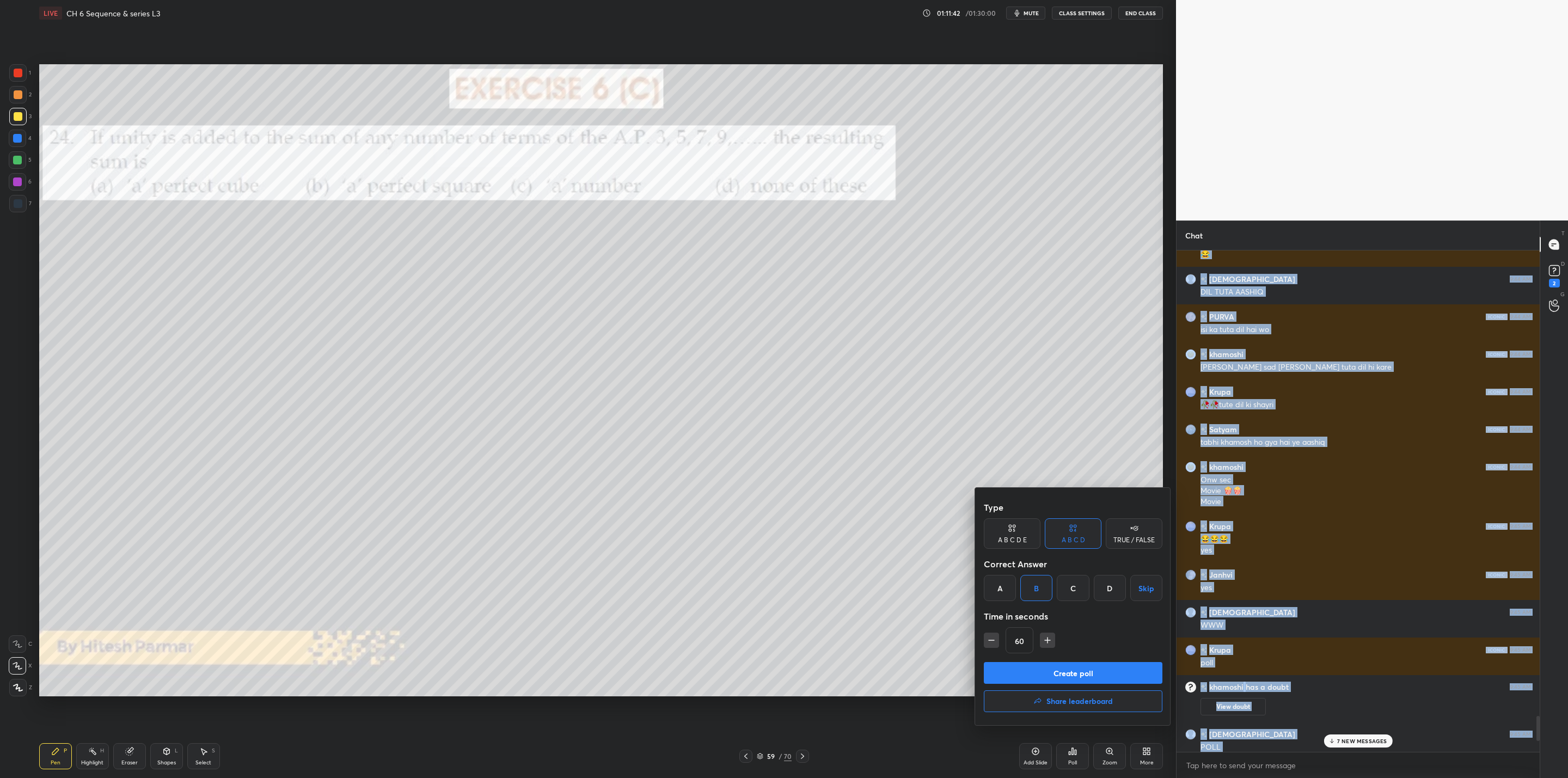
click at [1068, 669] on button "Create poll" at bounding box center [1073, 673] width 178 height 22
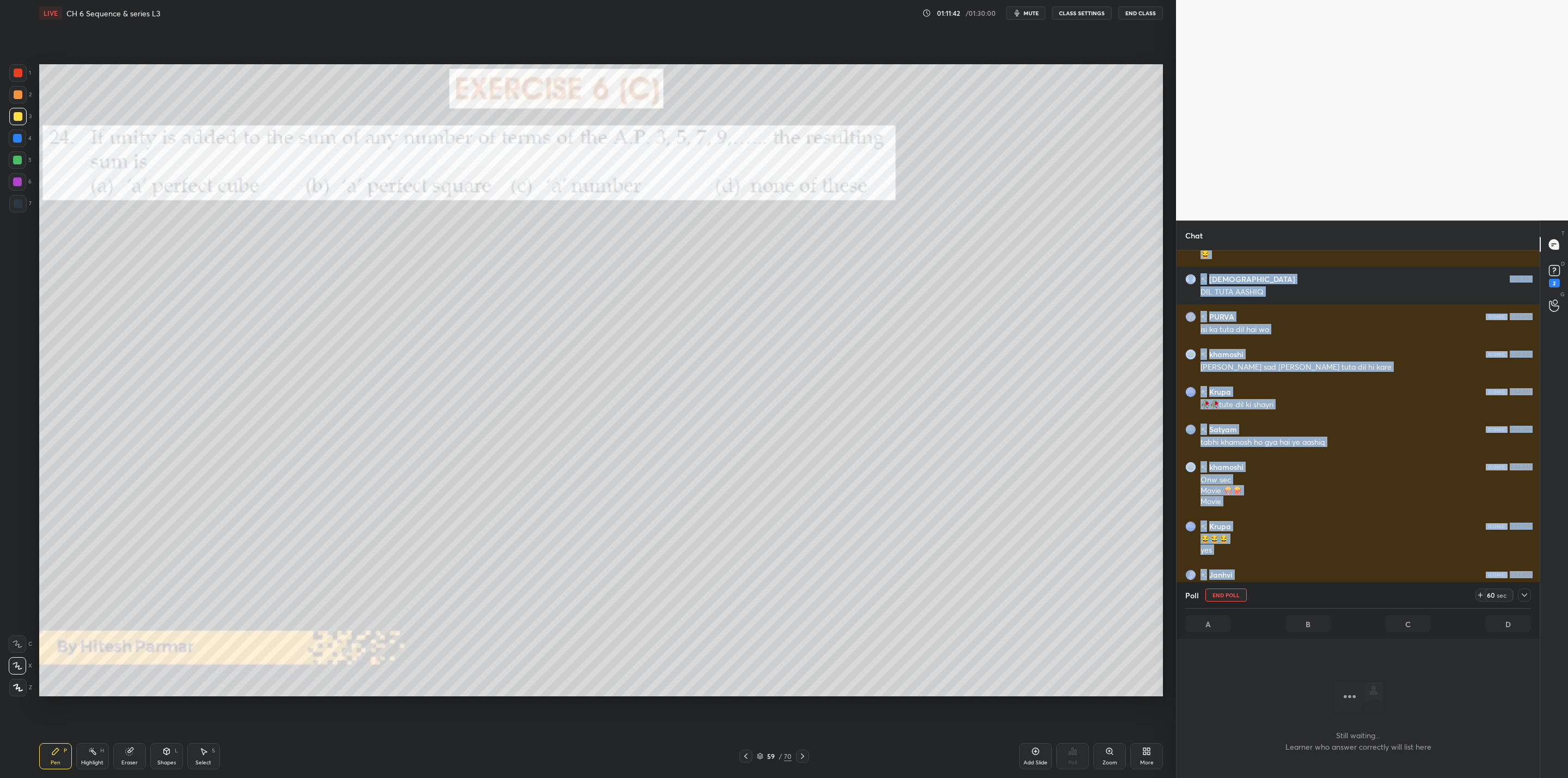
scroll to position [467, 360]
click at [1527, 595] on icon at bounding box center [1524, 594] width 9 height 9
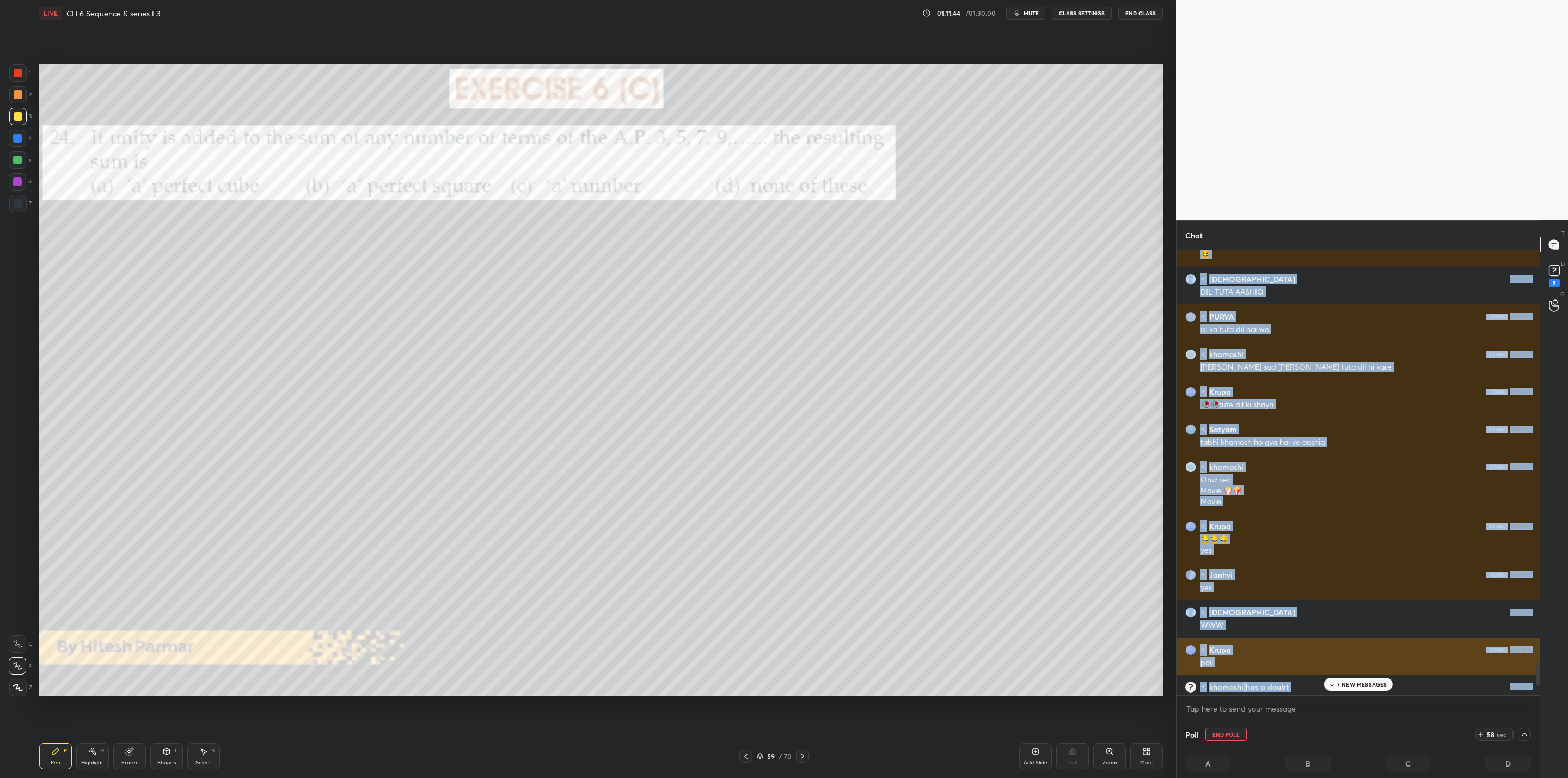
scroll to position [1, 4]
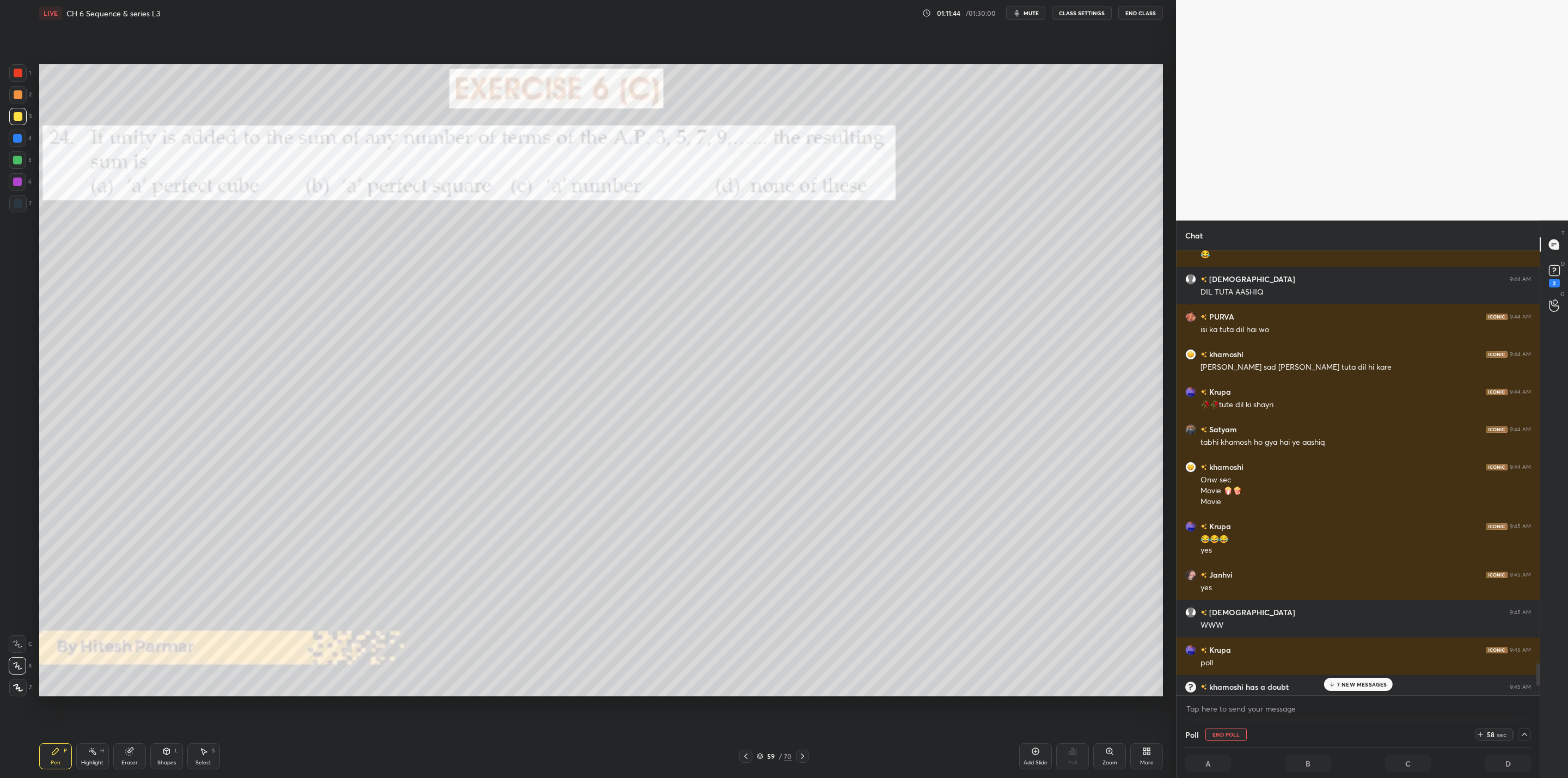
drag, startPoint x: 1348, startPoint y: 681, endPoint x: 1335, endPoint y: 715, distance: 36.4
click at [1350, 681] on p "7 NEW MESSAGES" at bounding box center [1361, 684] width 50 height 7
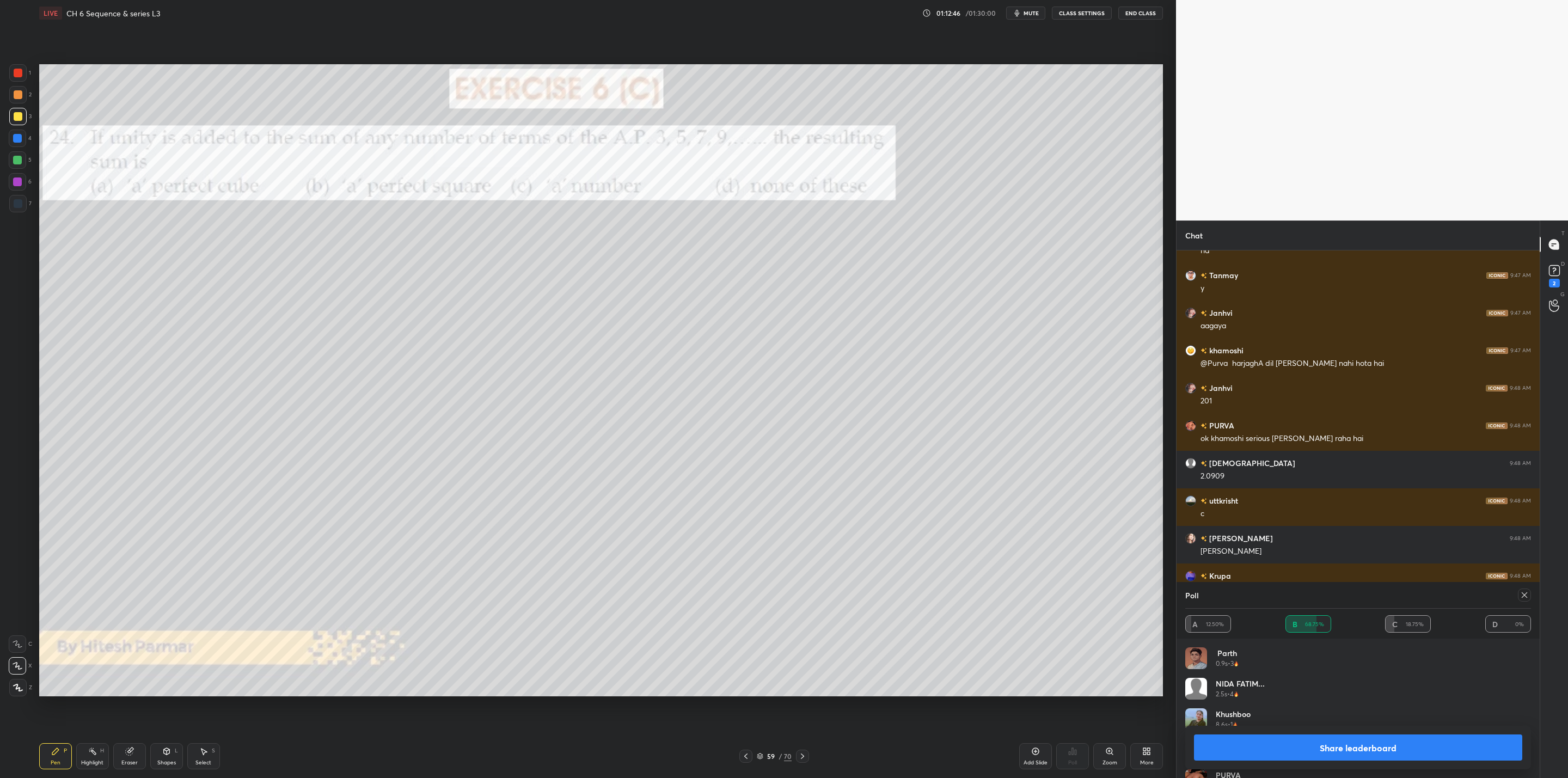
scroll to position [9866, 0]
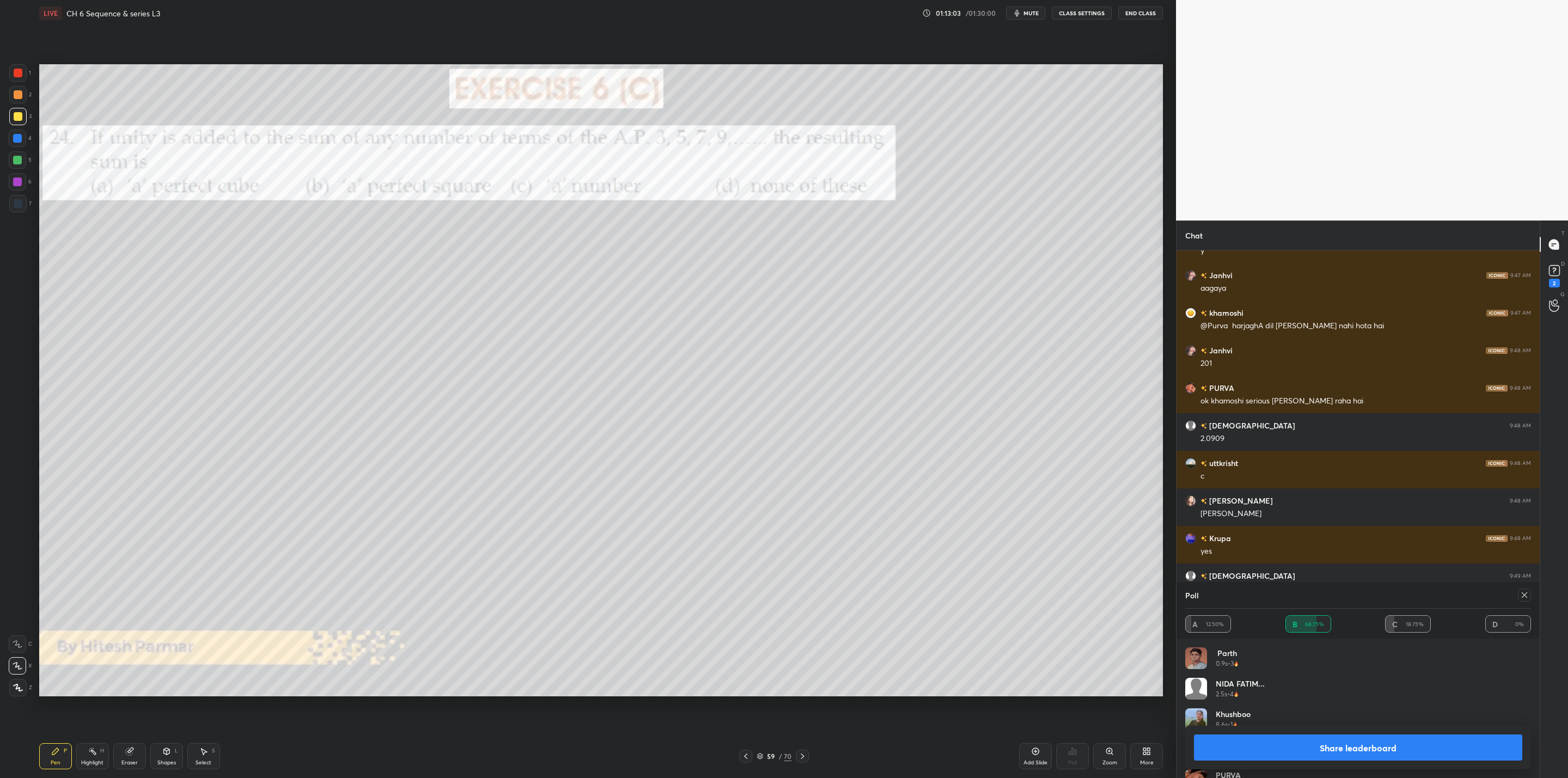
click at [1269, 749] on button "Share leaderboard" at bounding box center [1358, 747] width 329 height 26
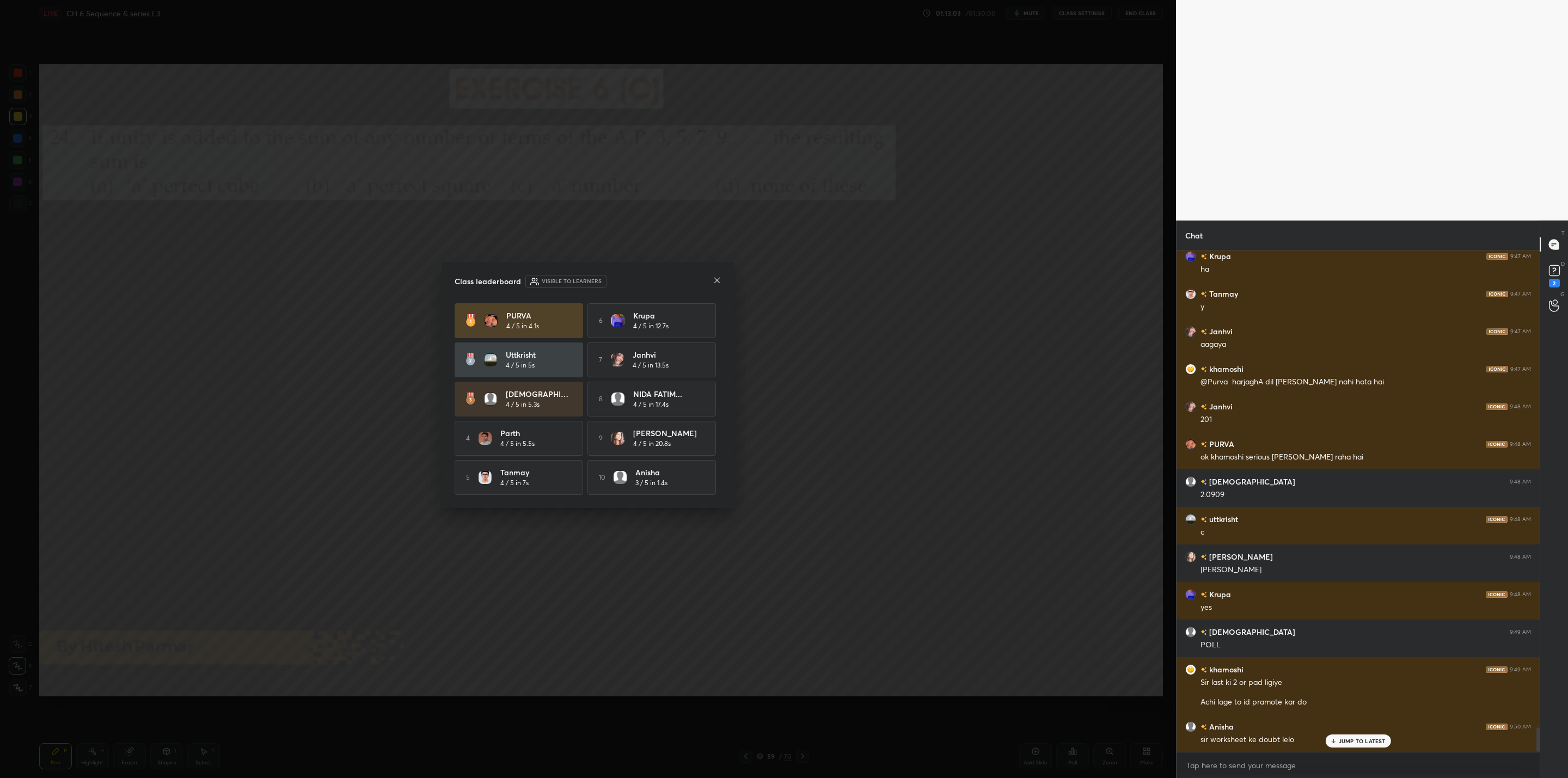
scroll to position [498, 360]
click at [715, 279] on icon at bounding box center [717, 280] width 9 height 9
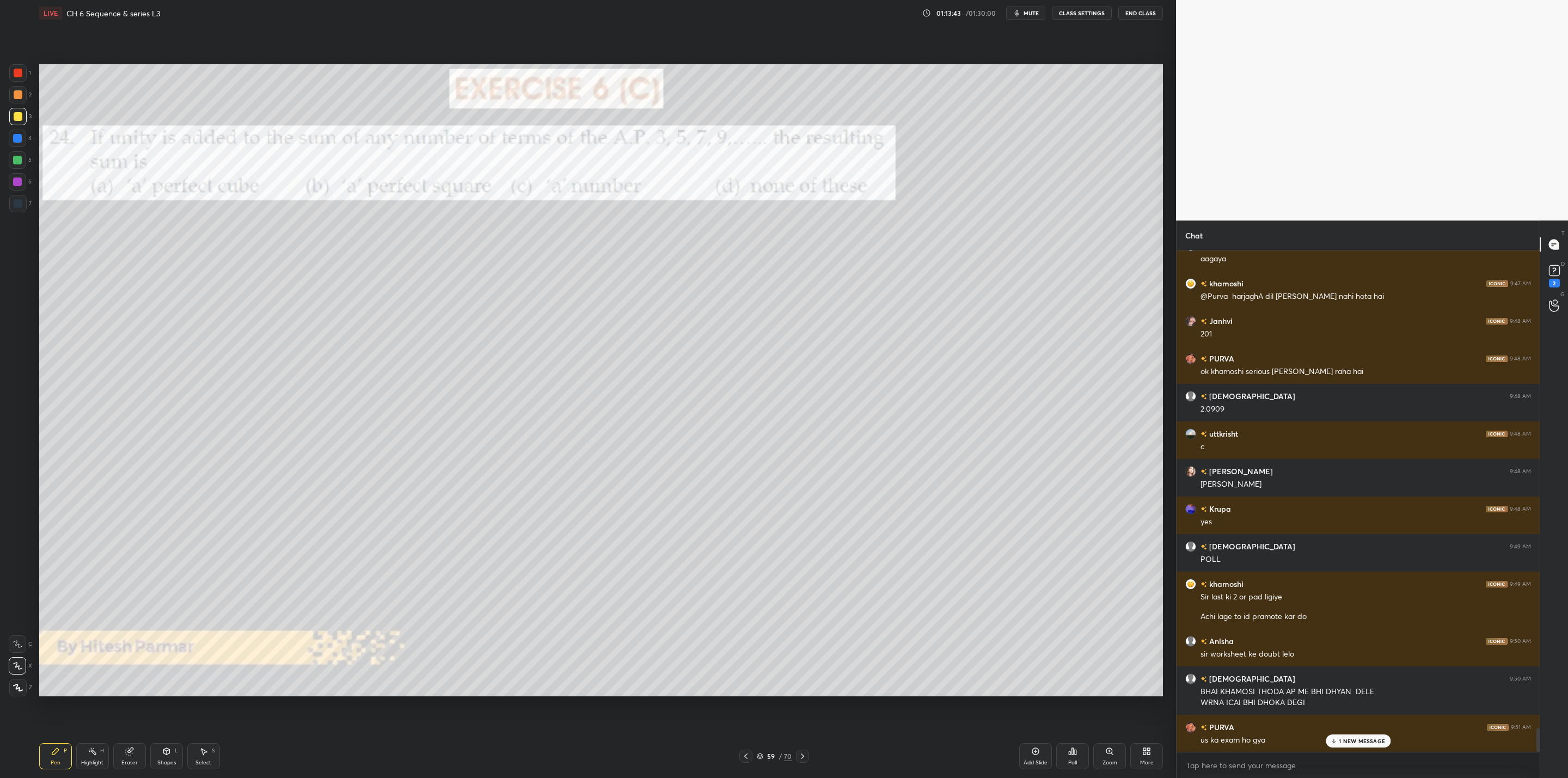
scroll to position [9933, 0]
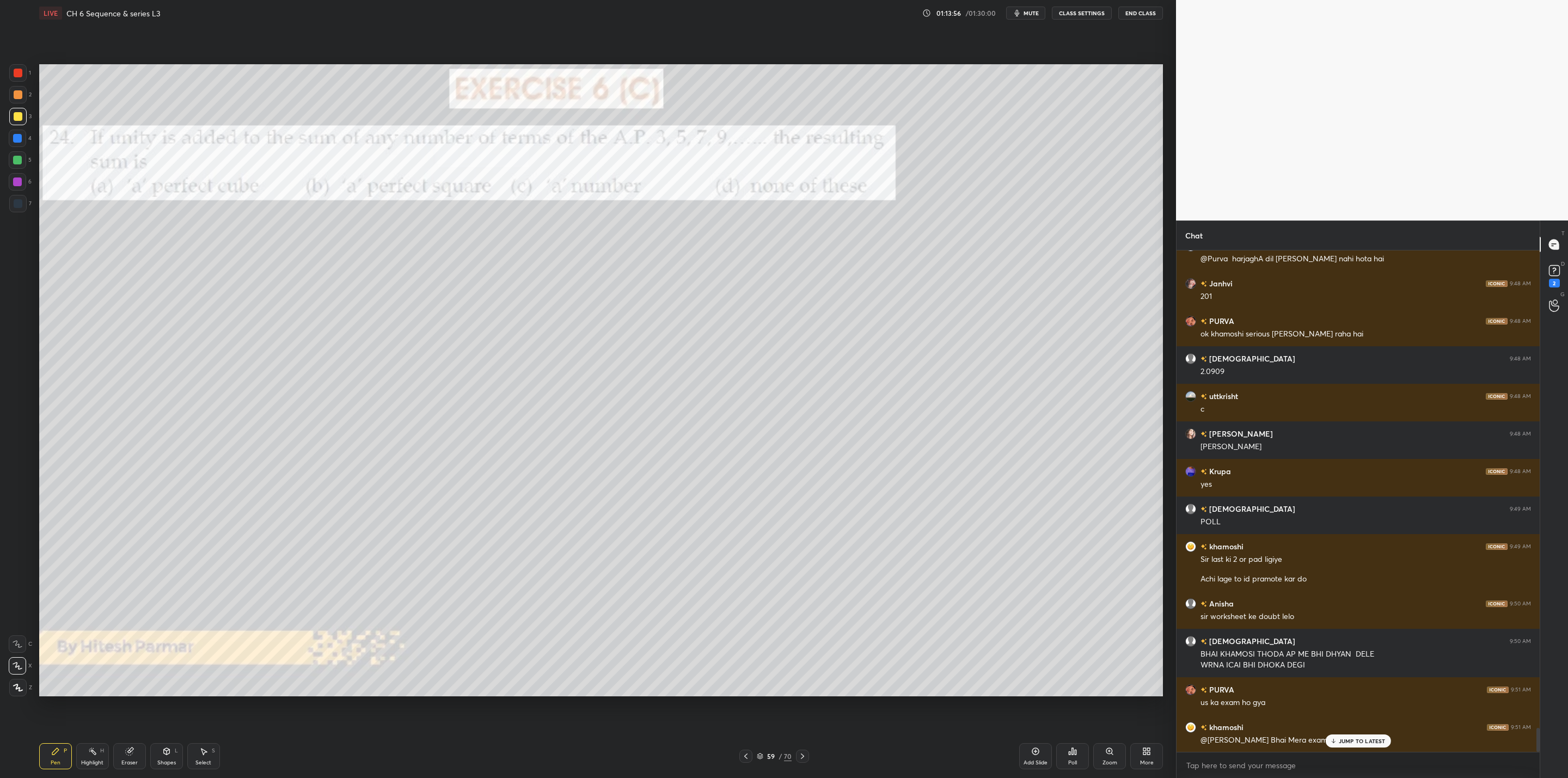
drag, startPoint x: 804, startPoint y: 754, endPoint x: 805, endPoint y: 760, distance: 6.1
click at [804, 756] on icon at bounding box center [802, 756] width 9 height 9
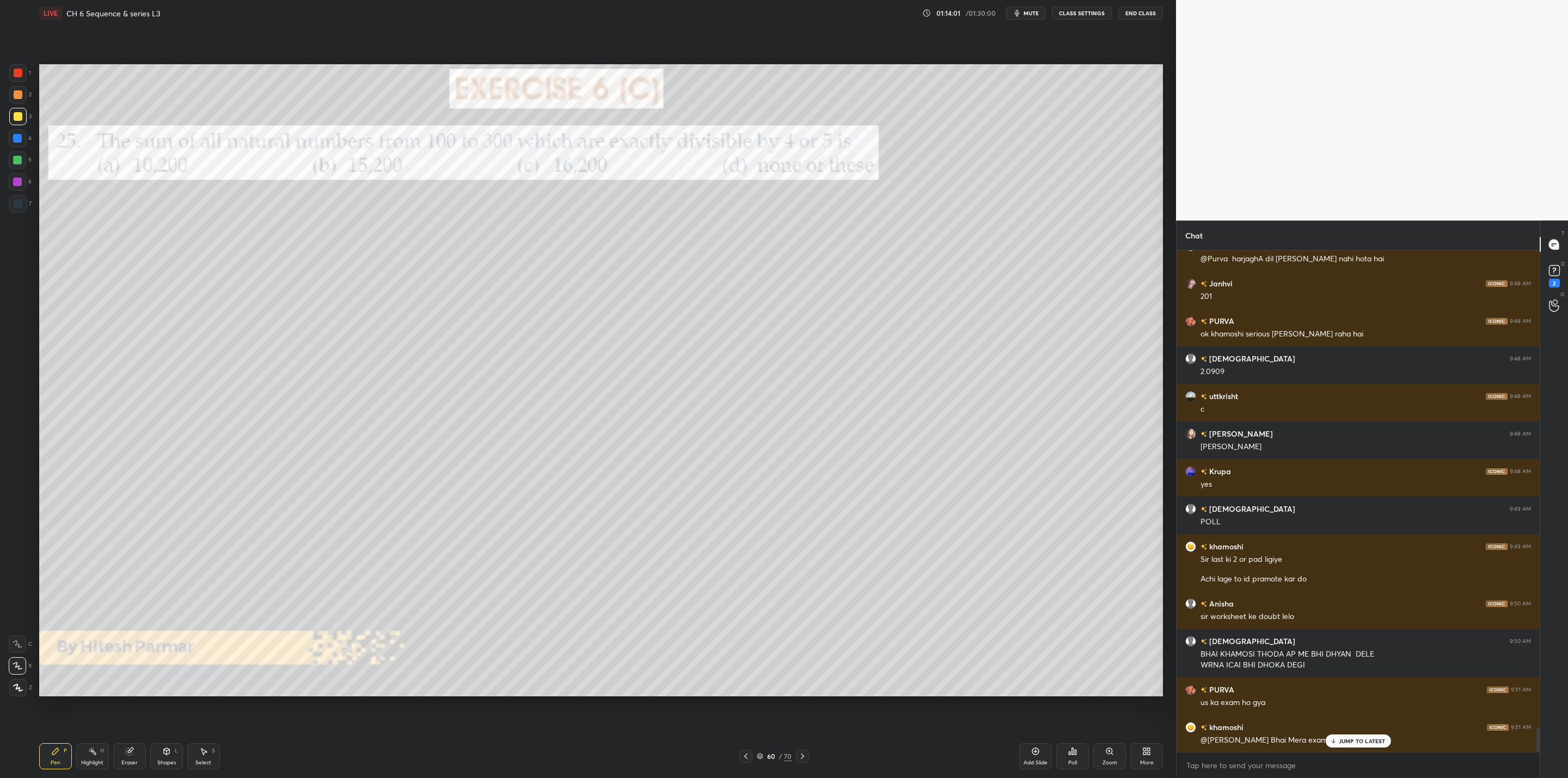
scroll to position [9970, 0]
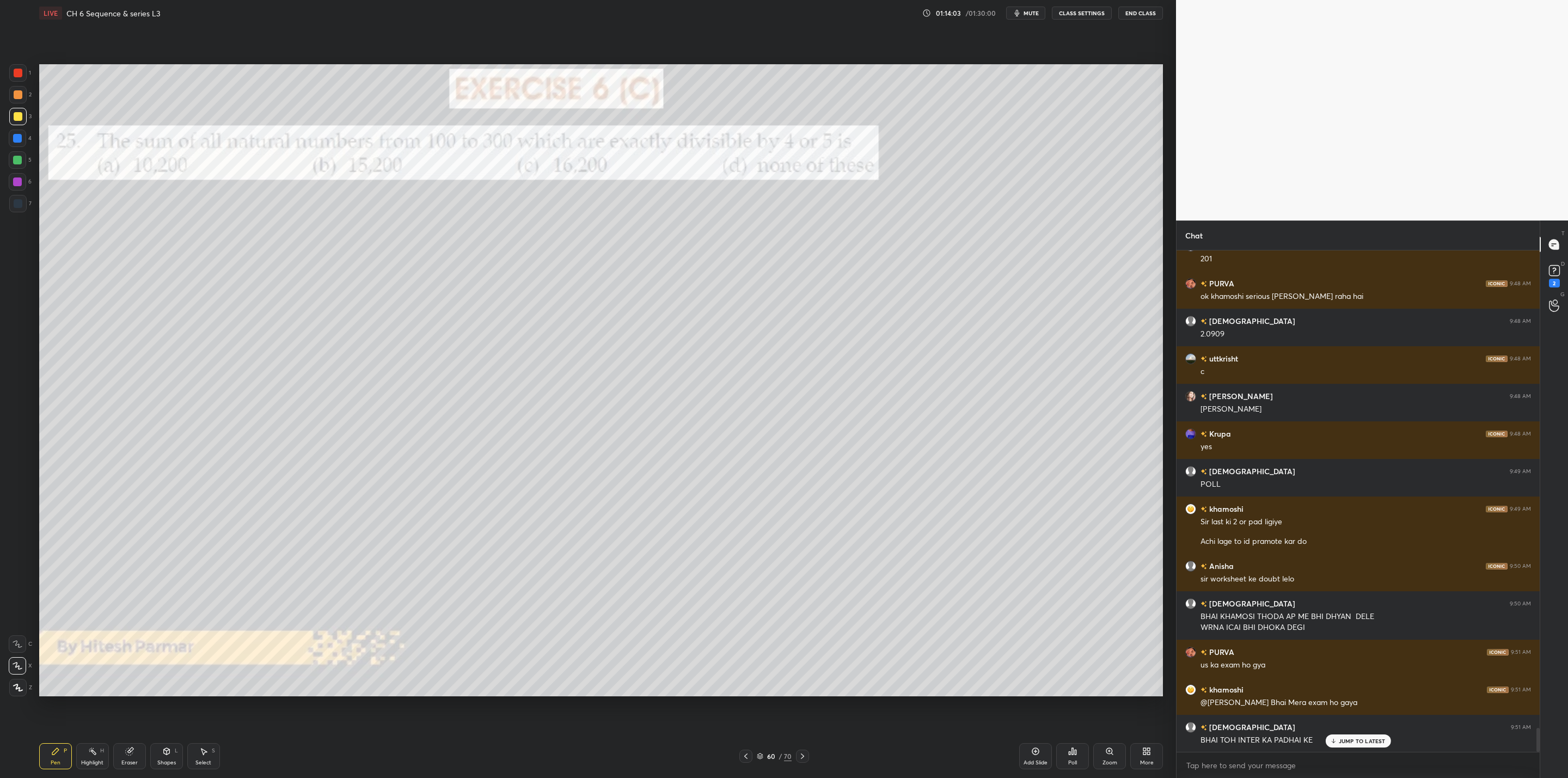
click at [805, 756] on icon at bounding box center [802, 756] width 9 height 9
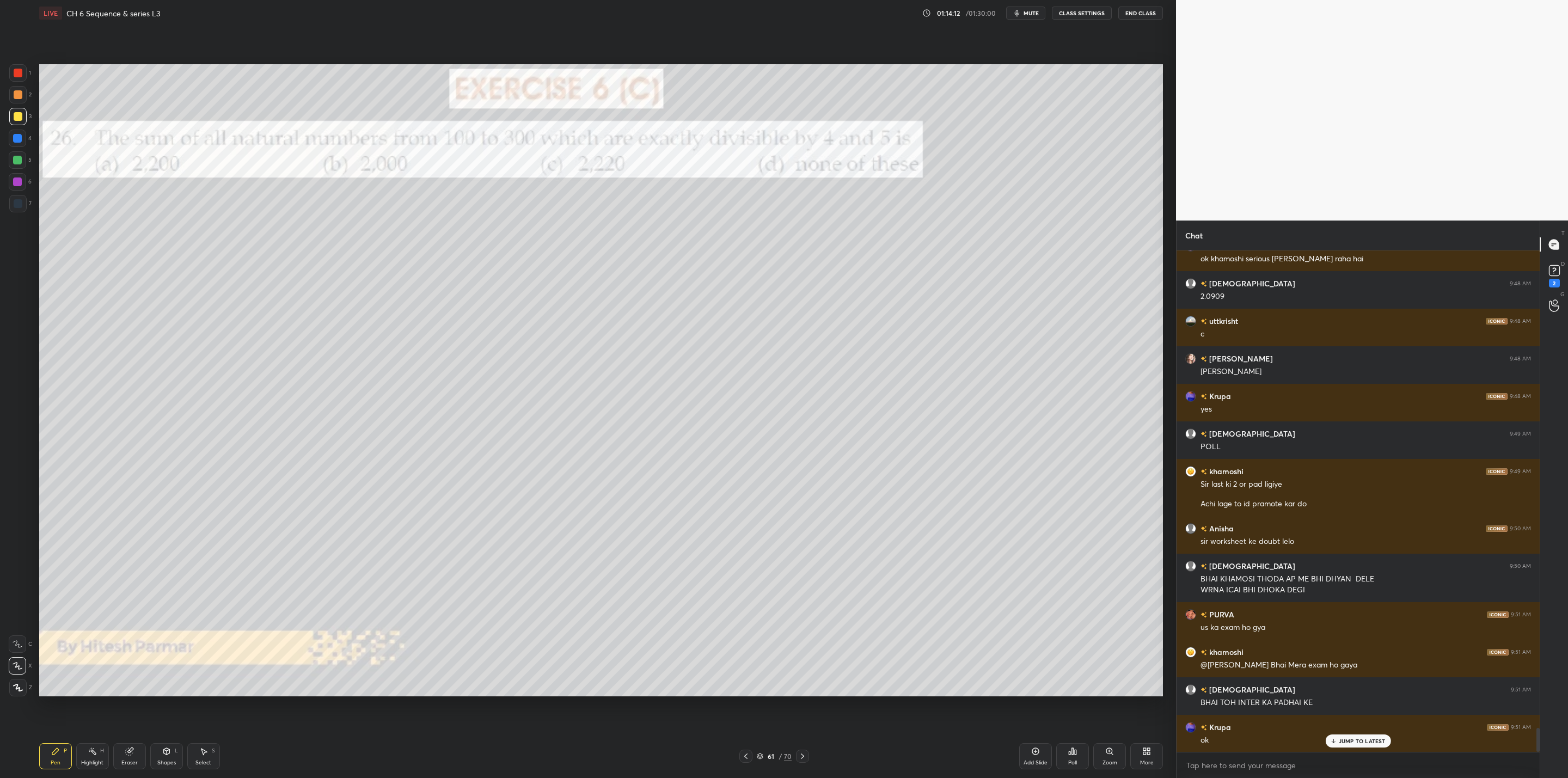
drag, startPoint x: 804, startPoint y: 753, endPoint x: 809, endPoint y: 756, distance: 5.8
click at [805, 752] on icon at bounding box center [802, 756] width 9 height 9
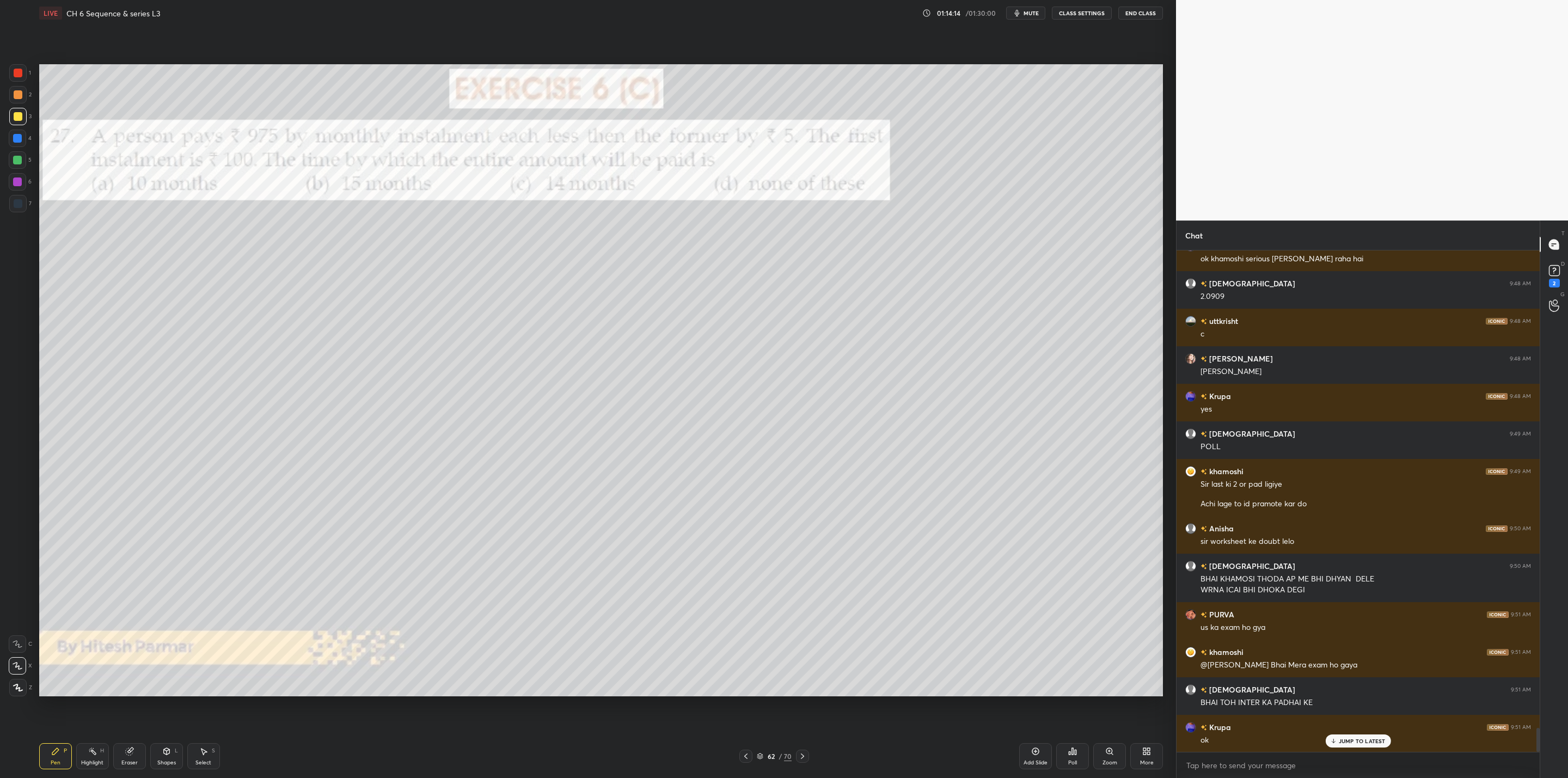
drag, startPoint x: 799, startPoint y: 744, endPoint x: 796, endPoint y: 751, distance: 7.6
click at [797, 745] on div "Pen P Highlight H Eraser Shapes L Select S 62 / 70 Add Slide Poll Zoom More" at bounding box center [601, 755] width 1123 height 43
drag, startPoint x: 799, startPoint y: 753, endPoint x: 798, endPoint y: 762, distance: 9.1
click at [799, 754] on icon at bounding box center [802, 756] width 9 height 9
click at [799, 758] on icon at bounding box center [802, 756] width 9 height 9
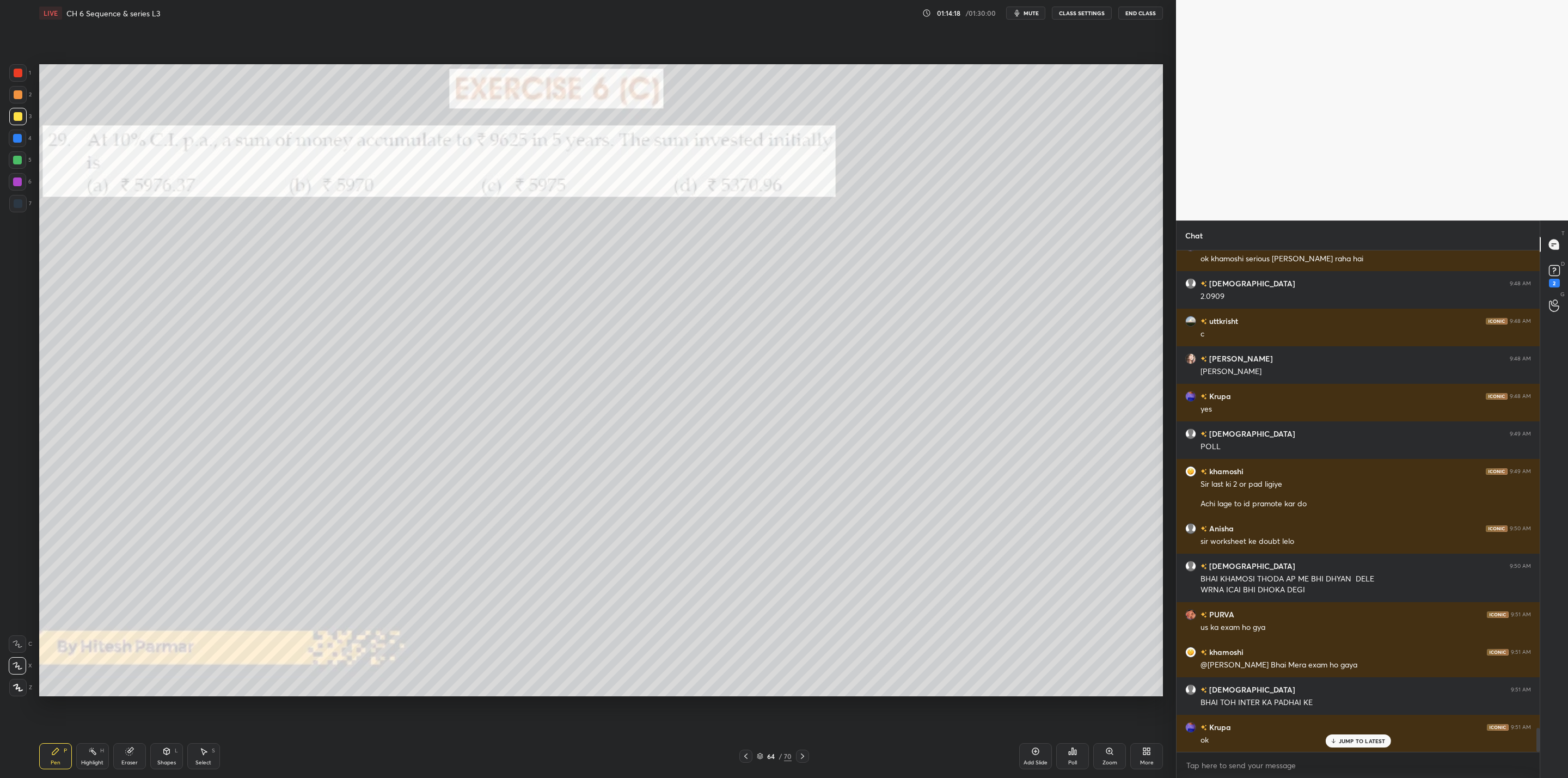
click at [743, 753] on icon at bounding box center [746, 756] width 9 height 9
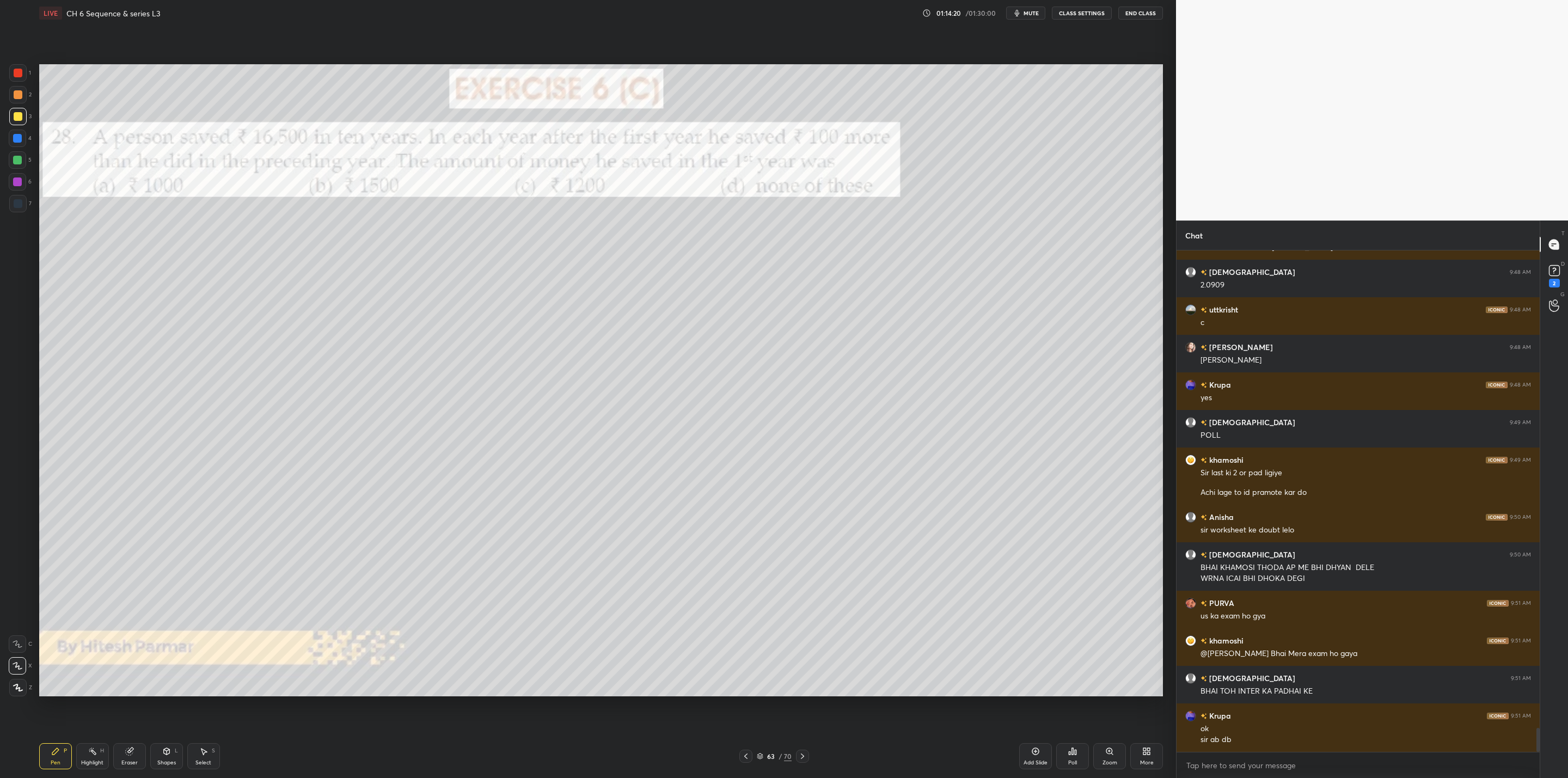
scroll to position [10057, 0]
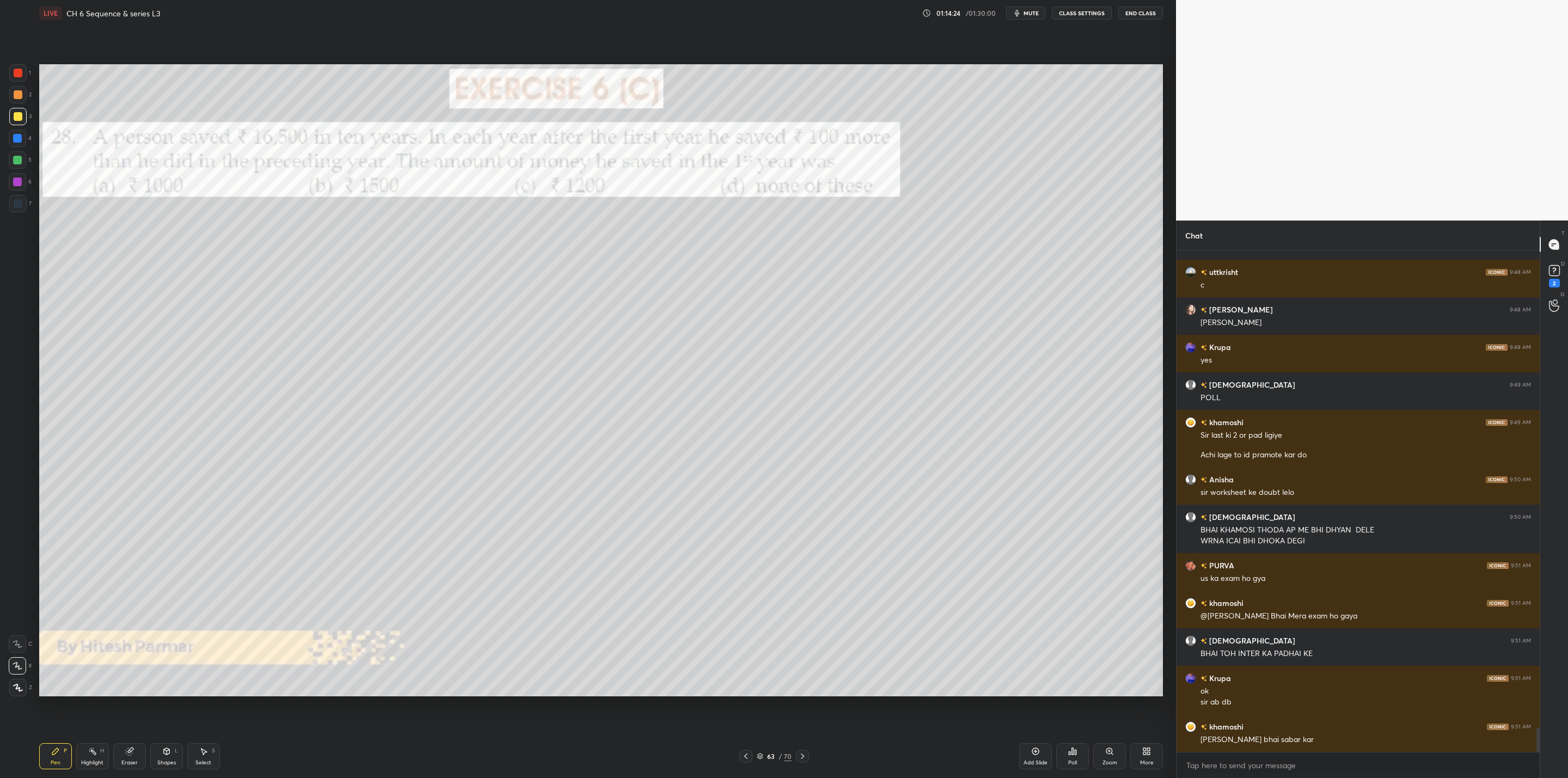
drag, startPoint x: 741, startPoint y: 756, endPoint x: 746, endPoint y: 764, distance: 9.4
click at [743, 758] on div at bounding box center [746, 756] width 13 height 13
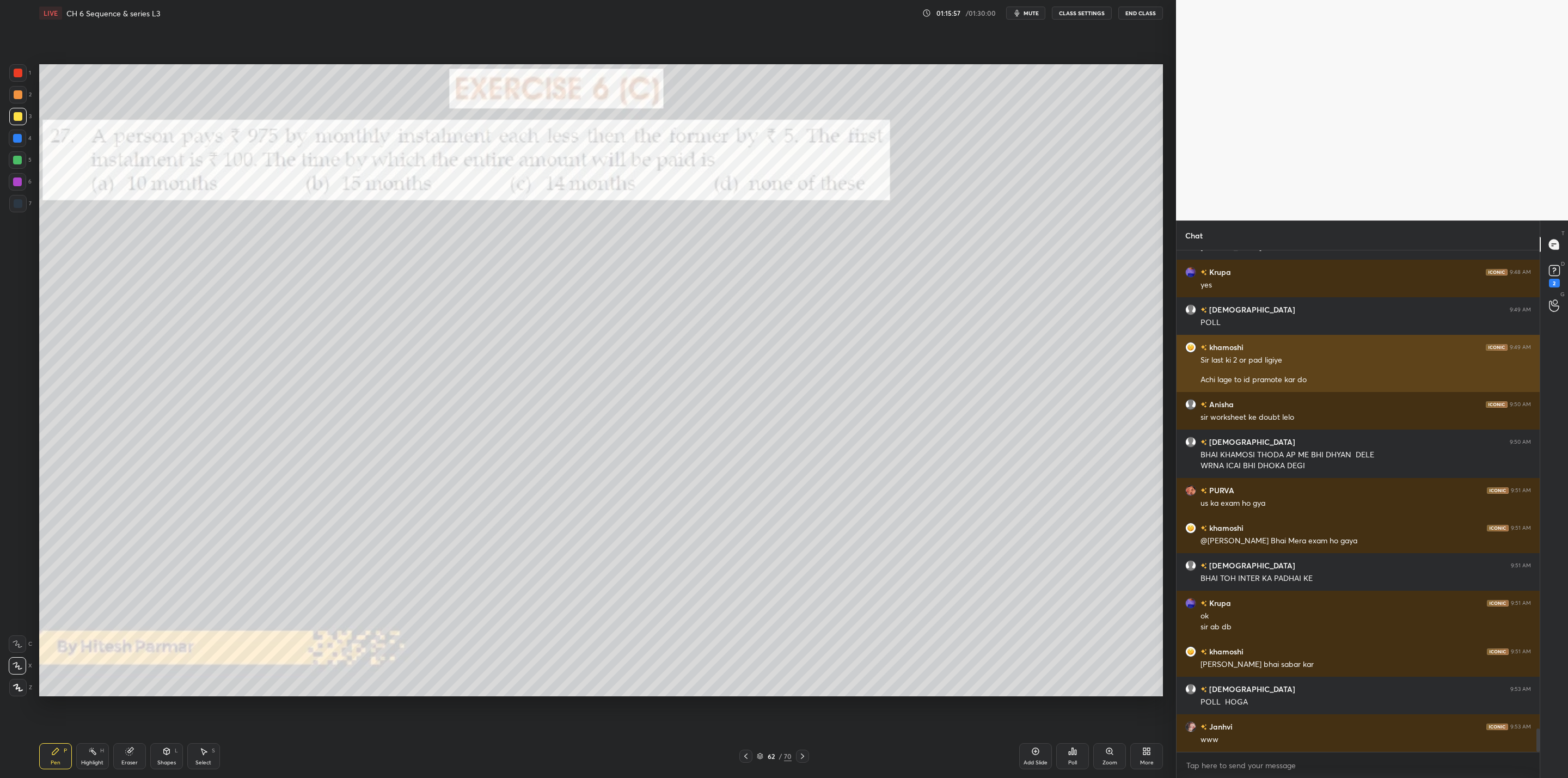
scroll to position [10143, 0]
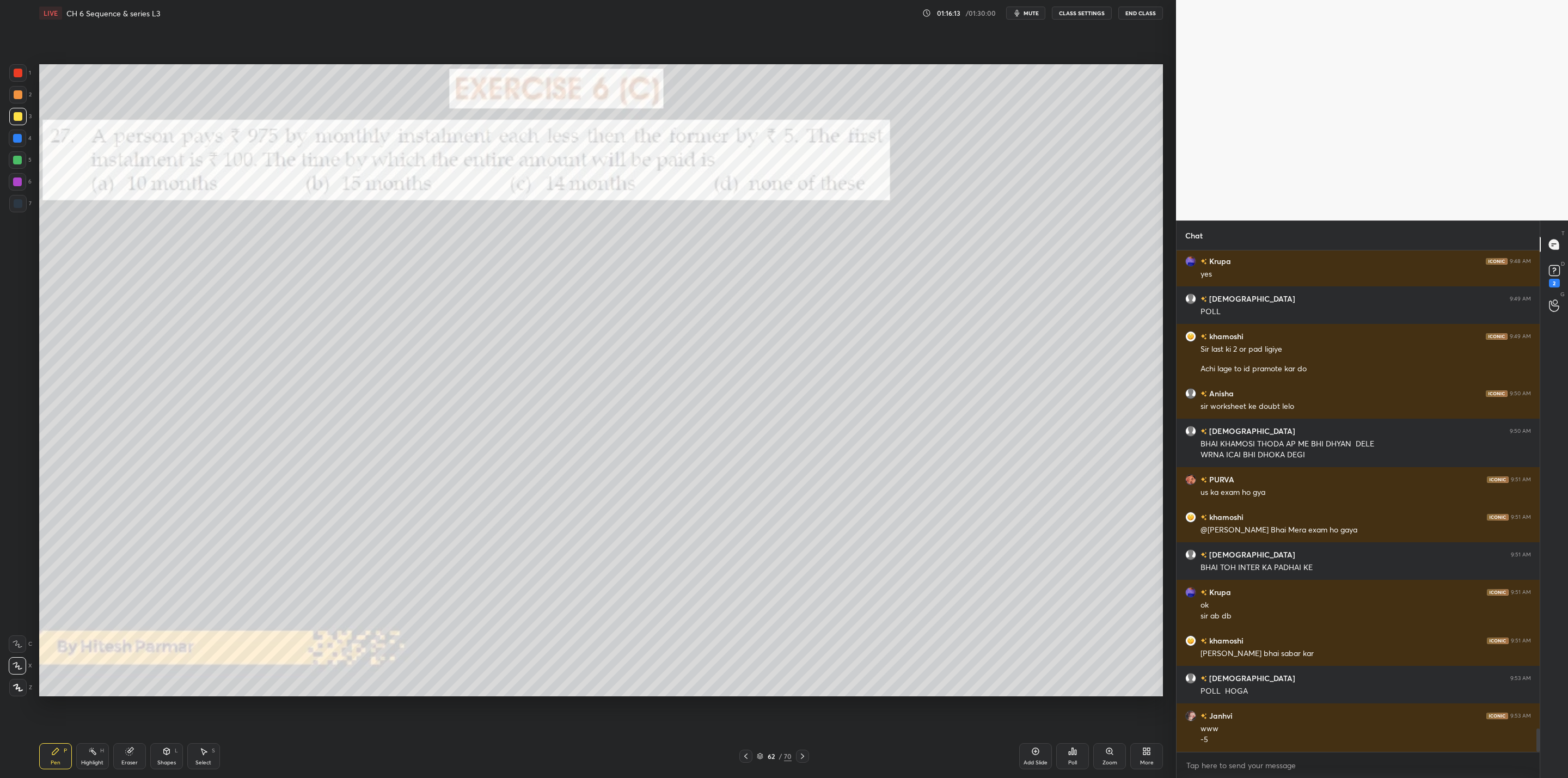
click at [137, 752] on div "Eraser" at bounding box center [130, 756] width 33 height 26
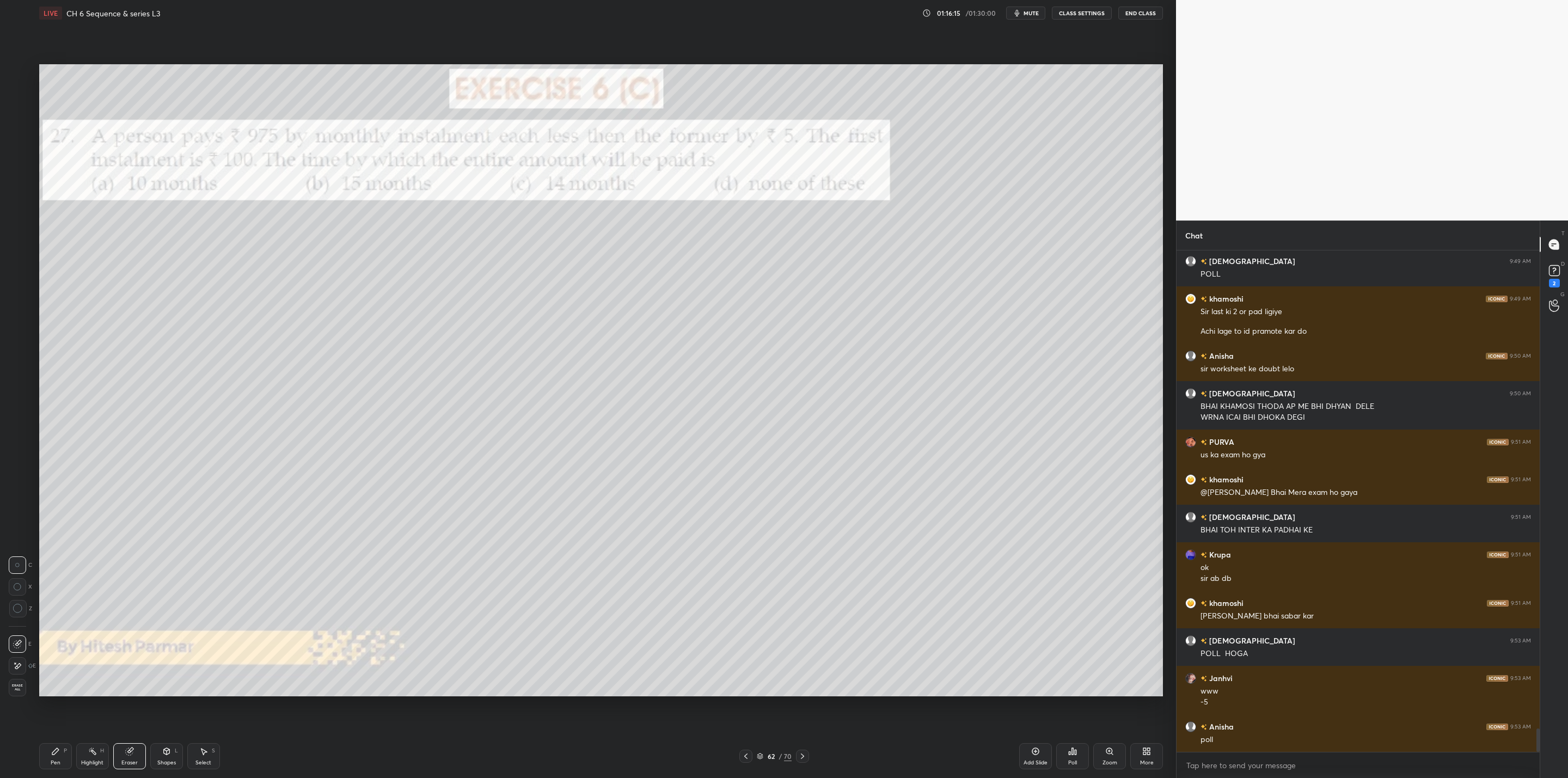
drag, startPoint x: 56, startPoint y: 760, endPoint x: 82, endPoint y: 725, distance: 43.6
click at [67, 751] on div "Pen P" at bounding box center [56, 756] width 33 height 26
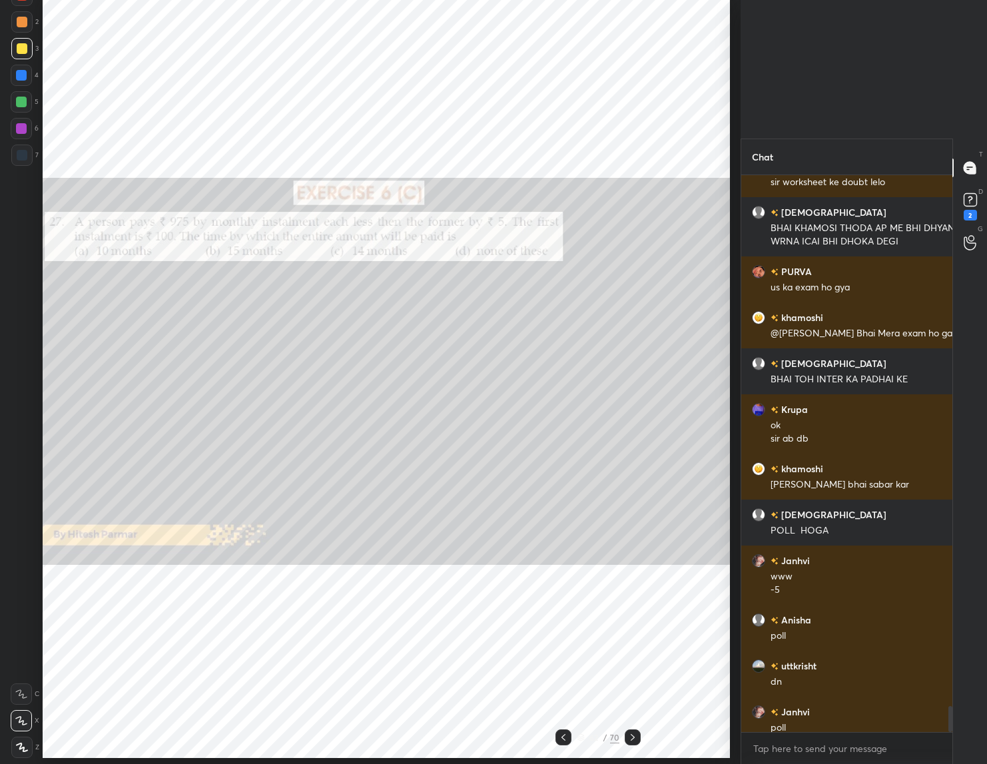
scroll to position [65908, 65900]
type textarea "x"
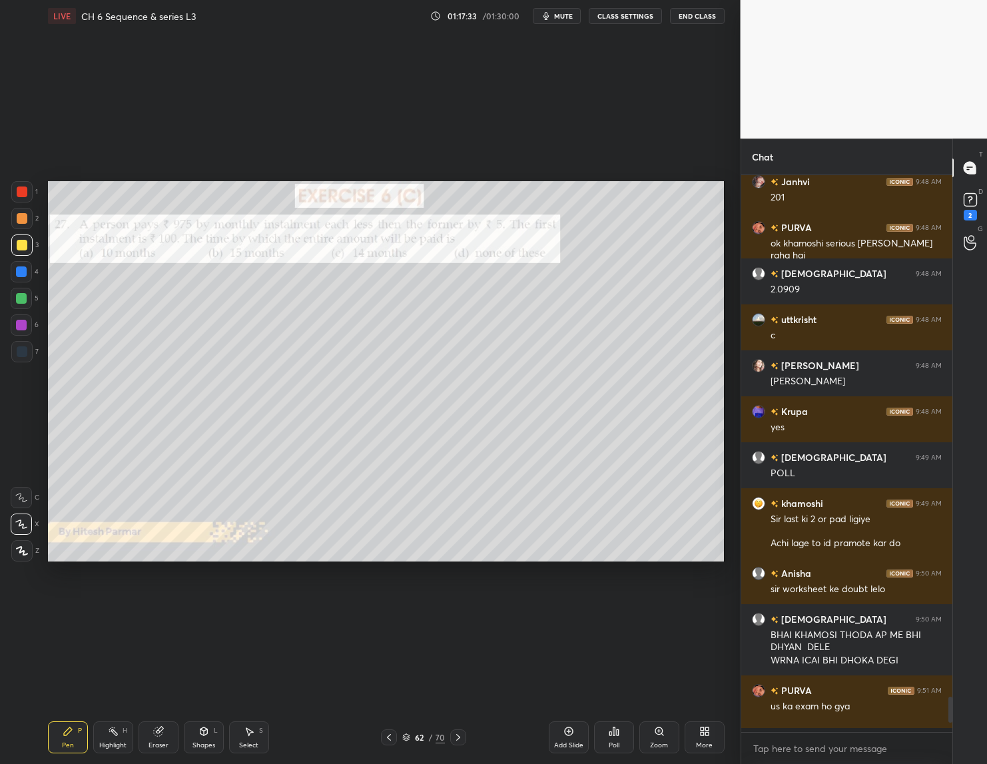
scroll to position [584, 208]
click at [610, 742] on div "Poll" at bounding box center [614, 745] width 11 height 7
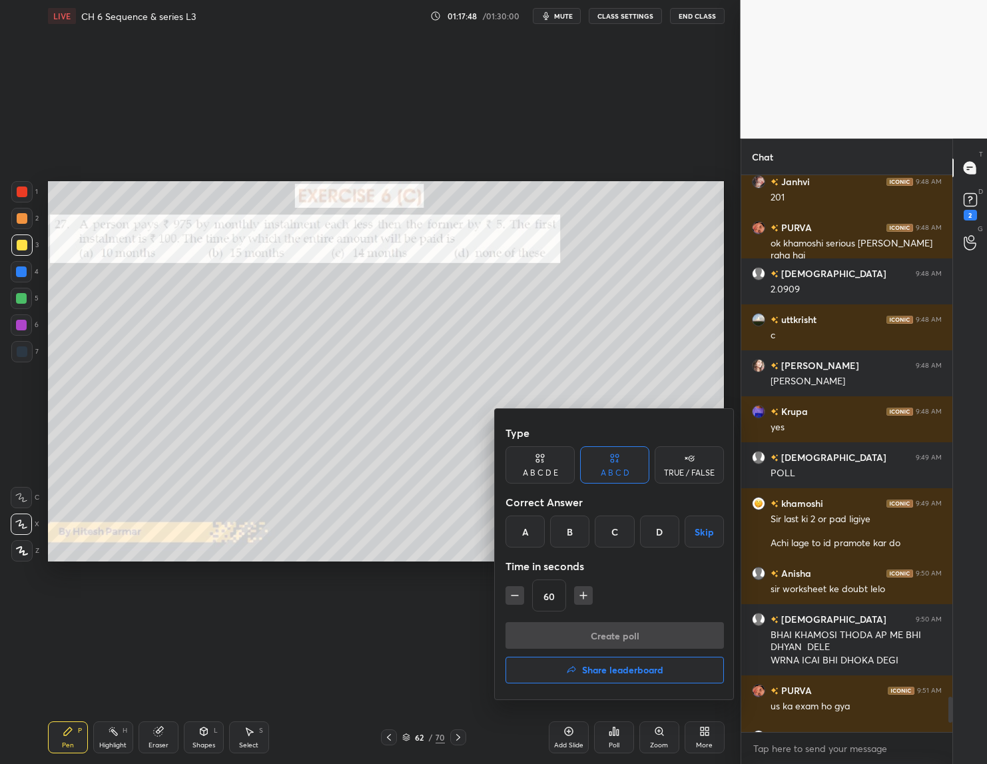
click at [571, 526] on div "B" at bounding box center [569, 531] width 39 height 32
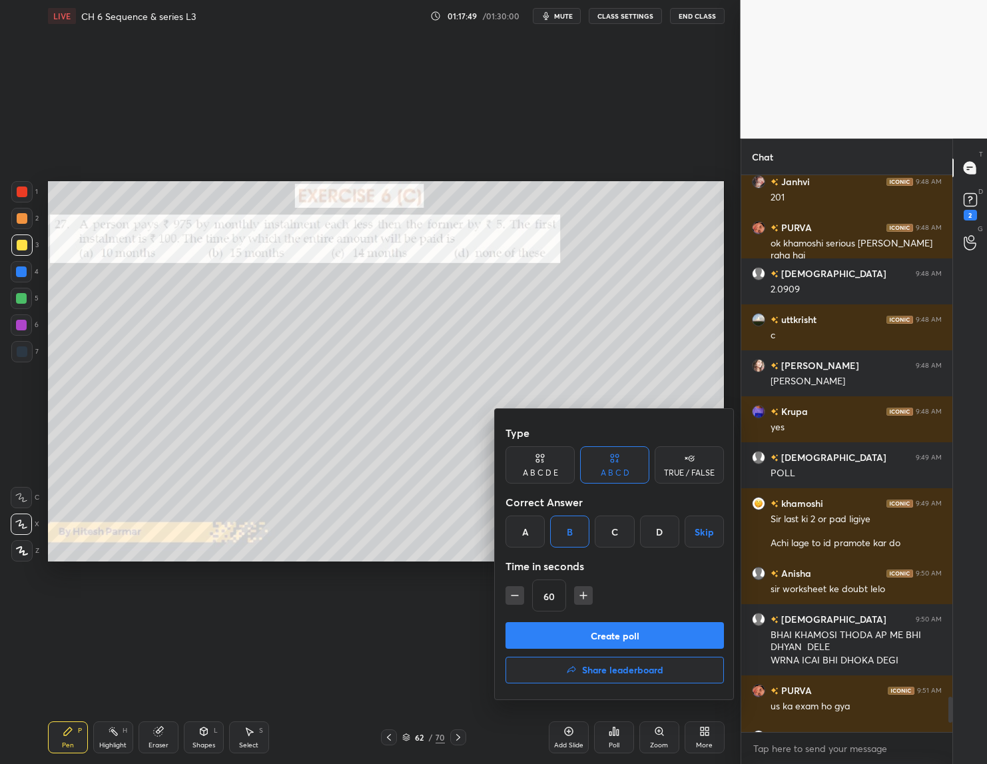
click at [508, 594] on icon "button" at bounding box center [514, 595] width 13 height 13
click at [512, 598] on icon "button" at bounding box center [514, 595] width 13 height 13
type input "30"
click at [544, 630] on button "Create poll" at bounding box center [614, 635] width 218 height 27
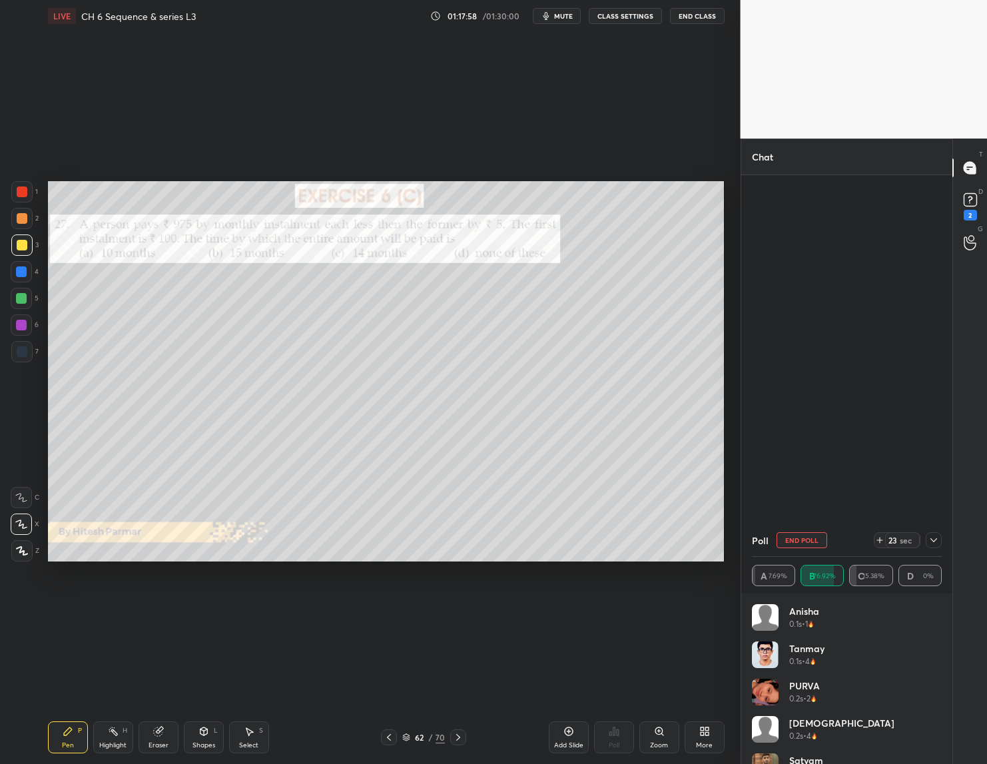
scroll to position [12448, 0]
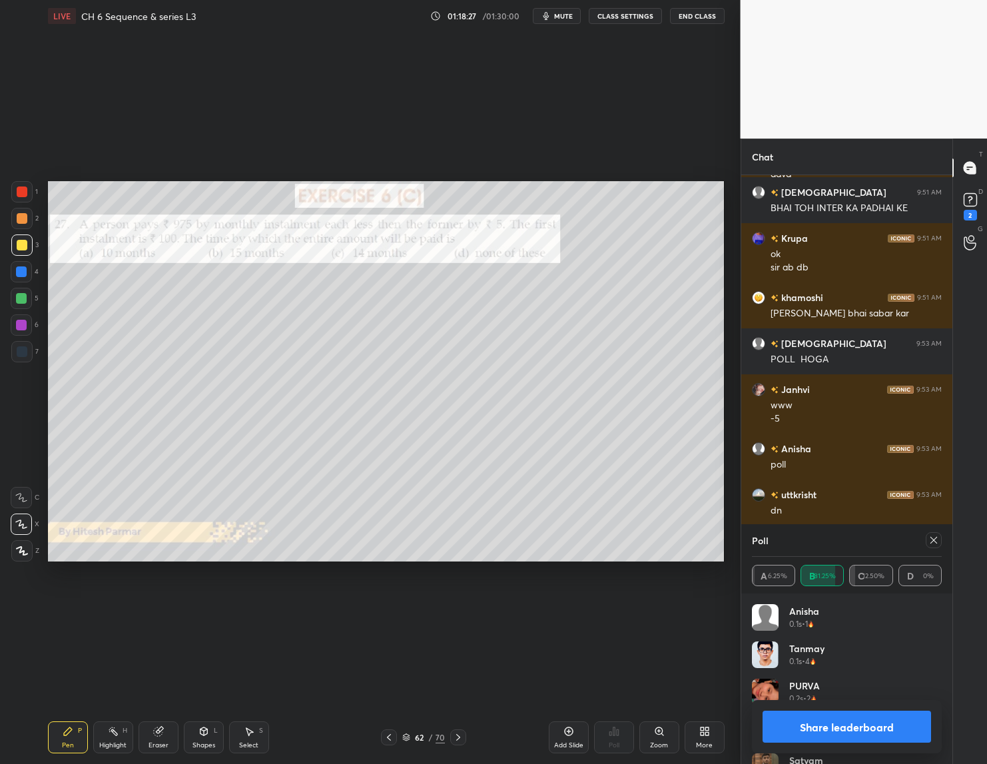
drag, startPoint x: 867, startPoint y: 719, endPoint x: 861, endPoint y: 727, distance: 10.0
click at [867, 721] on button "Share leaderboard" at bounding box center [846, 726] width 169 height 32
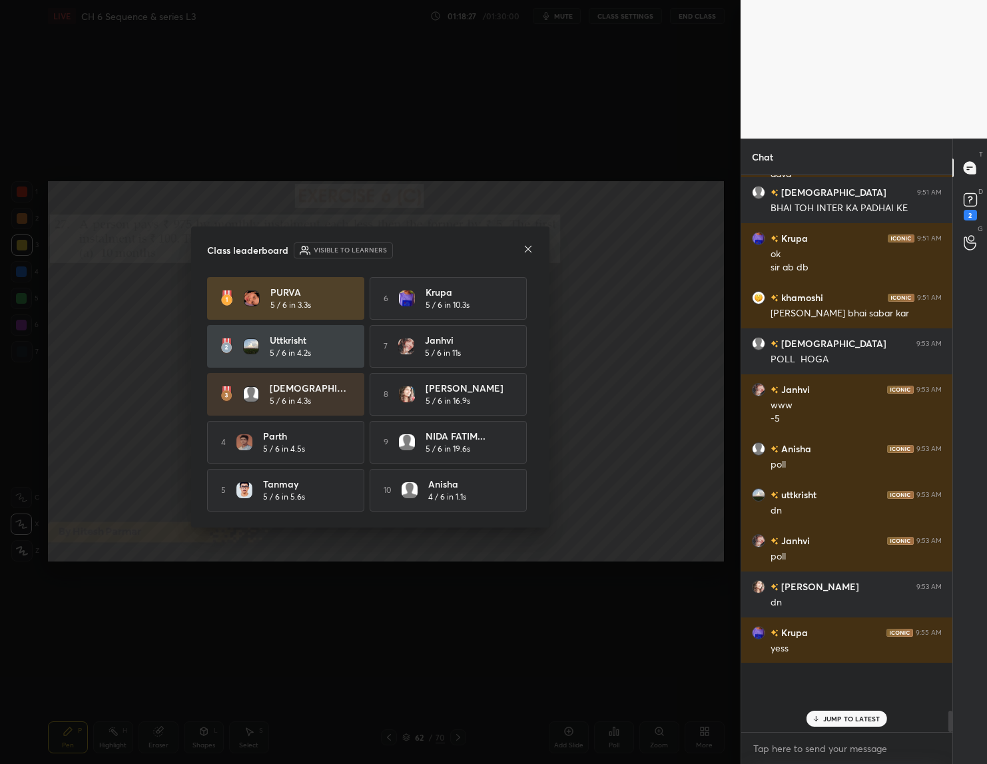
scroll to position [5, 5]
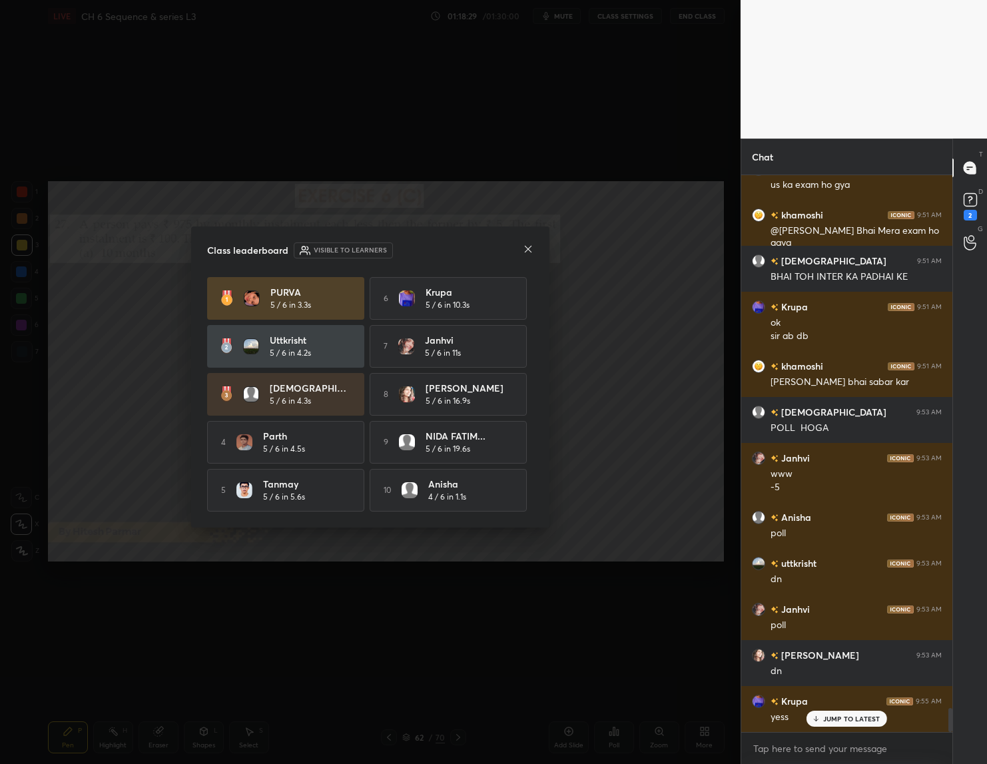
click at [525, 244] on icon at bounding box center [528, 249] width 11 height 11
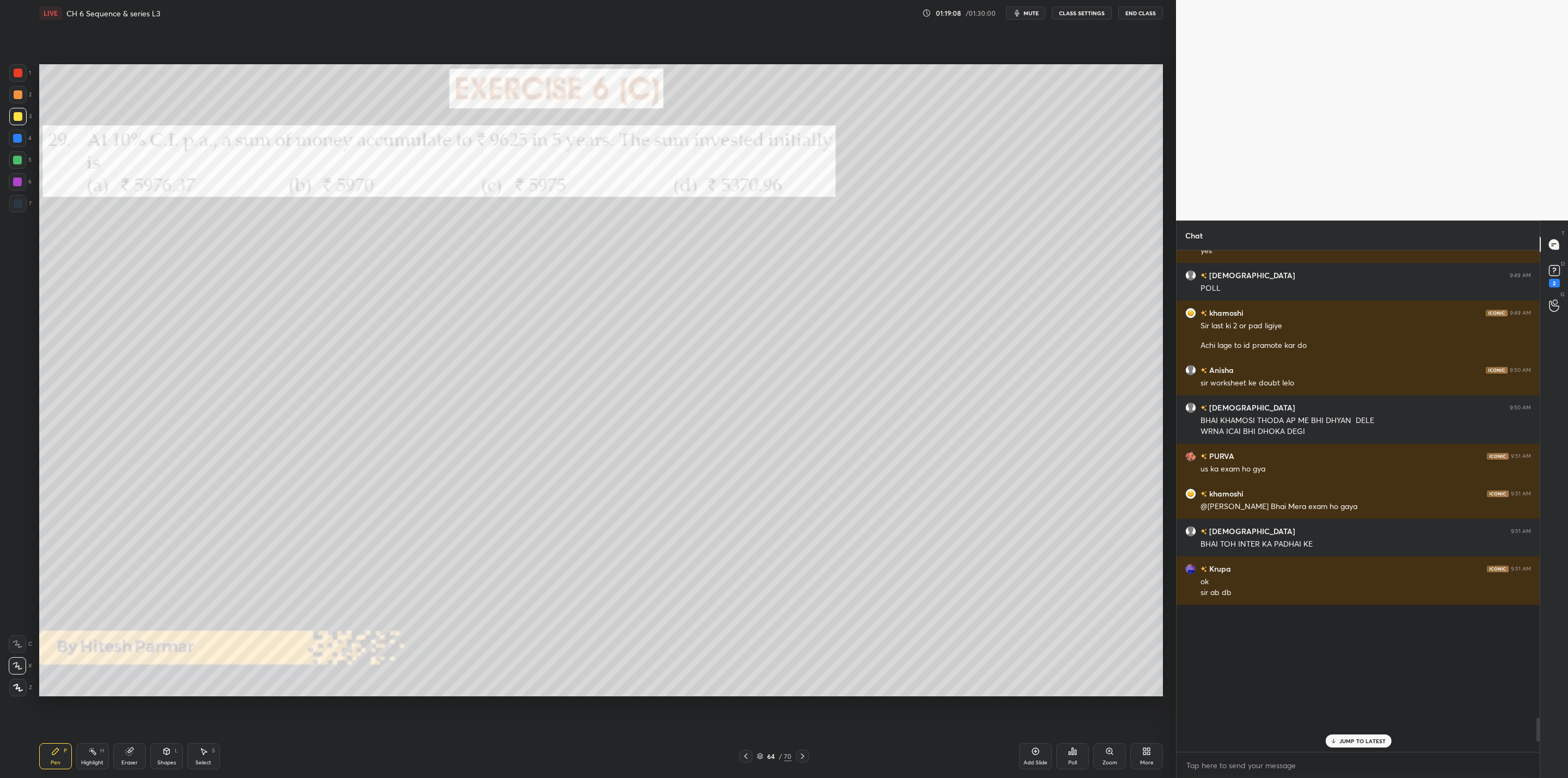
scroll to position [9675, 0]
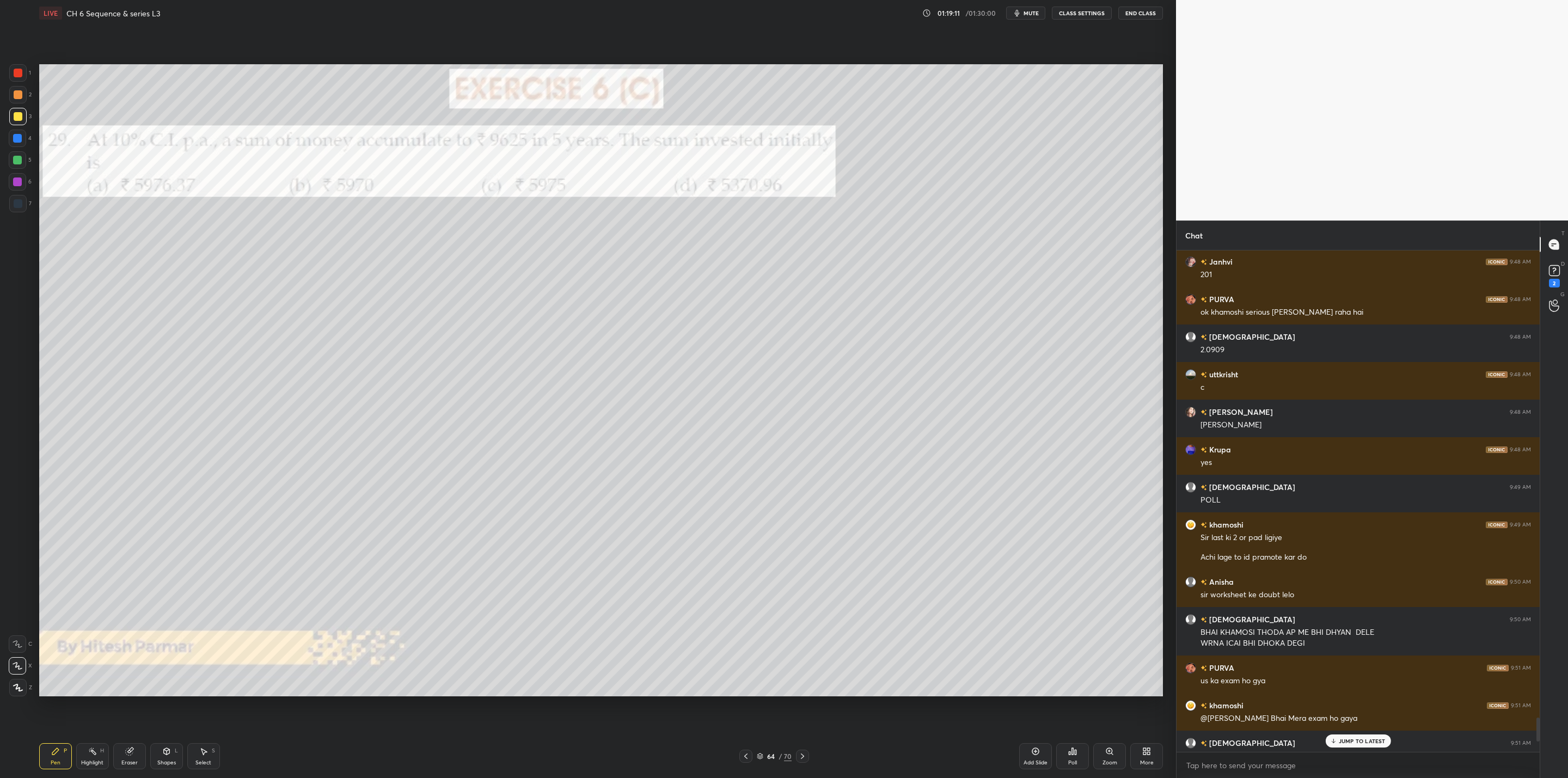
click at [1337, 744] on div "JUMP TO LATEST" at bounding box center [1358, 740] width 65 height 13
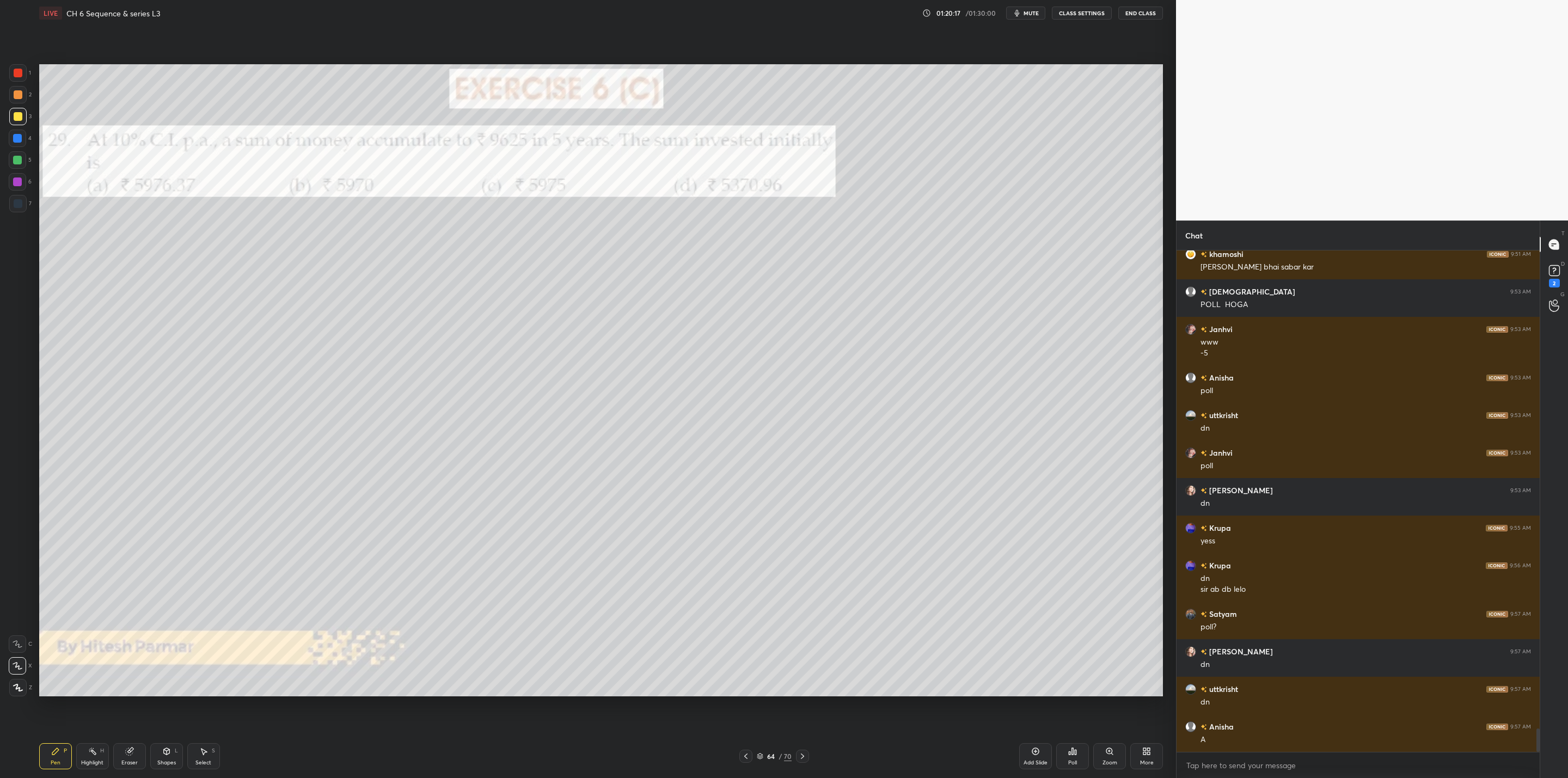
scroll to position [10287, 0]
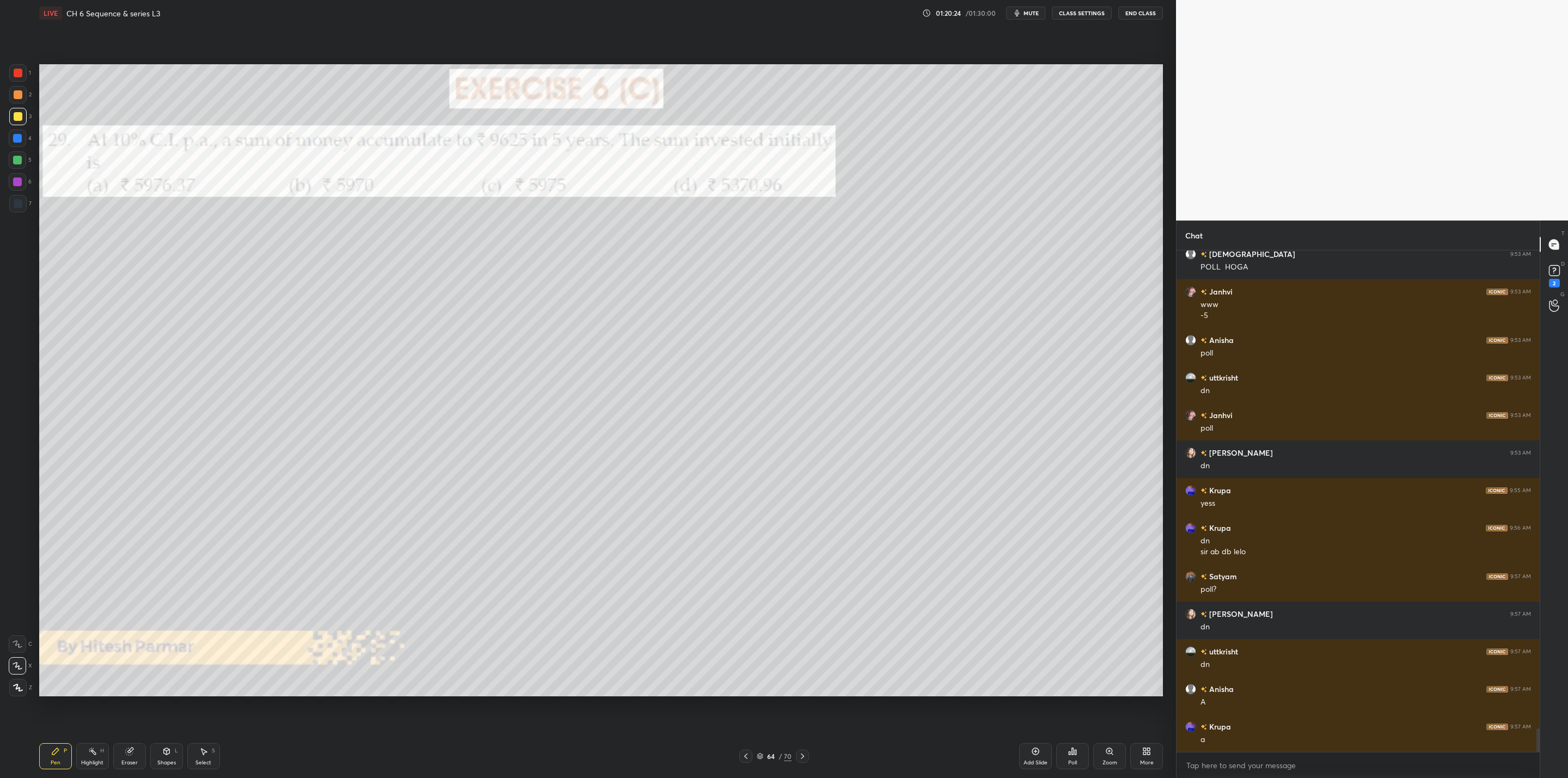
click at [797, 758] on div at bounding box center [803, 756] width 13 height 13
drag, startPoint x: 807, startPoint y: 754, endPoint x: 800, endPoint y: 753, distance: 7.1
click at [805, 752] on div at bounding box center [803, 756] width 13 height 13
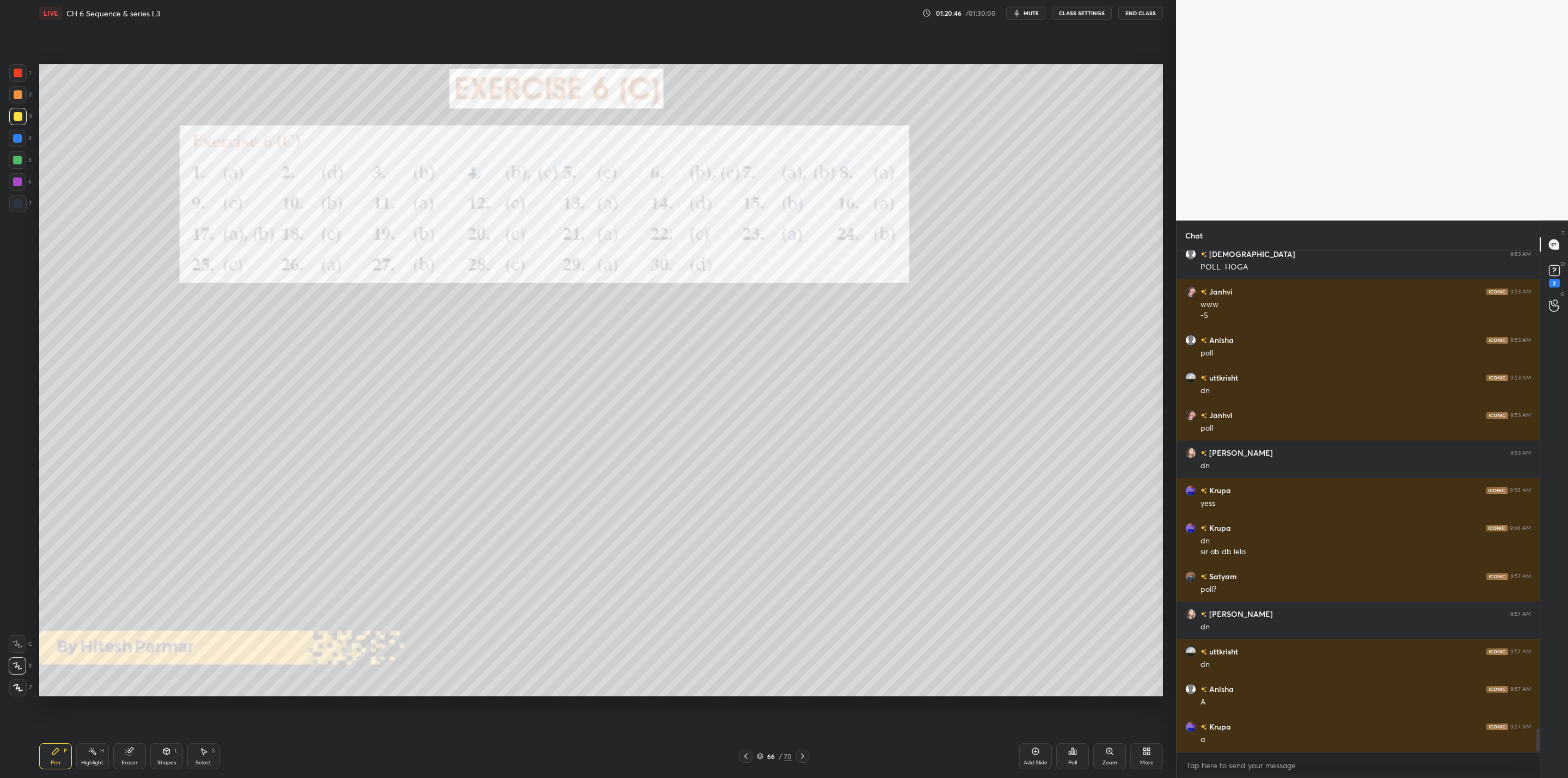
click at [807, 753] on div at bounding box center [803, 756] width 13 height 13
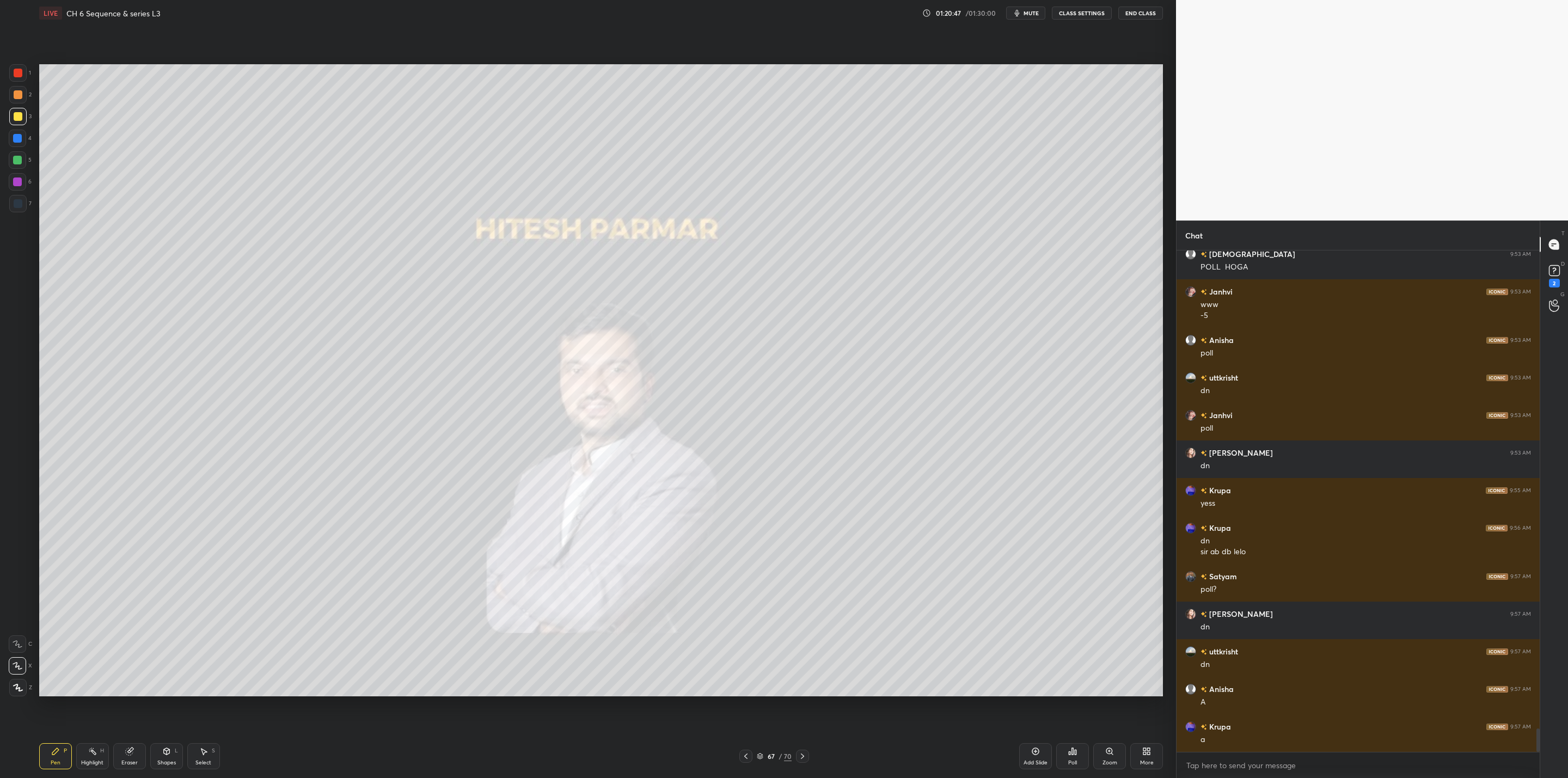
click at [746, 756] on icon at bounding box center [746, 756] width 9 height 9
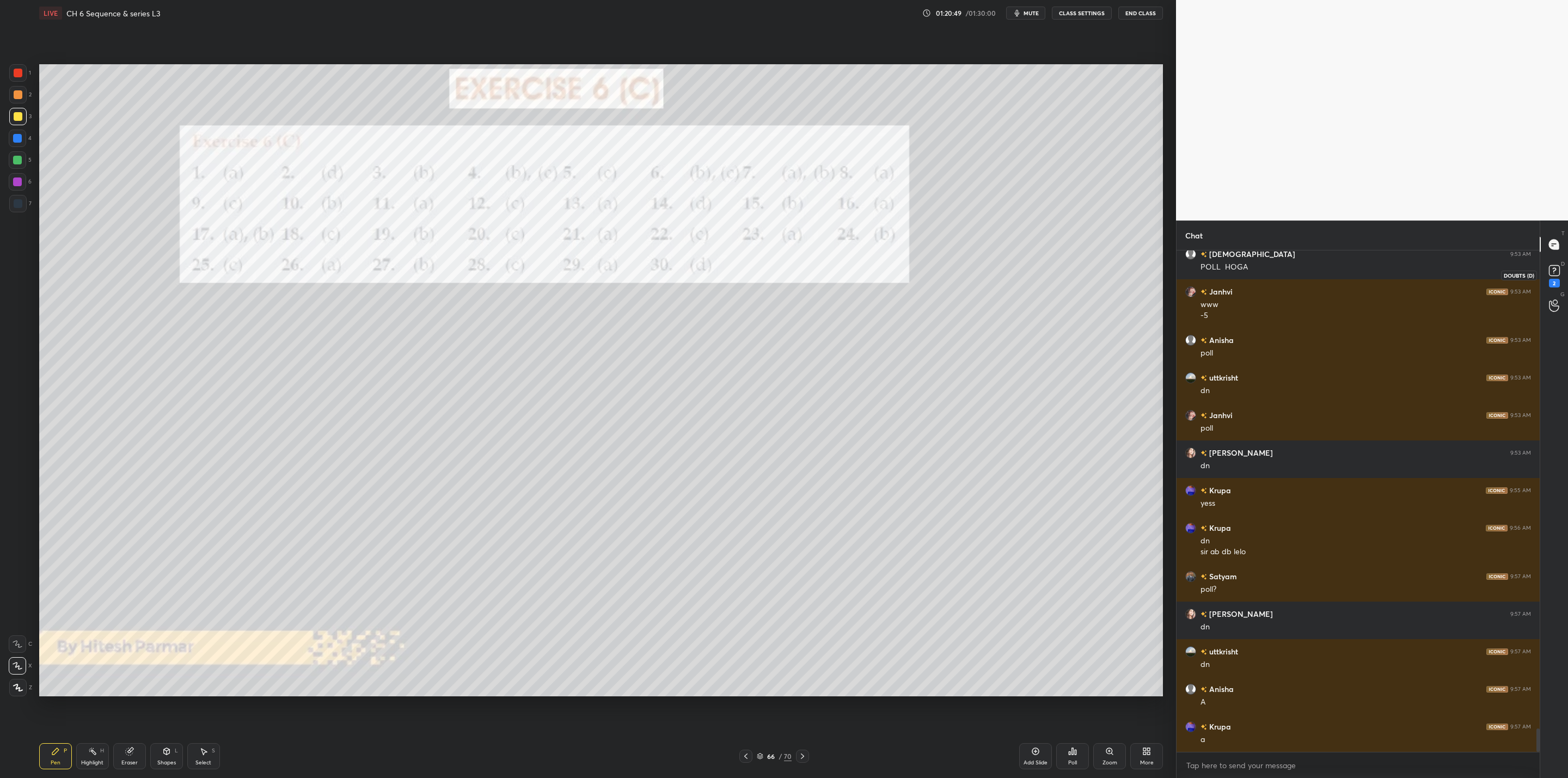
drag, startPoint x: 1558, startPoint y: 271, endPoint x: 1550, endPoint y: 291, distance: 21.5
click at [1560, 271] on icon at bounding box center [1554, 271] width 16 height 16
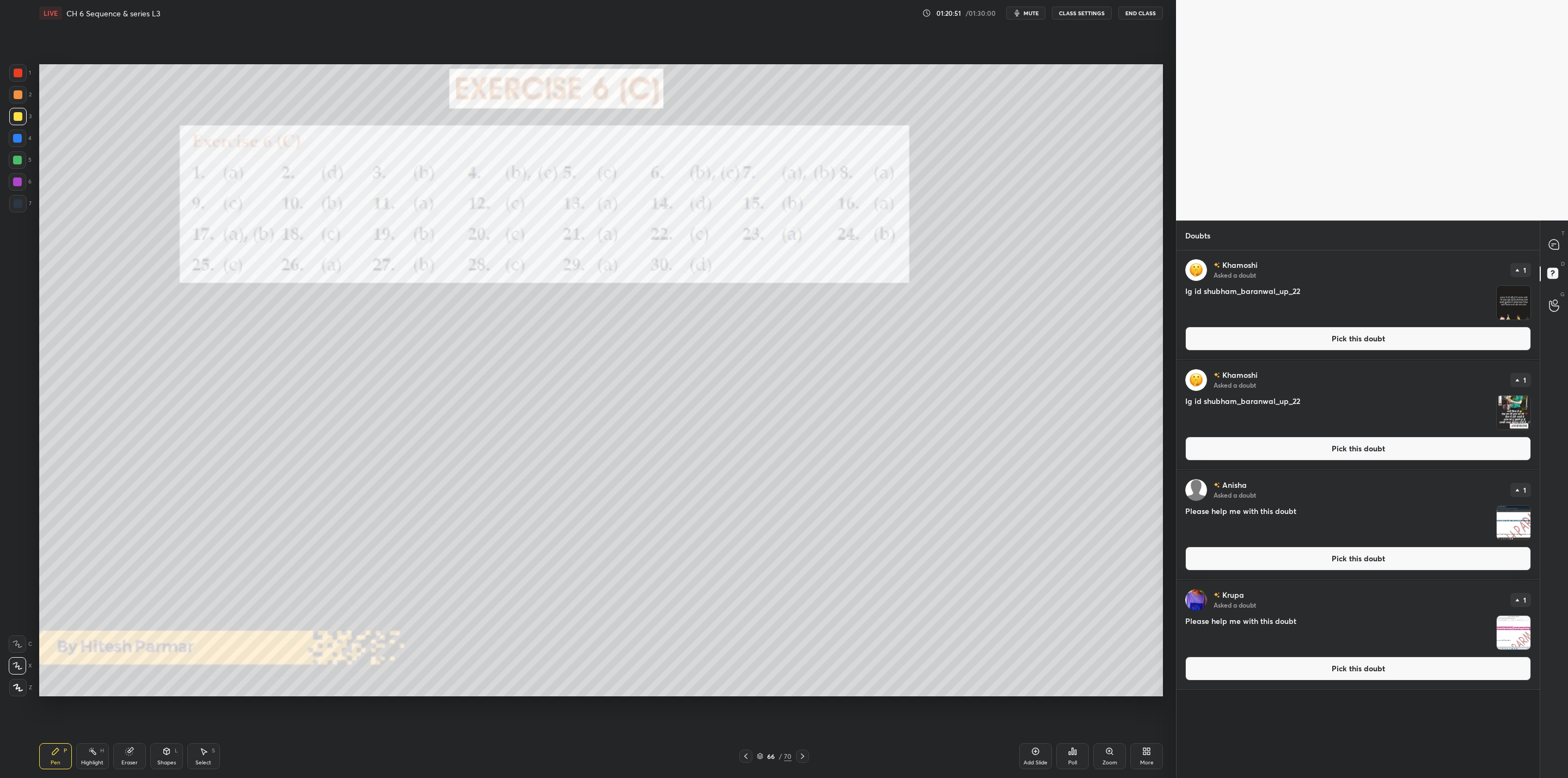
click at [1521, 633] on img "grid" at bounding box center [1512, 632] width 34 height 34
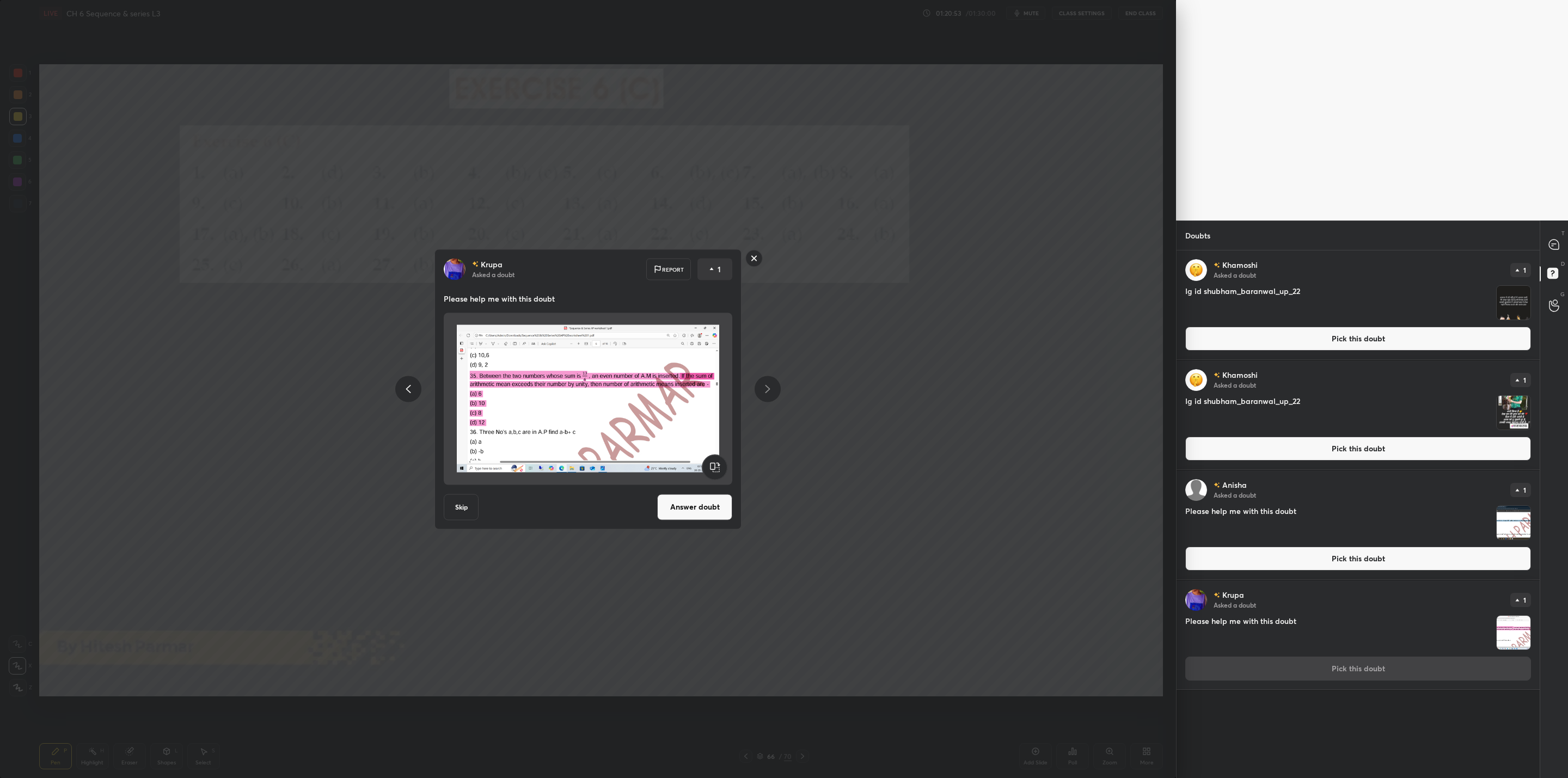
drag, startPoint x: 700, startPoint y: 503, endPoint x: 715, endPoint y: 508, distance: 15.8
click at [708, 503] on button "Answer doubt" at bounding box center [695, 507] width 75 height 26
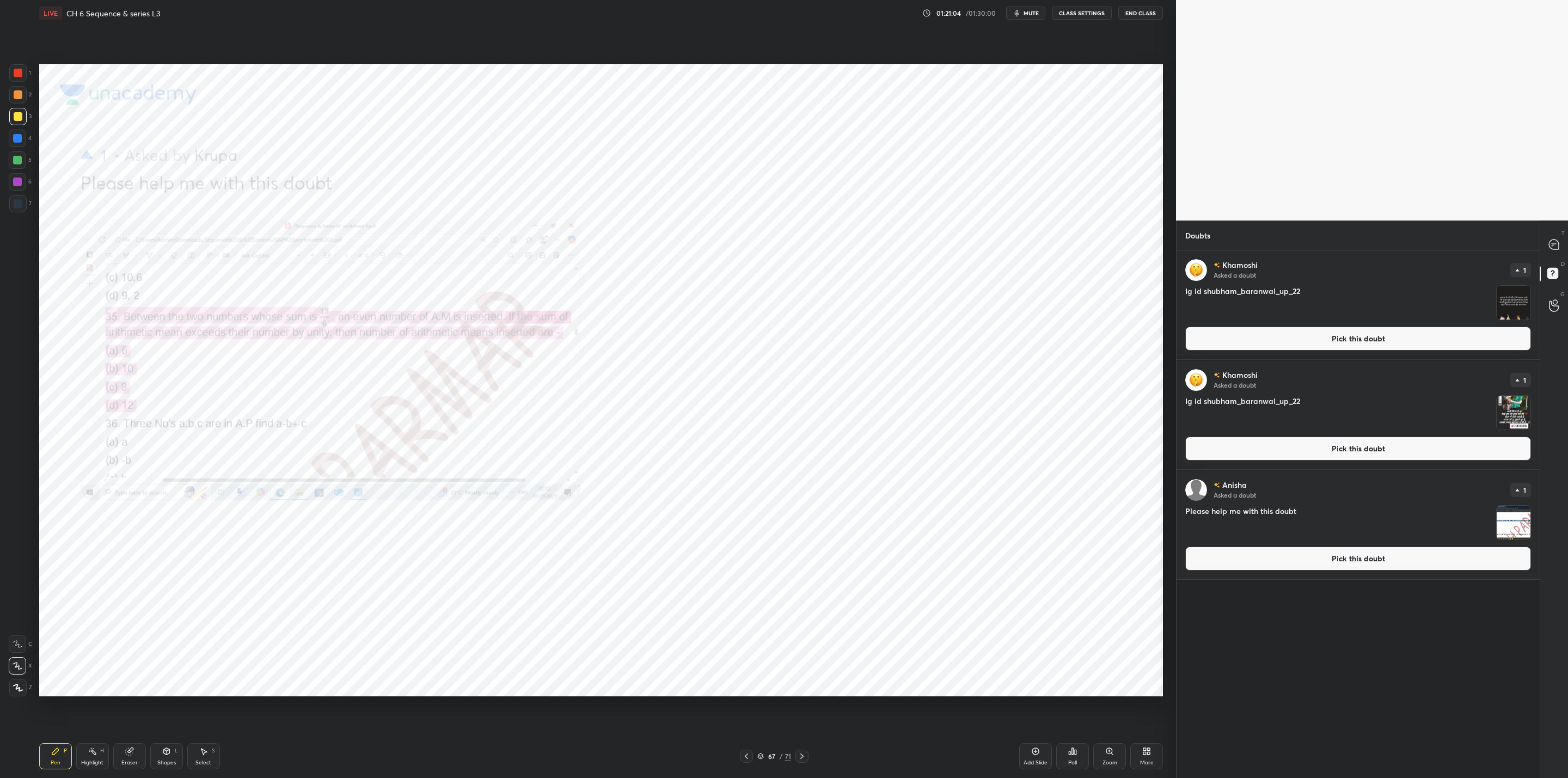
click at [18, 175] on div at bounding box center [17, 181] width 17 height 17
drag, startPoint x: 13, startPoint y: 112, endPoint x: 34, endPoint y: 123, distance: 23.7
click at [22, 114] on div at bounding box center [17, 116] width 17 height 17
click at [1557, 248] on div at bounding box center [1554, 244] width 22 height 20
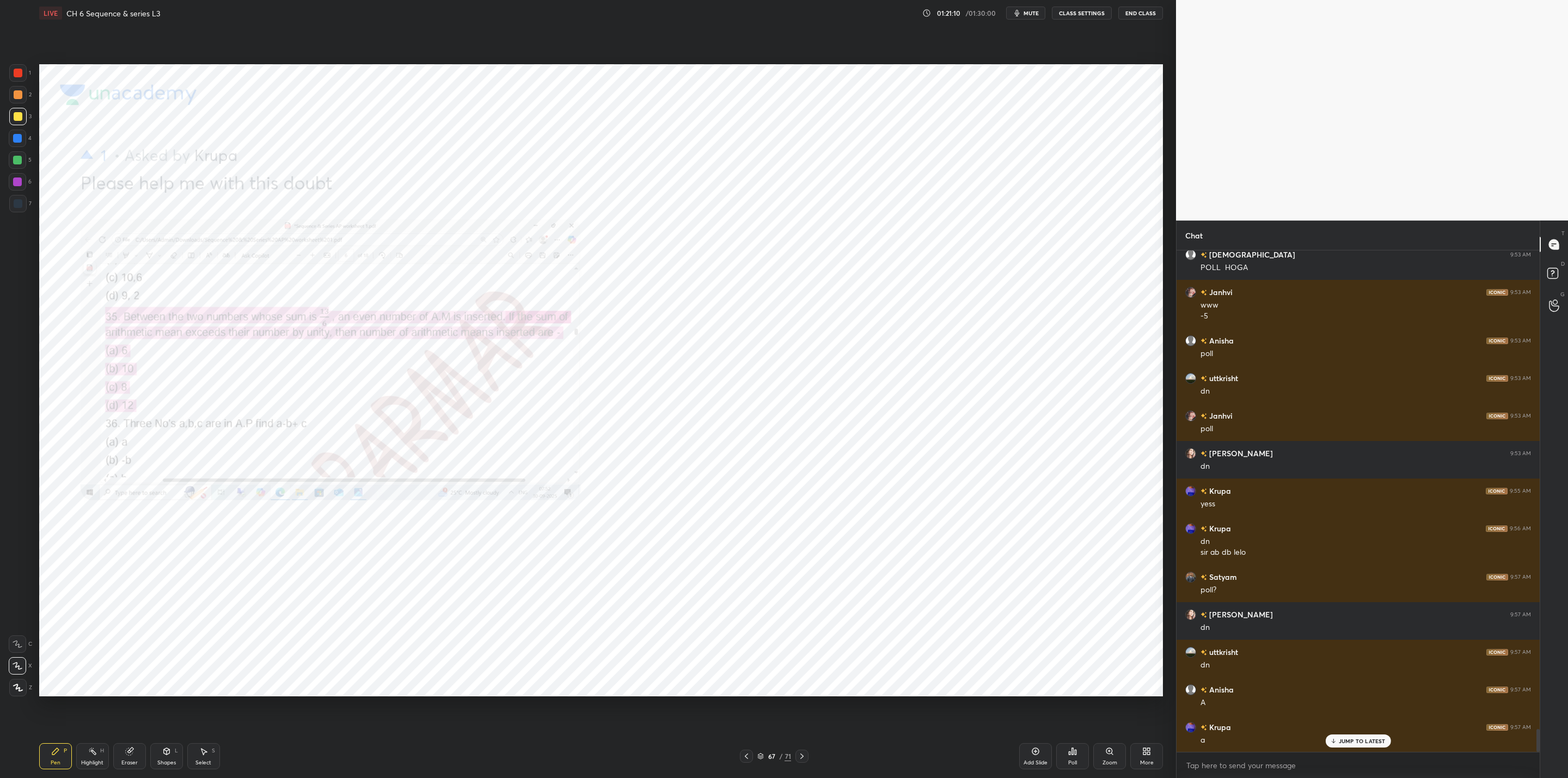
scroll to position [498, 360]
click at [1336, 739] on icon at bounding box center [1333, 740] width 7 height 7
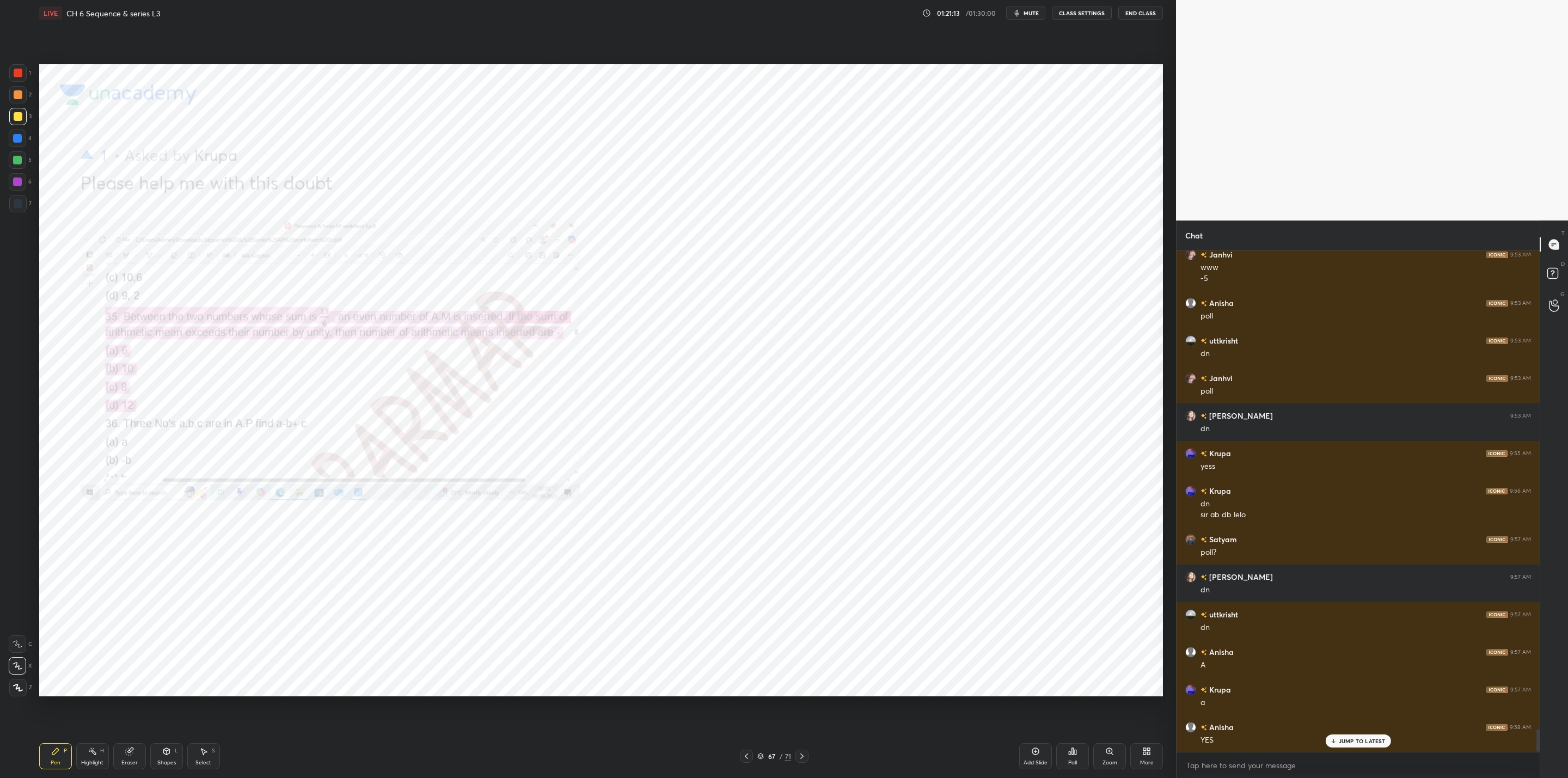
scroll to position [10618, 0]
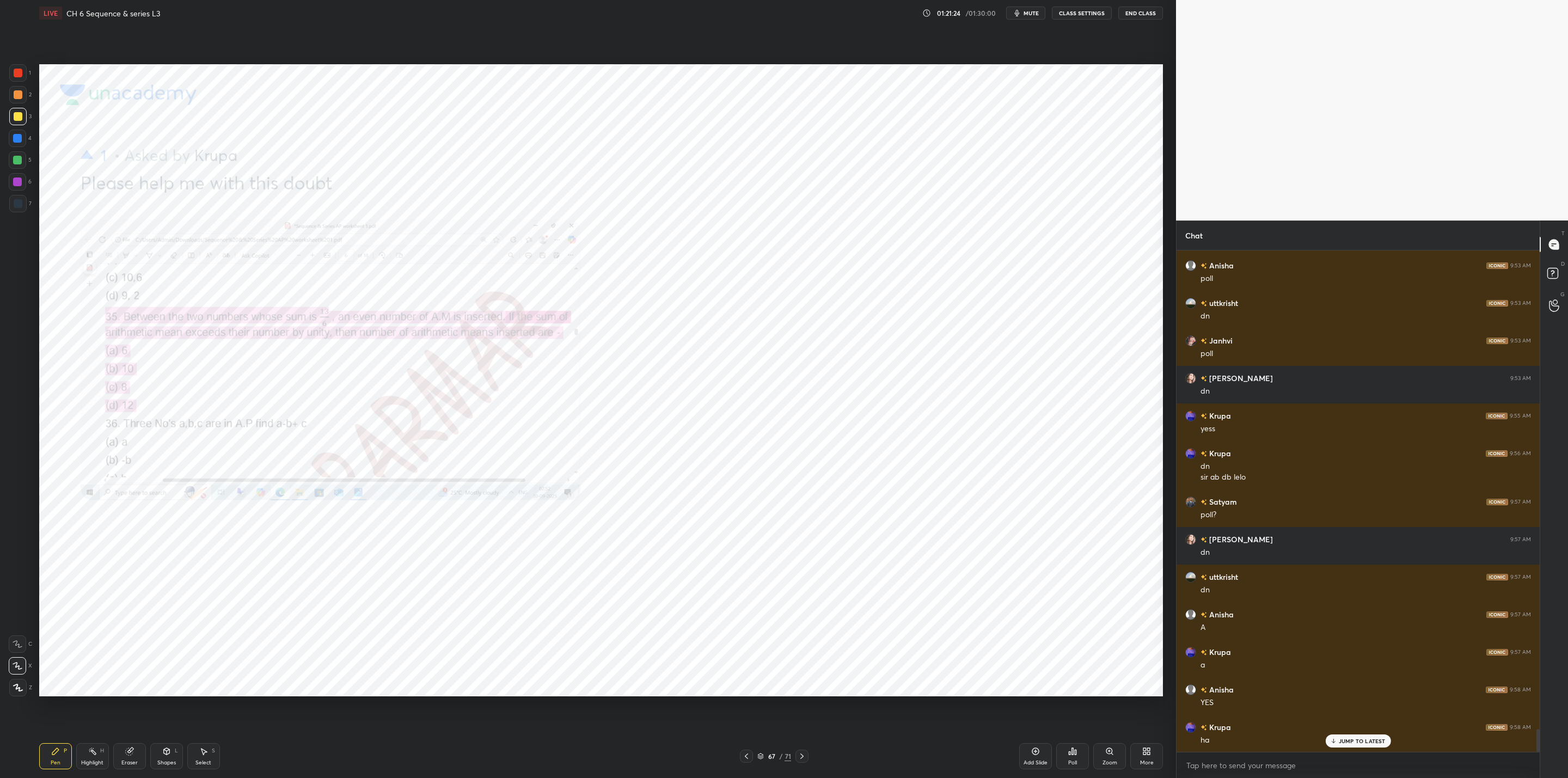
drag, startPoint x: 18, startPoint y: 139, endPoint x: 30, endPoint y: 142, distance: 12.4
click at [22, 141] on div at bounding box center [17, 137] width 17 height 17
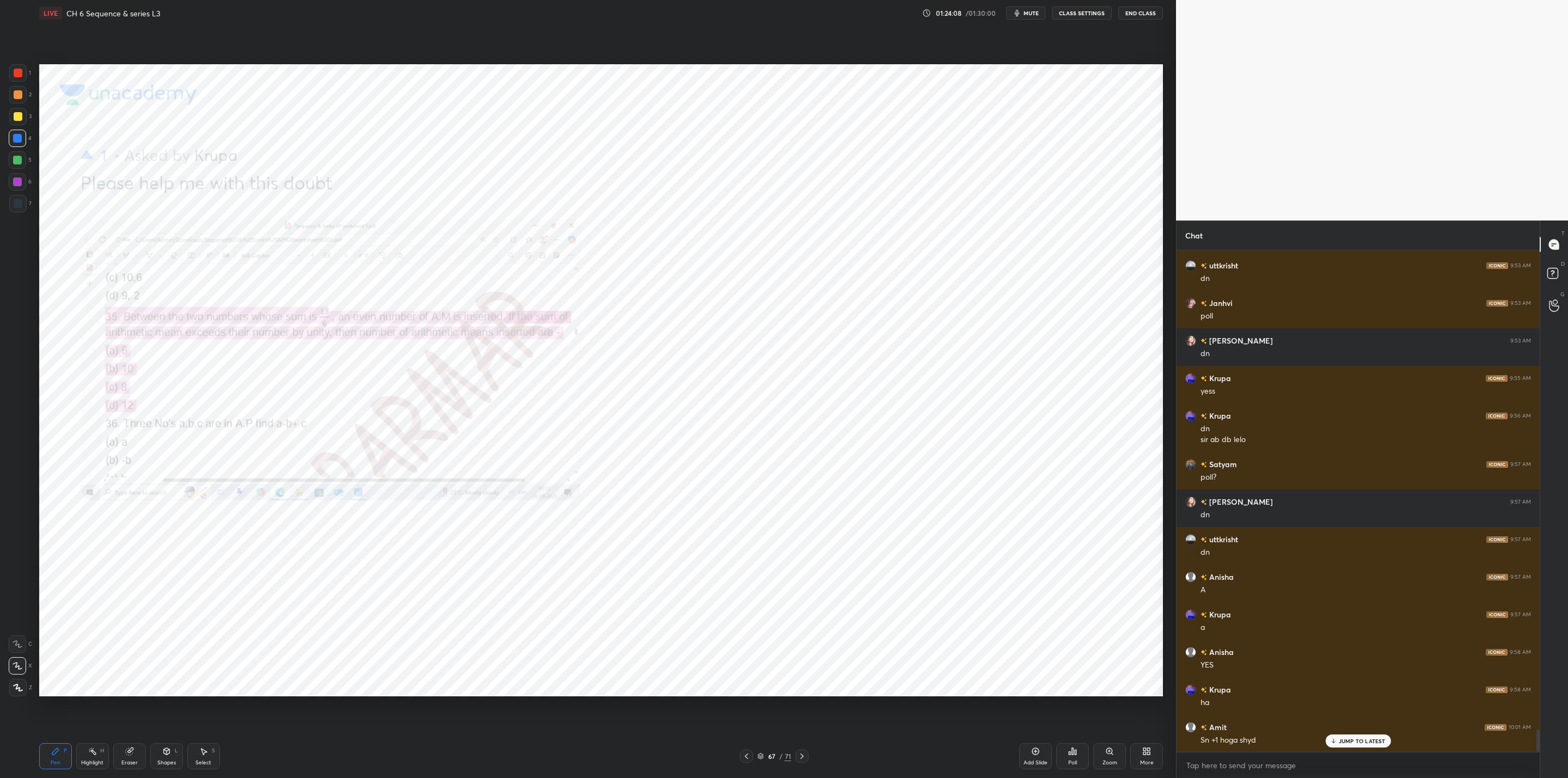
scroll to position [10693, 0]
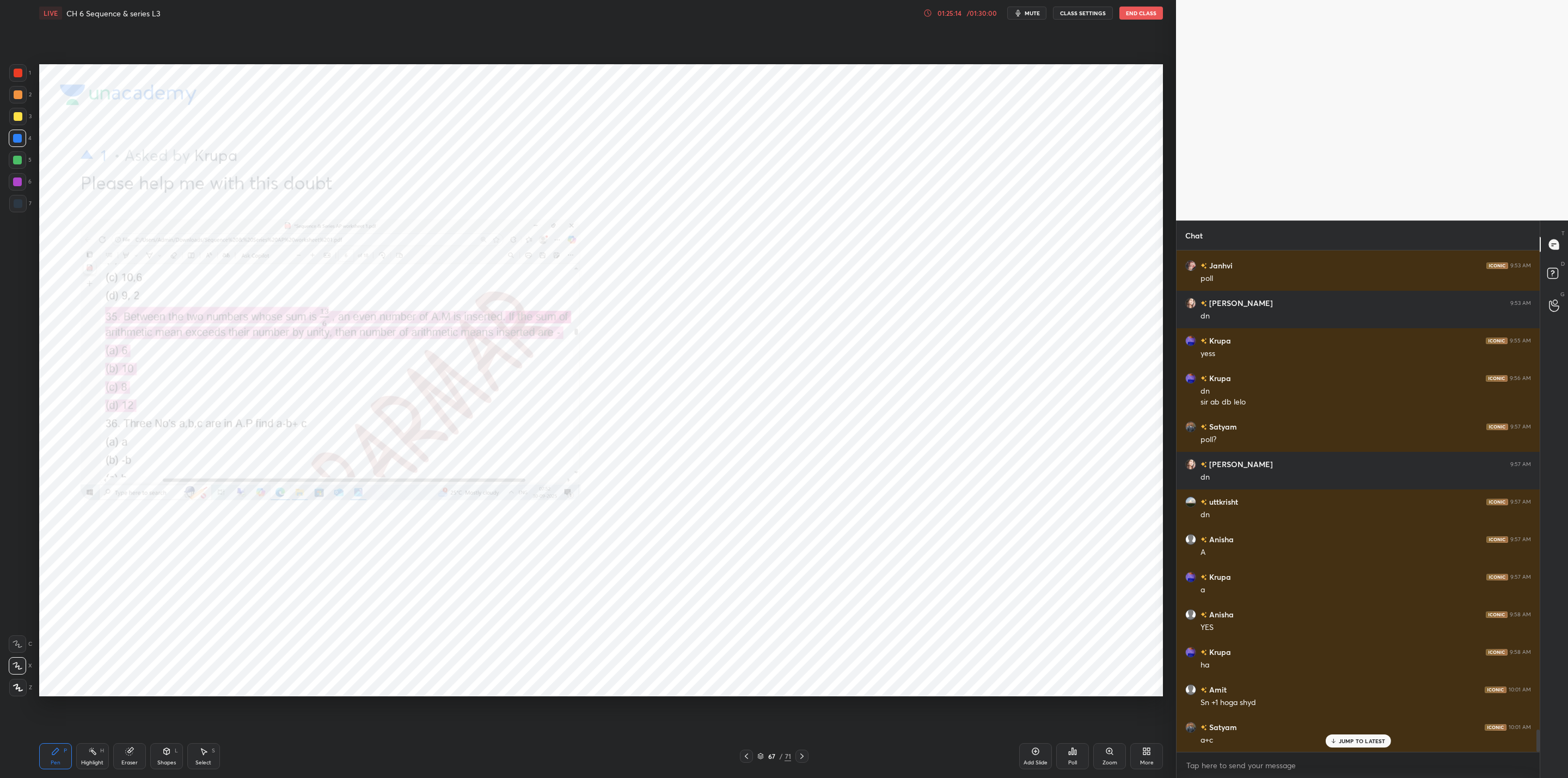
drag, startPoint x: 134, startPoint y: 754, endPoint x: 142, endPoint y: 755, distance: 8.1
click at [137, 755] on div "Eraser" at bounding box center [130, 756] width 33 height 26
drag, startPoint x: 65, startPoint y: 758, endPoint x: 123, endPoint y: 727, distance: 65.8
click at [71, 758] on div "Pen P" at bounding box center [56, 756] width 33 height 26
drag, startPoint x: 139, startPoint y: 747, endPoint x: 219, endPoint y: 699, distance: 93.3
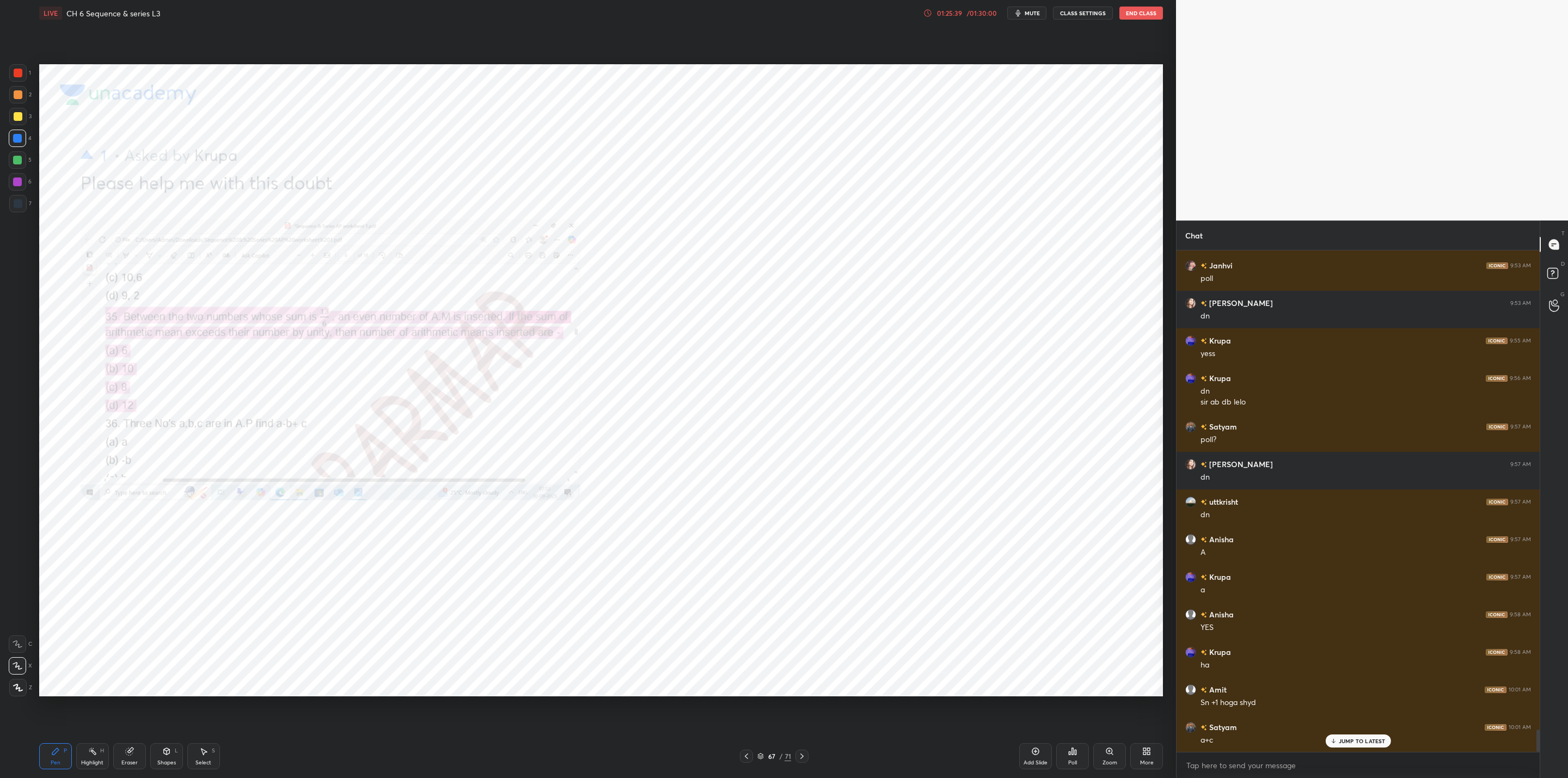
click at [144, 746] on div "Eraser" at bounding box center [130, 756] width 33 height 26
drag, startPoint x: 57, startPoint y: 758, endPoint x: 114, endPoint y: 731, distance: 63.1
click at [65, 758] on div "Pen P" at bounding box center [56, 756] width 33 height 26
click at [142, 749] on div "Eraser" at bounding box center [130, 756] width 33 height 26
drag, startPoint x: 64, startPoint y: 759, endPoint x: 139, endPoint y: 709, distance: 90.1
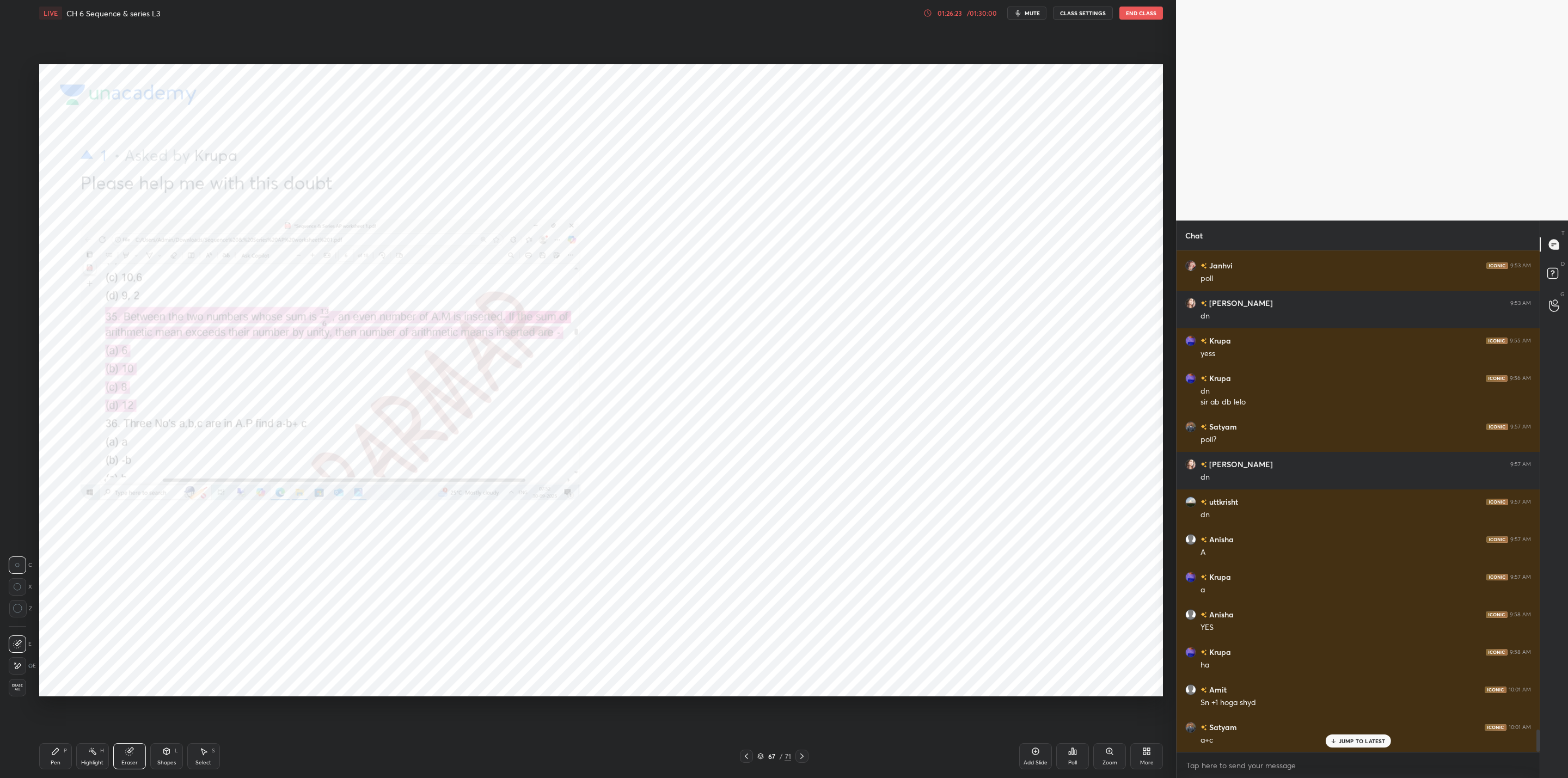
click at [66, 758] on div "Pen P" at bounding box center [56, 756] width 33 height 26
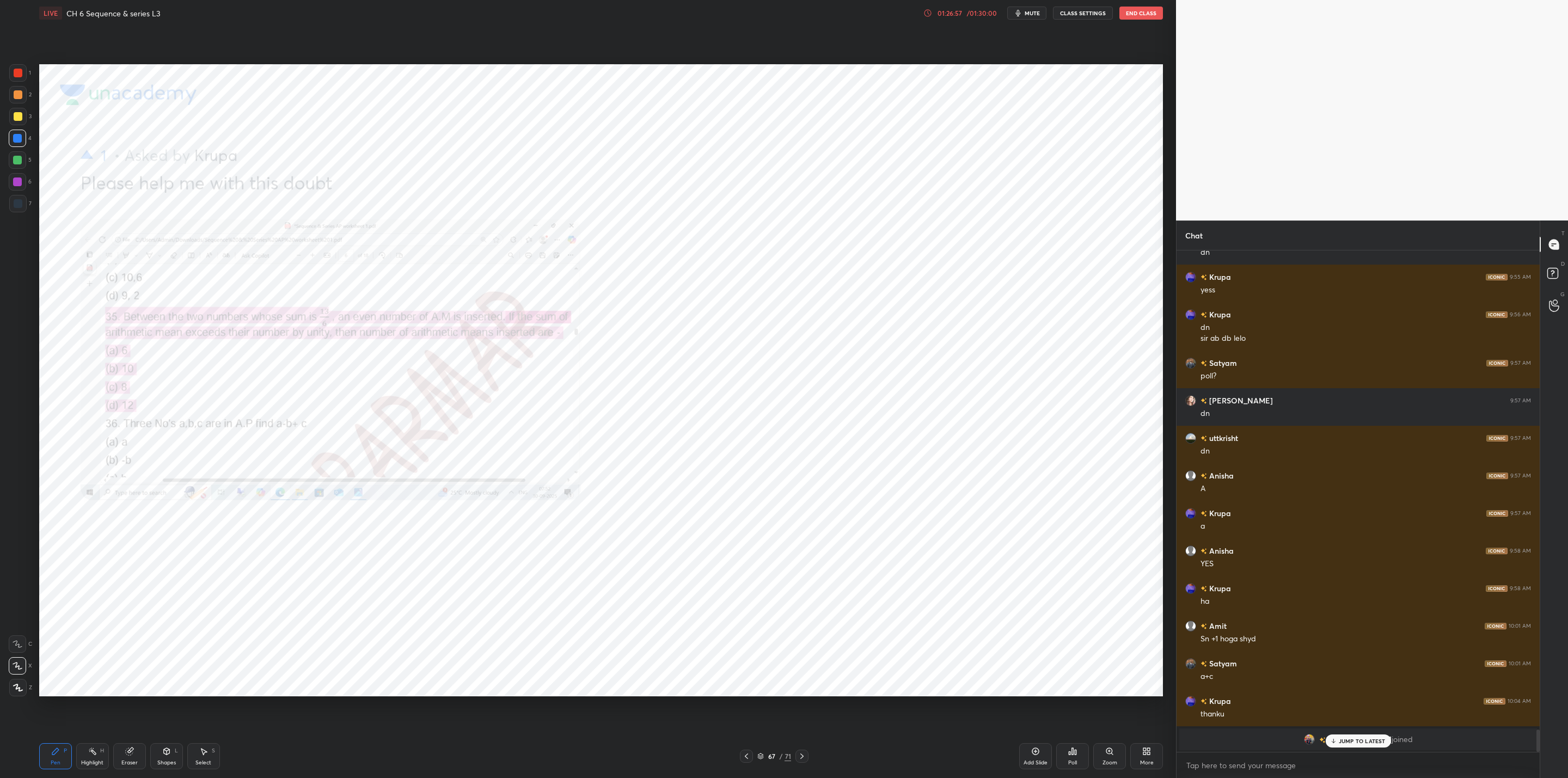
scroll to position [10795, 0]
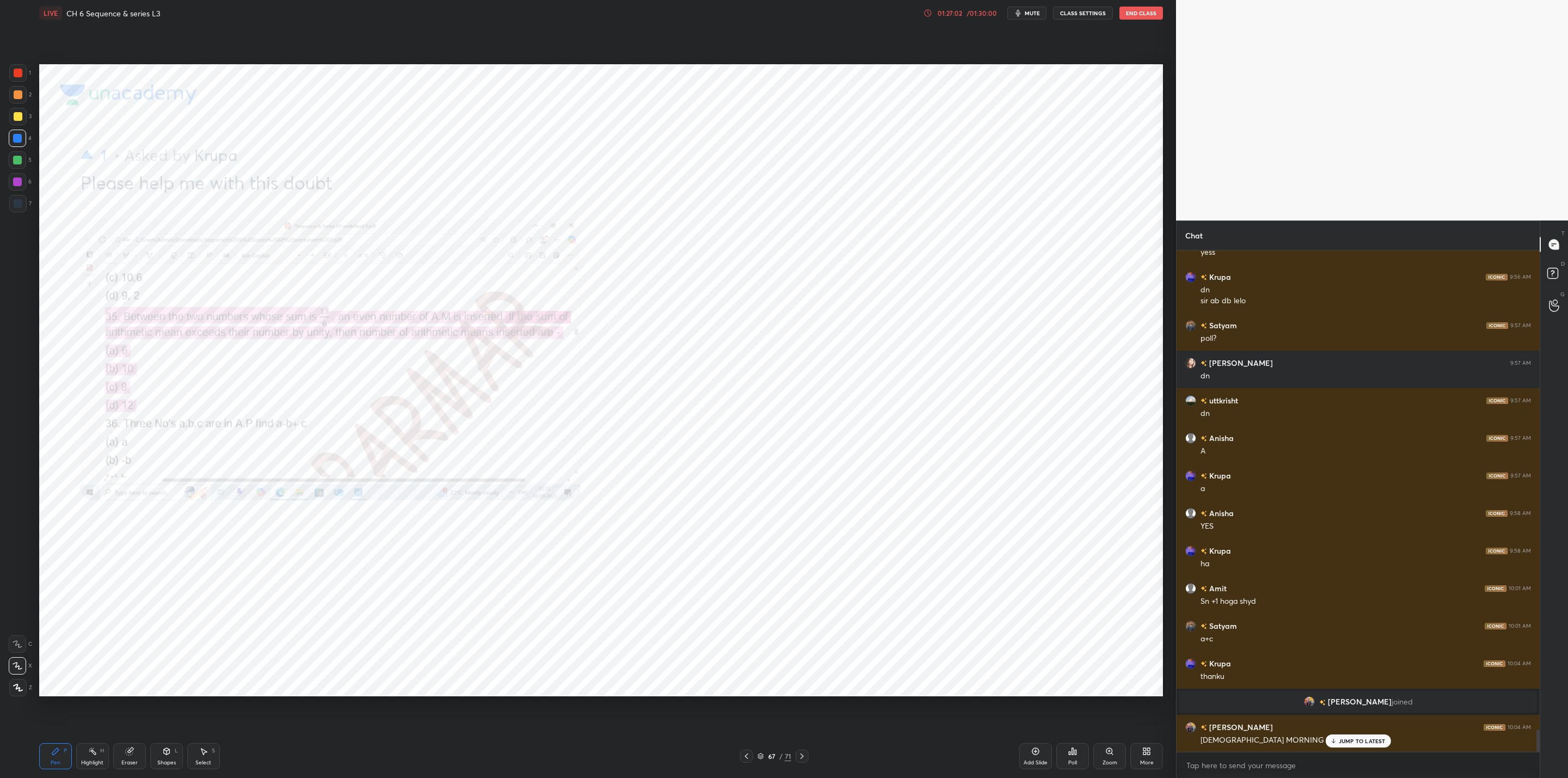
drag, startPoint x: 22, startPoint y: 159, endPoint x: 24, endPoint y: 165, distance: 6.3
click at [22, 162] on div at bounding box center [17, 159] width 17 height 17
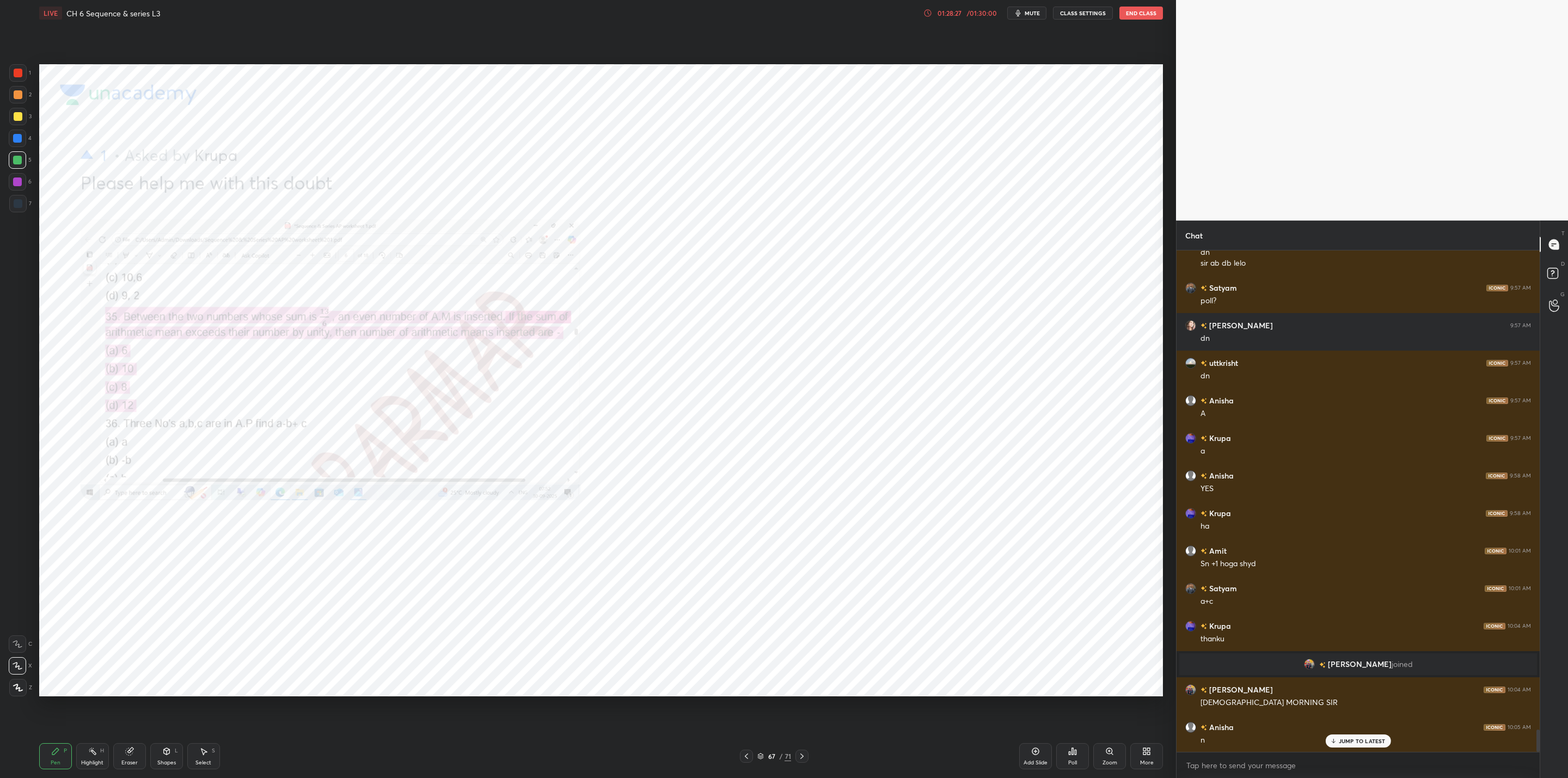
drag, startPoint x: 17, startPoint y: 181, endPoint x: 34, endPoint y: 188, distance: 18.4
click at [24, 185] on div at bounding box center [17, 181] width 17 height 17
click at [430, 700] on div "Setting up your live class Poll for secs No correct answer Start poll" at bounding box center [601, 380] width 1132 height 708
drag, startPoint x: 128, startPoint y: 757, endPoint x: 280, endPoint y: 700, distance: 162.3
click at [141, 755] on div "Eraser" at bounding box center [130, 756] width 33 height 26
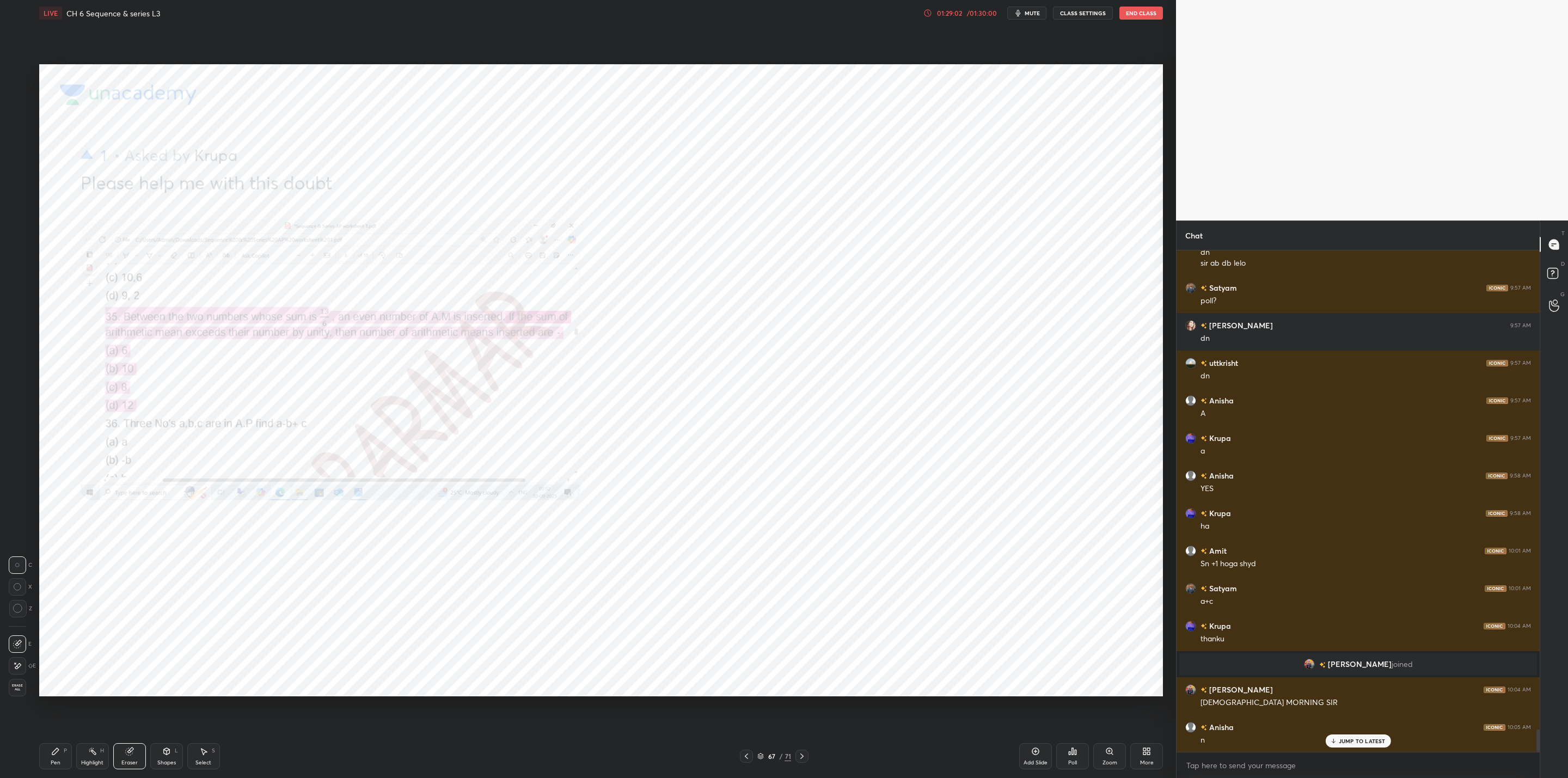
drag, startPoint x: 52, startPoint y: 752, endPoint x: 62, endPoint y: 753, distance: 10.0
click at [56, 753] on icon at bounding box center [56, 751] width 9 height 9
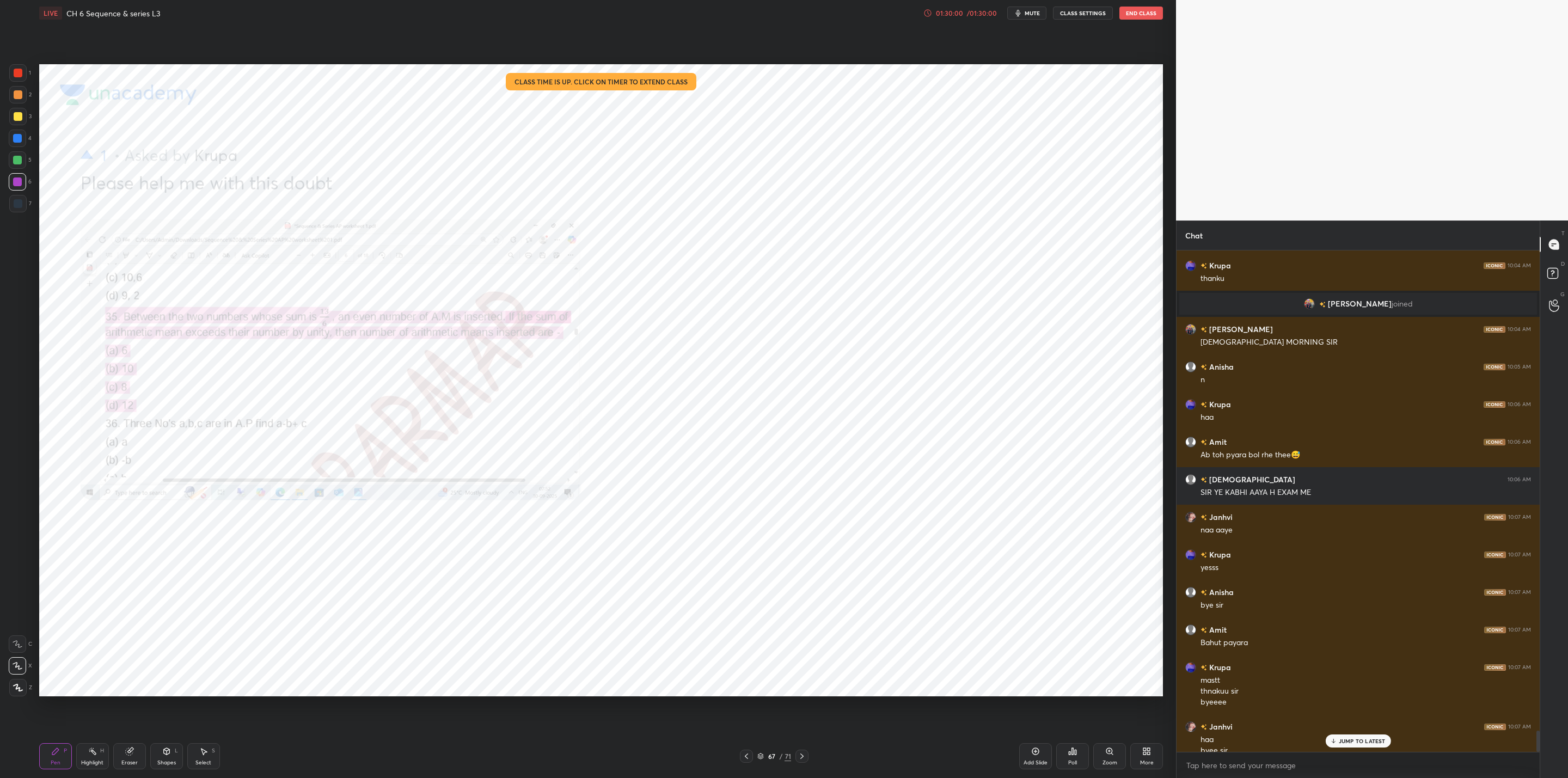
scroll to position [11203, 0]
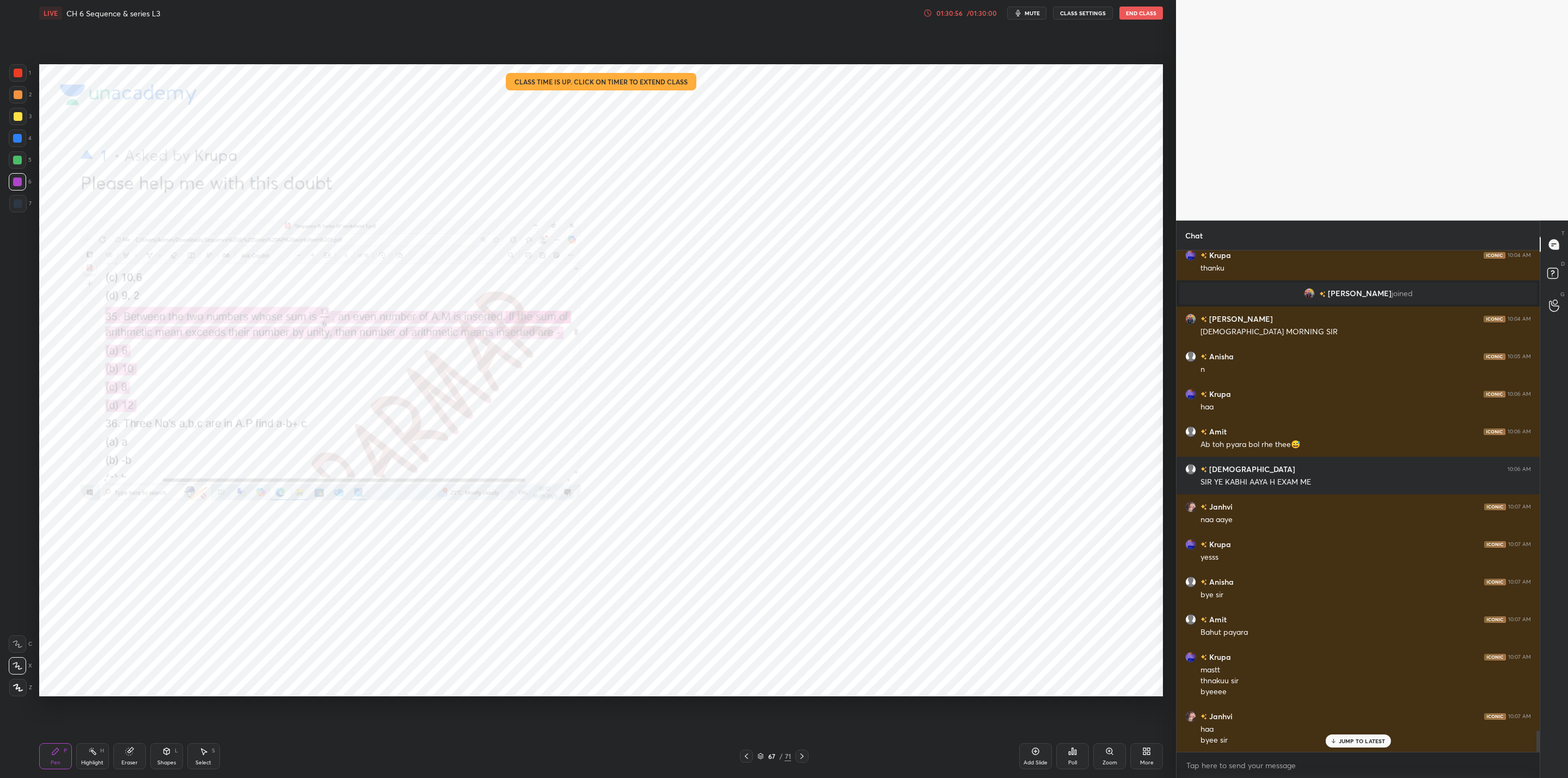
click at [1136, 10] on button "End Class" at bounding box center [1140, 13] width 43 height 13
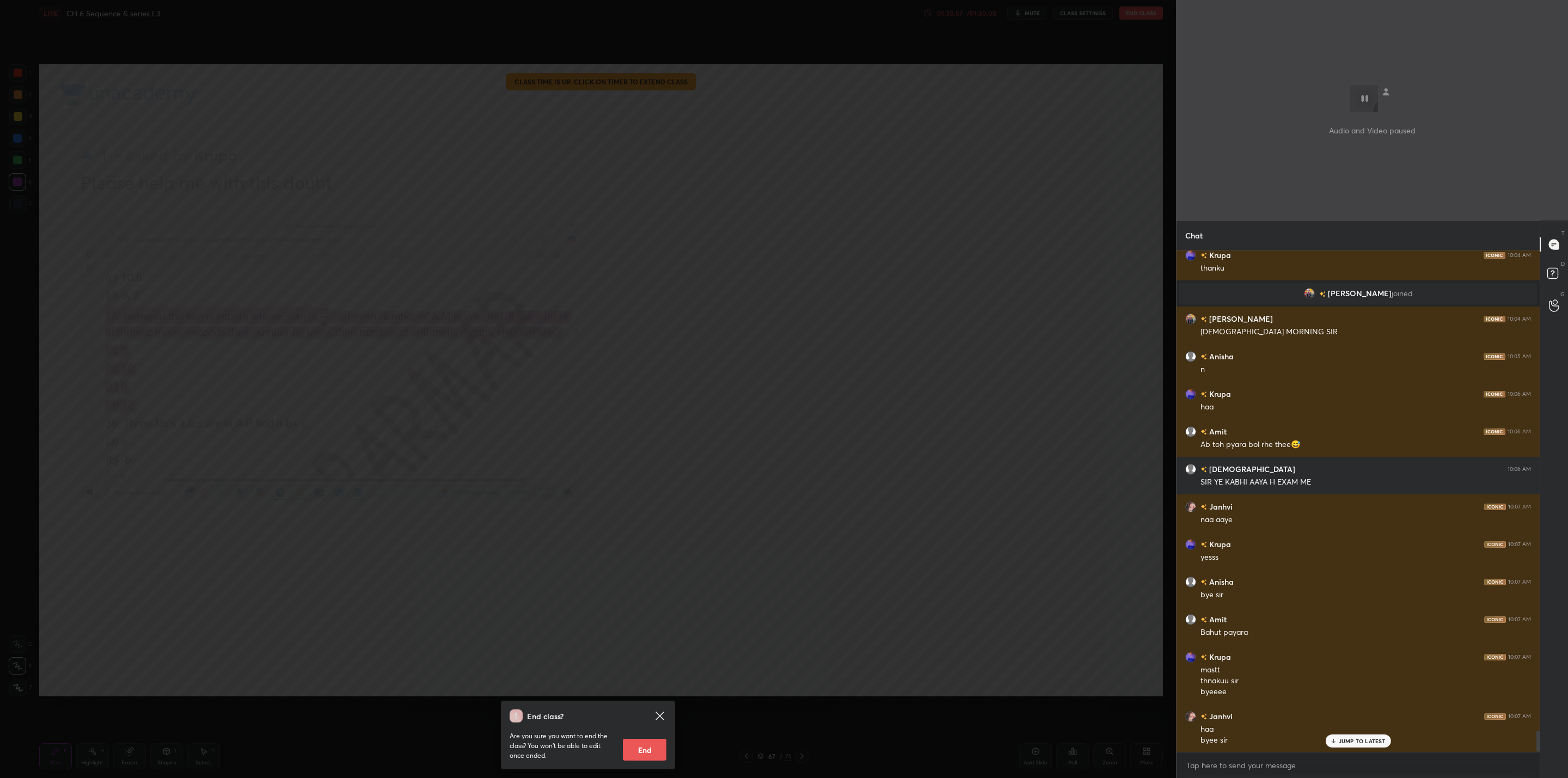
click at [652, 746] on button "End" at bounding box center [644, 749] width 43 height 22
type textarea "x"
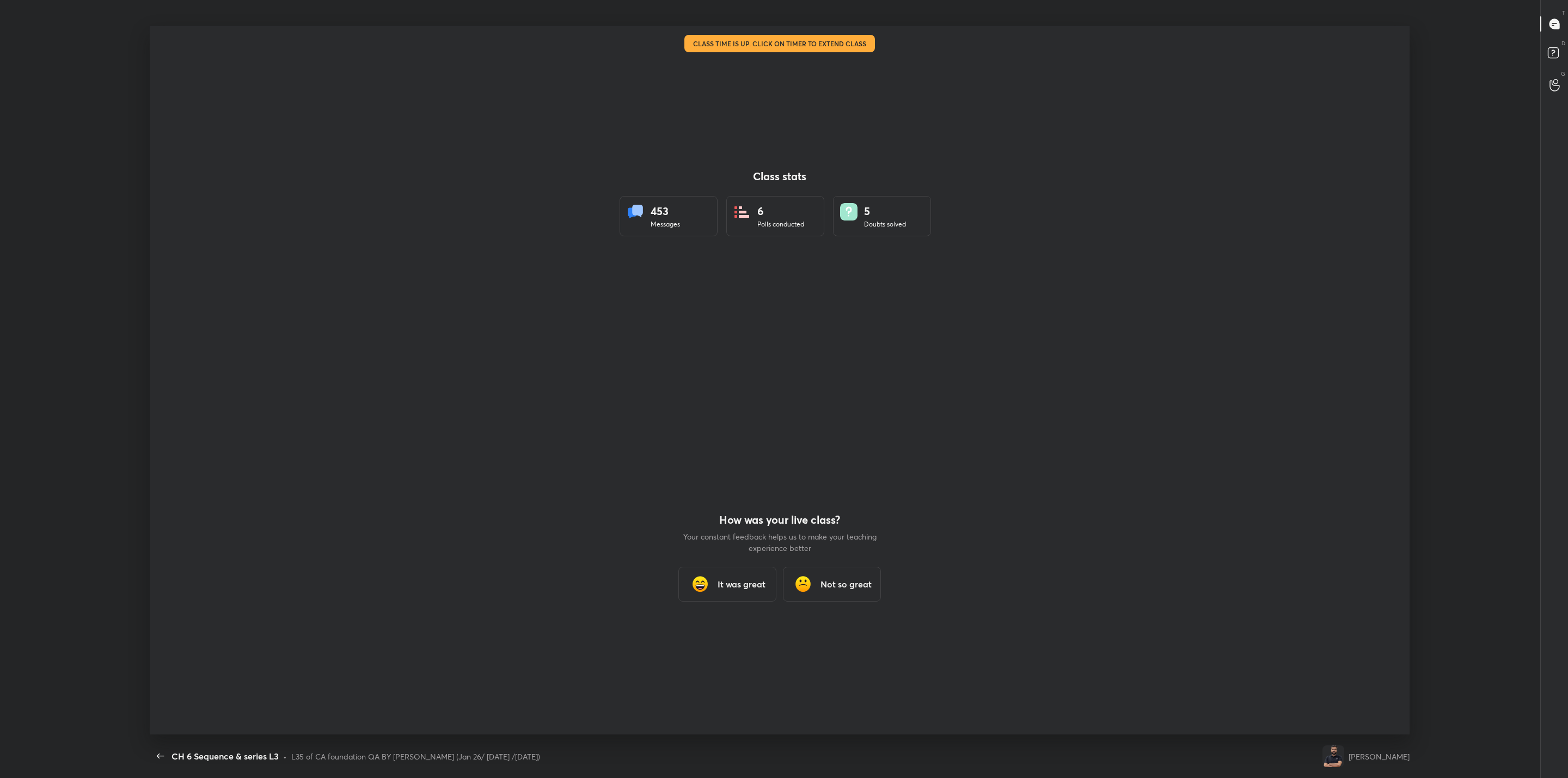
scroll to position [53708, 52884]
click at [740, 584] on h3 "It was great" at bounding box center [741, 584] width 48 height 13
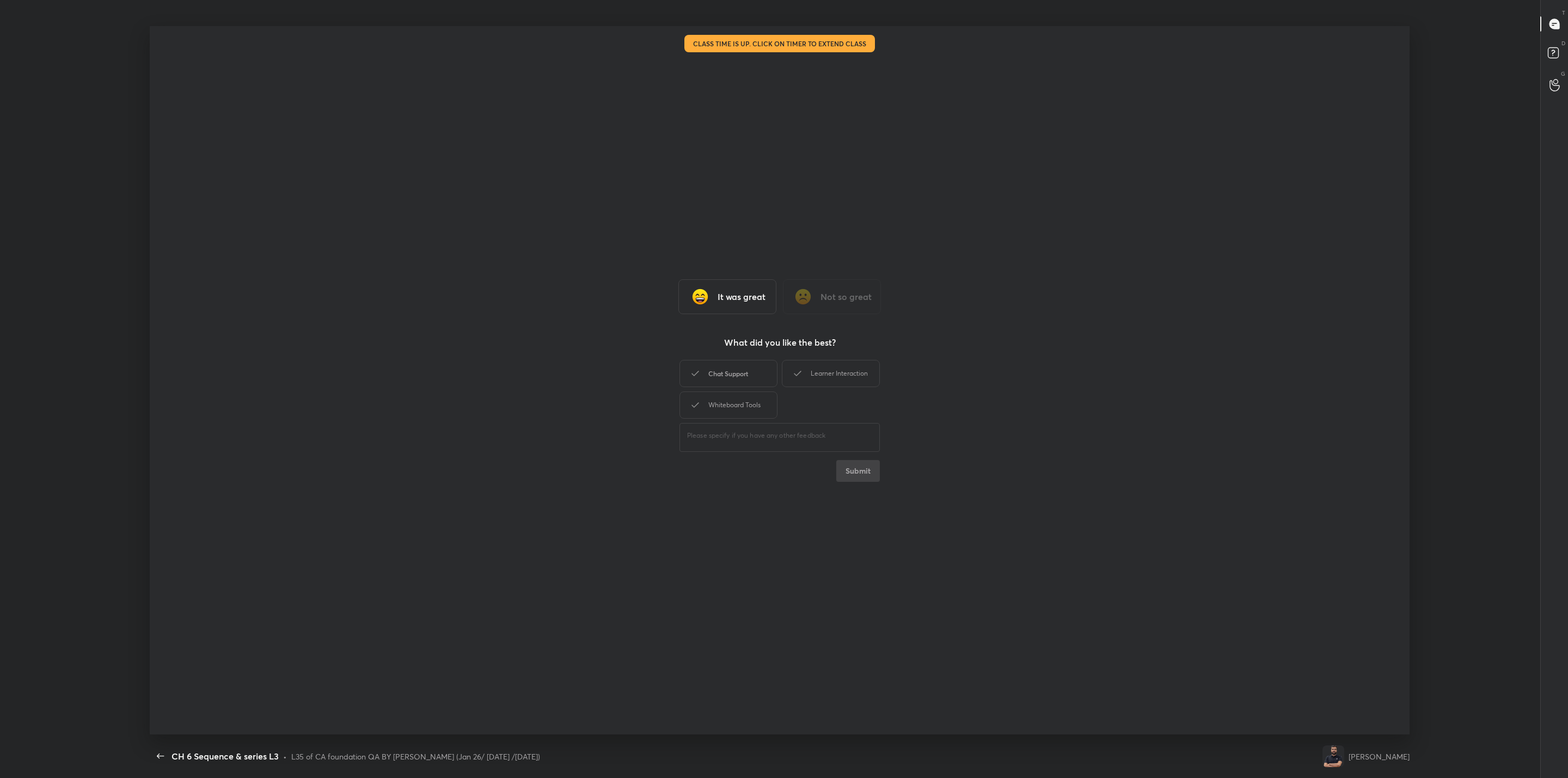
click at [726, 360] on div "Chat Support" at bounding box center [728, 373] width 98 height 27
click at [827, 367] on div "Learner Interaction" at bounding box center [831, 373] width 98 height 27
click at [722, 408] on div "Whiteboard Tools" at bounding box center [728, 405] width 98 height 27
click at [856, 474] on button "Submit" at bounding box center [858, 471] width 43 height 22
